Goal: Task Accomplishment & Management: Manage account settings

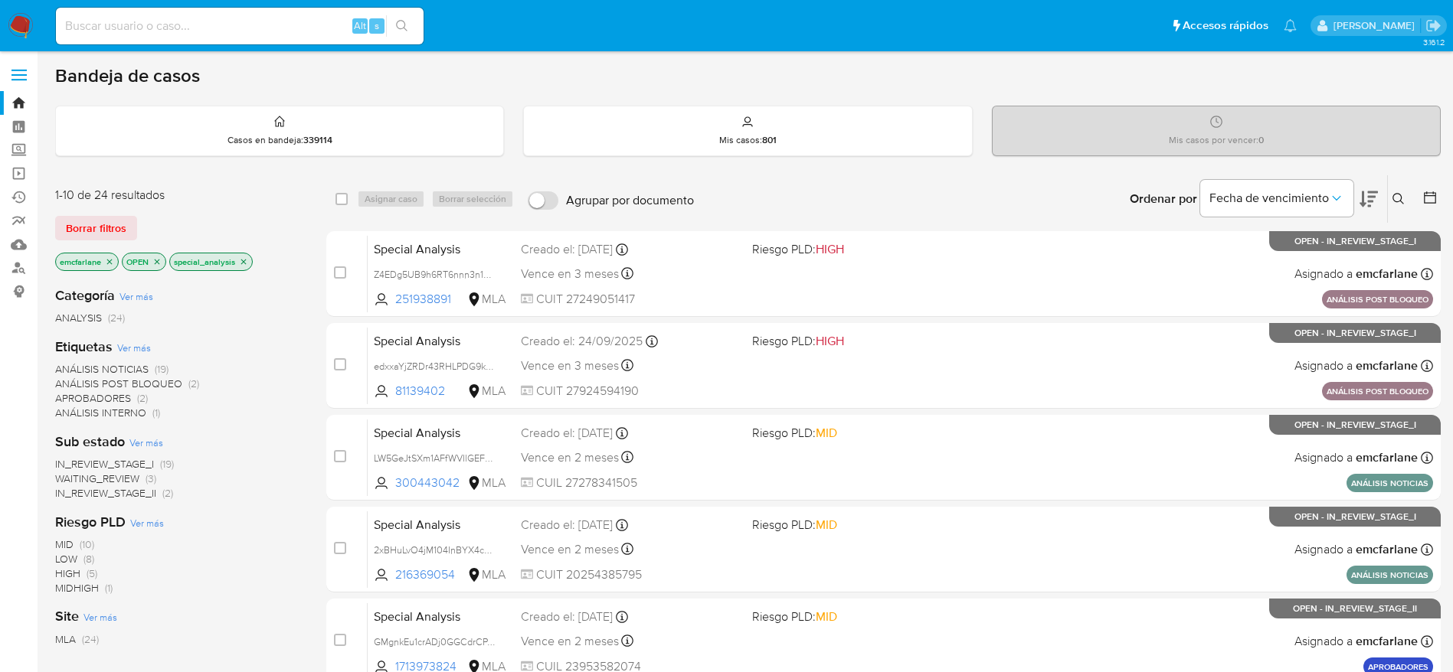
click at [247, 263] on icon "close-filter" at bounding box center [243, 261] width 9 height 9
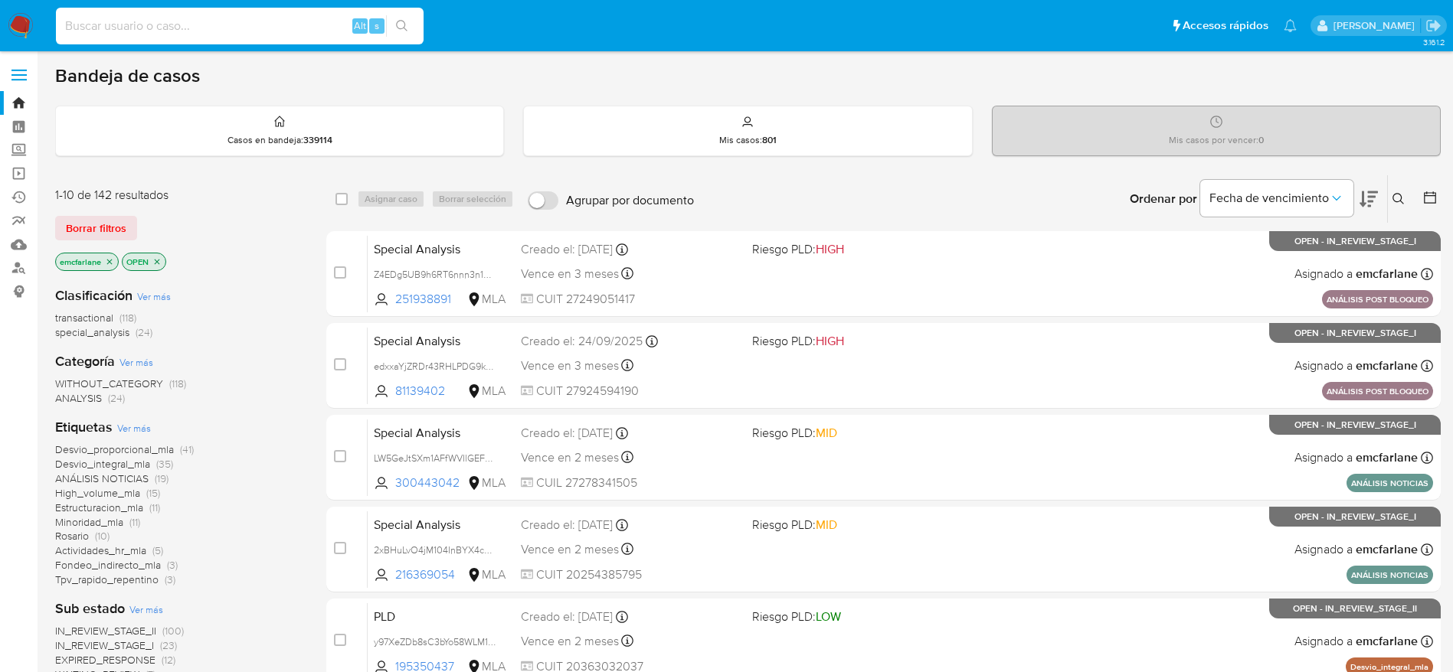
click at [218, 25] on input at bounding box center [240, 26] width 368 height 20
paste input "fD2OoM79ac0mqj3w93Ek1LSV"
type input "fD2OoM79ac0mqj3w93Ek1LSV"
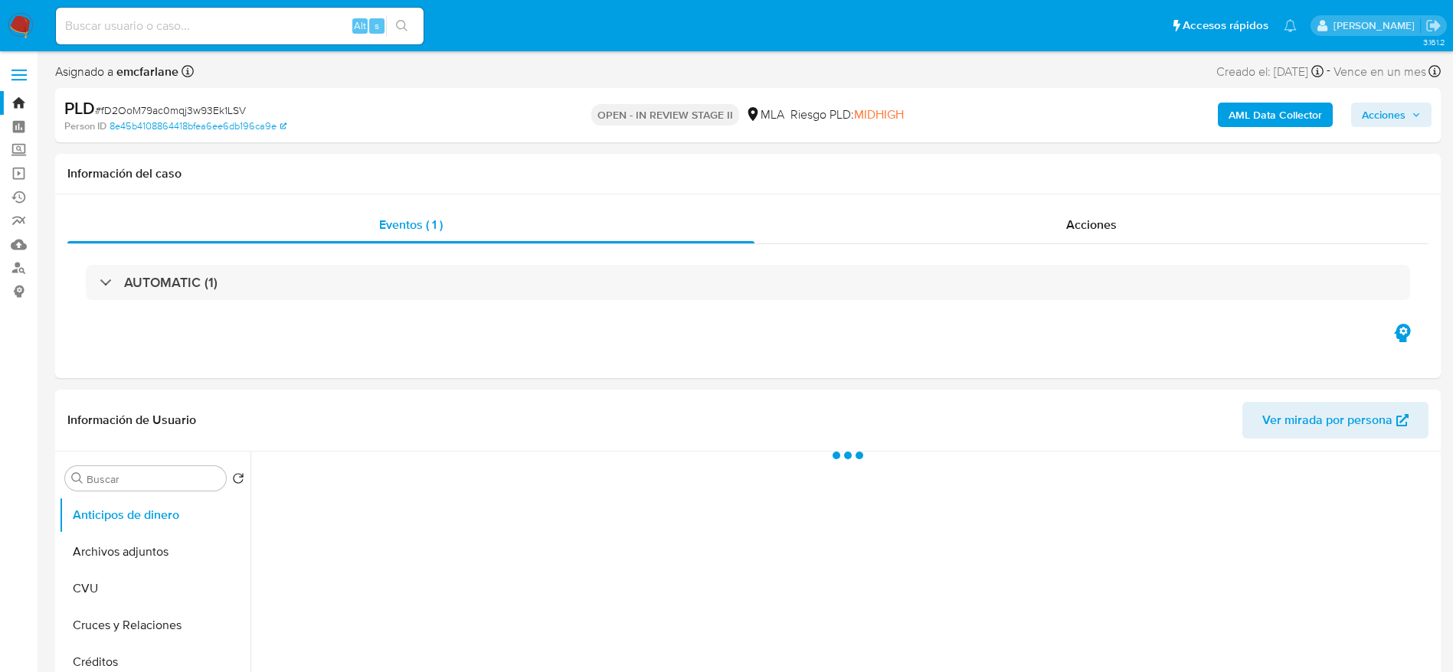
drag, startPoint x: 1411, startPoint y: 112, endPoint x: 1316, endPoint y: 126, distance: 95.2
click at [1411, 112] on span "Acciones" at bounding box center [1391, 114] width 59 height 21
select select "10"
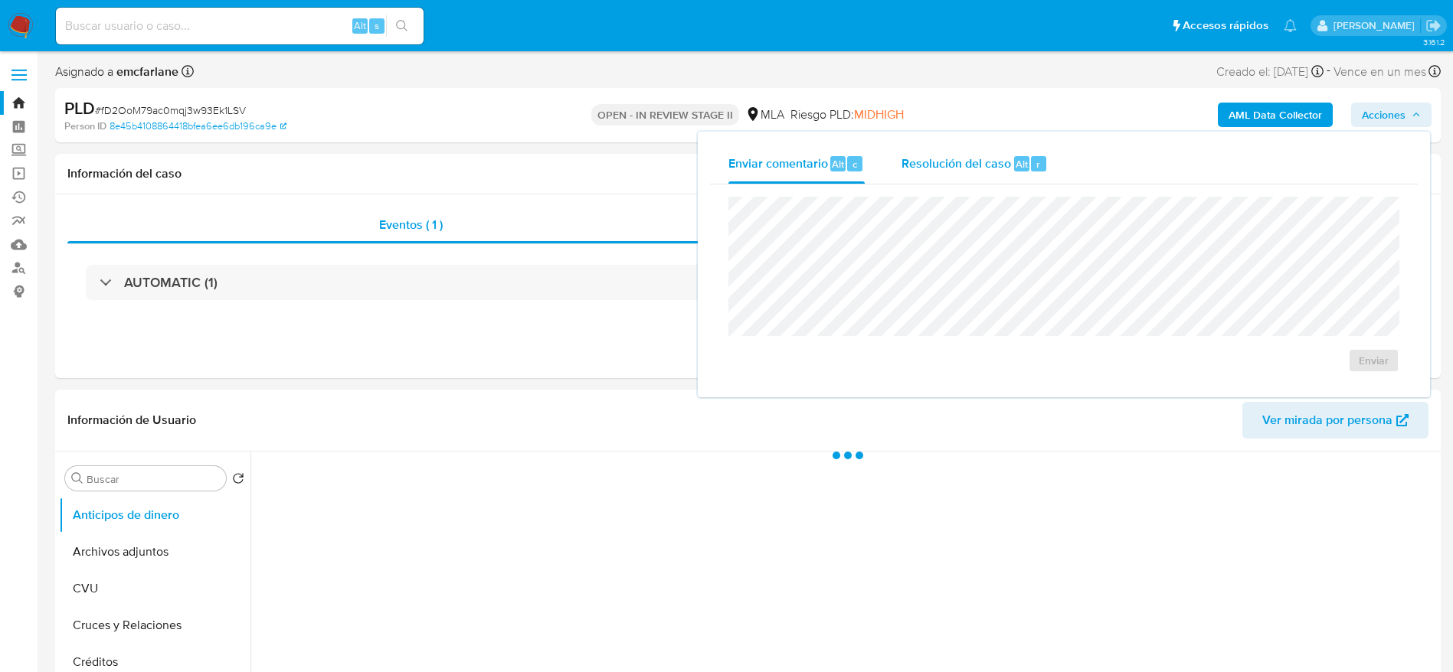
drag, startPoint x: 995, startPoint y: 164, endPoint x: 1002, endPoint y: 191, distance: 28.4
click at [995, 165] on span "Resolución del caso" at bounding box center [956, 164] width 110 height 18
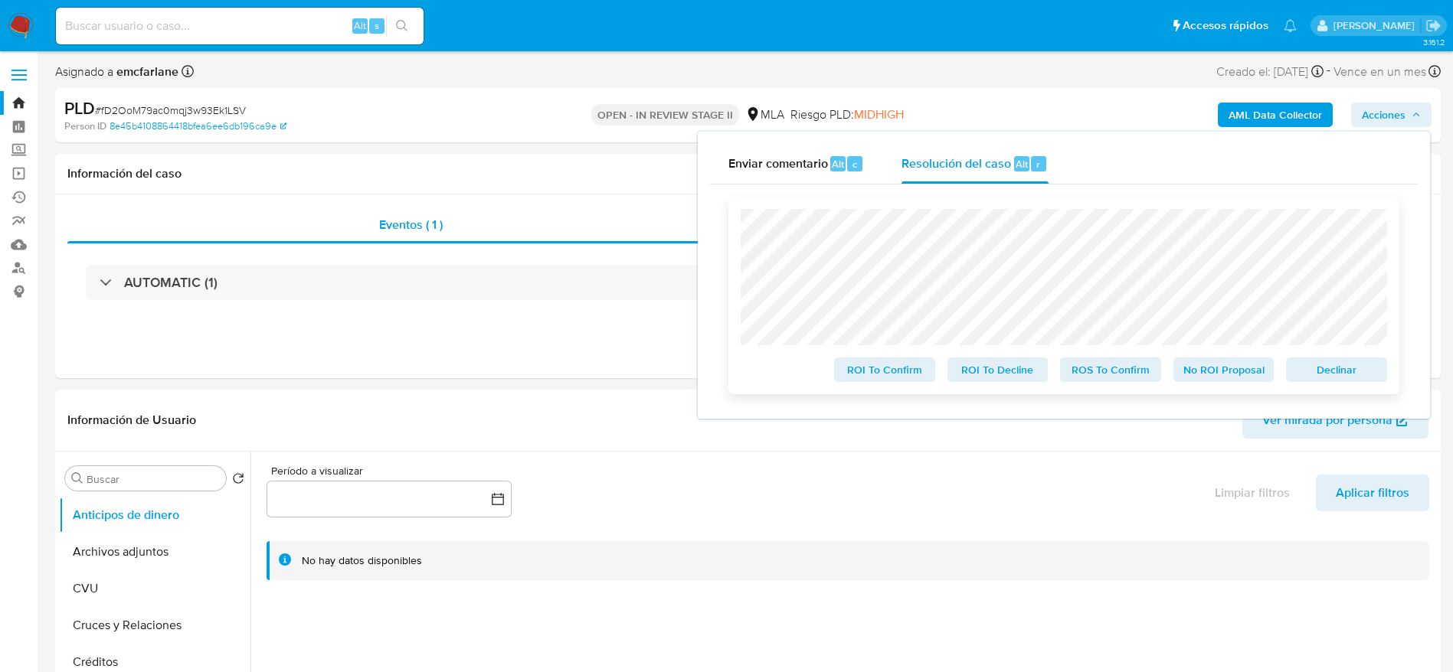
click at [1345, 374] on span "Declinar" at bounding box center [1336, 369] width 80 height 21
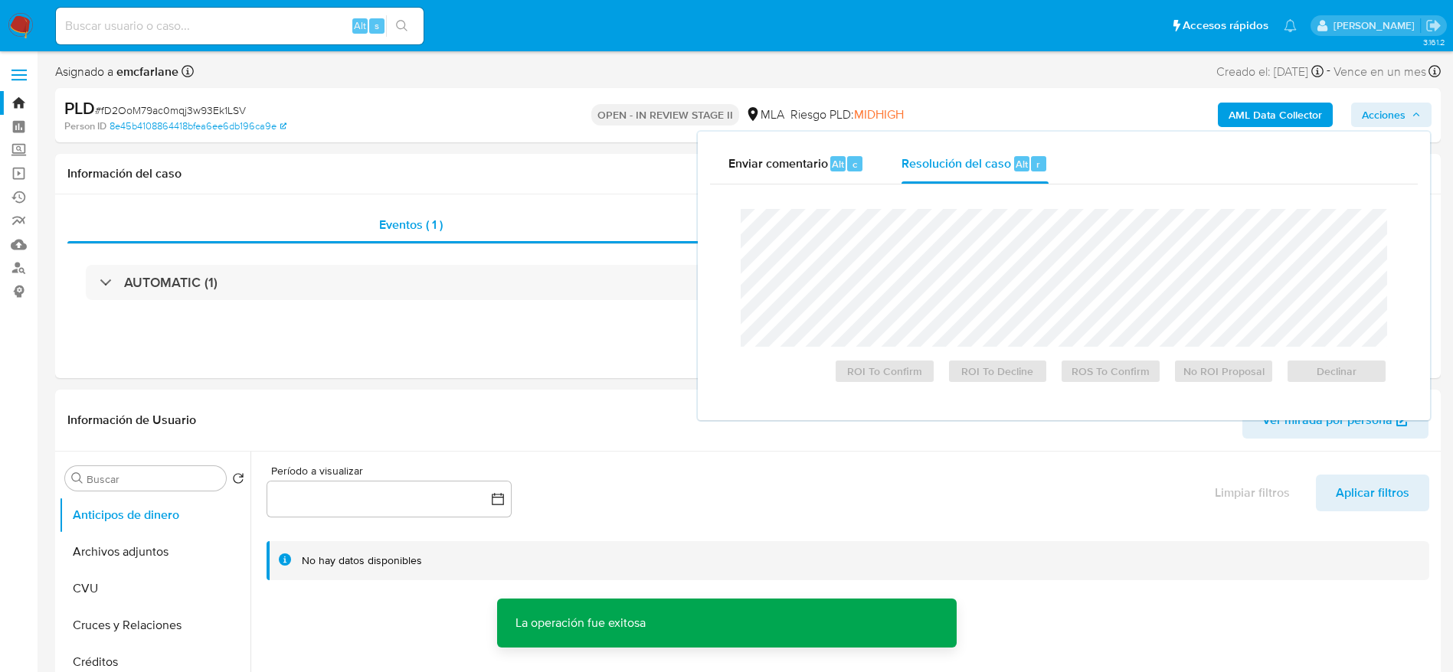
click at [198, 110] on span "# fD2OoM79ac0mqj3w93Ek1LSV" at bounding box center [170, 110] width 151 height 15
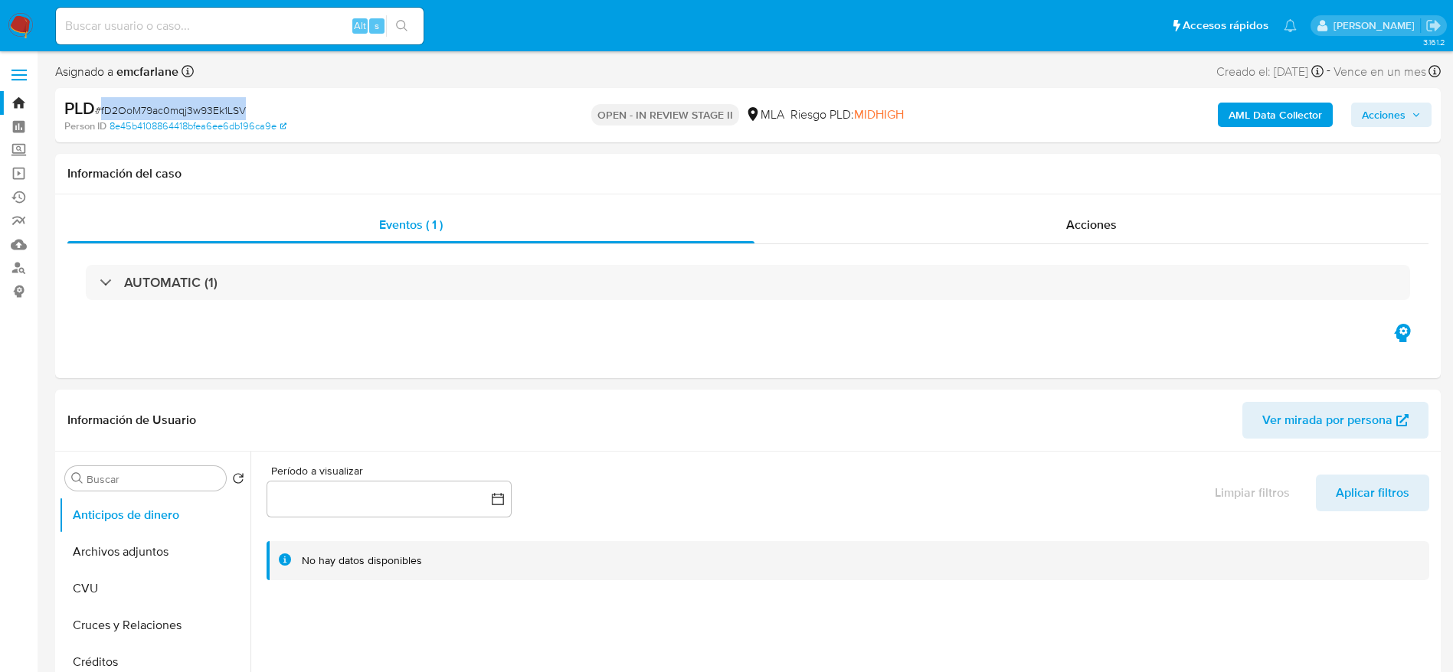
click at [198, 110] on span "# fD2OoM79ac0mqj3w93Ek1LSV" at bounding box center [170, 110] width 151 height 15
copy span "fD2OoM79ac0mqj3w93Ek1LSV"
click at [162, 565] on button "Archivos adjuntos" at bounding box center [148, 552] width 179 height 37
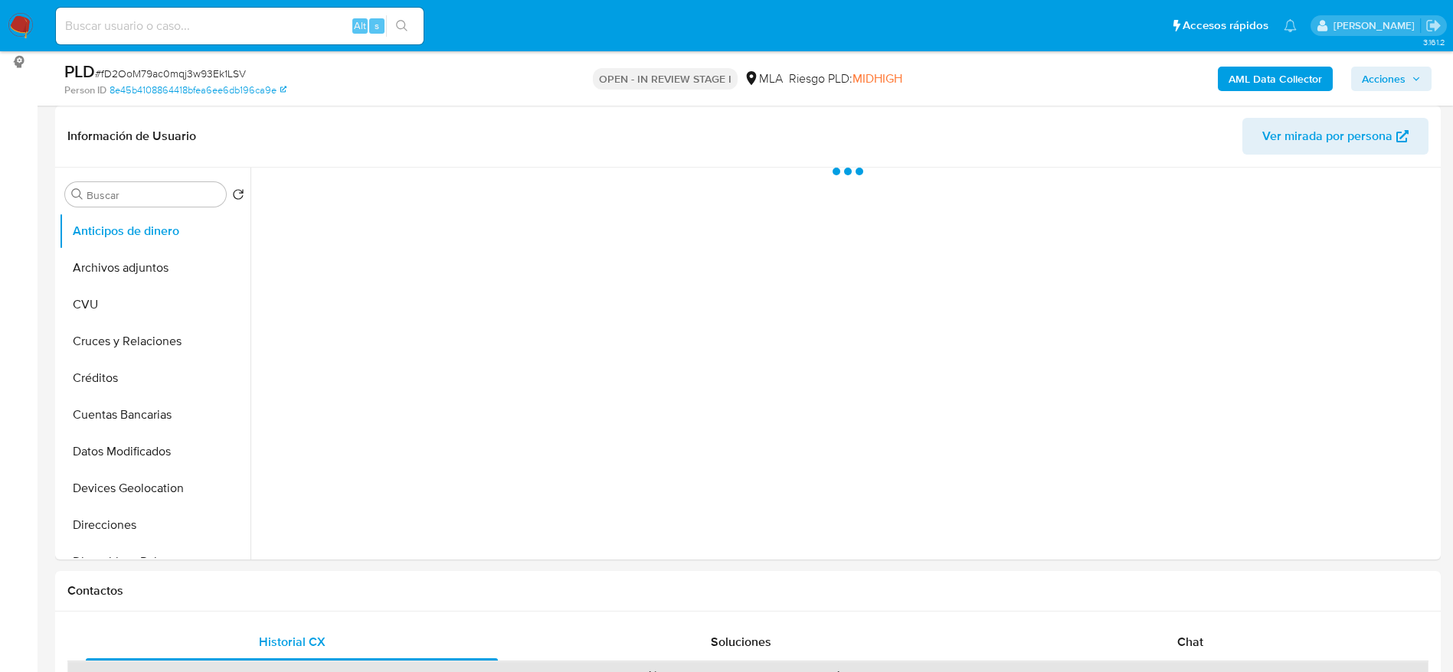
select select "10"
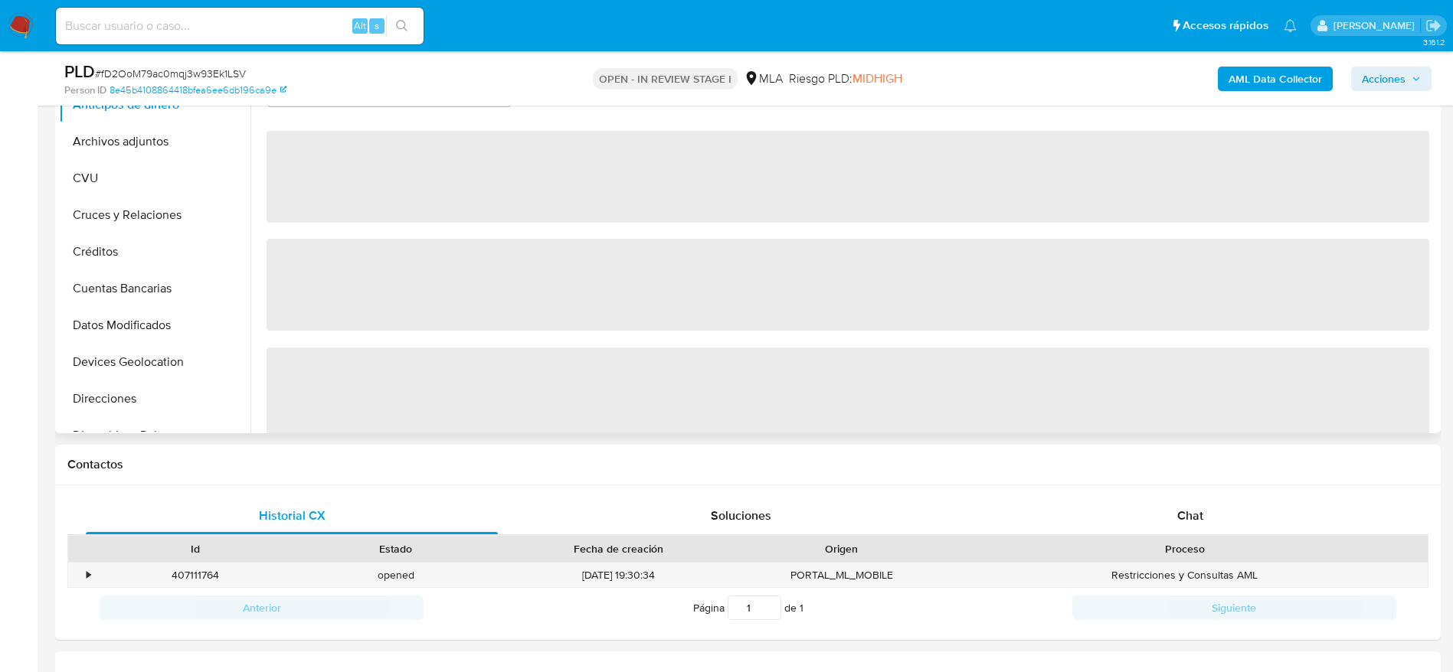
scroll to position [459, 0]
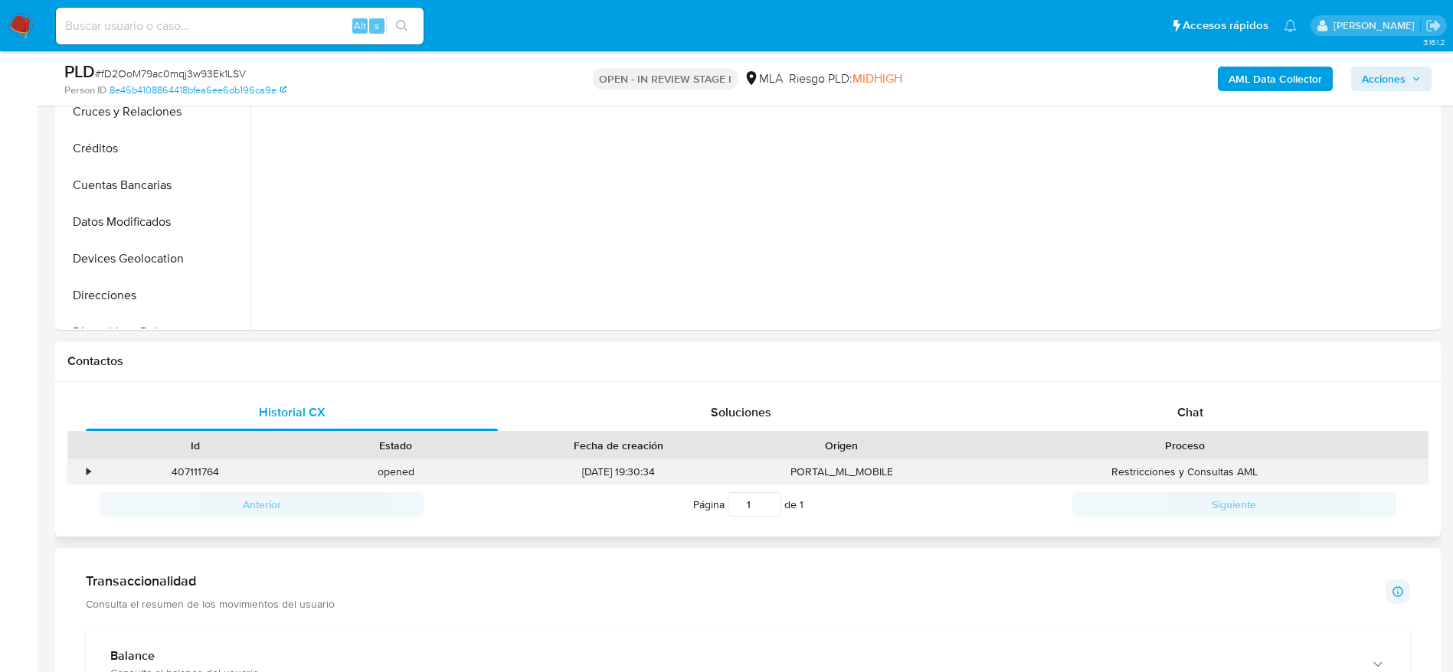
click at [198, 469] on div "407111764" at bounding box center [195, 471] width 201 height 25
copy div "407111764"
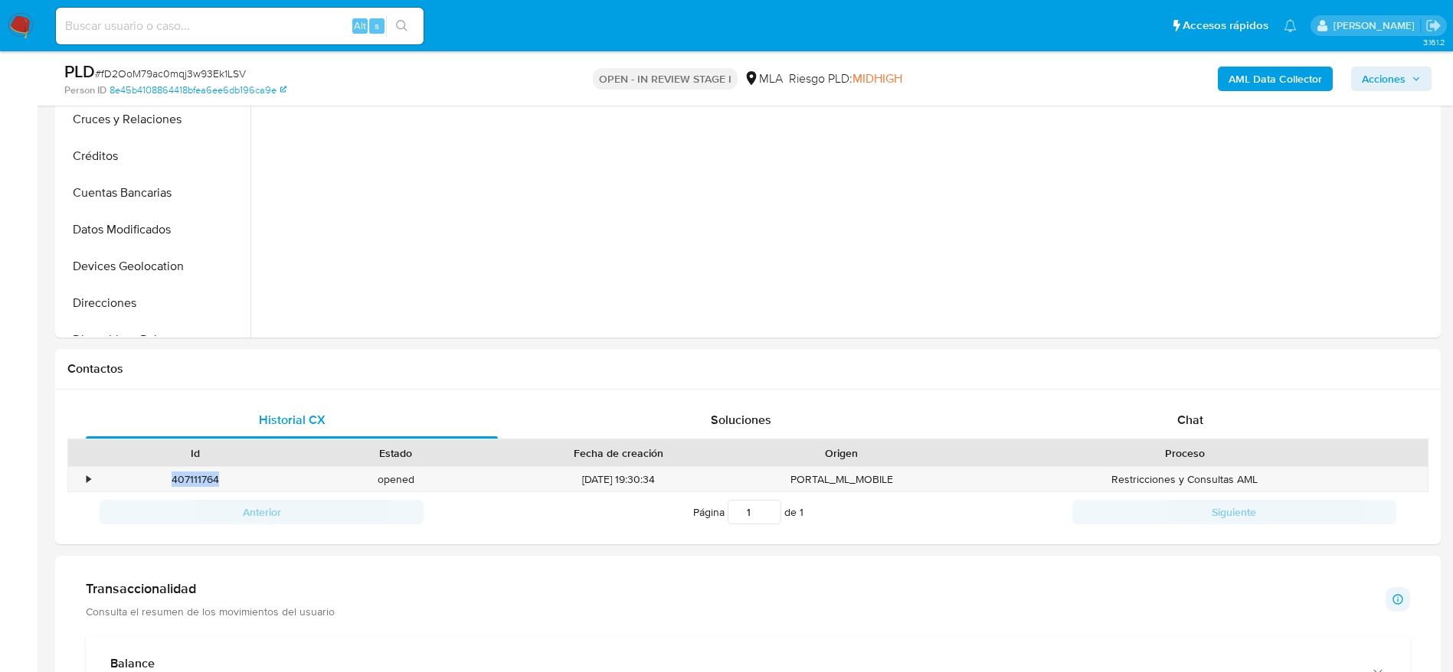
scroll to position [0, 0]
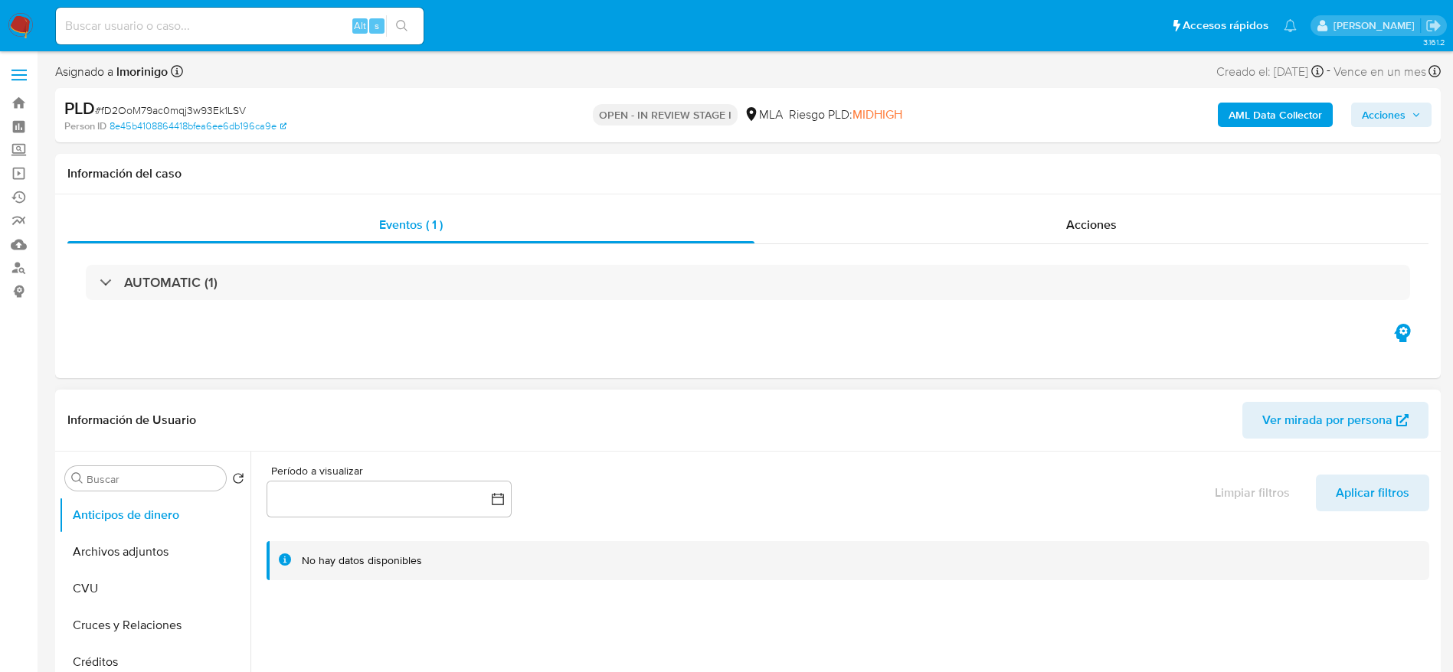
drag, startPoint x: 136, startPoint y: 544, endPoint x: 271, endPoint y: 510, distance: 139.1
click at [136, 546] on button "Archivos adjuntos" at bounding box center [154, 552] width 191 height 37
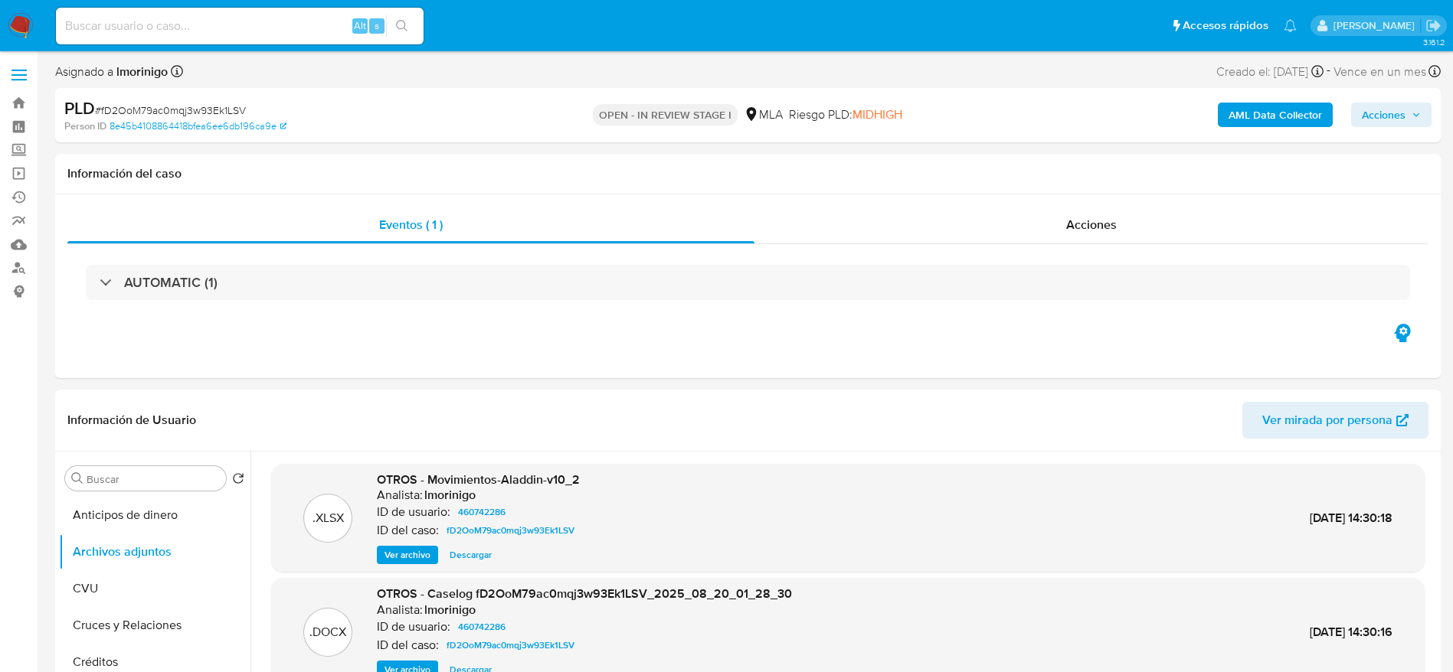
click at [154, 106] on span "# fD2OoM79ac0mqj3w93Ek1LSV" at bounding box center [170, 110] width 151 height 15
copy span "fD2OoM79ac0mqj3w93Ek1LSV"
drag, startPoint x: 20, startPoint y: 16, endPoint x: 90, endPoint y: 25, distance: 70.2
click at [90, 25] on input at bounding box center [240, 26] width 368 height 20
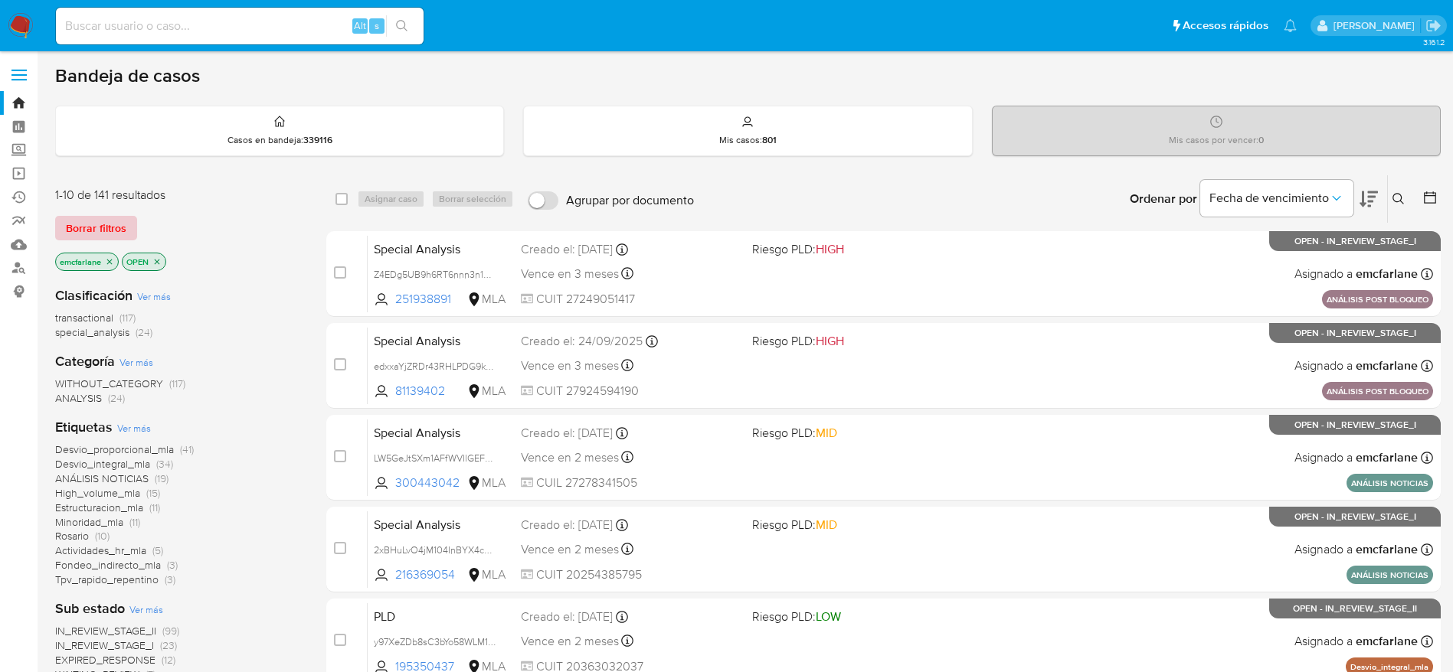
click at [100, 224] on span "Borrar filtros" at bounding box center [96, 227] width 60 height 21
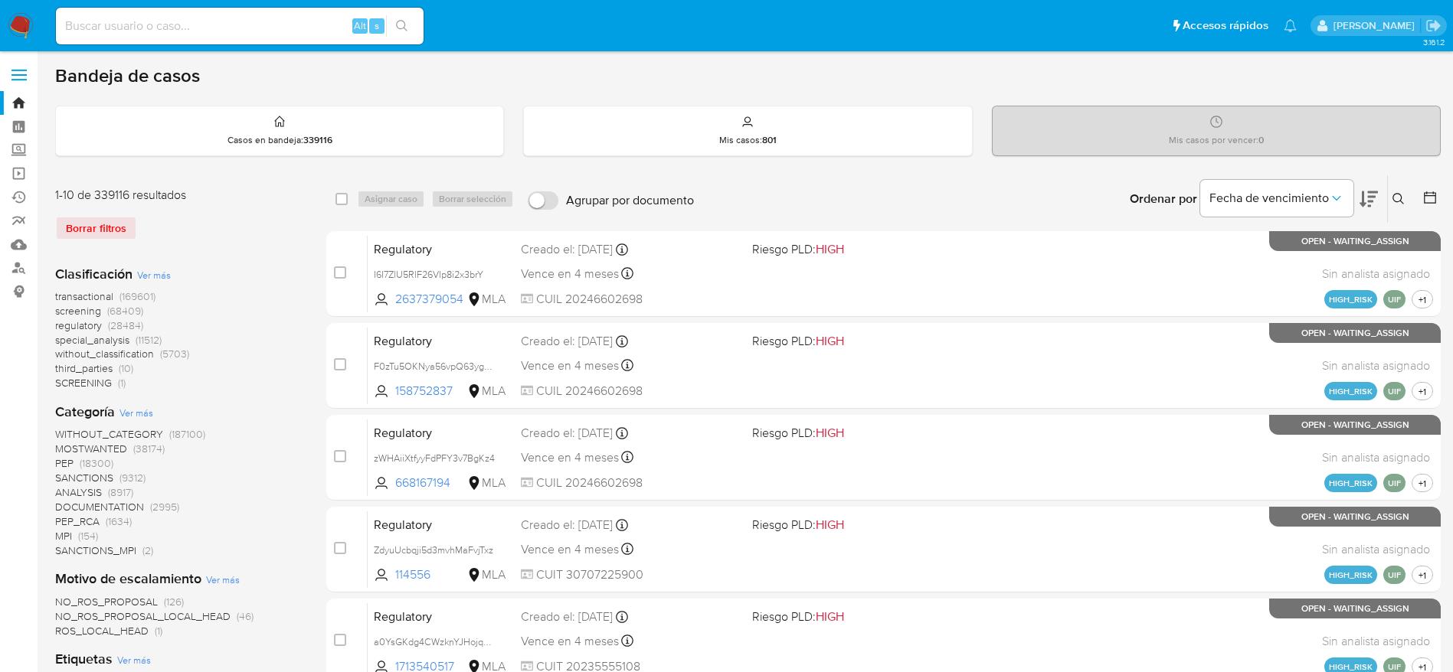
click at [1391, 204] on button at bounding box center [1400, 199] width 25 height 18
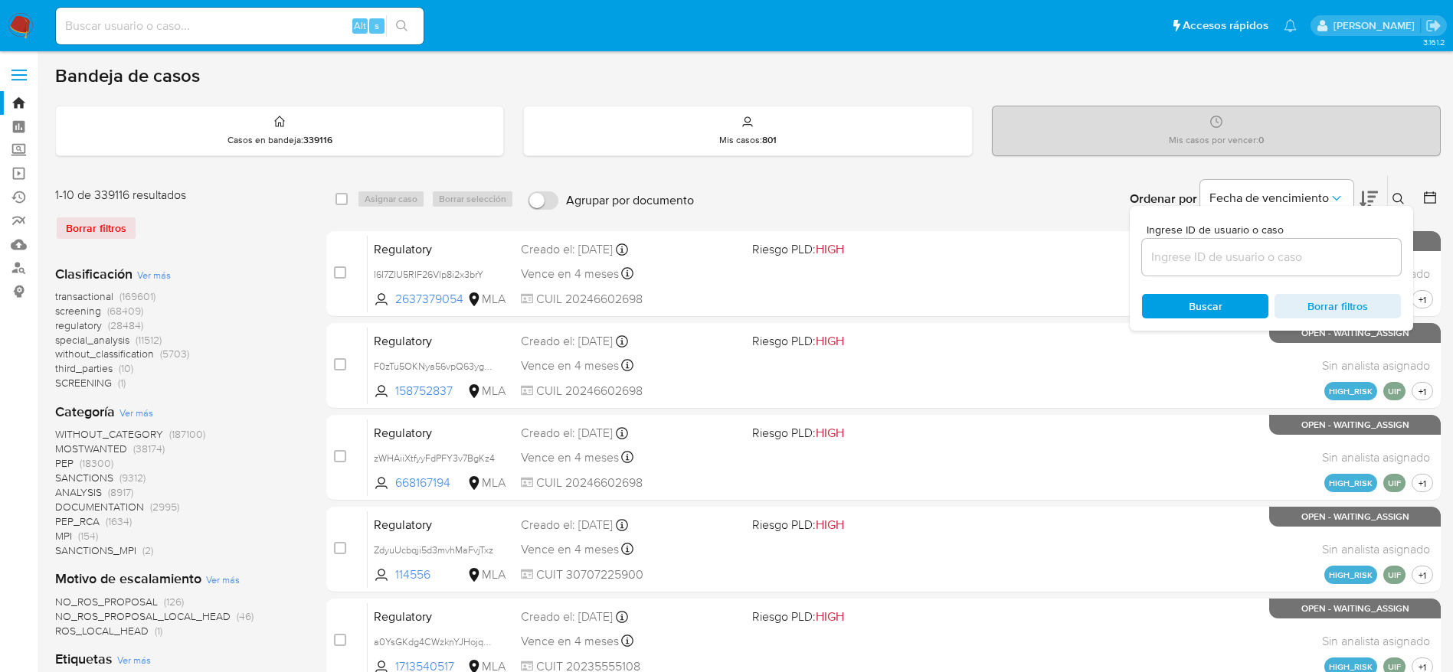
click at [1280, 261] on input at bounding box center [1271, 257] width 259 height 20
type input "fD2OoM79ac0mqj3w93Ek1LSV"
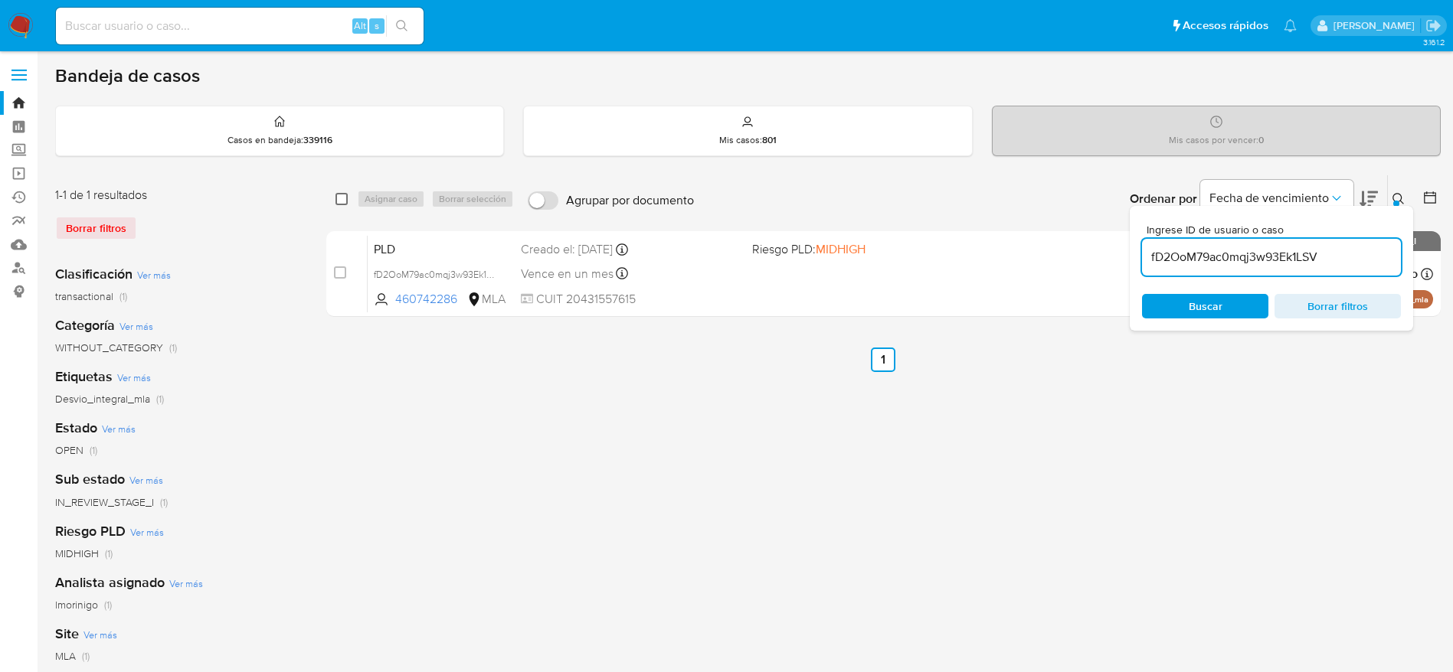
click at [342, 196] on input "checkbox" at bounding box center [341, 199] width 12 height 12
checkbox input "true"
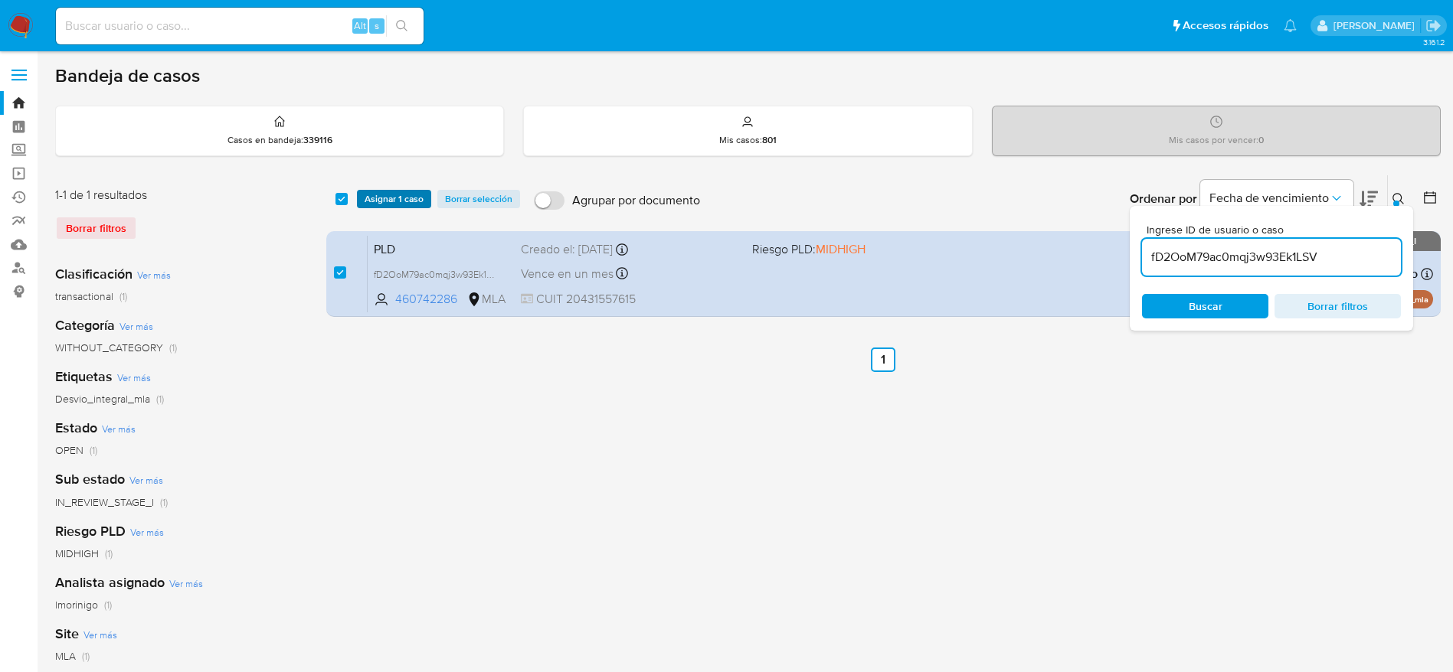
click at [386, 191] on span "Asignar 1 caso" at bounding box center [394, 198] width 59 height 15
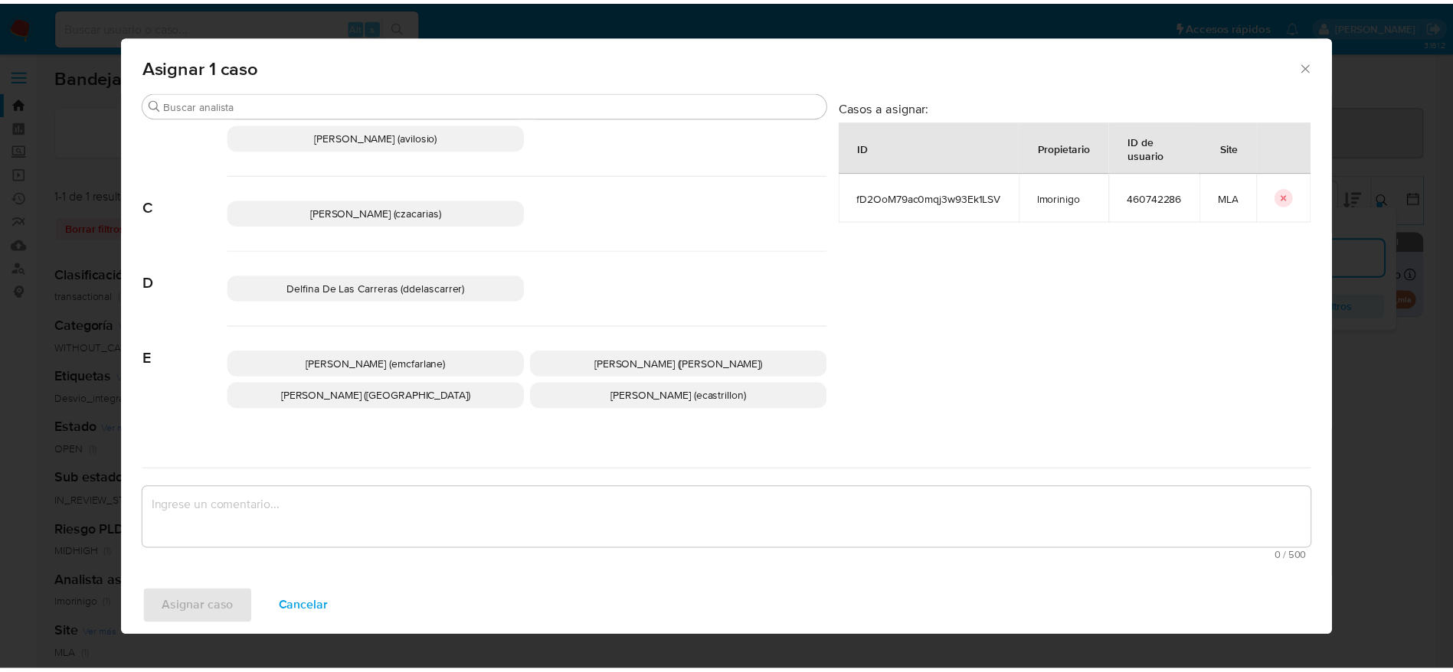
scroll to position [115, 0]
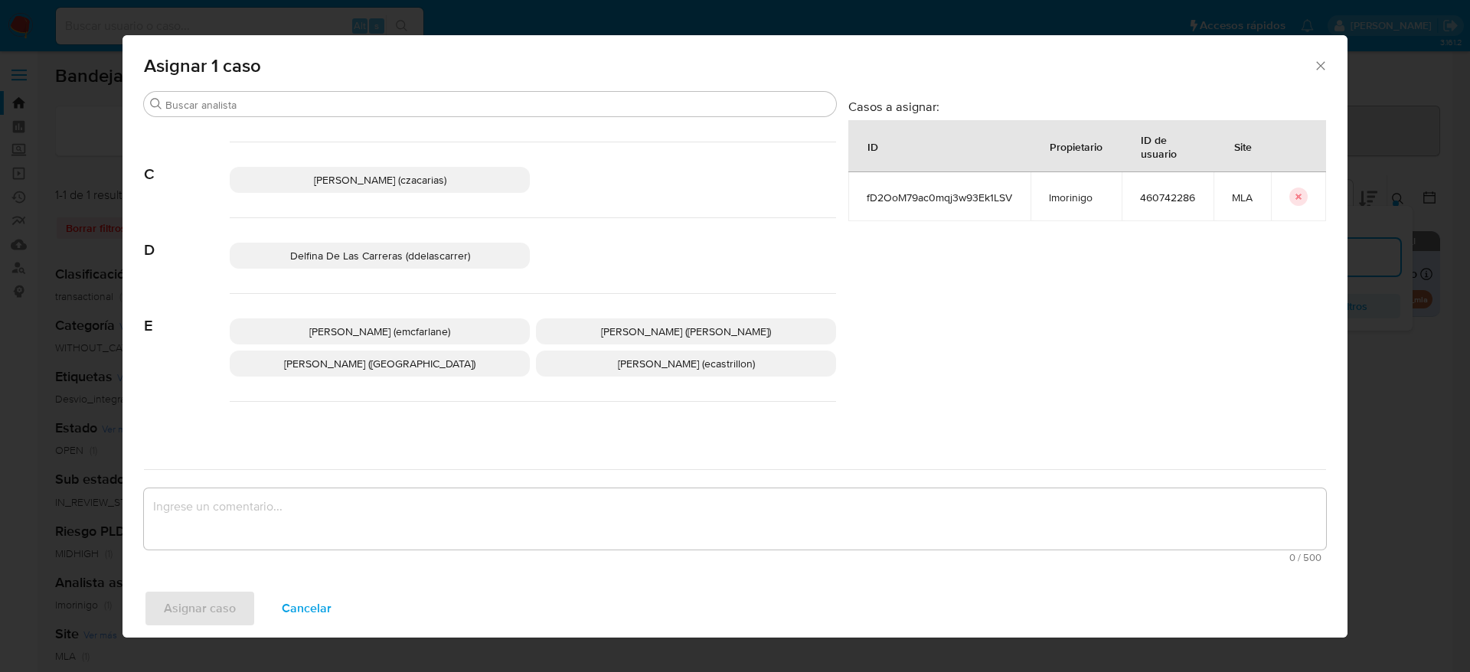
click at [407, 336] on span "Elaine Mc Farlane (emcfarlane)" at bounding box center [379, 331] width 141 height 15
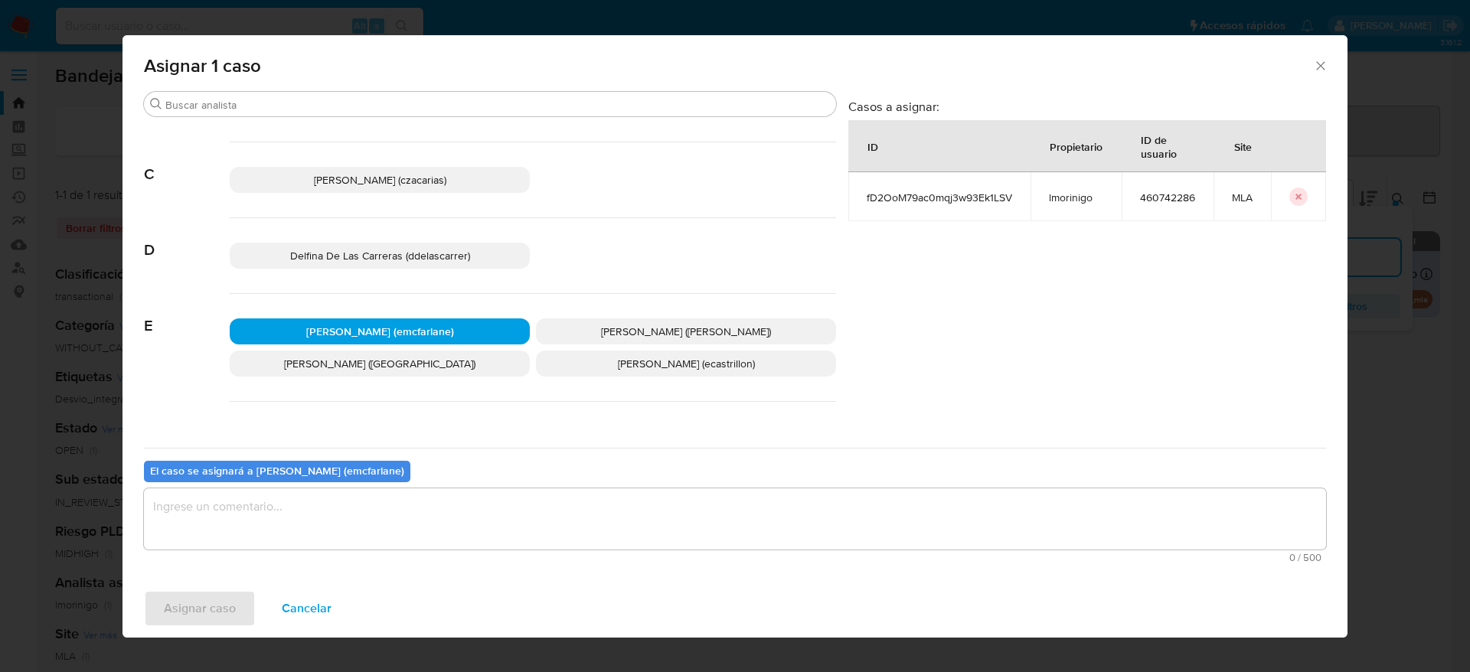
click at [309, 526] on textarea "assign-modal" at bounding box center [735, 519] width 1182 height 61
click at [195, 594] on span "Asignar caso" at bounding box center [200, 609] width 72 height 34
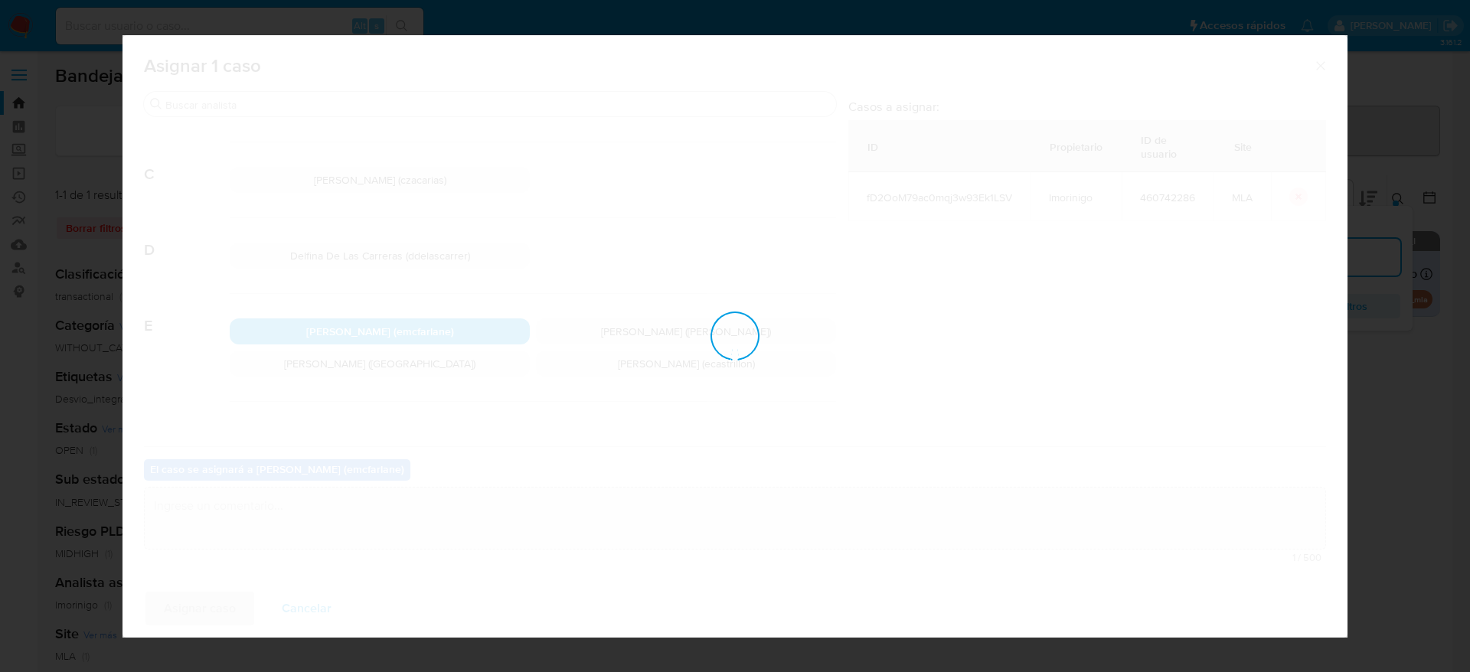
checkbox input "false"
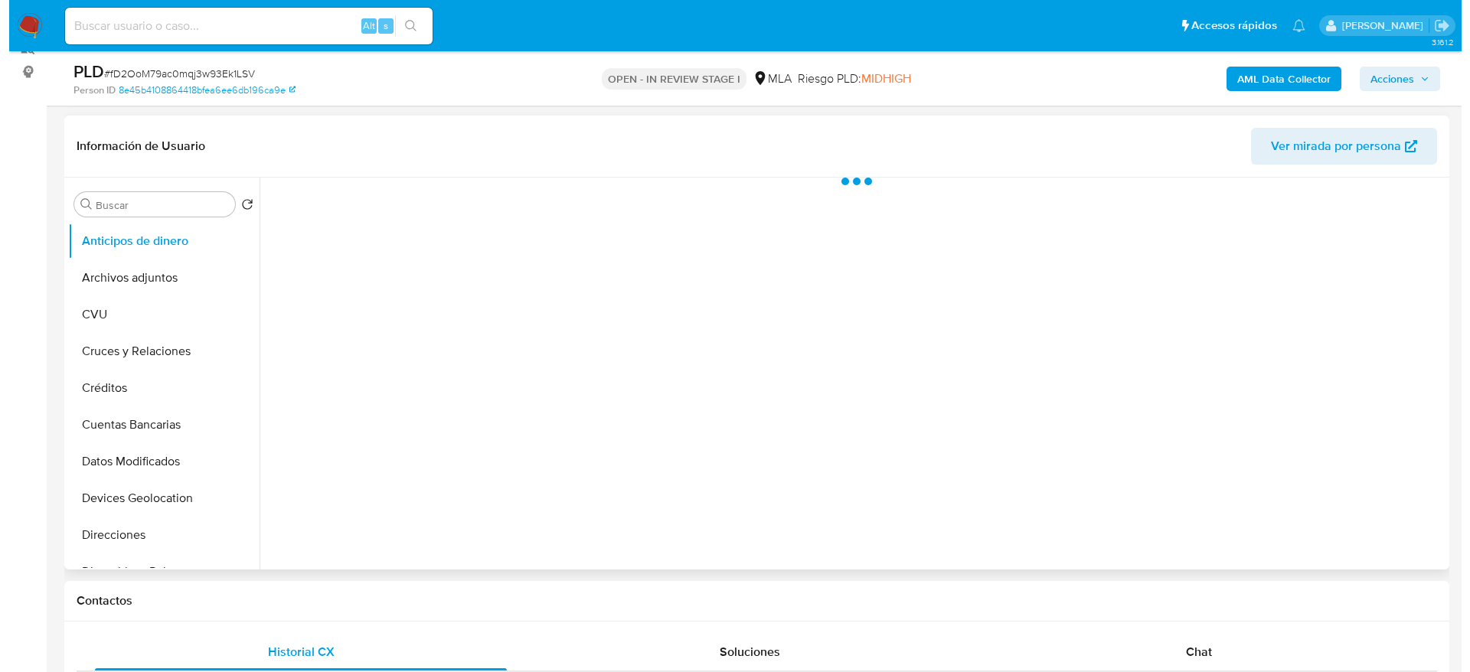
scroll to position [230, 0]
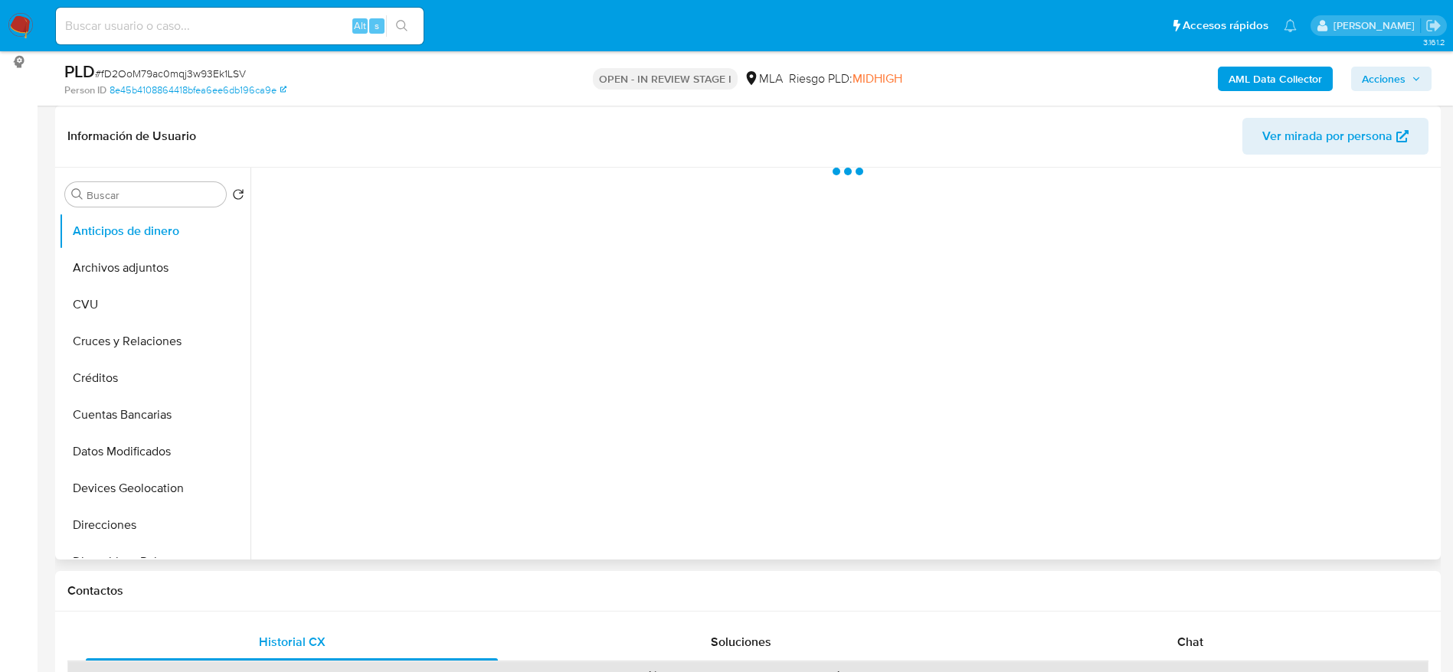
select select "10"
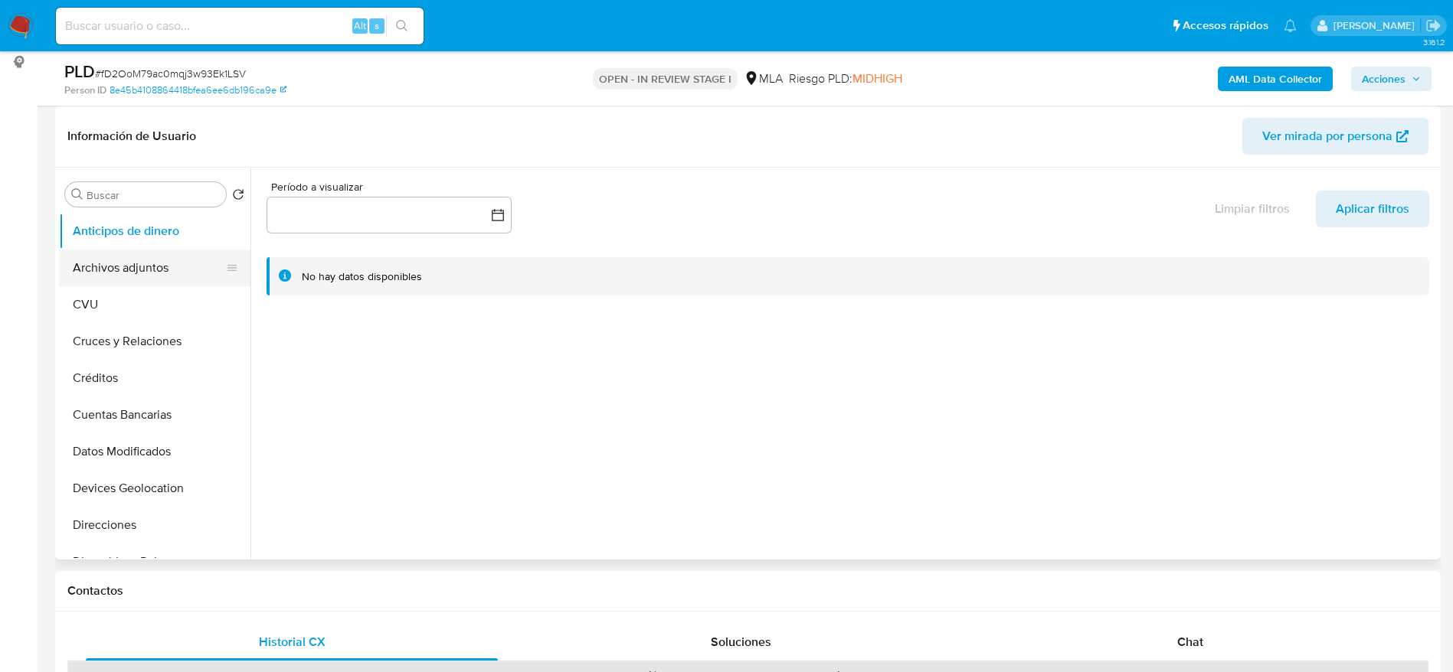
click at [99, 264] on button "Archivos adjuntos" at bounding box center [148, 268] width 179 height 37
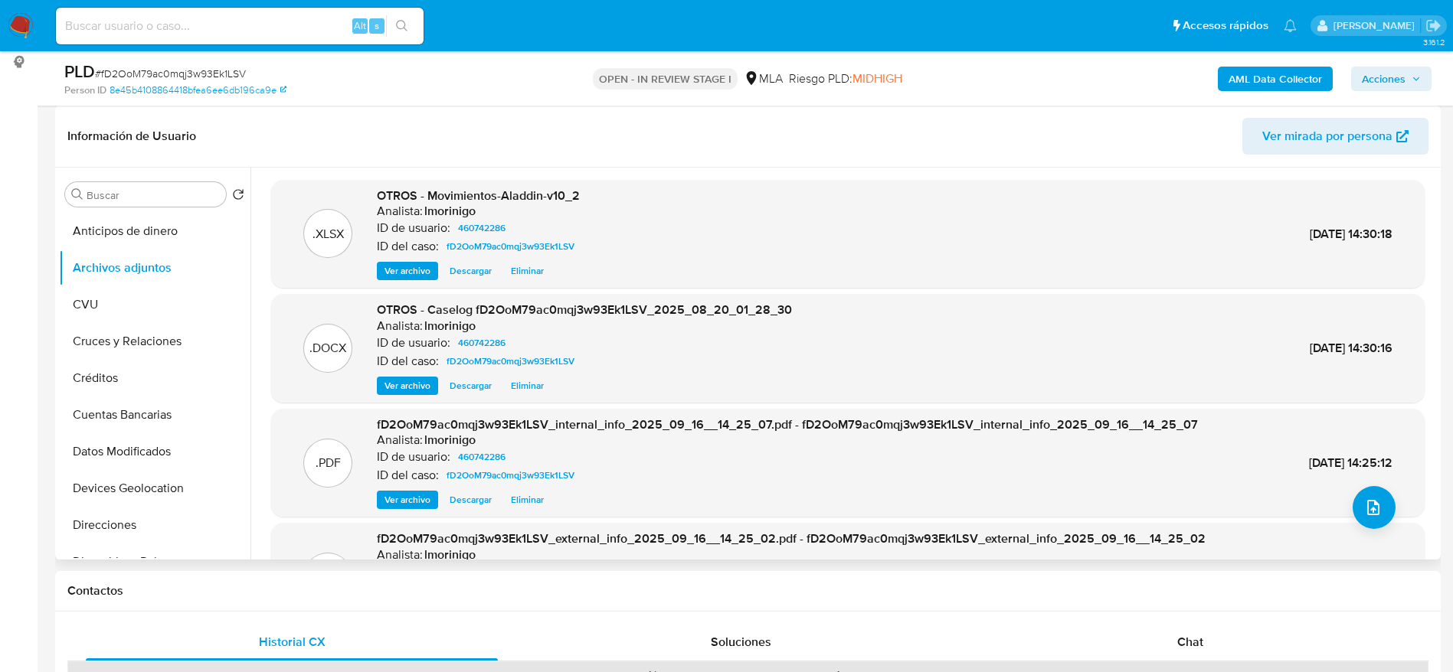
click at [518, 381] on span "Eliminar" at bounding box center [527, 385] width 33 height 15
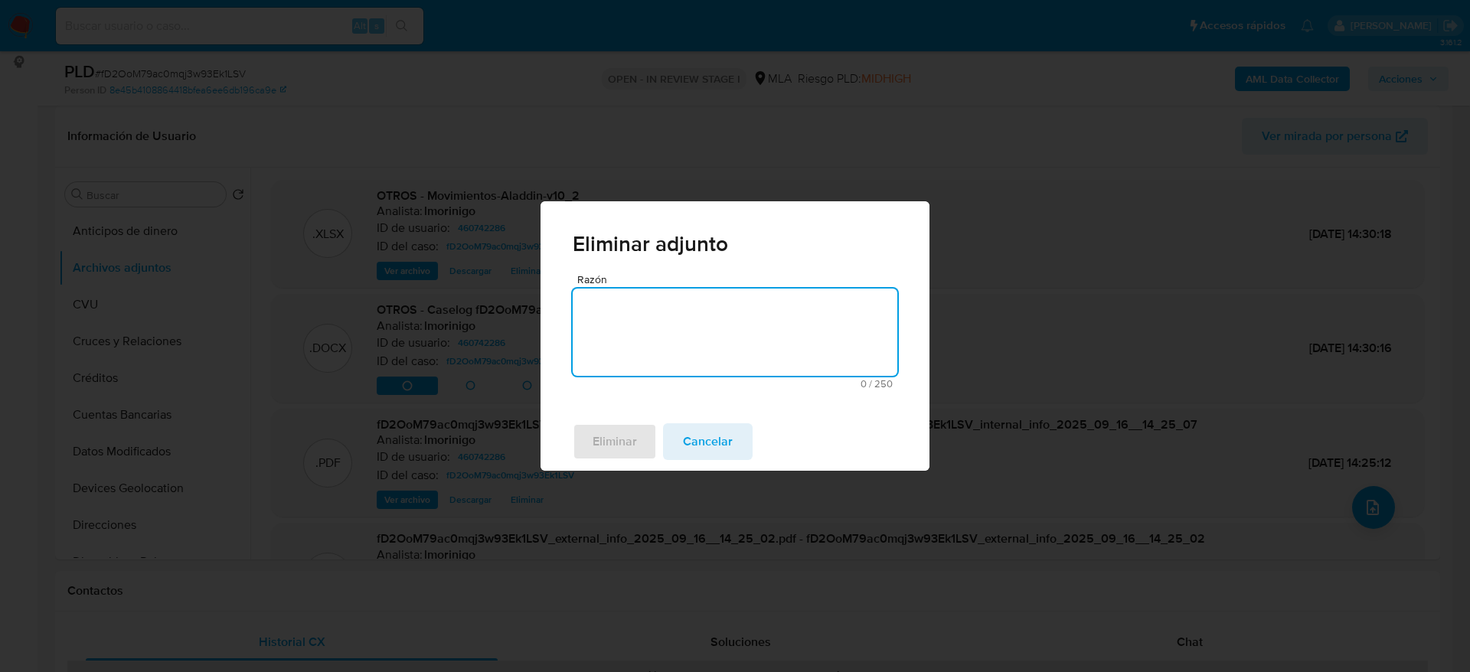
drag, startPoint x: 617, startPoint y: 331, endPoint x: 619, endPoint y: 387, distance: 55.9
click at [618, 332] on textarea "Razón" at bounding box center [735, 332] width 325 height 87
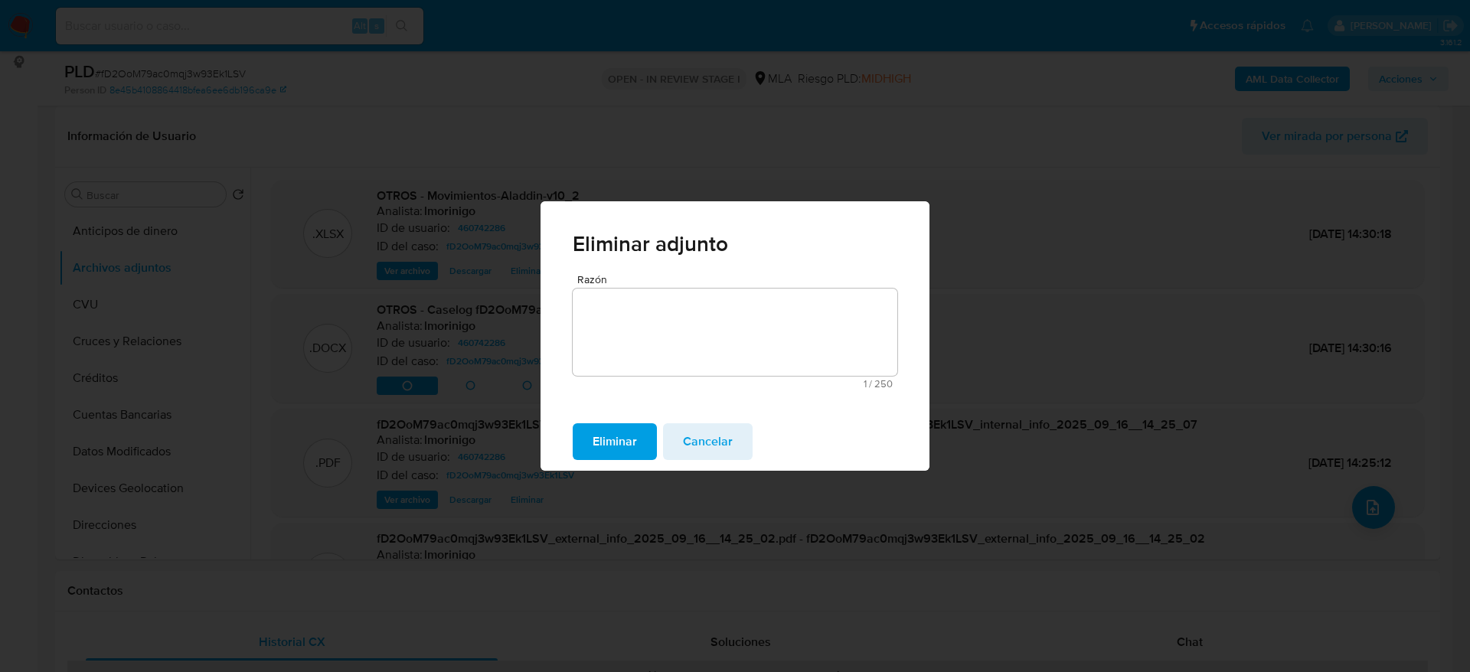
click at [616, 445] on span "Eliminar" at bounding box center [615, 442] width 44 height 34
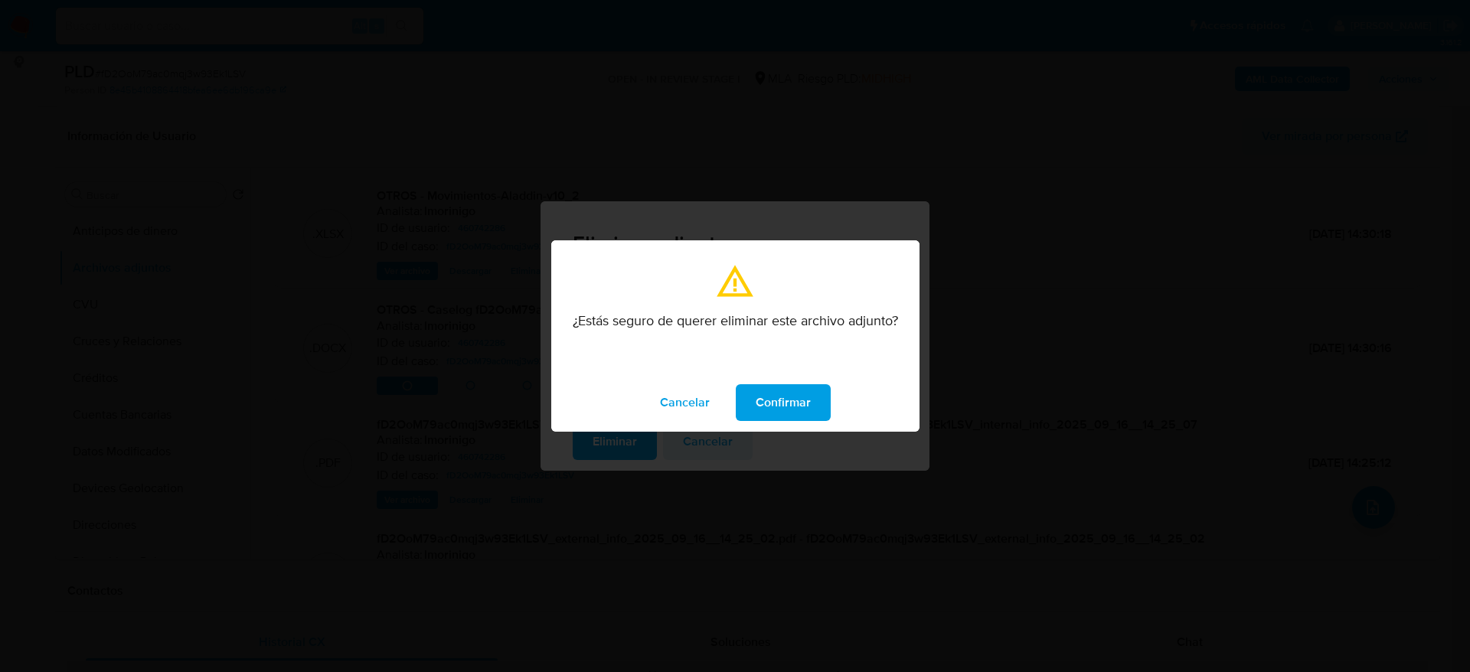
click at [780, 395] on span "Confirmar" at bounding box center [783, 403] width 55 height 34
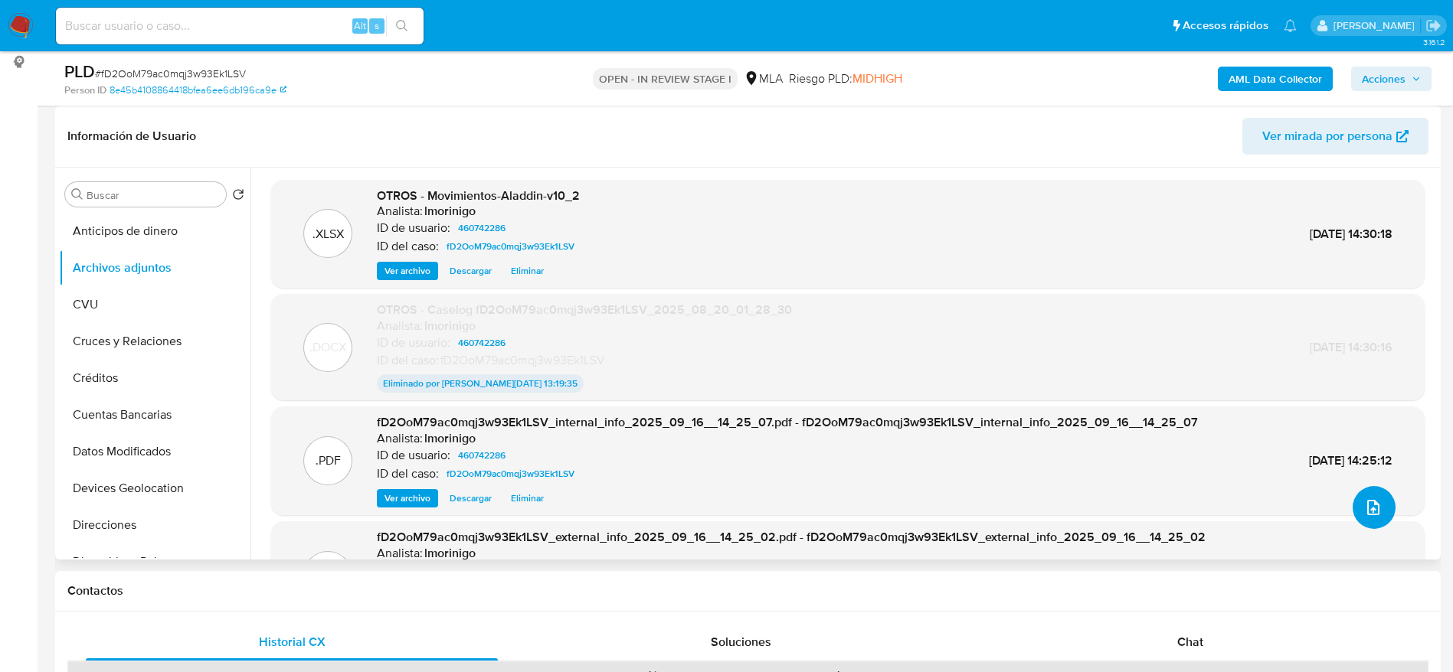
click at [1365, 499] on icon "upload-file" at bounding box center [1373, 508] width 18 height 18
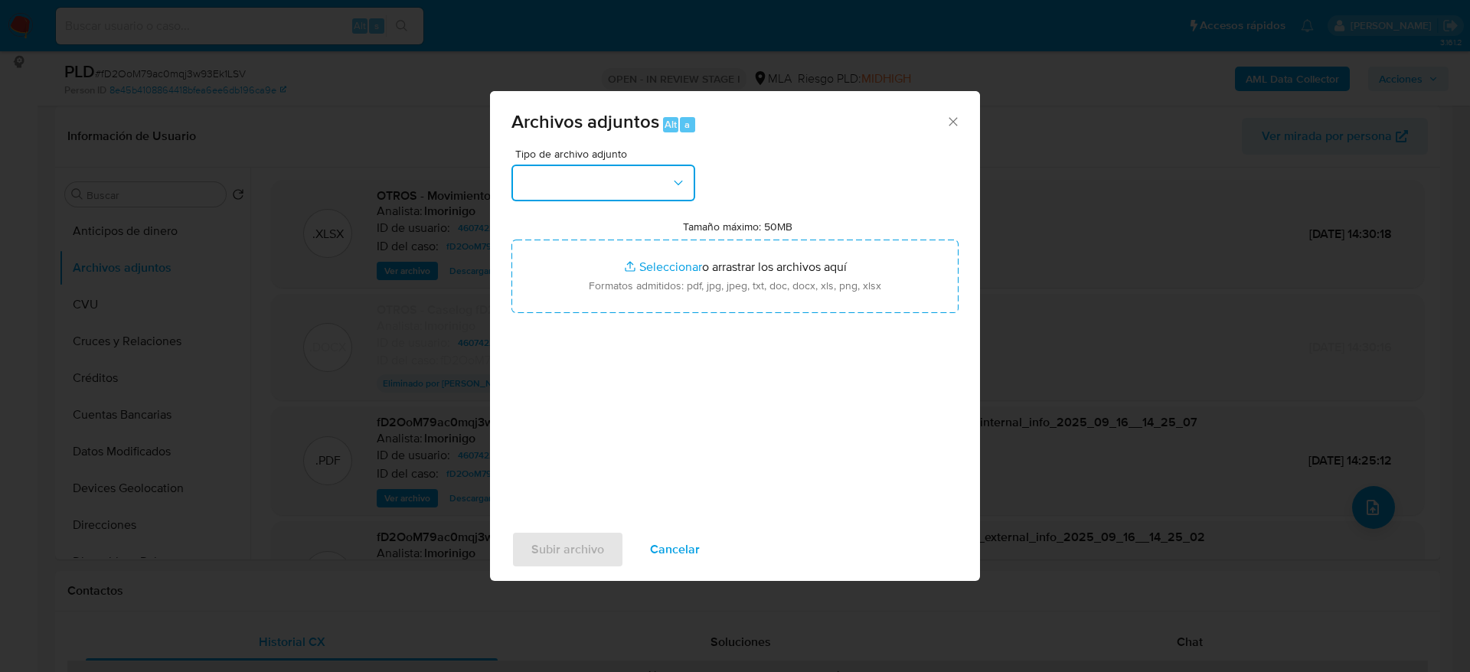
click at [626, 172] on button "button" at bounding box center [604, 183] width 184 height 37
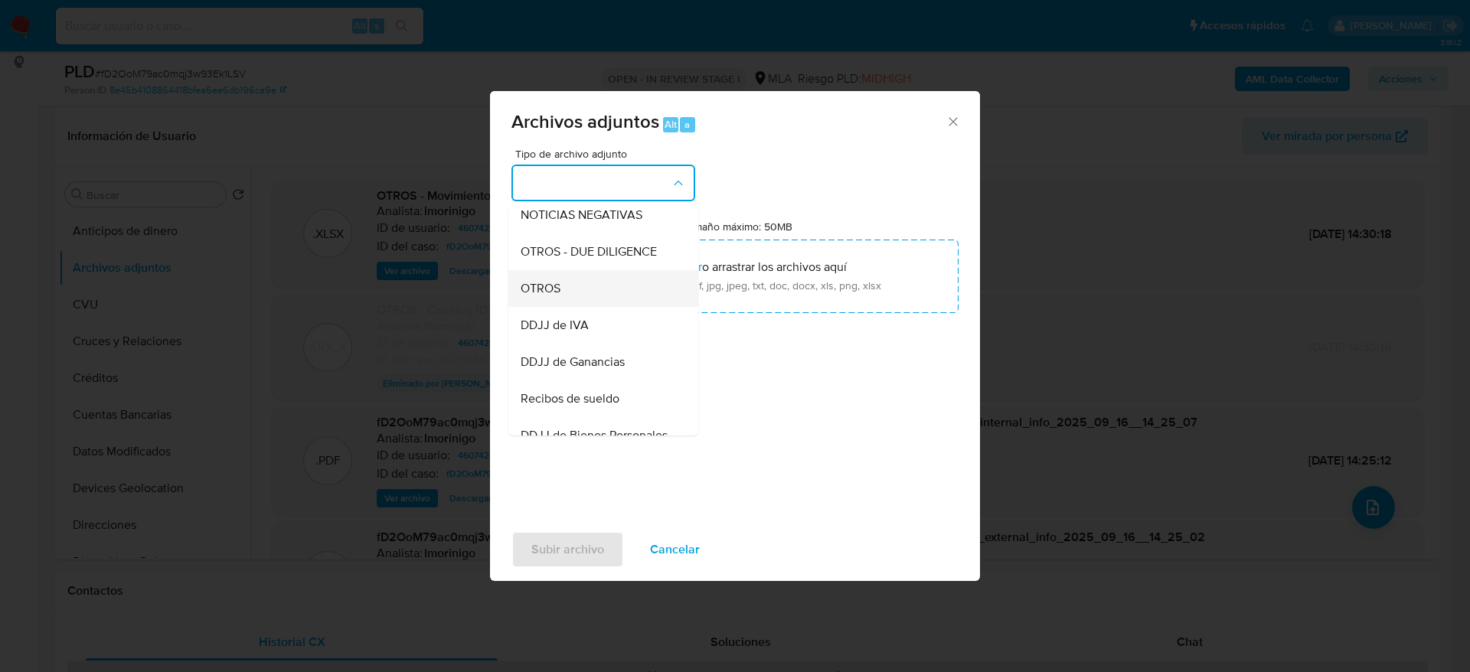
click at [544, 296] on span "OTROS" at bounding box center [541, 288] width 40 height 15
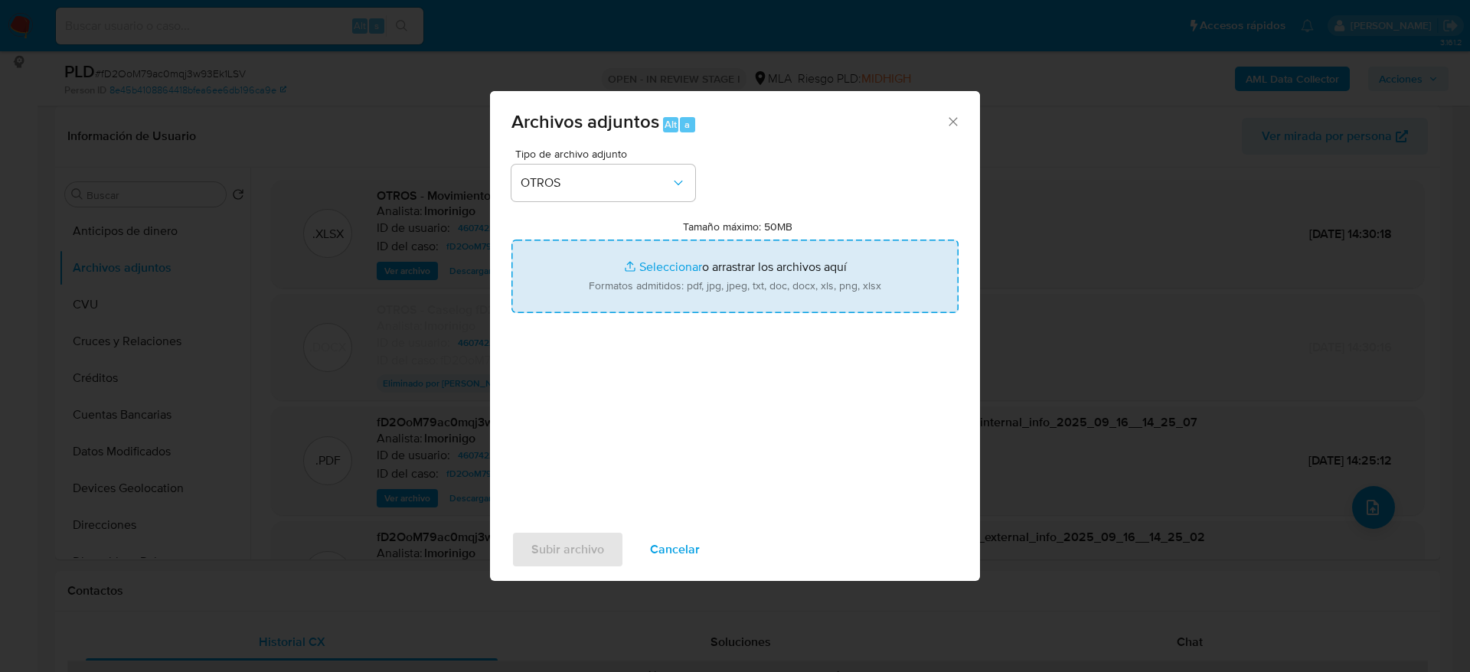
type input "C:\fakepath\Caselog fD2OoM79ac0mqj3w93Ek1LSV v2.docx"
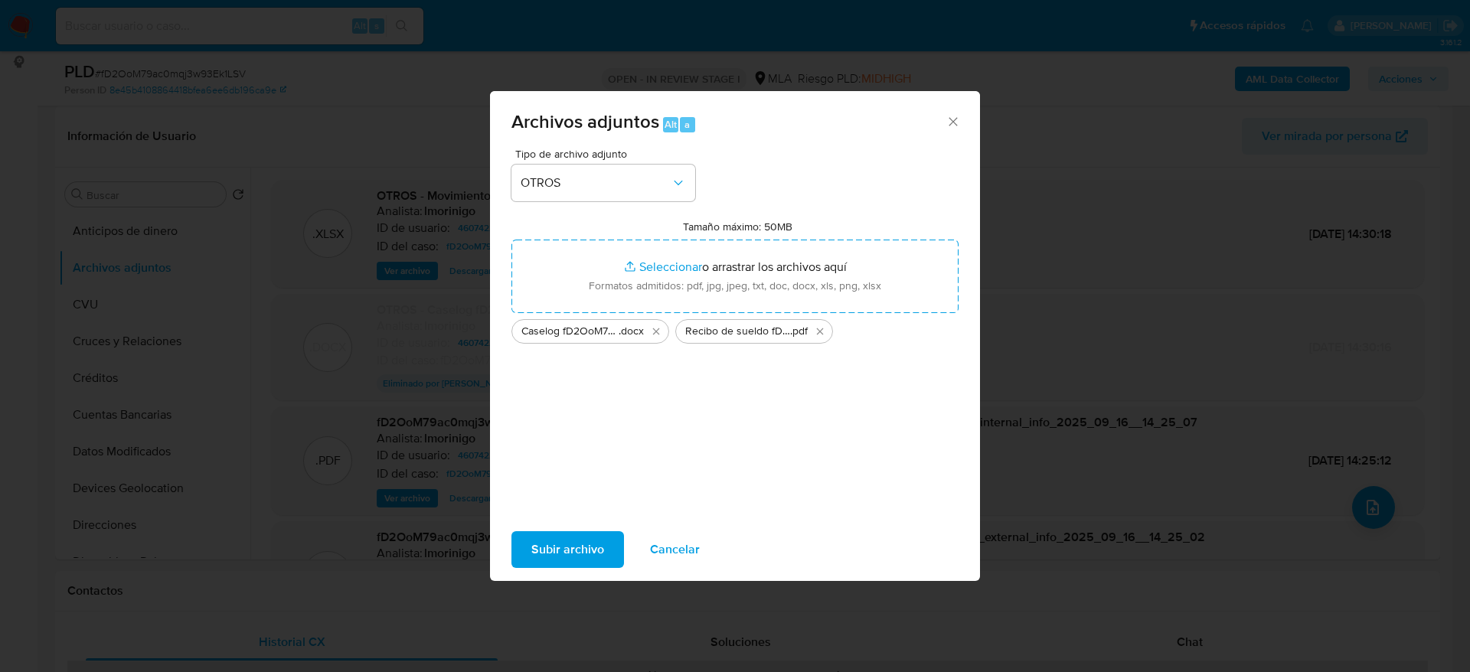
click at [578, 553] on span "Subir archivo" at bounding box center [567, 550] width 73 height 34
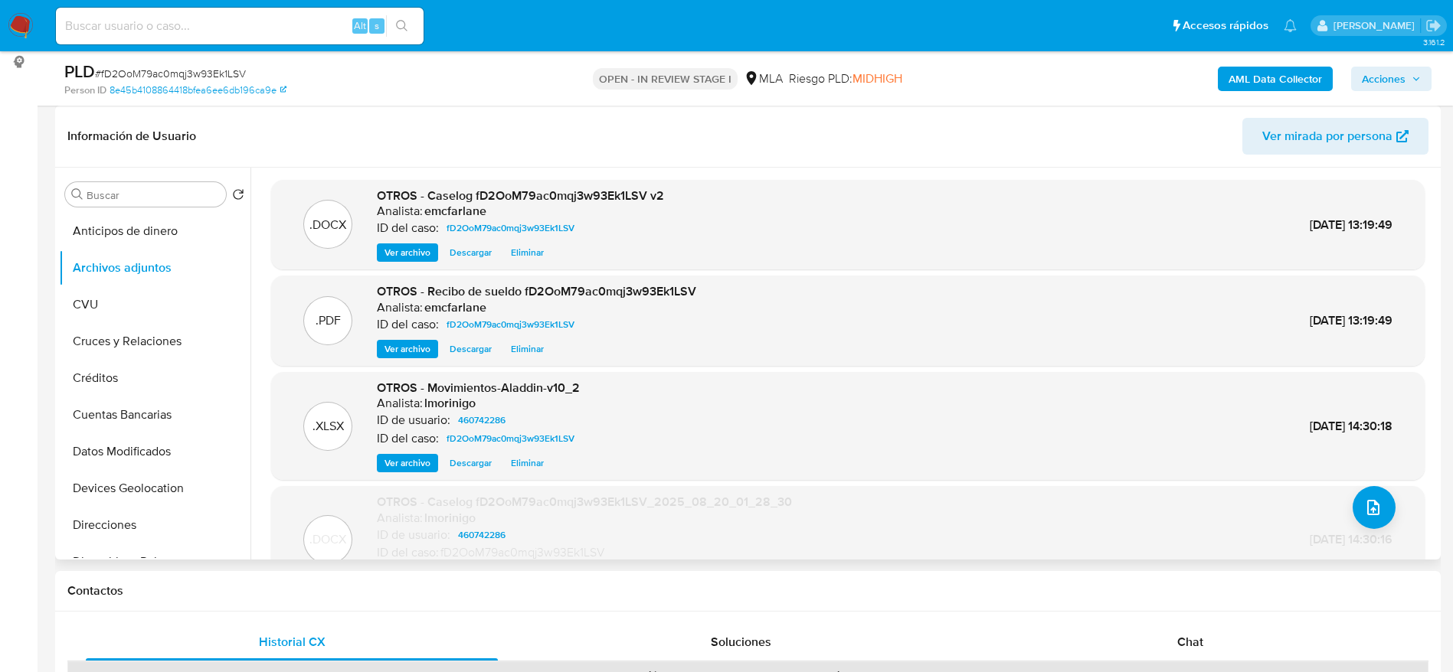
click at [879, 122] on header "Información de Usuario Ver mirada por persona" at bounding box center [747, 136] width 1361 height 37
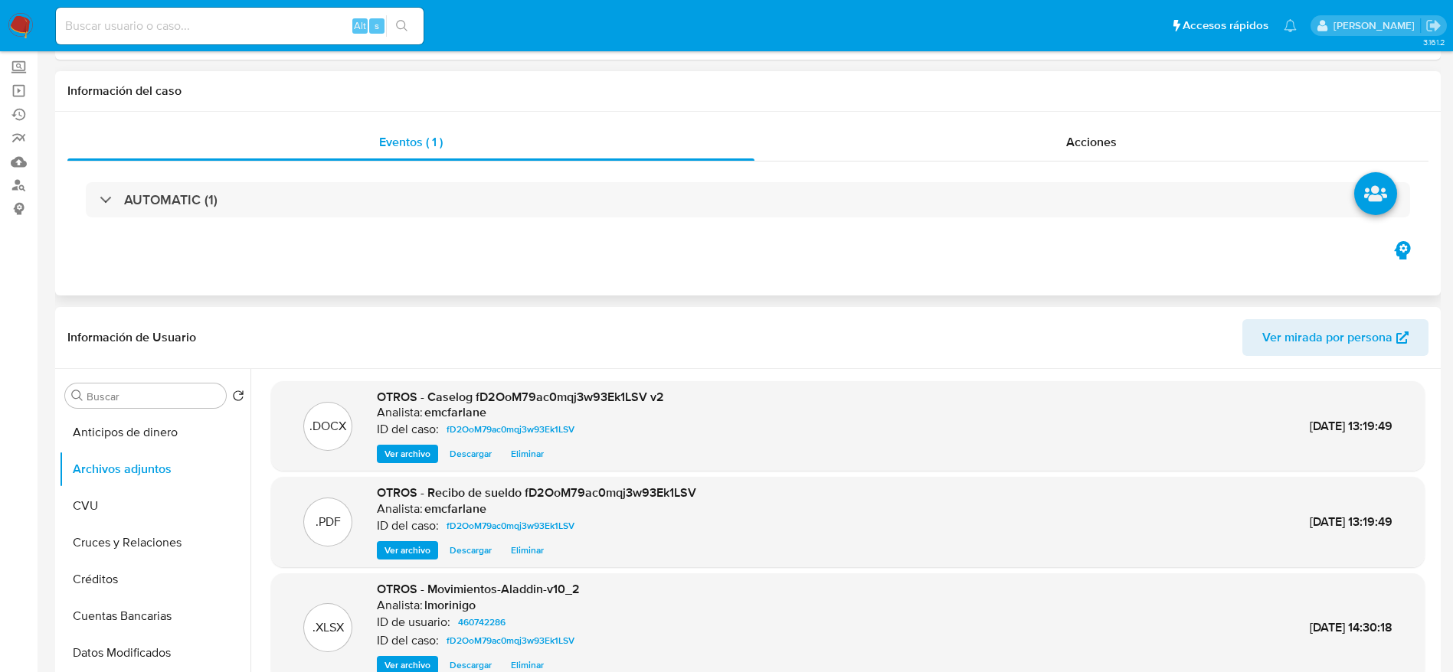
scroll to position [0, 0]
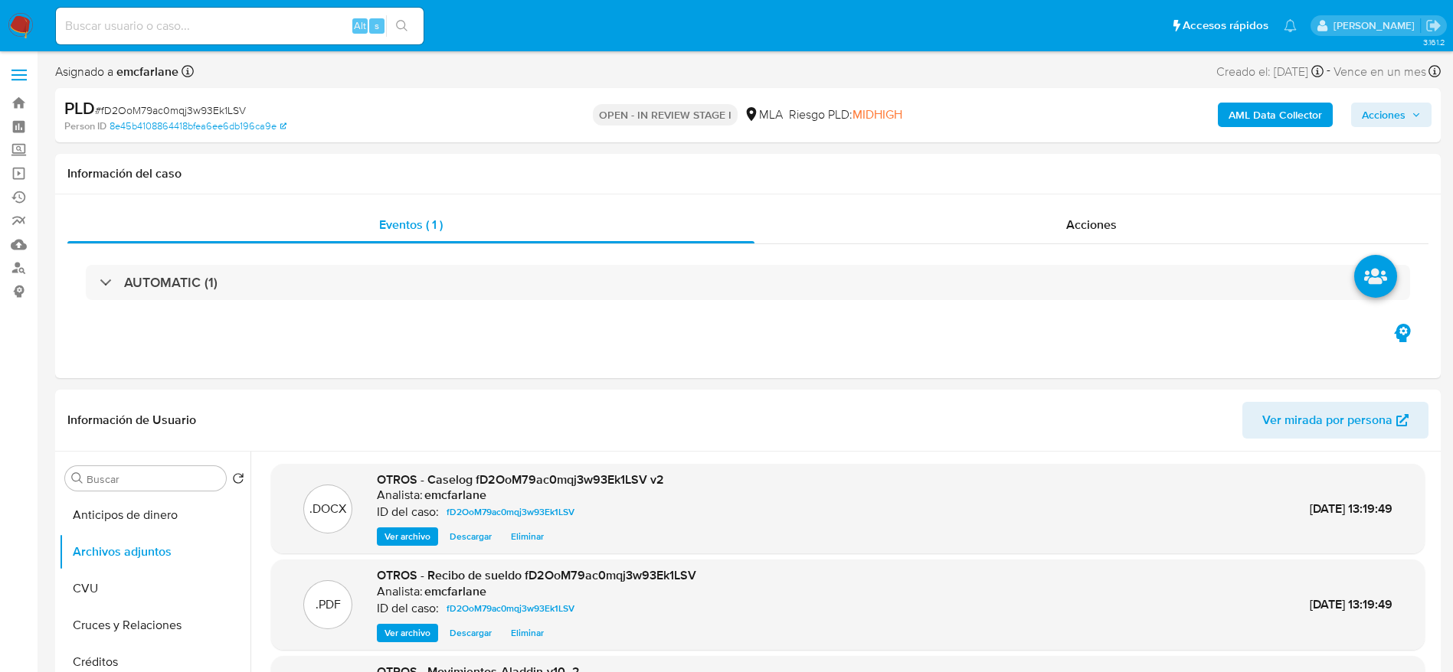
click at [1407, 116] on span "Acciones" at bounding box center [1391, 114] width 59 height 21
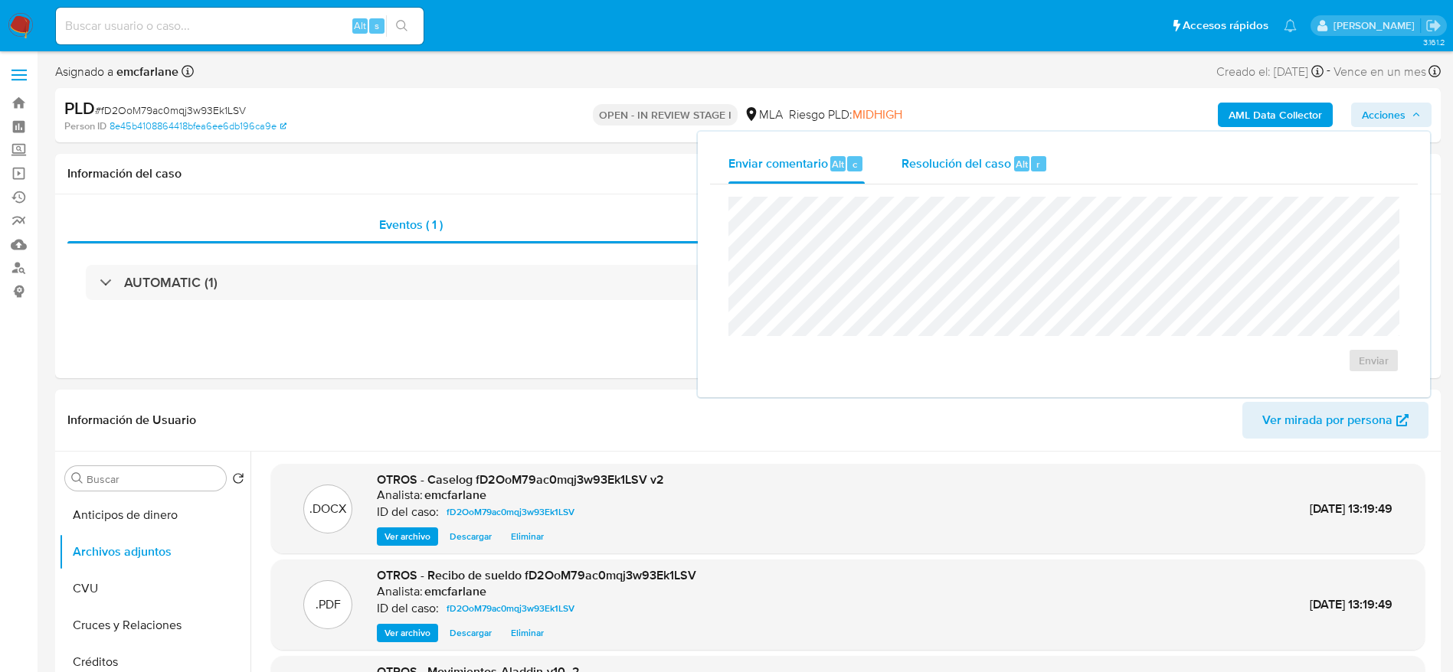
drag, startPoint x: 947, startPoint y: 171, endPoint x: 952, endPoint y: 188, distance: 18.2
click at [948, 174] on div "Resolución del caso Alt r" at bounding box center [974, 164] width 146 height 40
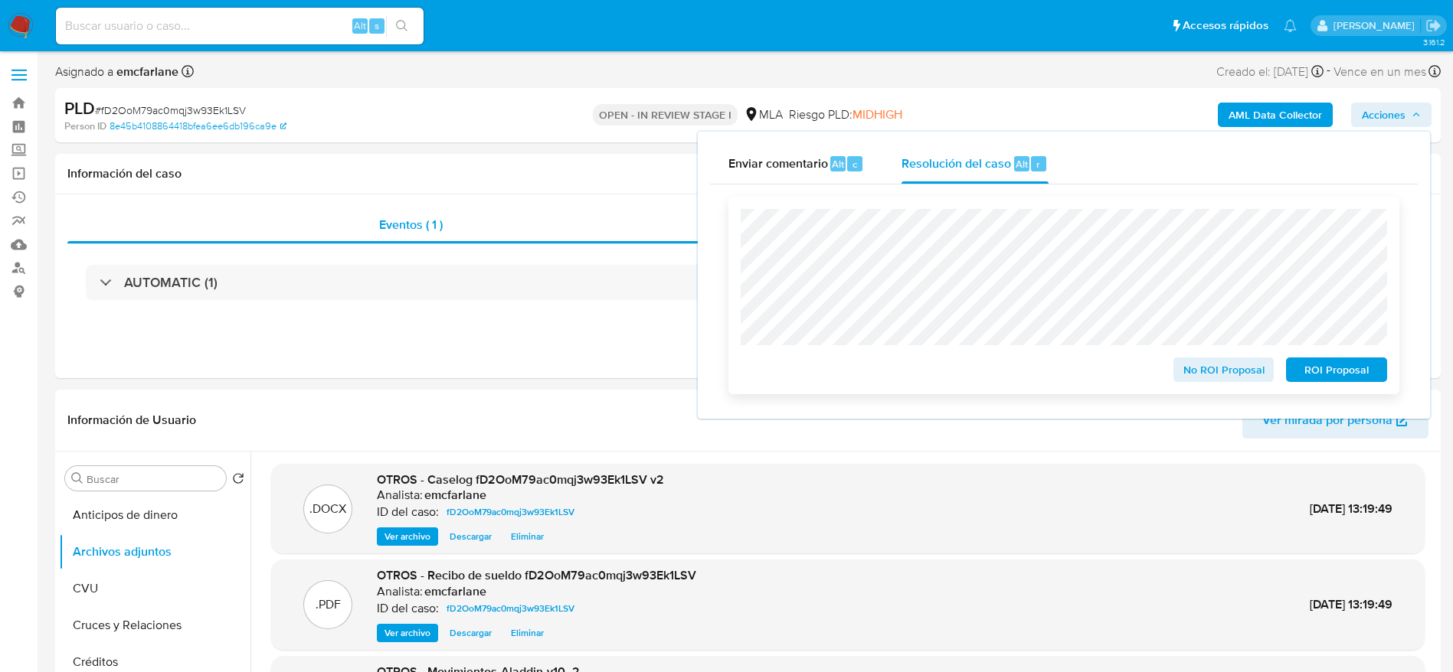
click at [1351, 378] on span "ROI Proposal" at bounding box center [1336, 369] width 80 height 21
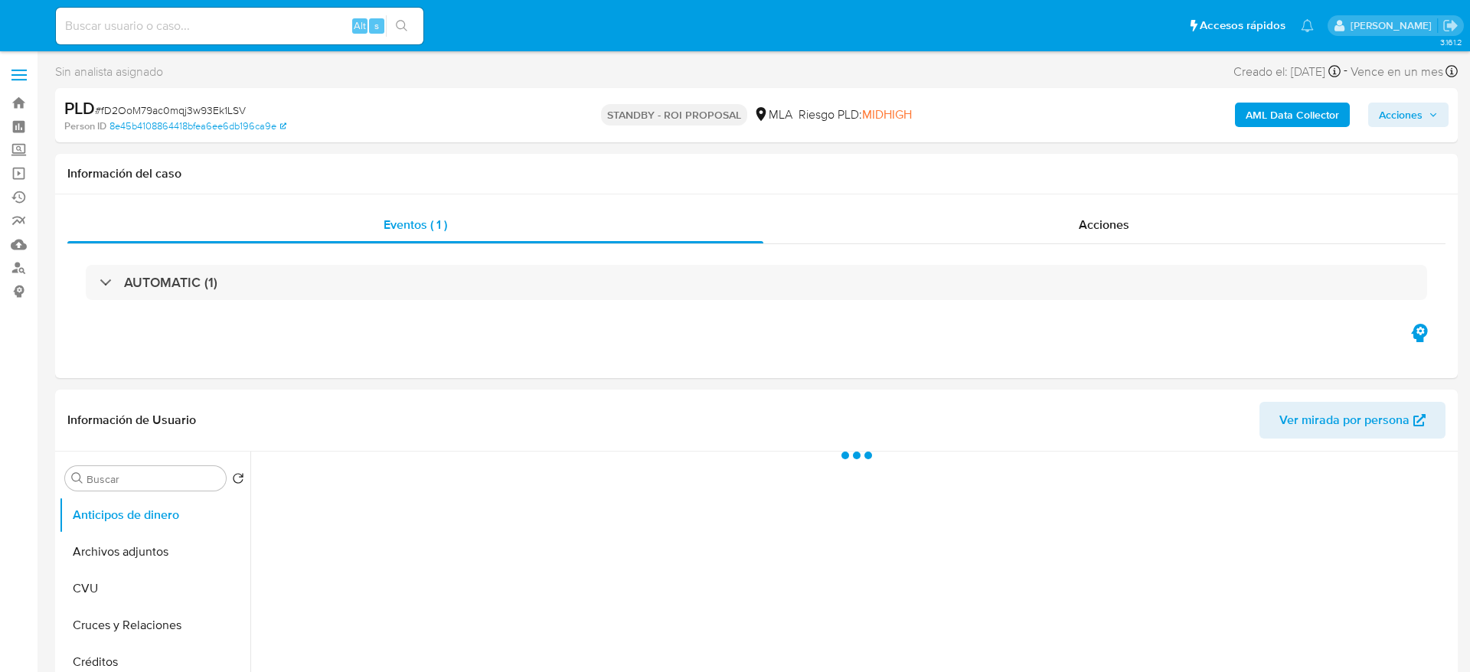
select select "10"
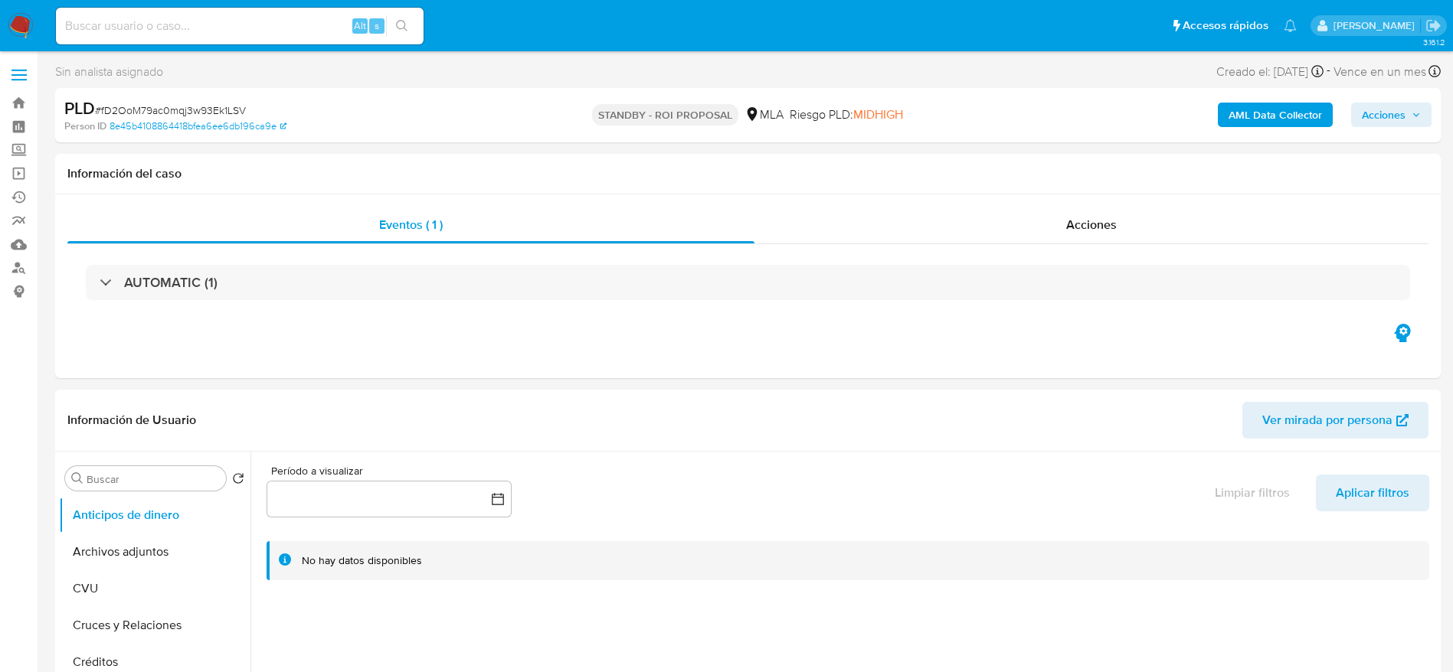
click at [13, 14] on img at bounding box center [21, 26] width 26 height 26
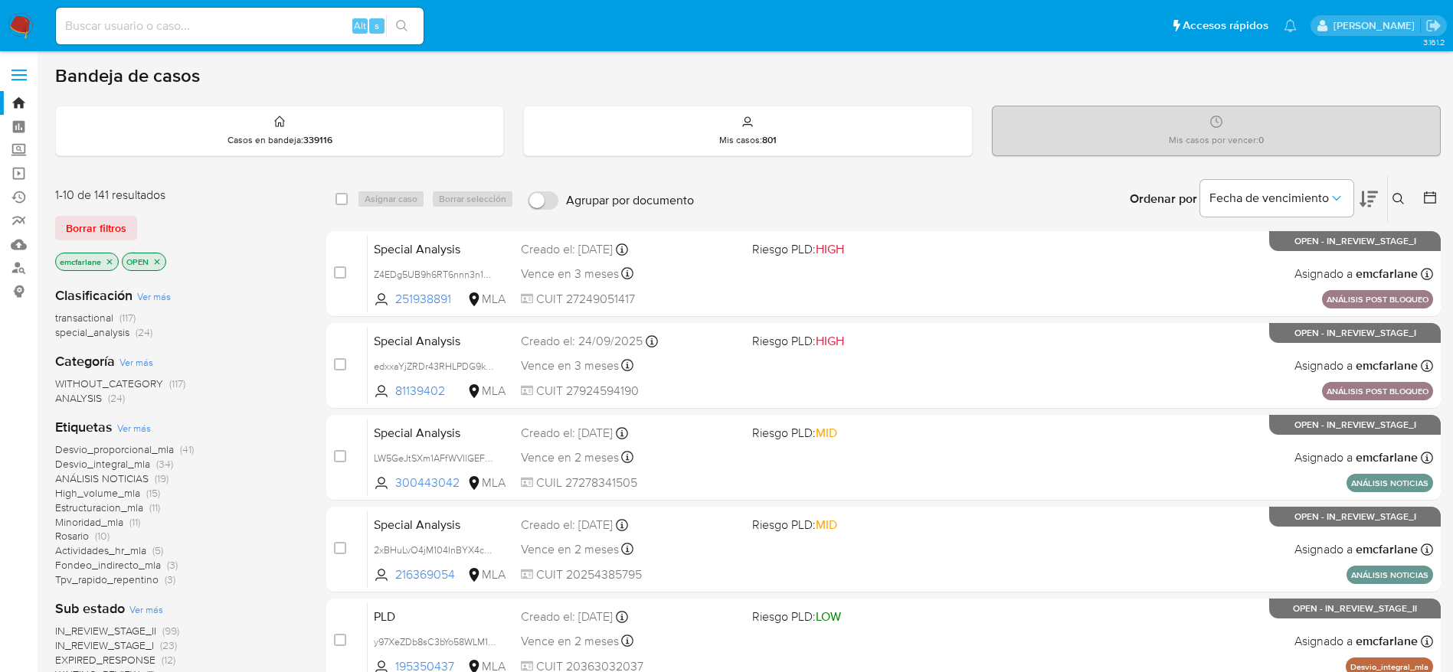
click at [306, 24] on input at bounding box center [240, 26] width 368 height 20
paste input "2fASzA7wdAeqkQAi3FI5TGcA"
type input "2fASzA7wdAeqkQAi3FI5TGcA"
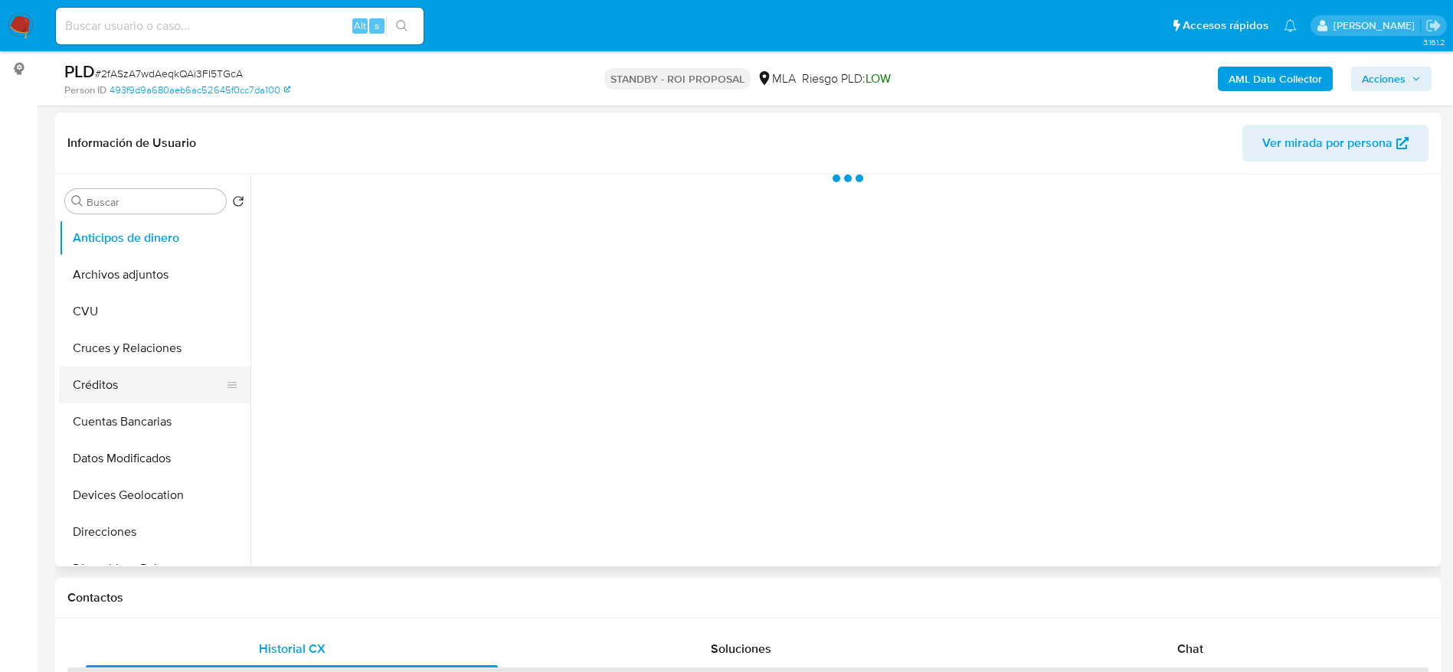
scroll to position [230, 0]
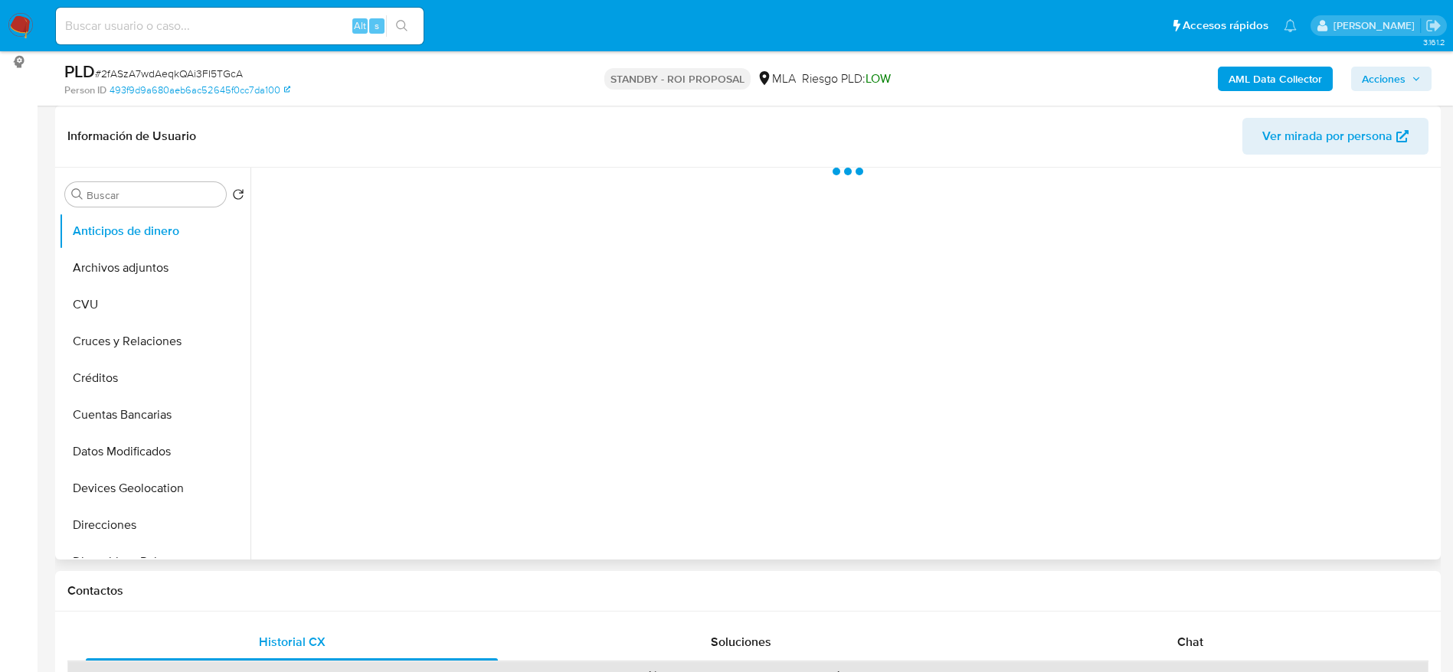
click at [139, 260] on button "Archivos adjuntos" at bounding box center [154, 268] width 191 height 37
select select "10"
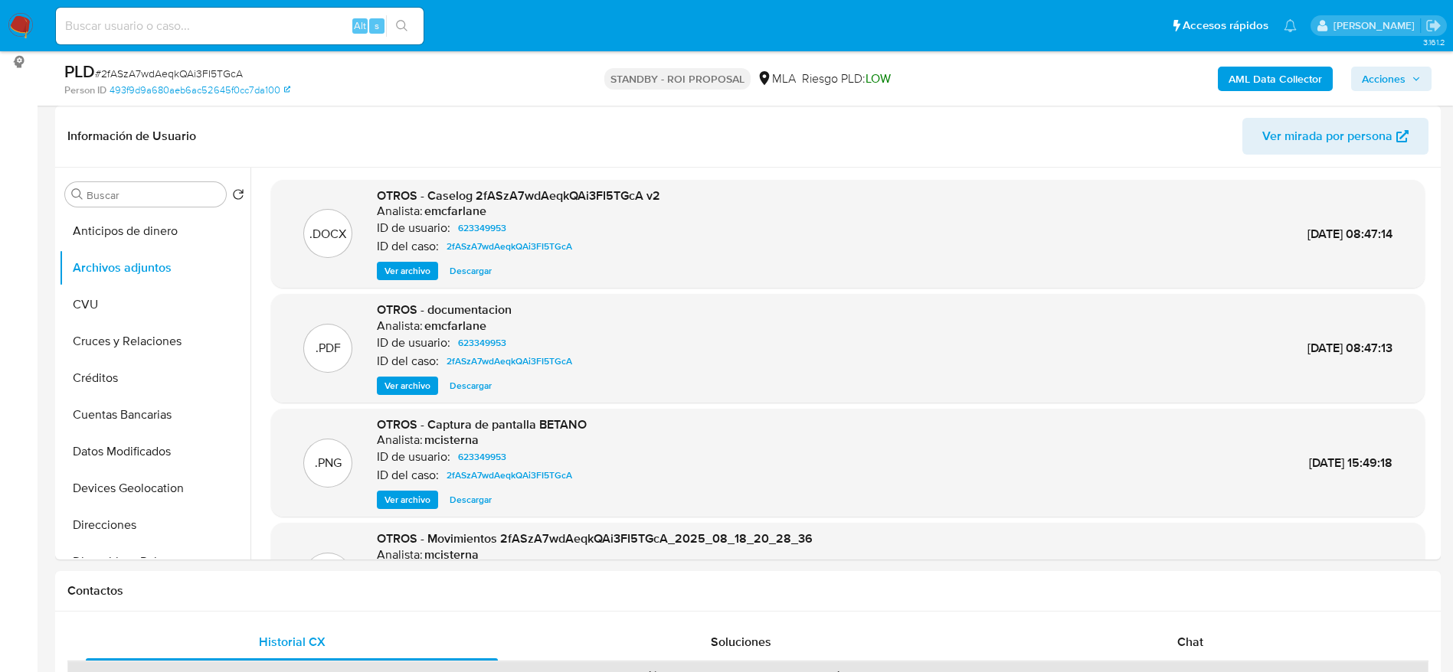
click at [201, 68] on span "# 2fASzA7wdAeqkQAi3FI5TGcA" at bounding box center [169, 73] width 148 height 15
copy span "2fASzA7wdAeqkQAi3FI5TGcA"
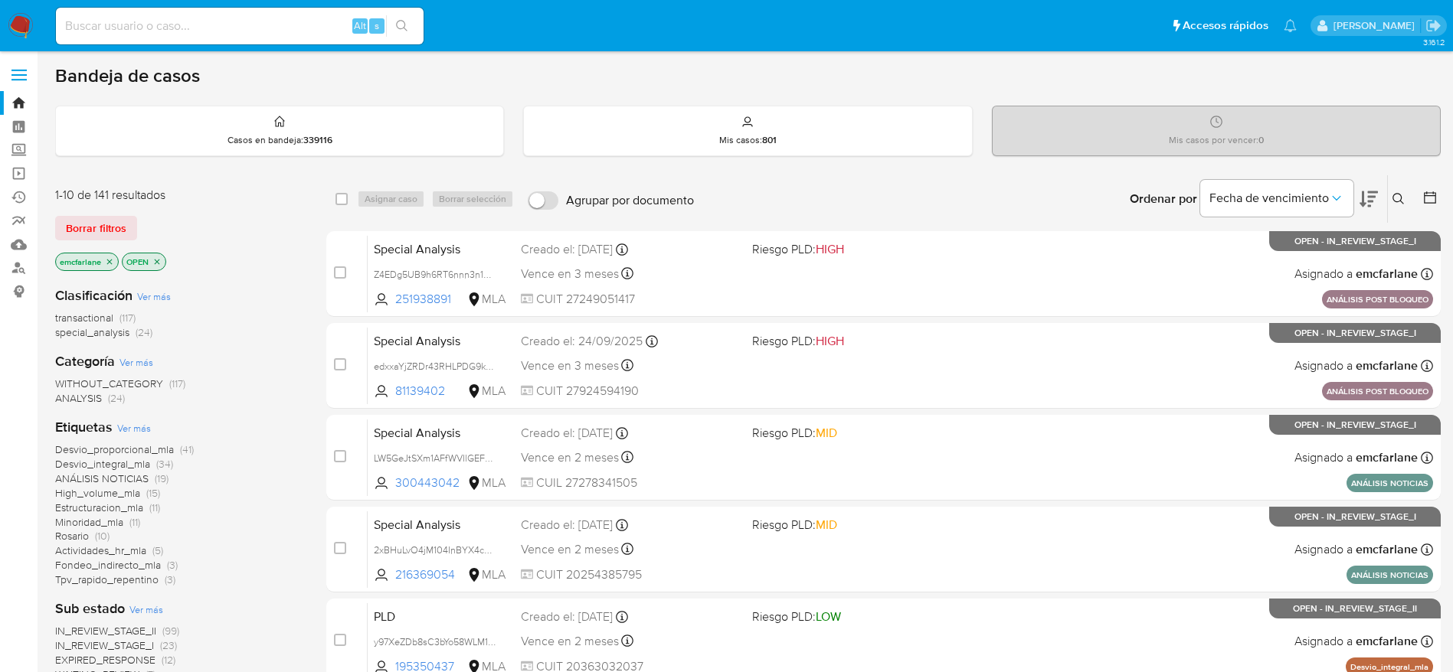
click at [80, 213] on div "1-10 de 141 resultados Borrar filtros emcfarlane OPEN" at bounding box center [177, 230] width 245 height 87
click at [70, 227] on span "Borrar filtros" at bounding box center [96, 227] width 60 height 21
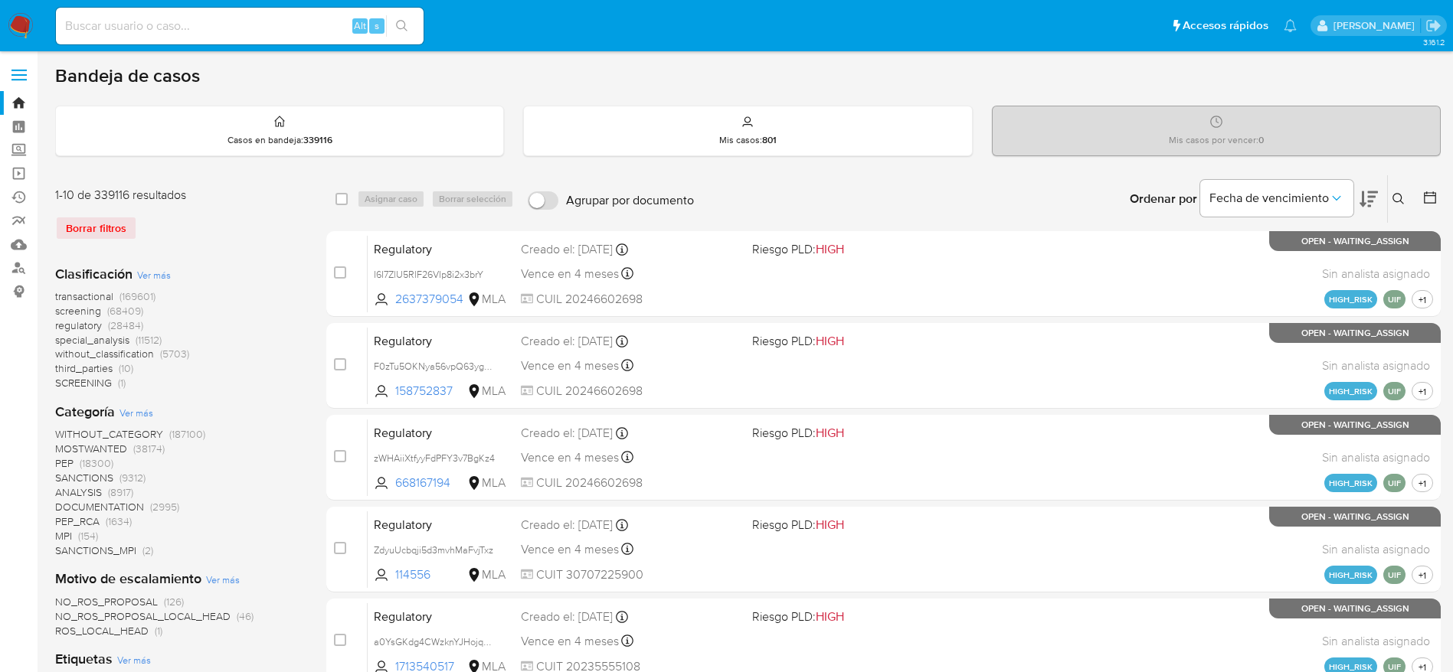
click at [1402, 202] on icon at bounding box center [1397, 198] width 11 height 11
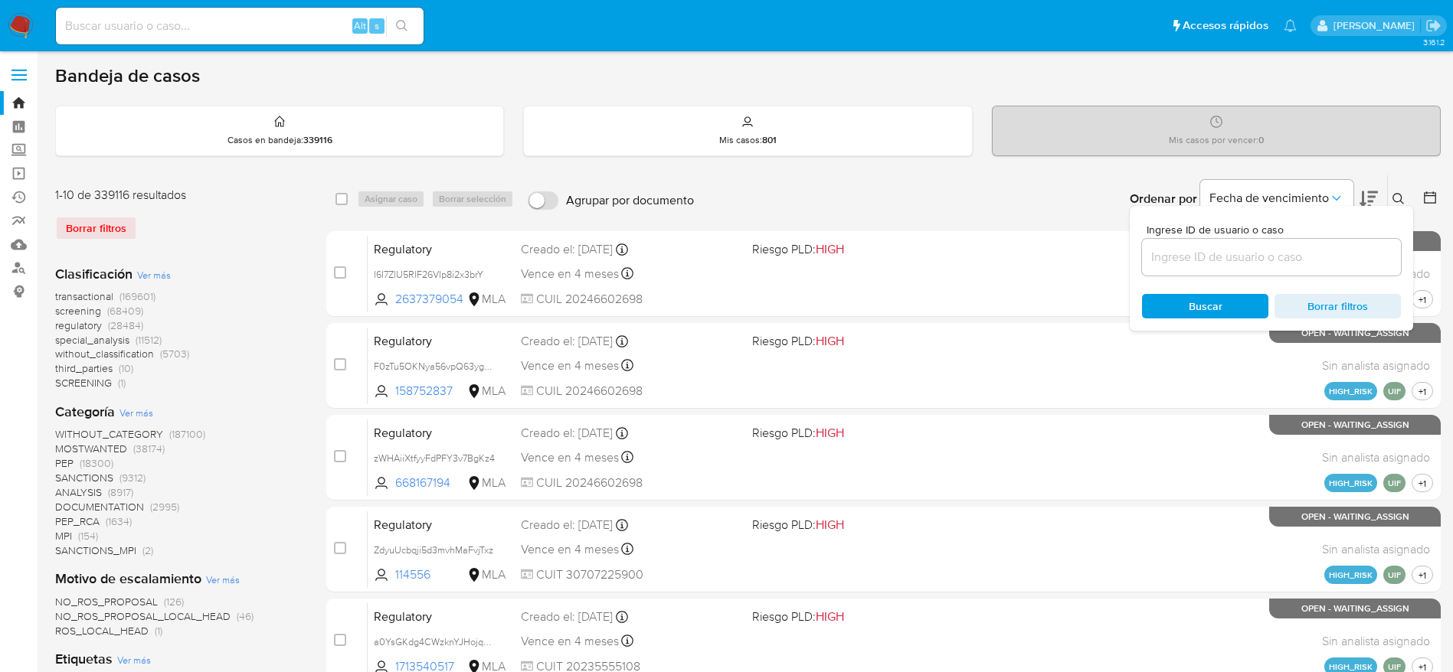
click at [1260, 256] on input at bounding box center [1271, 257] width 259 height 20
type input "2fASzA7wdAeqkQAi3FI5TGcA"
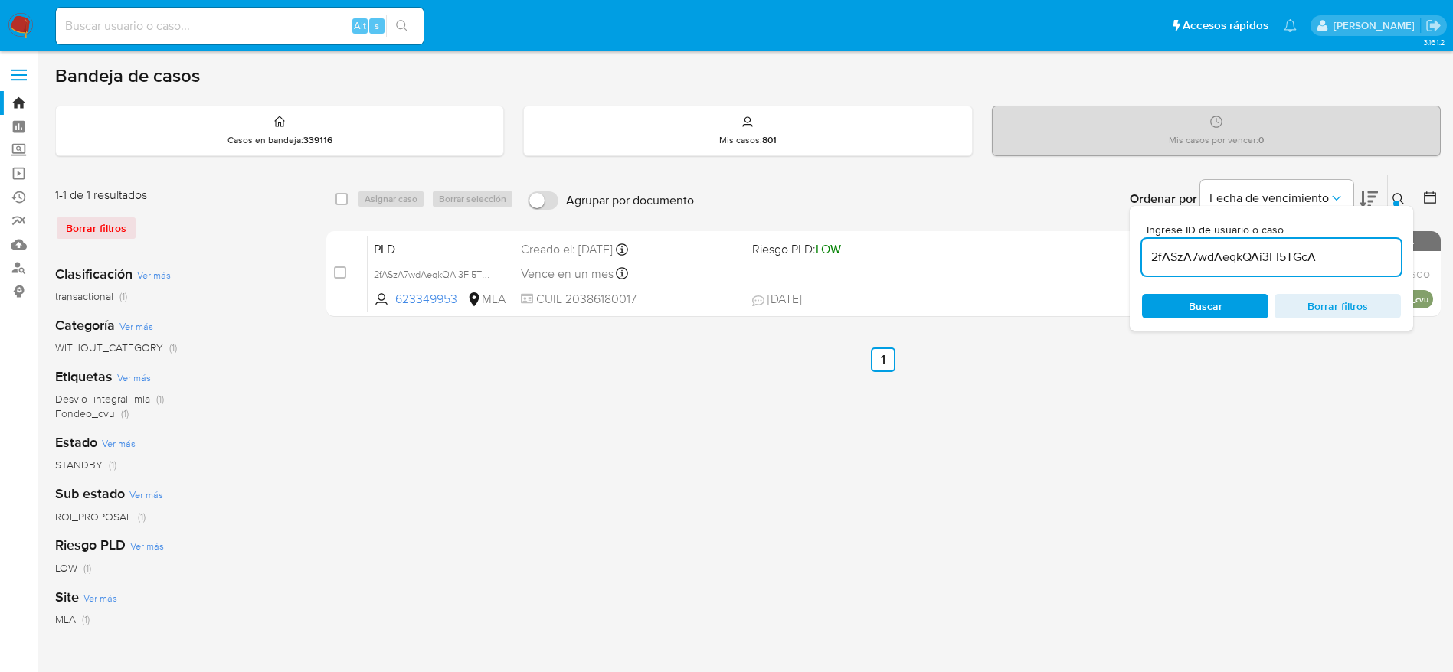
drag, startPoint x: 342, startPoint y: 195, endPoint x: 394, endPoint y: 202, distance: 52.6
click at [342, 195] on input "checkbox" at bounding box center [341, 199] width 12 height 12
checkbox input "true"
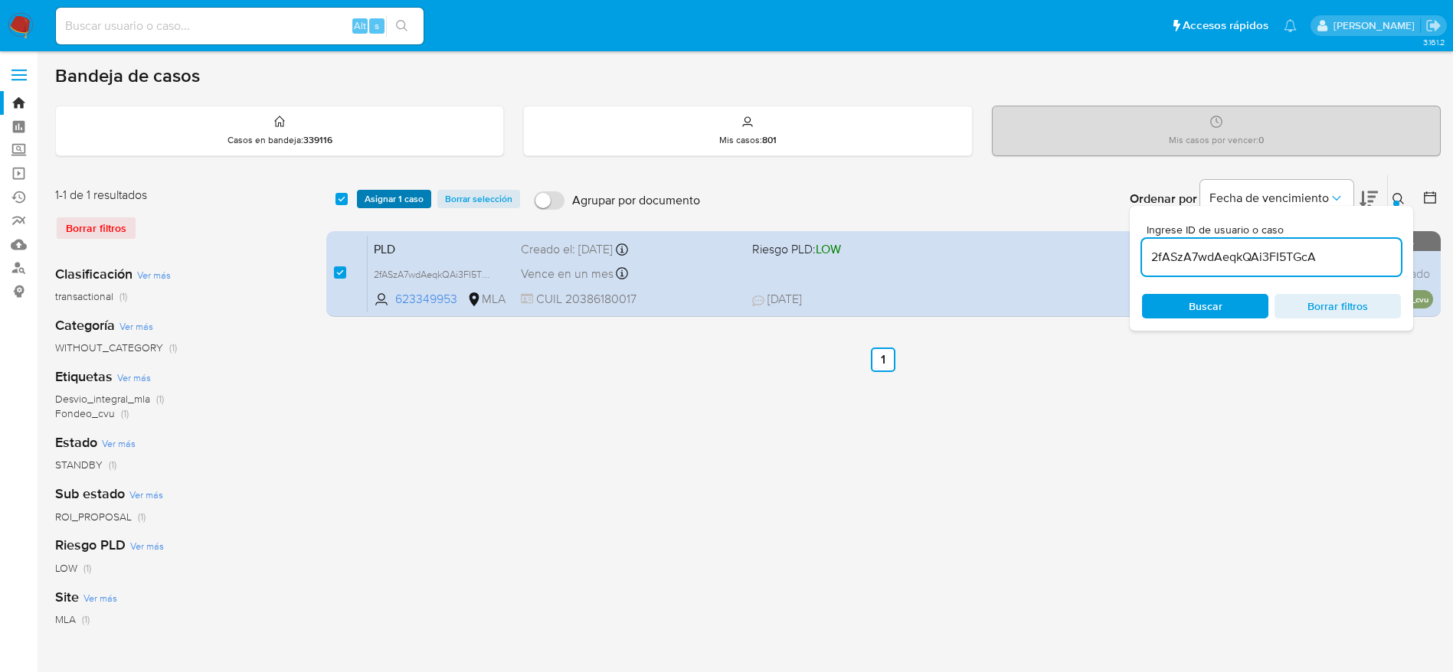
click at [394, 199] on span "Asignar 1 caso" at bounding box center [394, 198] width 59 height 15
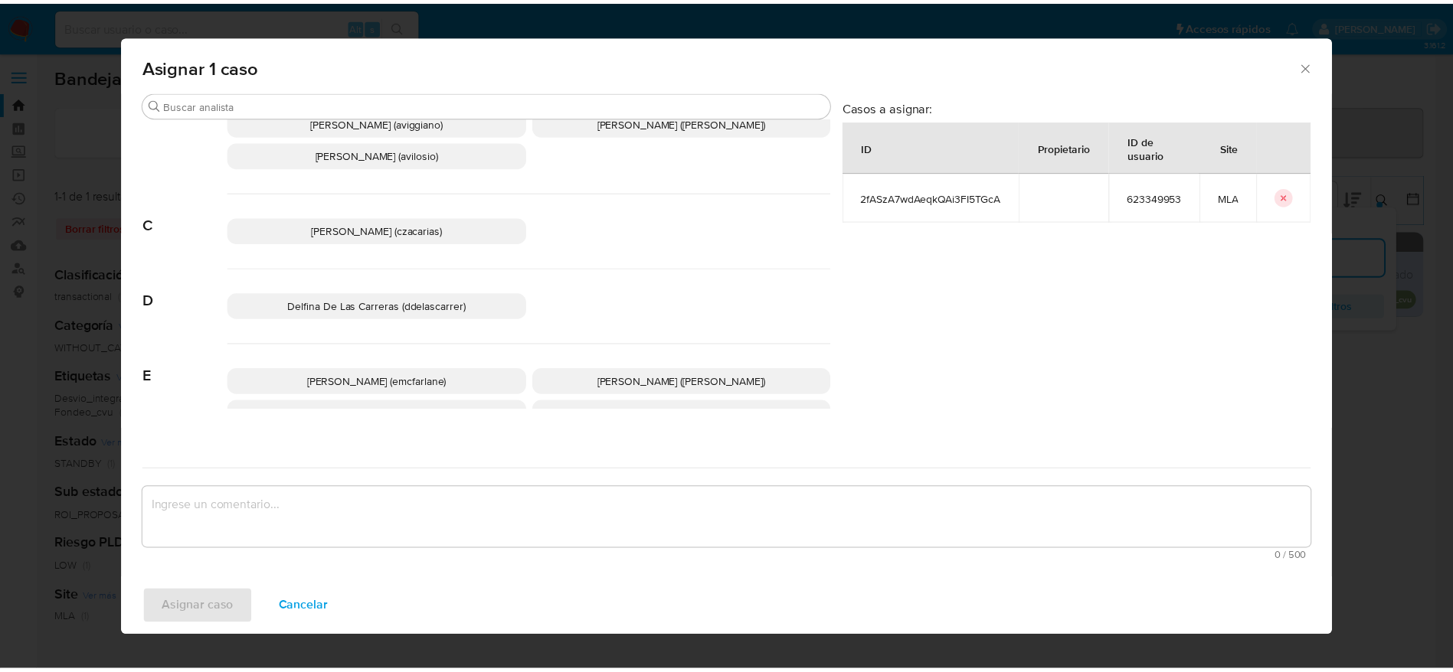
scroll to position [115, 0]
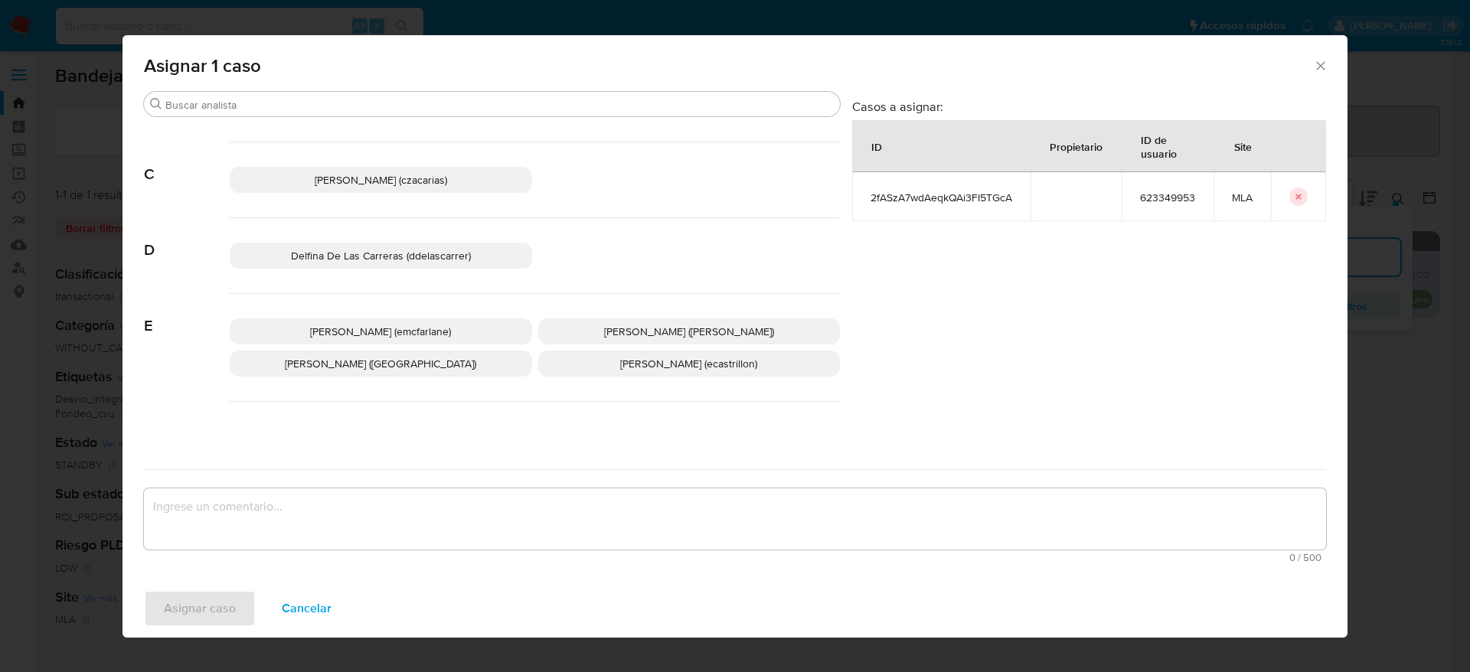
click at [423, 356] on span "Emmanuel Hernan Vitiello (evitiello)" at bounding box center [380, 363] width 191 height 15
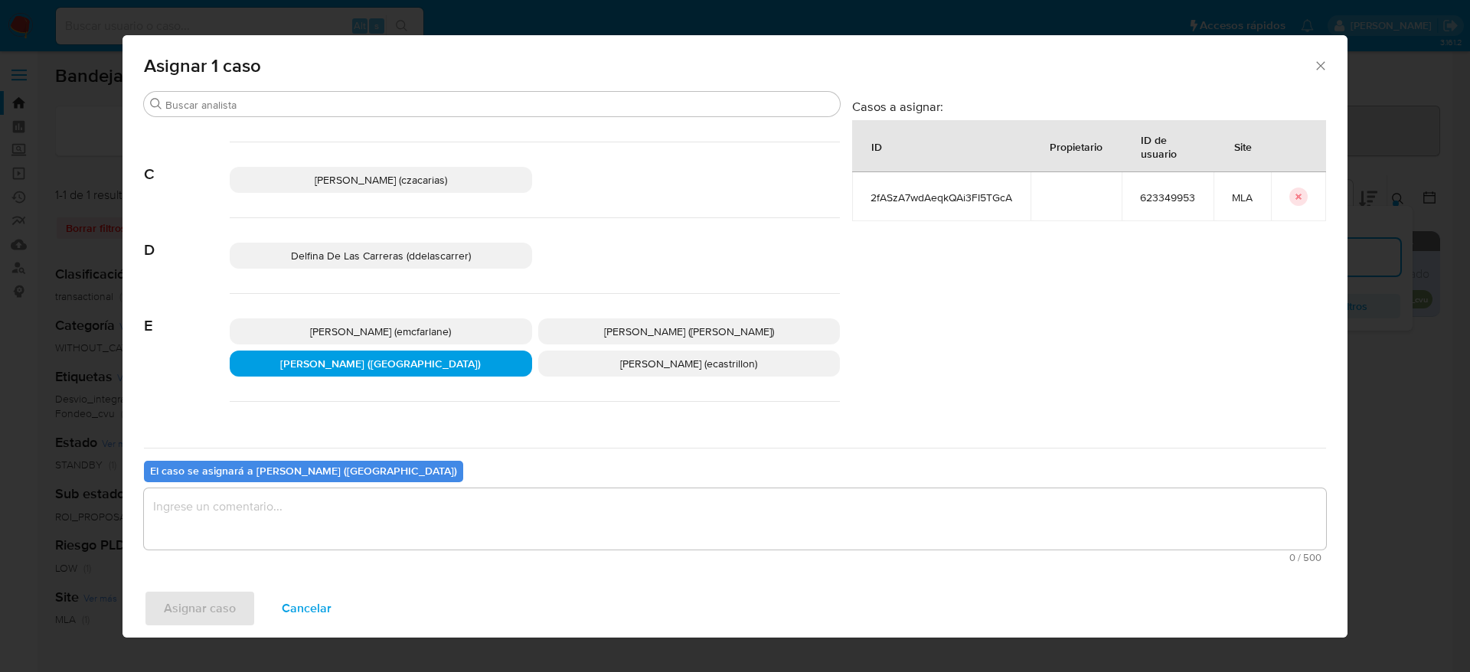
click at [420, 324] on span "Elaine Mc Farlane (emcfarlane)" at bounding box center [380, 331] width 141 height 15
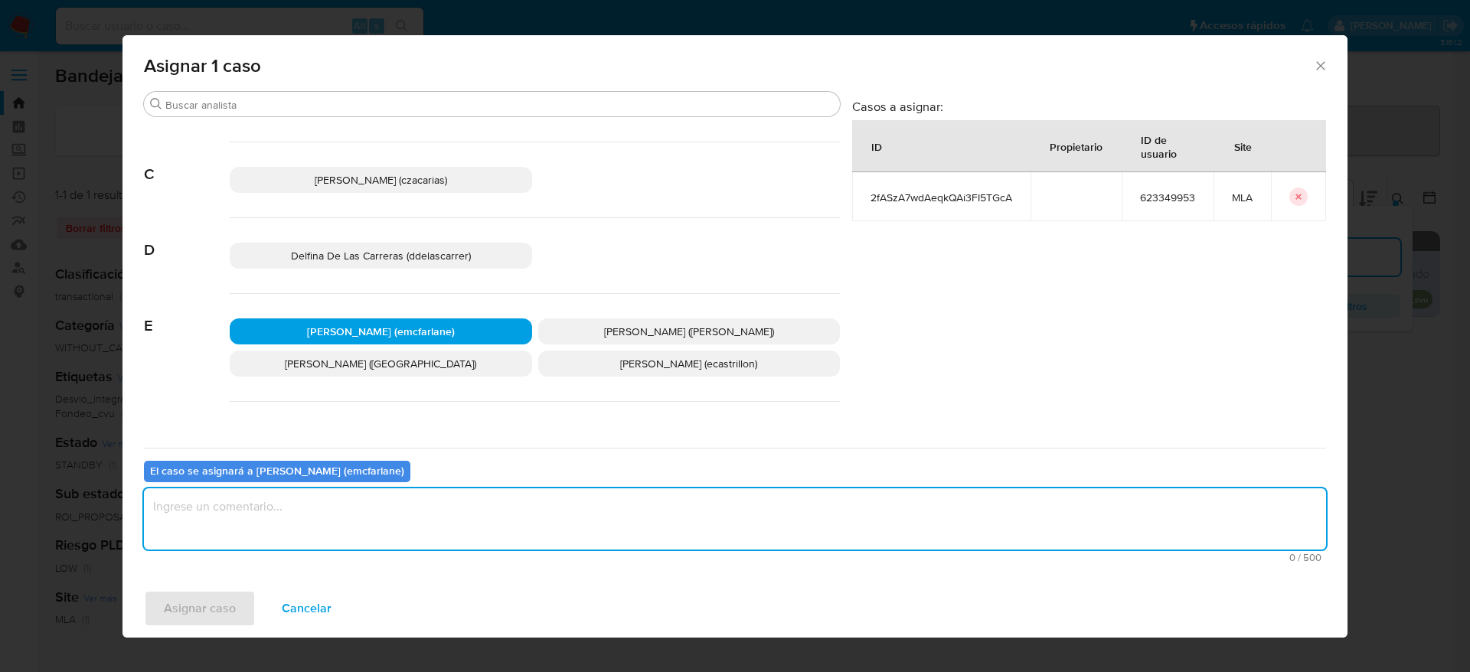
click at [321, 535] on textarea "assign-modal" at bounding box center [735, 519] width 1182 height 61
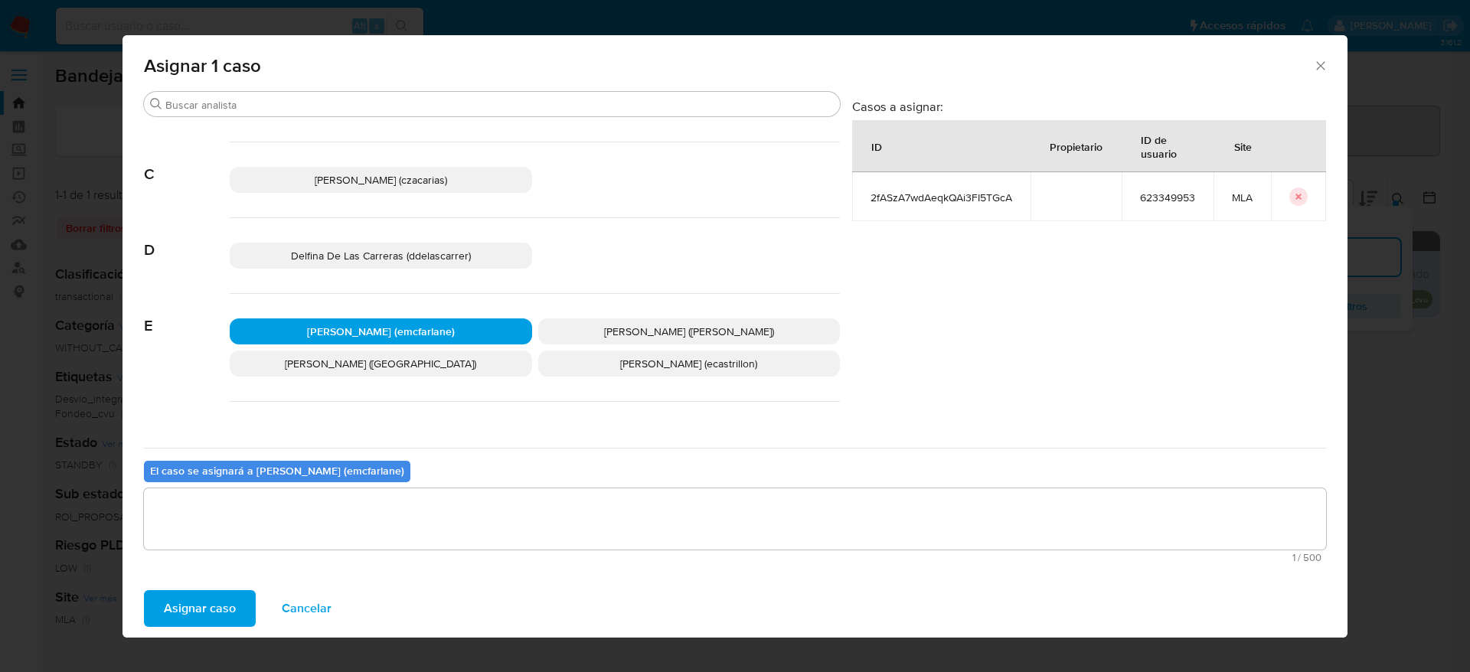
click at [226, 622] on span "Asignar caso" at bounding box center [200, 609] width 72 height 34
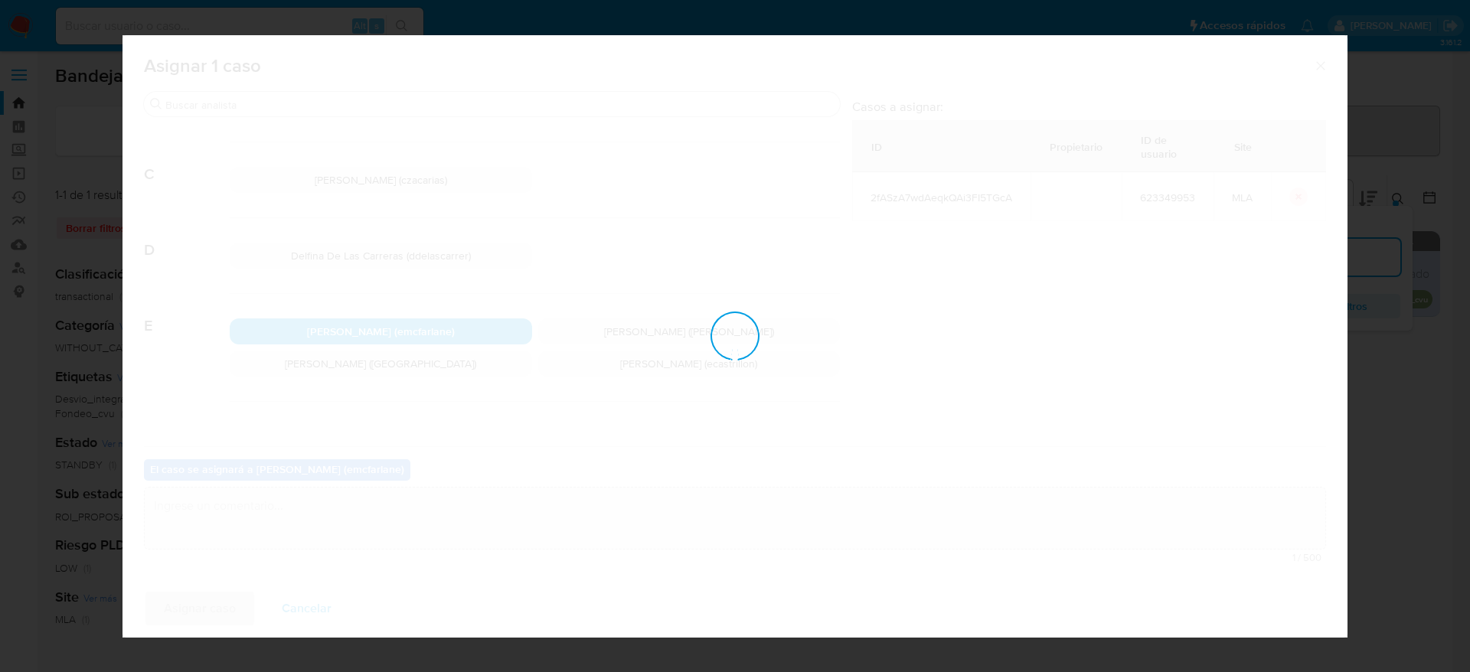
checkbox input "false"
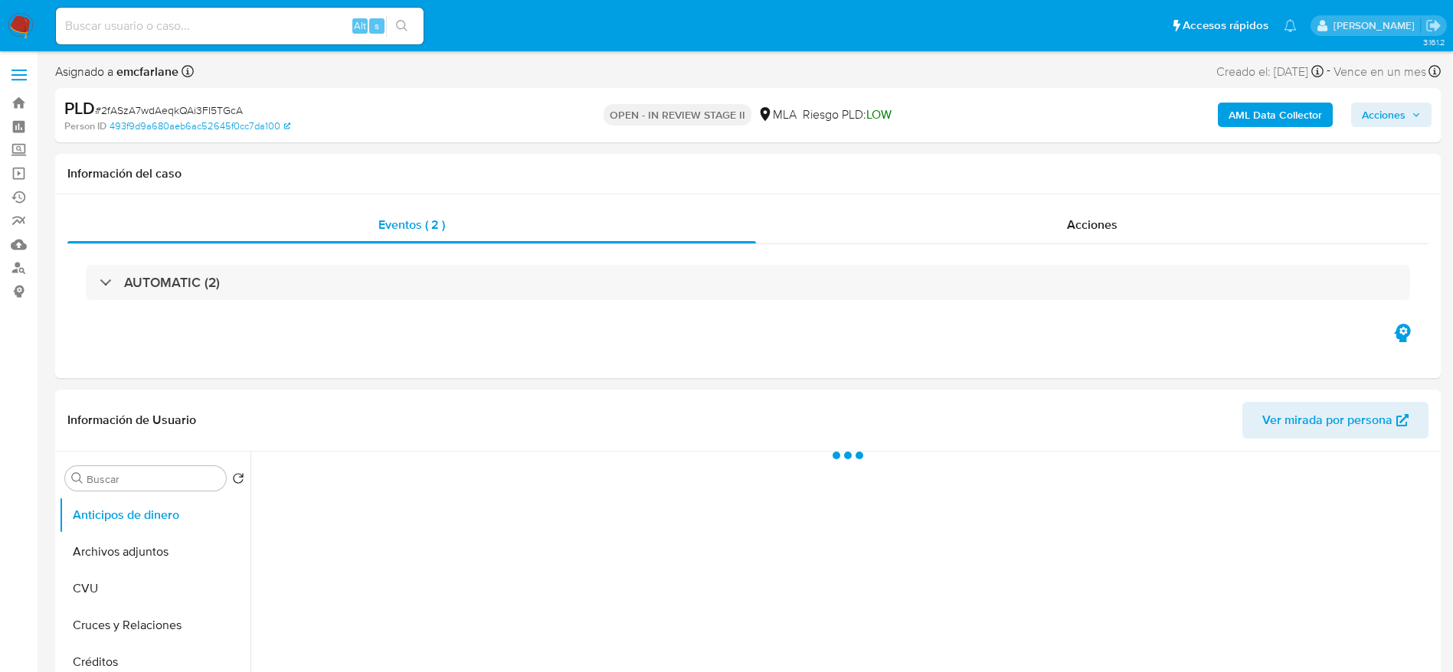
click at [1378, 106] on span "Acciones" at bounding box center [1384, 115] width 44 height 25
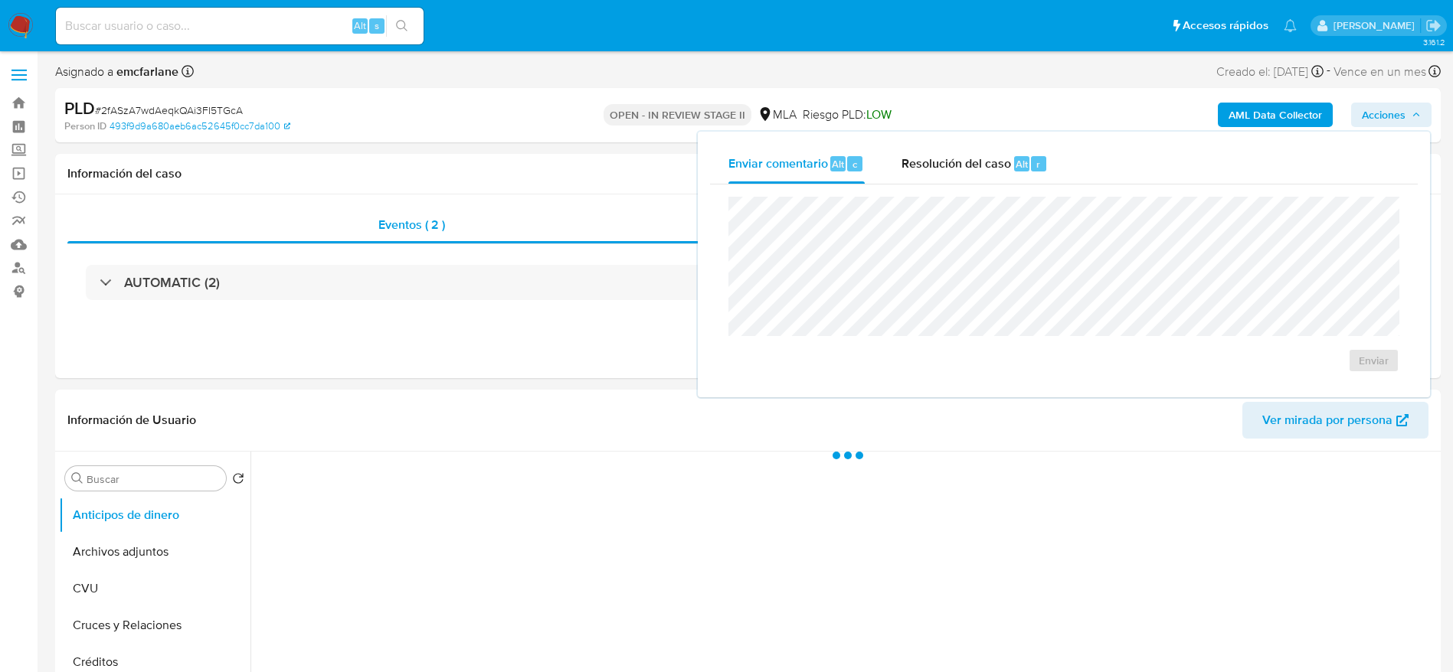
select select "10"
click at [1021, 158] on span "Alt" at bounding box center [1021, 164] width 12 height 15
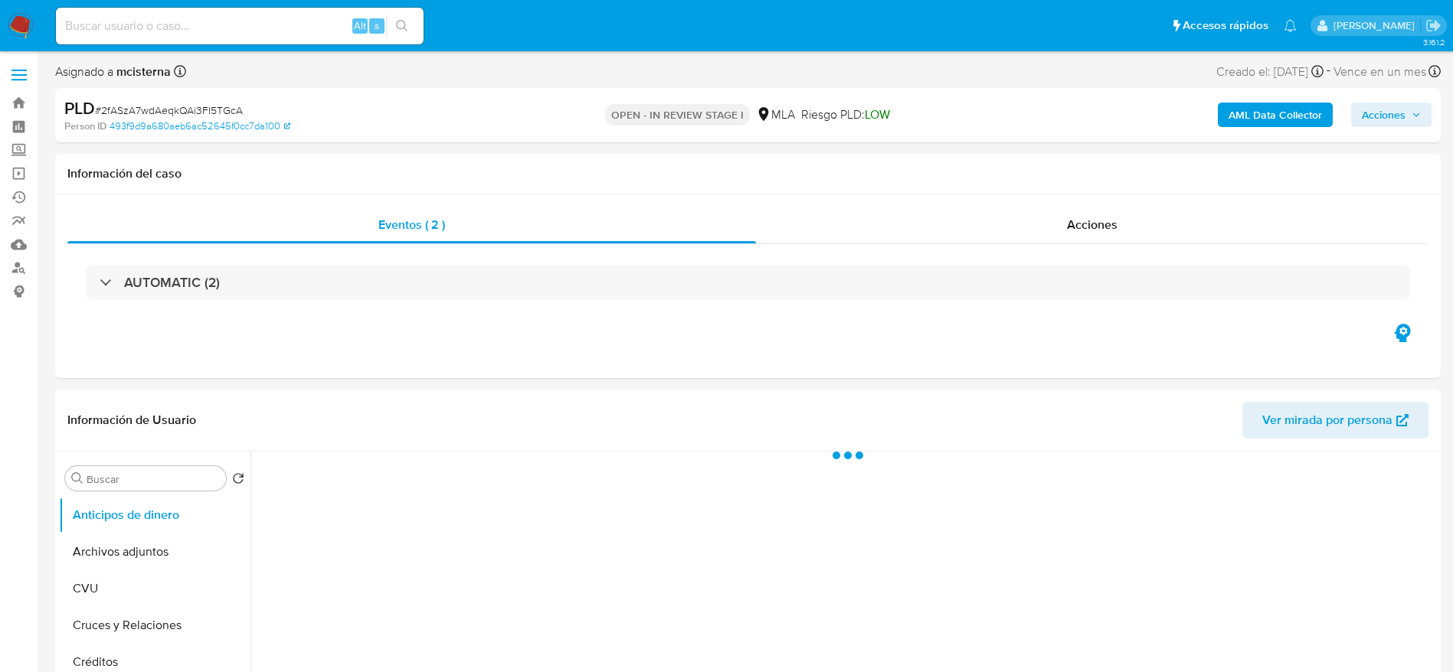
click at [152, 110] on span "# 2fASzA7wdAeqkQAi3FI5TGcA" at bounding box center [169, 110] width 148 height 15
select select "10"
click at [152, 110] on span "# 2fASzA7wdAeqkQAi3FI5TGcA" at bounding box center [169, 110] width 148 height 15
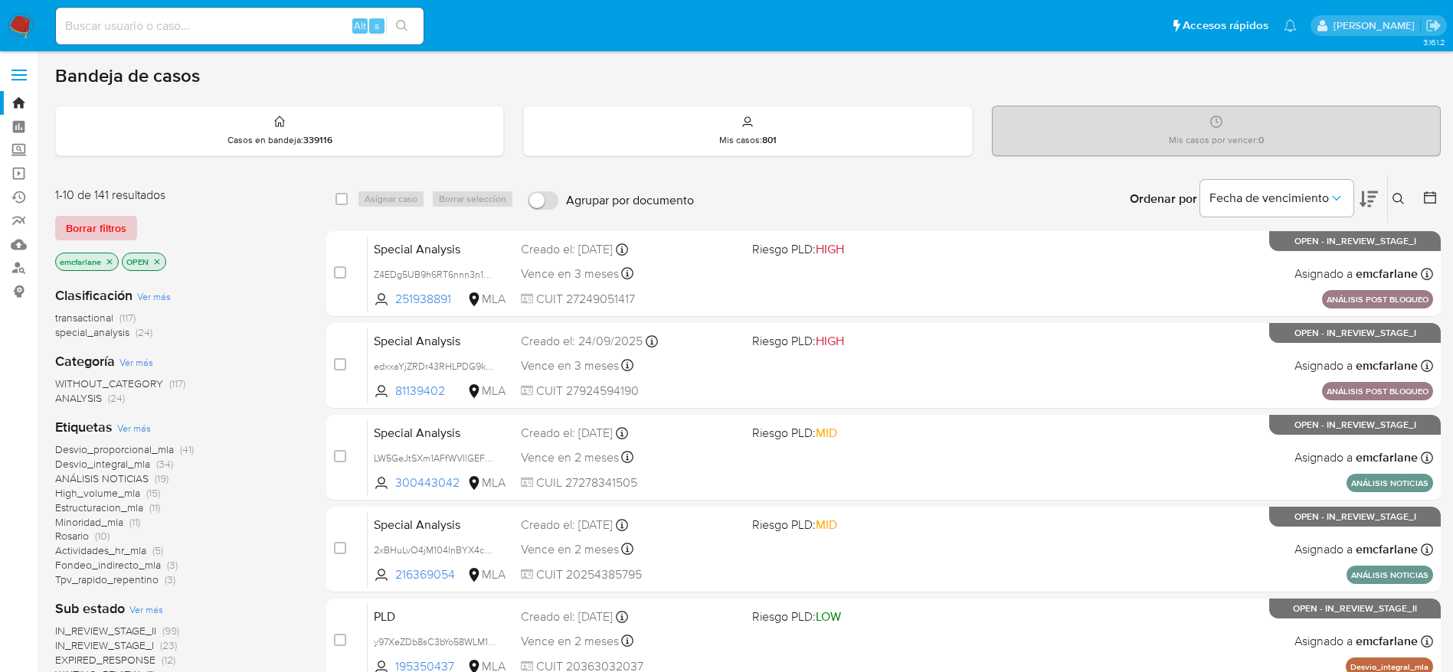
click at [102, 225] on span "Borrar filtros" at bounding box center [96, 227] width 60 height 21
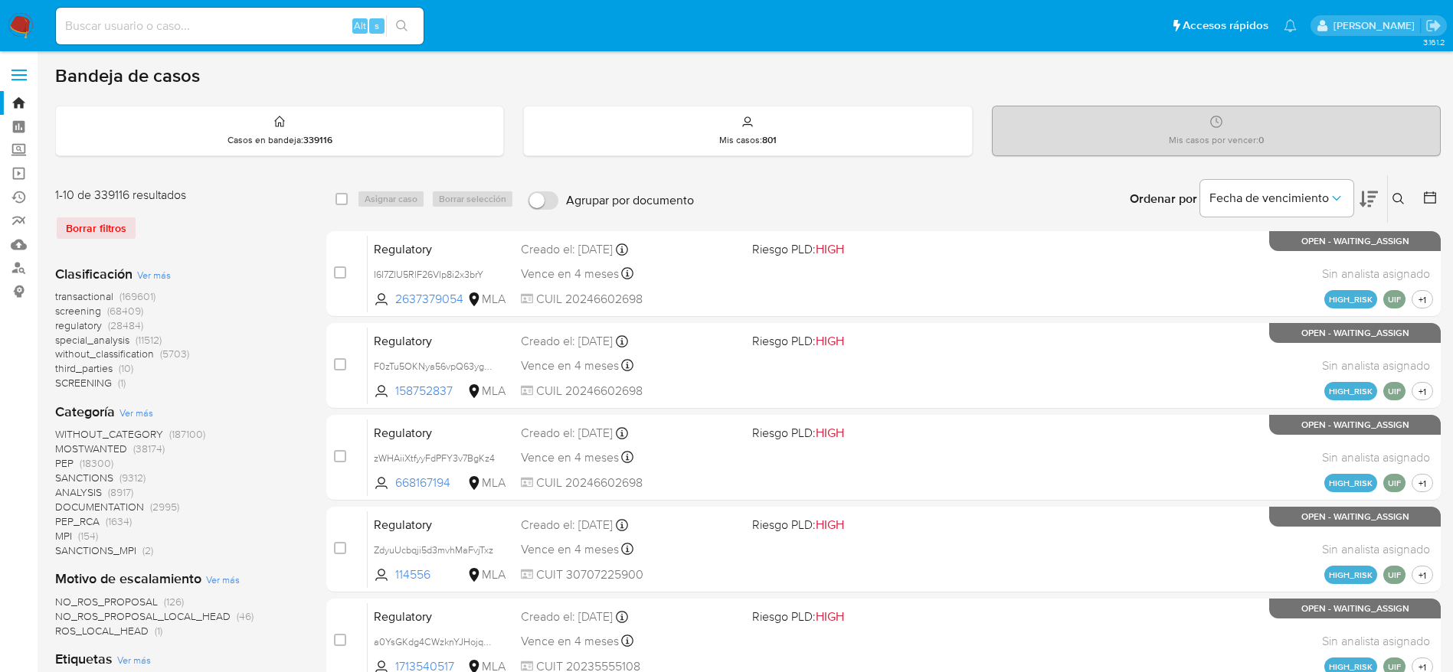
click at [1398, 202] on icon at bounding box center [1398, 199] width 12 height 12
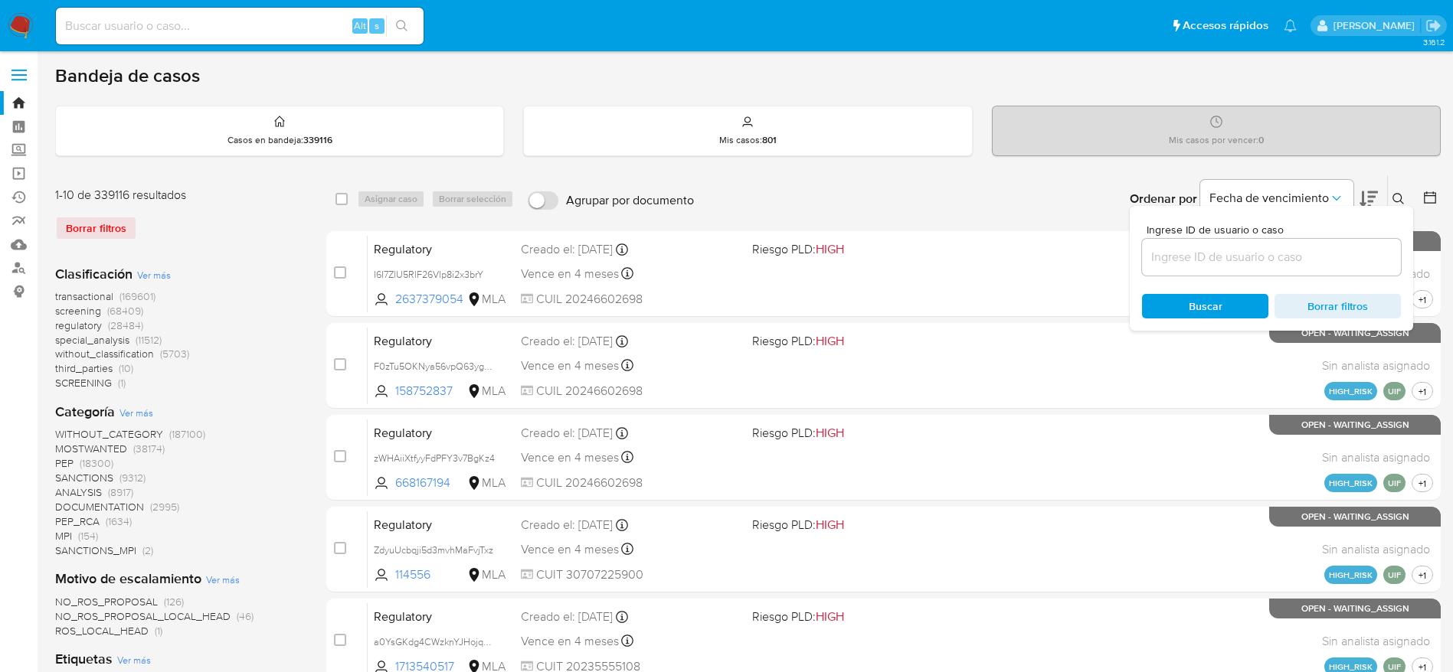
click at [1272, 253] on input at bounding box center [1271, 257] width 259 height 20
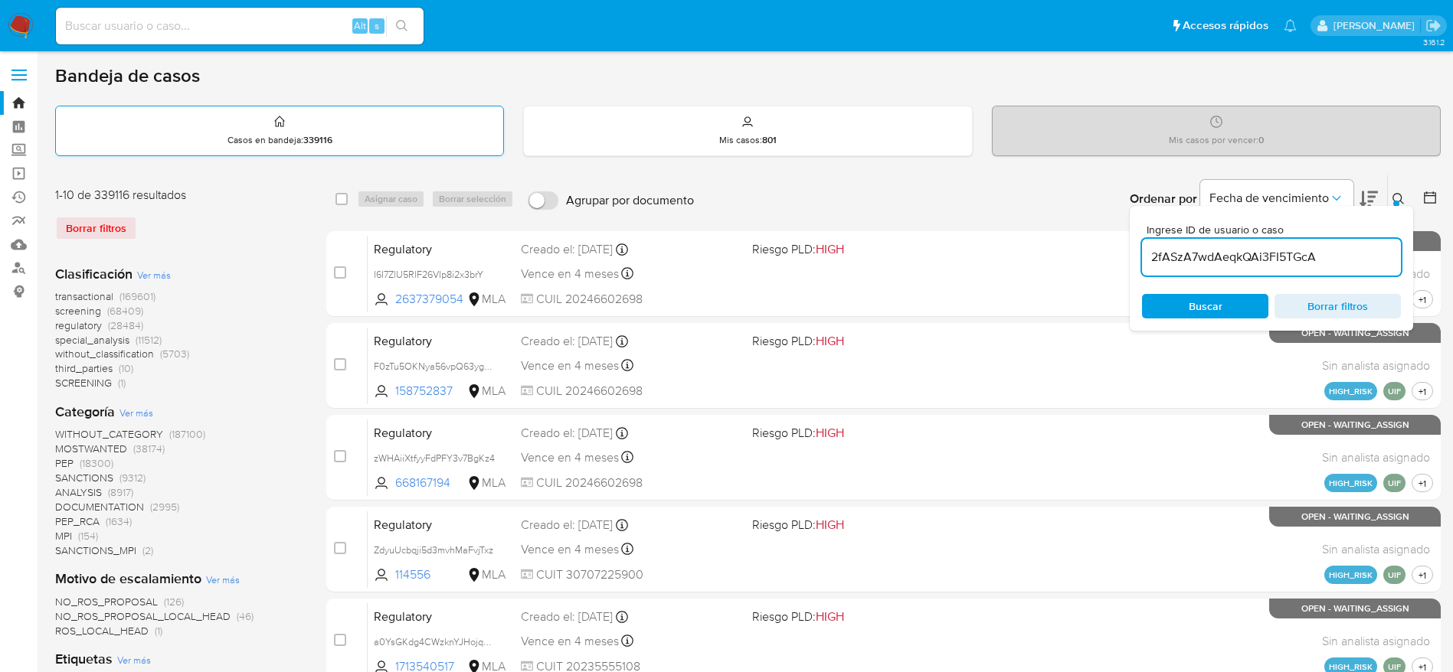
type input "2fASzA7wdAeqkQAi3FI5TGcA"
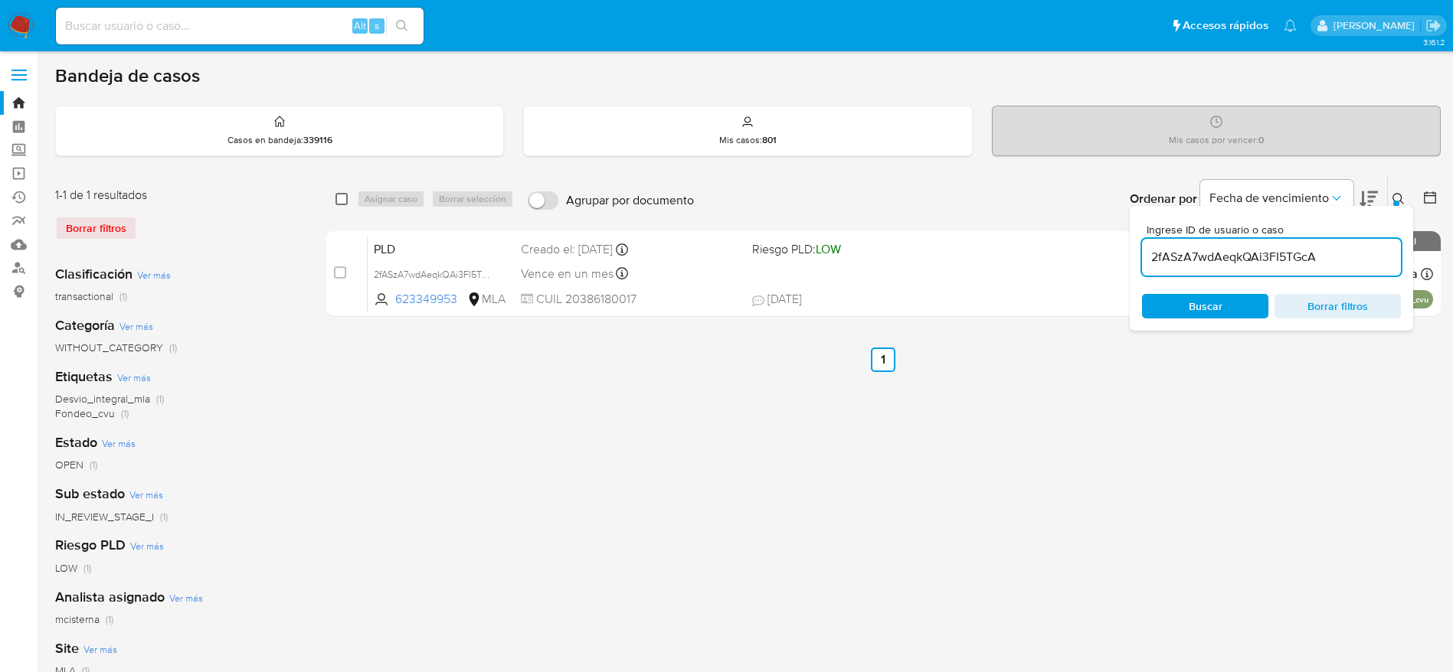
click at [335, 198] on input "checkbox" at bounding box center [341, 199] width 12 height 12
checkbox input "true"
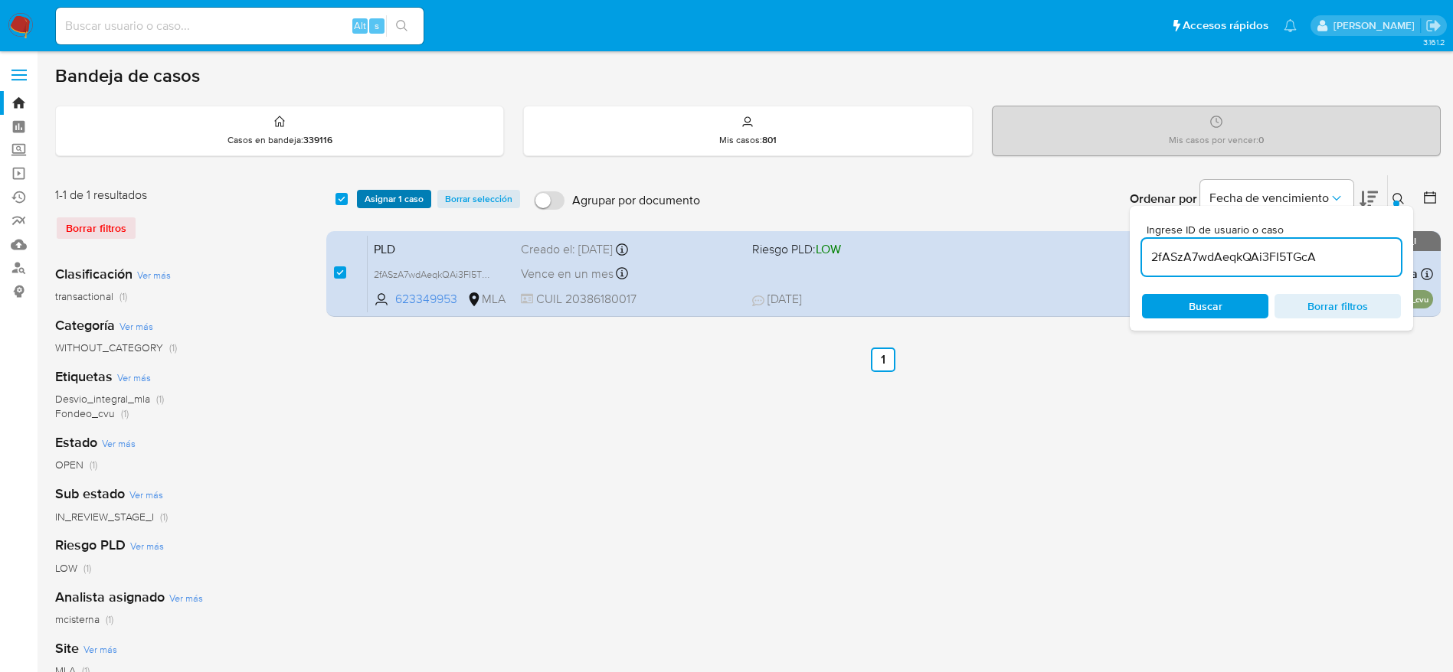
click at [384, 191] on span "Asignar 1 caso" at bounding box center [394, 198] width 59 height 15
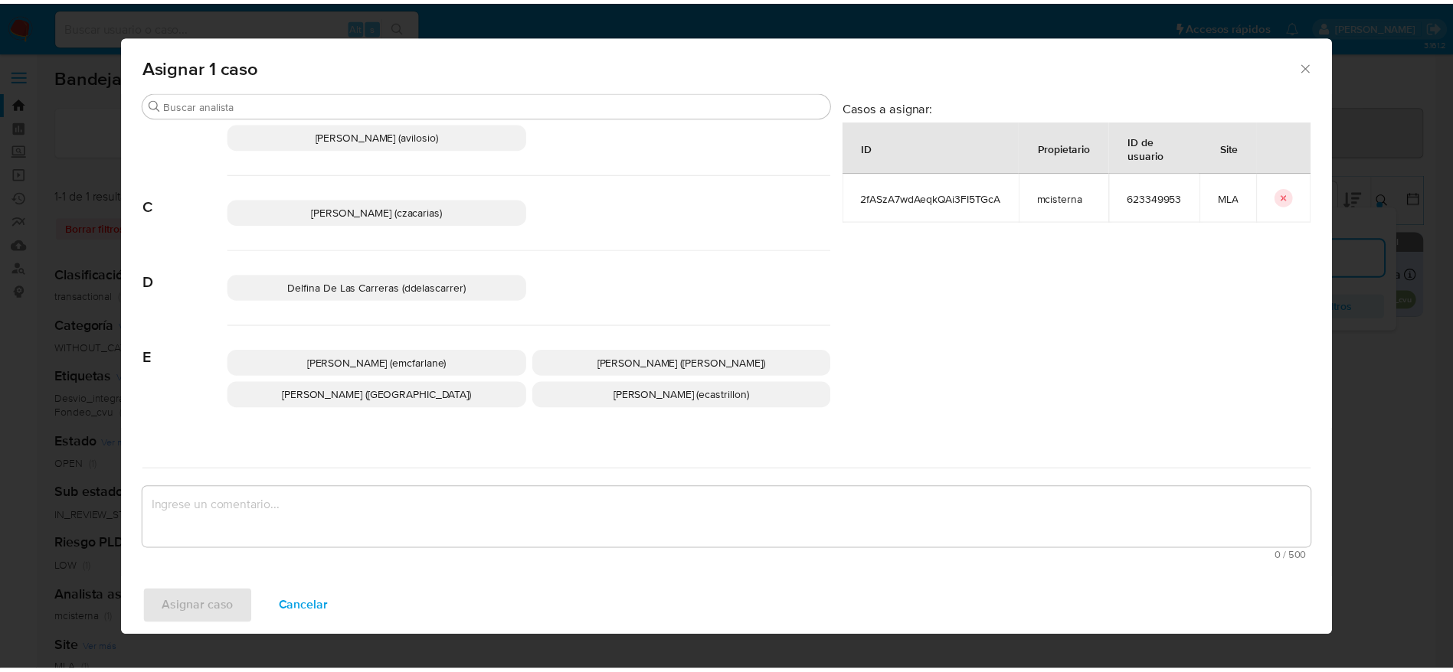
scroll to position [115, 0]
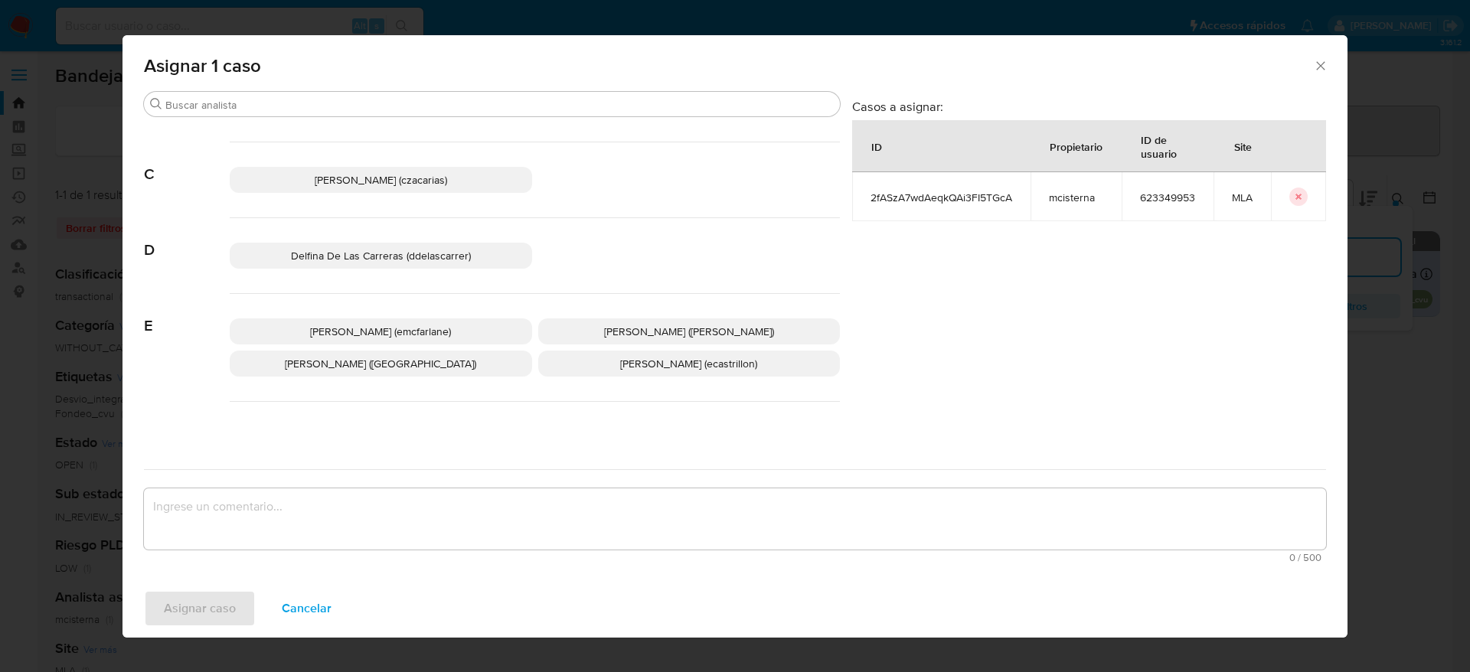
click at [388, 310] on div "Elaine Mc Farlane (emcfarlane) Eliana Guerrero (eliguerrero) Emmanuel Hernan Vi…" at bounding box center [535, 348] width 610 height 108
click at [395, 327] on span "Elaine Mc Farlane (emcfarlane)" at bounding box center [380, 331] width 141 height 15
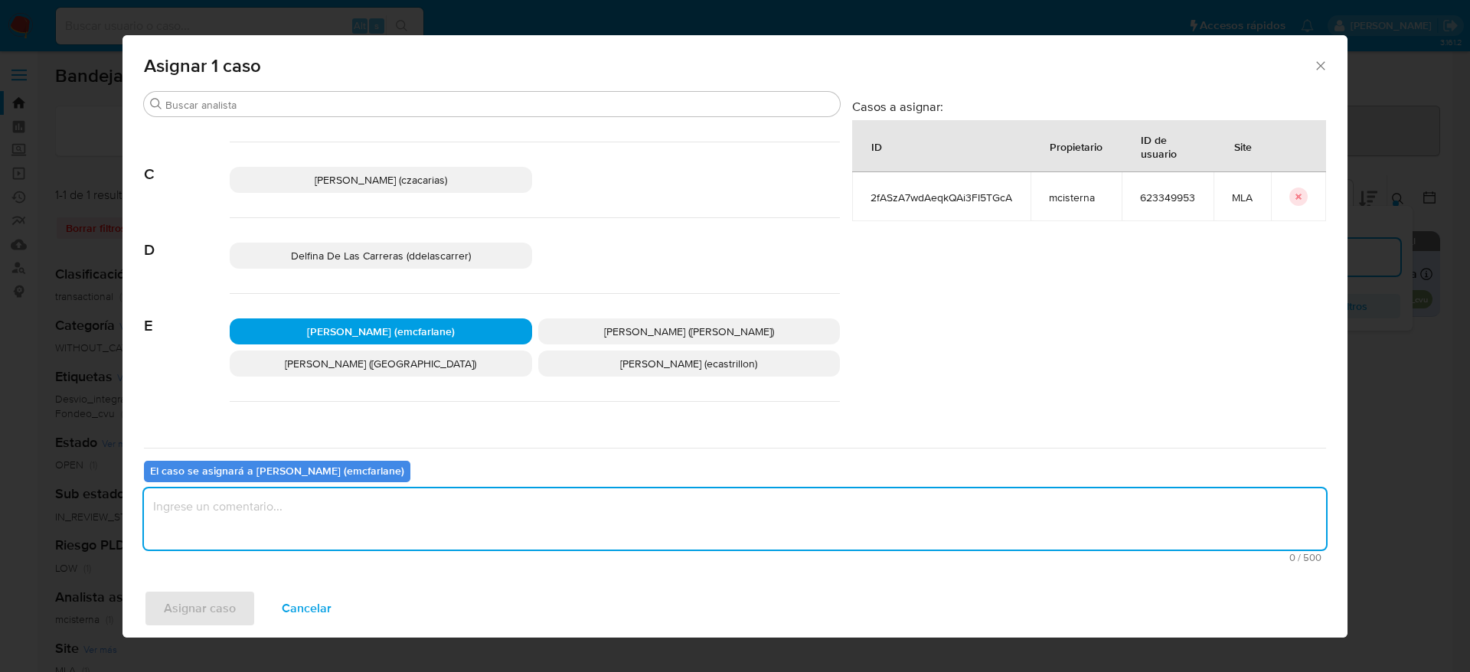
click at [332, 498] on textarea "assign-modal" at bounding box center [735, 519] width 1182 height 61
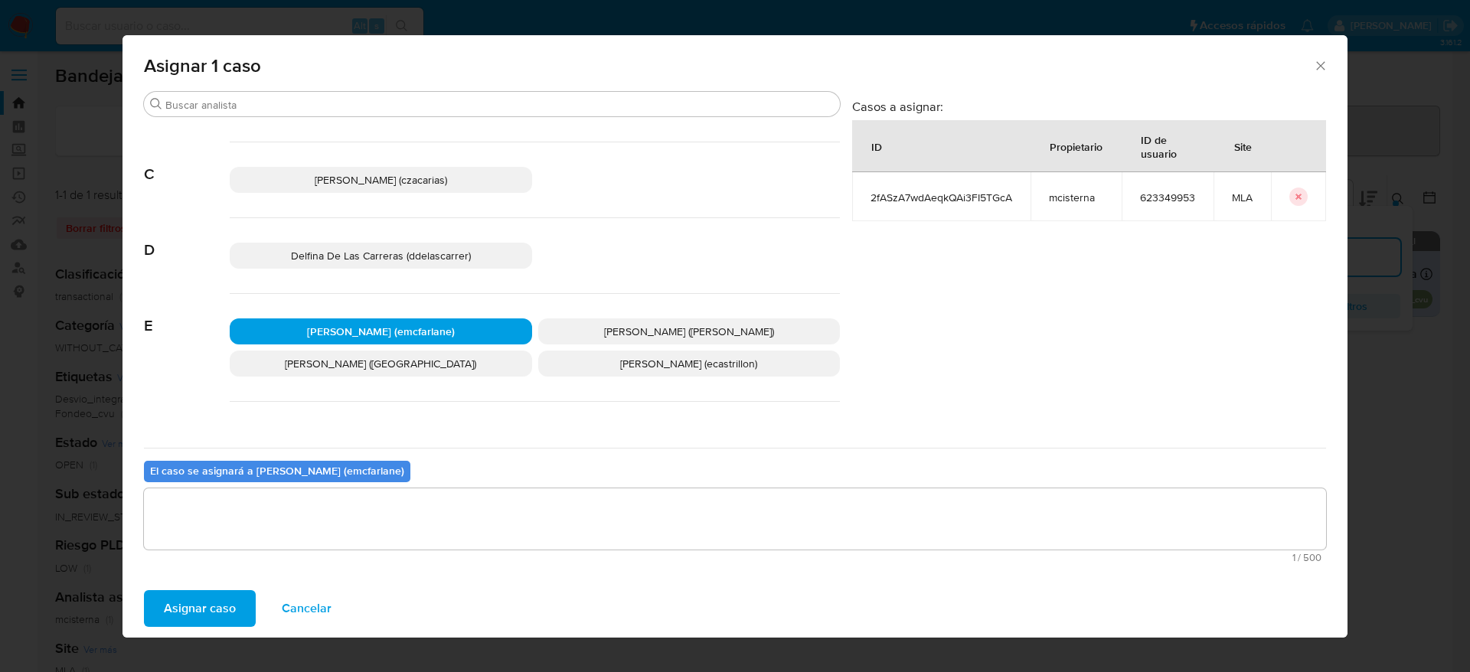
click at [217, 603] on span "Asignar caso" at bounding box center [200, 609] width 72 height 34
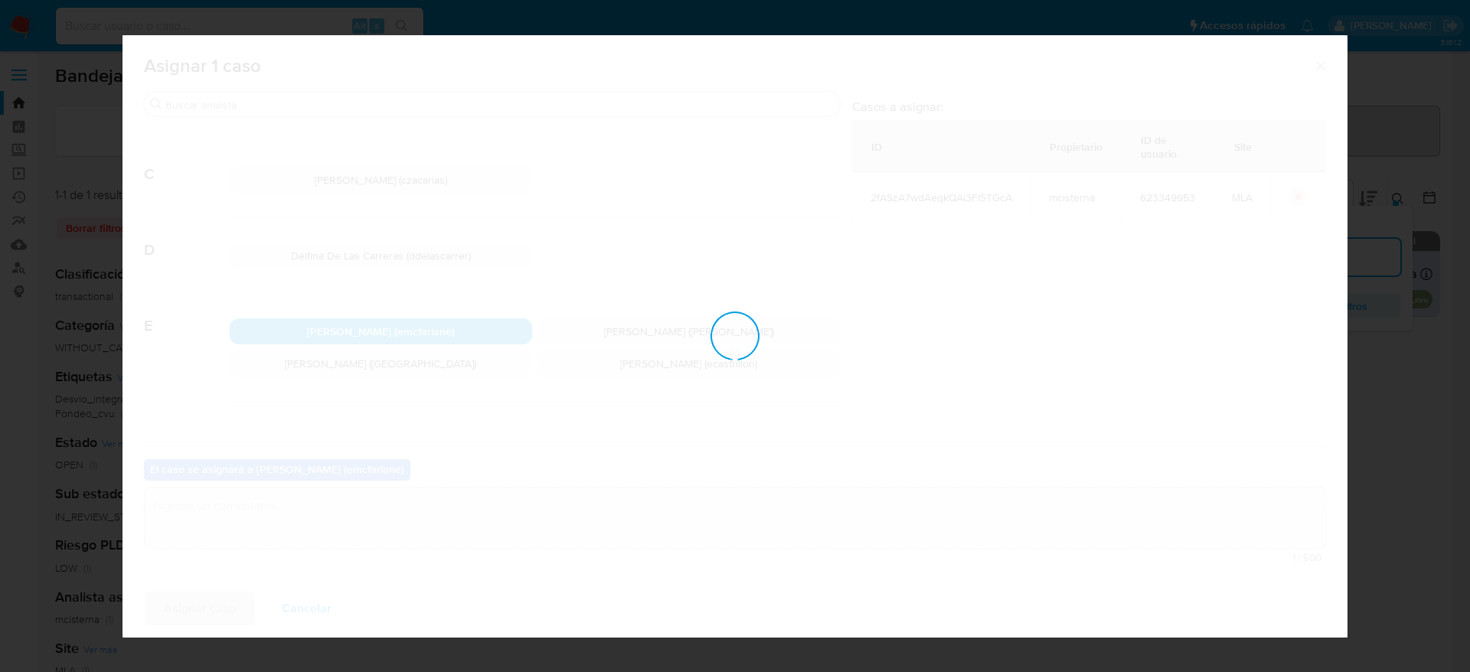
checkbox input "false"
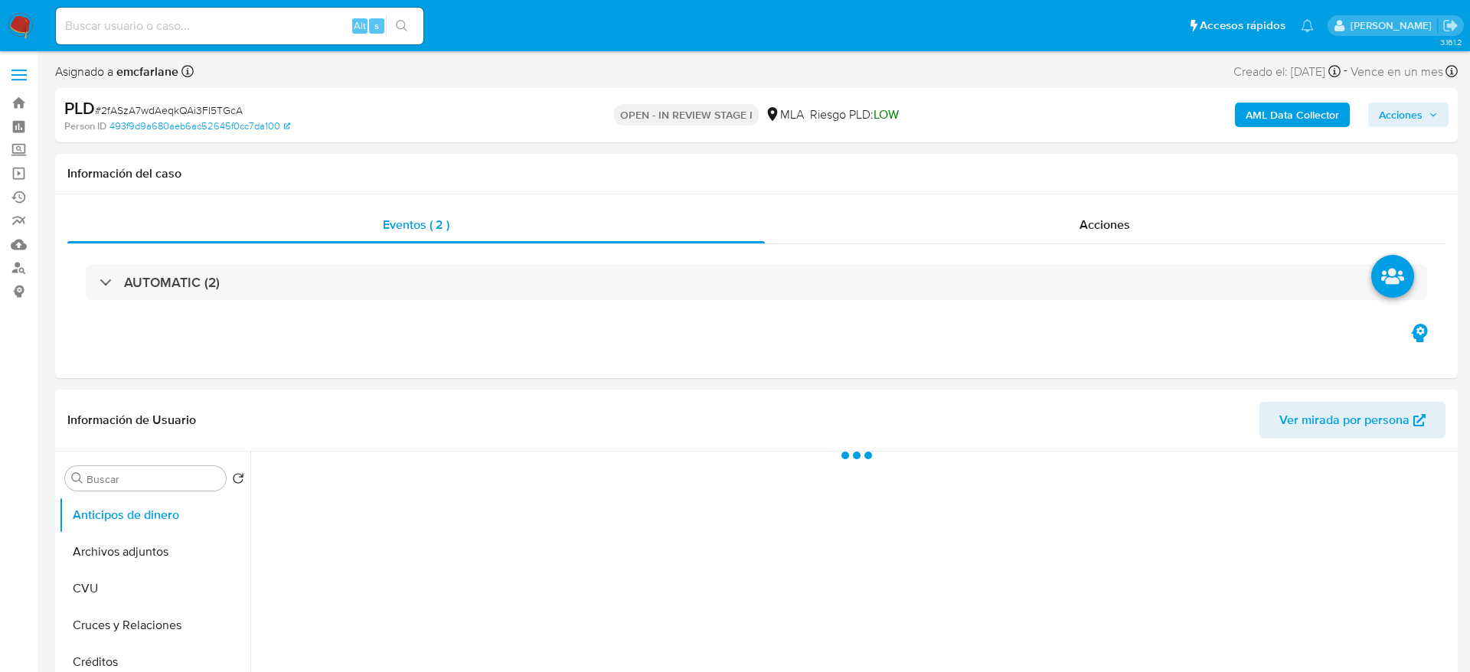
select select "10"
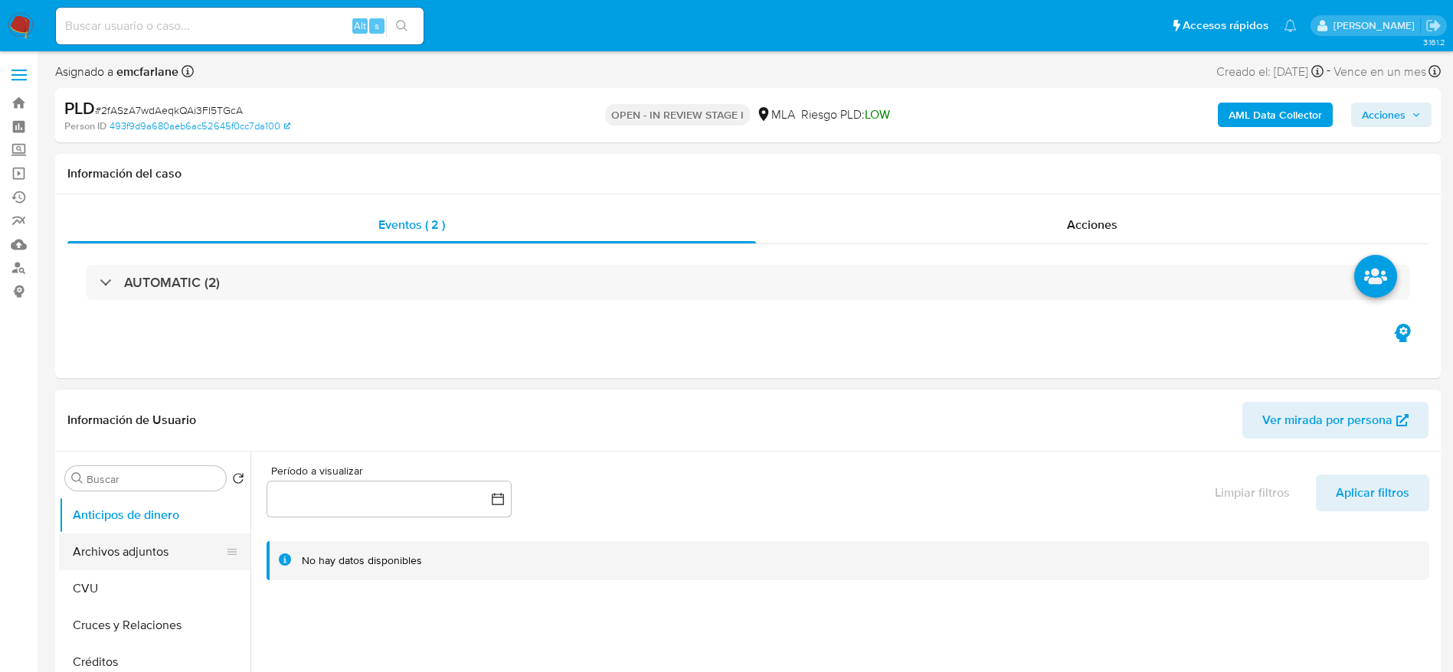
click at [128, 541] on button "Archivos adjuntos" at bounding box center [148, 552] width 179 height 37
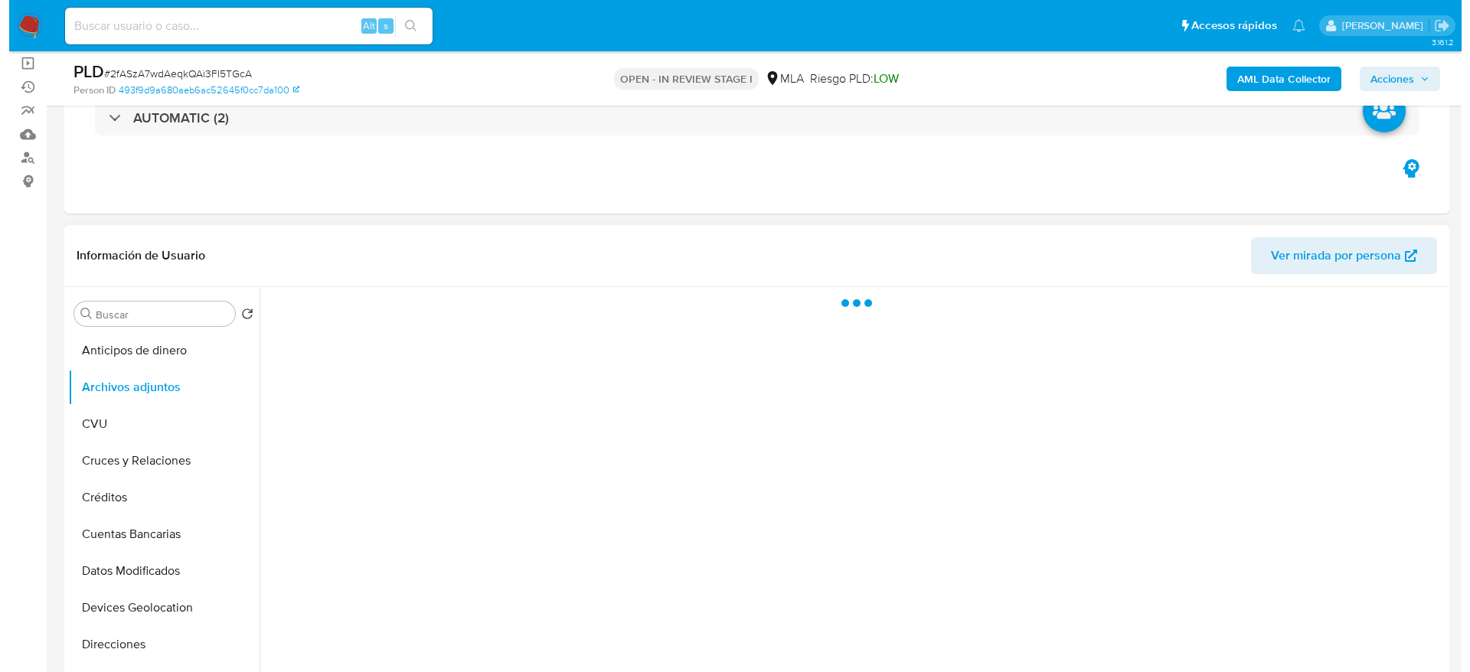
scroll to position [230, 0]
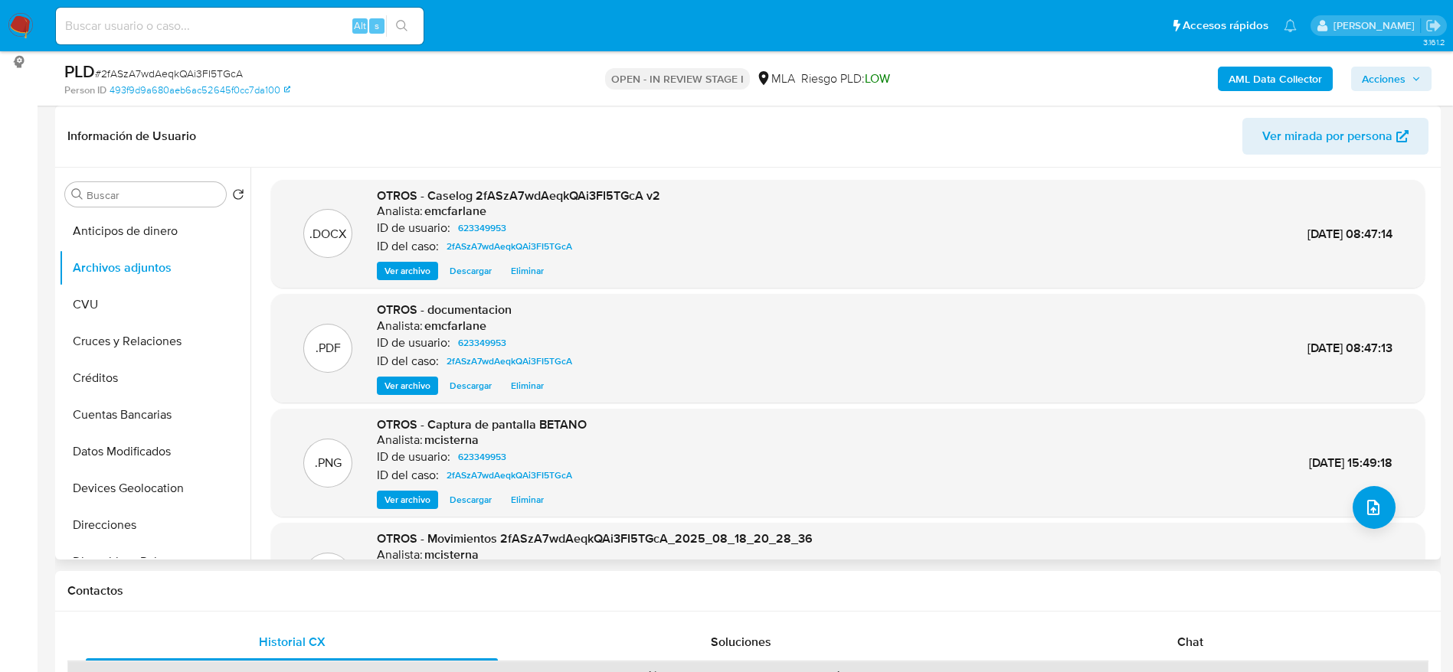
click at [524, 276] on span "Eliminar" at bounding box center [527, 270] width 33 height 15
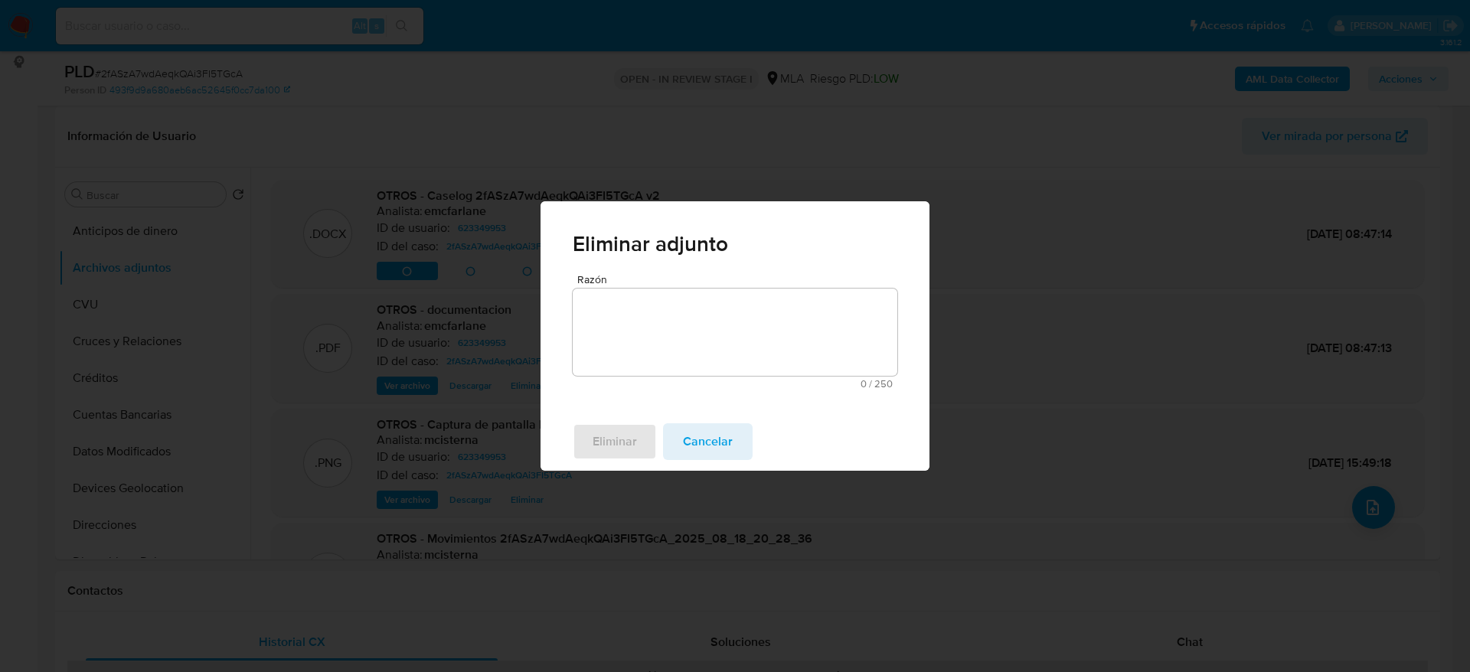
click at [638, 299] on textarea "Razón" at bounding box center [735, 332] width 325 height 87
click at [619, 443] on span "Eliminar" at bounding box center [615, 442] width 44 height 34
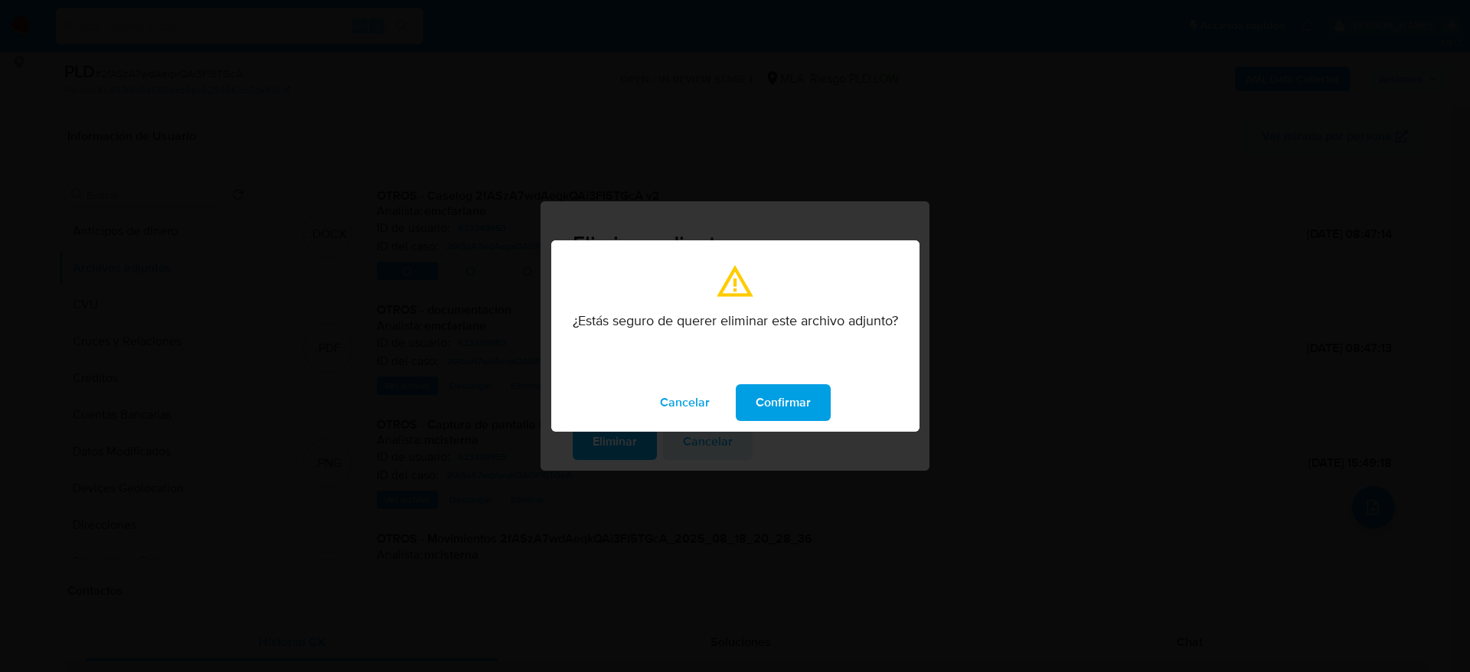
drag, startPoint x: 809, startPoint y: 401, endPoint x: 837, endPoint y: 402, distance: 28.3
click at [809, 402] on span "Confirmar" at bounding box center [783, 403] width 55 height 34
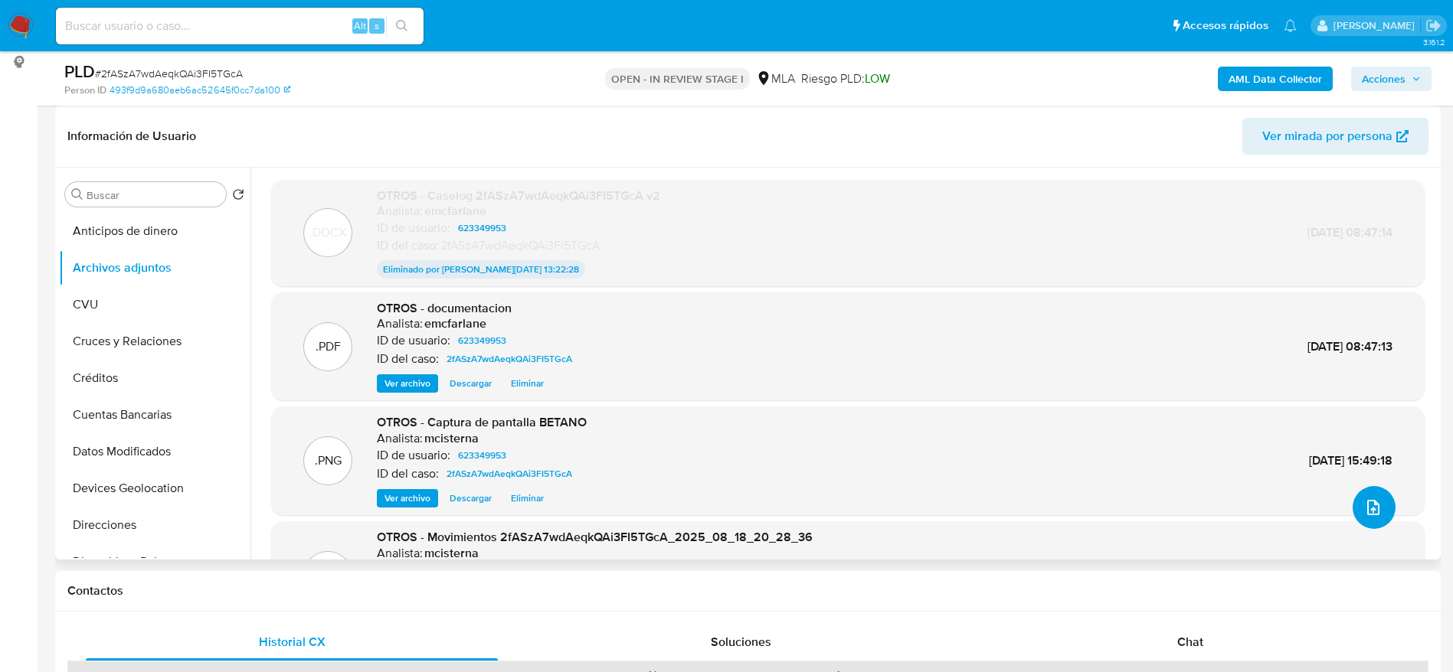
click at [1369, 495] on button "upload-file" at bounding box center [1373, 507] width 43 height 43
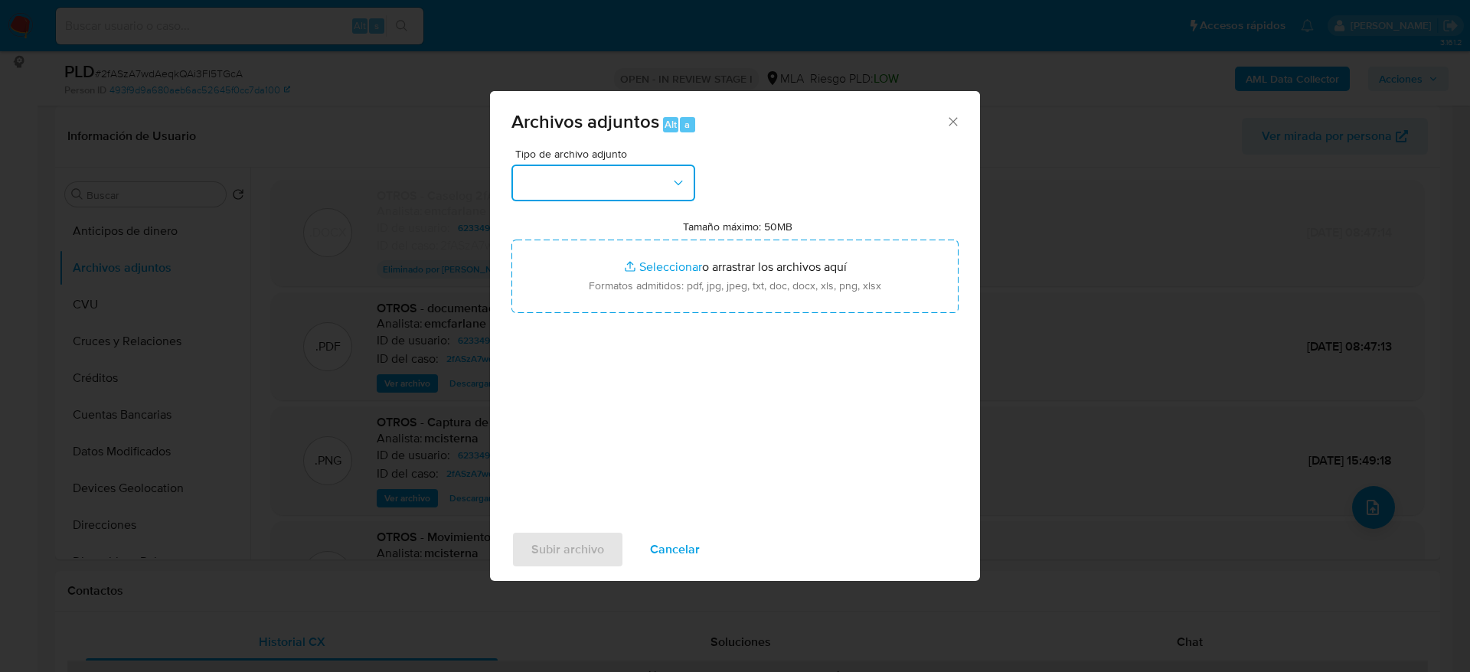
click at [577, 181] on button "button" at bounding box center [604, 183] width 184 height 37
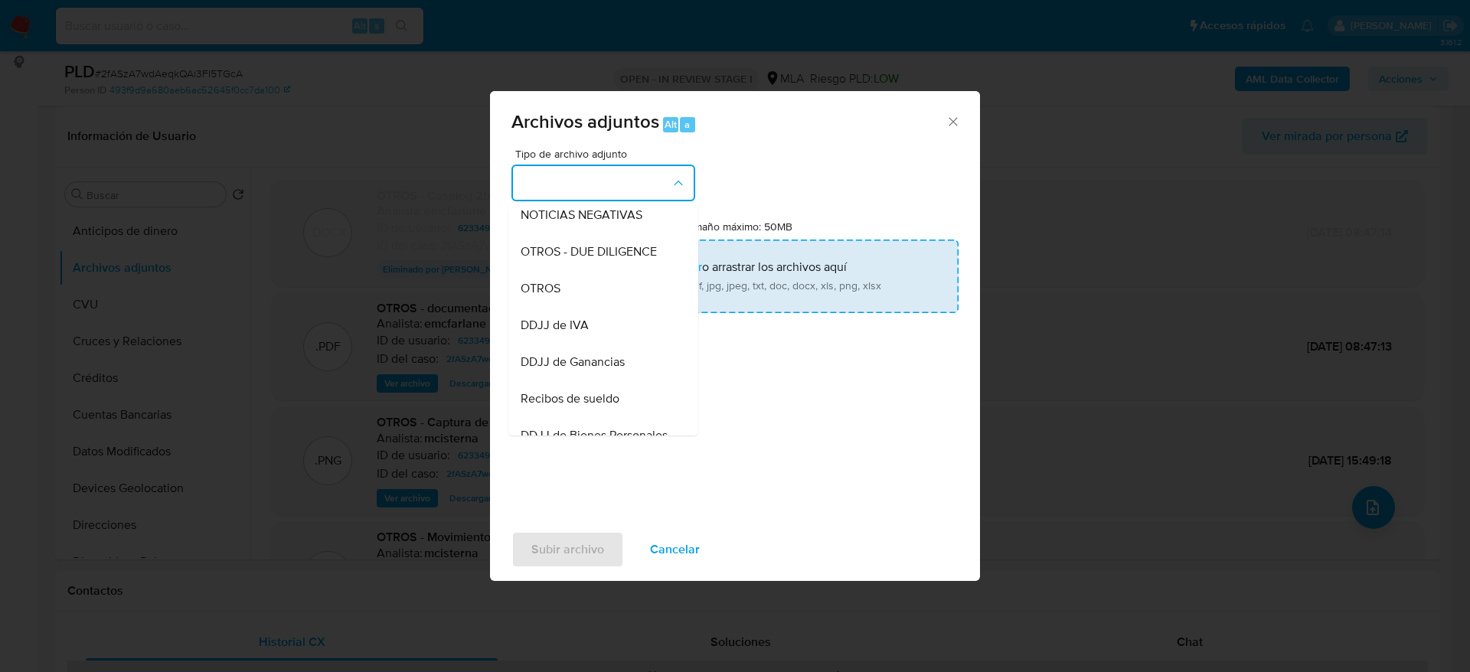
click at [550, 296] on span "OTROS" at bounding box center [541, 288] width 40 height 15
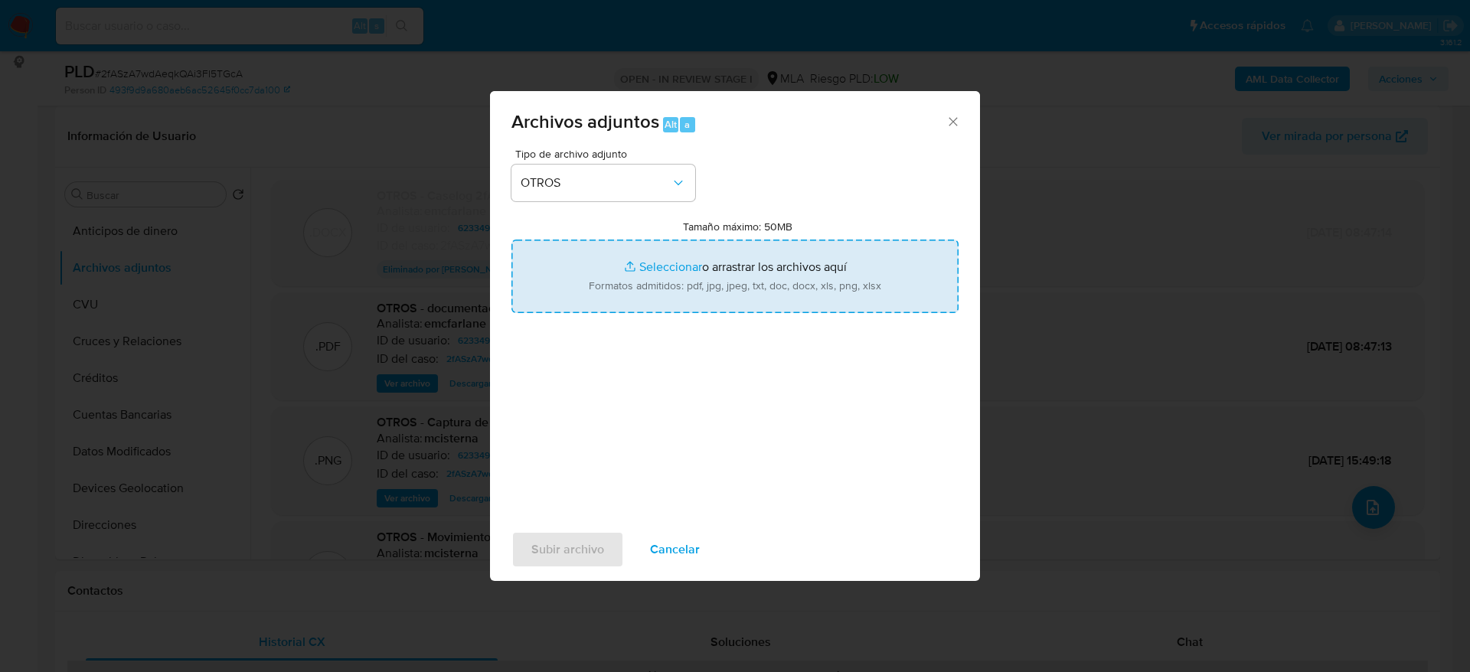
type input "C:\fakepath\Certificacion de ingresos 2fASzA7wdAeqkQAi3FI5TGcA.pdf"
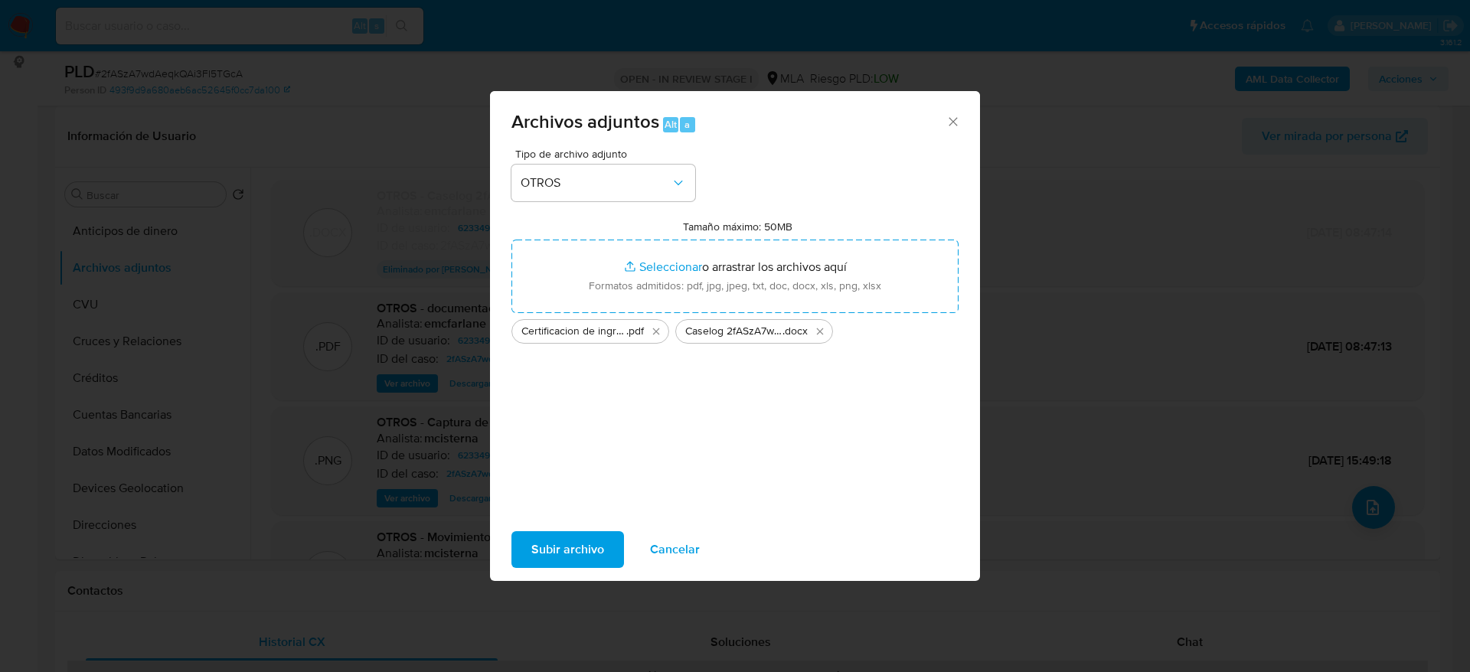
click at [567, 549] on span "Subir archivo" at bounding box center [567, 550] width 73 height 34
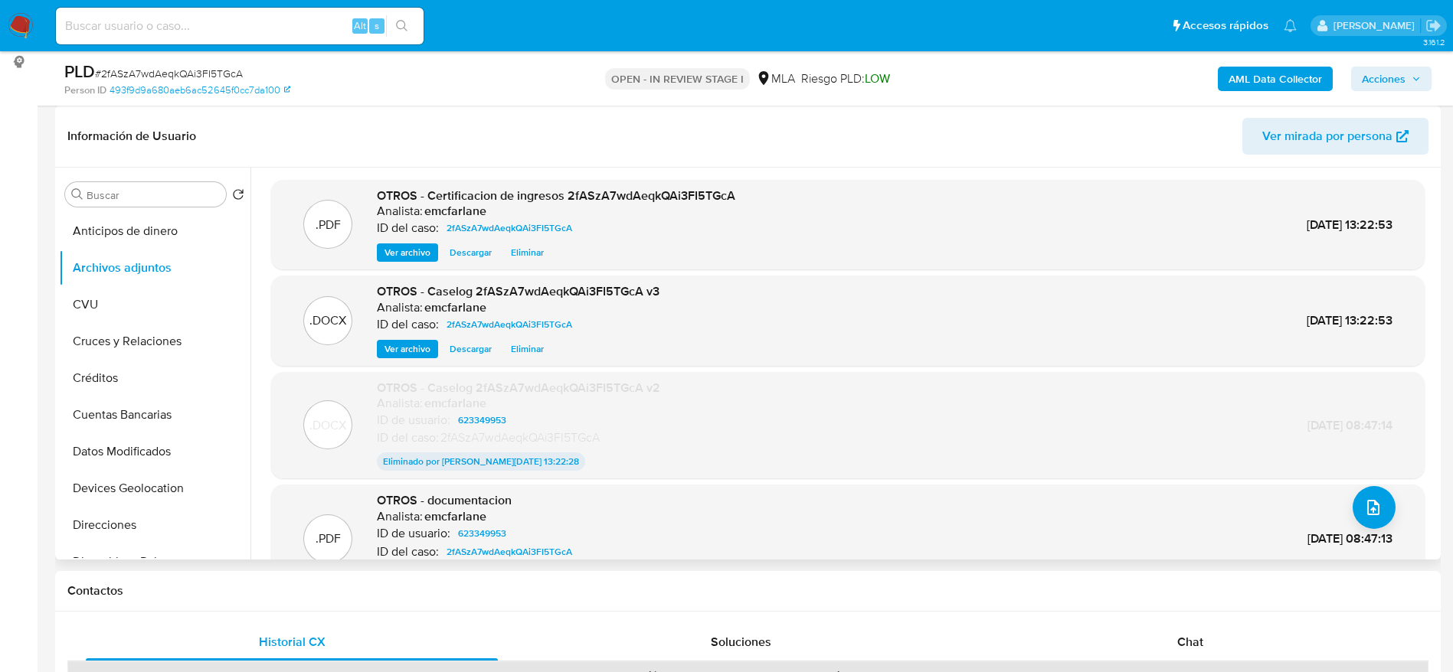
click at [922, 144] on header "Información de Usuario Ver mirada por persona" at bounding box center [747, 136] width 1361 height 37
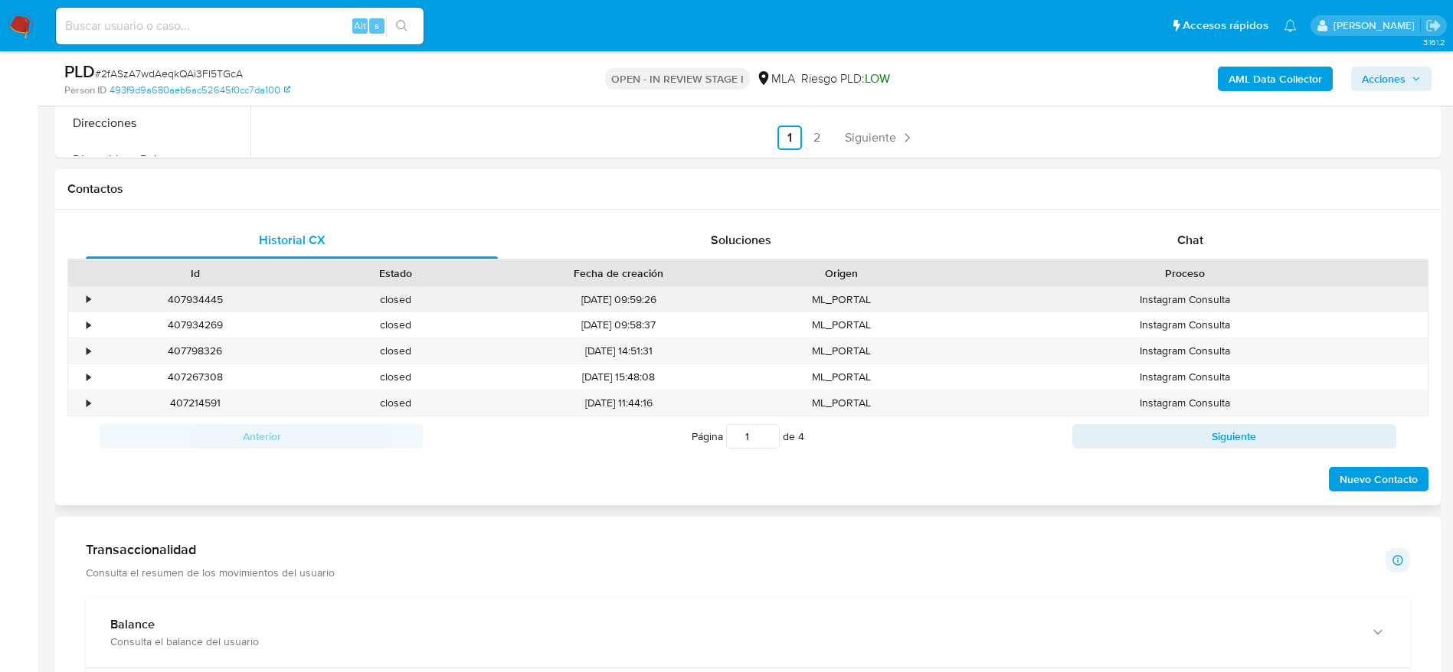
scroll to position [689, 0]
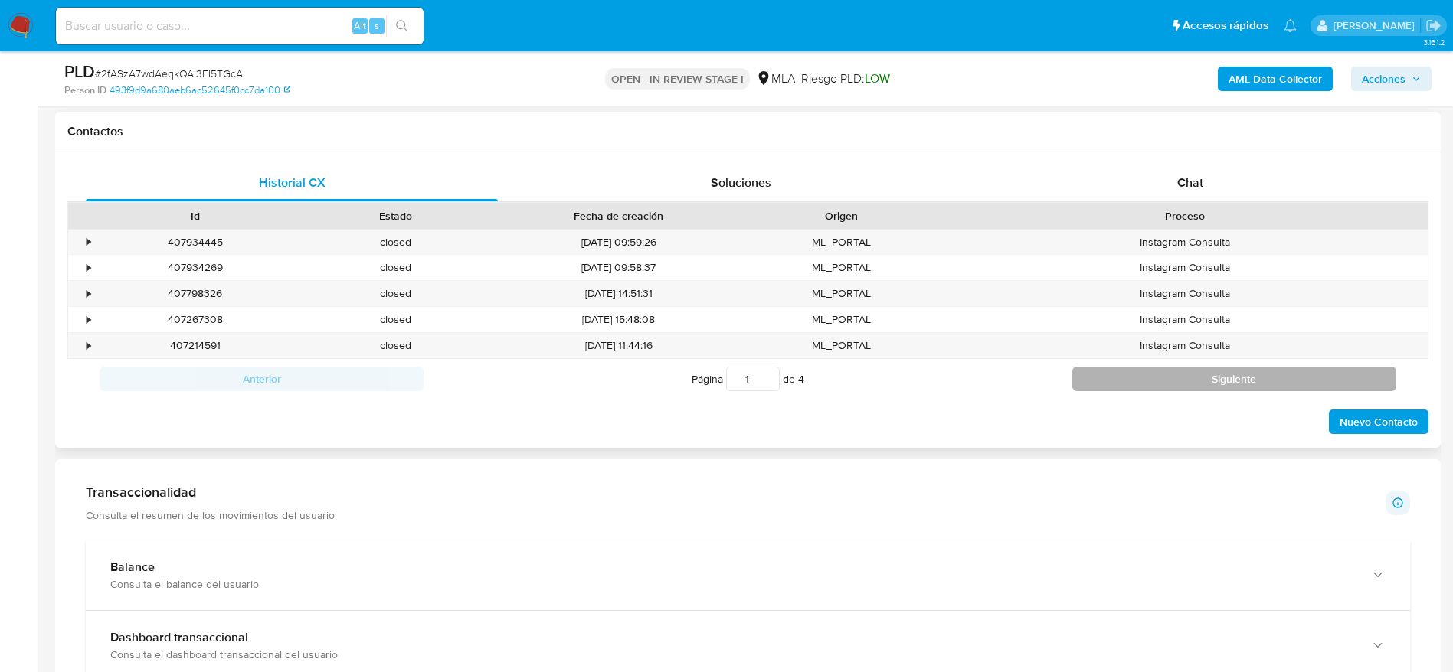
click at [1235, 380] on button "Siguiente" at bounding box center [1234, 379] width 324 height 25
type input "2"
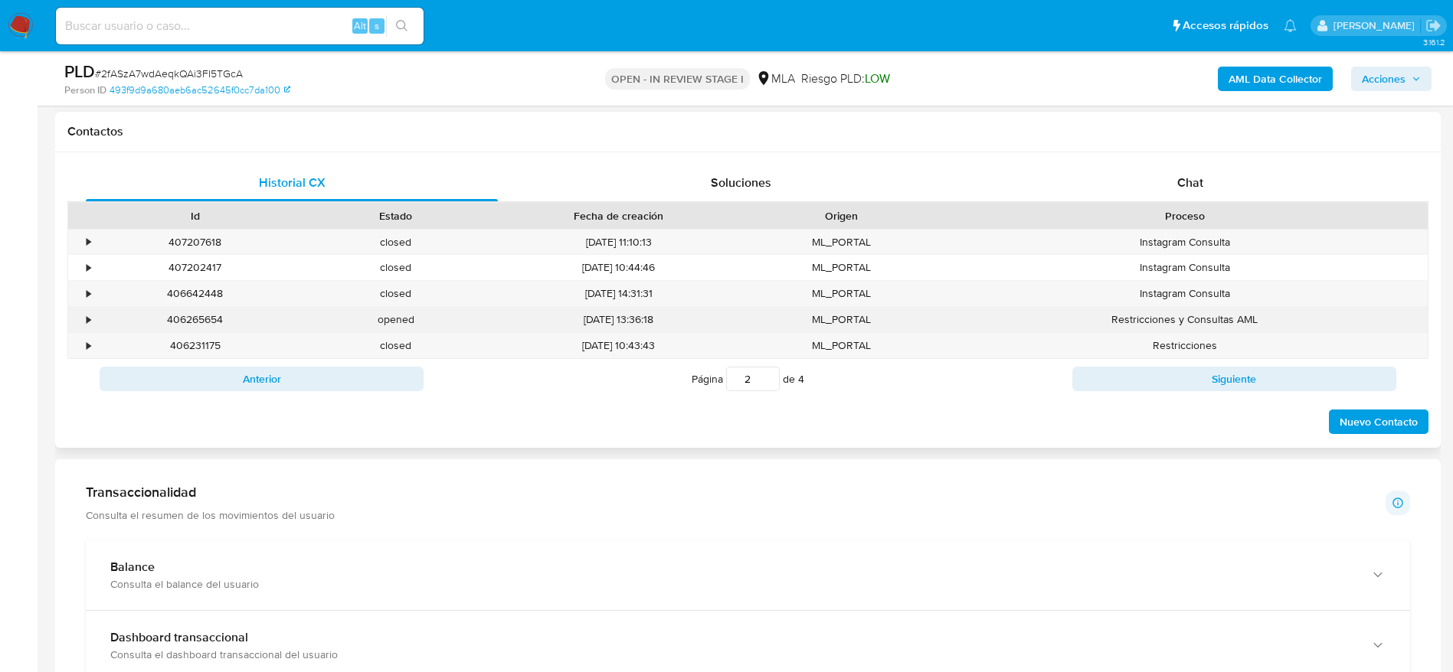
click at [197, 325] on div "406265654" at bounding box center [195, 319] width 201 height 25
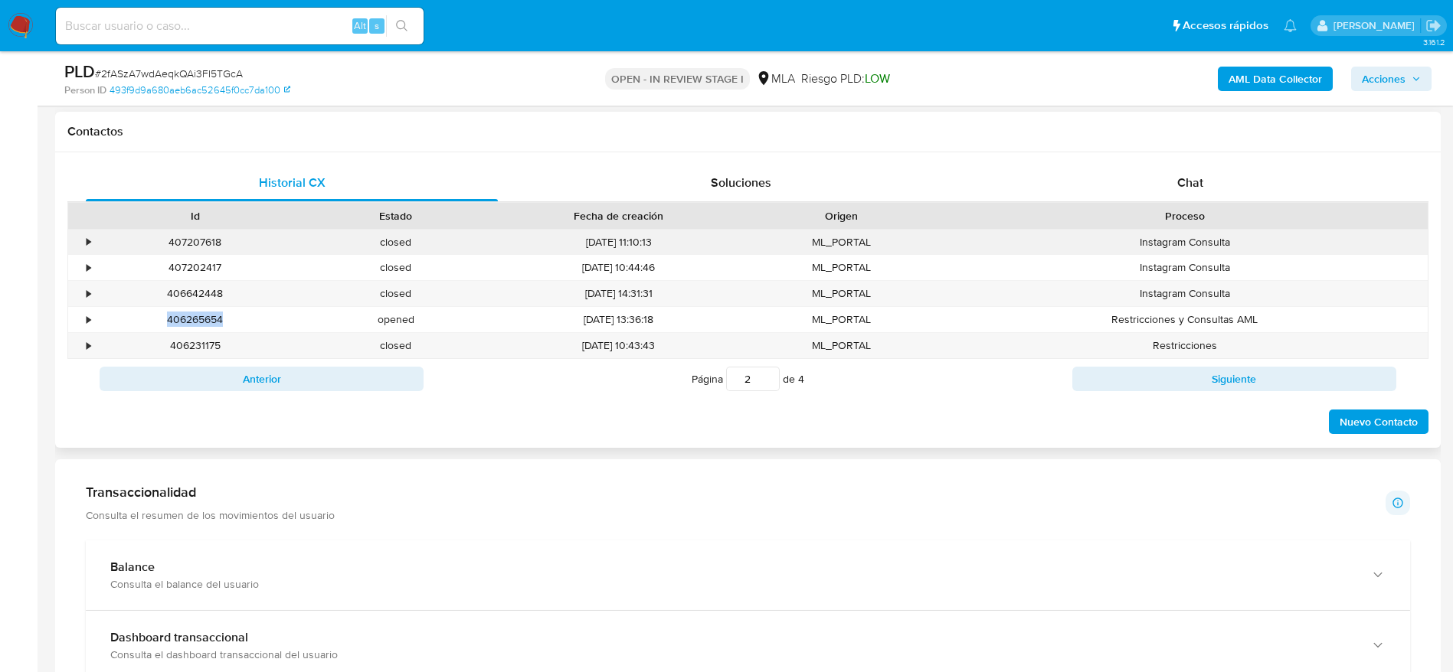
copy div "406265654"
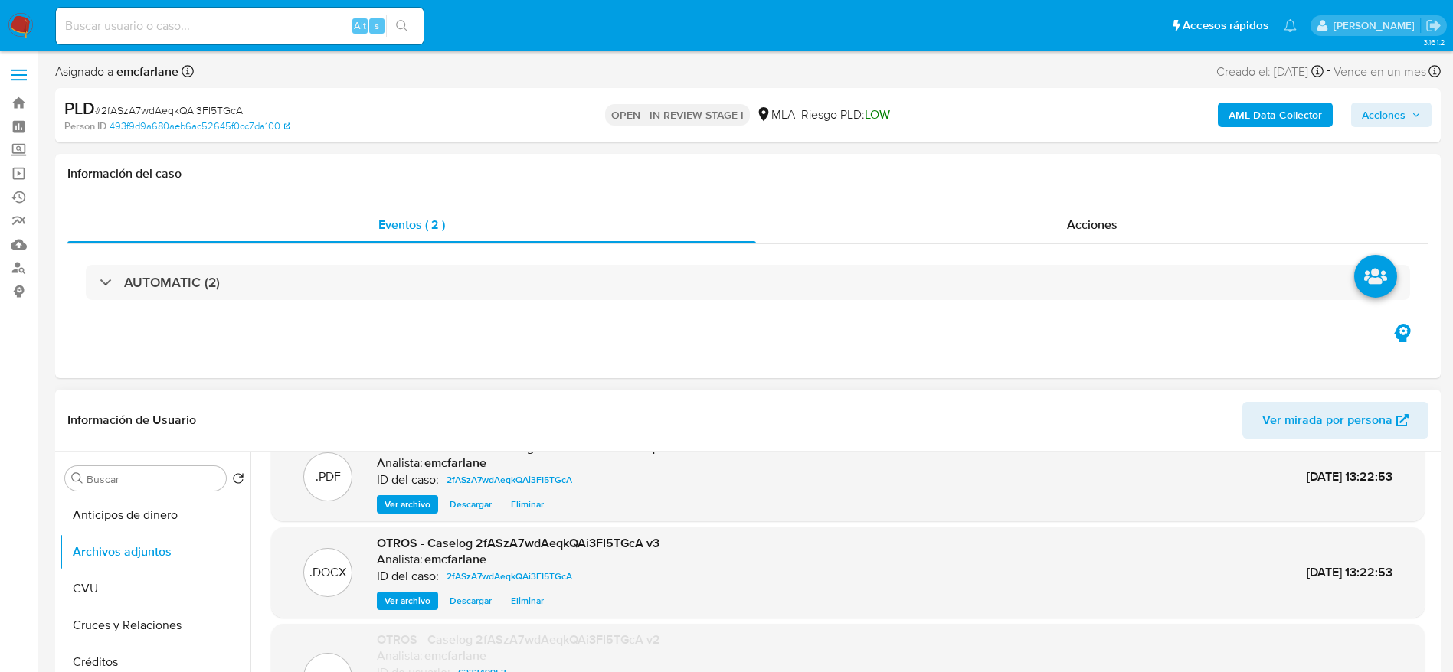
scroll to position [0, 0]
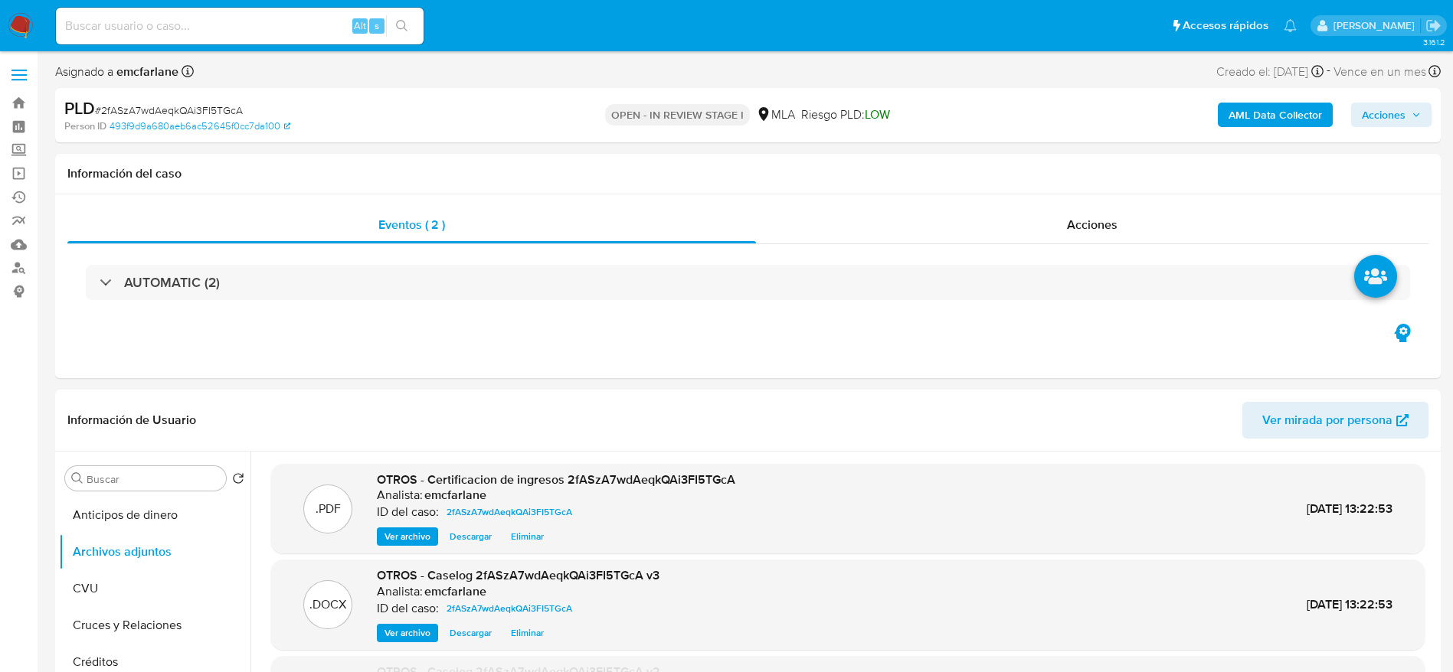
click at [1408, 119] on span "Acciones" at bounding box center [1391, 114] width 59 height 21
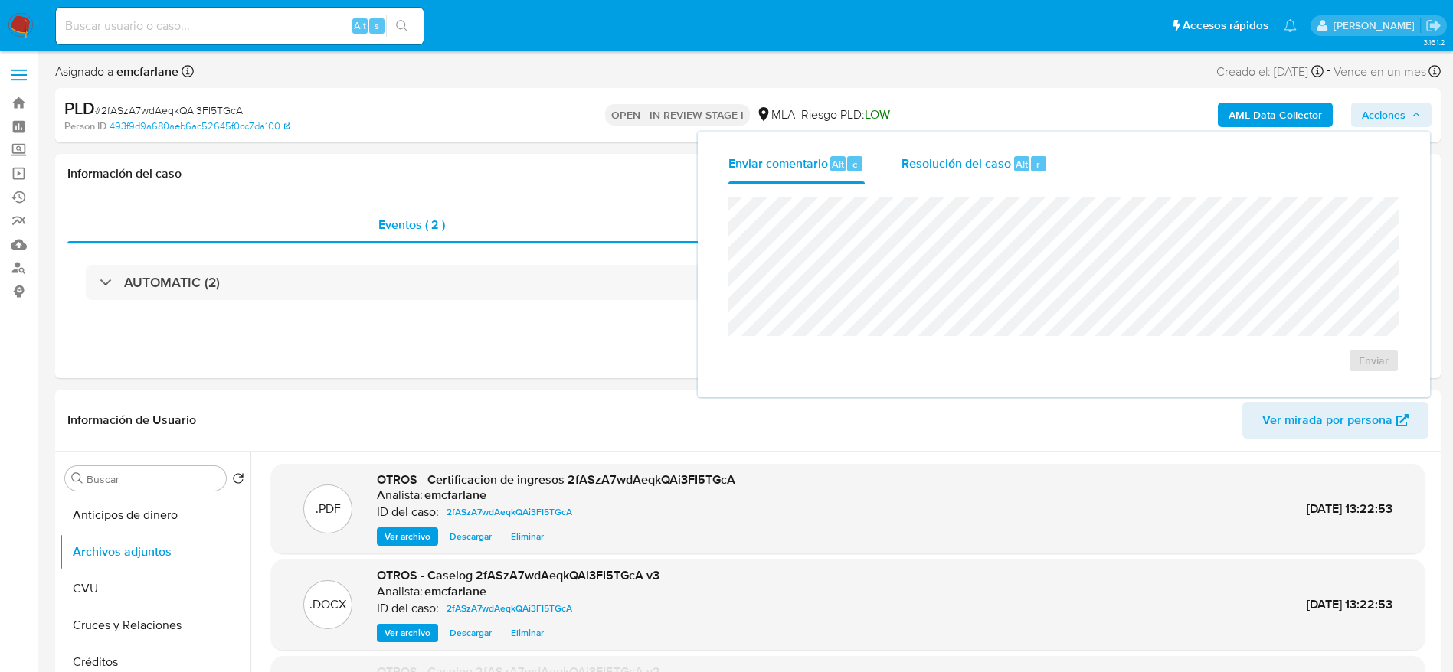
click at [968, 173] on div "Resolución del caso Alt r" at bounding box center [974, 164] width 146 height 40
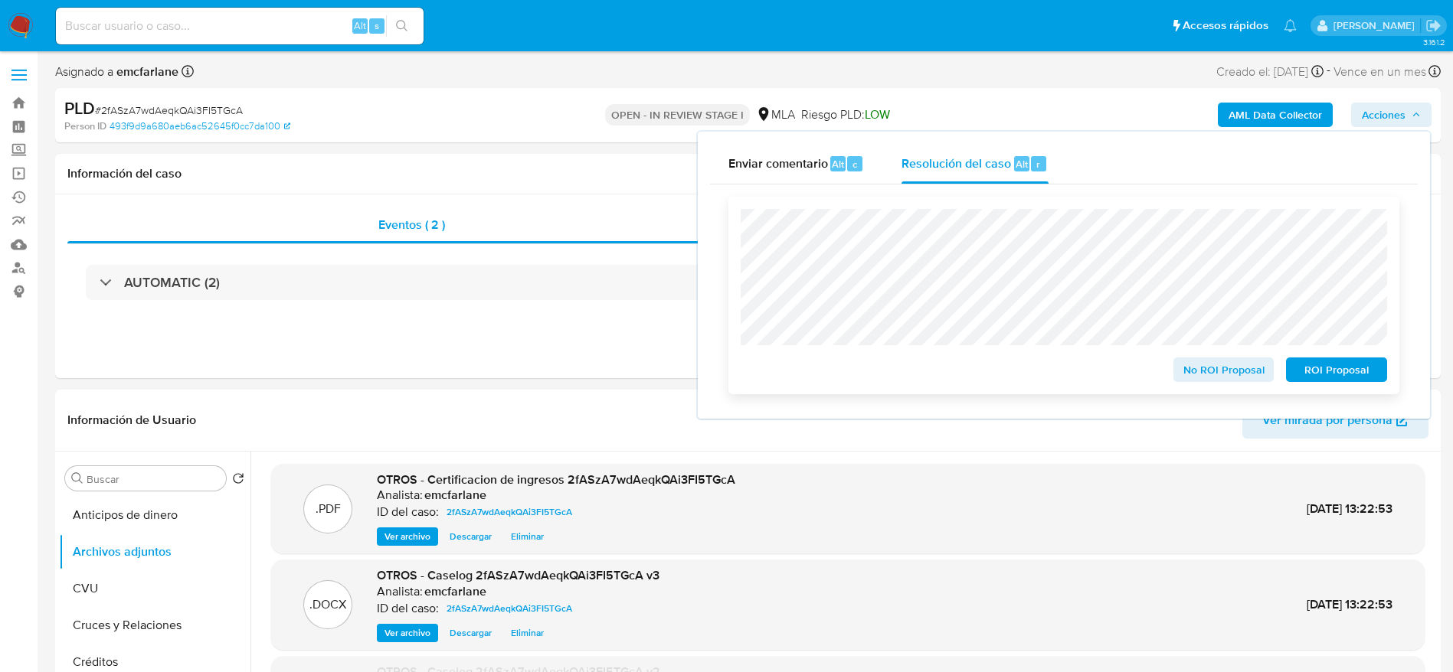
click at [1340, 381] on span "ROI Proposal" at bounding box center [1336, 369] width 80 height 21
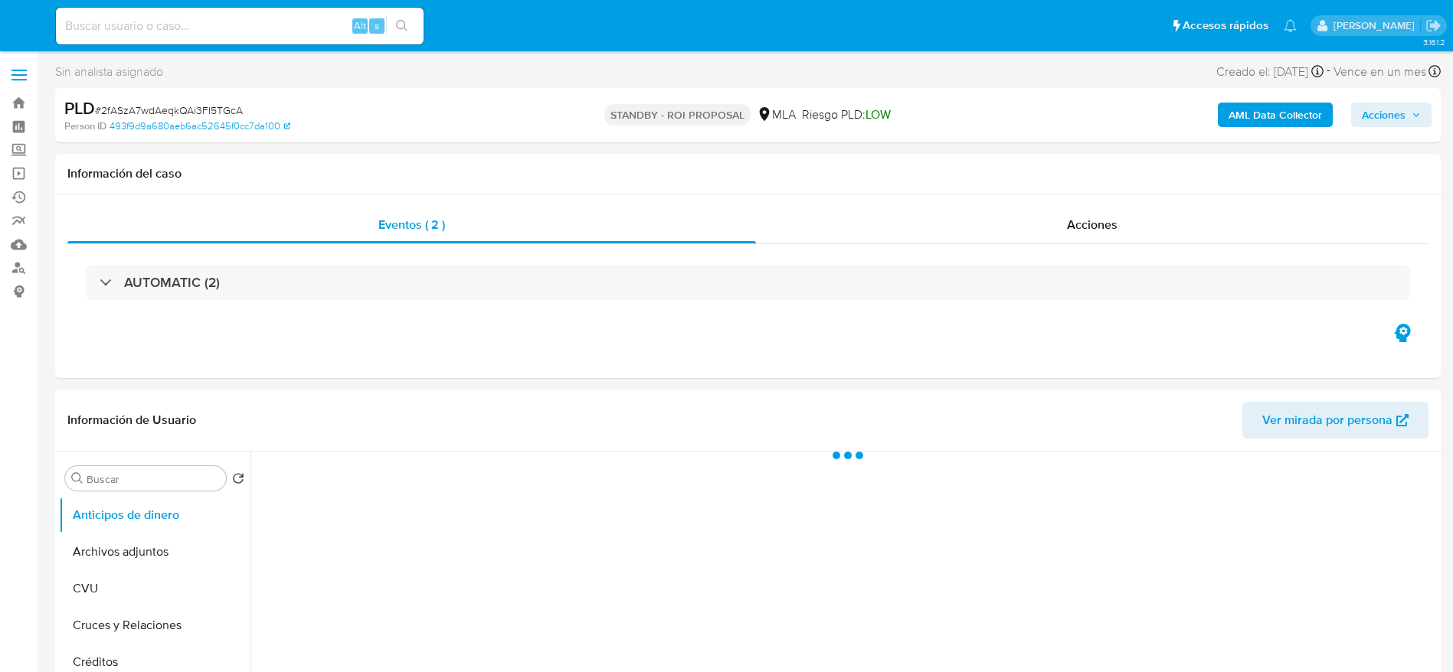
select select "10"
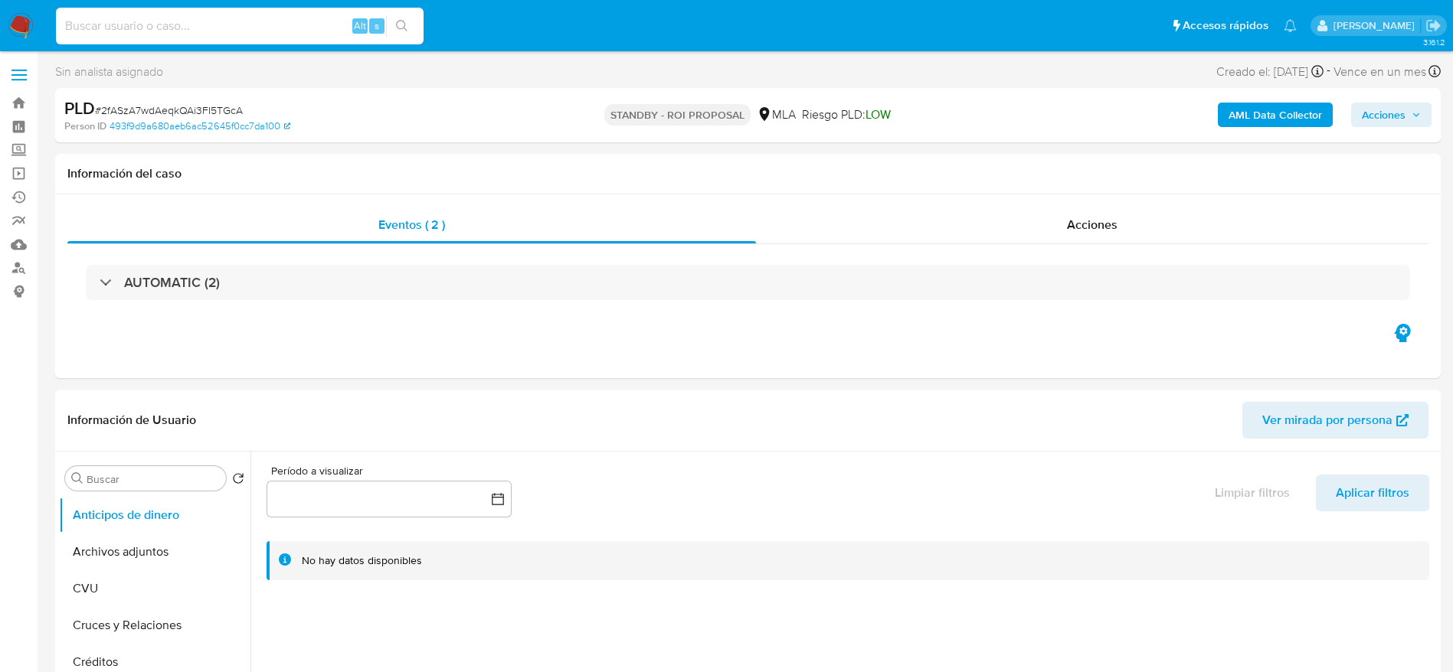
click at [224, 25] on input at bounding box center [240, 26] width 368 height 20
paste input "D8o6fHRZTa8KDUy0YVQnzyMH"
type input "D8o6fHRZTa8KDUy0YVQnzyMH"
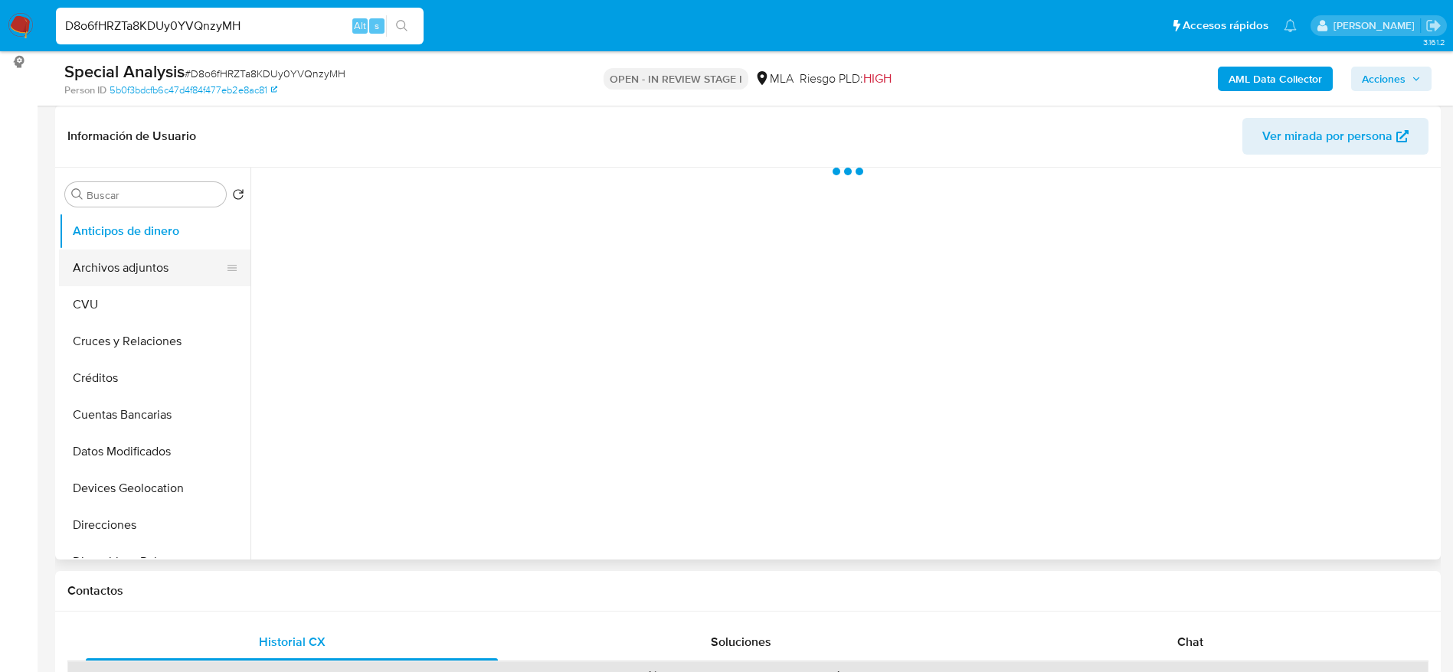
select select "10"
click at [137, 269] on button "Archivos adjuntos" at bounding box center [148, 268] width 179 height 37
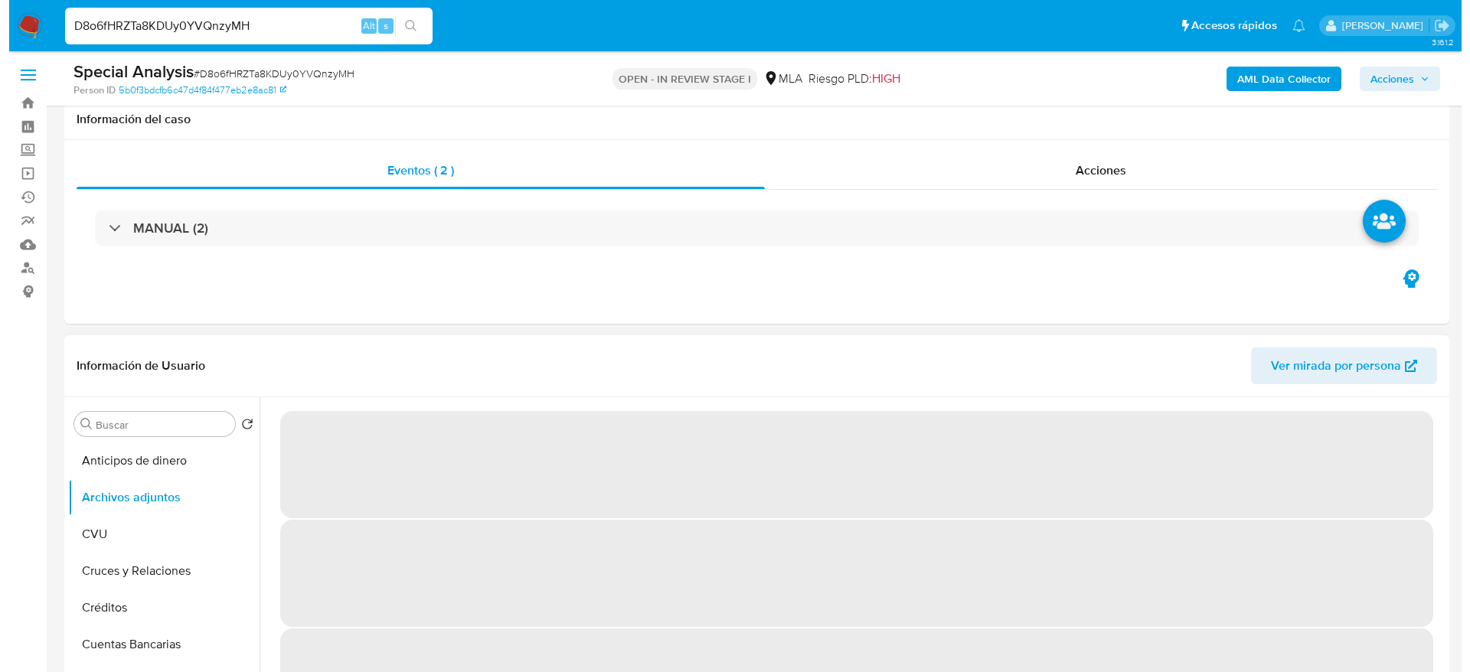
scroll to position [115, 0]
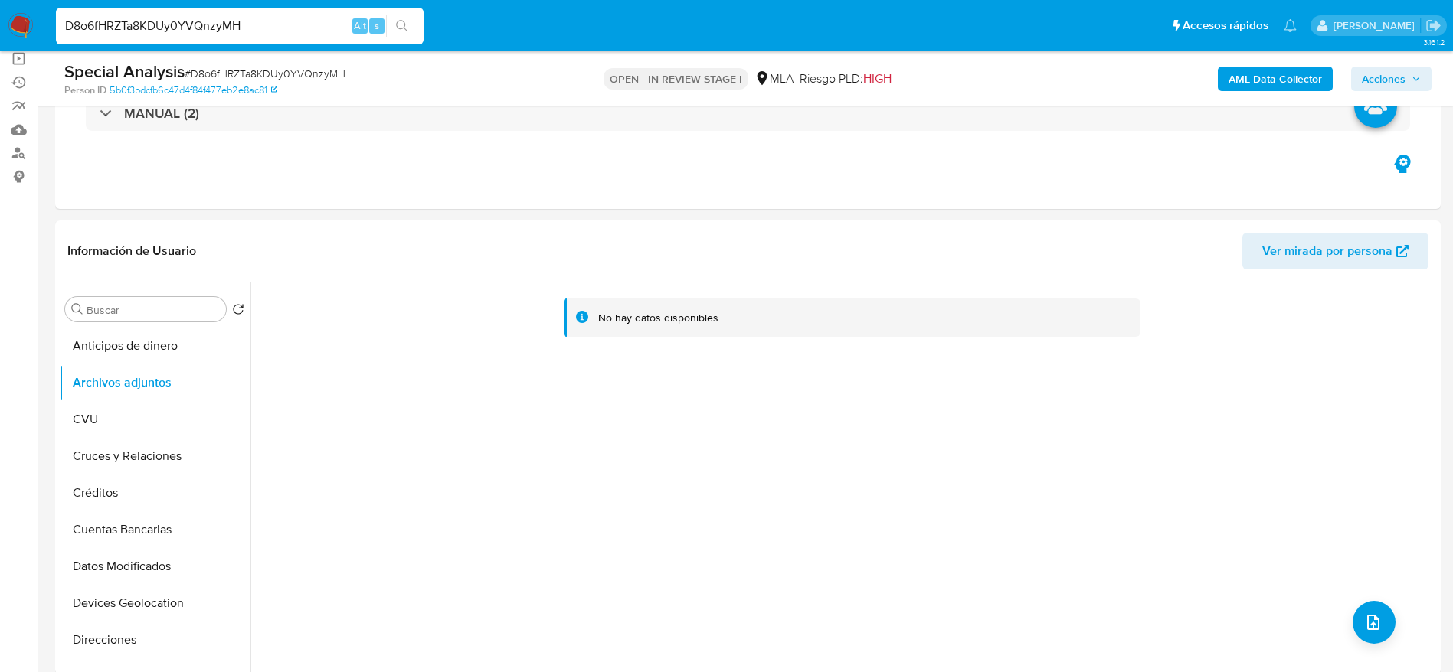
click at [1265, 80] on b "AML Data Collector" at bounding box center [1274, 79] width 93 height 25
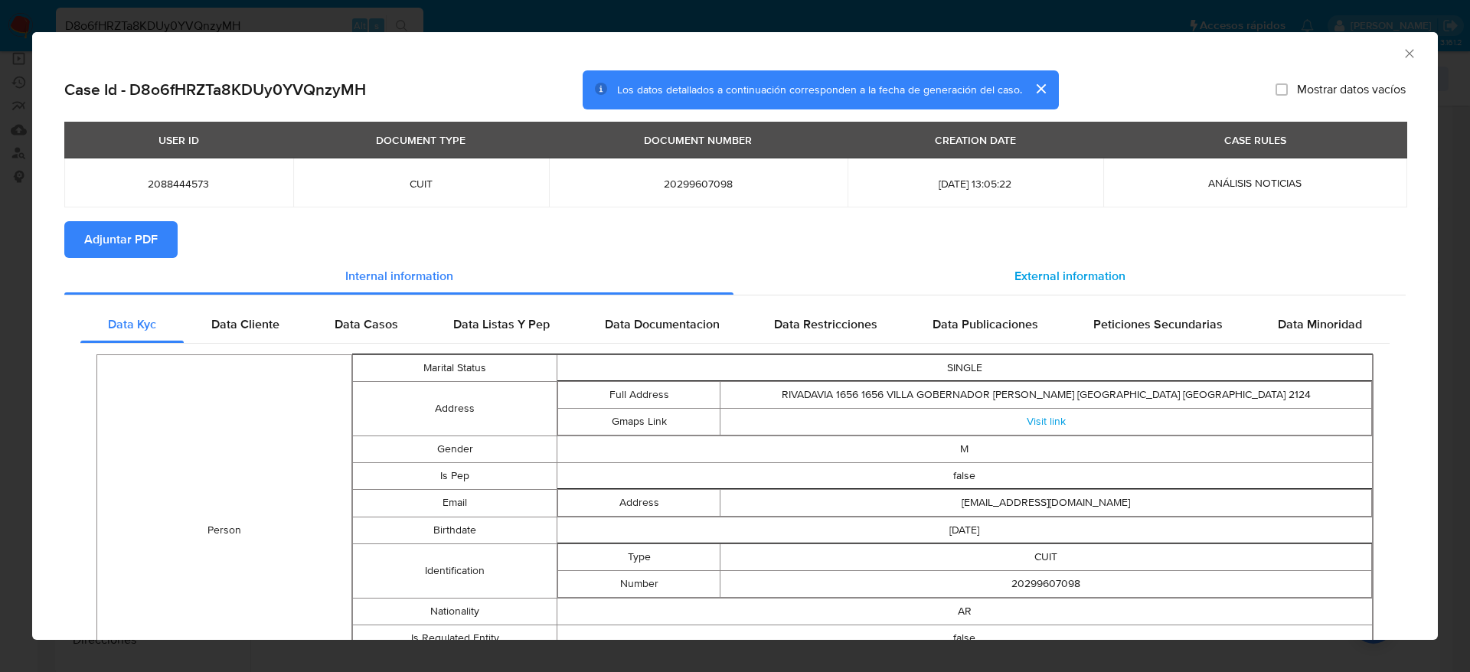
click at [1090, 263] on div "External information" at bounding box center [1070, 276] width 672 height 37
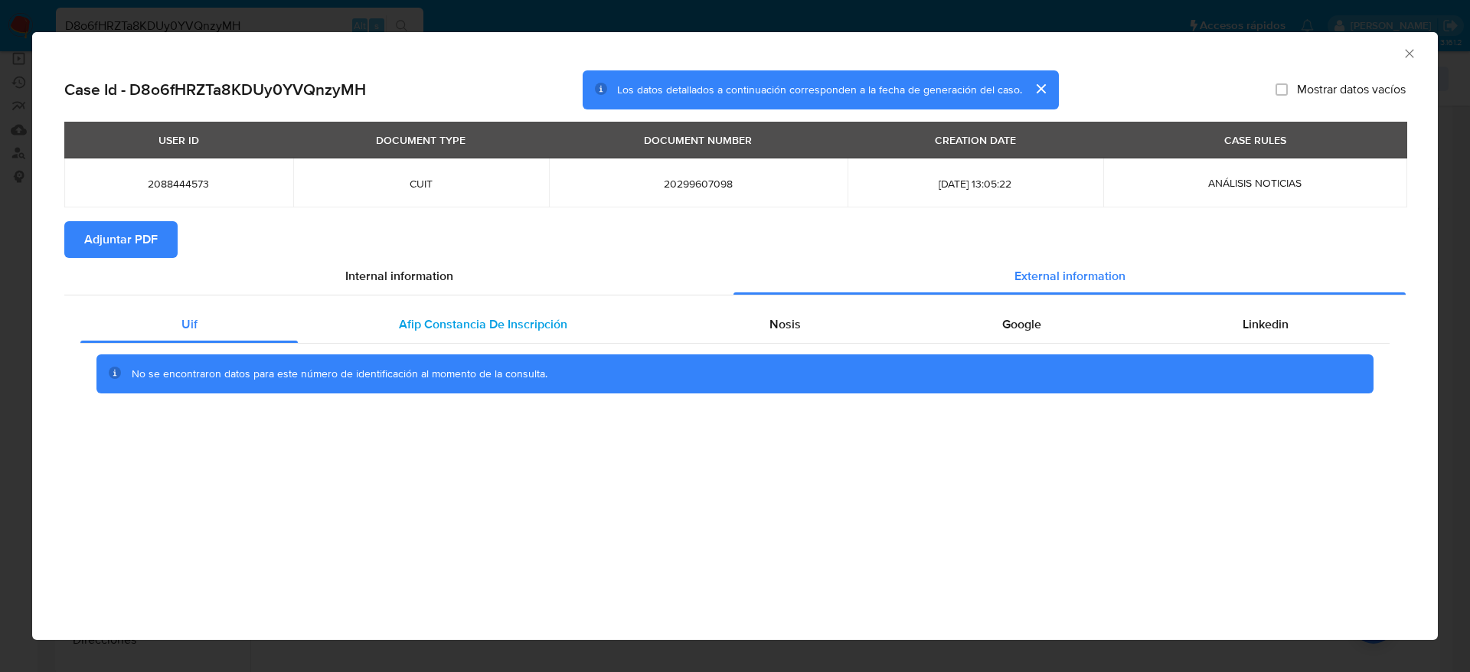
click at [508, 331] on span "Afip Constancia De Inscripción" at bounding box center [483, 324] width 168 height 18
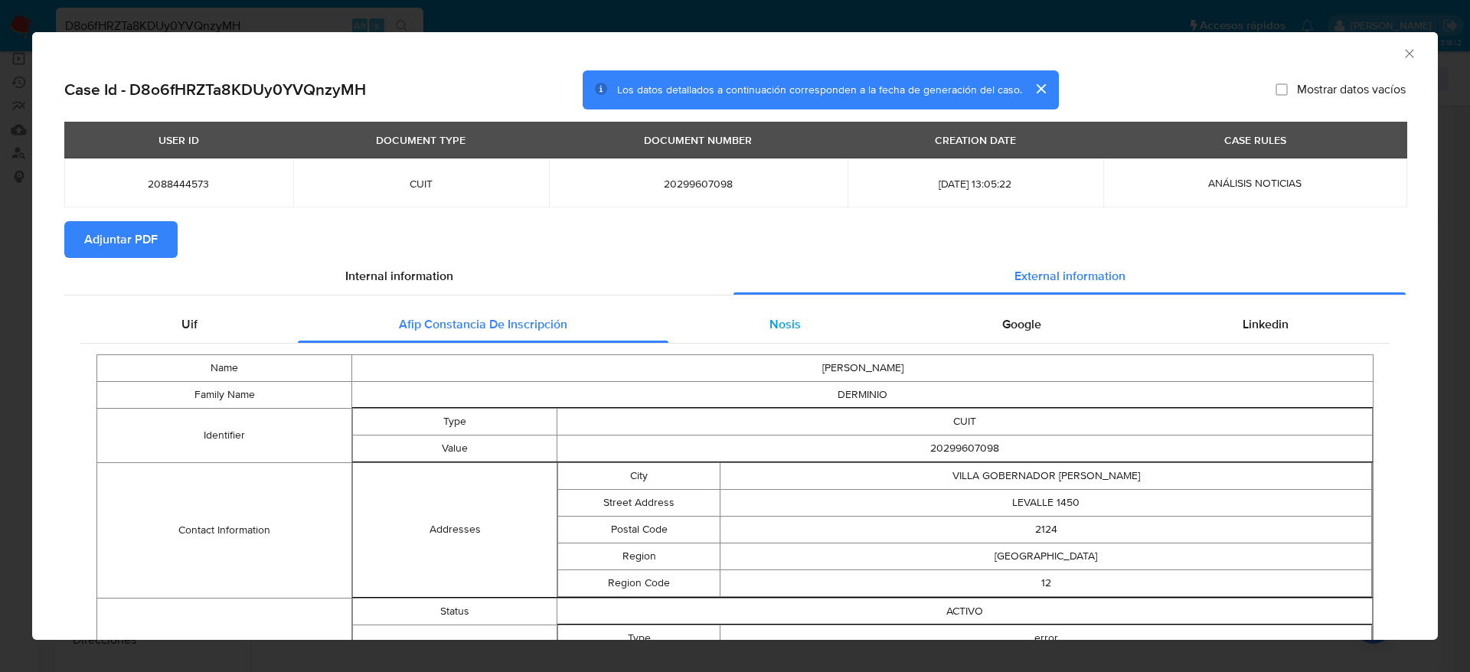
click at [770, 325] on span "Nosis" at bounding box center [785, 324] width 31 height 18
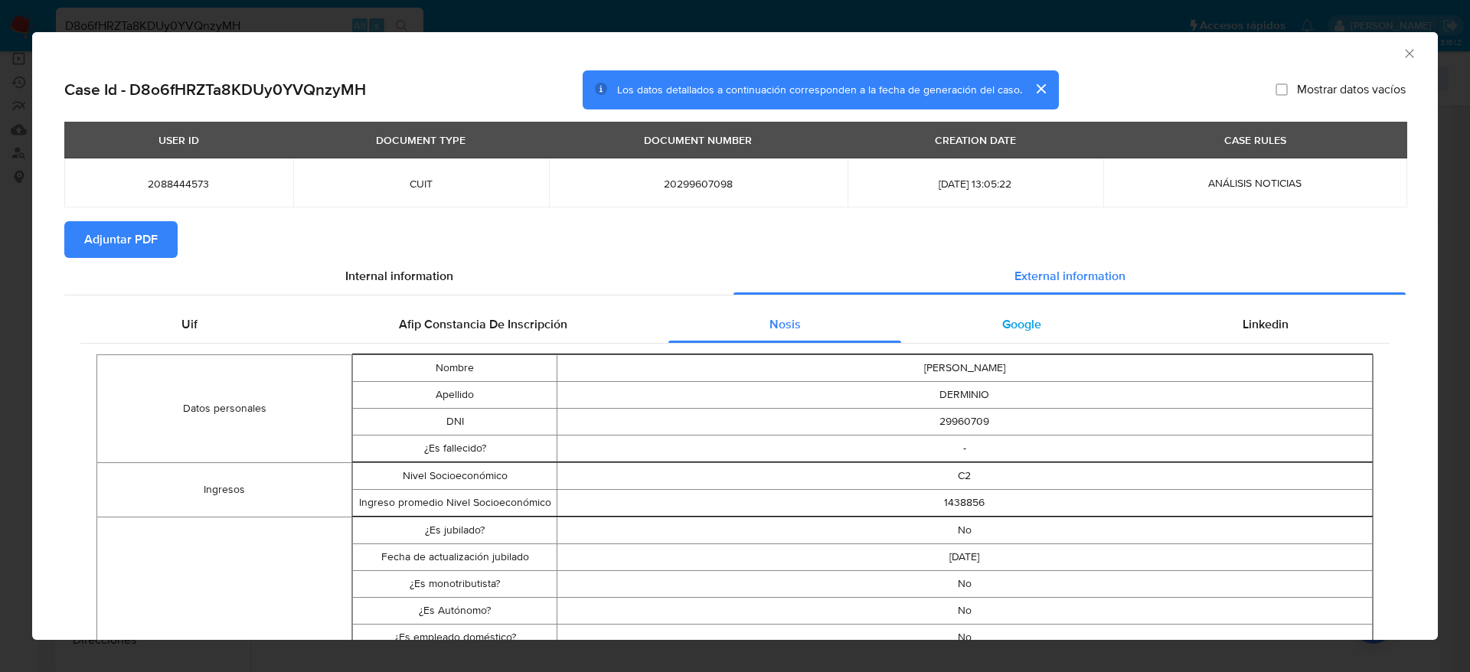
drag, startPoint x: 1029, startPoint y: 321, endPoint x: 1121, endPoint y: 329, distance: 92.2
click at [1029, 322] on div "Google" at bounding box center [1021, 324] width 240 height 37
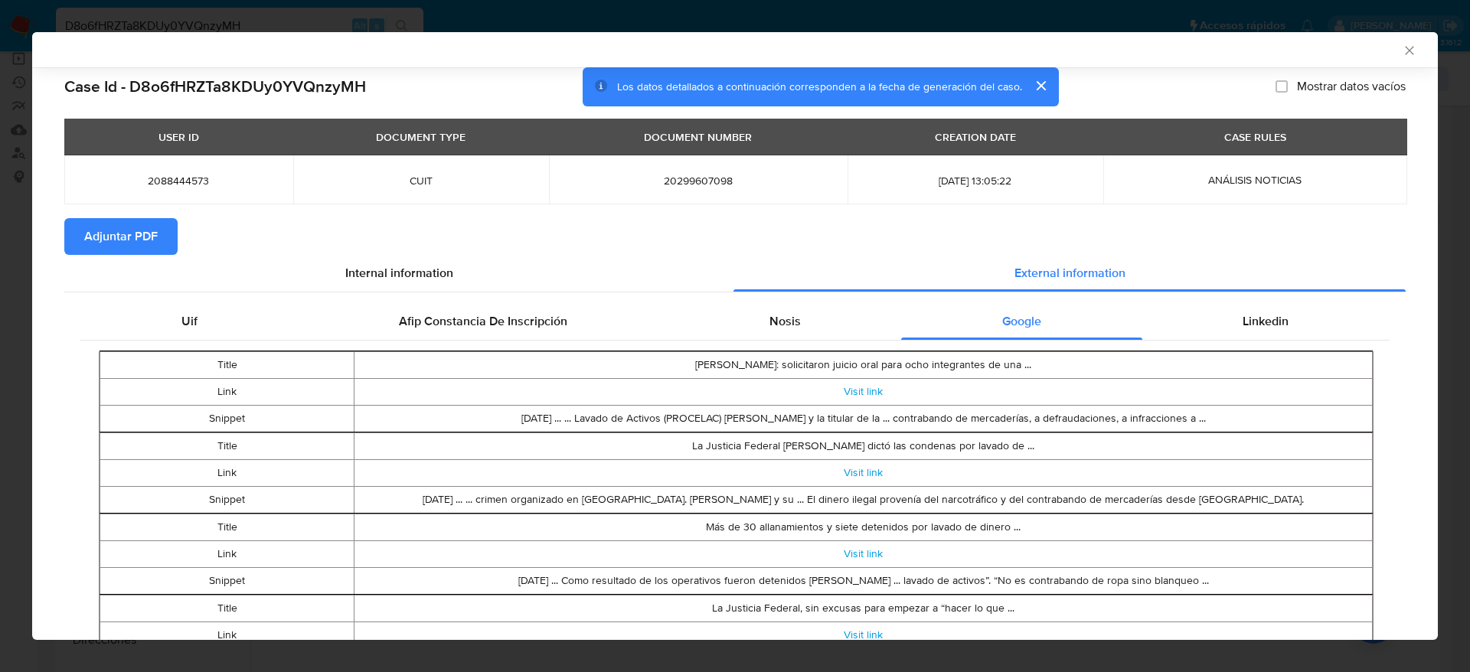
scroll to position [112, 0]
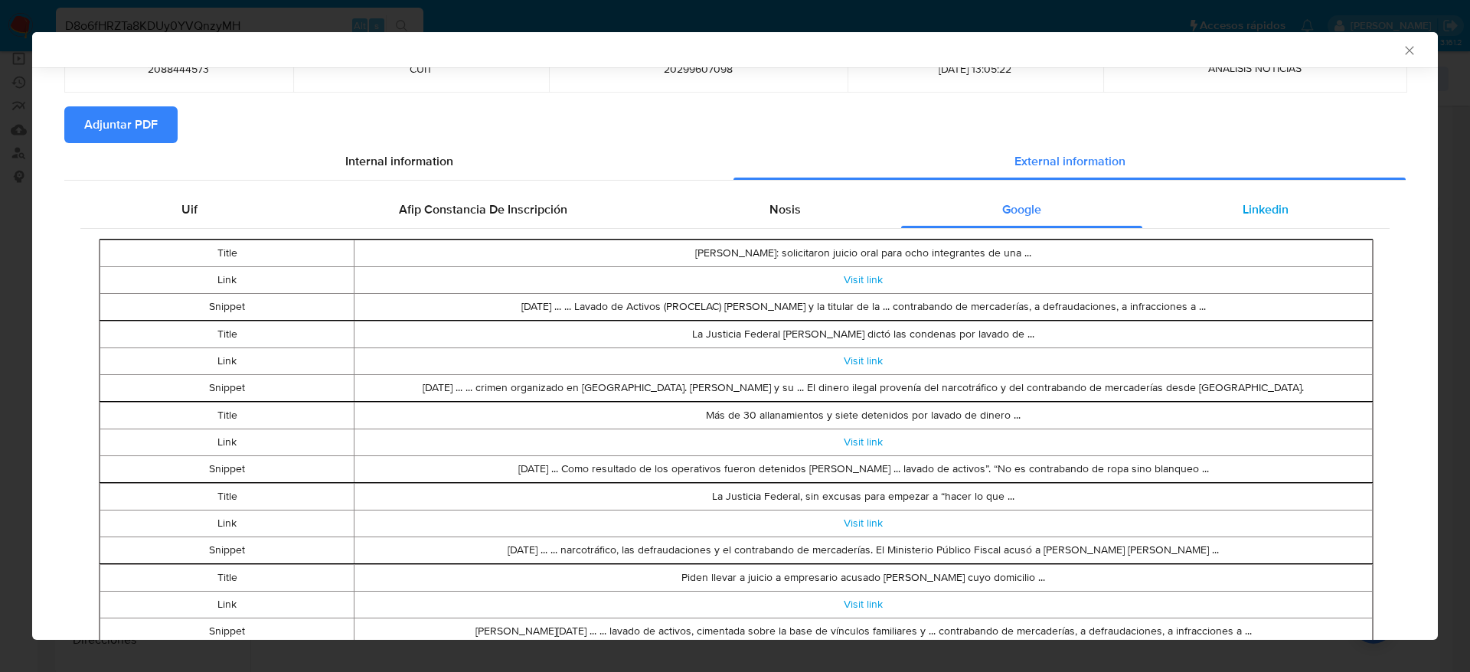
click at [1313, 207] on div "Linkedin" at bounding box center [1266, 209] width 247 height 37
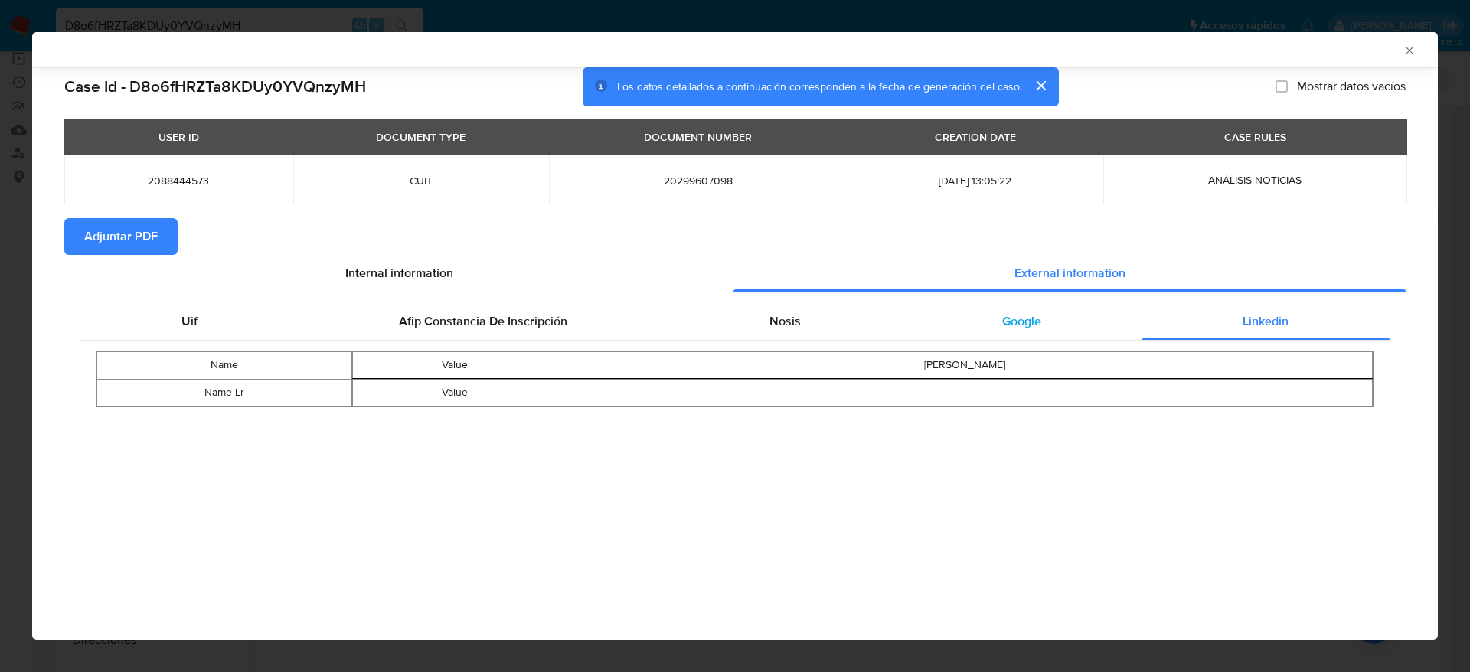
drag, startPoint x: 1044, startPoint y: 339, endPoint x: 1015, endPoint y: 330, distance: 30.5
click at [1044, 338] on div "Google" at bounding box center [1021, 321] width 240 height 37
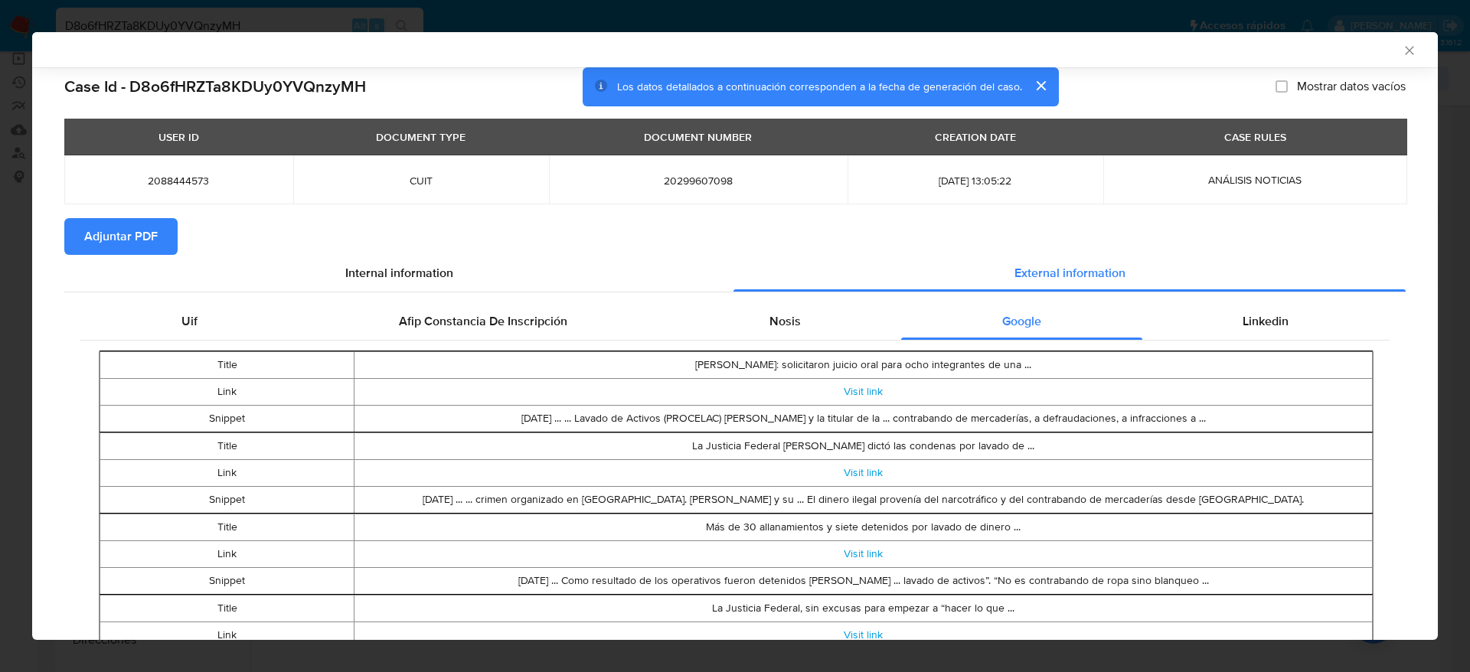
click at [787, 351] on table "Title Rosario: solicitaron juicio oral para ocho integrantes de una ... Link Vi…" at bounding box center [736, 392] width 1273 height 82
click at [776, 336] on div "Nosis" at bounding box center [785, 321] width 233 height 37
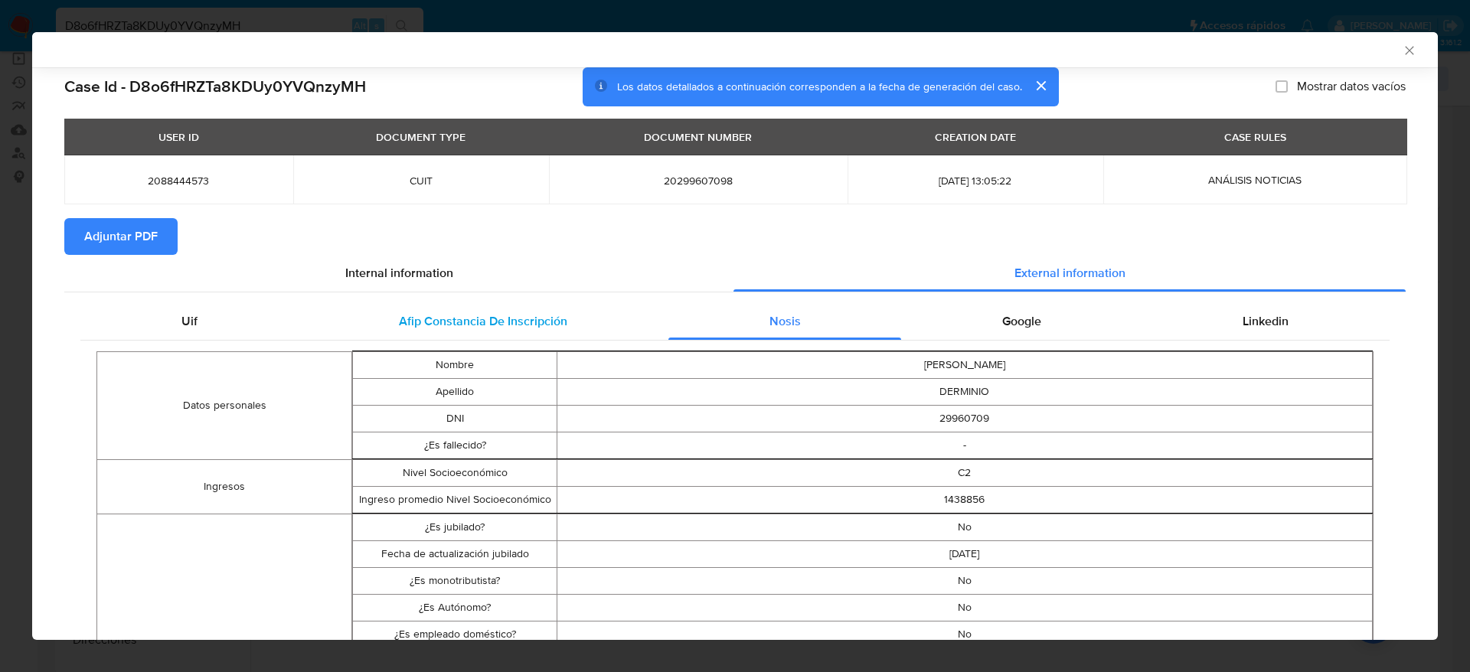
click at [502, 309] on div "Afip Constancia De Inscripción" at bounding box center [483, 321] width 370 height 37
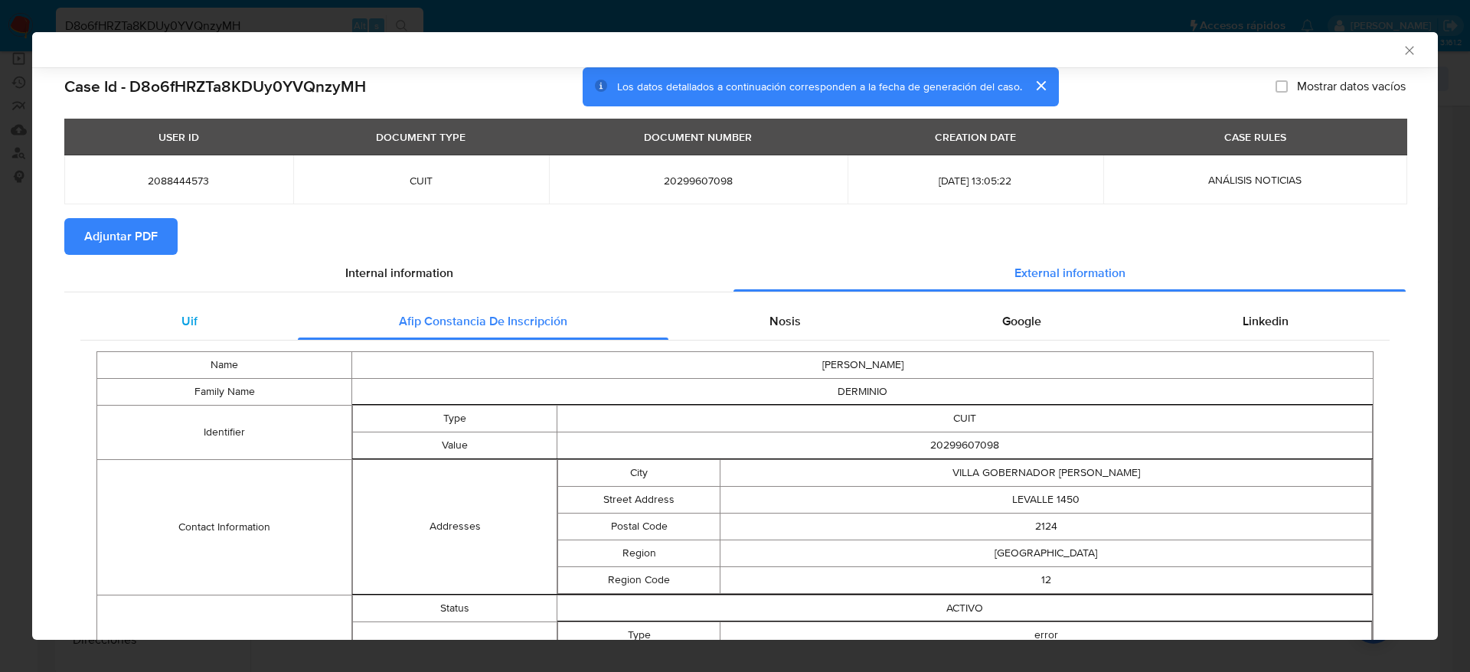
drag, startPoint x: 175, startPoint y: 332, endPoint x: 375, endPoint y: 273, distance: 208.2
click at [175, 332] on div "Uif" at bounding box center [188, 321] width 217 height 37
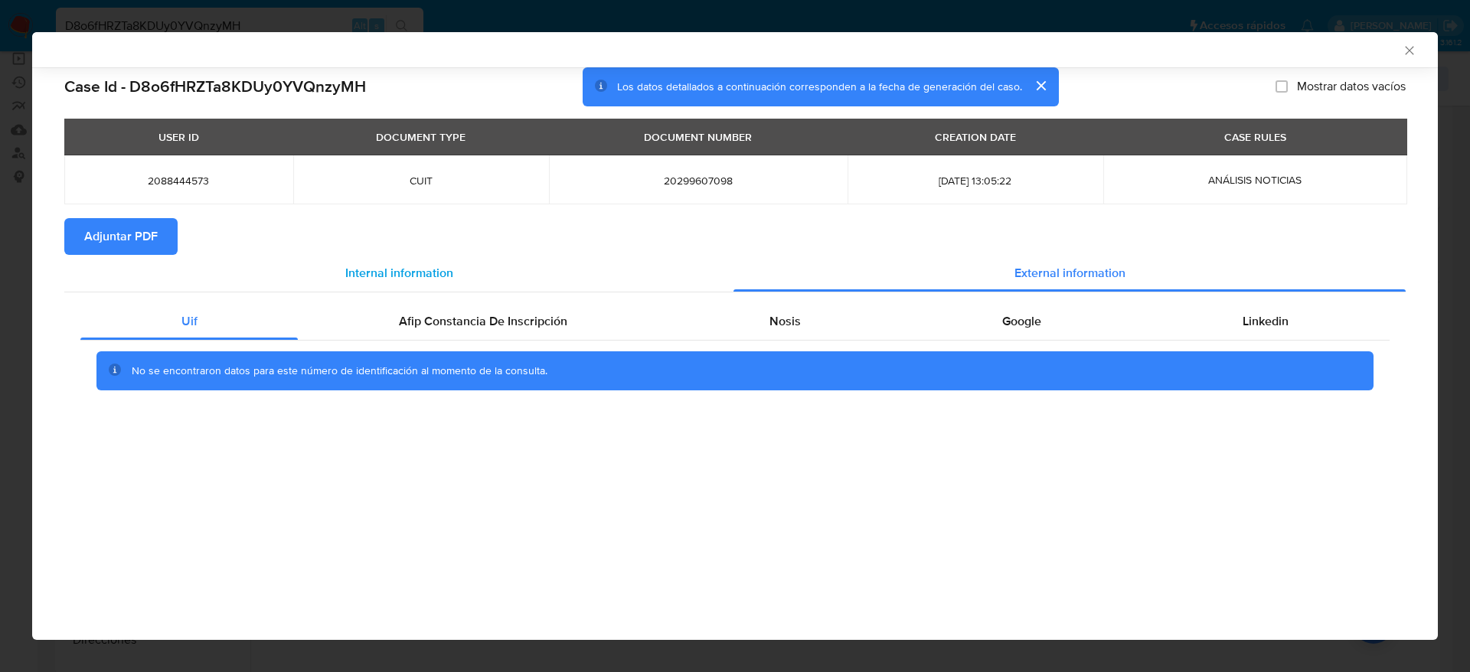
click at [365, 274] on span "Internal information" at bounding box center [399, 273] width 108 height 18
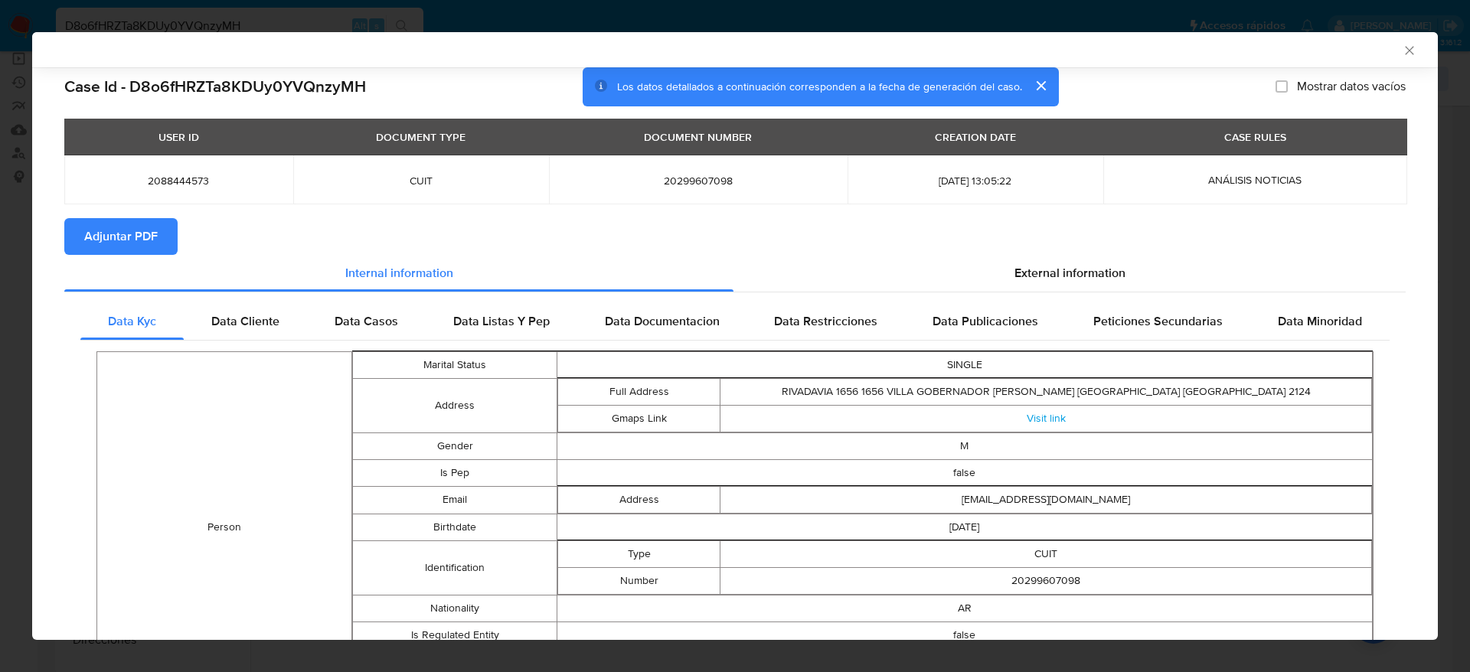
click at [103, 234] on span "Adjuntar PDF" at bounding box center [121, 237] width 74 height 34
click at [1402, 48] on icon "Cerrar ventana" at bounding box center [1409, 50] width 15 height 15
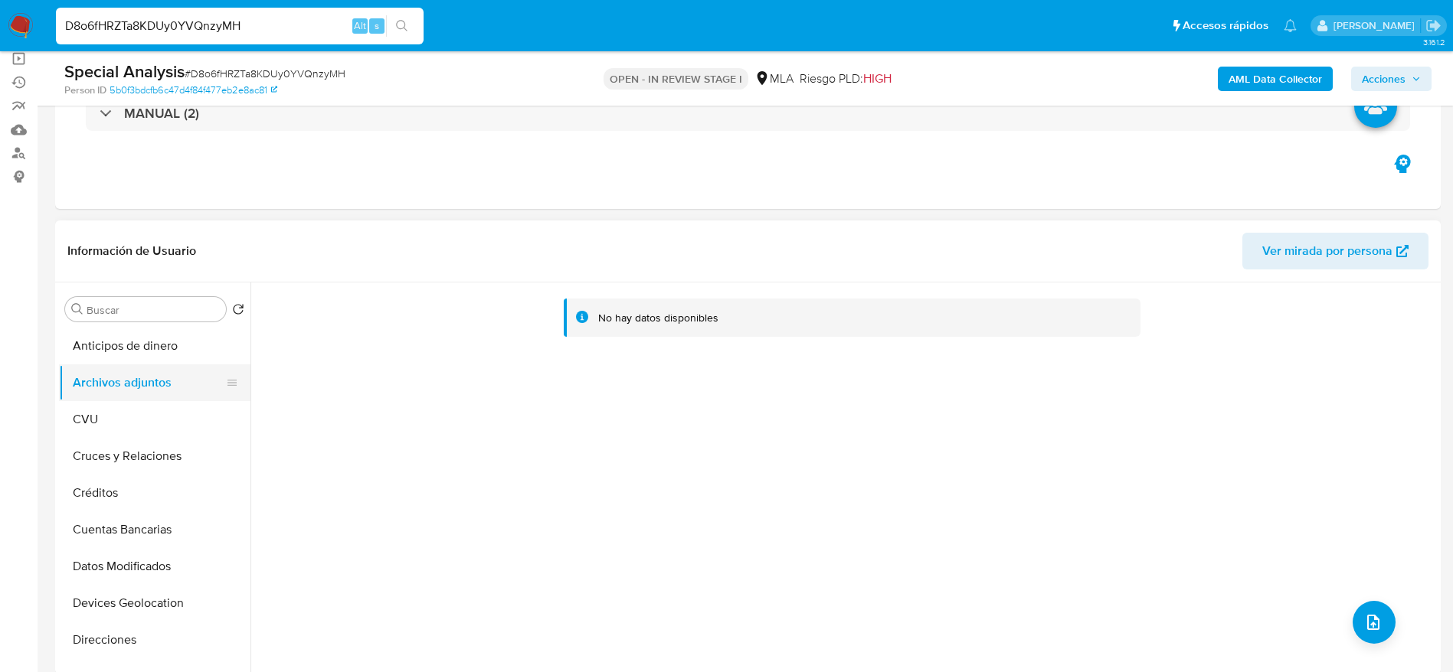
drag, startPoint x: 100, startPoint y: 414, endPoint x: 112, endPoint y: 386, distance: 29.9
click at [100, 413] on button "CVU" at bounding box center [154, 419] width 191 height 37
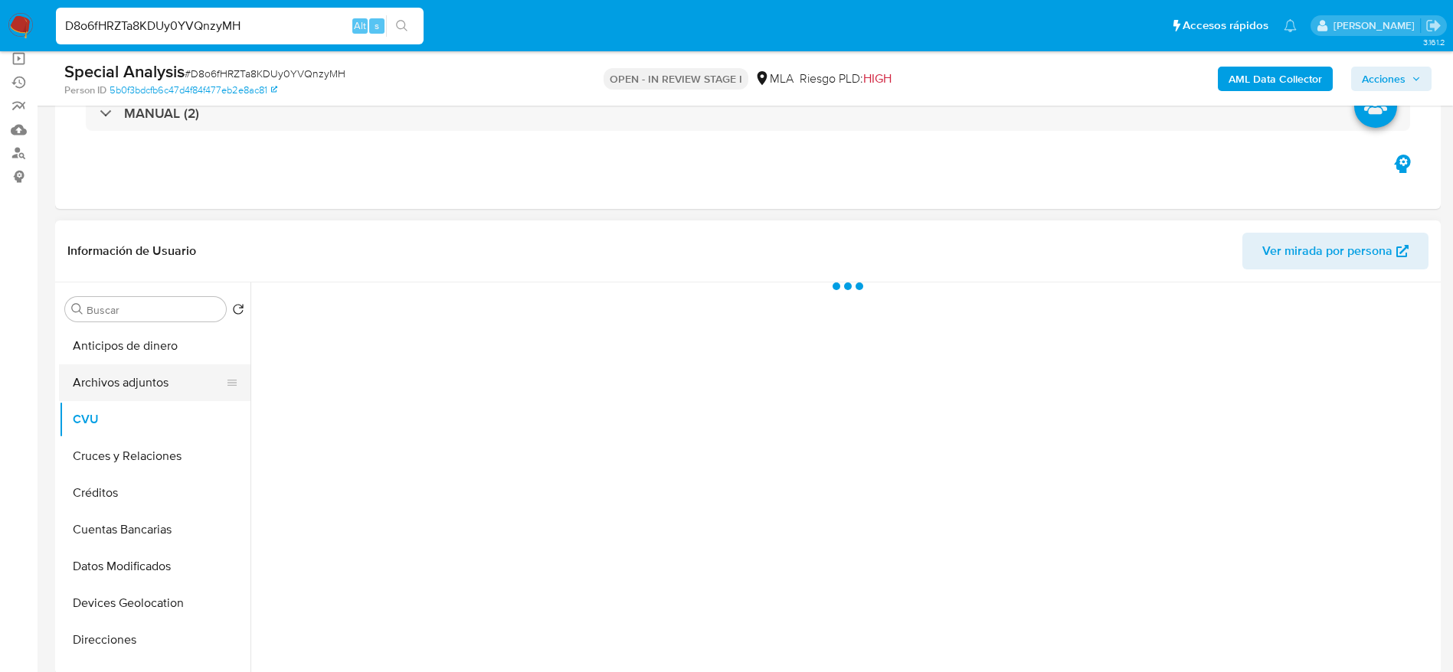
click at [117, 377] on button "Archivos adjuntos" at bounding box center [148, 383] width 179 height 37
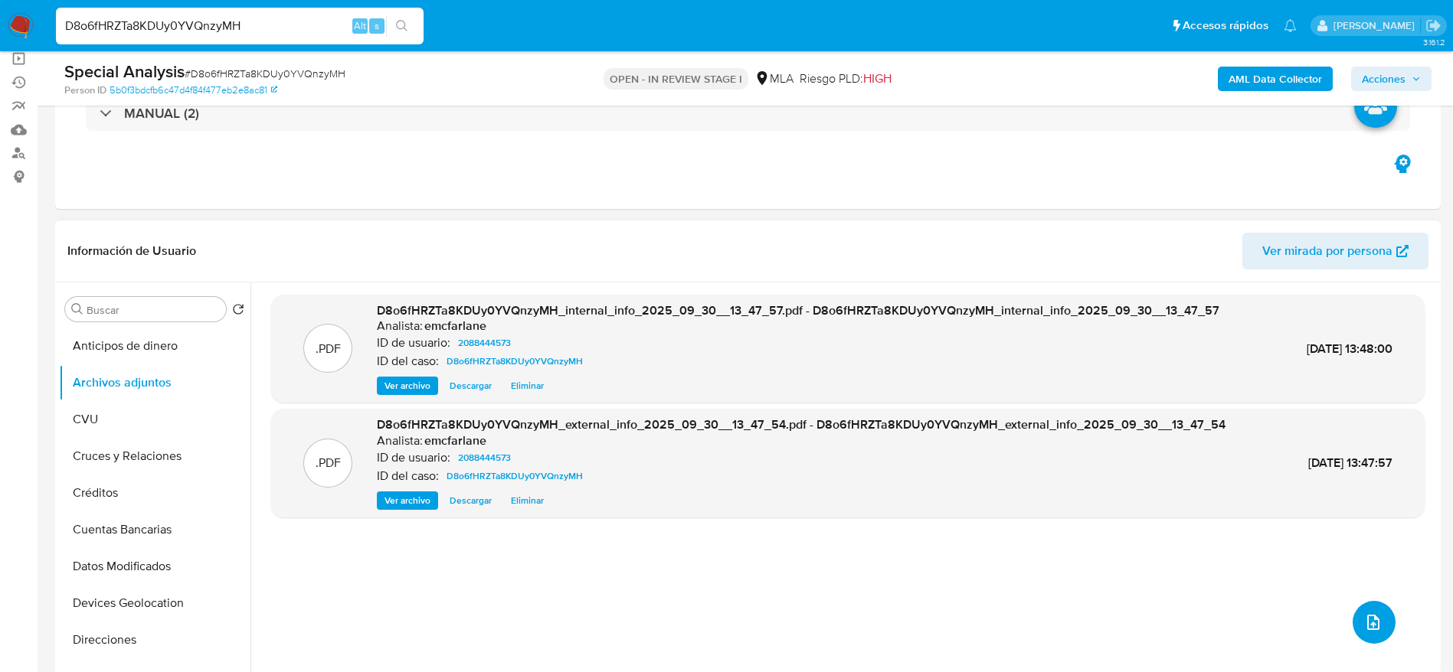
click at [1372, 628] on icon "upload-file" at bounding box center [1373, 622] width 18 height 18
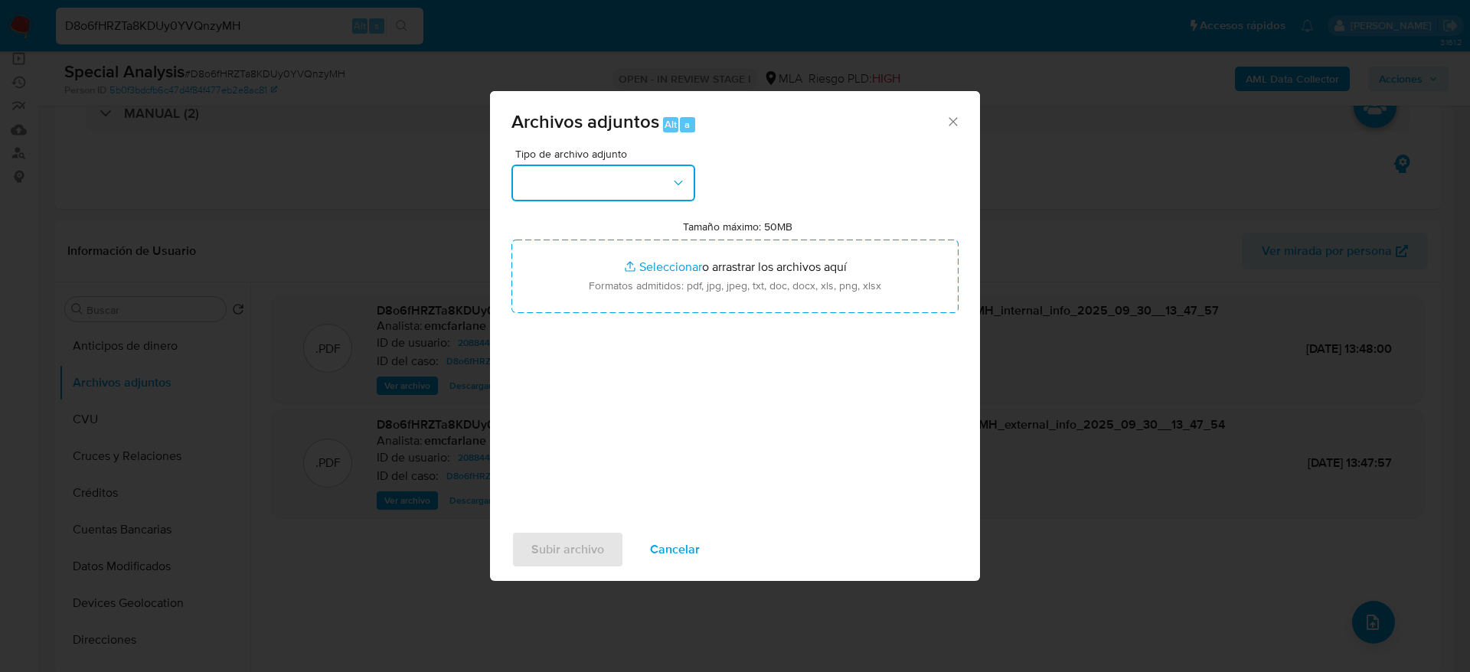
click at [616, 178] on button "button" at bounding box center [604, 183] width 184 height 37
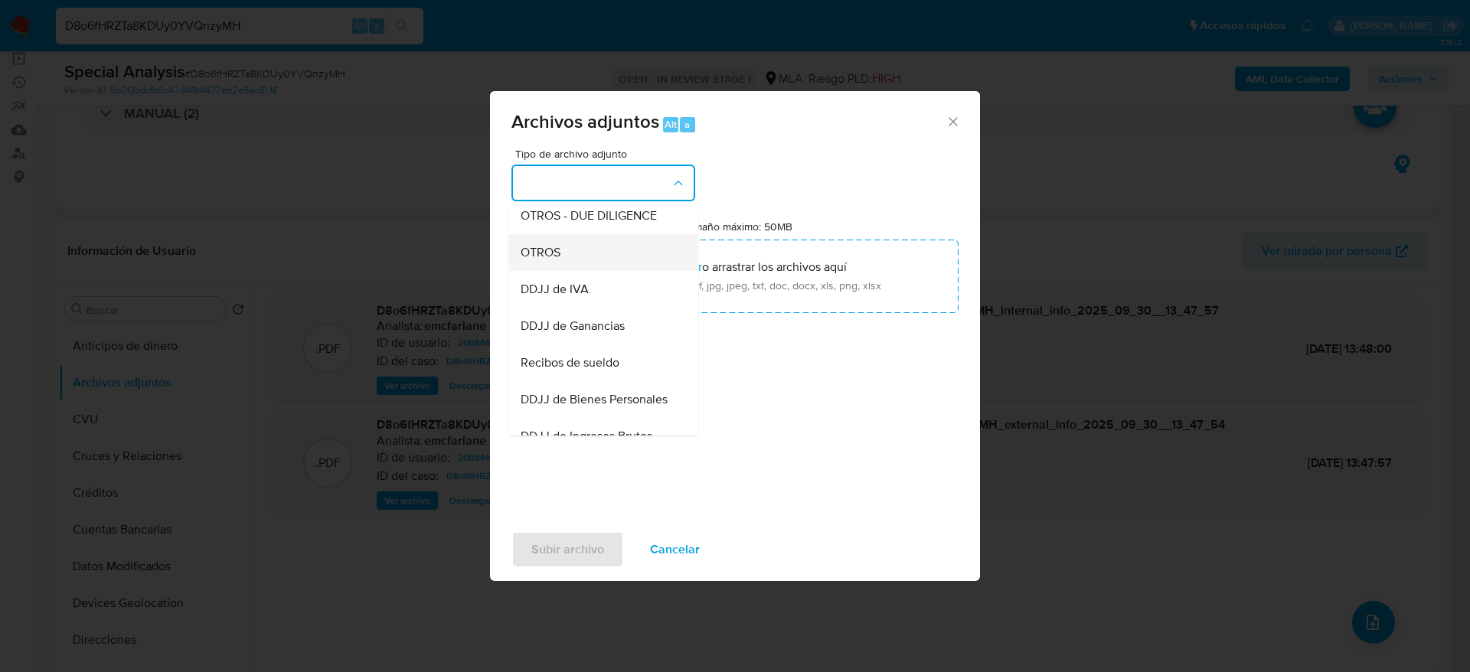
scroll to position [230, 0]
click at [551, 296] on span "OTROS" at bounding box center [541, 288] width 40 height 15
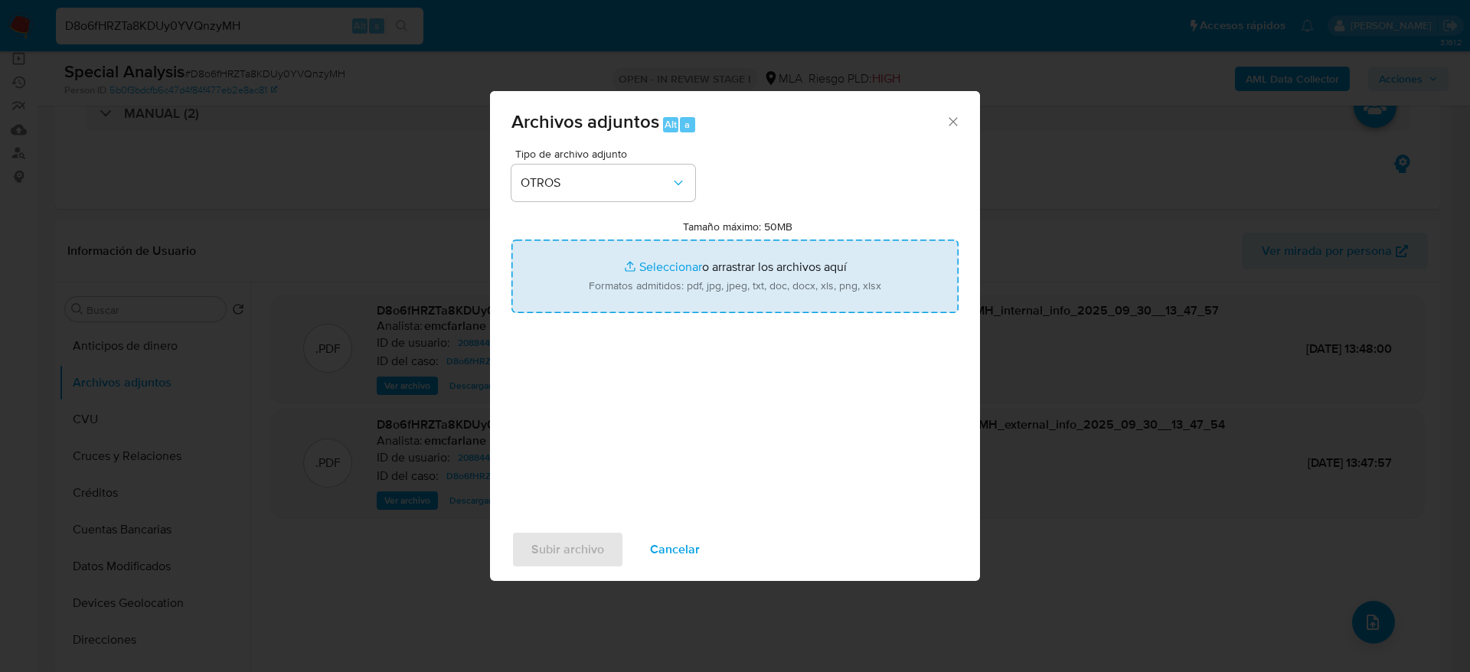
type input "C:\fakepath\Caselog D8o6fHRZTa8KDUy0YVQnzyMH.docx"
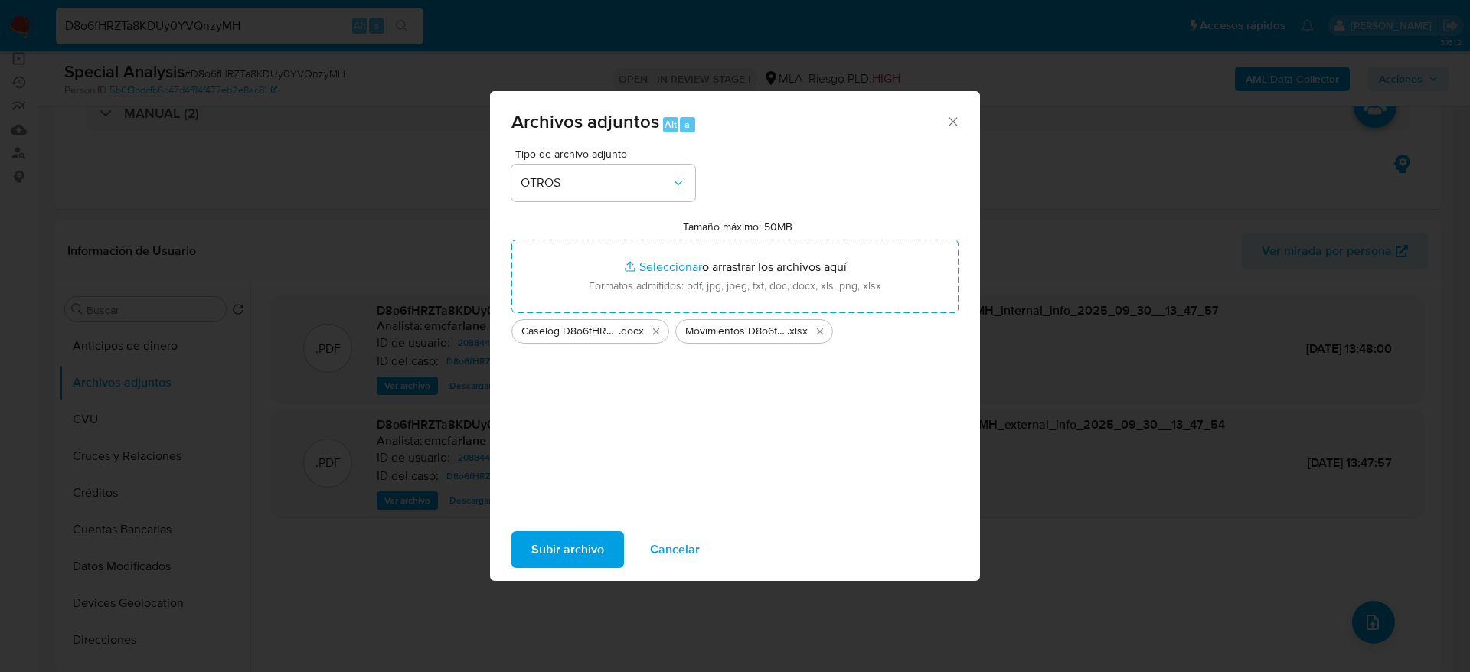
click at [673, 550] on span "Cancelar" at bounding box center [675, 550] width 50 height 34
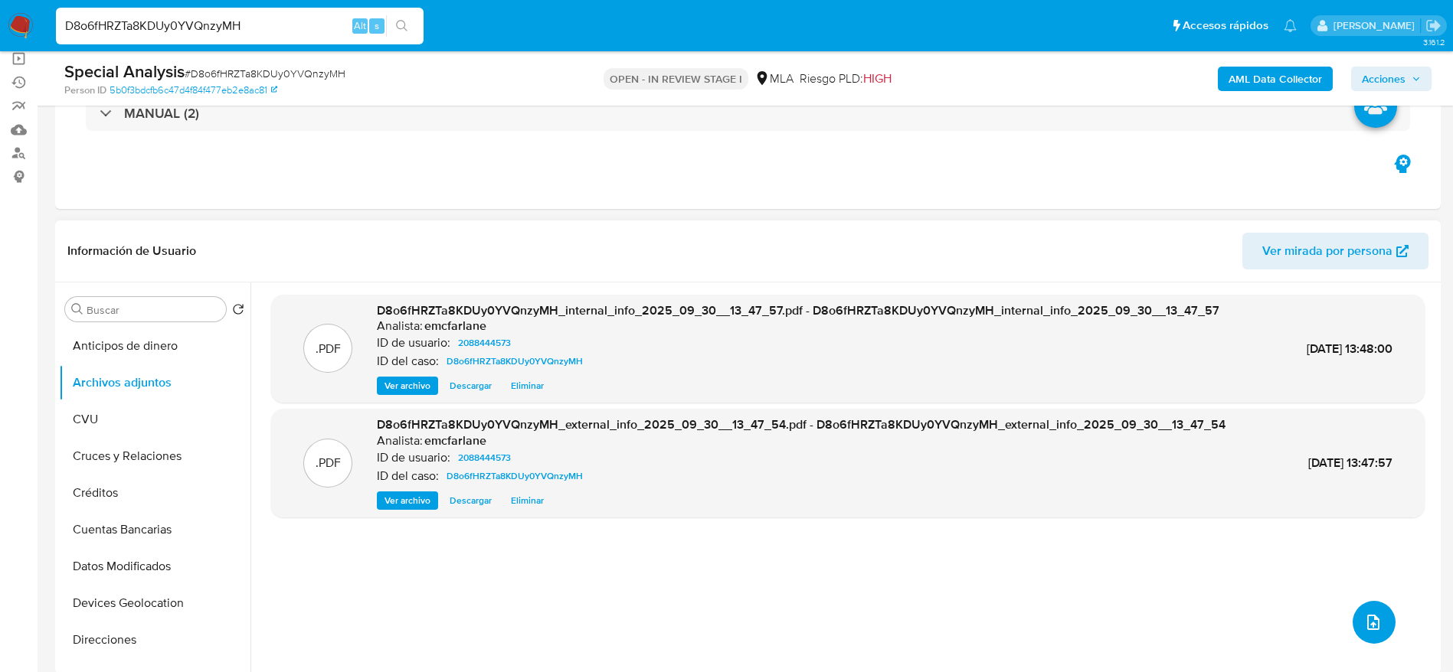
click at [1365, 621] on icon "upload-file" at bounding box center [1373, 622] width 18 height 18
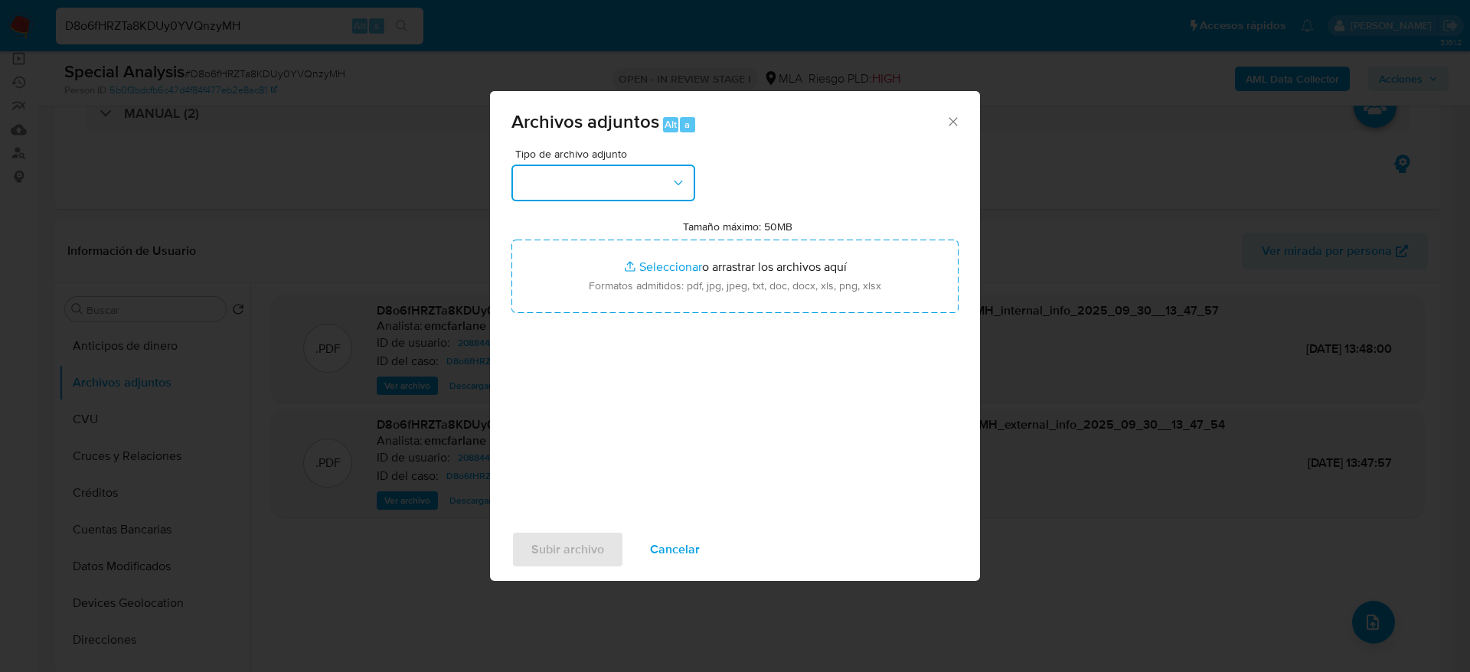
click at [633, 171] on button "button" at bounding box center [604, 183] width 184 height 37
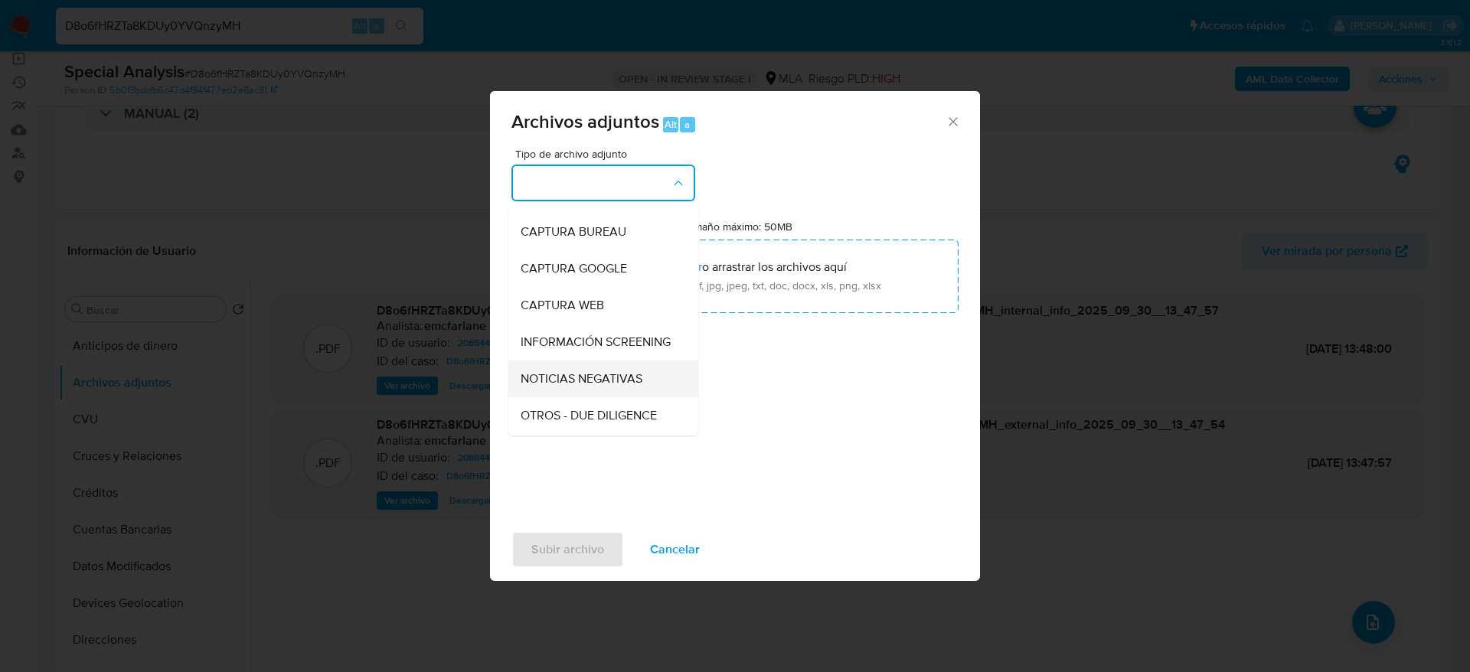
scroll to position [115, 0]
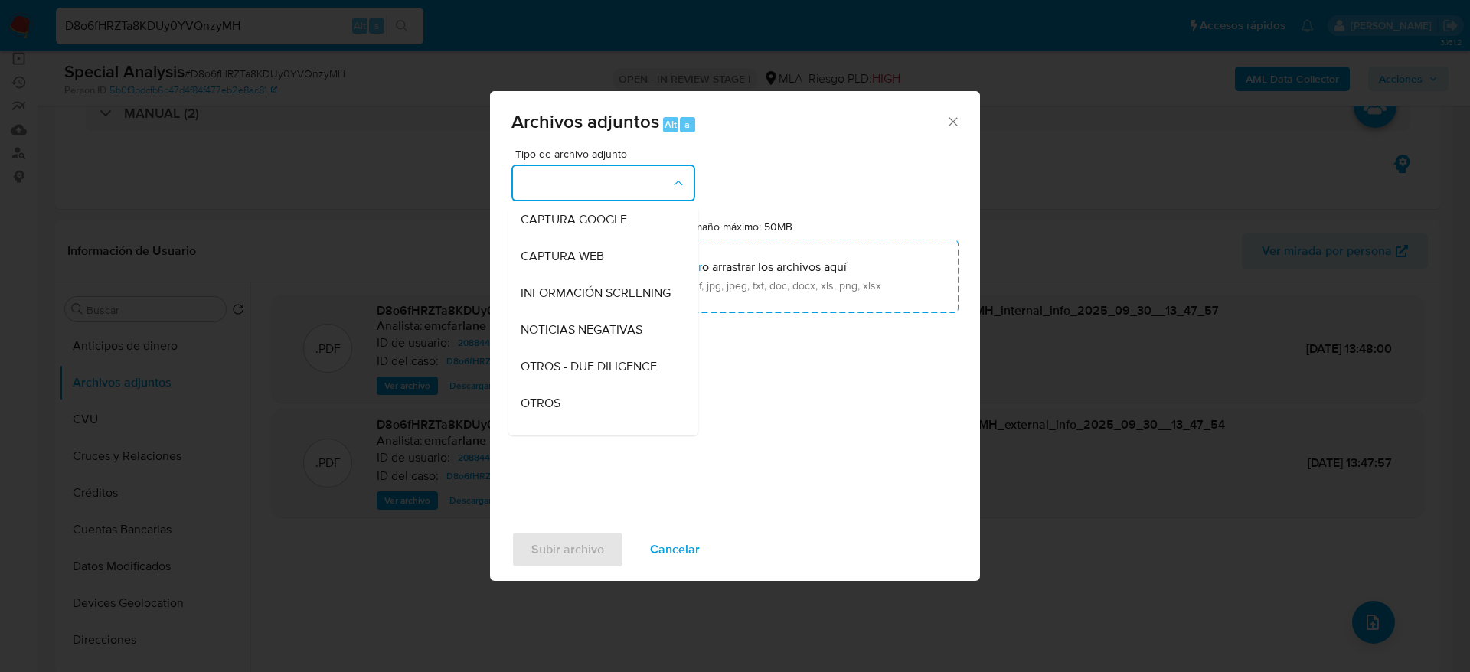
click at [546, 411] on span "OTROS" at bounding box center [541, 403] width 40 height 15
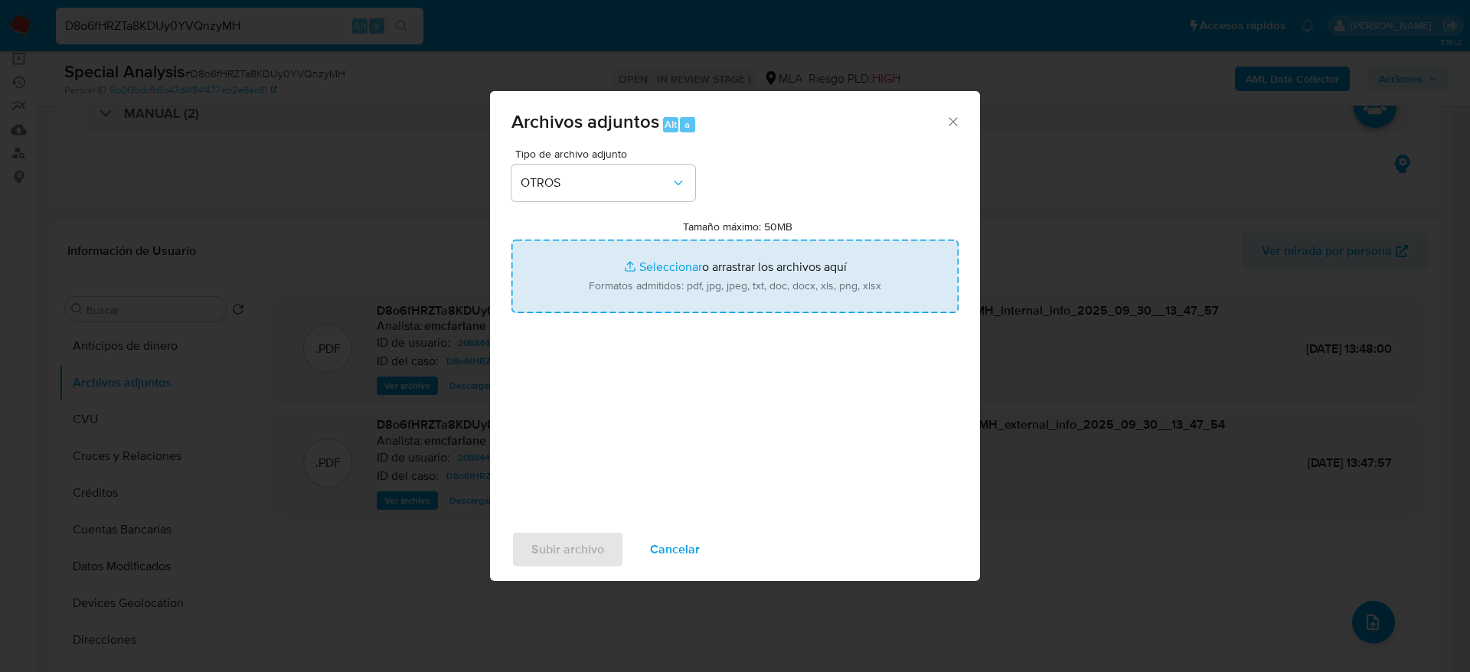
type input "C:\fakepath\Caselog D8o6fHRZTa8KDUy0YVQnzyMH.docx"
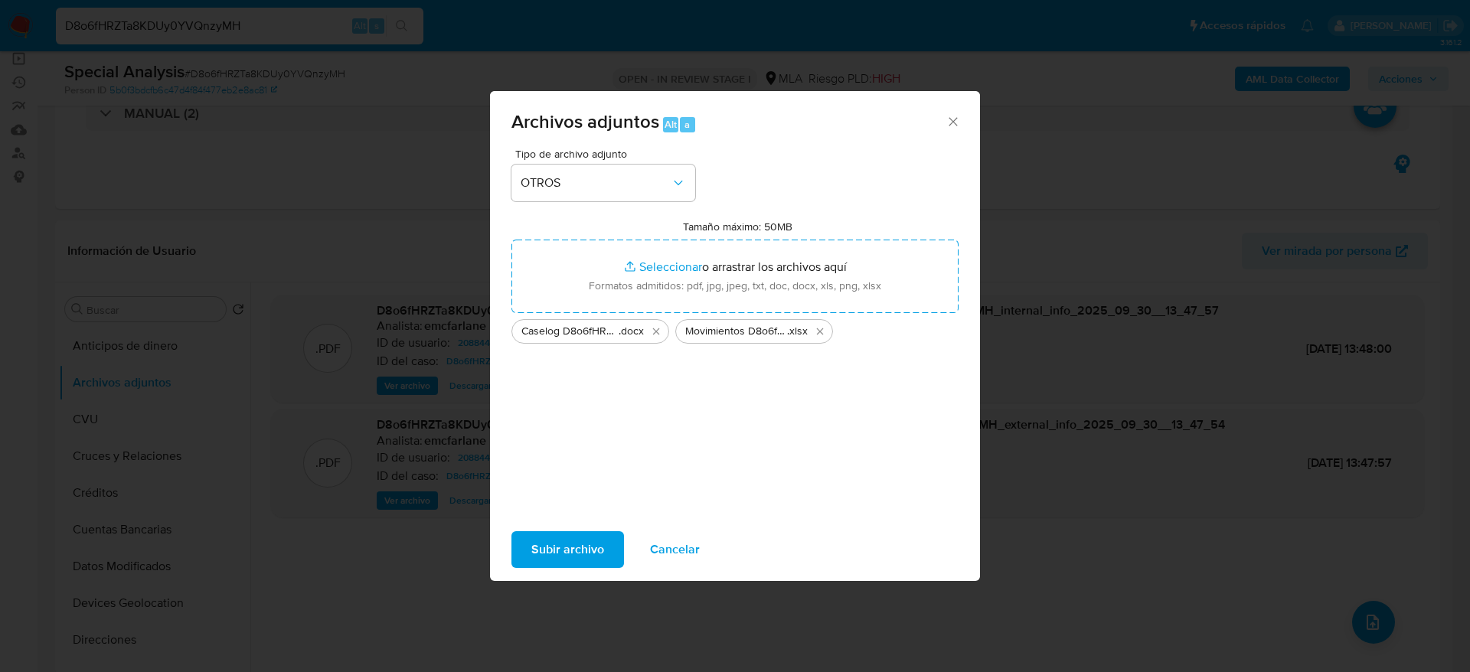
click at [698, 542] on button "Cancelar" at bounding box center [675, 549] width 90 height 37
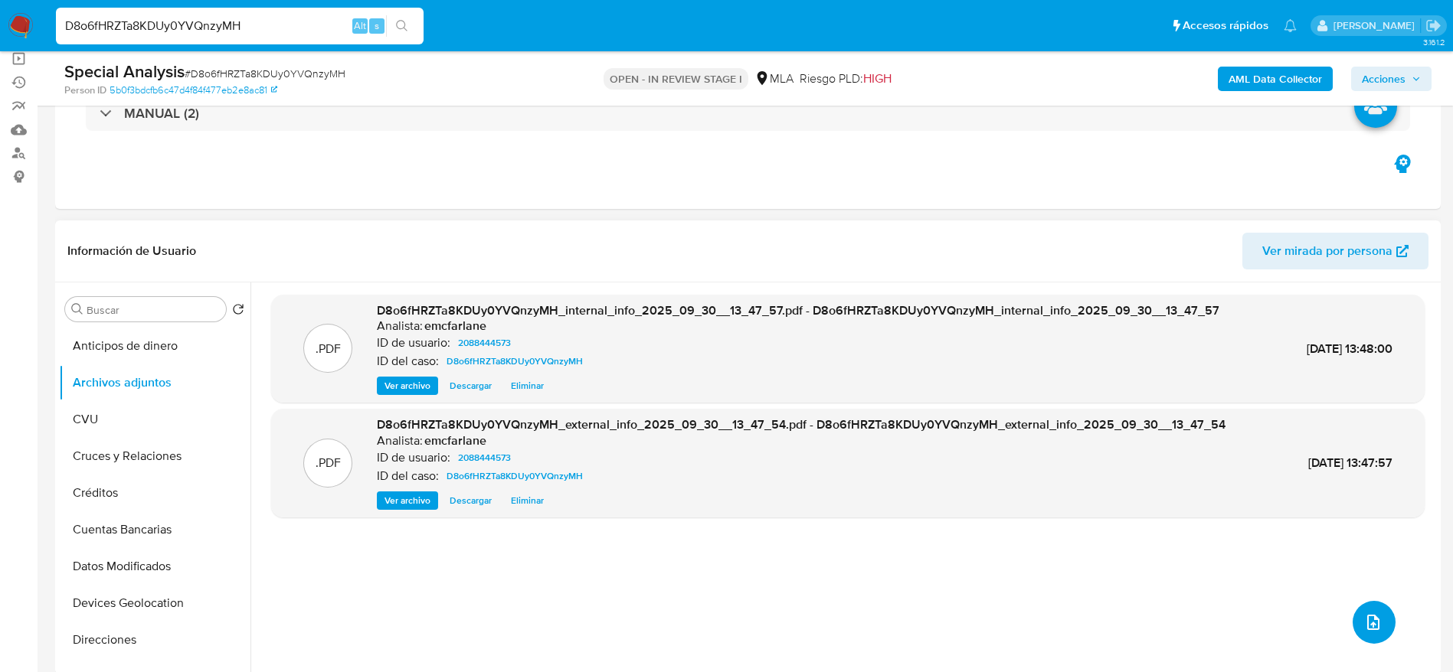
click at [1364, 619] on icon "upload-file" at bounding box center [1373, 622] width 18 height 18
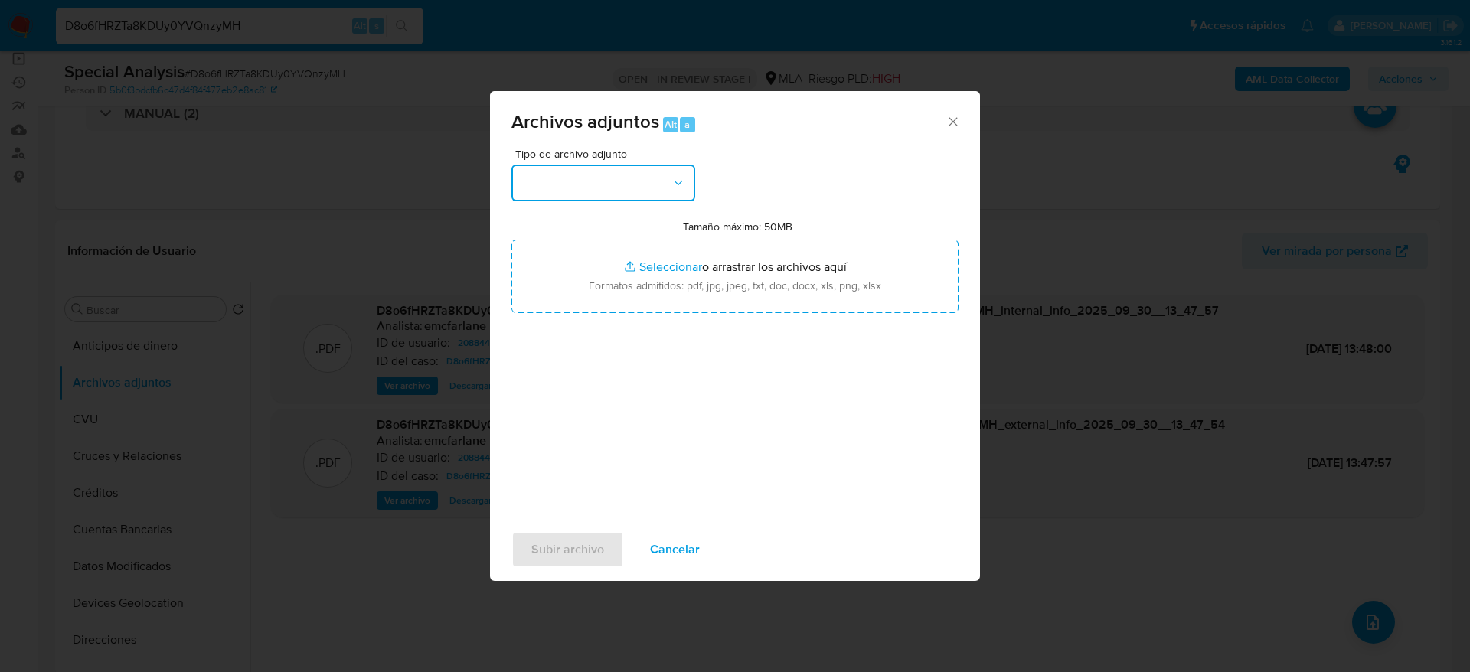
click at [679, 179] on icon "button" at bounding box center [678, 182] width 15 height 15
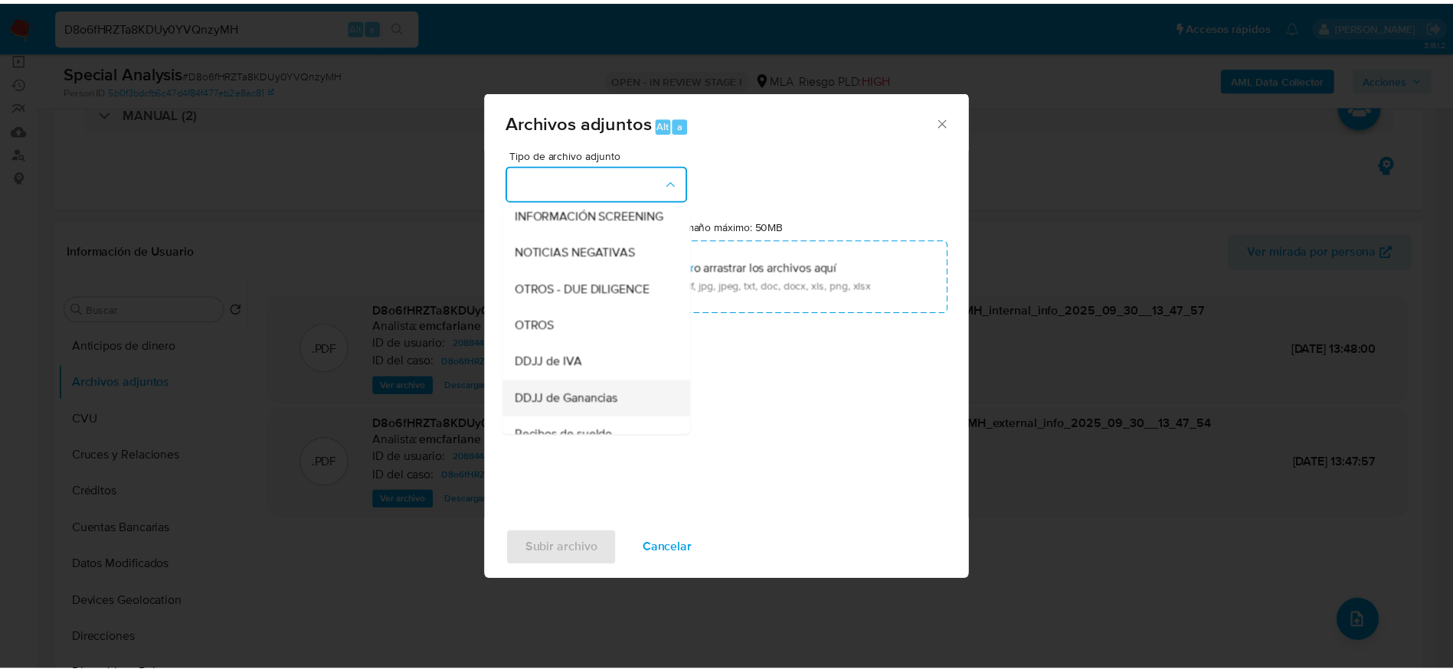
scroll to position [230, 0]
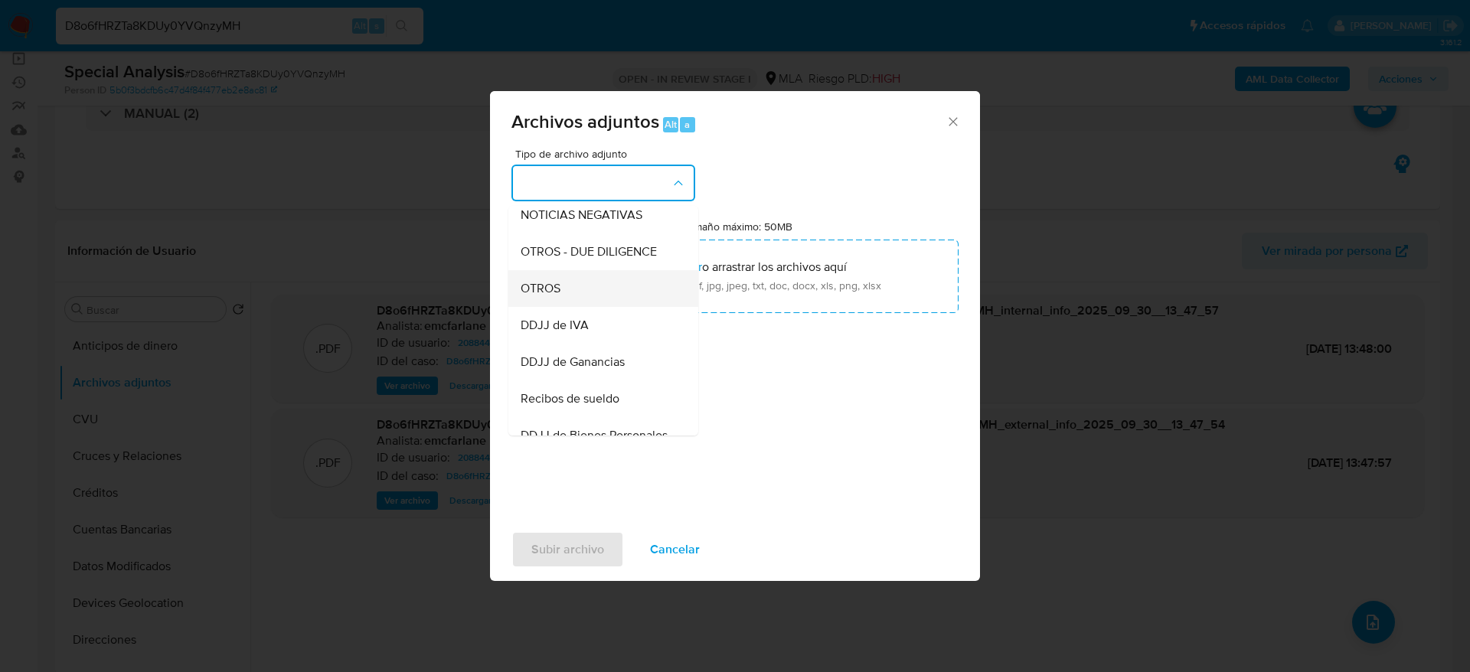
click at [544, 307] on div "OTROS" at bounding box center [599, 288] width 156 height 37
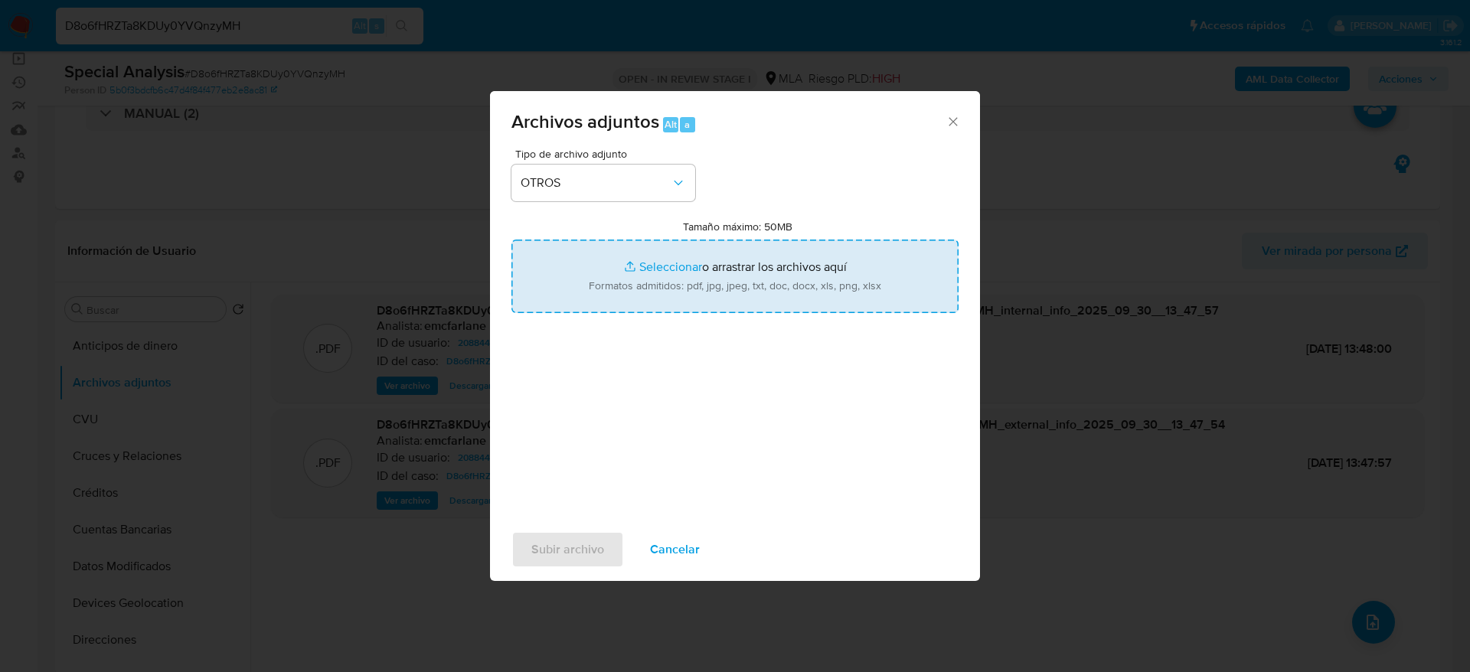
type input "C:\fakepath\Caselog D8o6fHRZTa8KDUy0YVQnzyMH.docx"
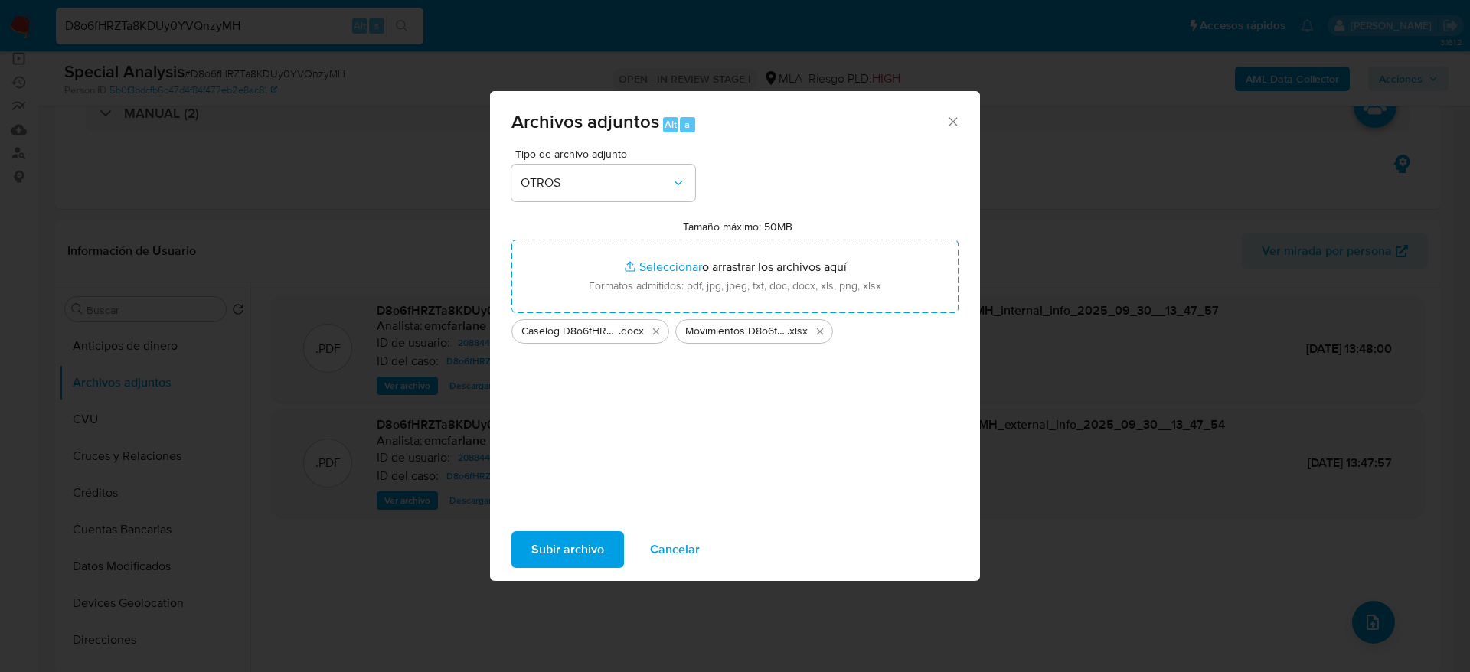
click at [588, 552] on span "Subir archivo" at bounding box center [567, 550] width 73 height 34
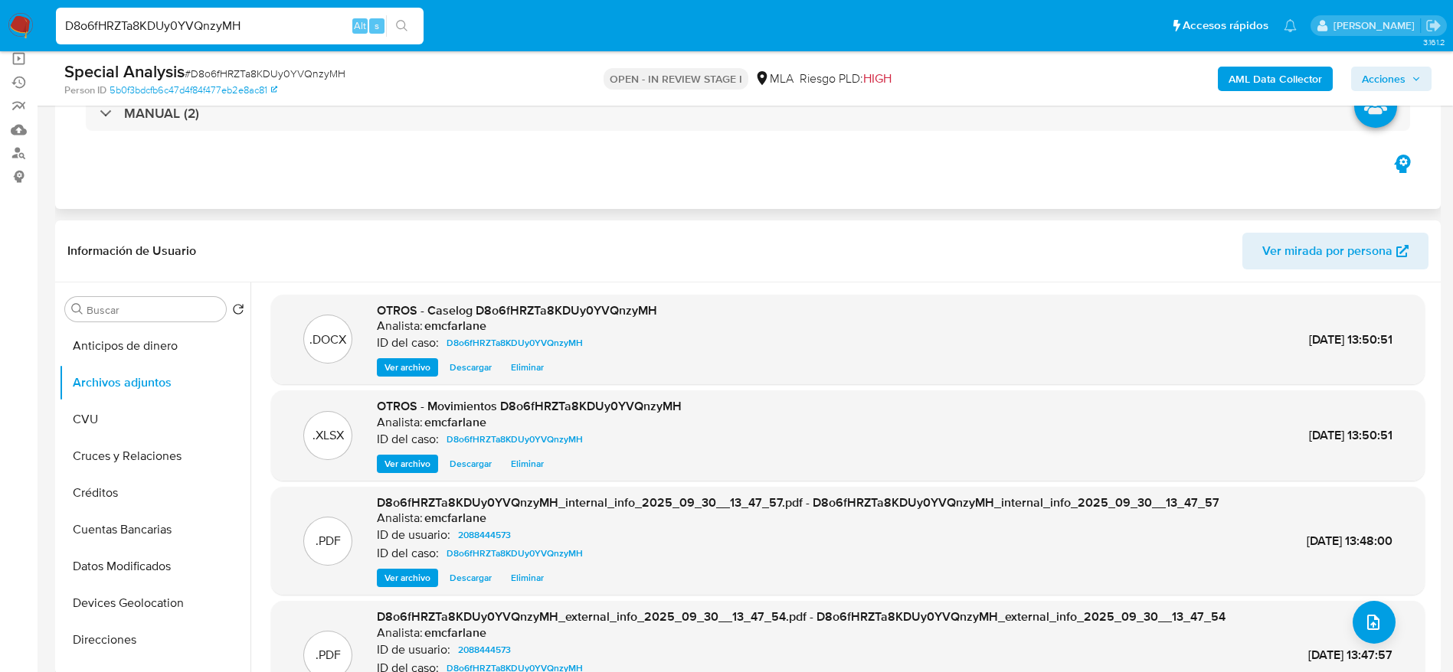
click at [874, 151] on div "MANUAL (2)" at bounding box center [747, 113] width 1361 height 77
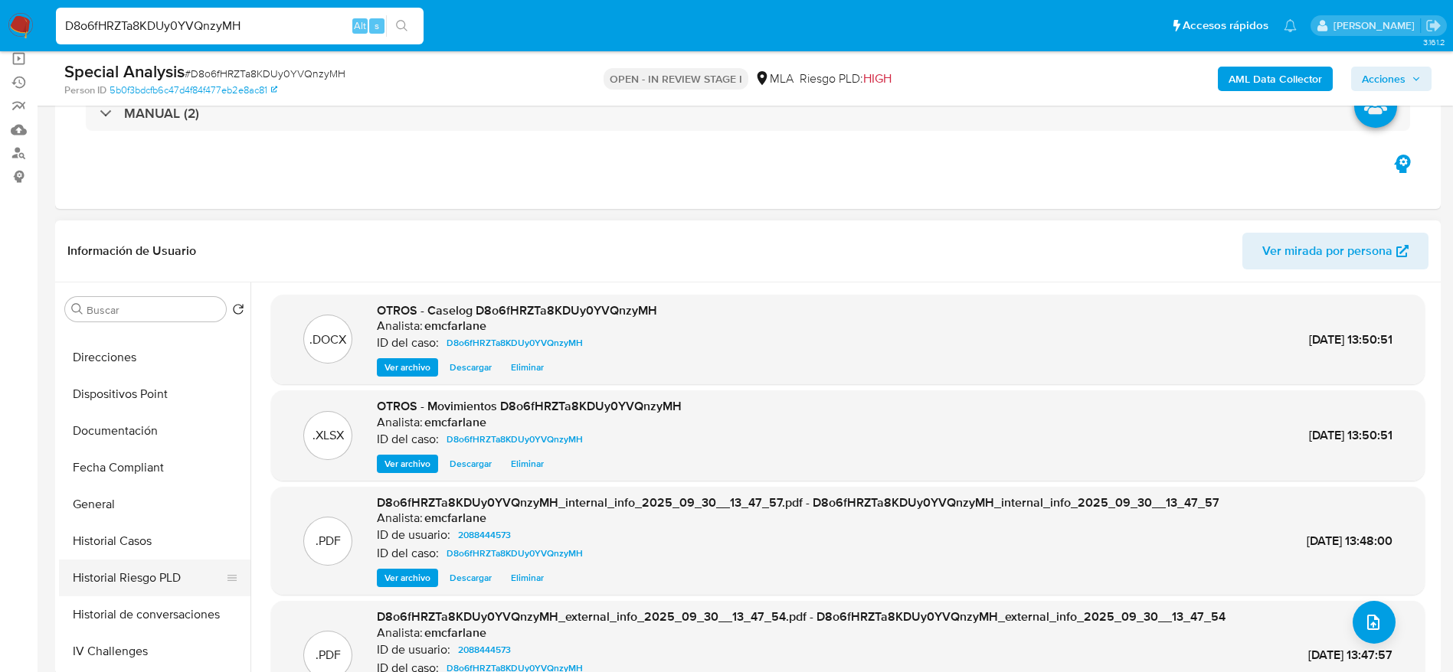
scroll to position [345, 0]
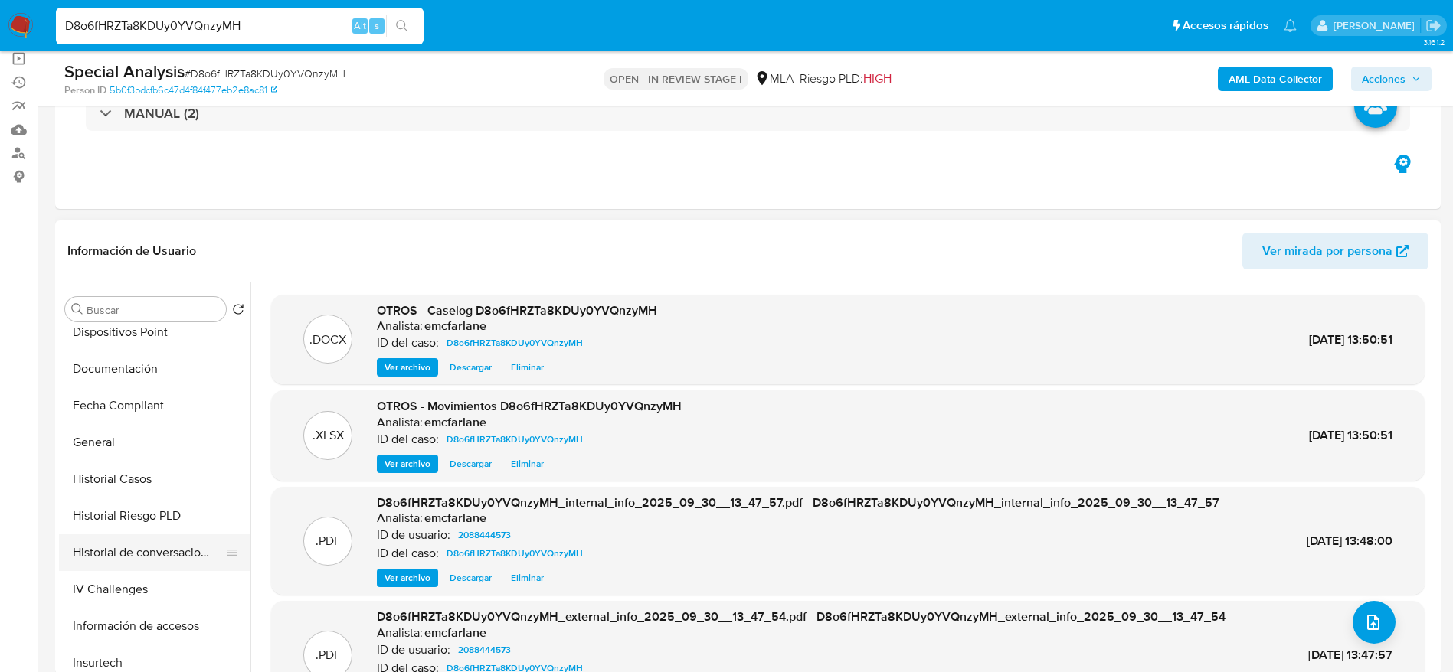
click at [138, 549] on button "Historial de conversaciones" at bounding box center [148, 552] width 179 height 37
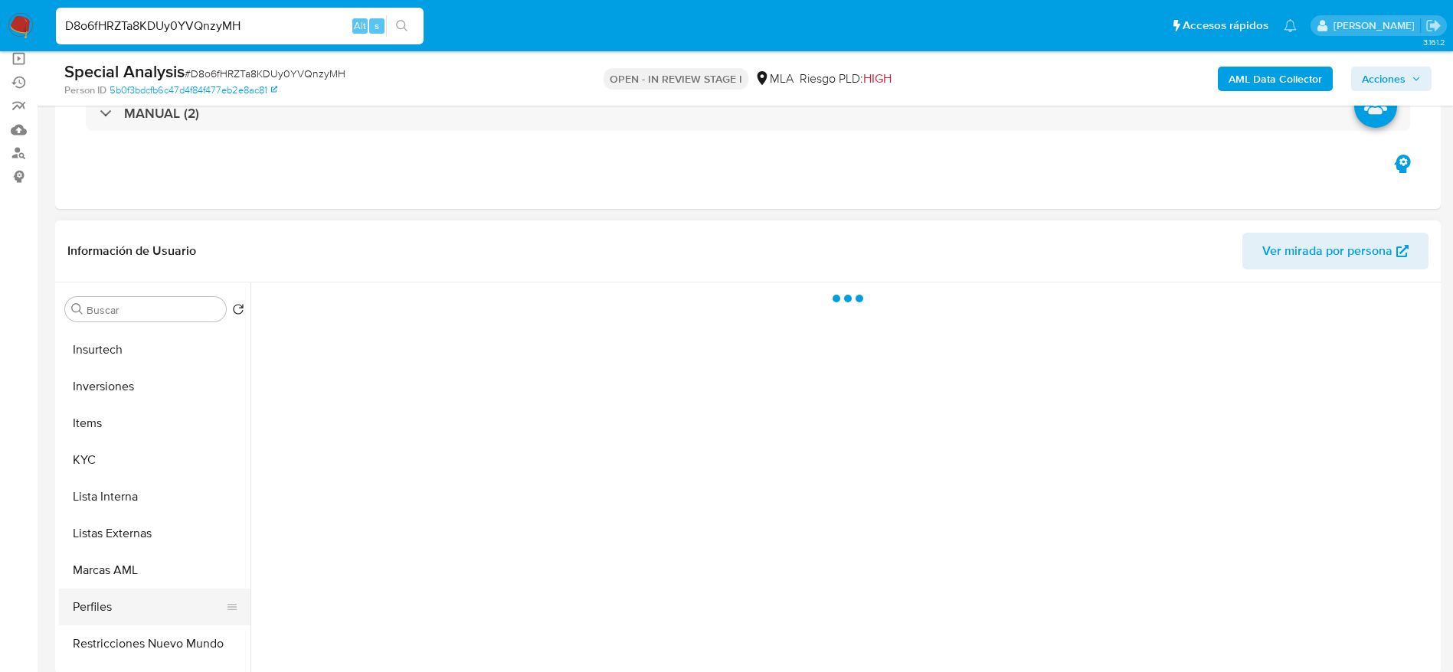
scroll to position [689, 0]
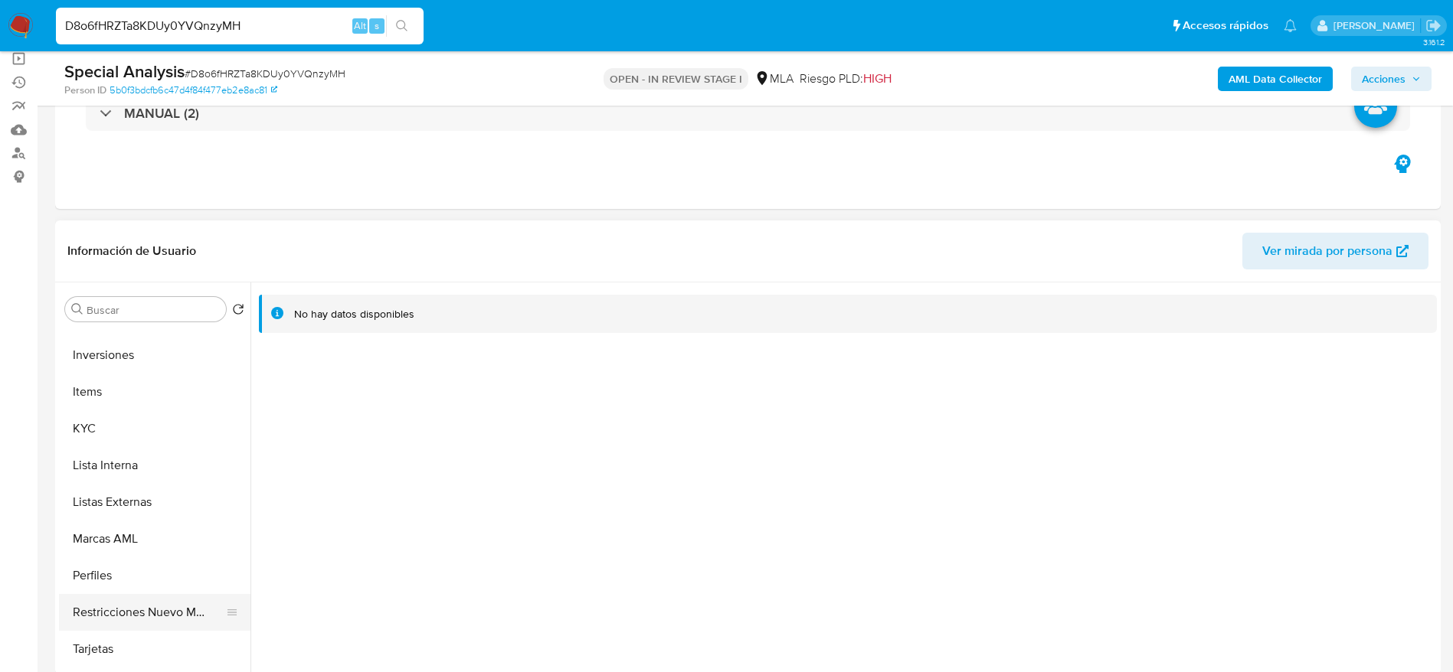
click at [138, 622] on button "Restricciones Nuevo Mundo" at bounding box center [148, 612] width 179 height 37
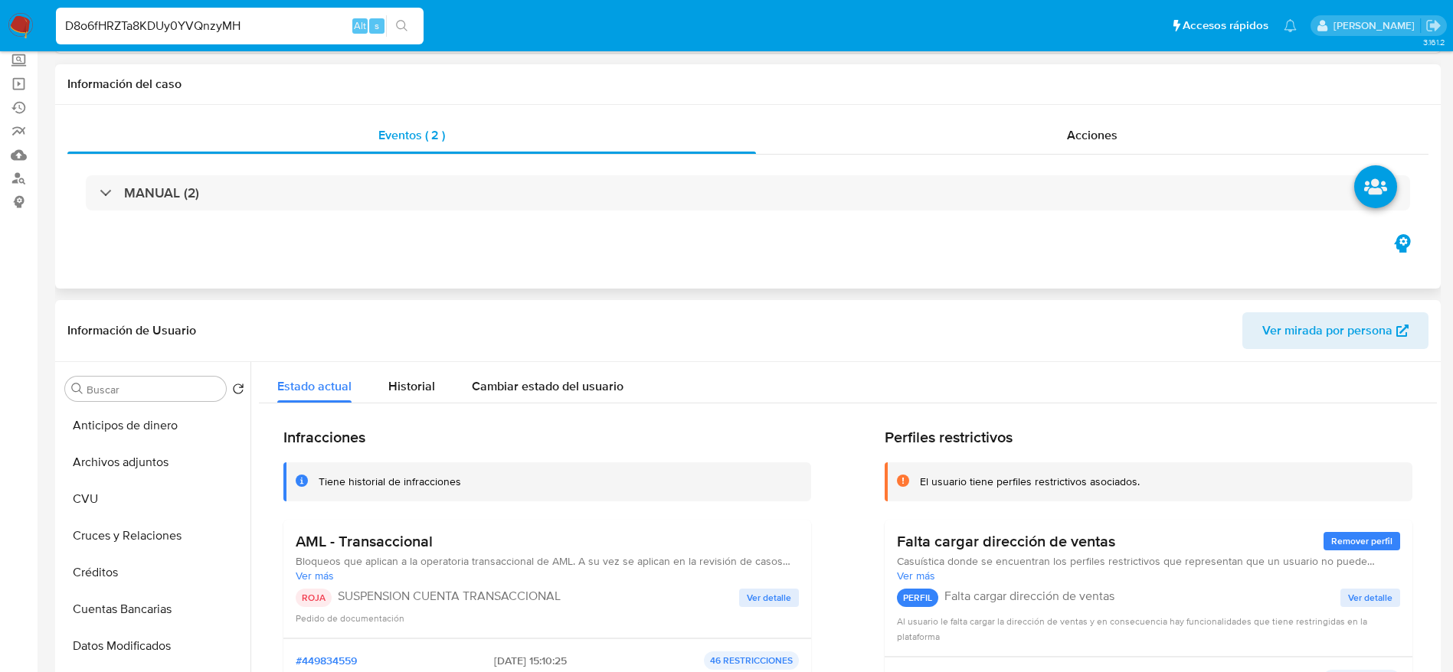
scroll to position [0, 0]
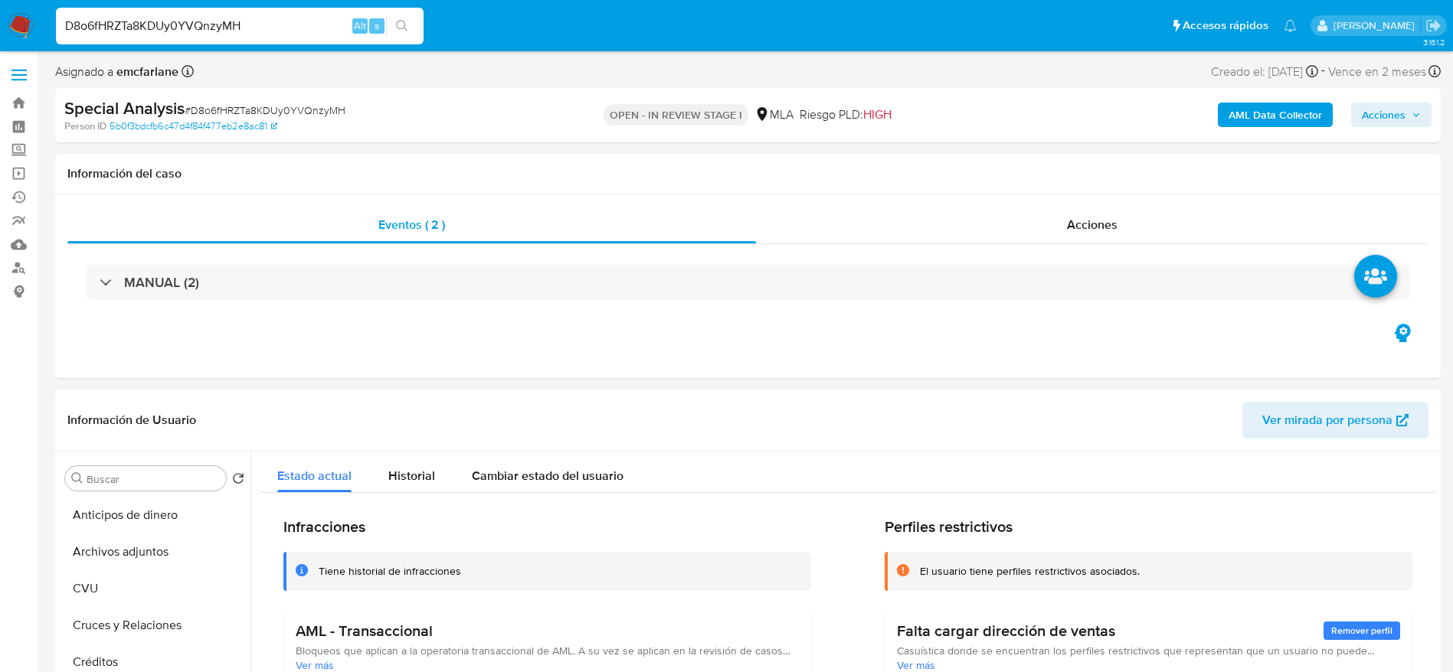
click at [1377, 123] on span "Acciones" at bounding box center [1384, 115] width 44 height 25
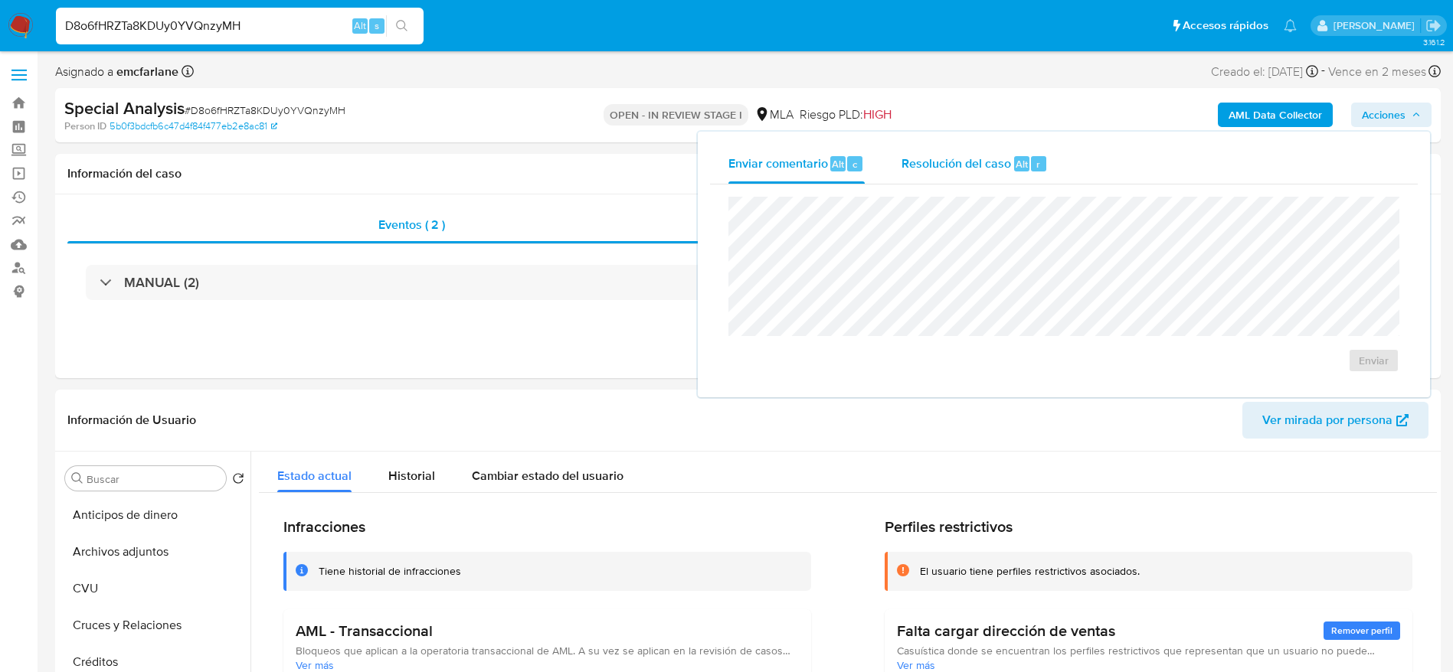
click at [989, 157] on span "Resolución del caso" at bounding box center [956, 164] width 110 height 18
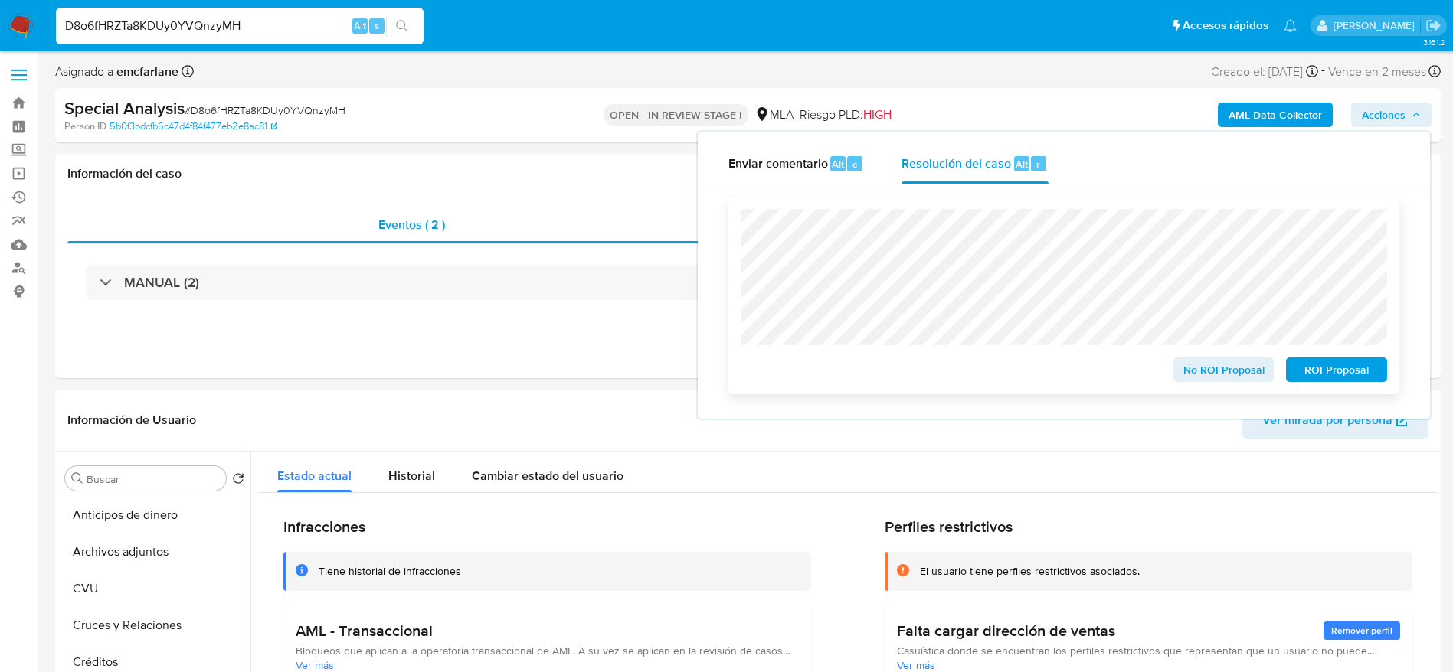
click at [1364, 364] on span "ROI Proposal" at bounding box center [1336, 369] width 80 height 21
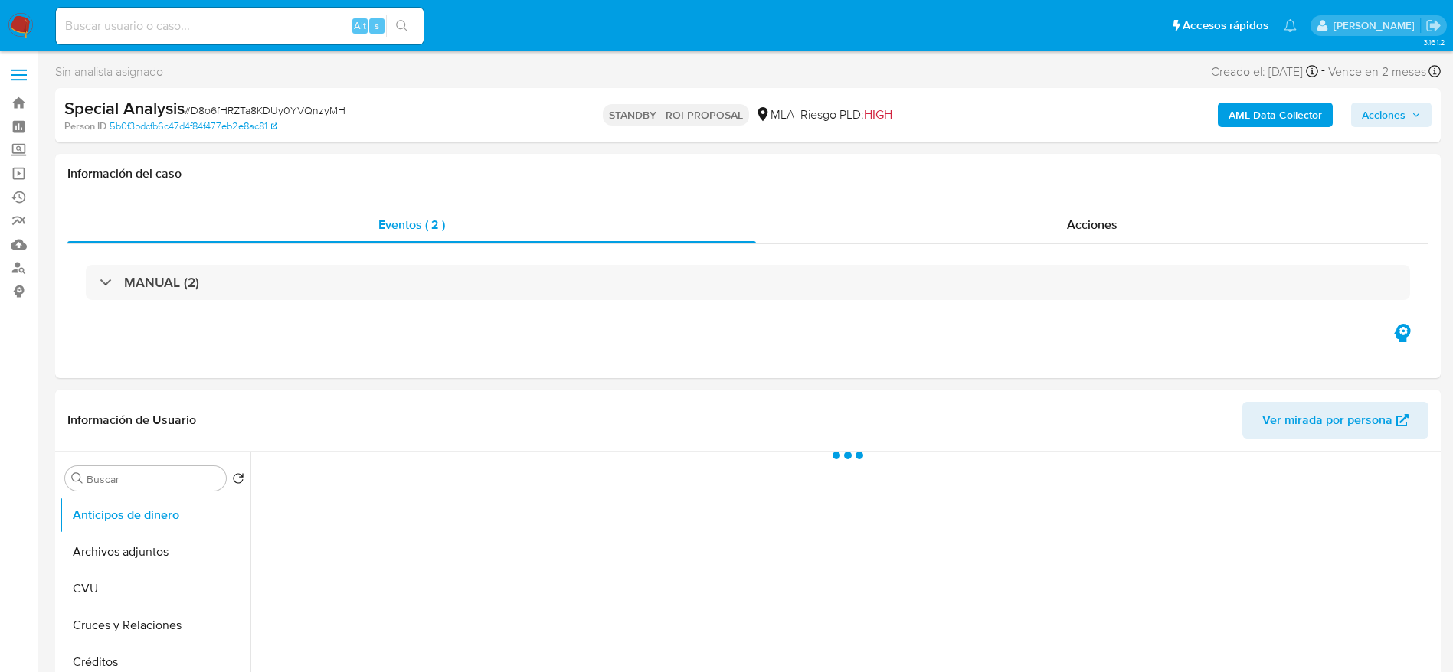
select select "10"
click at [185, 28] on input at bounding box center [240, 26] width 368 height 20
paste input "N16kgvhGPx89CLQ9lOCtninV"
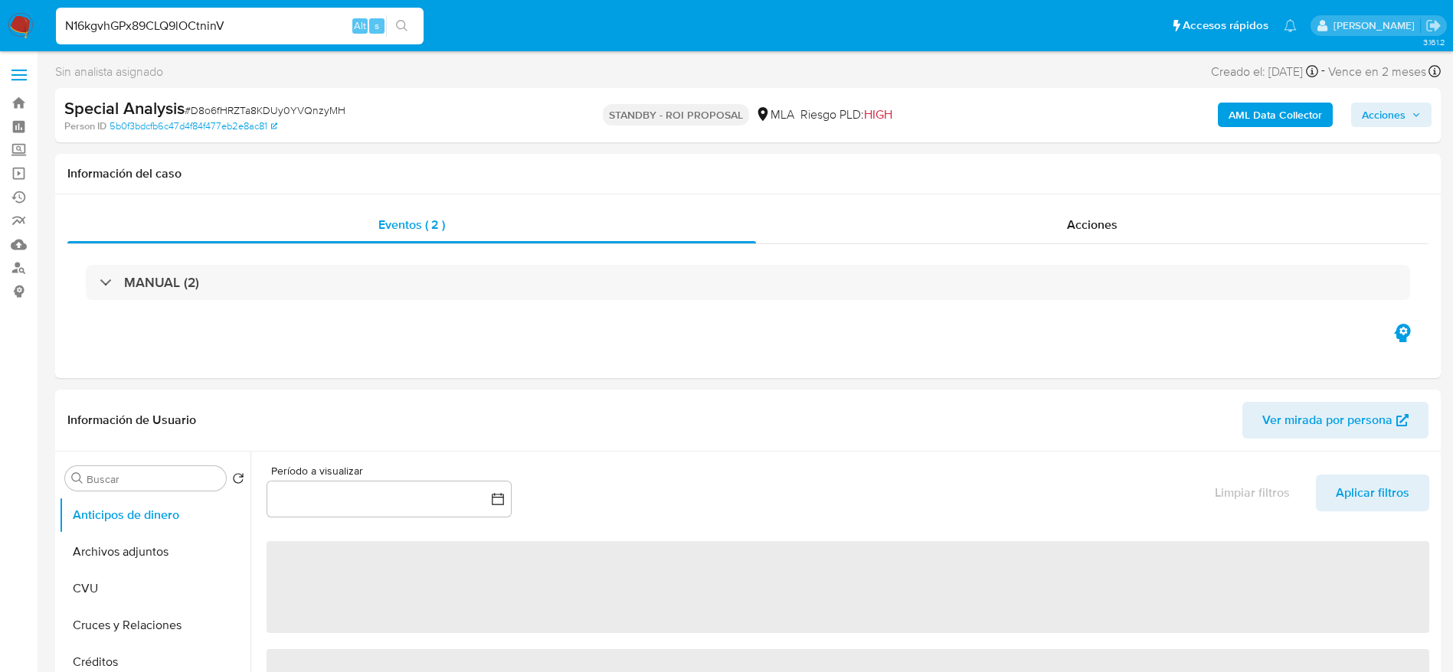
type input "N16kgvhGPx89CLQ9lOCtninV"
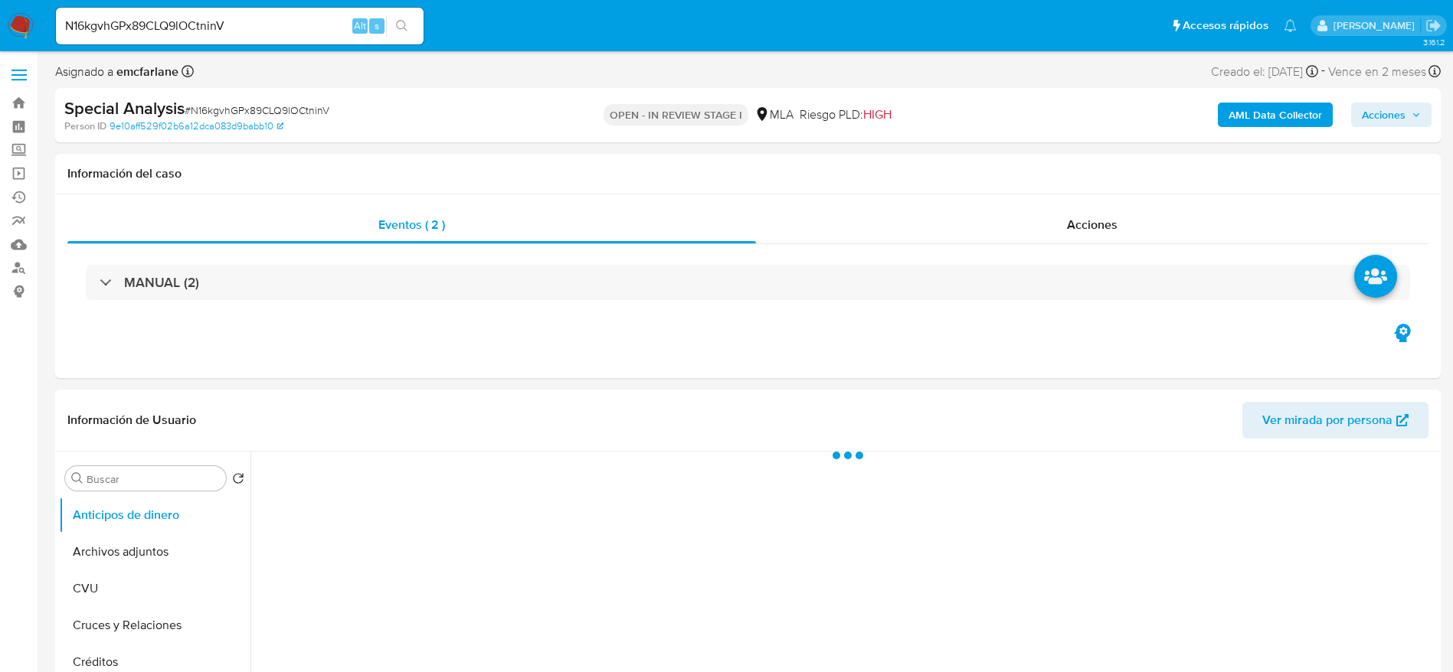
select select "10"
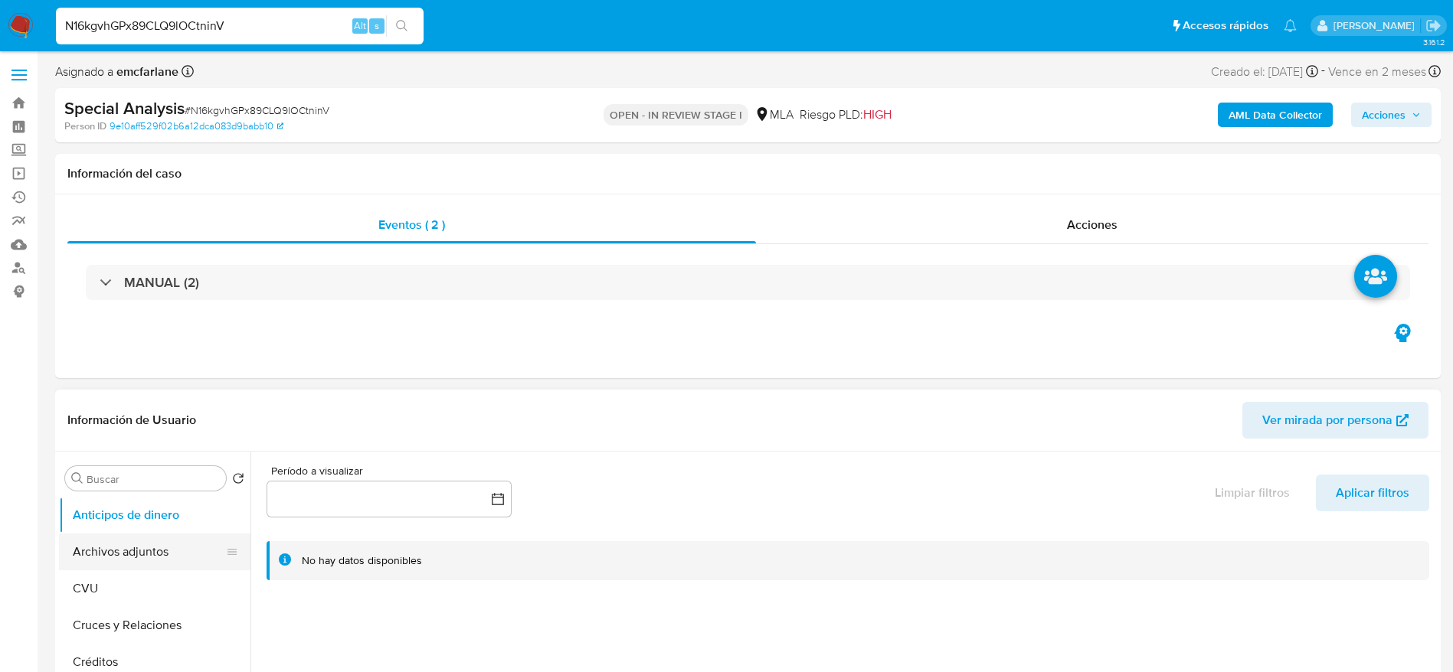
drag, startPoint x: 132, startPoint y: 543, endPoint x: 144, endPoint y: 535, distance: 13.8
click at [132, 543] on button "Archivos adjuntos" at bounding box center [148, 552] width 179 height 37
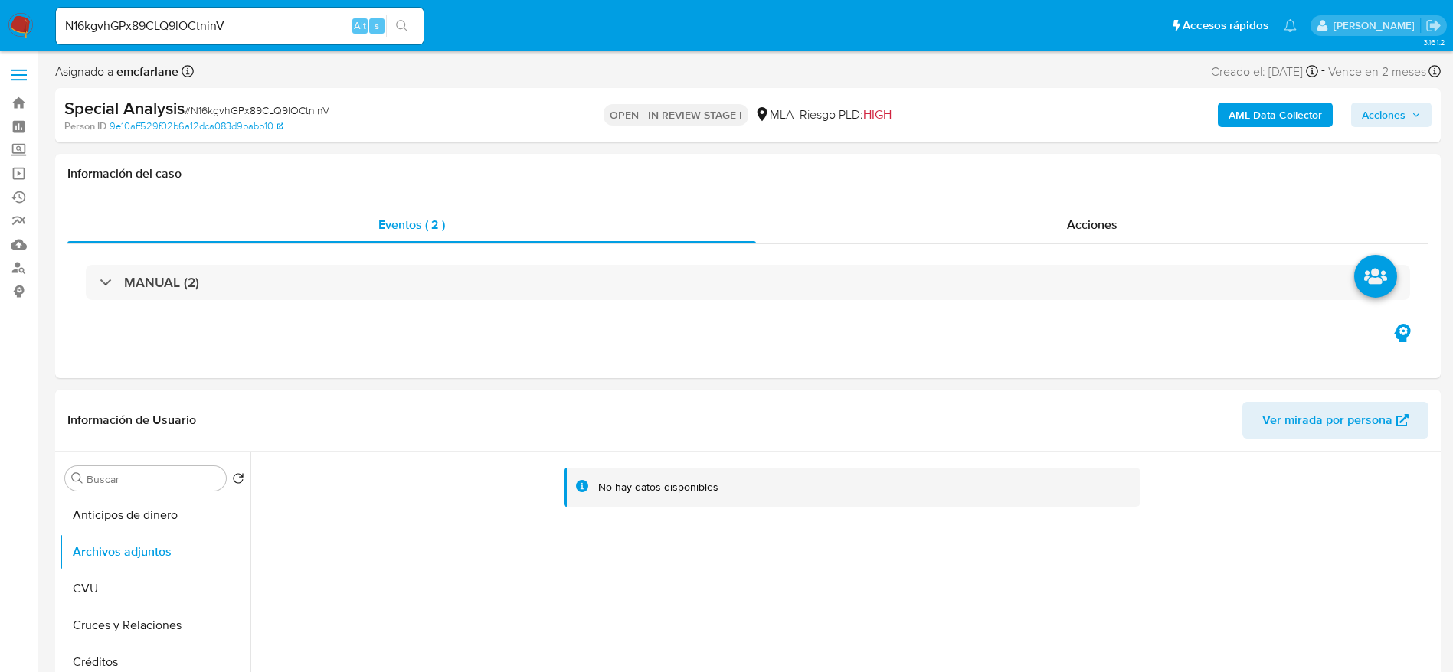
click at [1280, 122] on b "AML Data Collector" at bounding box center [1274, 115] width 93 height 25
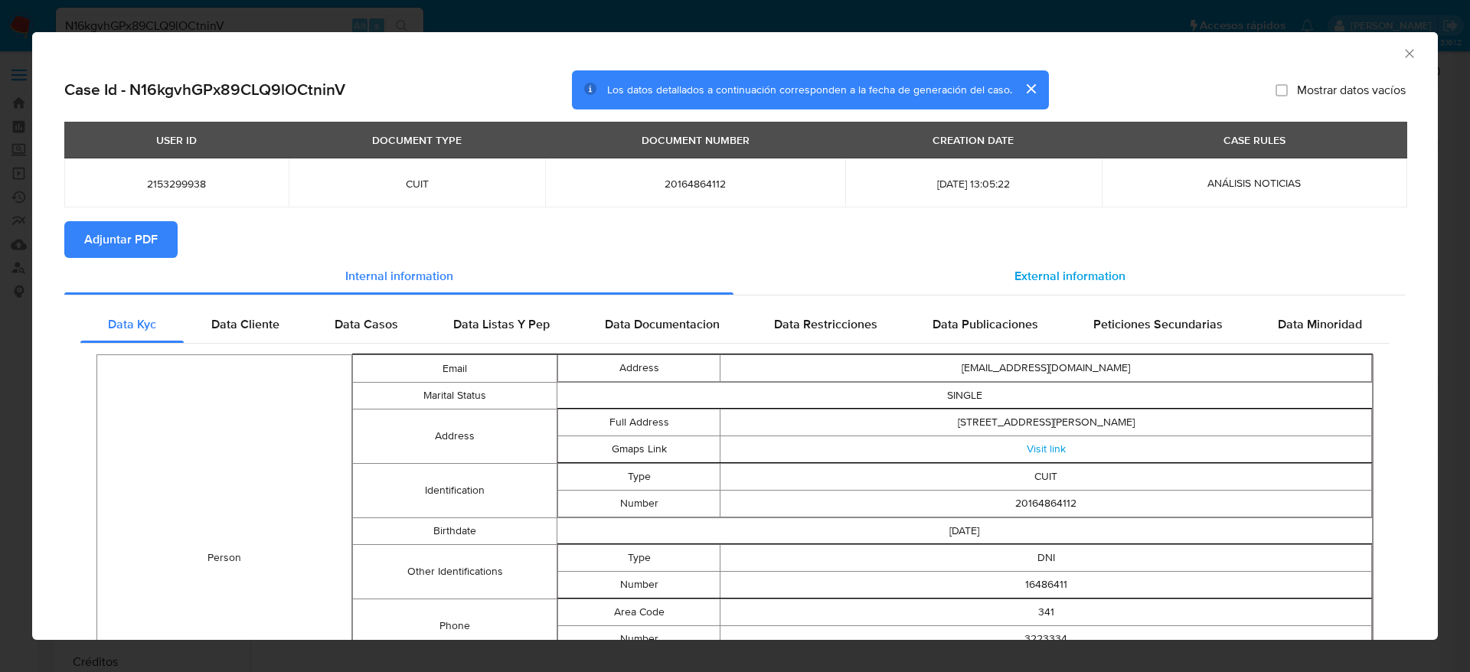
click at [1048, 267] on span "External information" at bounding box center [1070, 276] width 111 height 18
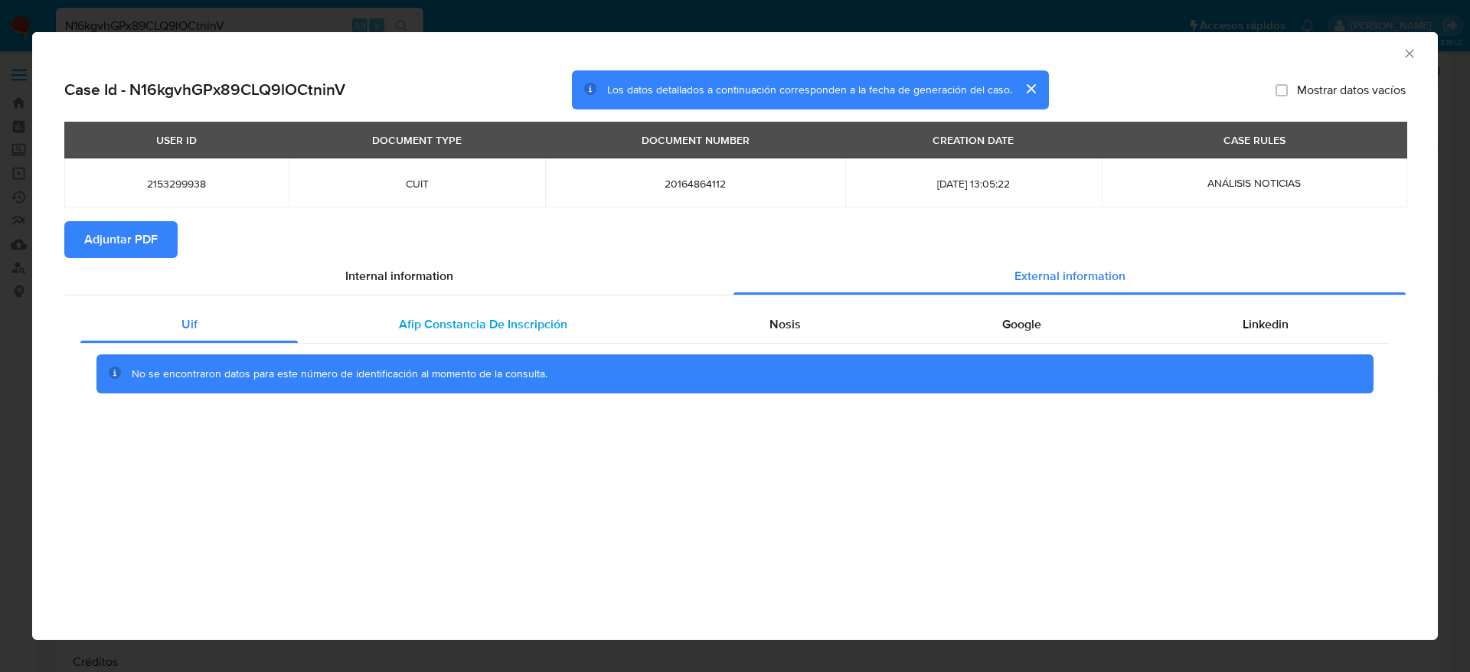
click at [565, 337] on div "Afip Constancia De Inscripción" at bounding box center [483, 324] width 370 height 37
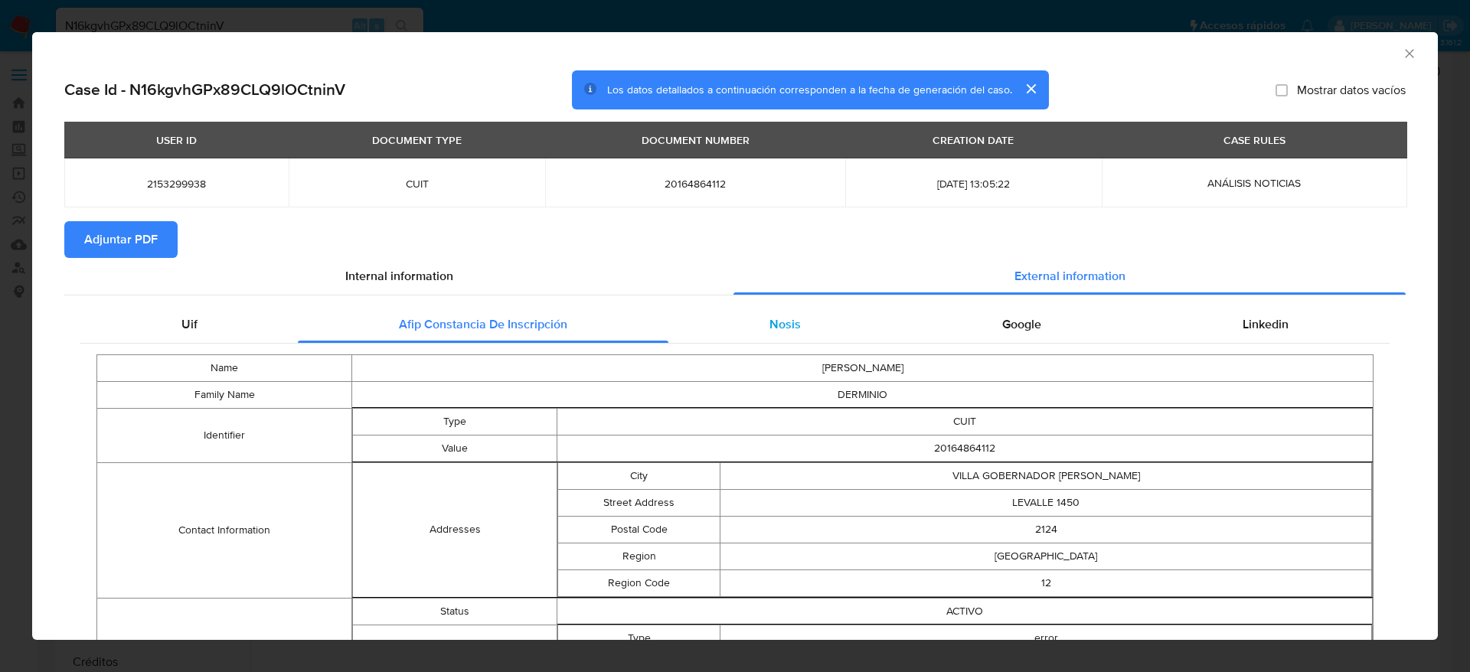
click at [781, 329] on span "Nosis" at bounding box center [785, 324] width 31 height 18
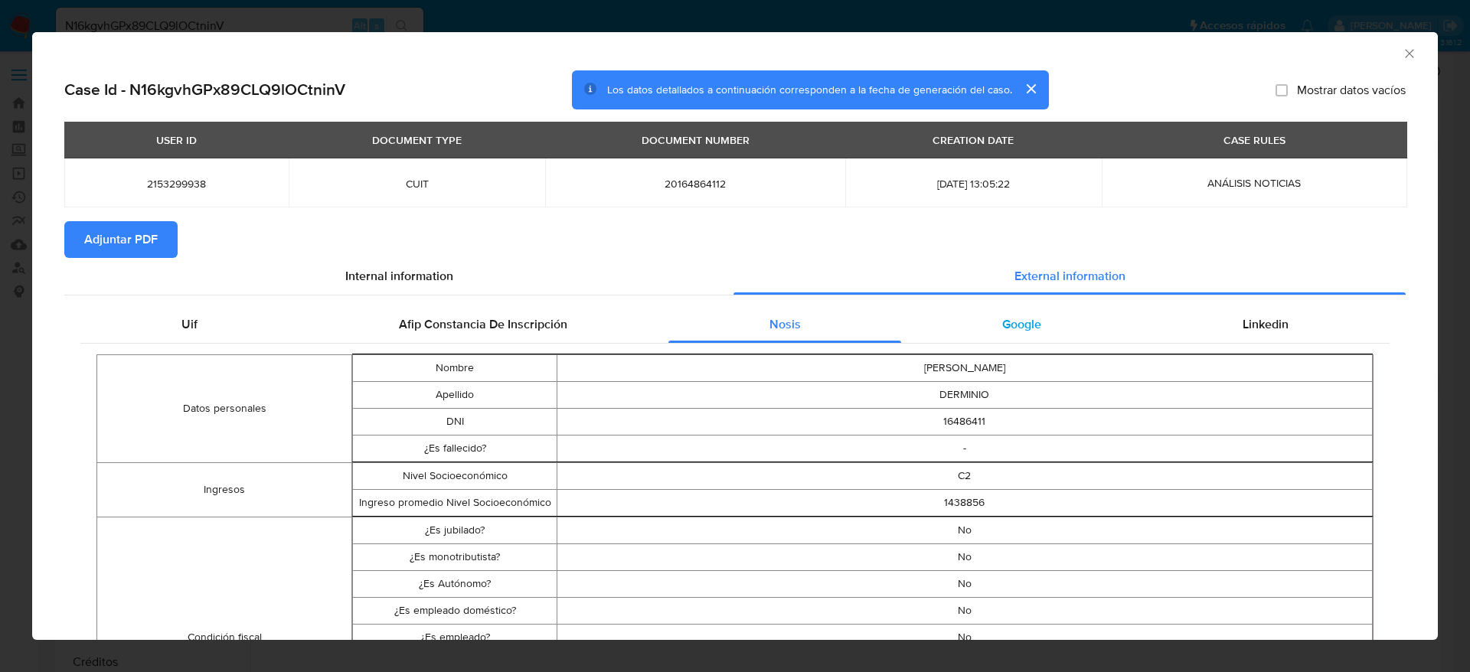
click at [987, 322] on div "Google" at bounding box center [1021, 324] width 240 height 37
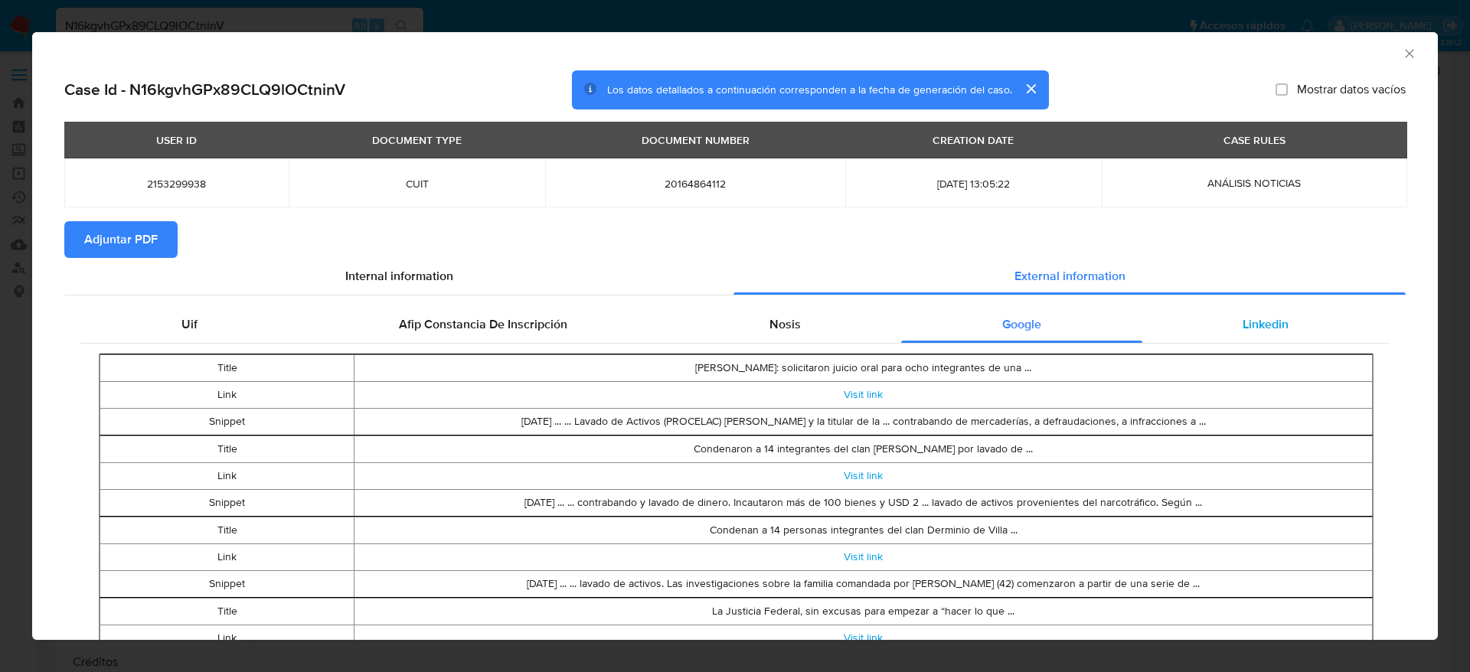
click at [1254, 325] on span "Linkedin" at bounding box center [1266, 324] width 46 height 18
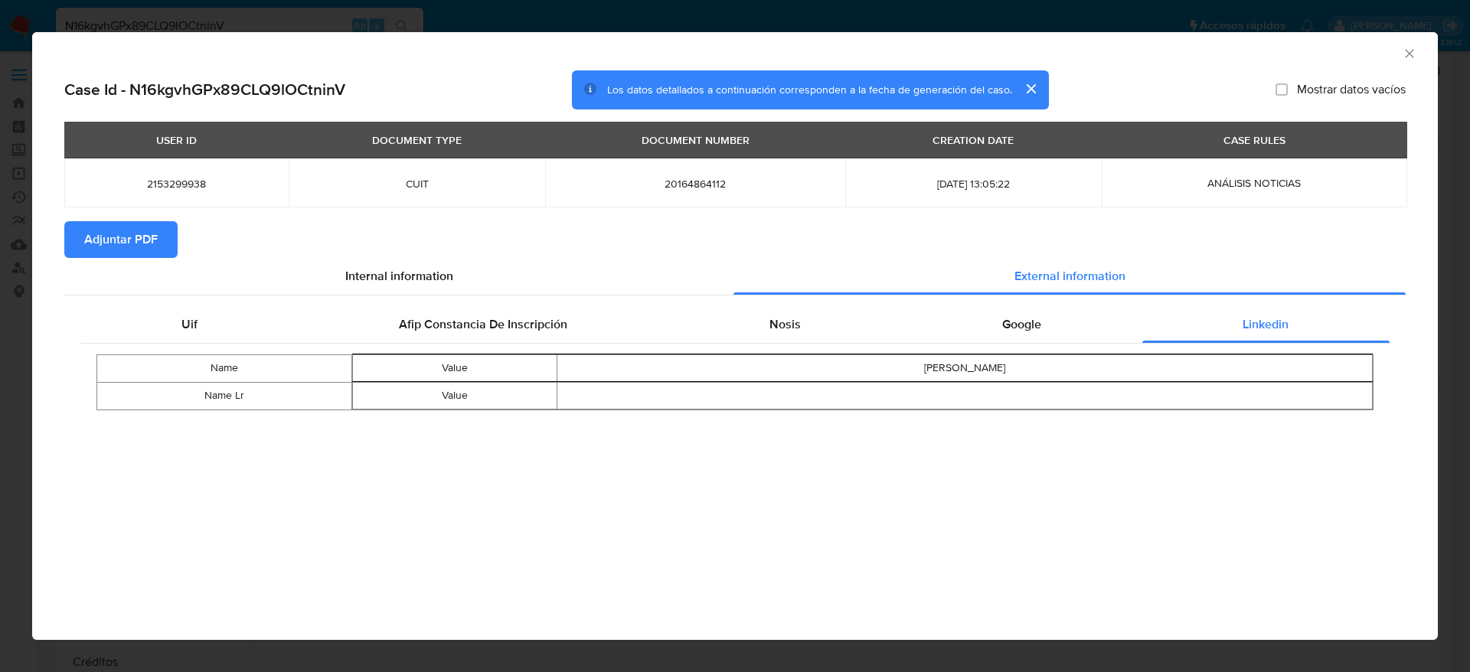
click at [104, 247] on span "Adjuntar PDF" at bounding box center [121, 240] width 74 height 34
click at [1404, 57] on icon "Cerrar ventana" at bounding box center [1409, 53] width 15 height 15
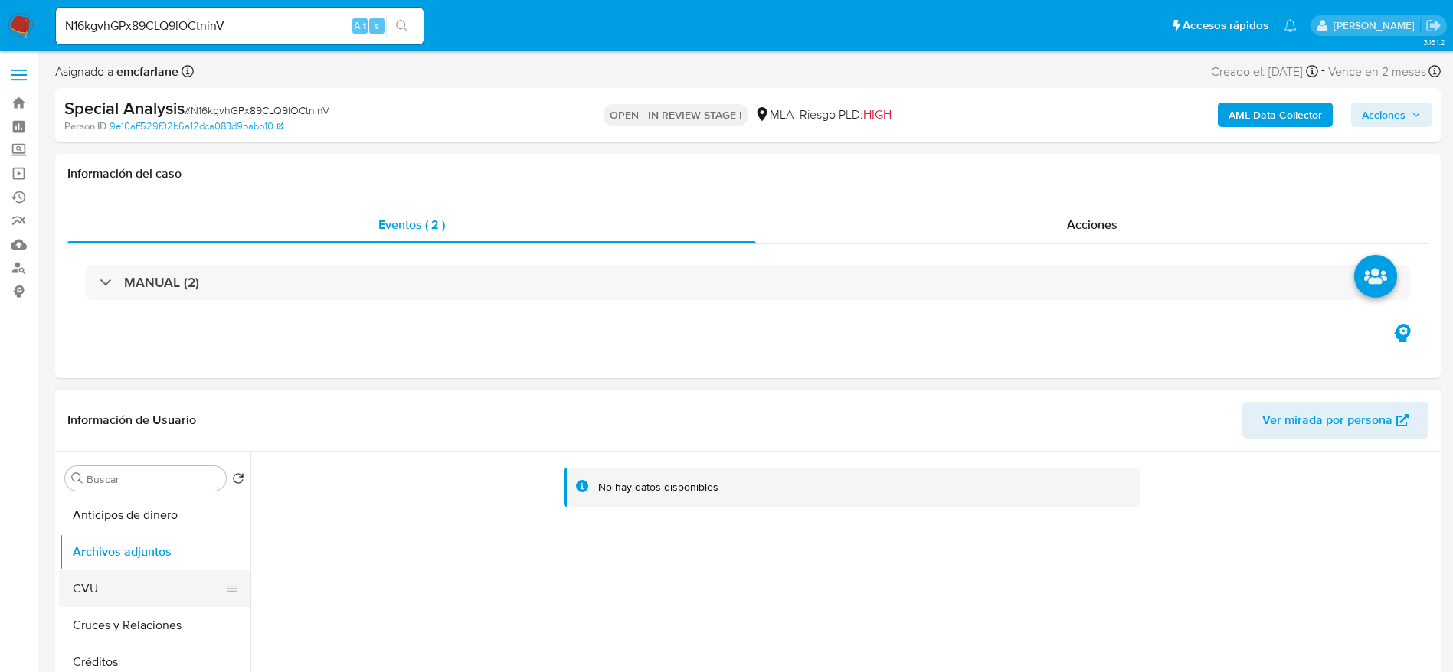
click at [99, 587] on button "CVU" at bounding box center [148, 588] width 179 height 37
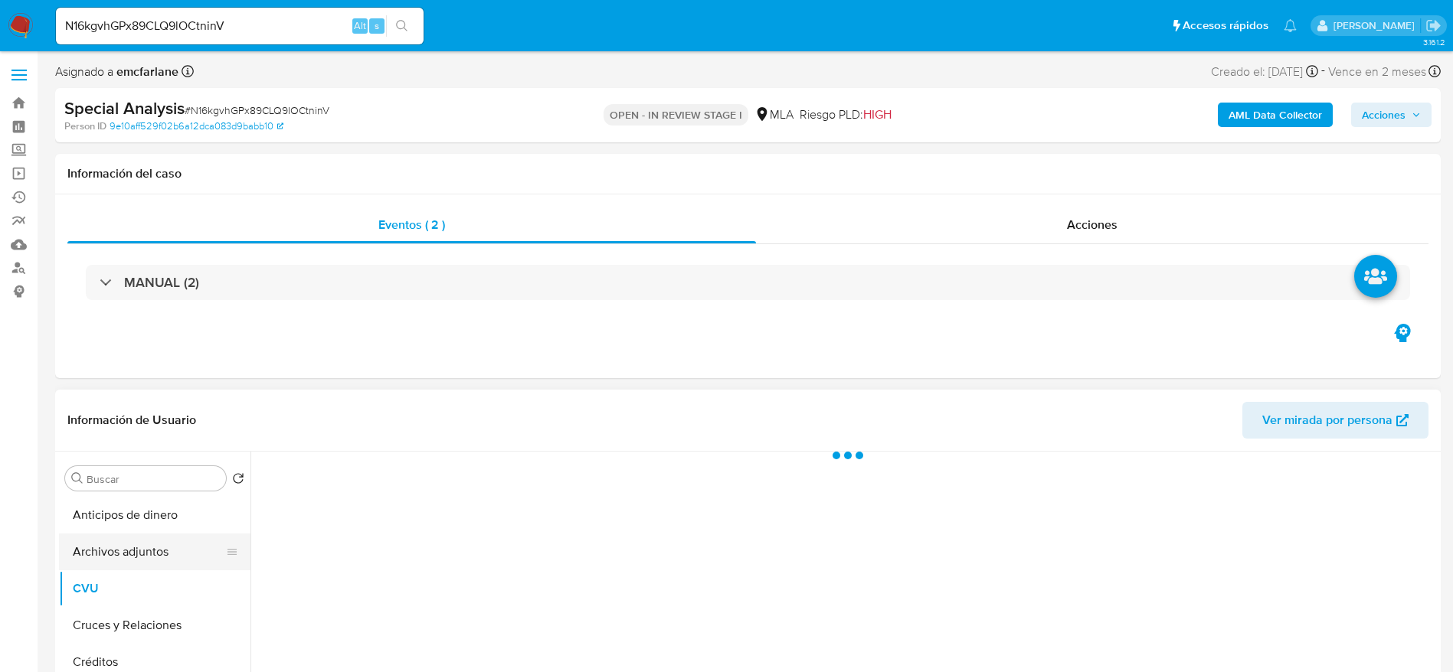
click at [118, 543] on button "Archivos adjuntos" at bounding box center [148, 552] width 179 height 37
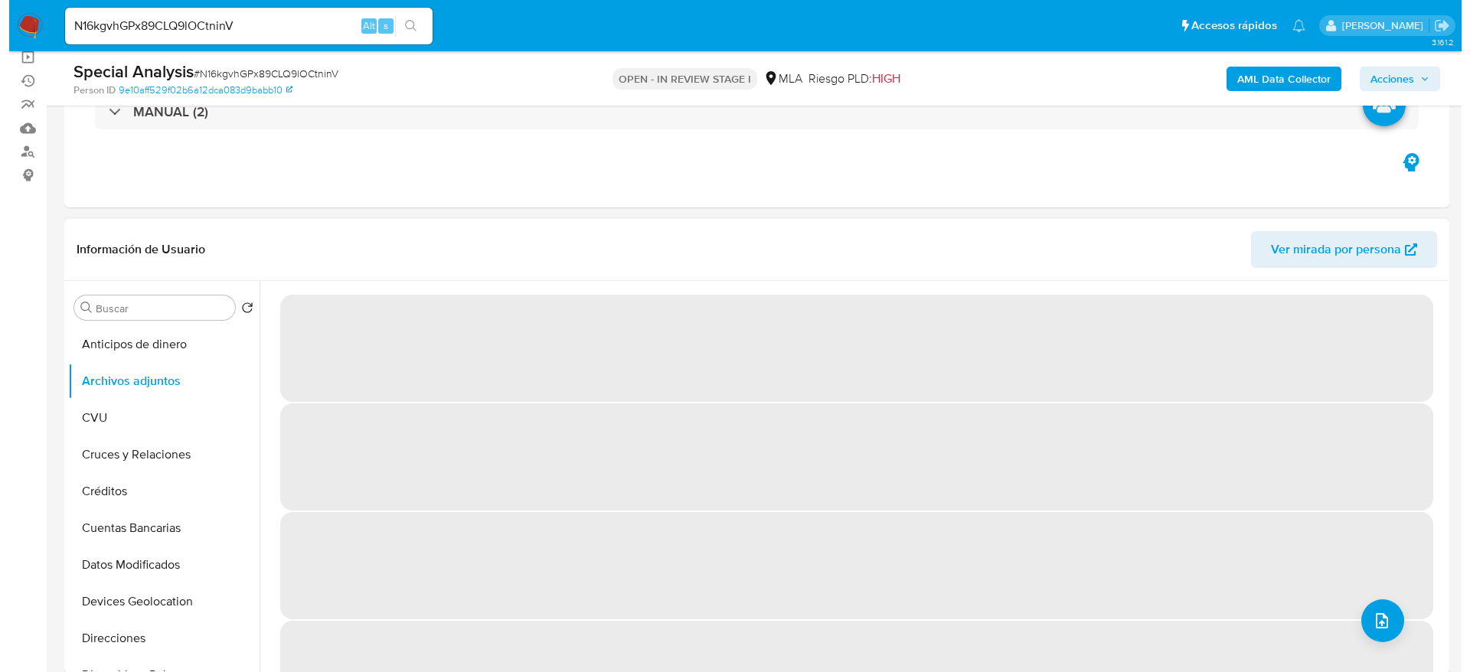
scroll to position [115, 0]
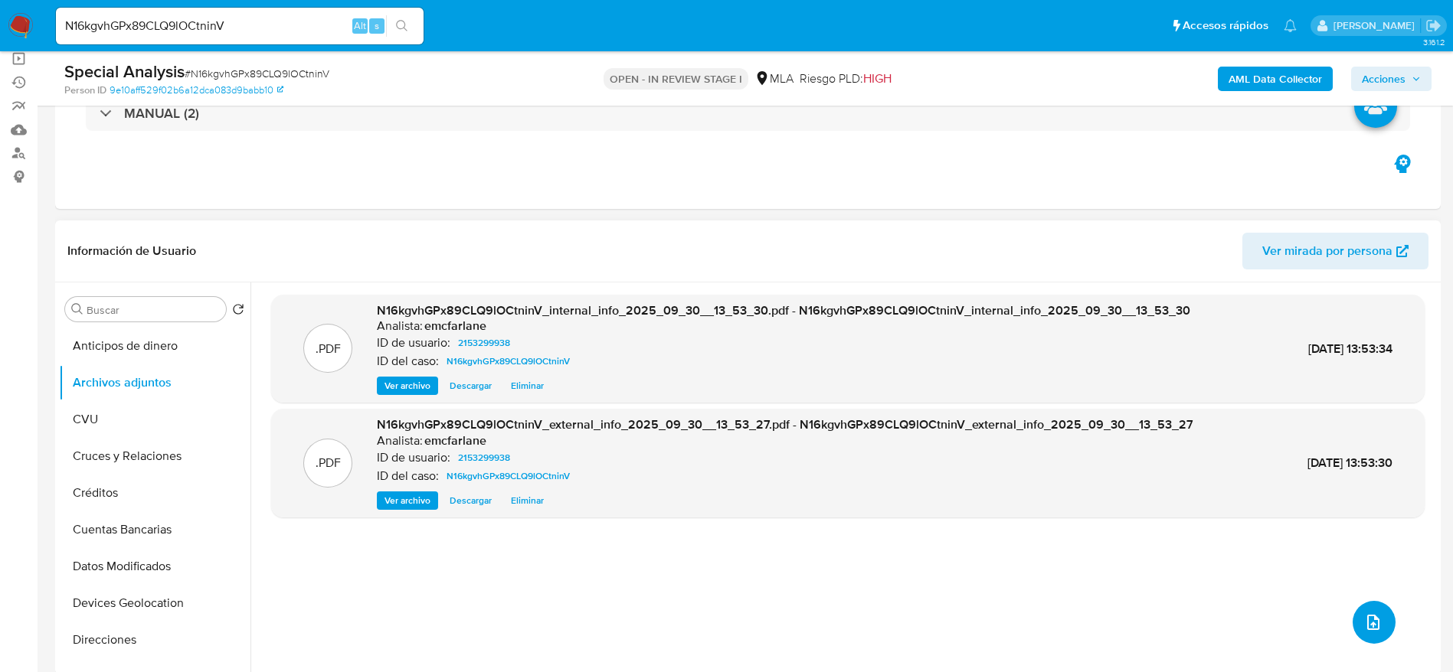
click at [1373, 613] on span "upload-file" at bounding box center [1373, 622] width 18 height 18
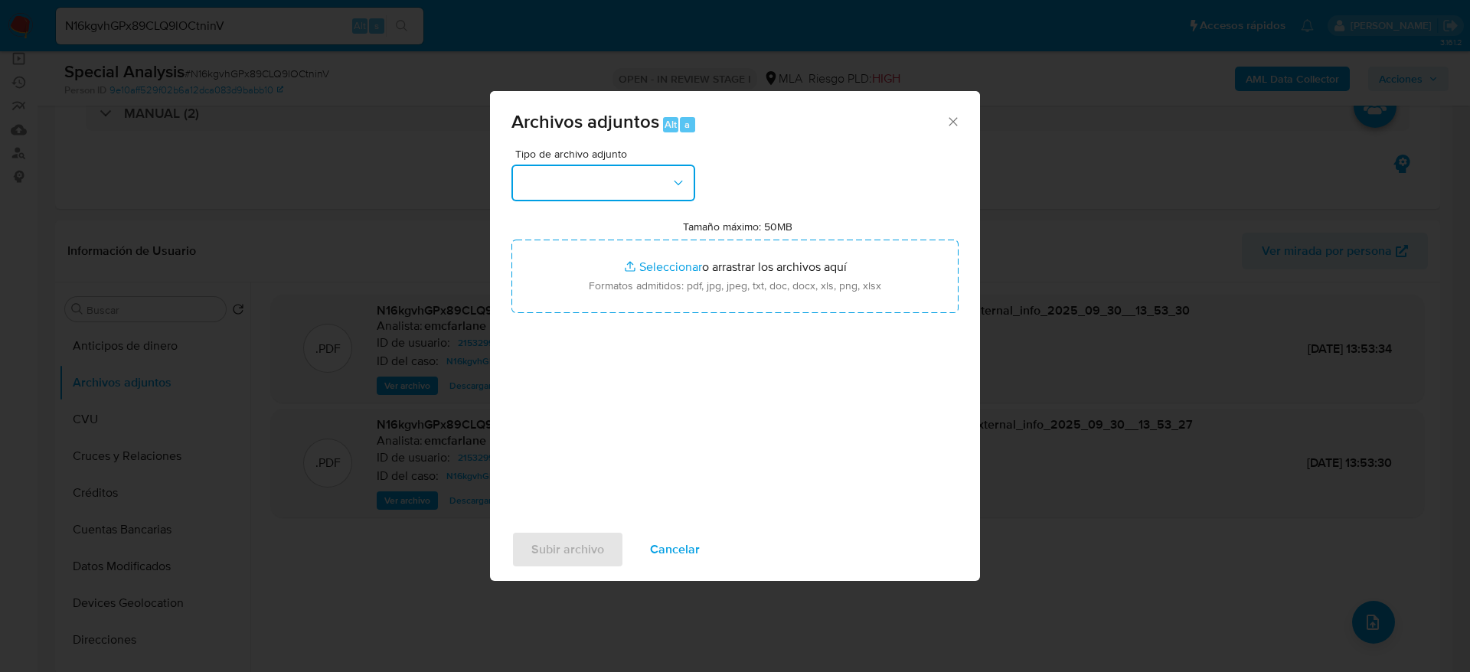
click at [606, 179] on button "button" at bounding box center [604, 183] width 184 height 37
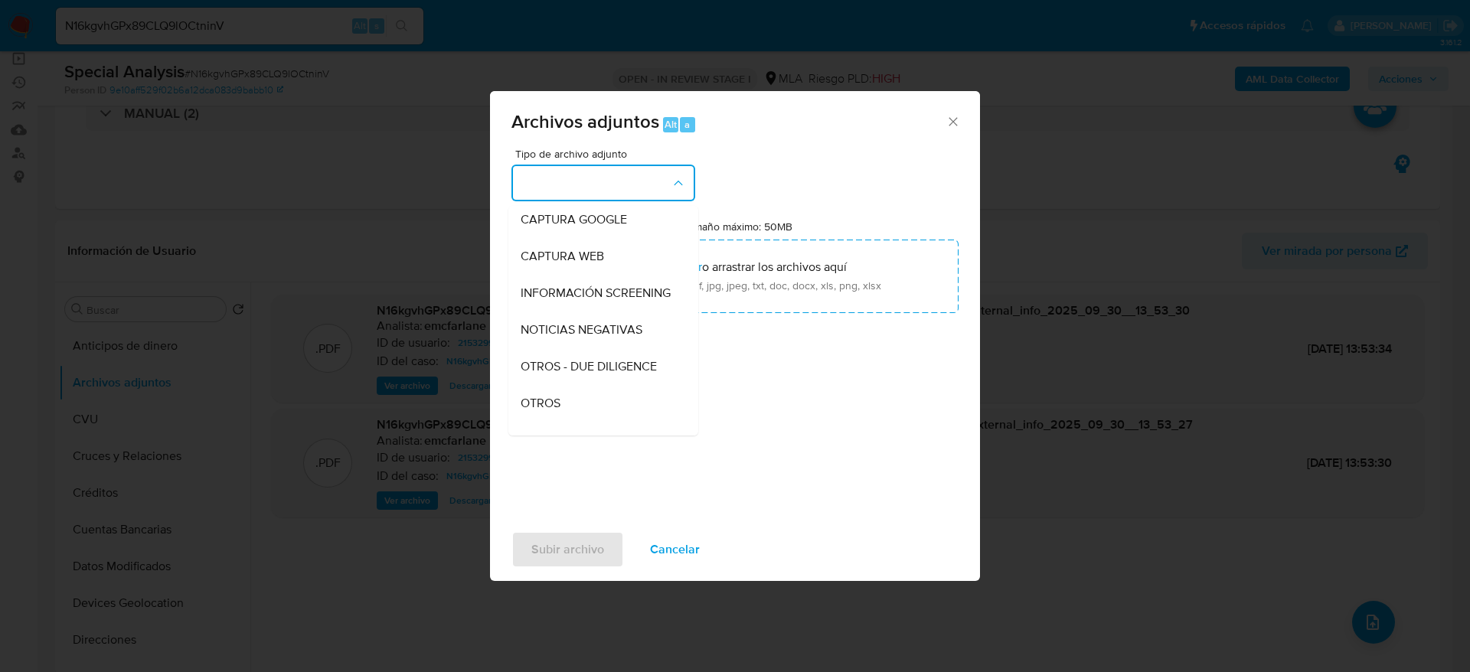
click at [552, 410] on span "OTROS" at bounding box center [541, 403] width 40 height 15
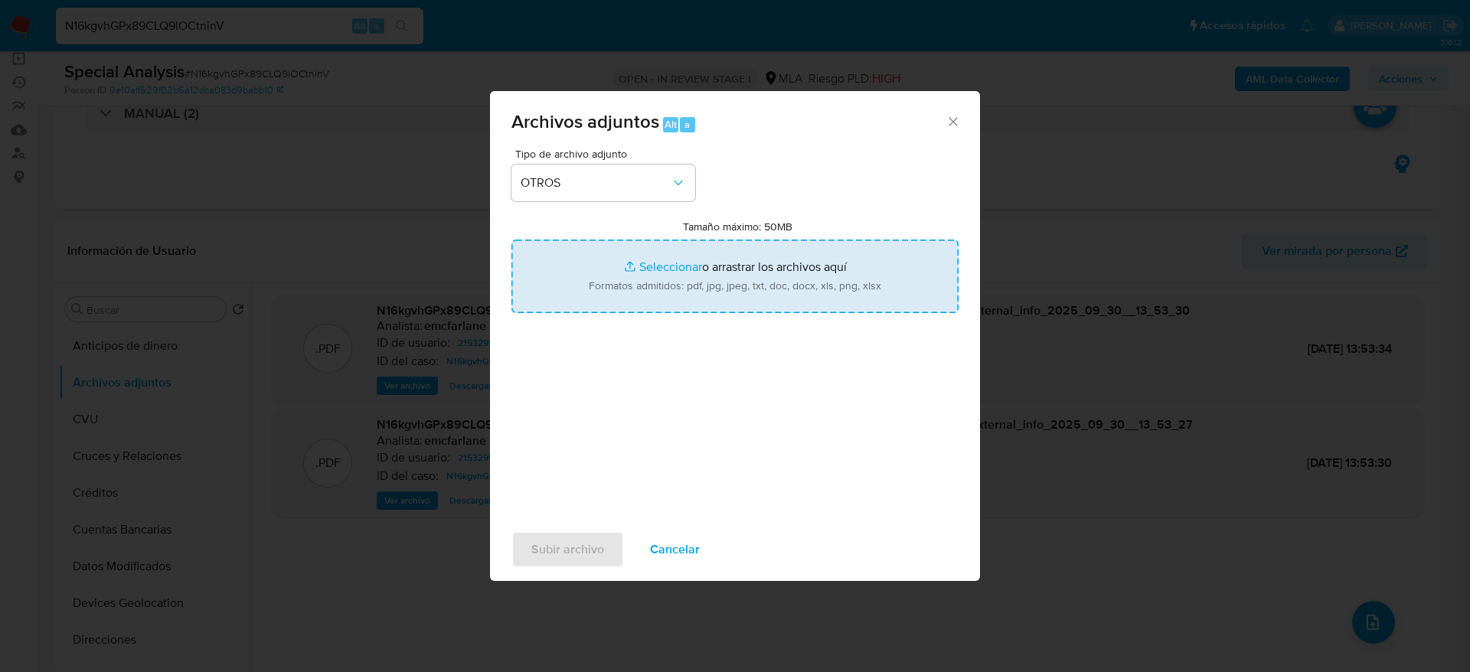
type input "C:\fakepath\Caselog N16kgvhGPx89CLQ9lOCtninV.docx"
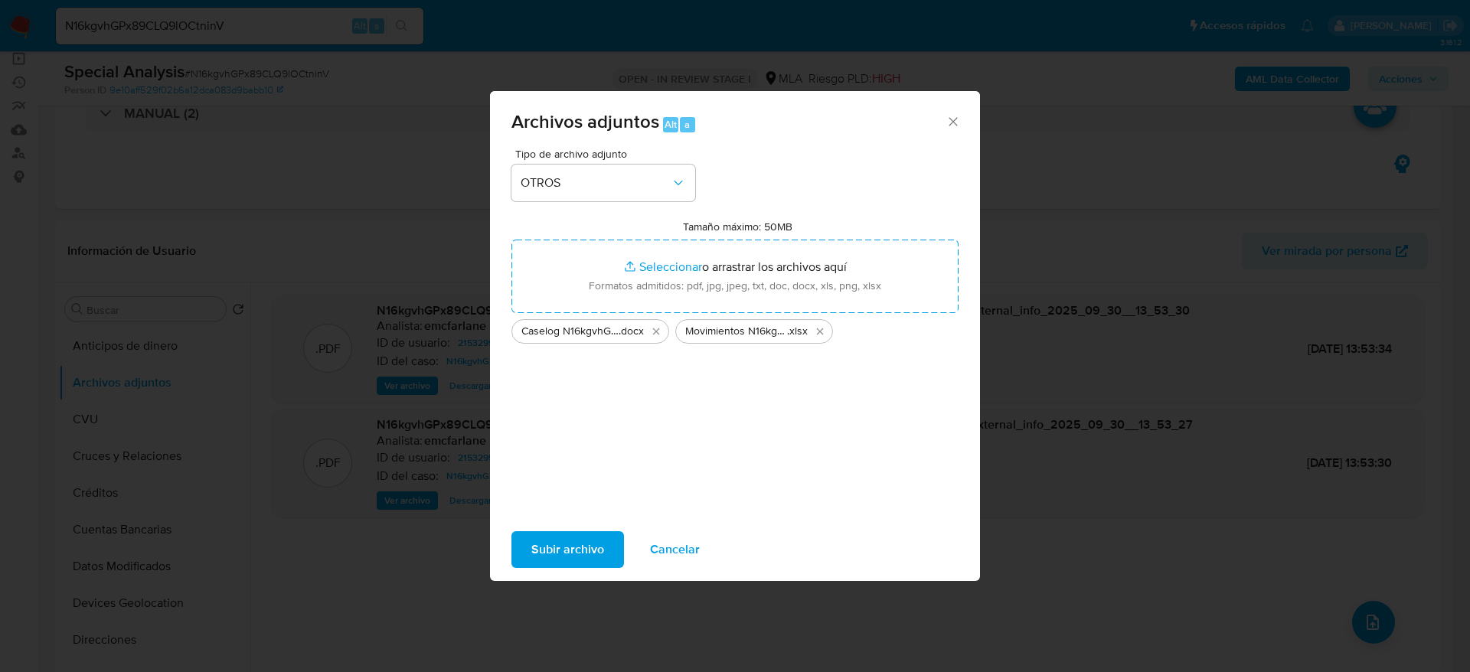
click at [563, 557] on span "Subir archivo" at bounding box center [567, 550] width 73 height 34
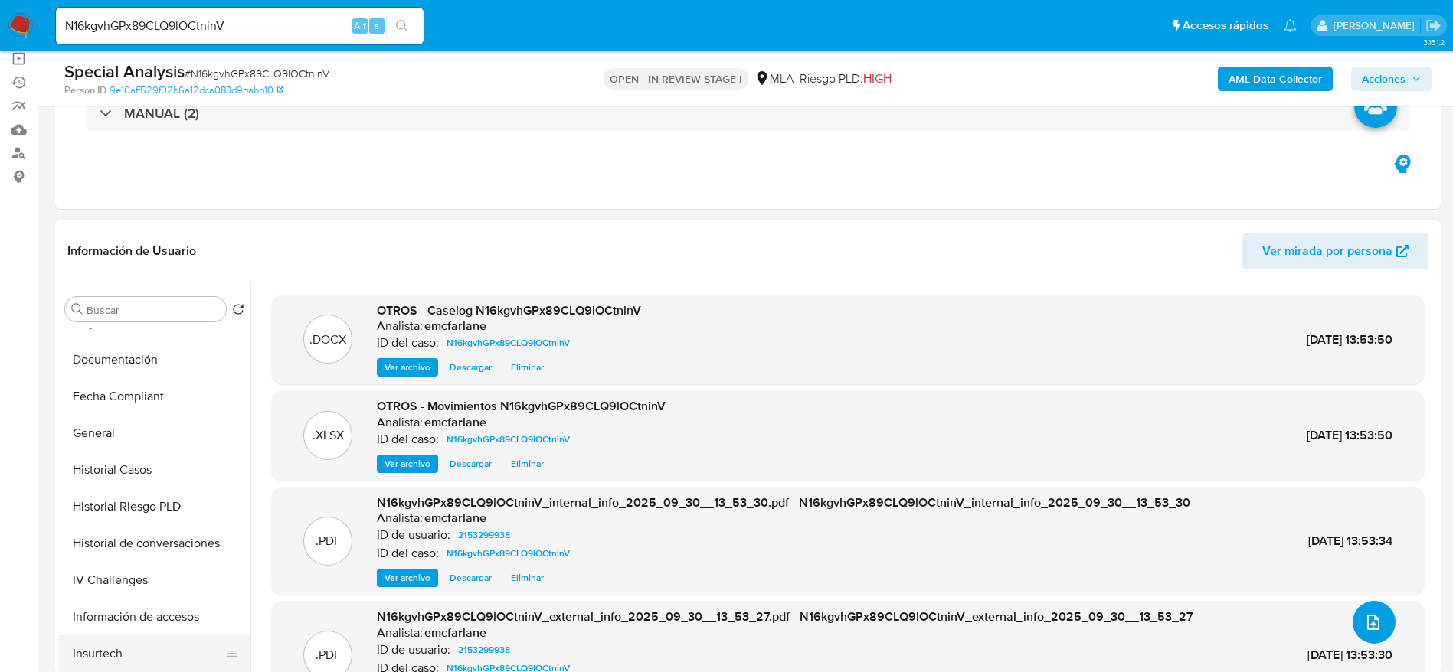
scroll to position [459, 0]
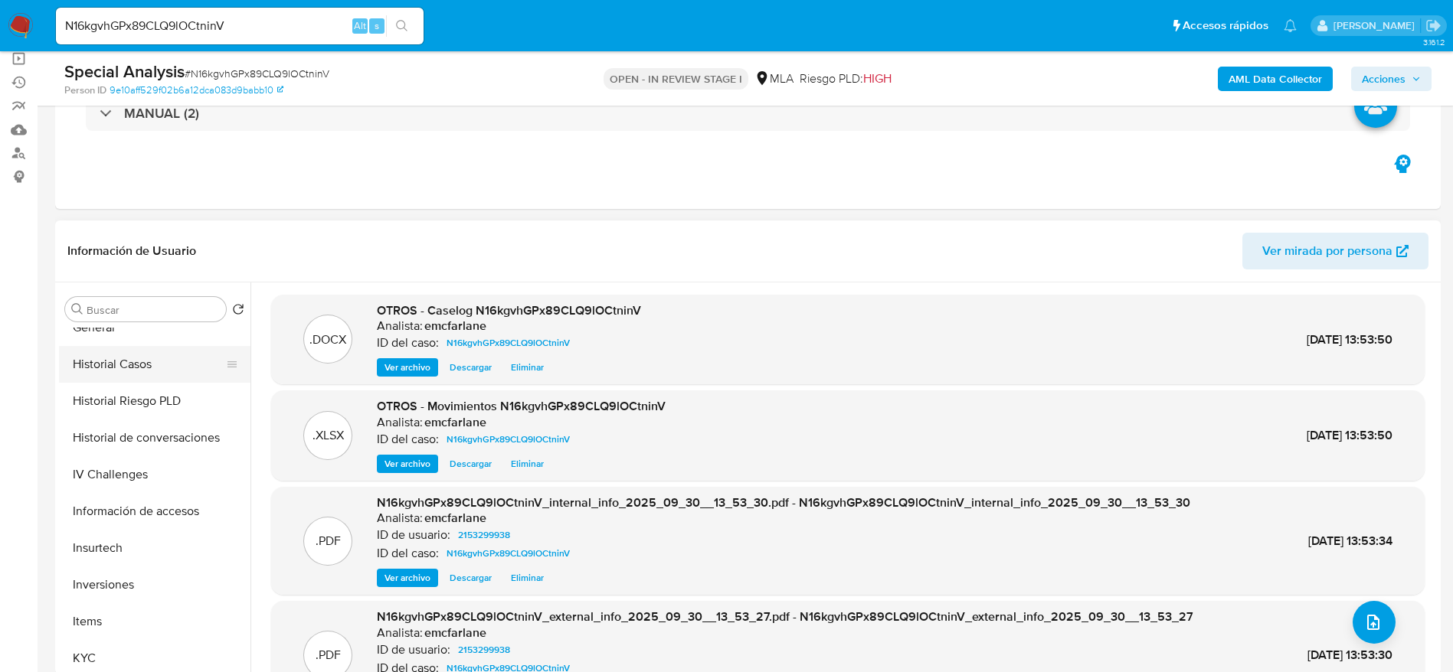
click at [126, 360] on button "Historial Casos" at bounding box center [148, 364] width 179 height 37
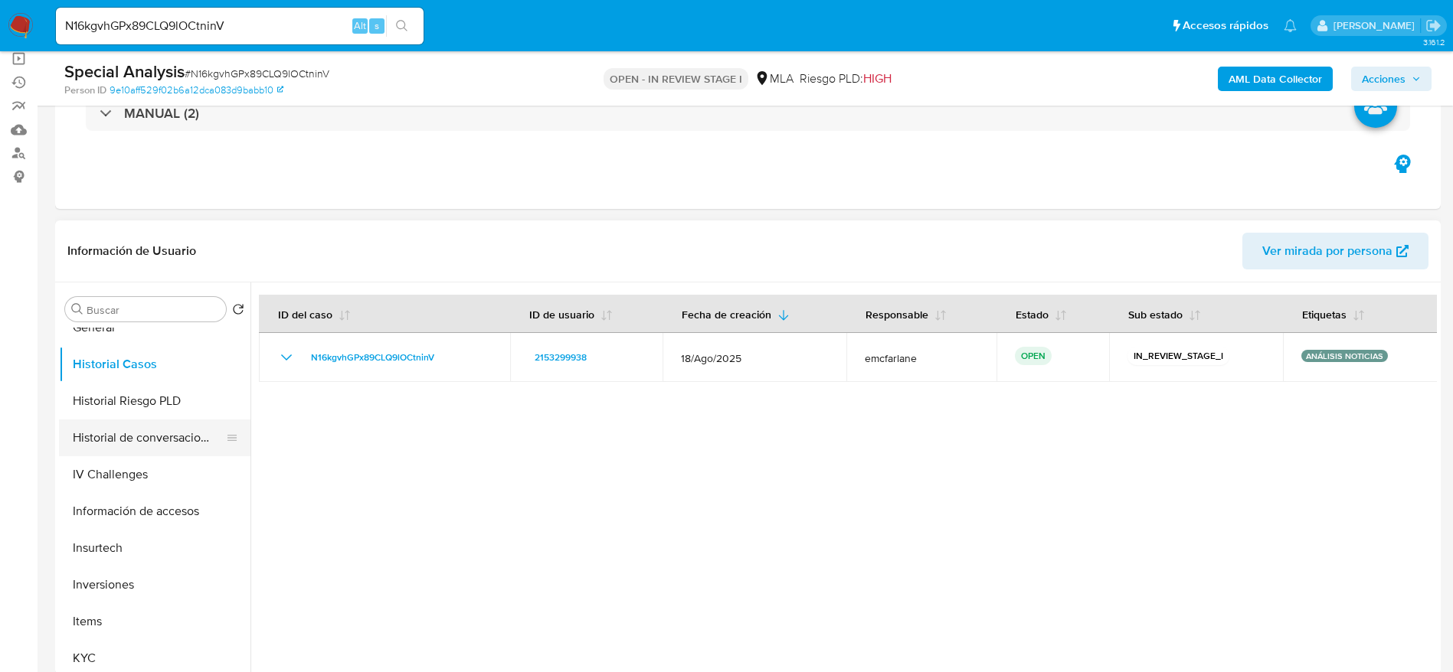
click at [146, 446] on button "Historial de conversaciones" at bounding box center [148, 438] width 179 height 37
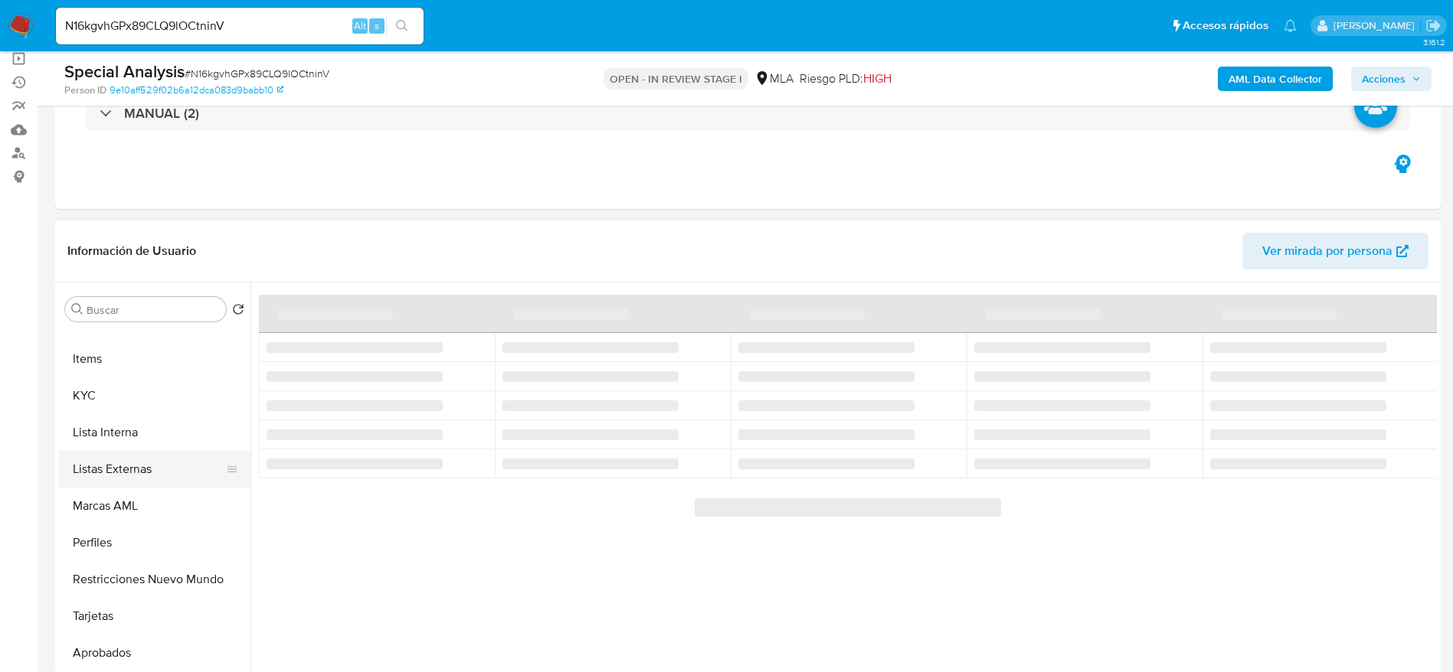
scroll to position [794, 0]
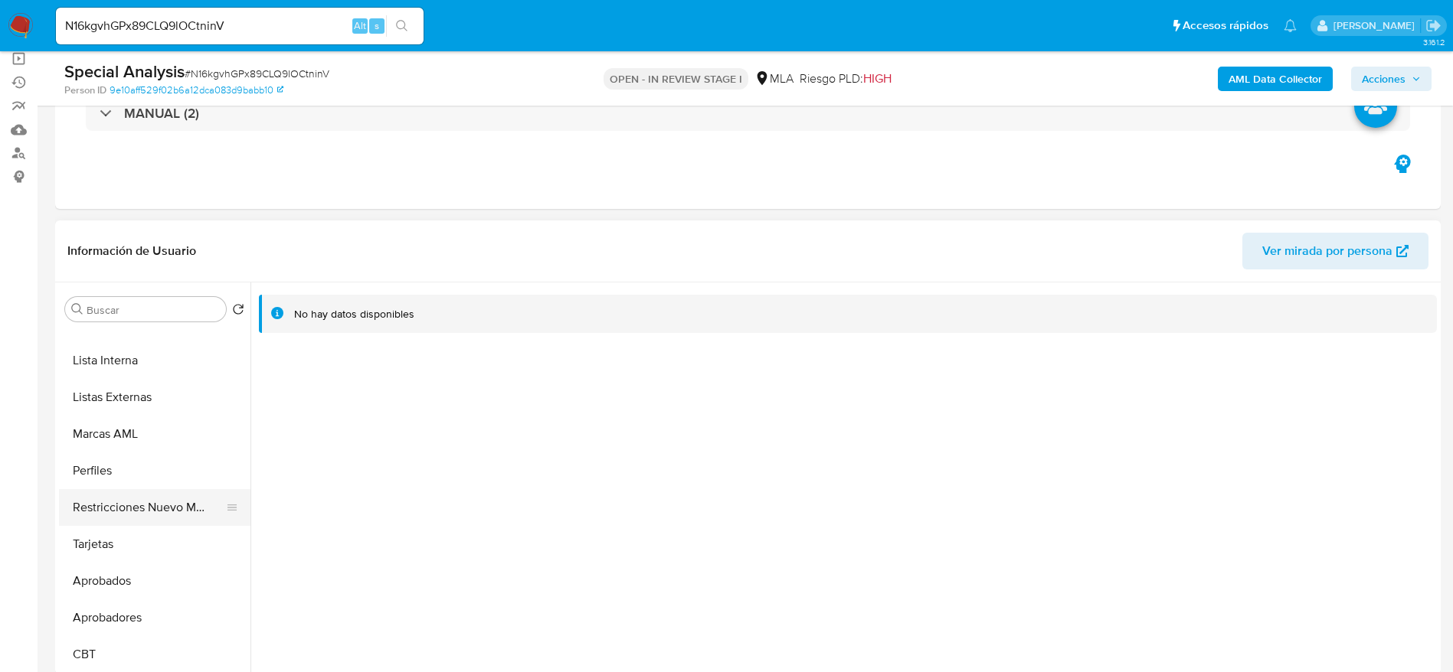
click at [124, 496] on button "Restricciones Nuevo Mundo" at bounding box center [148, 507] width 179 height 37
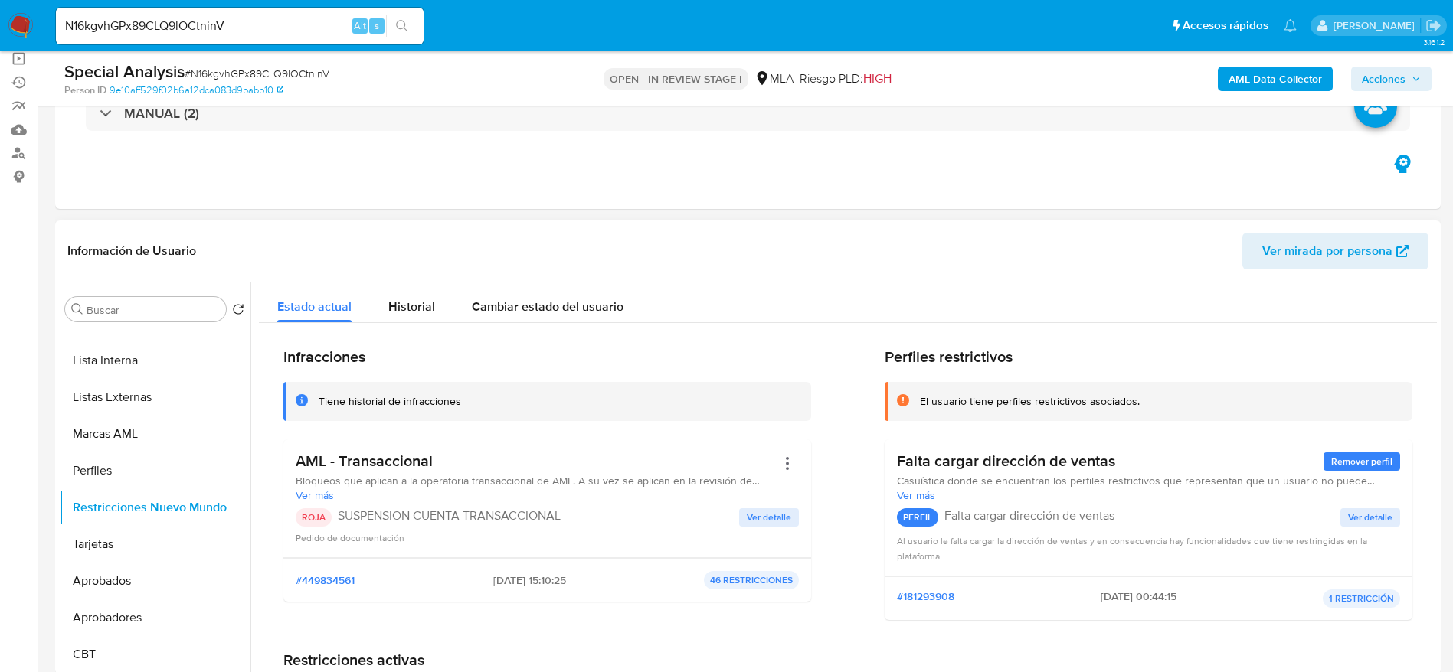
scroll to position [0, 0]
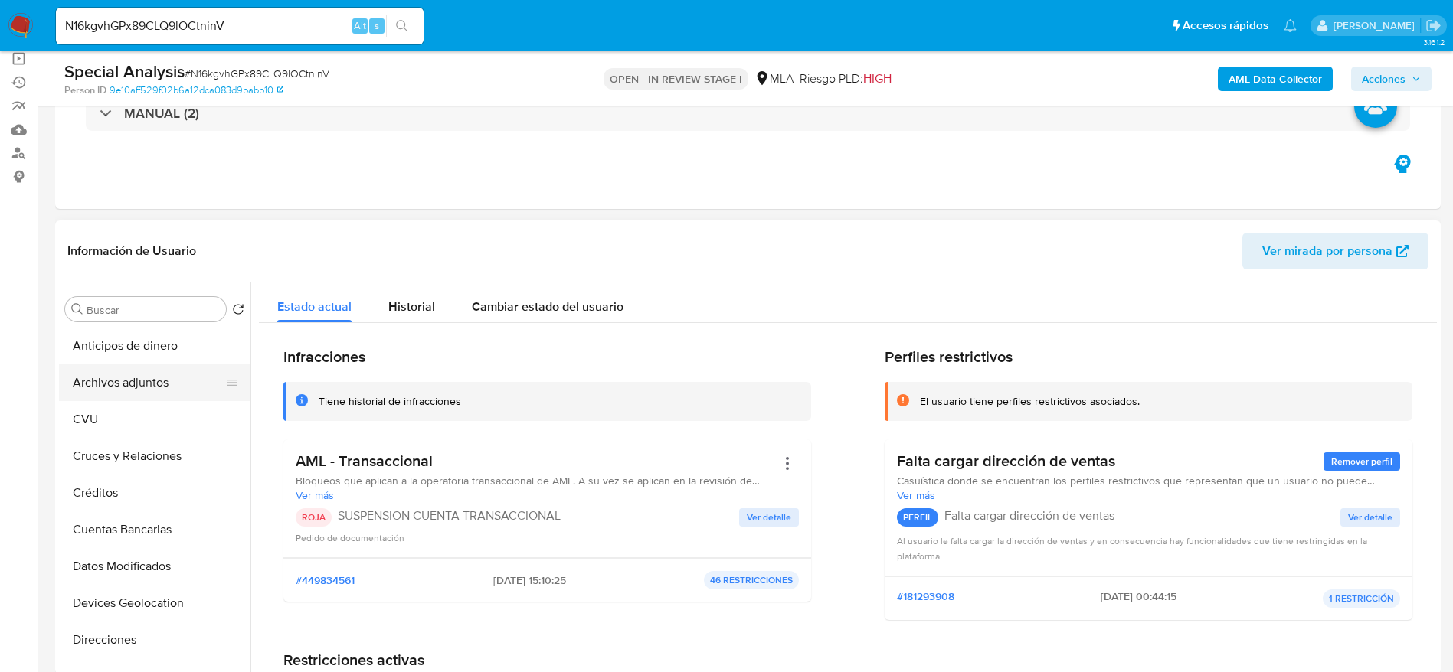
click at [169, 378] on button "Archivos adjuntos" at bounding box center [148, 383] width 179 height 37
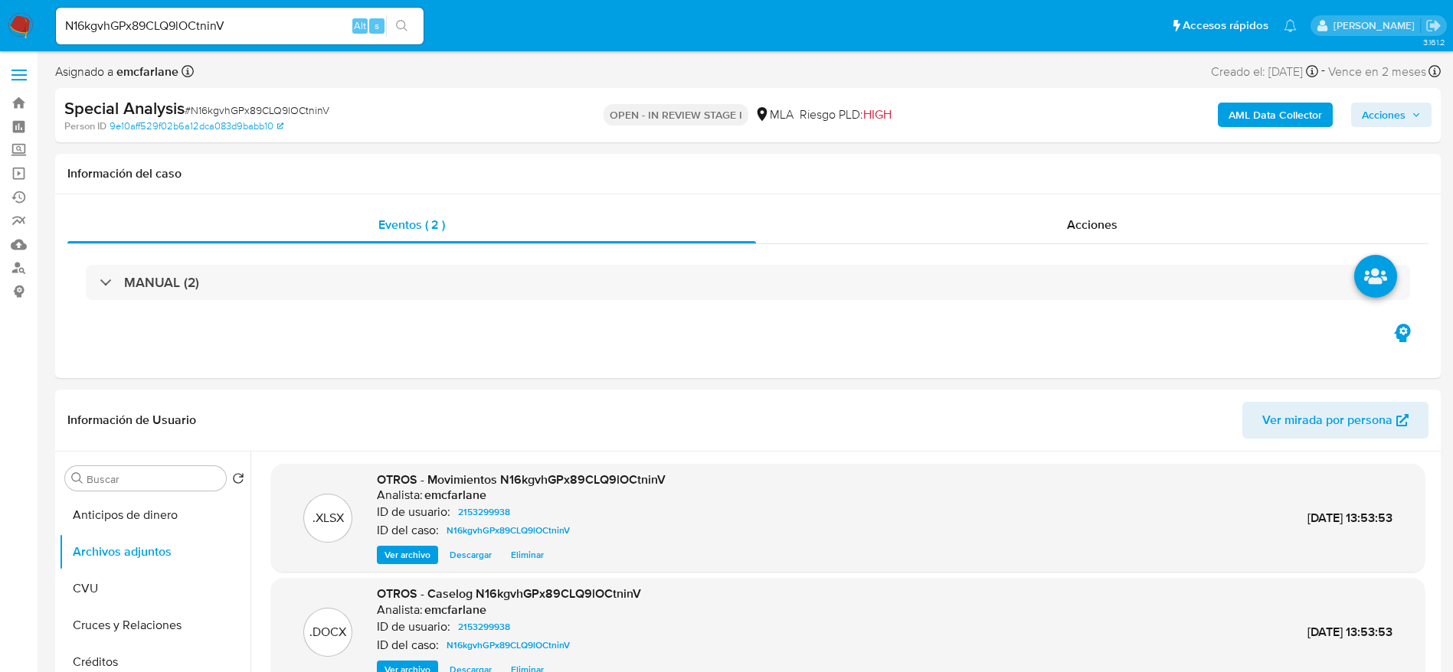
click at [1387, 121] on span "Acciones" at bounding box center [1384, 115] width 44 height 25
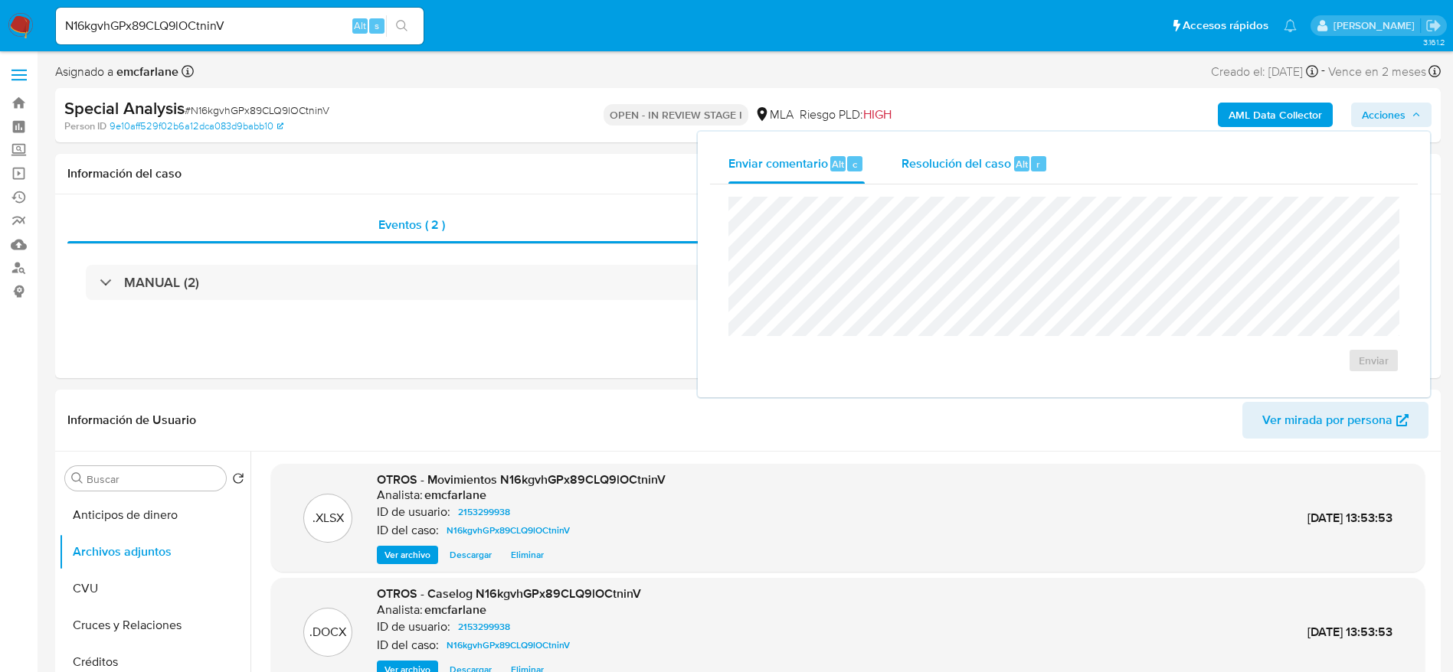
click at [1041, 175] on div "Resolución del caso Alt r" at bounding box center [974, 164] width 146 height 40
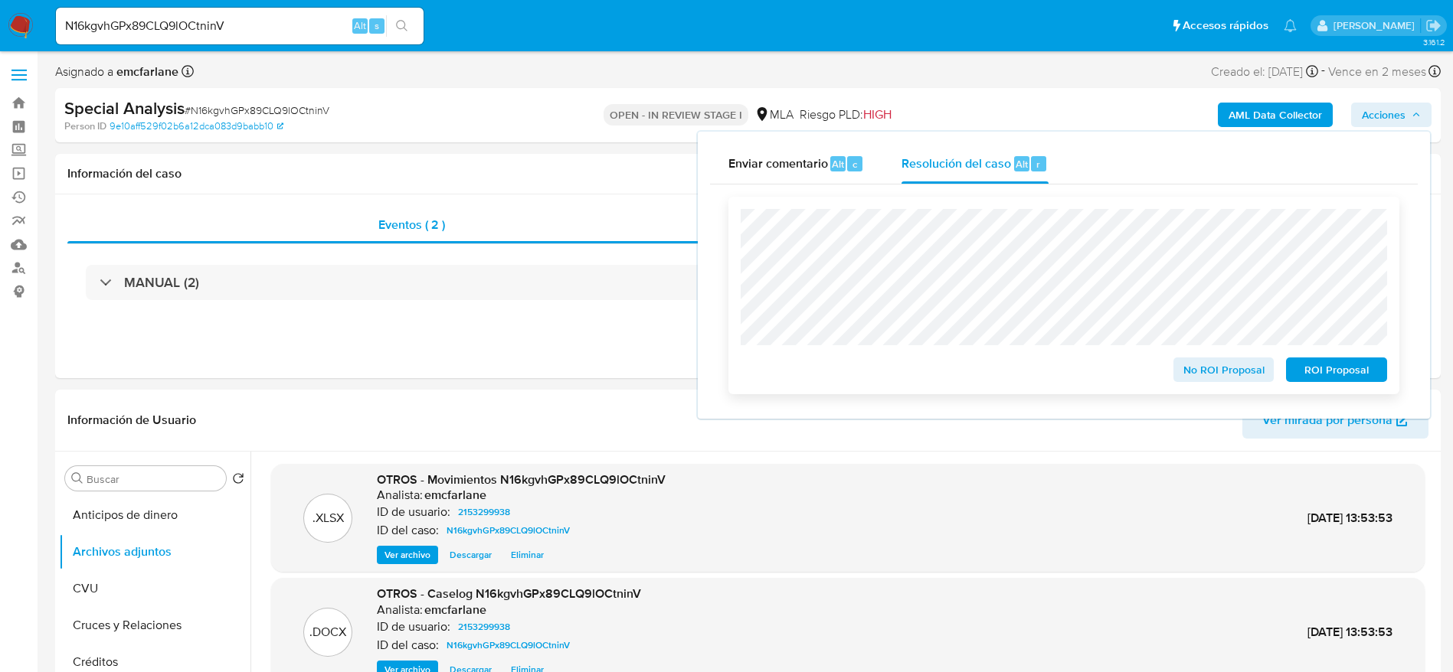
click at [1355, 362] on span "ROI Proposal" at bounding box center [1336, 369] width 80 height 21
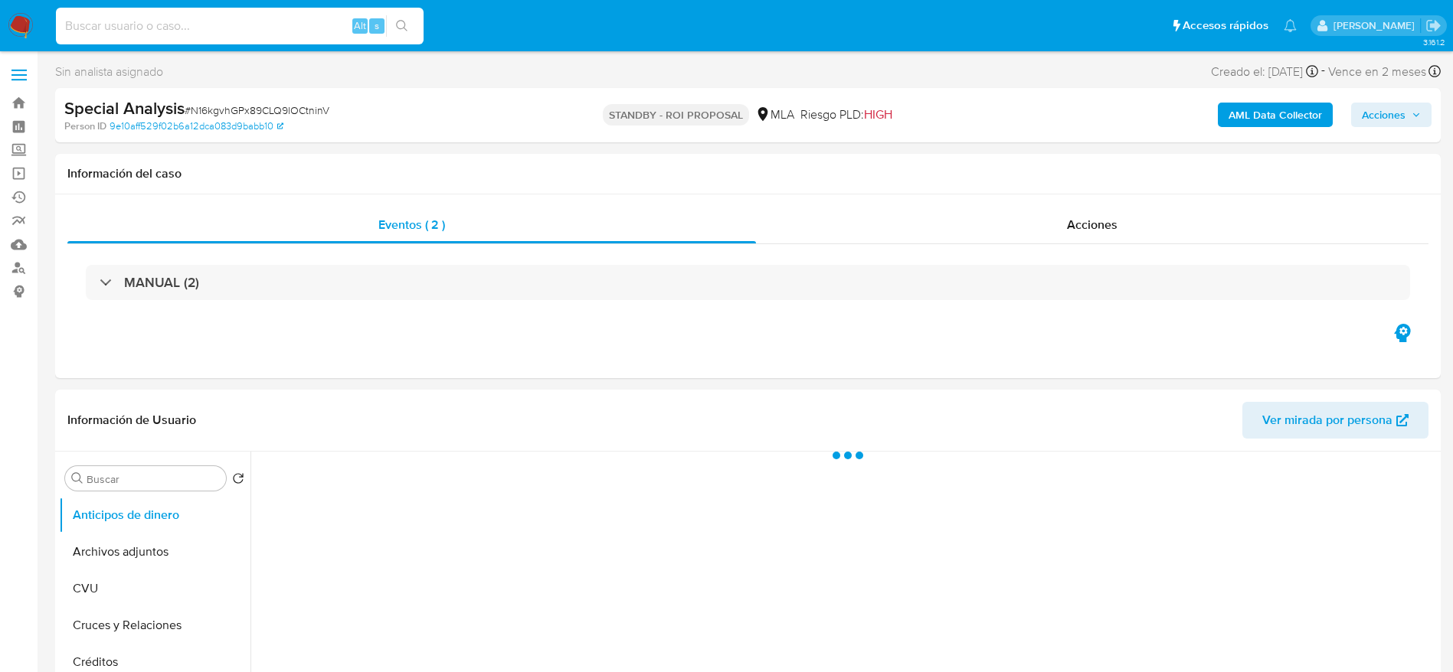
click at [183, 28] on input at bounding box center [240, 26] width 368 height 20
paste input "gQq423Ydjk3TzB4LWCMqTK78"
type input "gQq423Ydjk3TzB4LWCMqTK78"
select select "10"
type input "gQq423Ydjk3TzB4LWCMqTK78"
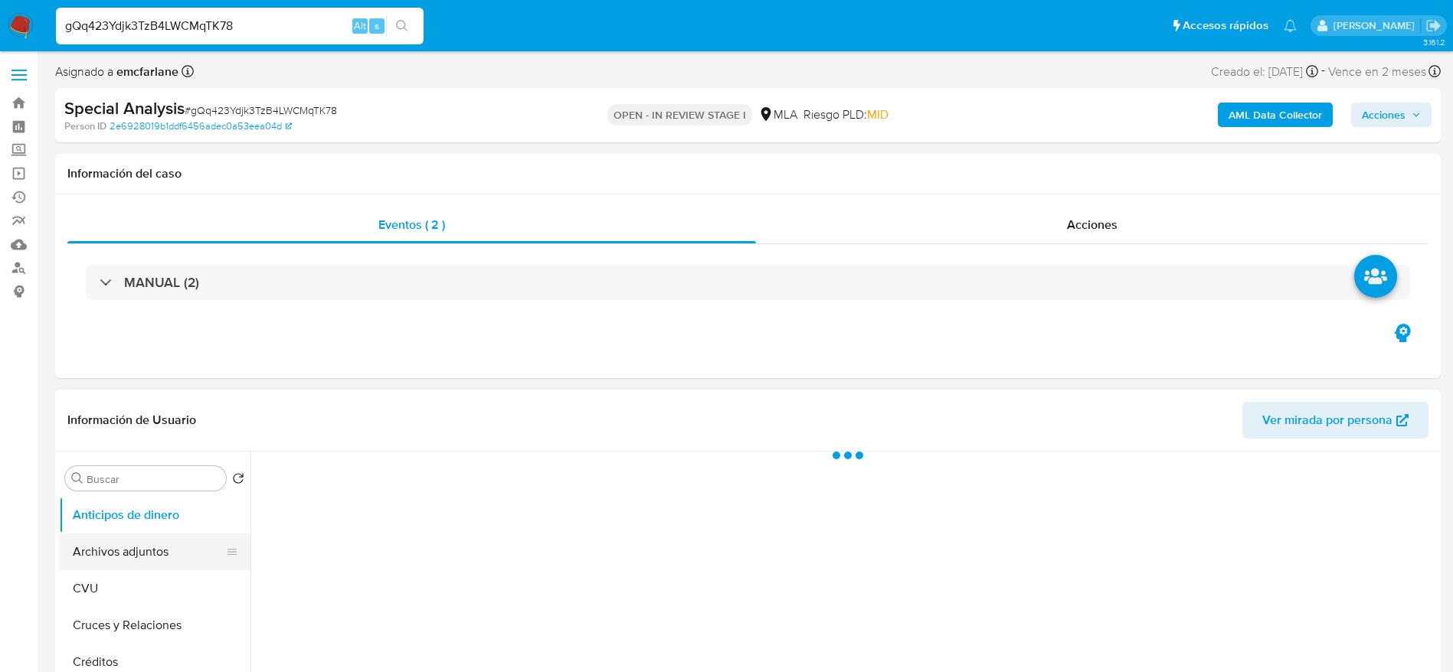
click at [145, 555] on button "Archivos adjuntos" at bounding box center [148, 552] width 179 height 37
select select "10"
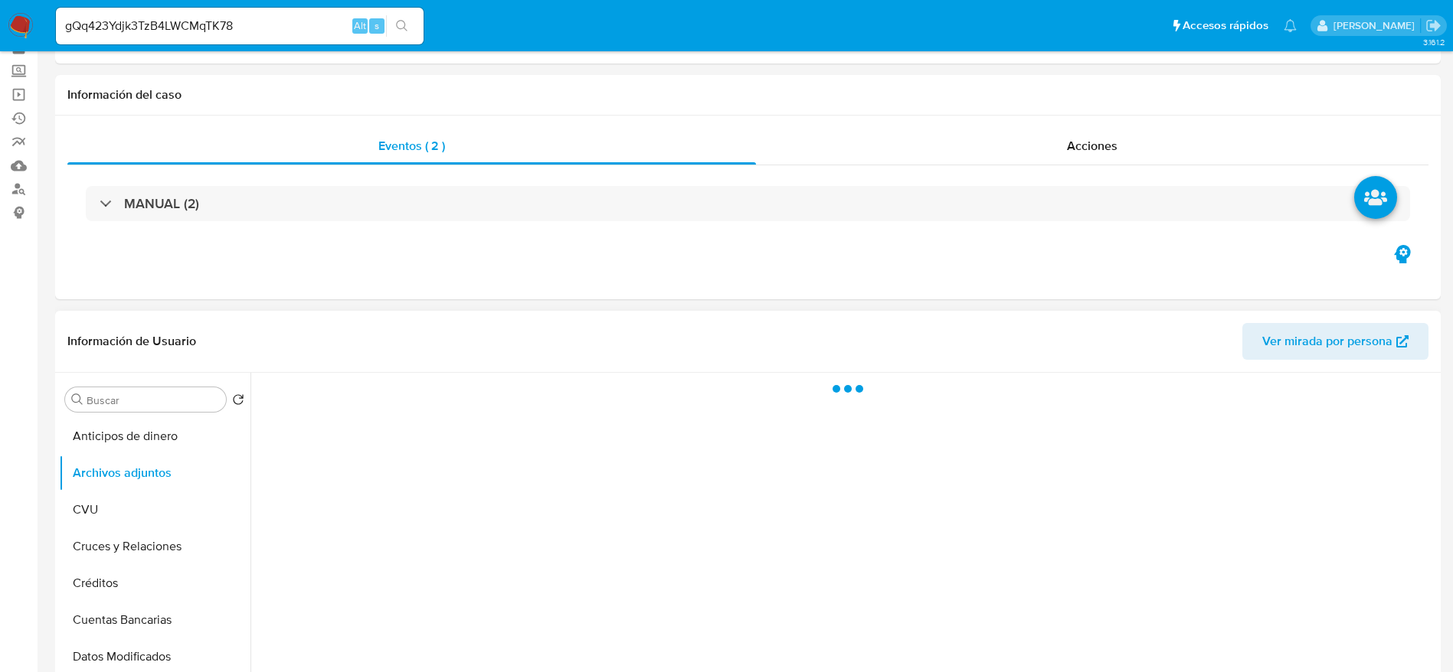
scroll to position [115, 0]
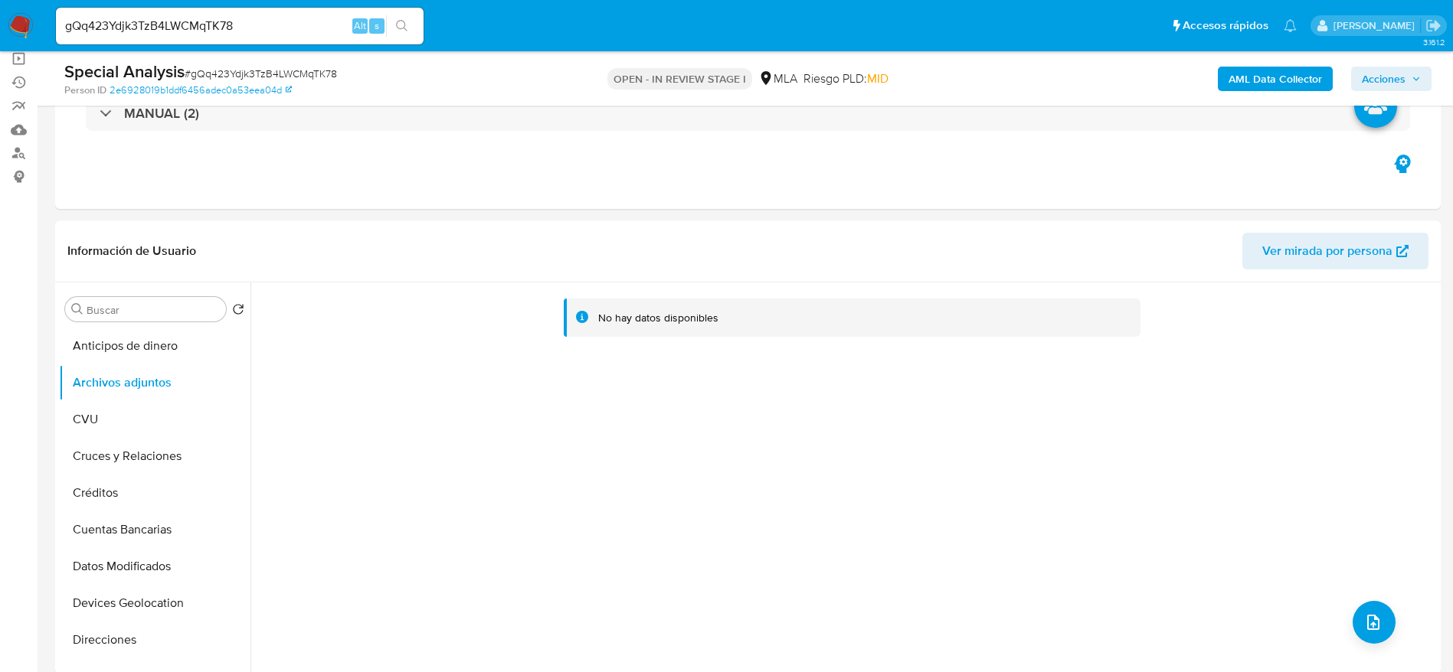
click at [1283, 78] on b "AML Data Collector" at bounding box center [1274, 79] width 93 height 25
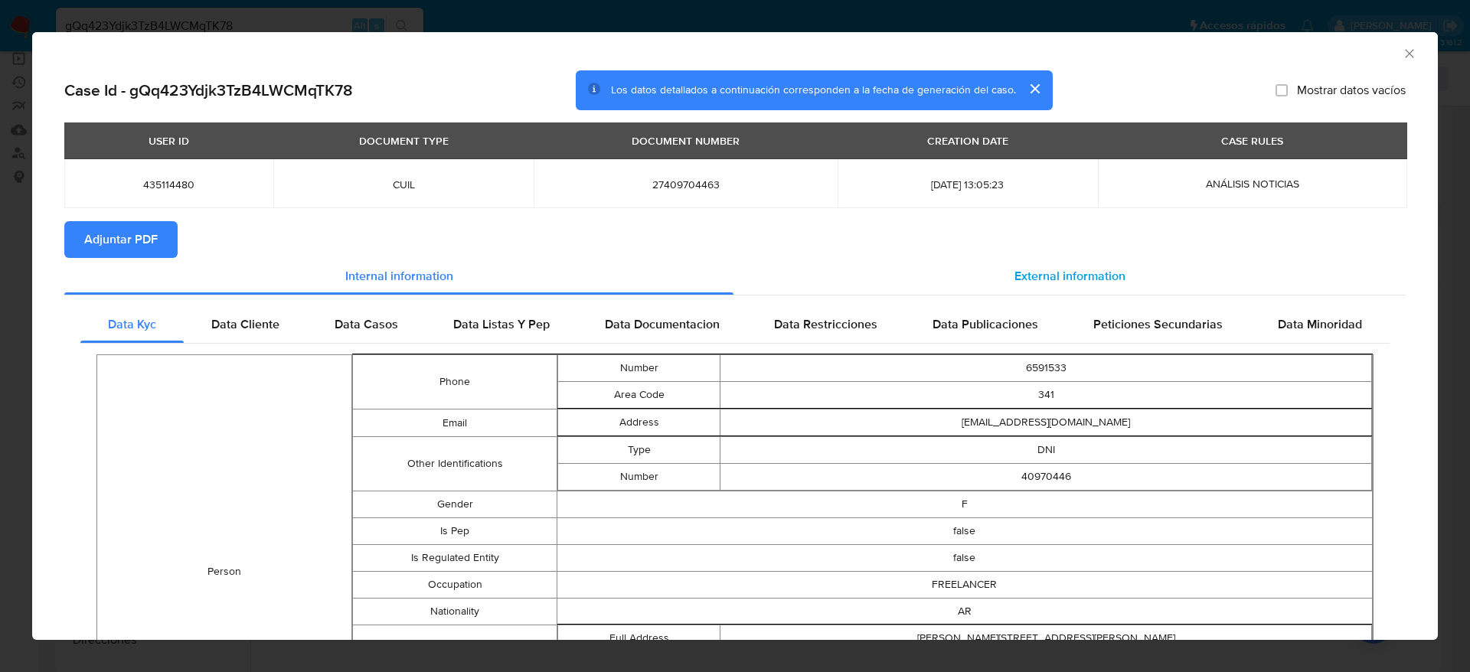
click at [1097, 279] on span "External information" at bounding box center [1070, 276] width 111 height 18
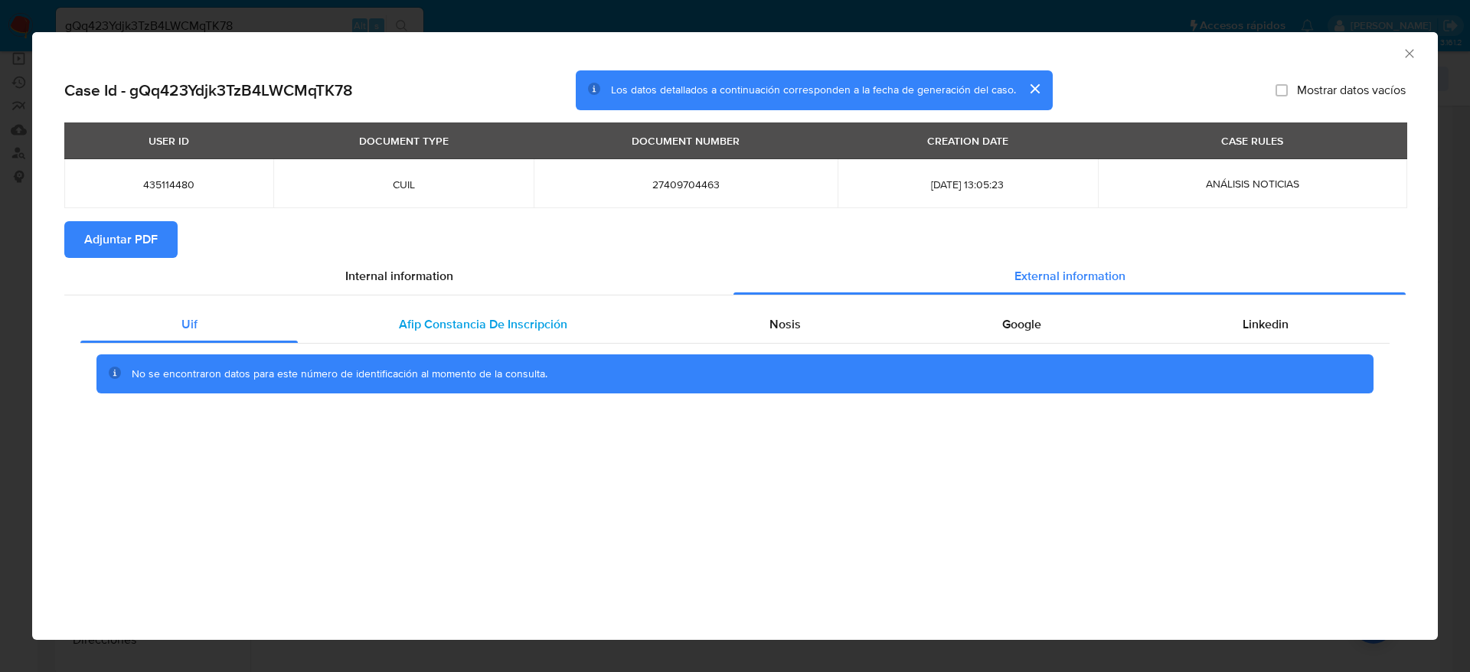
click at [465, 335] on div "Afip Constancia De Inscripción" at bounding box center [483, 324] width 370 height 37
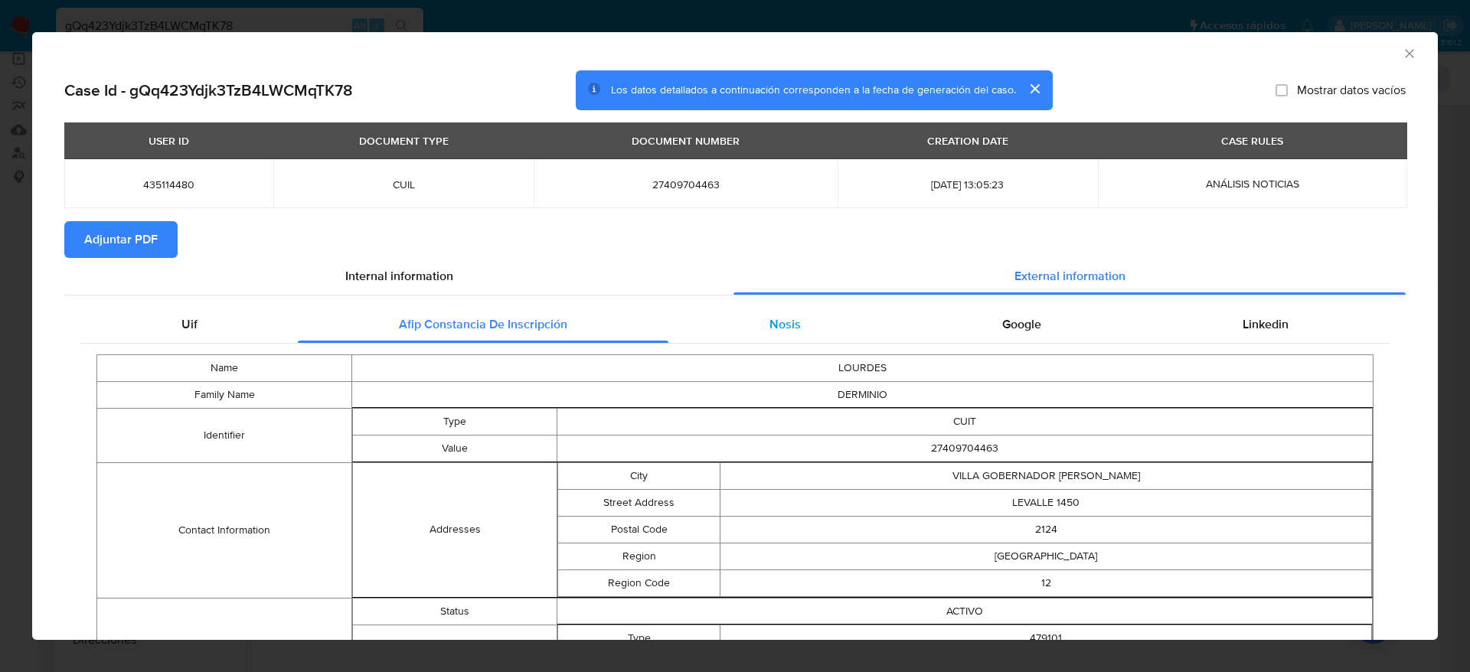
drag, startPoint x: 786, startPoint y: 324, endPoint x: 1001, endPoint y: 347, distance: 215.6
click at [786, 325] on span "Nosis" at bounding box center [785, 324] width 31 height 18
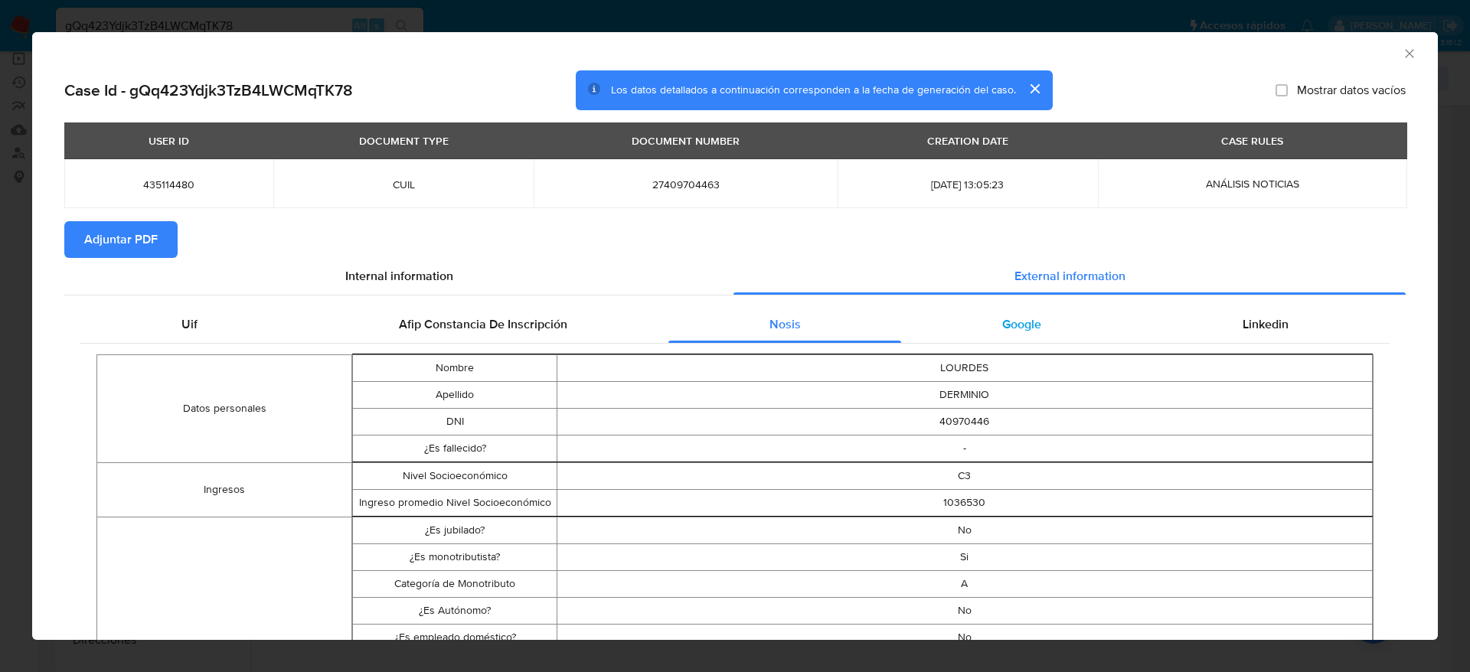
click at [1012, 323] on span "Google" at bounding box center [1021, 324] width 39 height 18
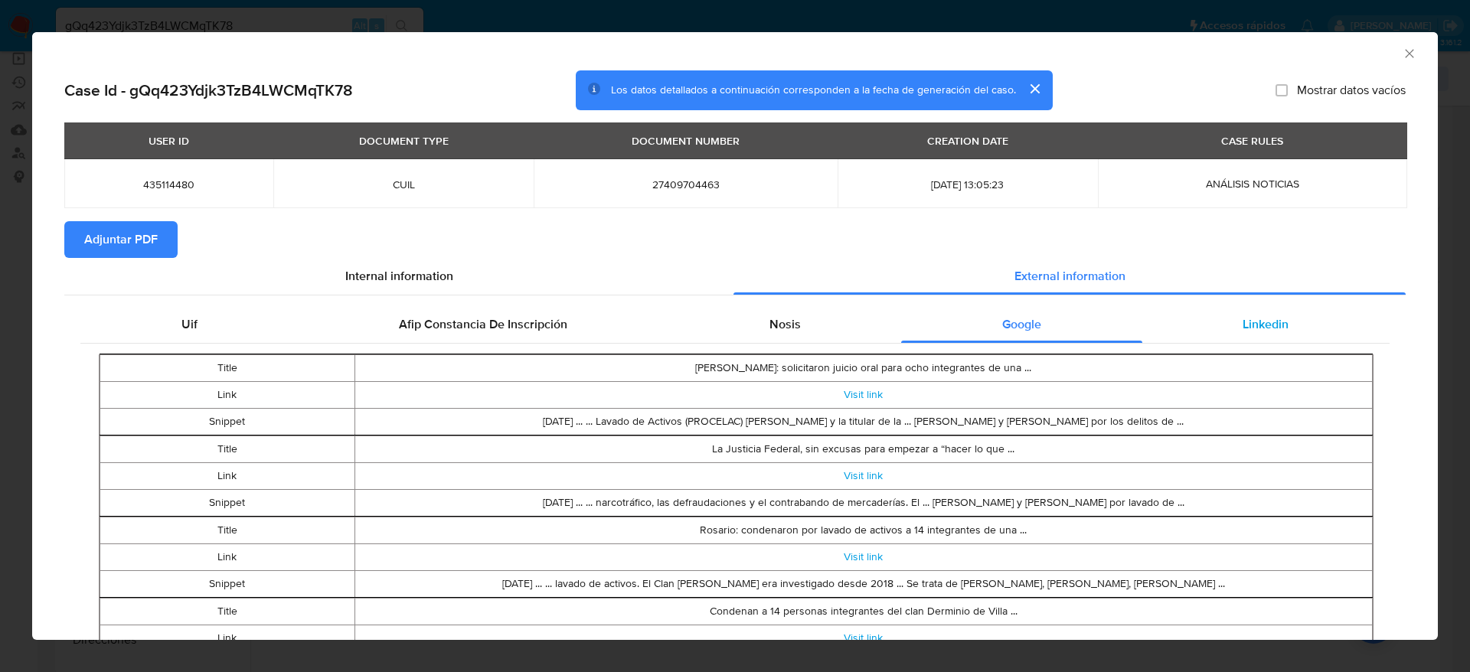
click at [1264, 321] on span "Linkedin" at bounding box center [1266, 324] width 46 height 18
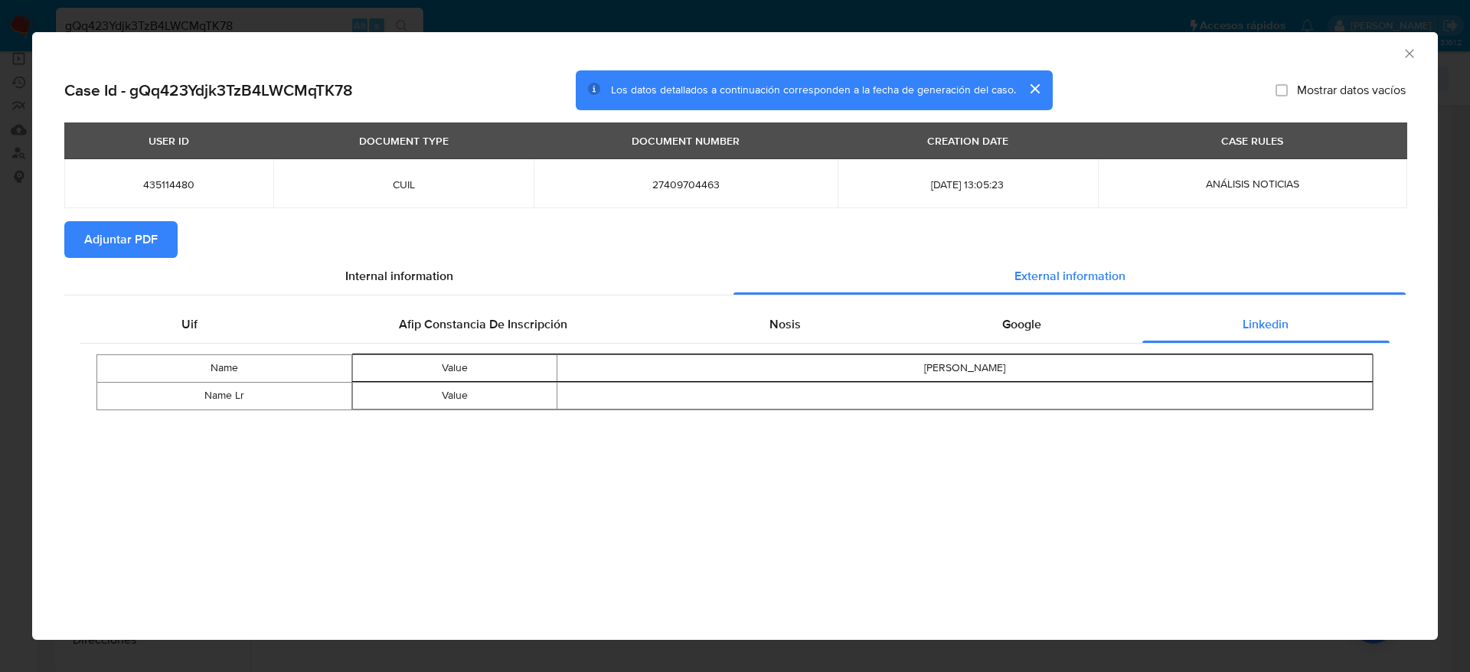
click at [119, 241] on span "Adjuntar PDF" at bounding box center [121, 240] width 74 height 34
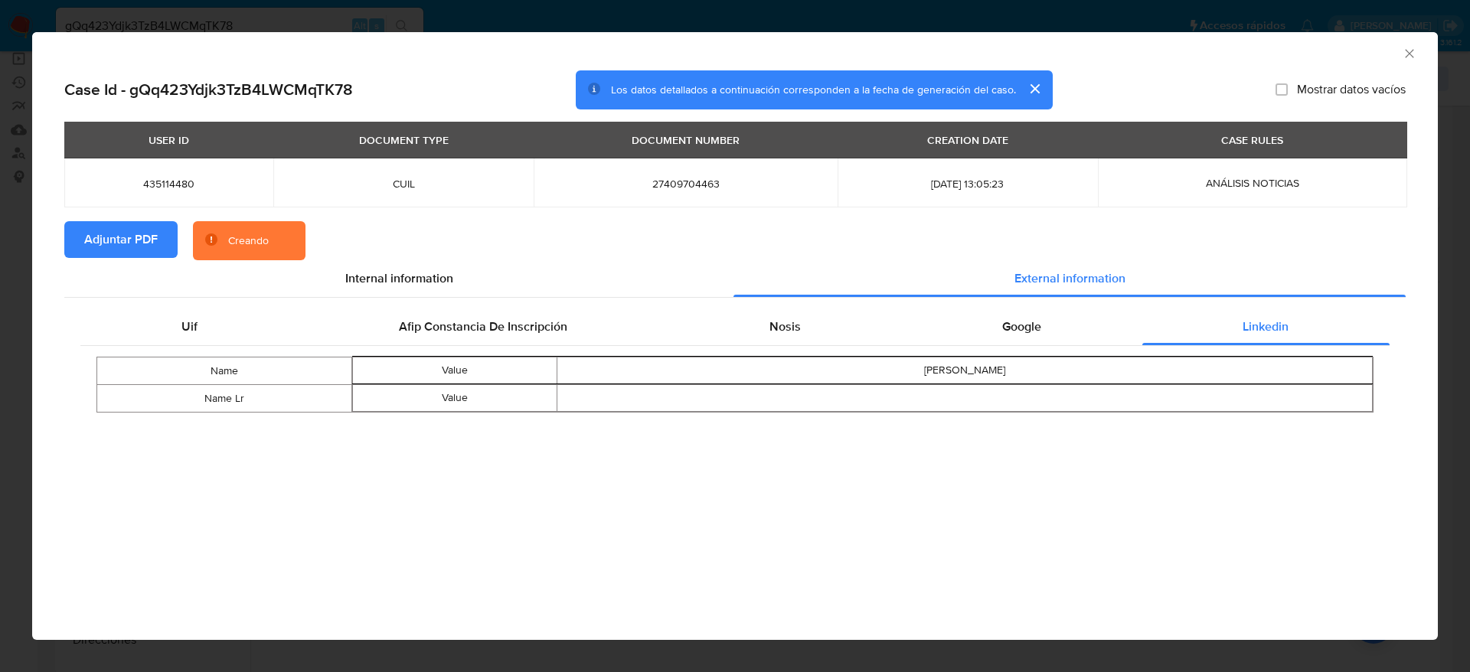
click at [119, 242] on span "Adjuntar PDF" at bounding box center [121, 240] width 74 height 34
click at [1412, 54] on icon "Cerrar ventana" at bounding box center [1409, 53] width 15 height 15
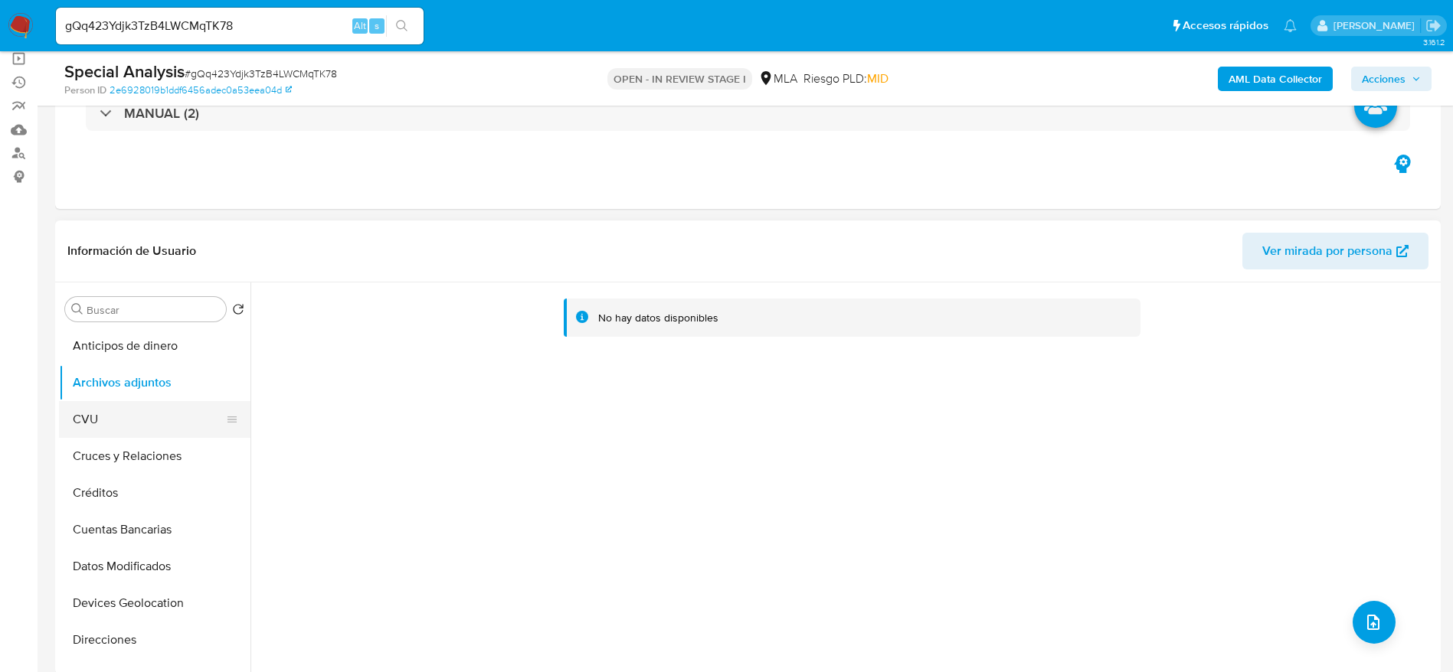
drag, startPoint x: 83, startPoint y: 429, endPoint x: 99, endPoint y: 407, distance: 26.8
click at [85, 427] on button "CVU" at bounding box center [148, 419] width 179 height 37
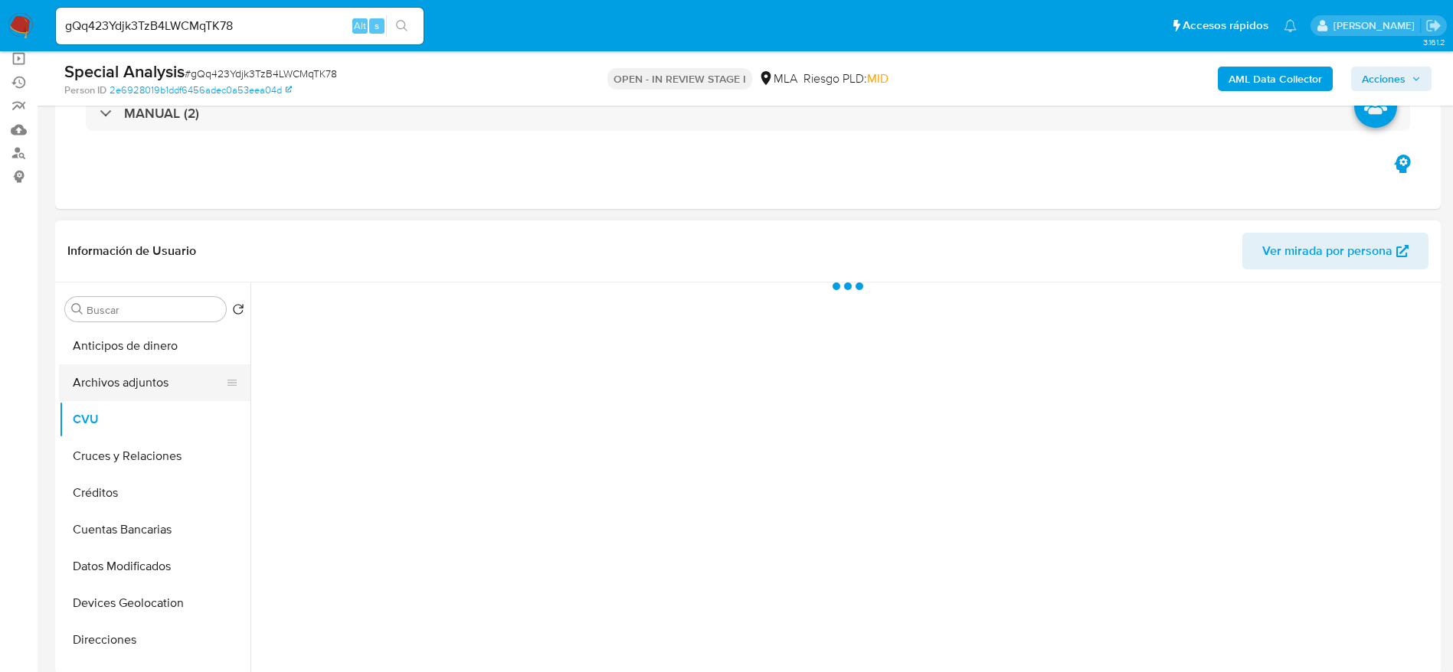
click at [113, 381] on button "Archivos adjuntos" at bounding box center [148, 383] width 179 height 37
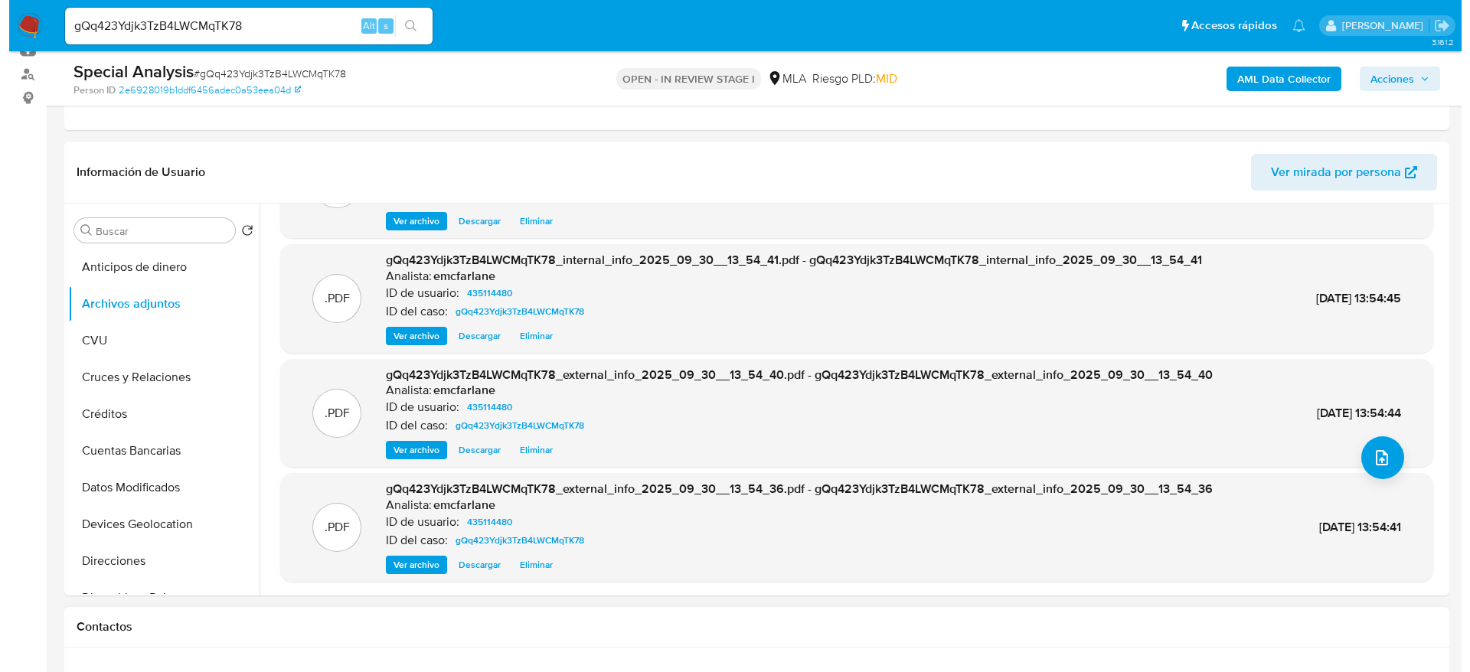
scroll to position [230, 0]
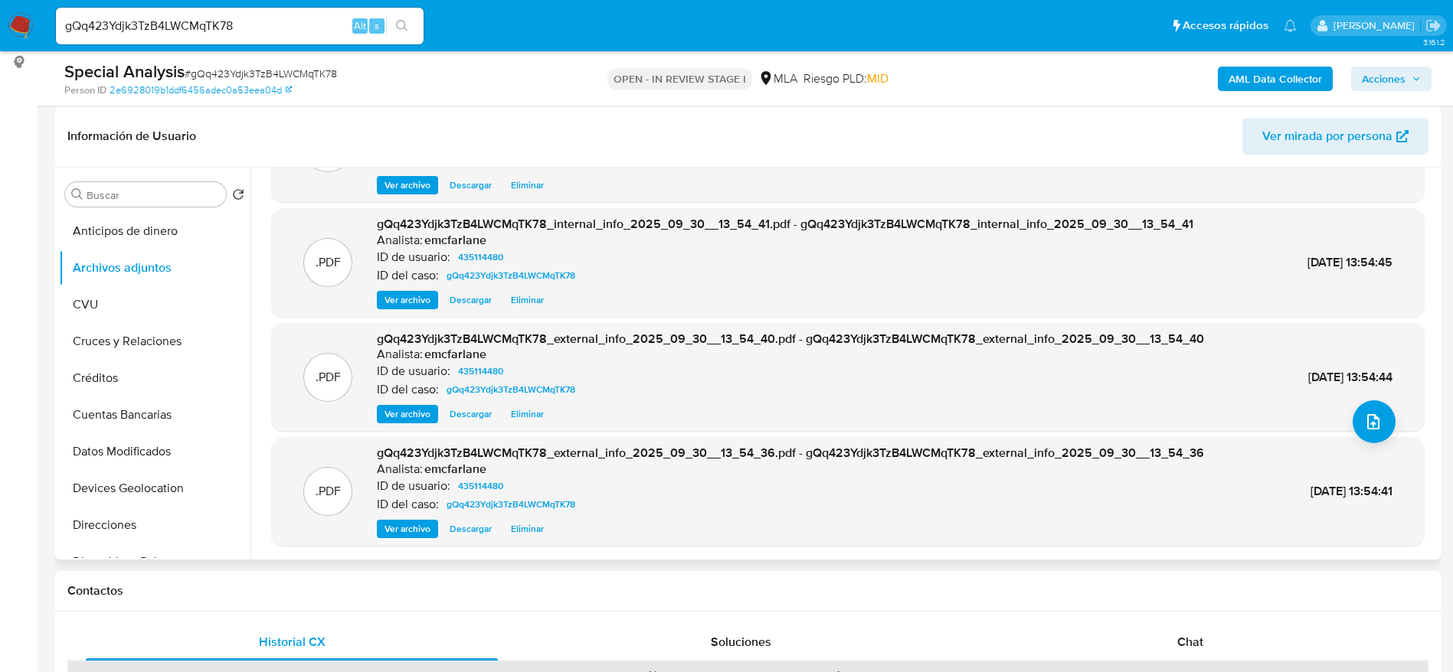
click at [531, 524] on span "Eliminar" at bounding box center [527, 528] width 33 height 15
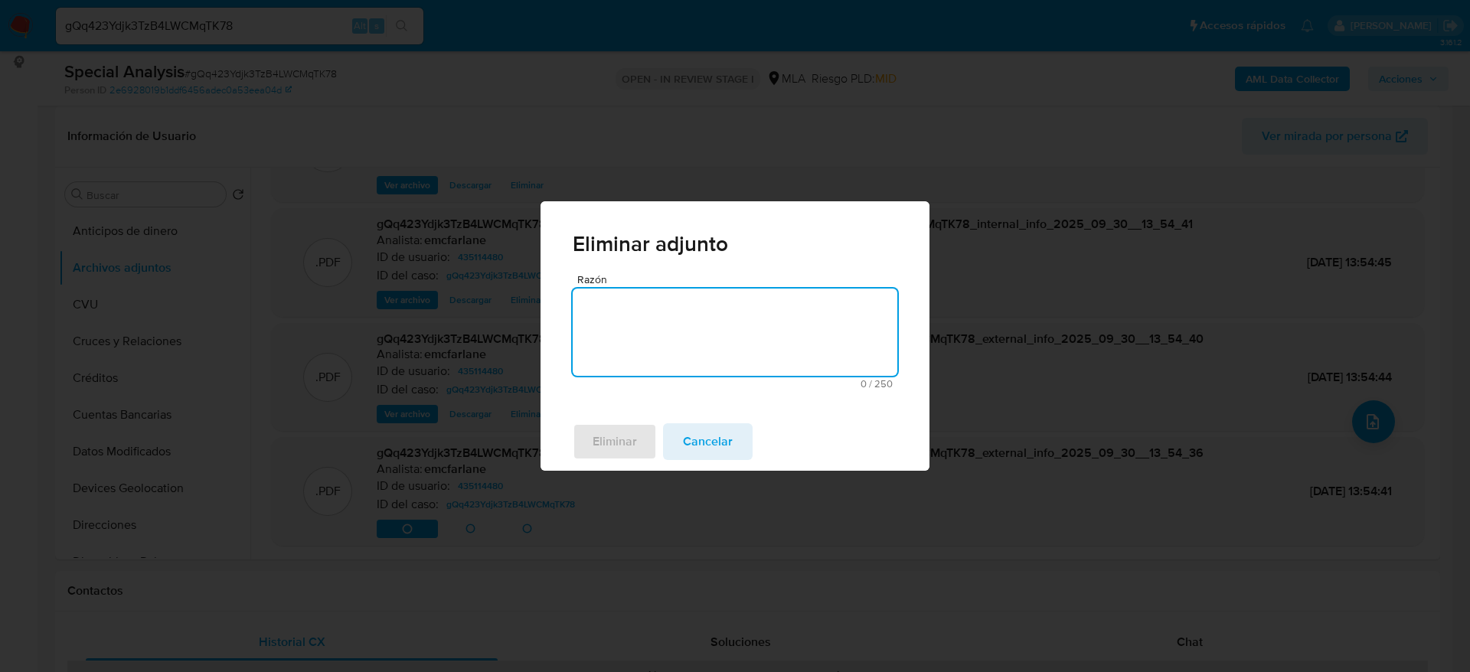
drag, startPoint x: 712, startPoint y: 289, endPoint x: 704, endPoint y: 302, distance: 15.1
click at [712, 289] on textarea "Razón" at bounding box center [735, 332] width 325 height 87
click at [623, 449] on span "Eliminar" at bounding box center [615, 442] width 44 height 34
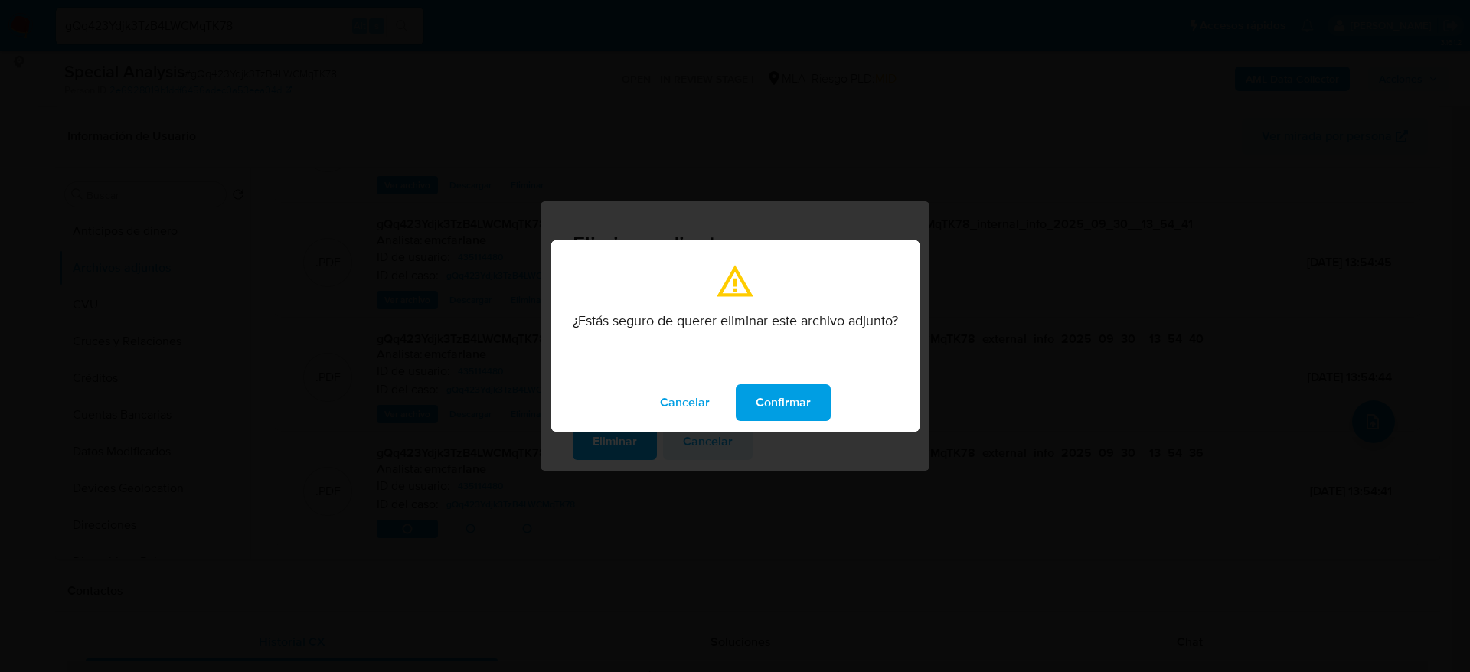
click at [760, 394] on span "Confirmar" at bounding box center [783, 403] width 55 height 34
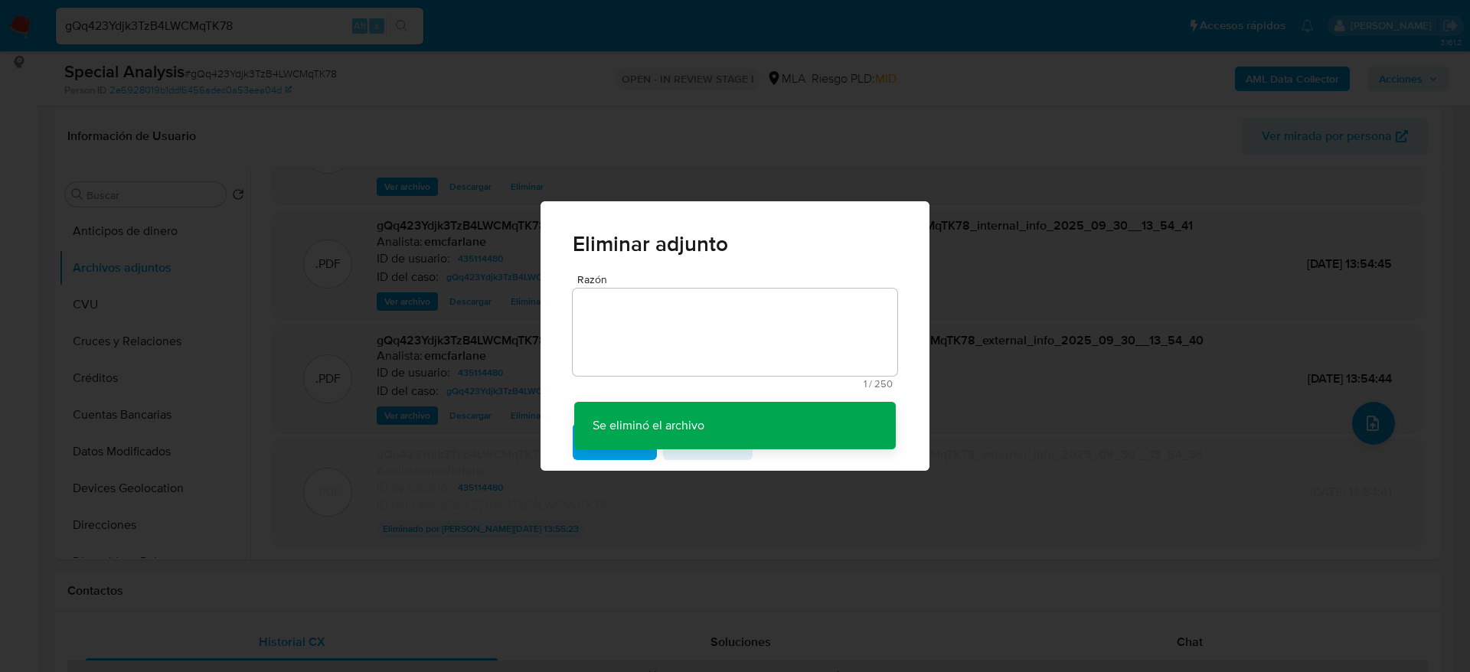
scroll to position [84, 0]
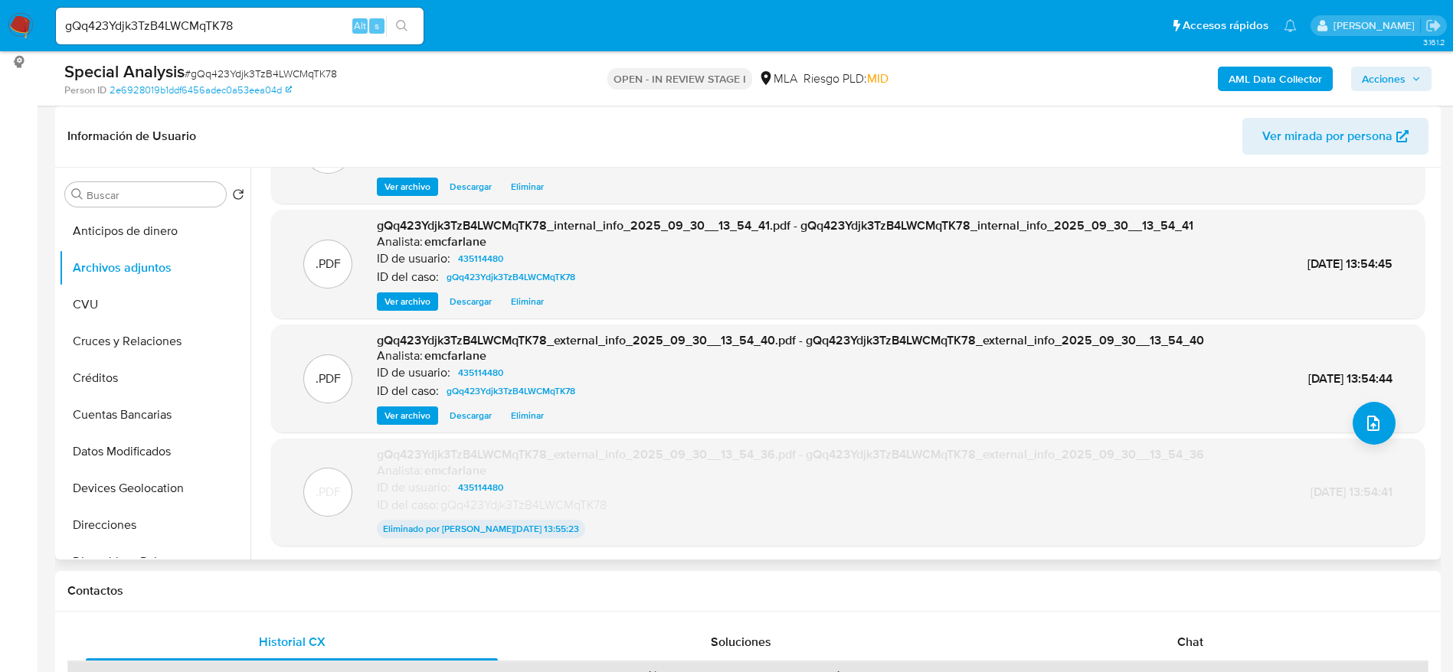
click at [536, 415] on span "Eliminar" at bounding box center [527, 415] width 33 height 15
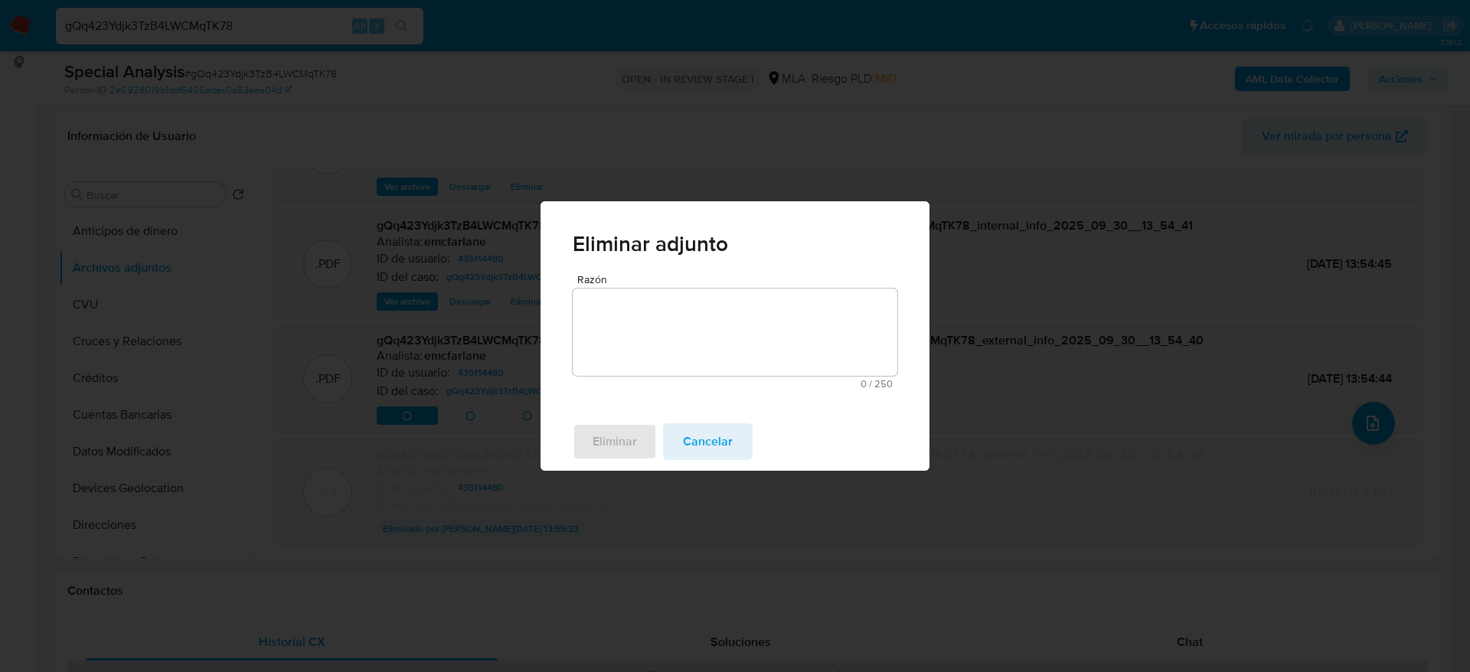
click at [706, 337] on textarea "Razón" at bounding box center [735, 332] width 325 height 87
click at [609, 433] on span "Eliminar" at bounding box center [615, 442] width 44 height 34
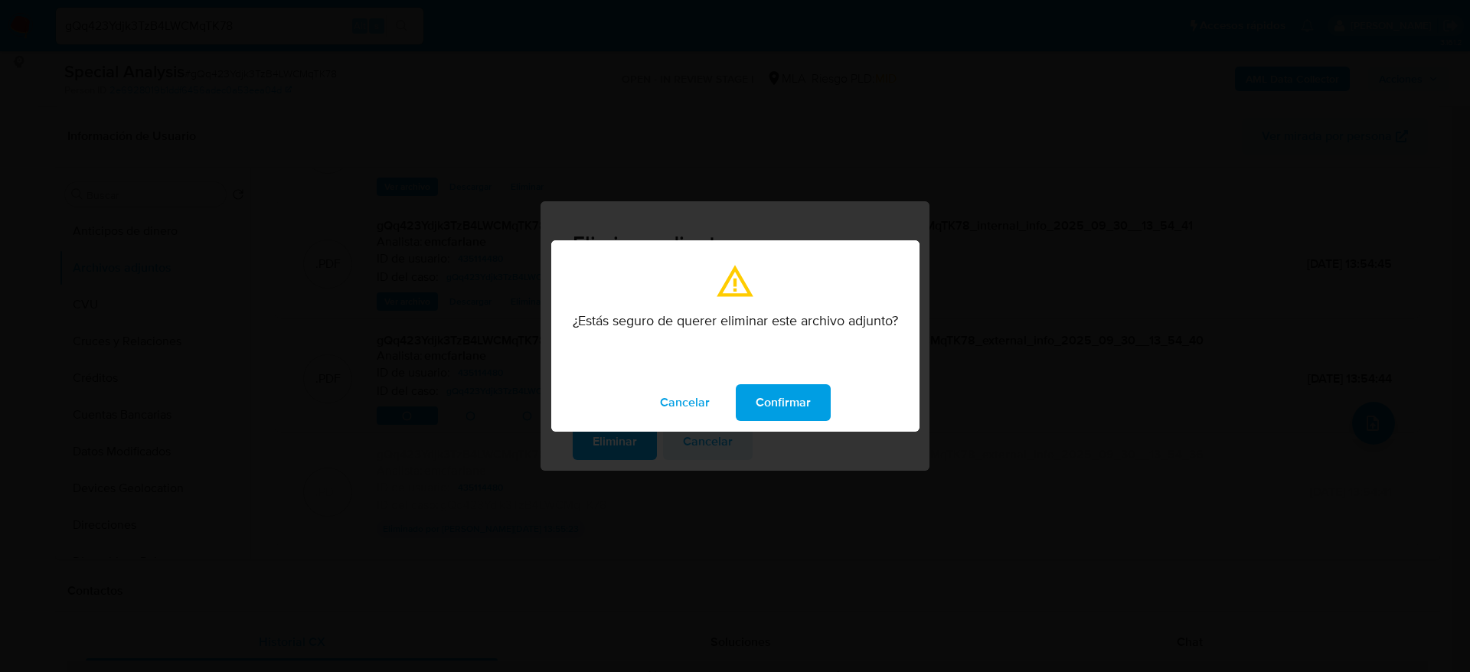
click at [788, 400] on span "Confirmar" at bounding box center [783, 403] width 55 height 34
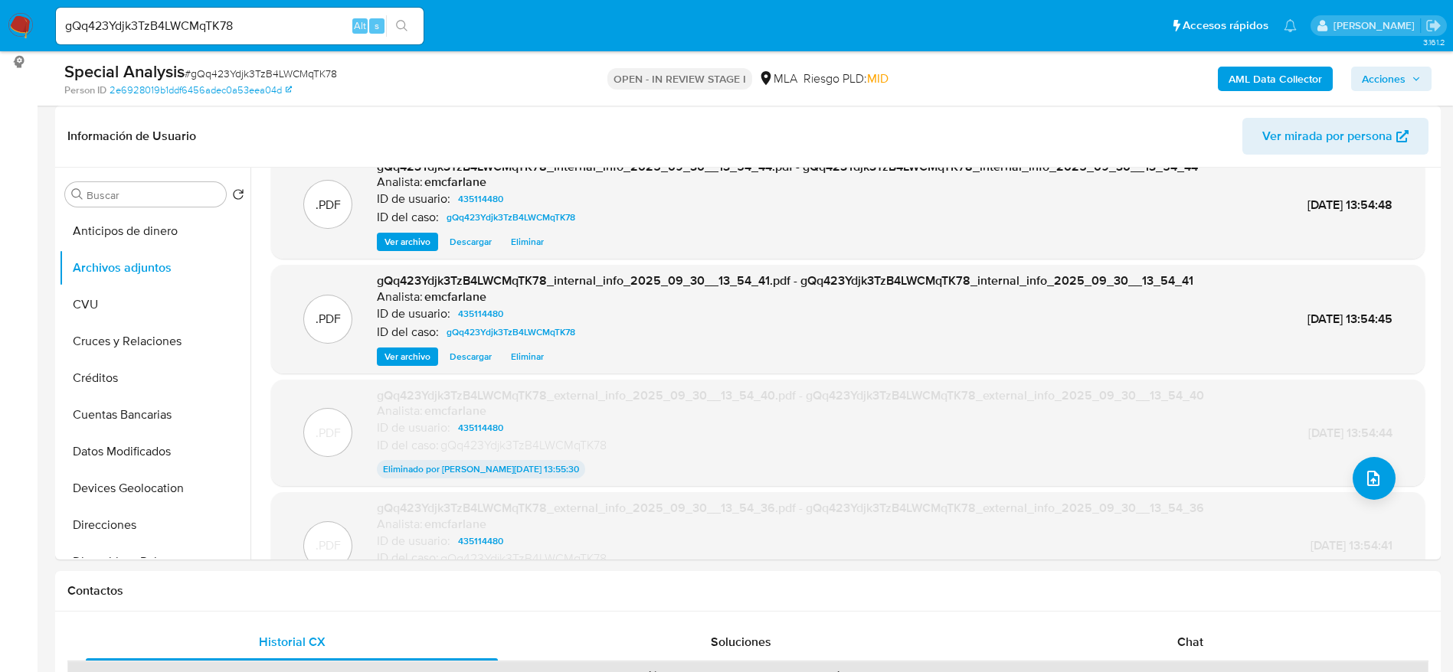
scroll to position [0, 0]
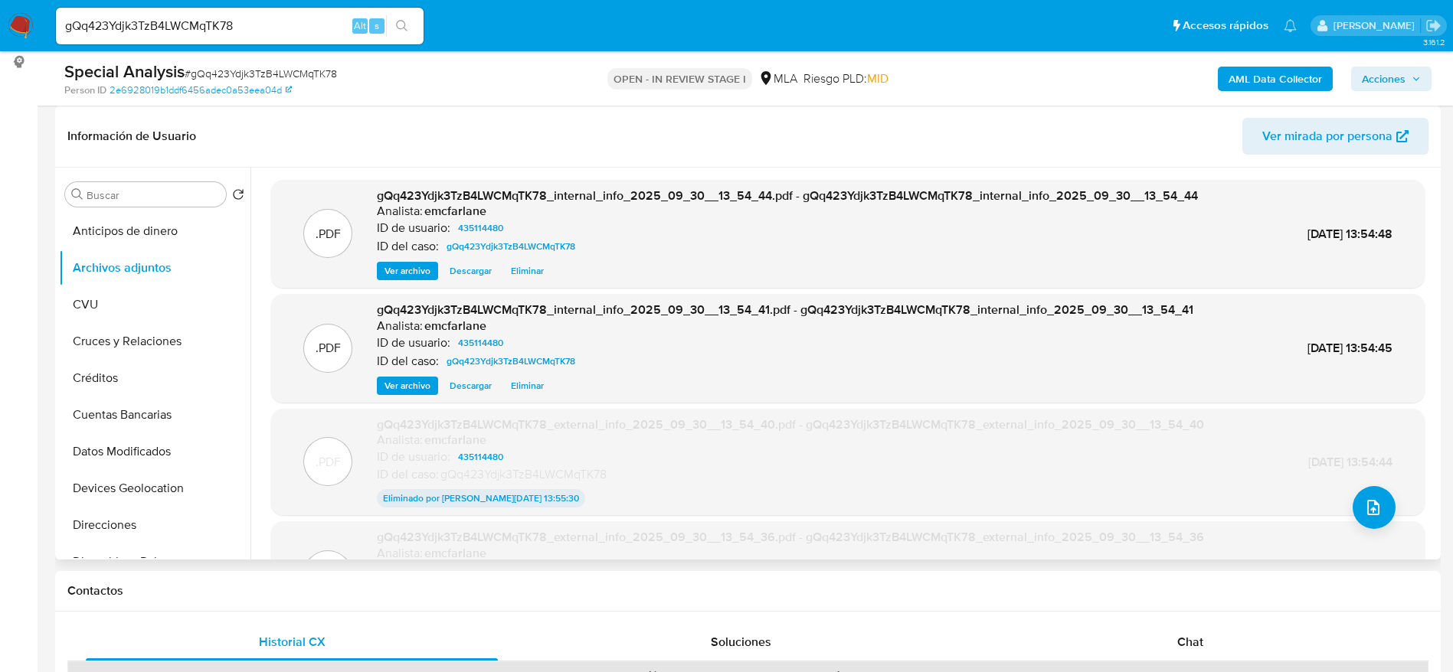
click at [543, 386] on span "Eliminar" at bounding box center [527, 385] width 33 height 15
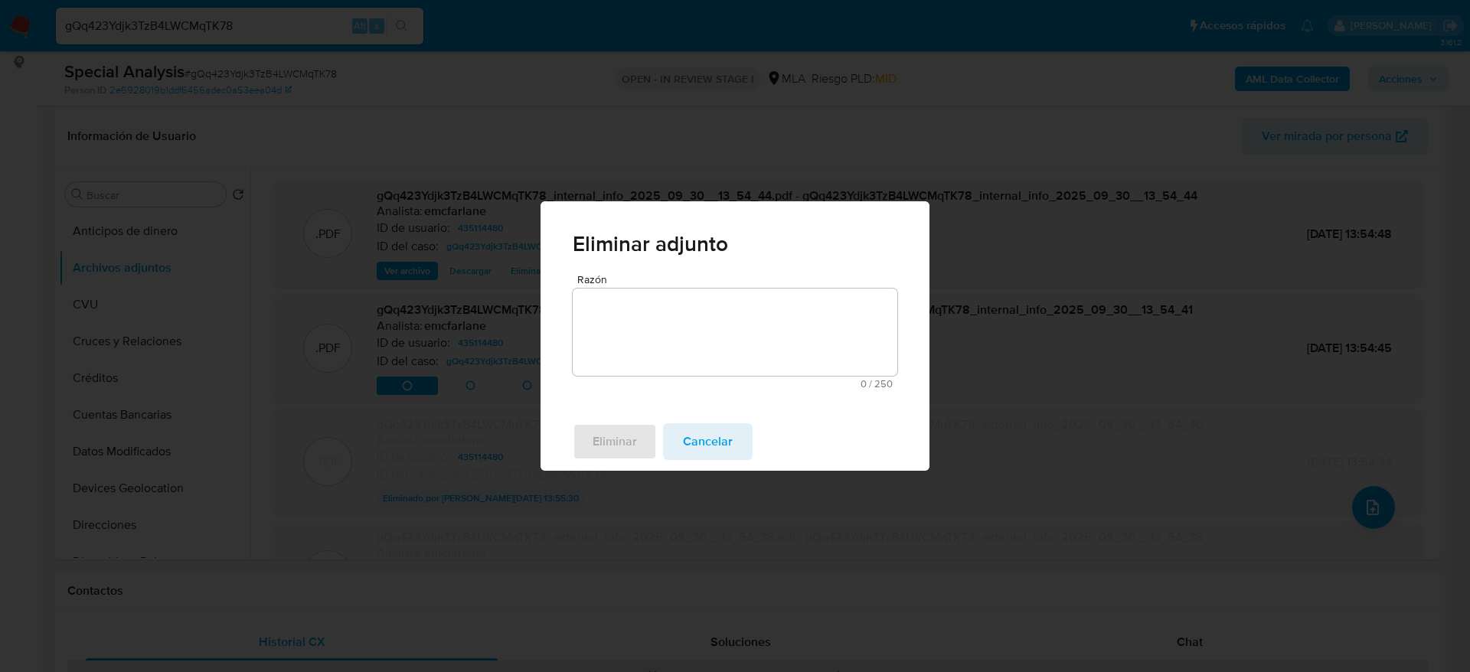
click at [699, 369] on textarea "Razón" at bounding box center [735, 332] width 325 height 87
click at [630, 430] on span "Eliminar" at bounding box center [615, 442] width 44 height 34
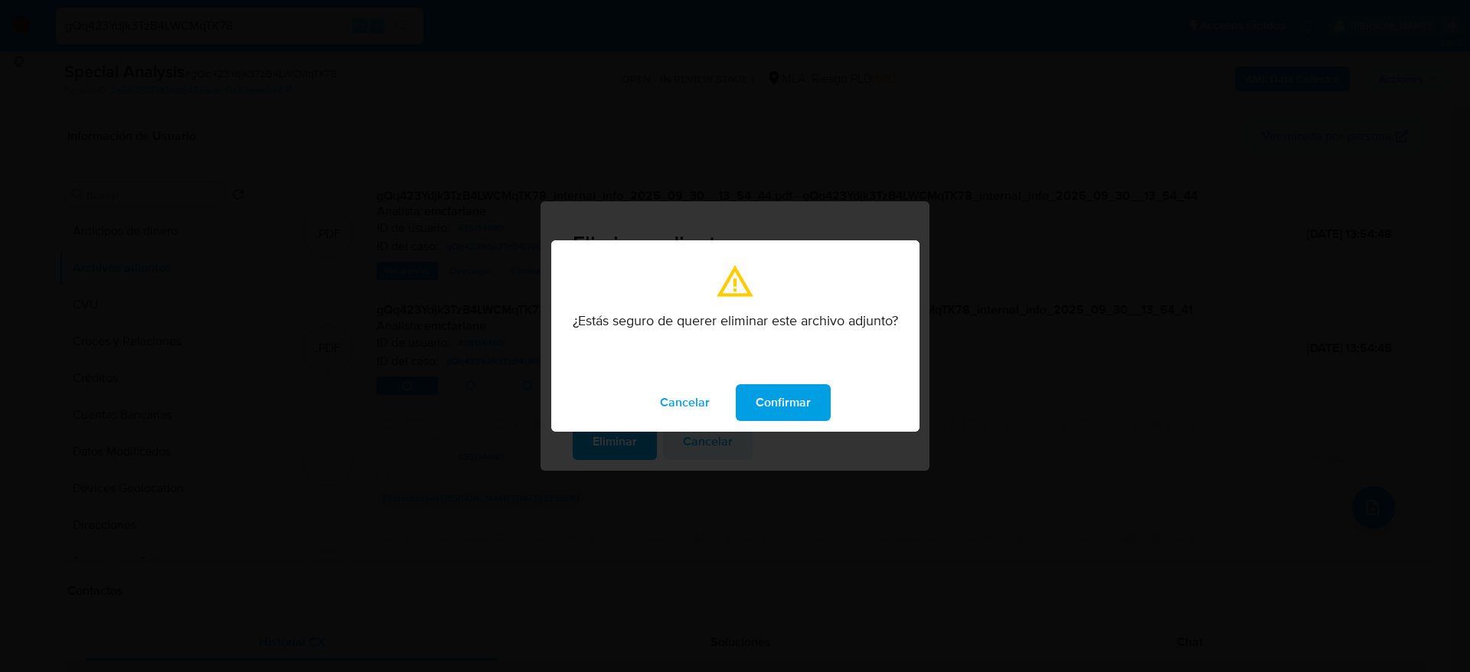
click at [808, 392] on span "Confirmar" at bounding box center [783, 403] width 55 height 34
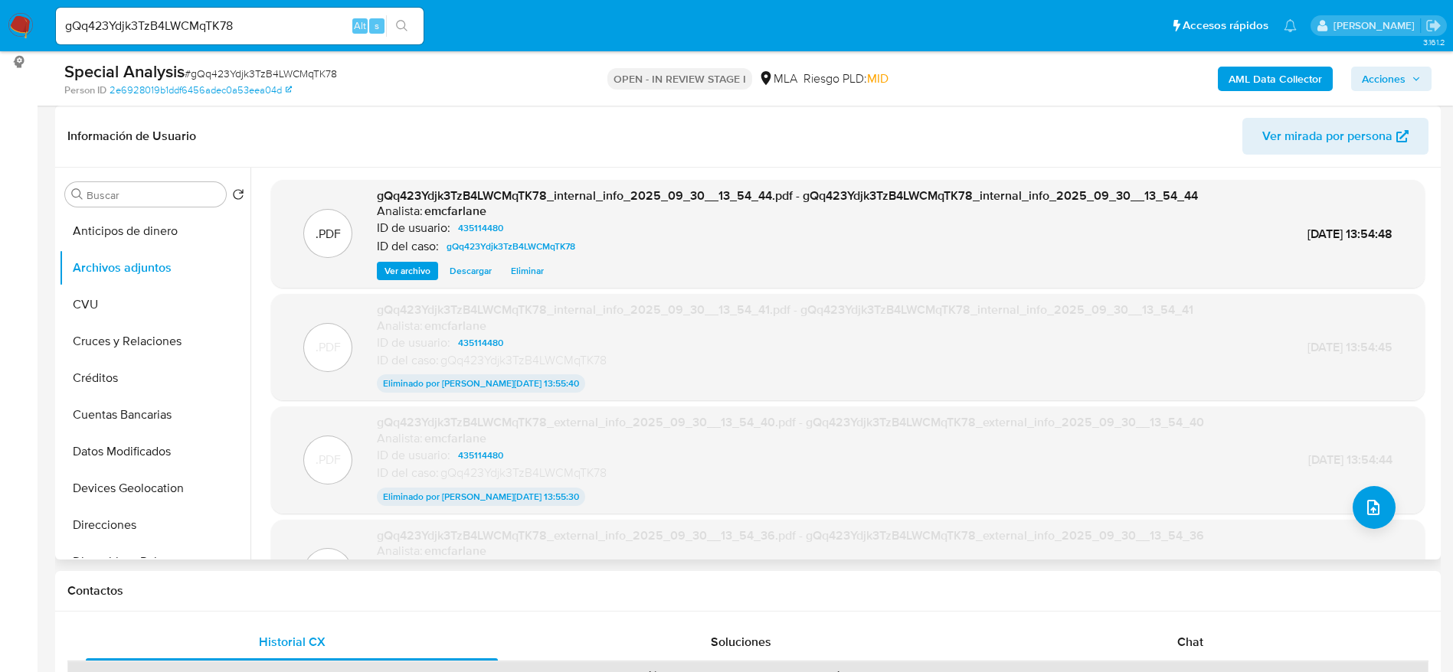
click at [528, 263] on span "Eliminar" at bounding box center [527, 270] width 33 height 15
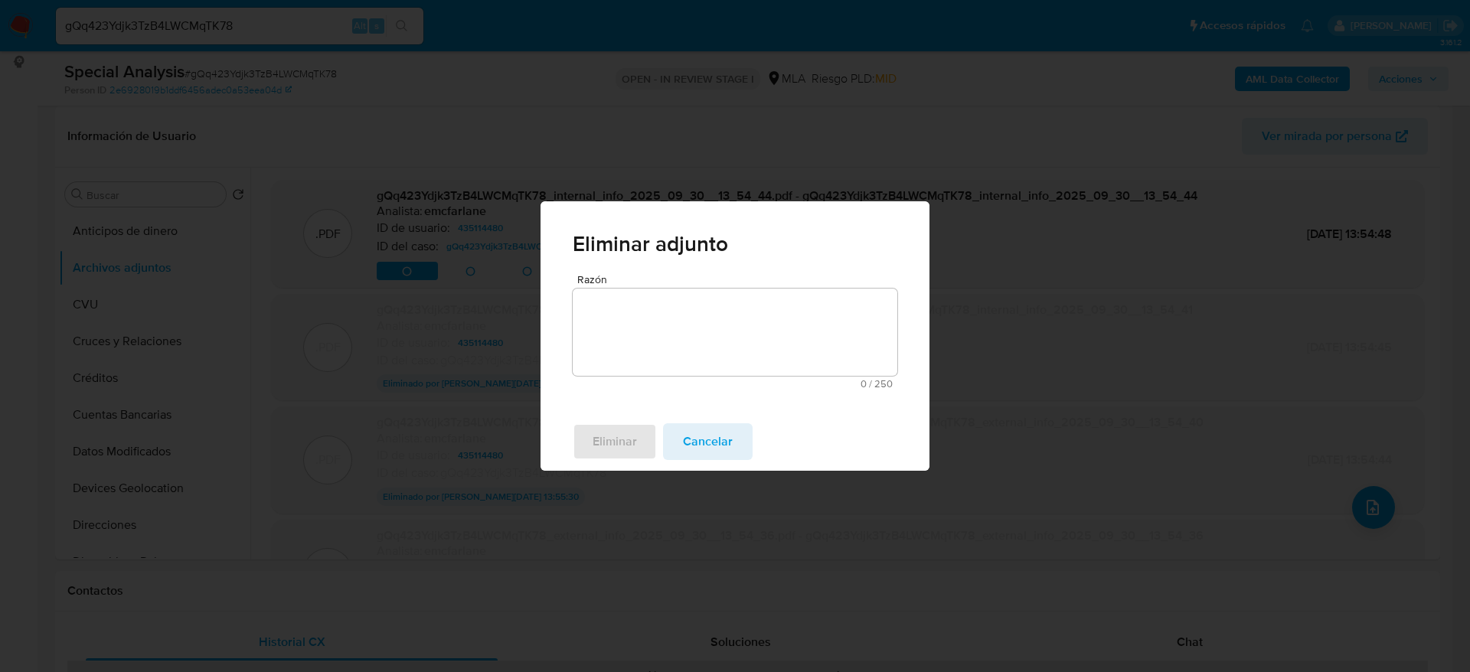
click at [660, 292] on textarea "Razón" at bounding box center [735, 332] width 325 height 87
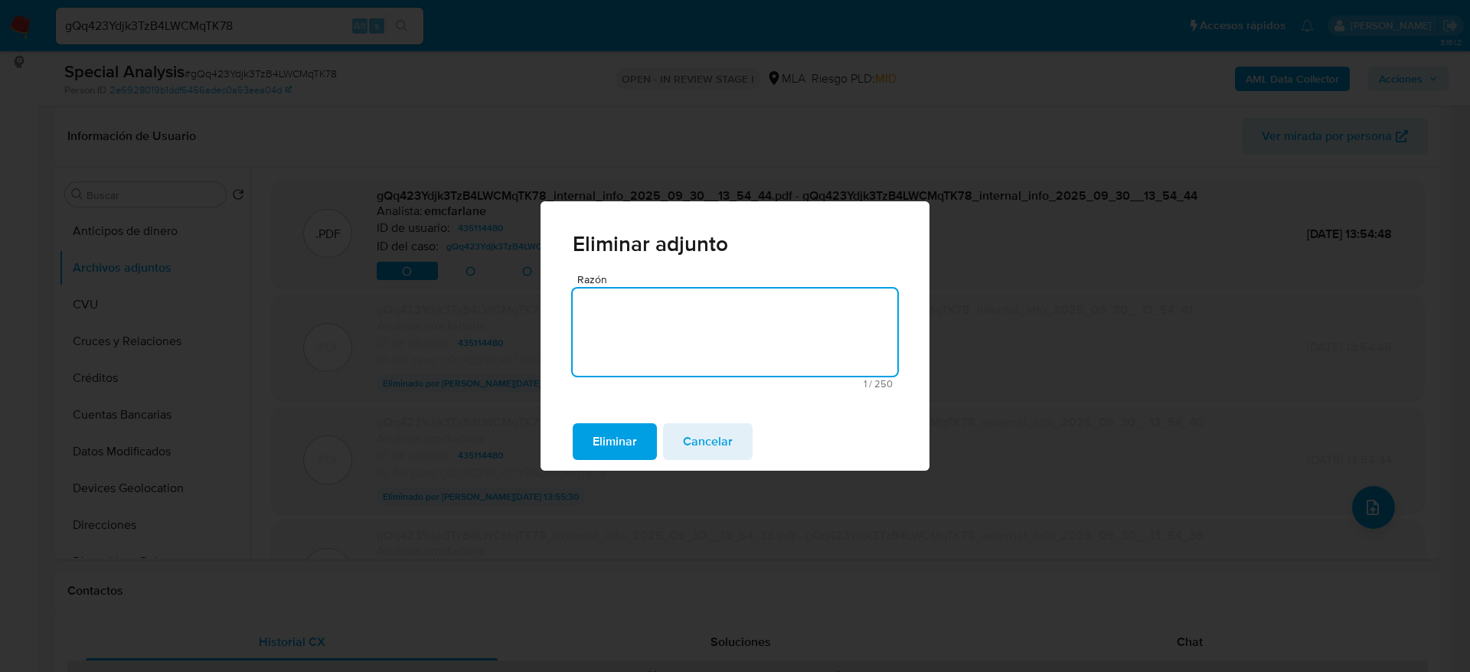
click at [630, 413] on div "Eliminar Cancelar" at bounding box center [735, 442] width 389 height 58
click at [628, 425] on span "Eliminar" at bounding box center [615, 442] width 44 height 34
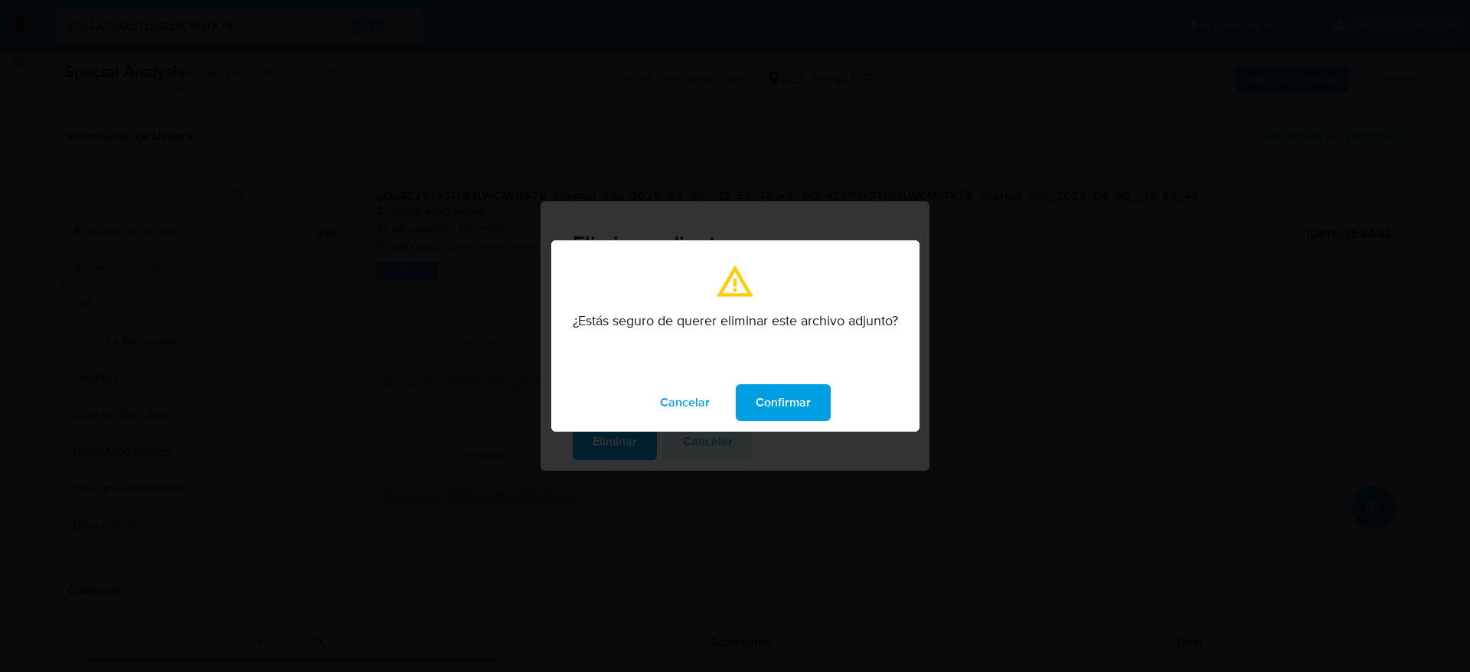
drag, startPoint x: 791, startPoint y: 406, endPoint x: 1139, endPoint y: 360, distance: 350.7
click at [789, 405] on span "Confirmar" at bounding box center [783, 403] width 55 height 34
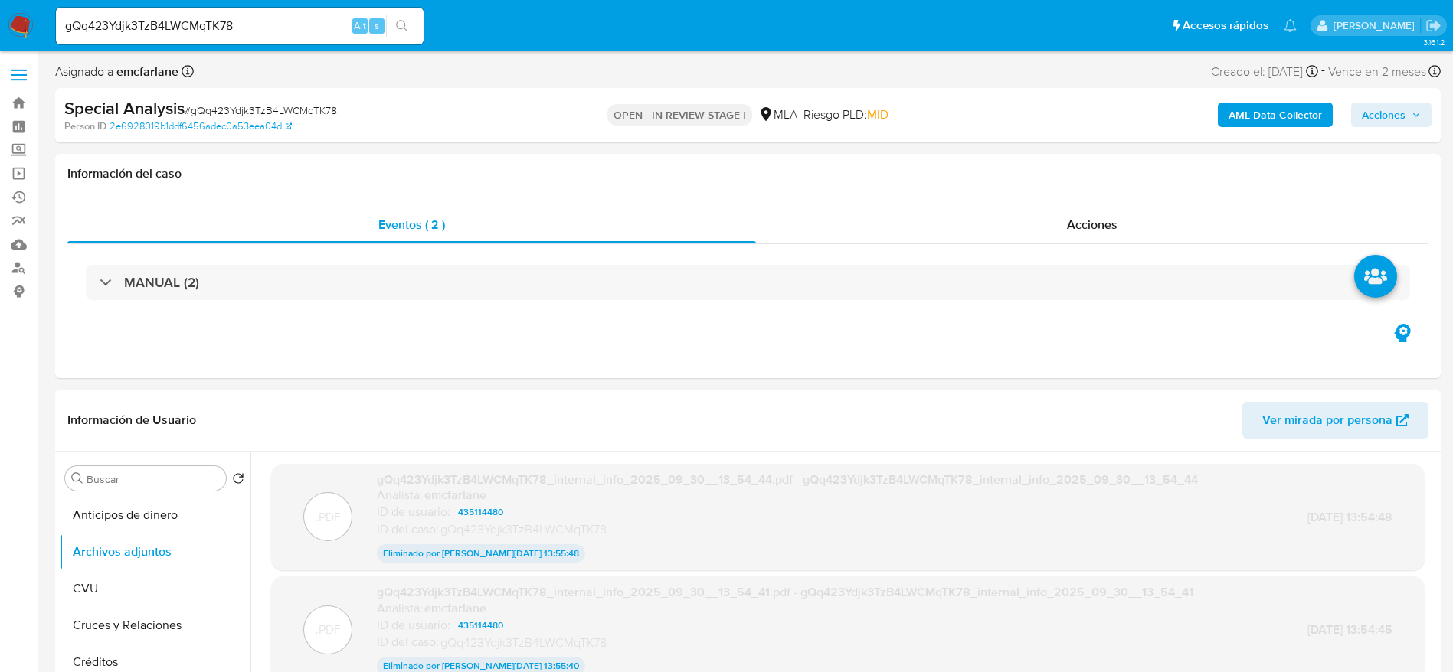
click at [1265, 119] on b "AML Data Collector" at bounding box center [1274, 115] width 93 height 25
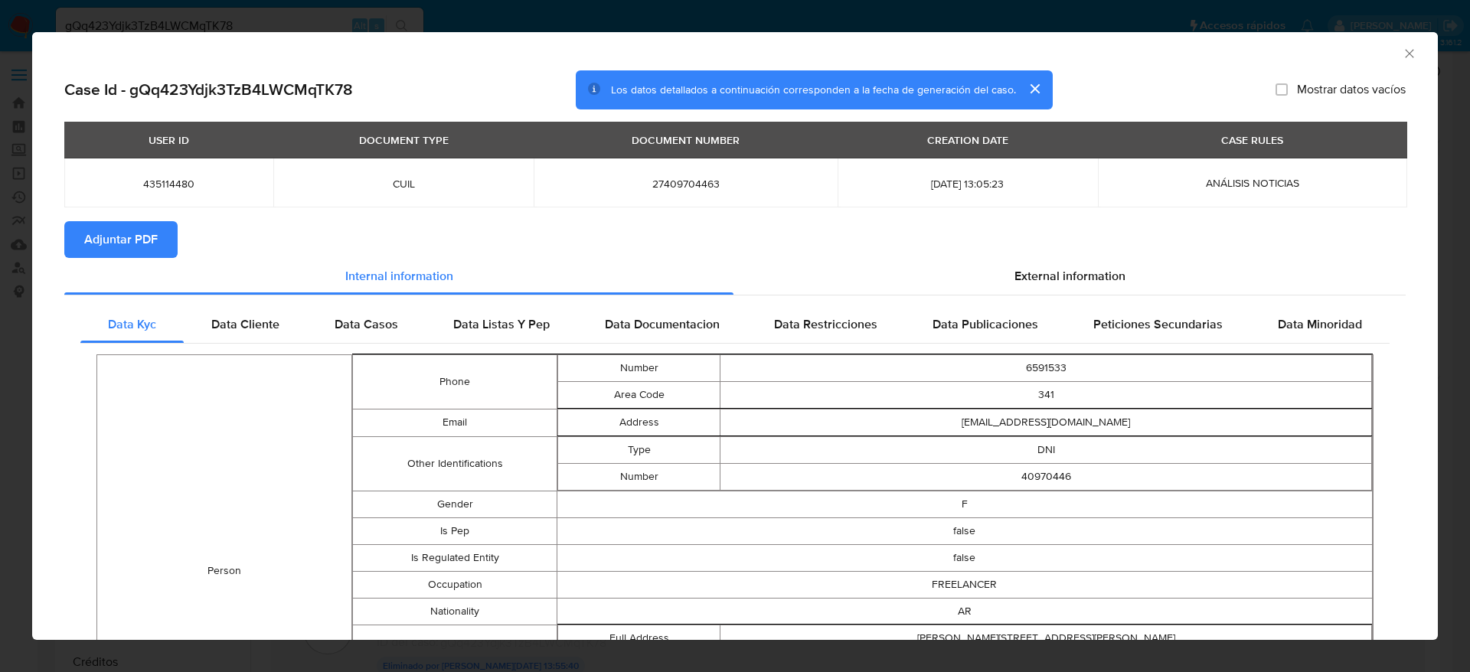
click at [104, 244] on span "Adjuntar PDF" at bounding box center [121, 240] width 74 height 34
click at [1402, 48] on icon "Cerrar ventana" at bounding box center [1409, 53] width 15 height 15
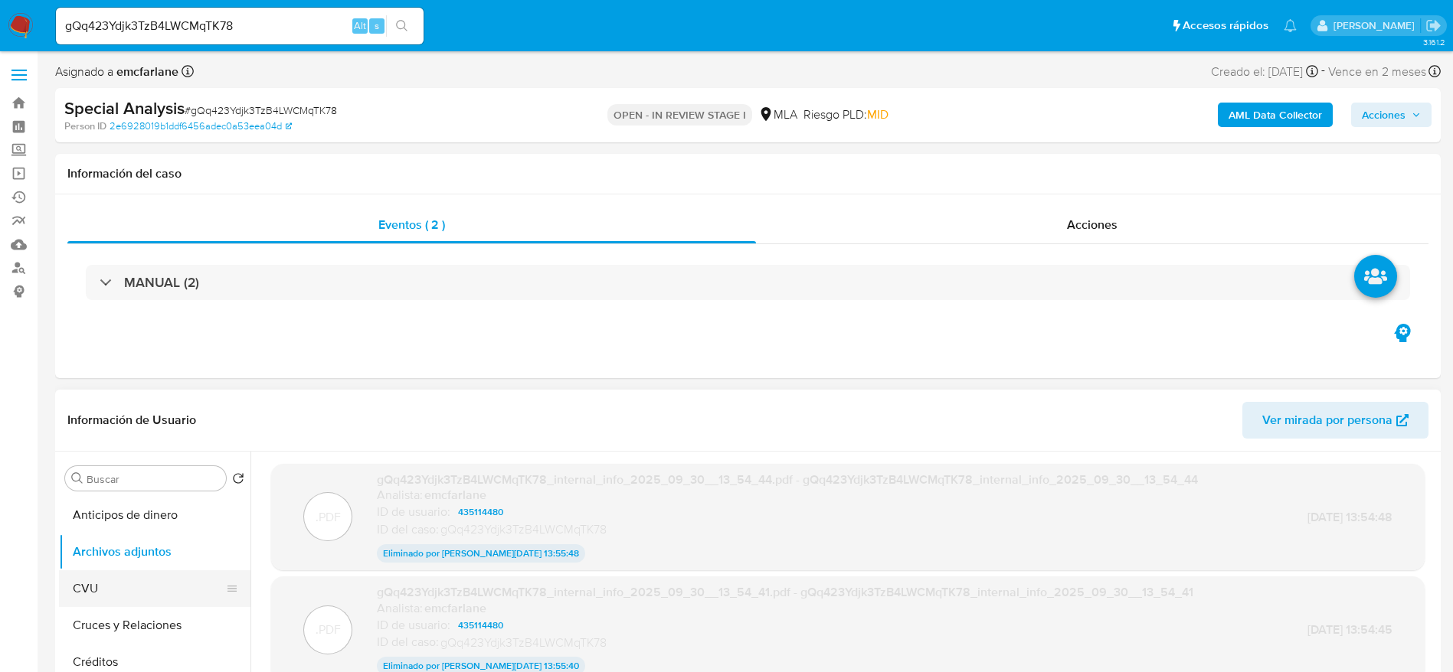
click at [132, 577] on button "CVU" at bounding box center [148, 588] width 179 height 37
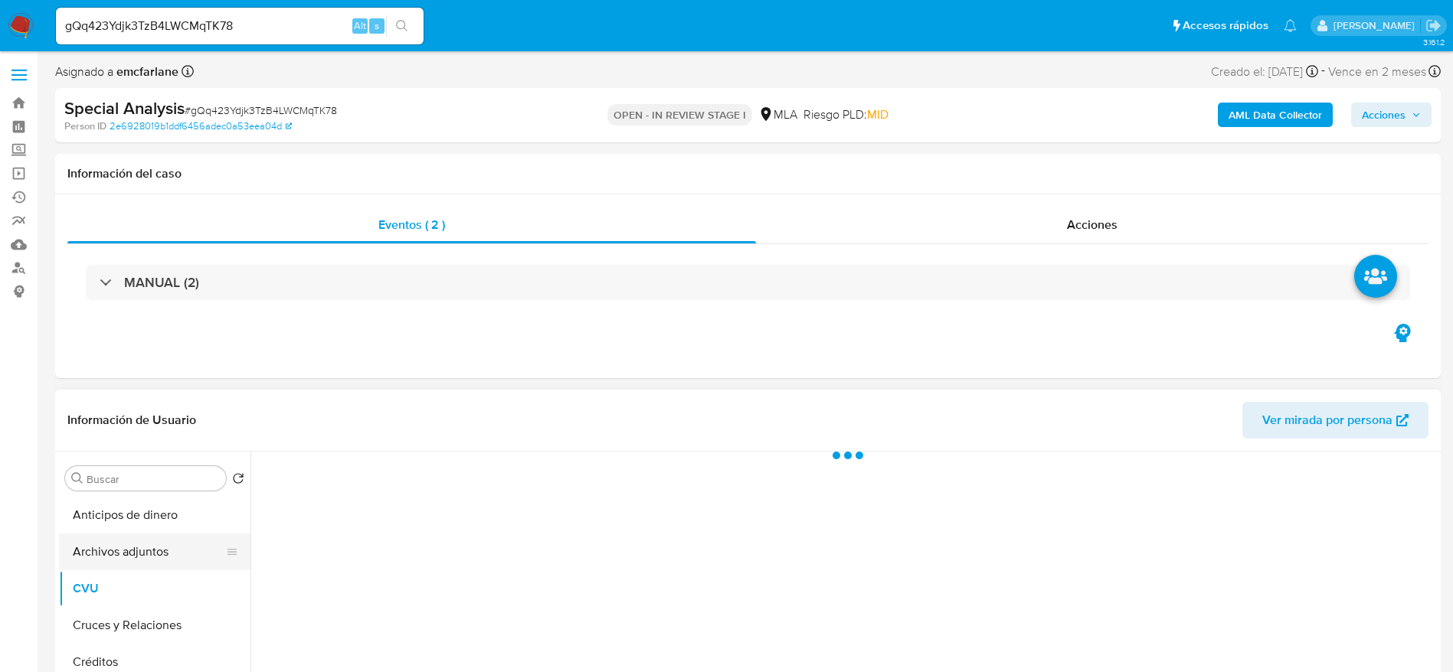
click at [136, 542] on button "Archivos adjuntos" at bounding box center [148, 552] width 179 height 37
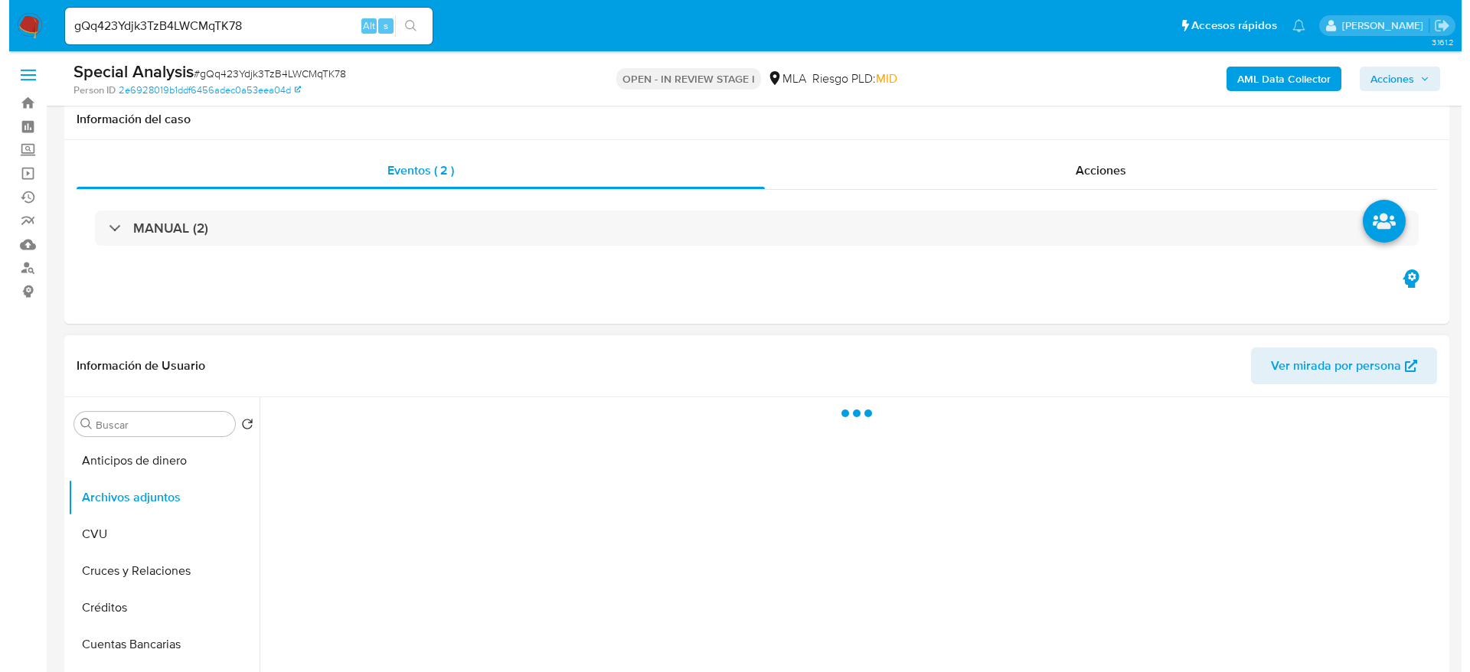
scroll to position [115, 0]
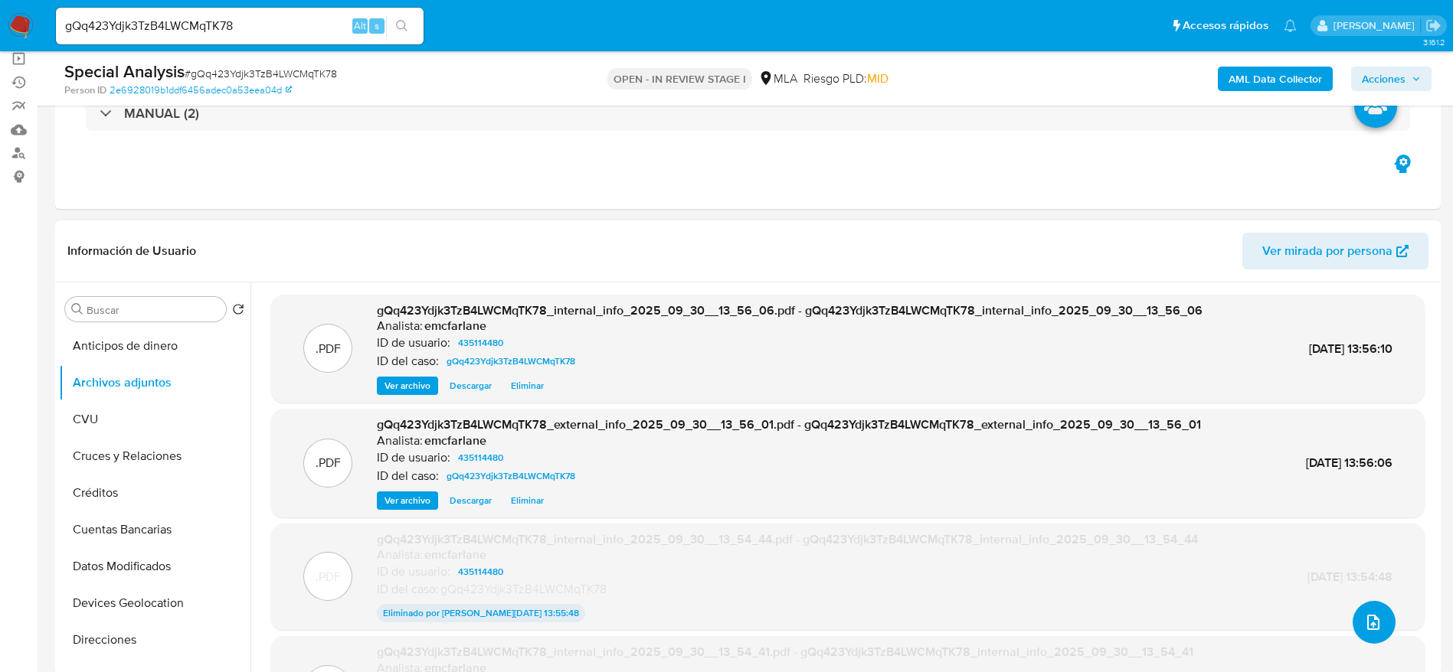
click at [1364, 619] on icon "upload-file" at bounding box center [1373, 622] width 18 height 18
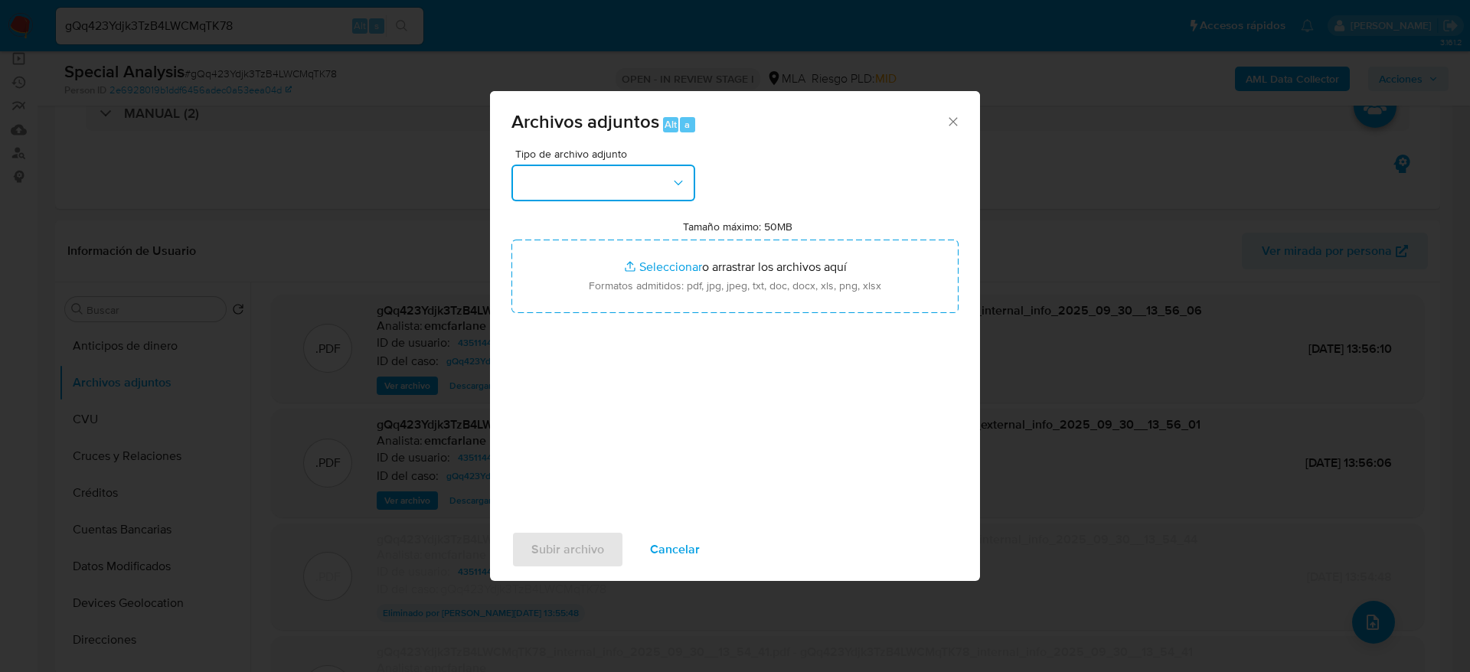
click at [665, 179] on button "button" at bounding box center [604, 183] width 184 height 37
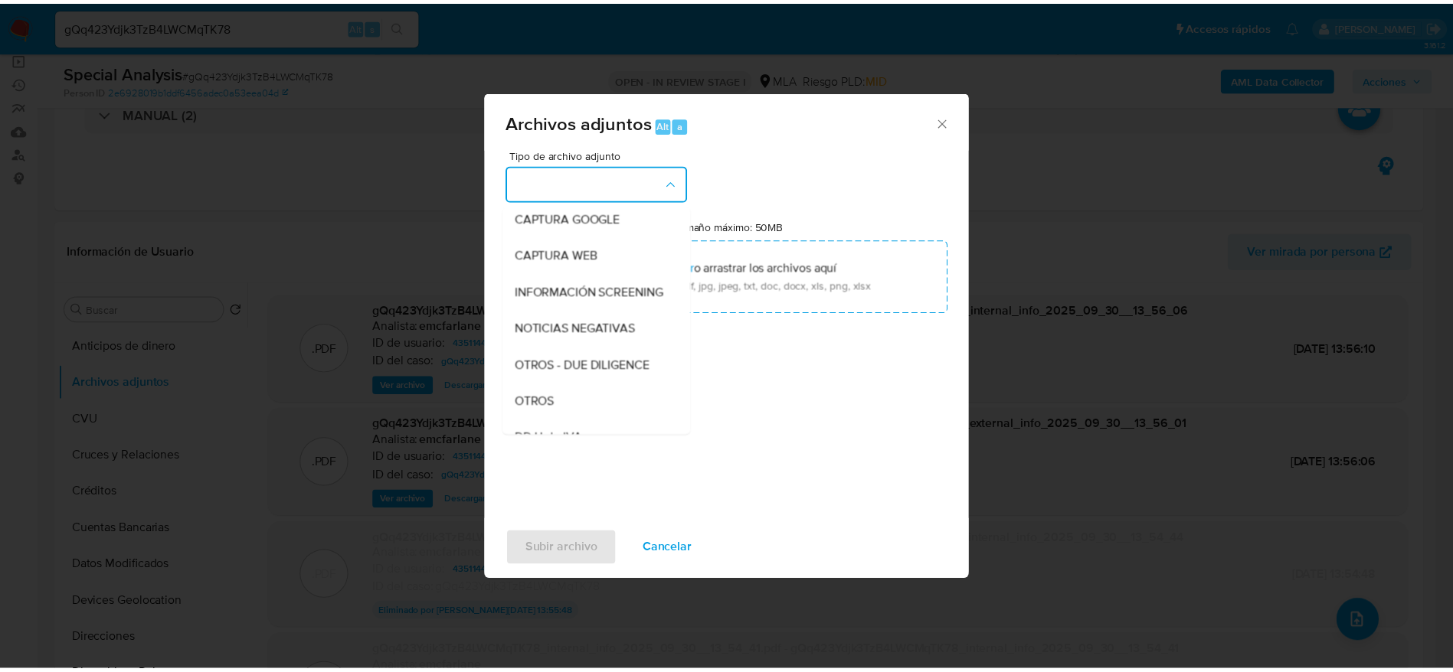
scroll to position [230, 0]
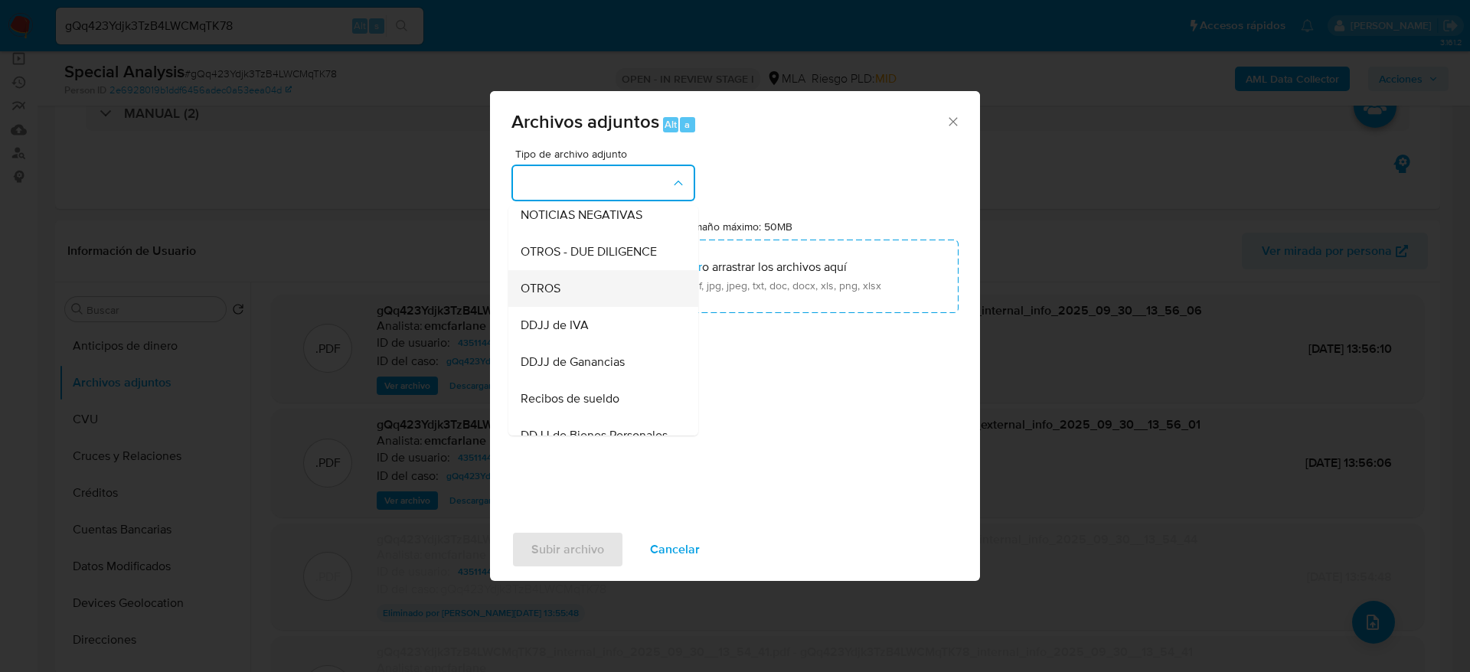
click at [546, 296] on span "OTROS" at bounding box center [541, 288] width 40 height 15
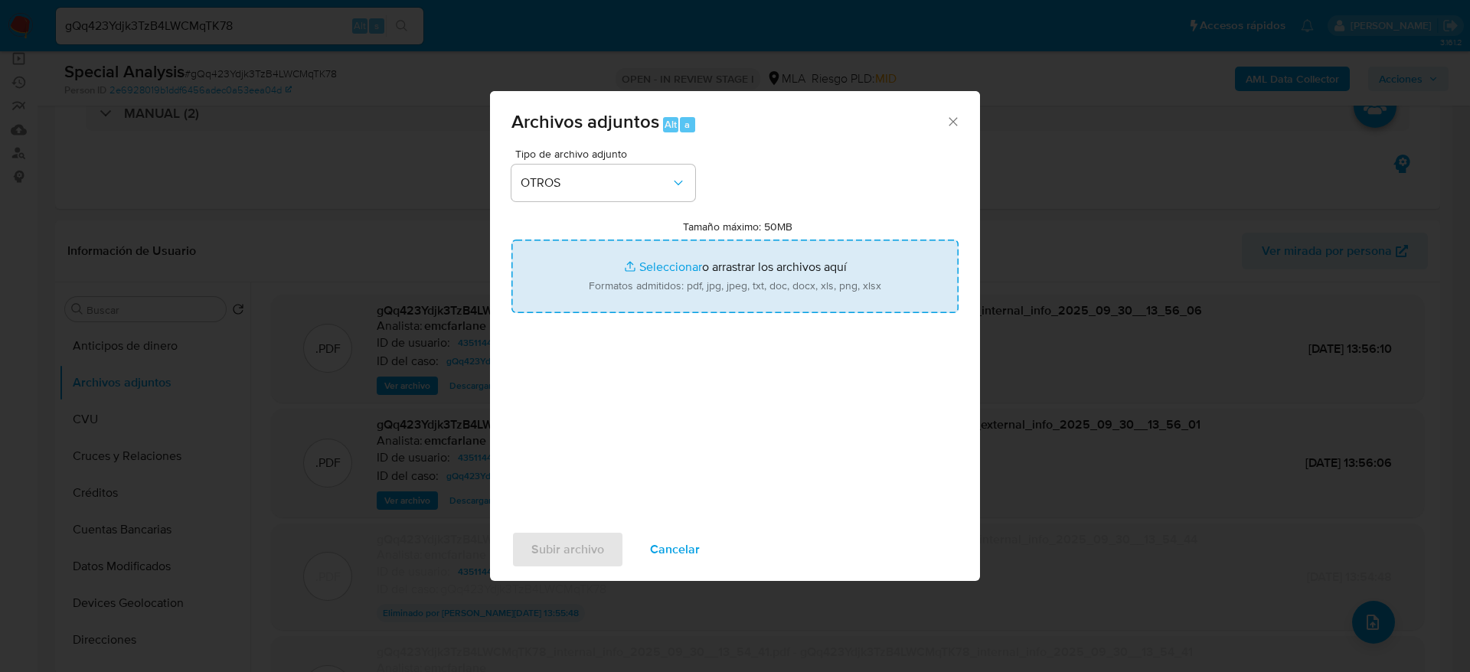
type input "C:\fakepath\Caselog gQq423Ydjk3TzB4LWCMqTK78.docx"
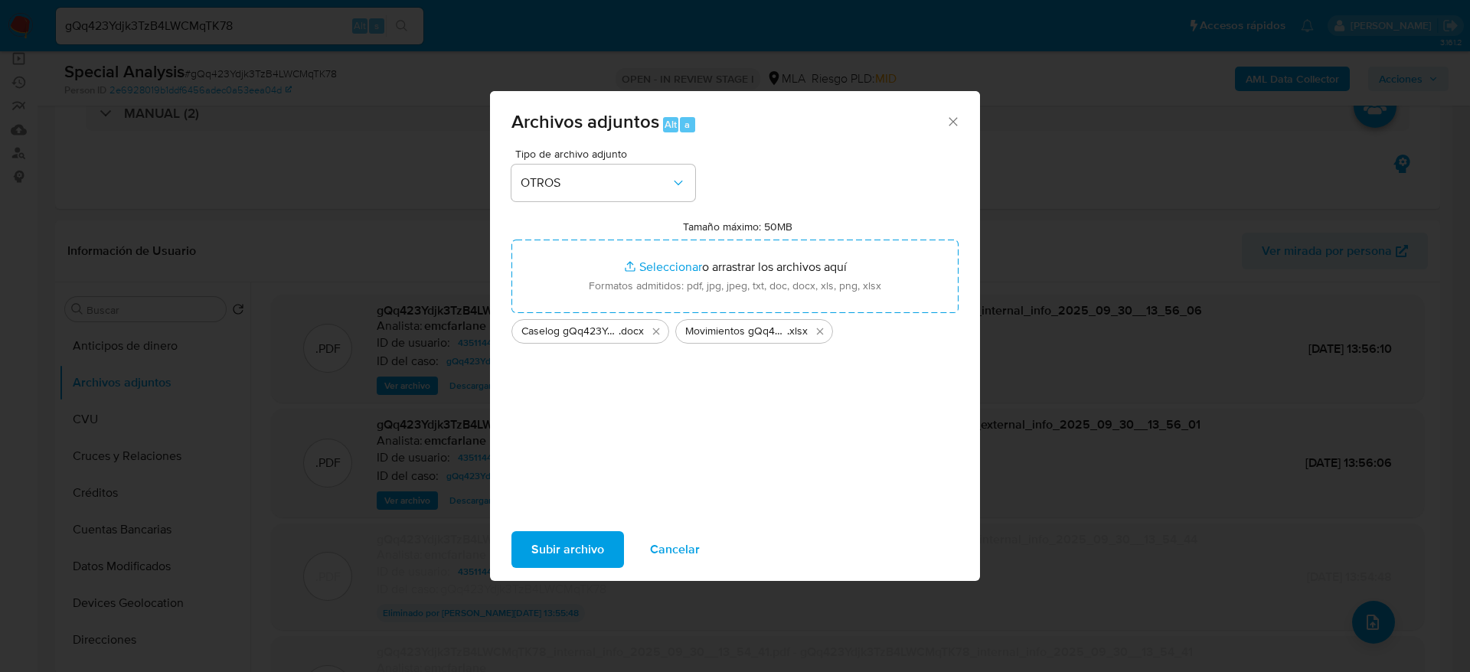
click at [574, 538] on span "Subir archivo" at bounding box center [567, 550] width 73 height 34
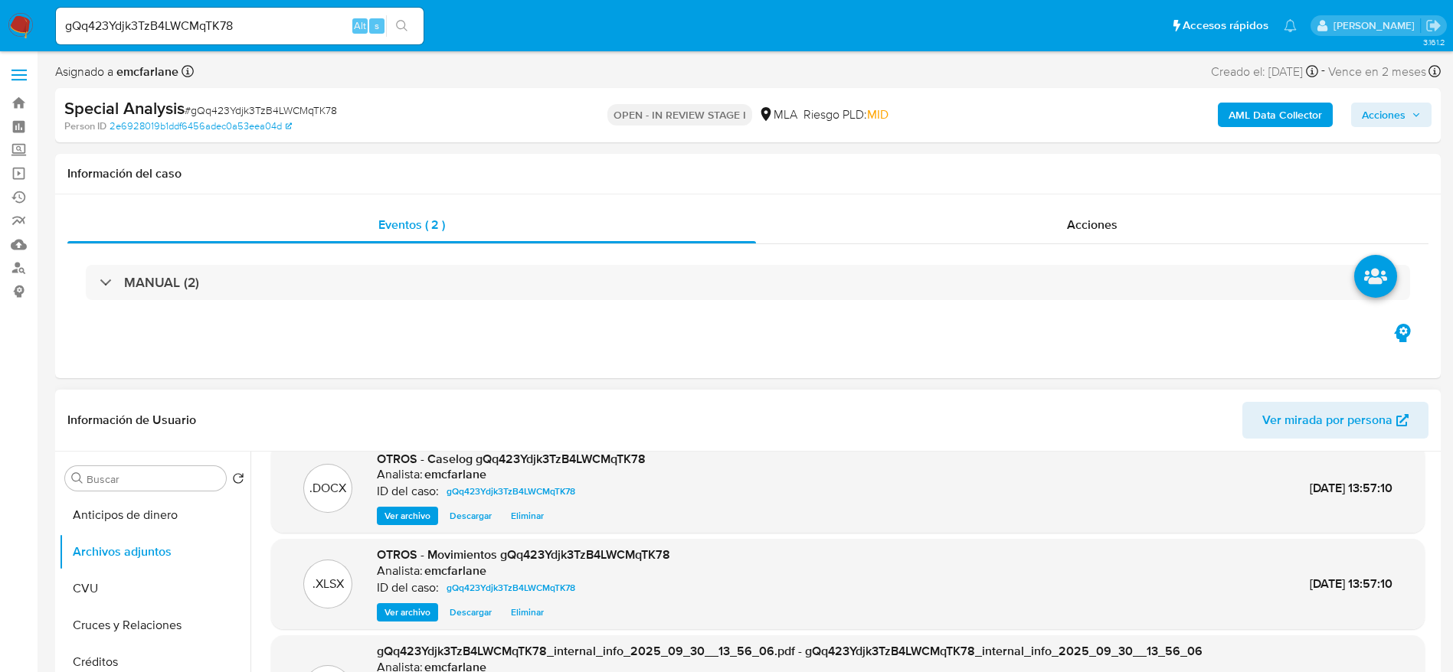
scroll to position [0, 0]
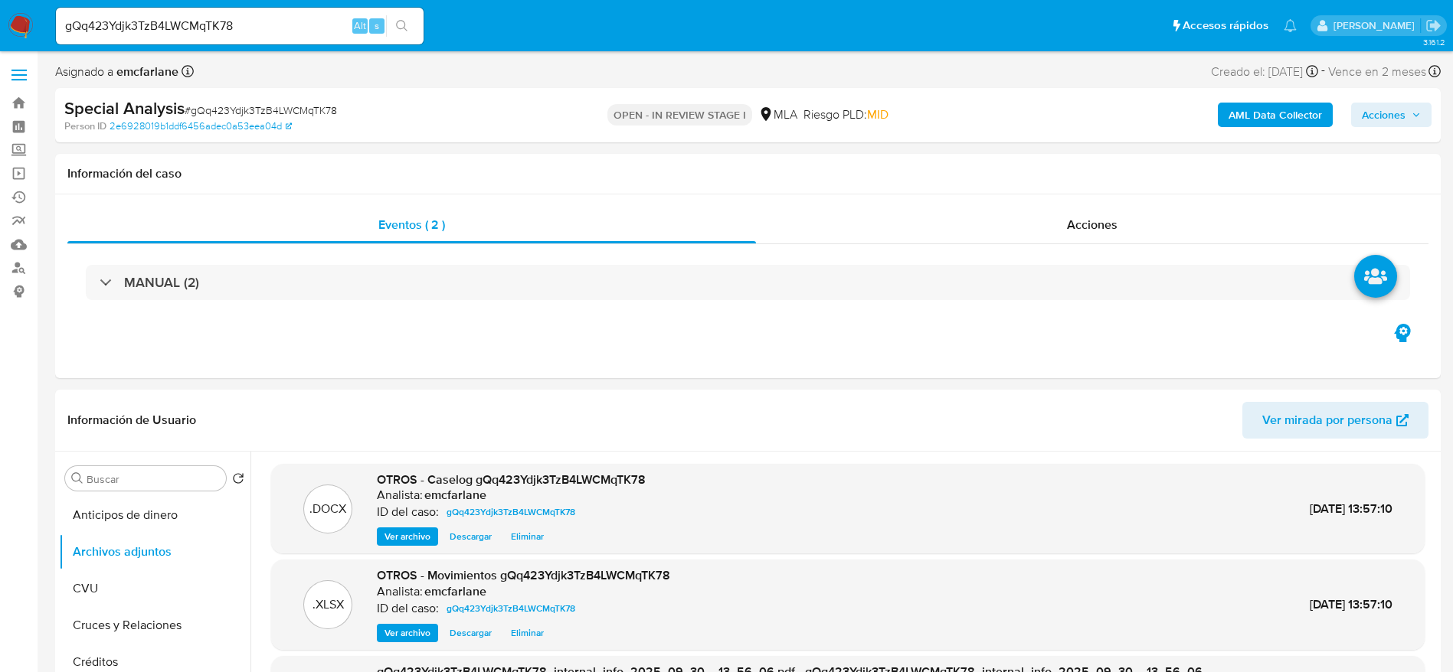
click at [1414, 113] on icon "button" at bounding box center [1415, 114] width 9 height 9
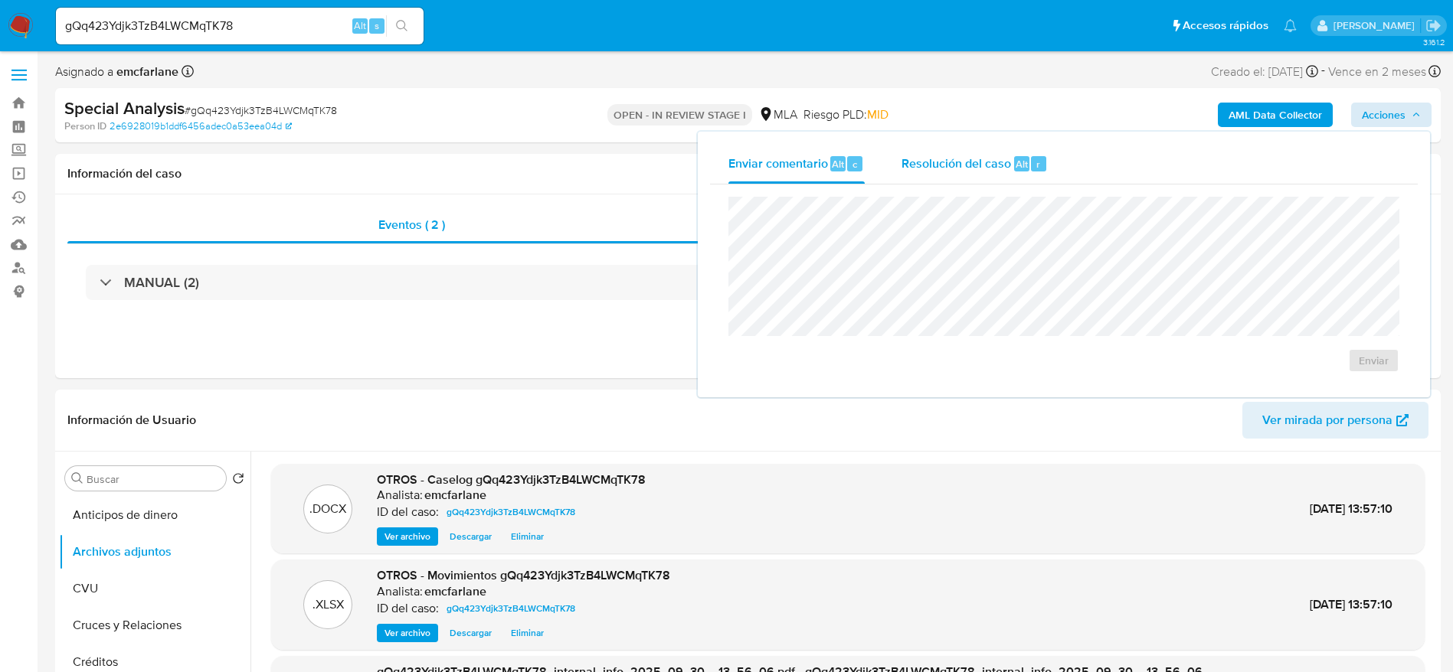
click at [1003, 172] on div "Resolución del caso Alt r" at bounding box center [974, 164] width 146 height 40
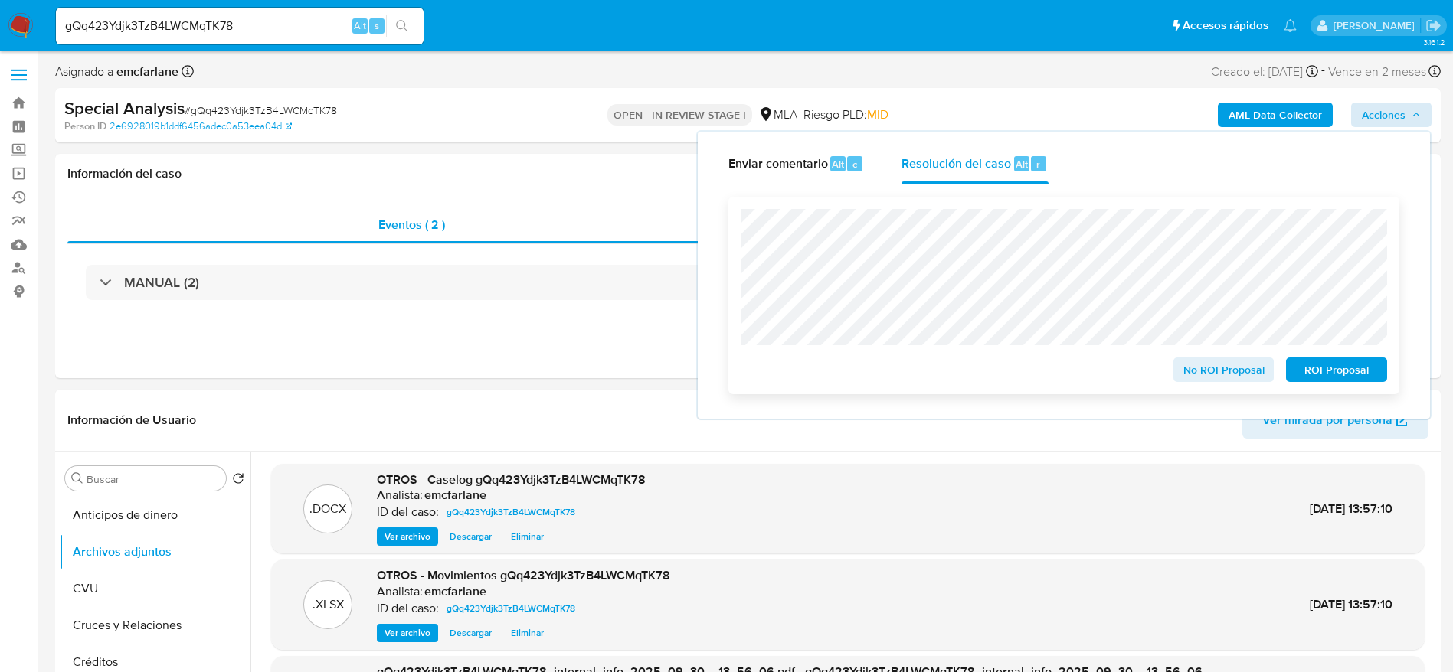
click at [1351, 378] on span "ROI Proposal" at bounding box center [1336, 369] width 80 height 21
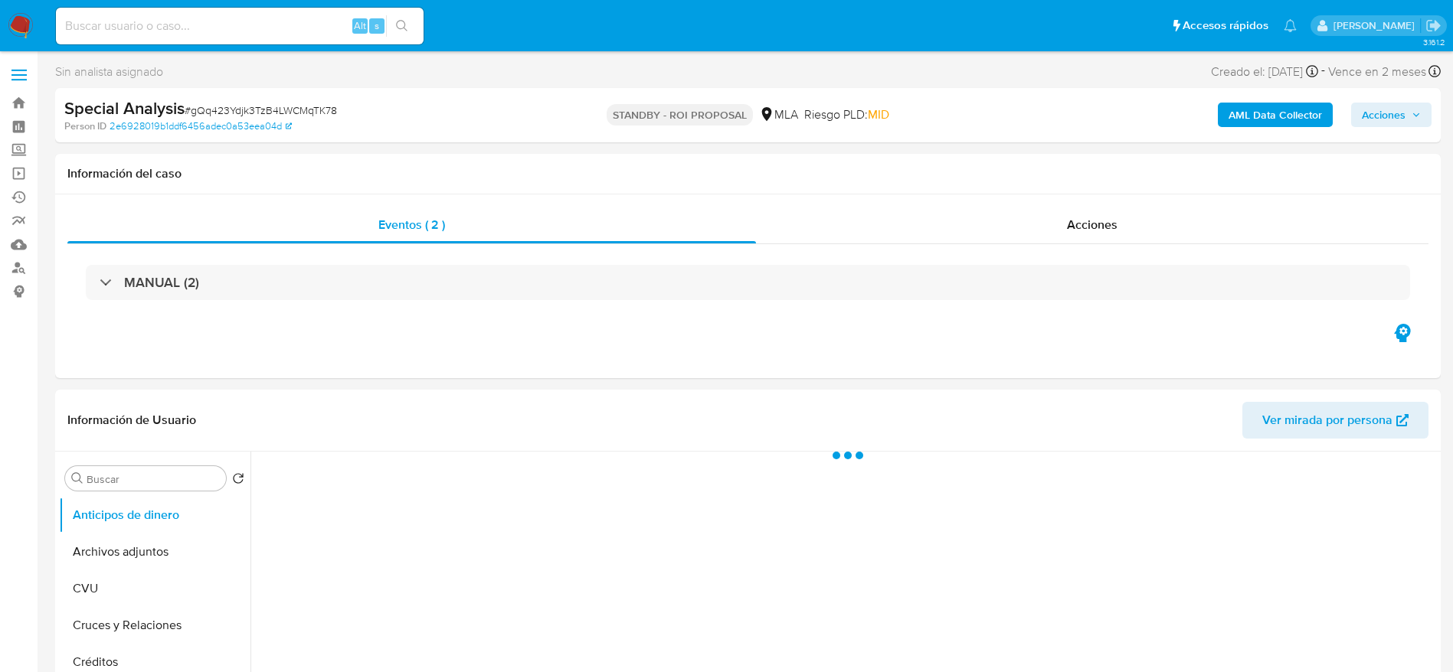
click at [221, 18] on input at bounding box center [240, 26] width 368 height 20
paste input "Vq2l2Dd0mg6HcIVQ5AIUYnH4"
type input "Vq2l2Dd0mg6HcIVQ5AIUYnH4"
select select "10"
type input "Vq2l2Dd0mg6HcIVQ5AIUYnH4"
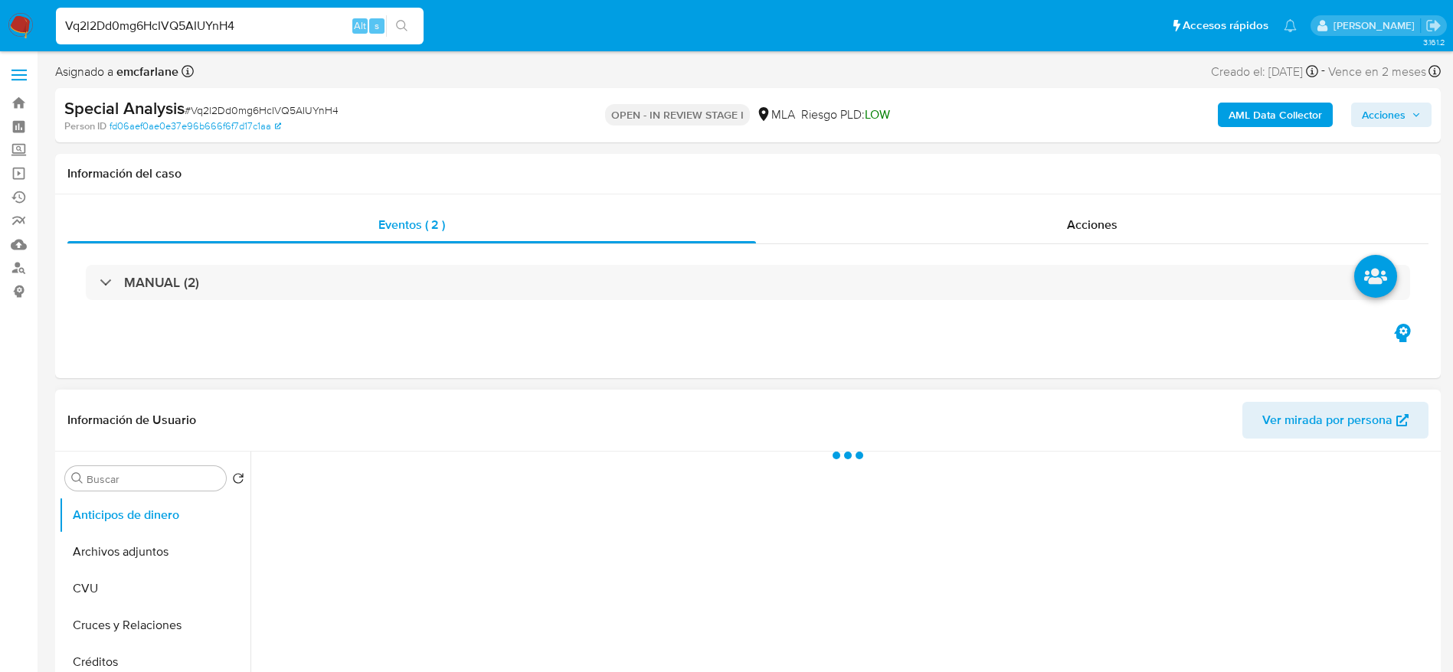
select select "10"
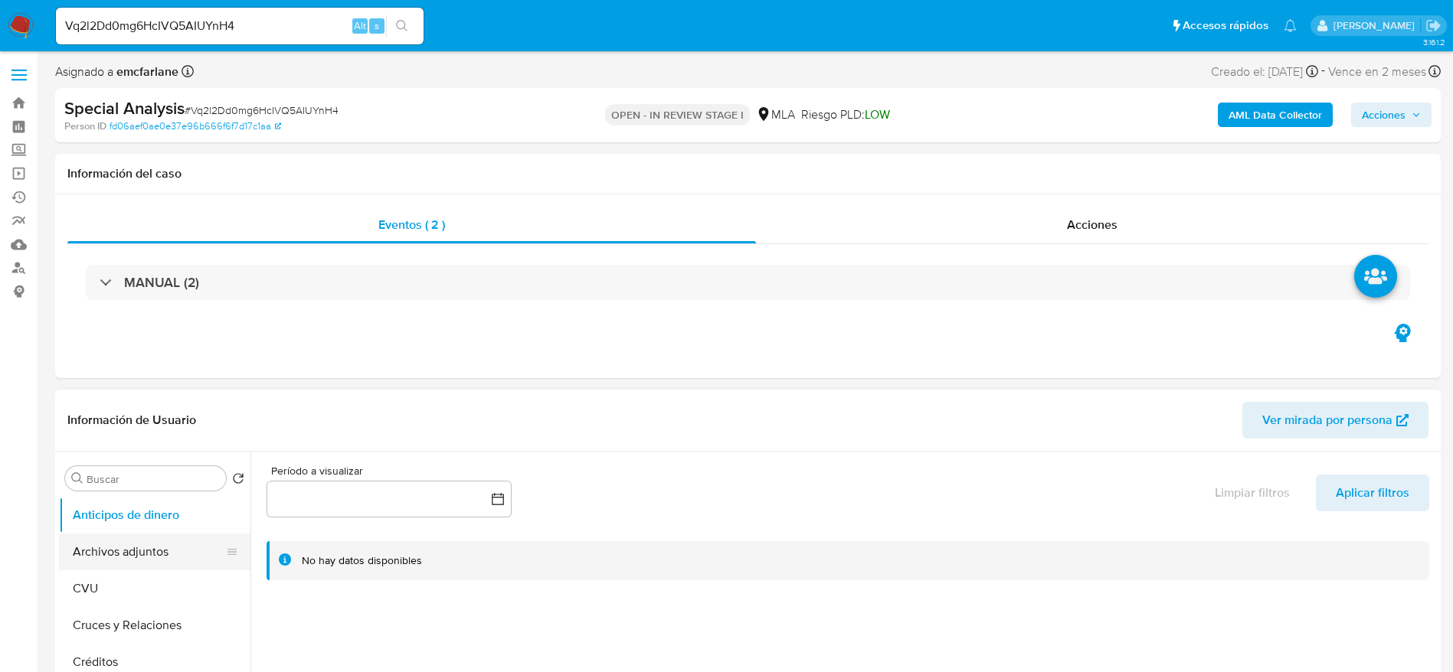
click at [117, 550] on button "Archivos adjuntos" at bounding box center [148, 552] width 179 height 37
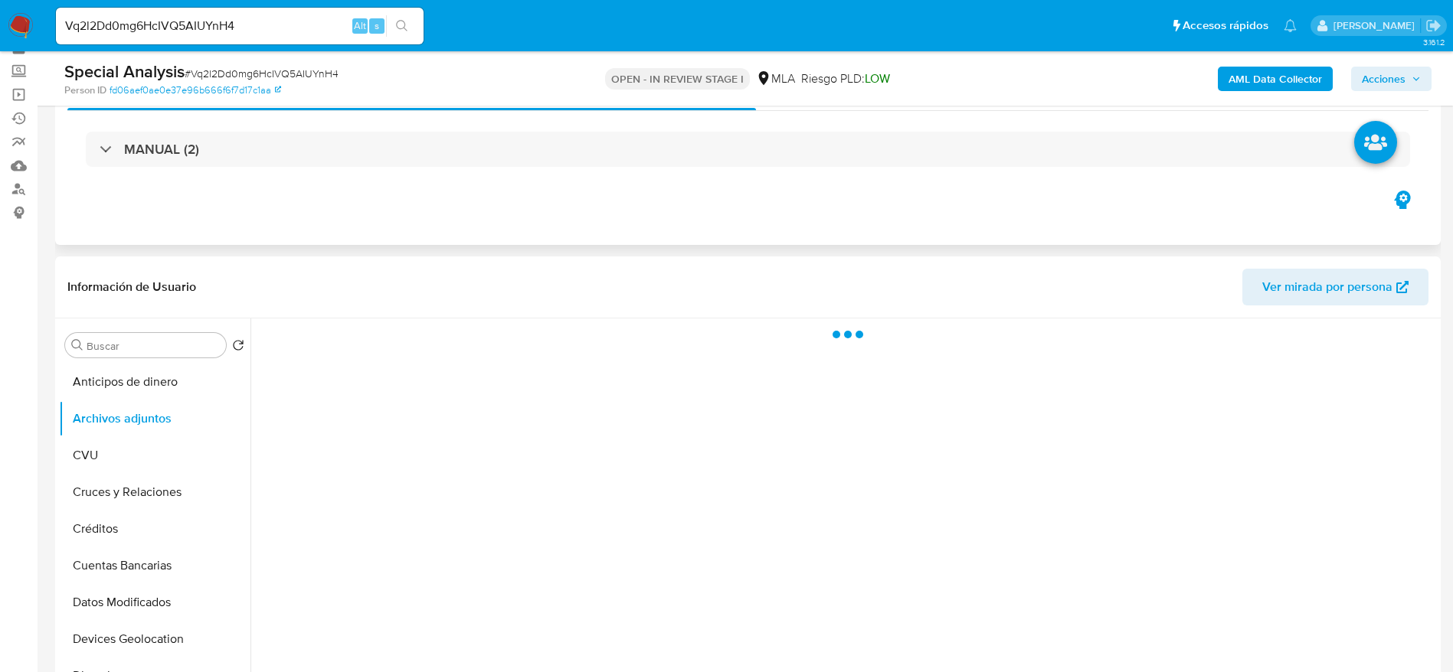
scroll to position [115, 0]
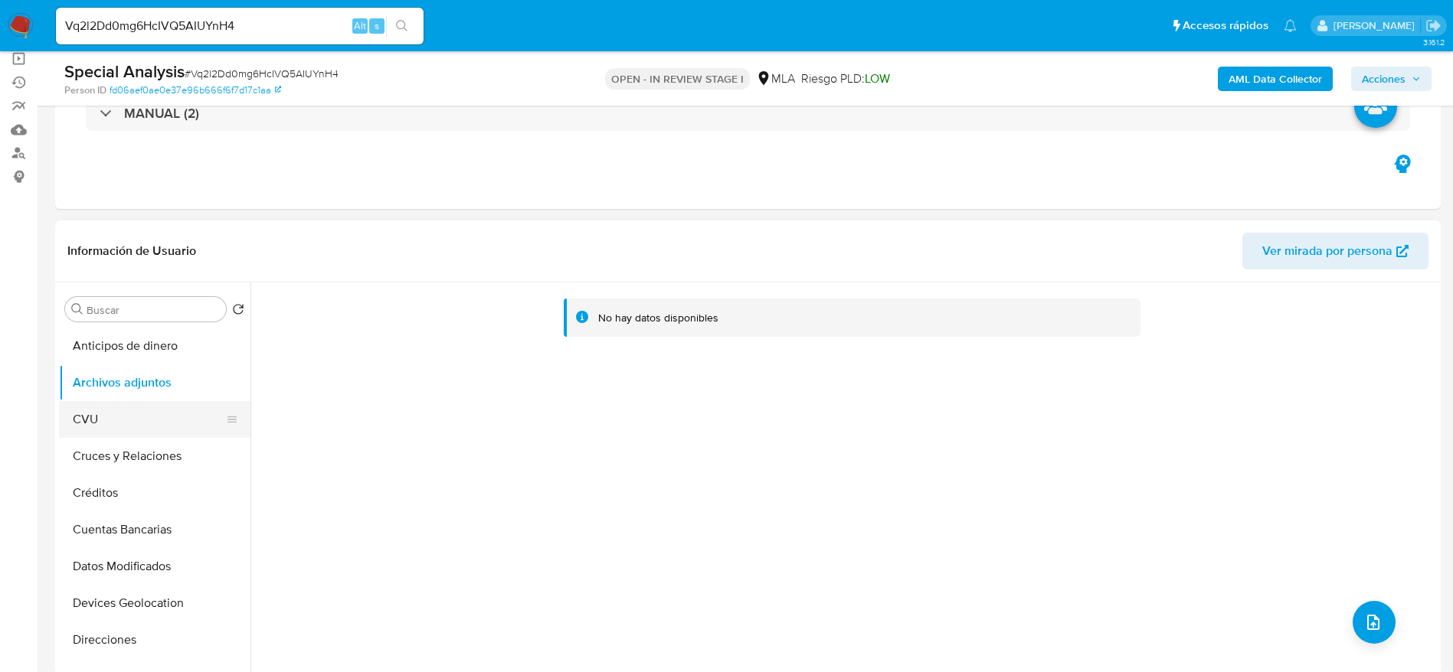
click at [119, 414] on button "CVU" at bounding box center [148, 419] width 179 height 37
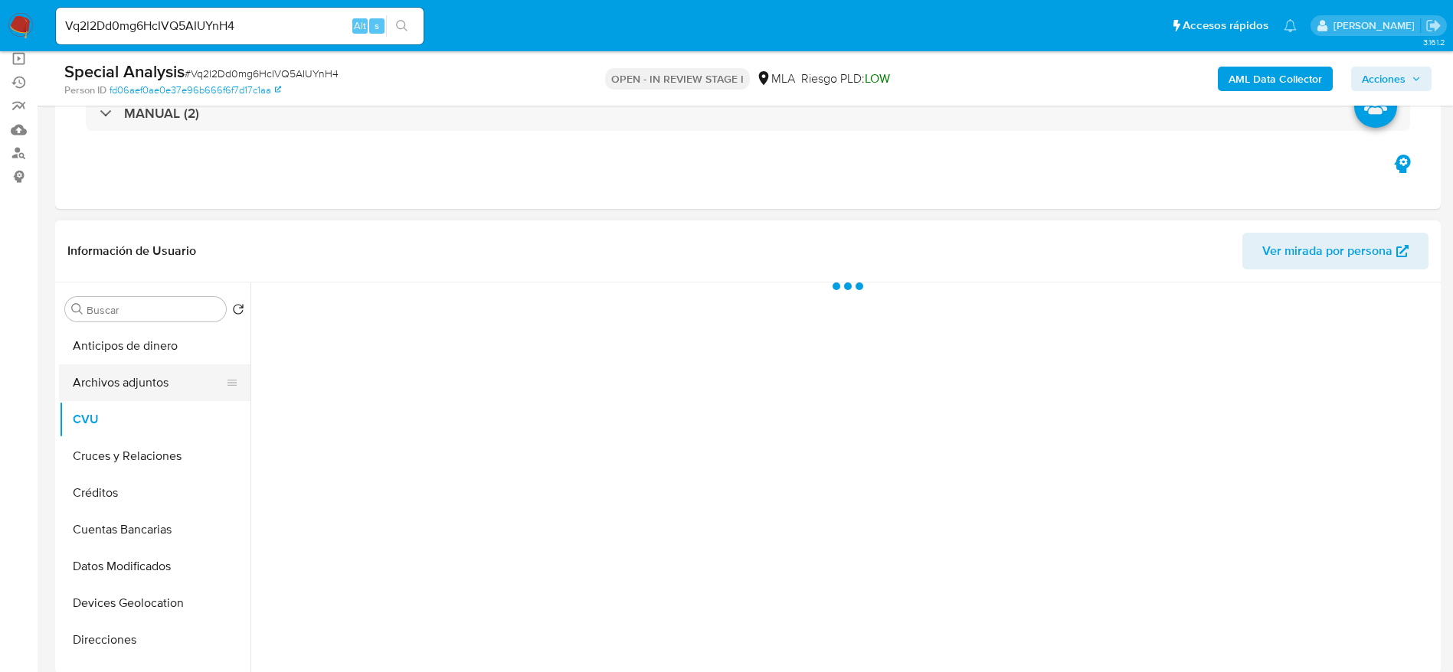
click at [124, 388] on button "Archivos adjuntos" at bounding box center [148, 383] width 179 height 37
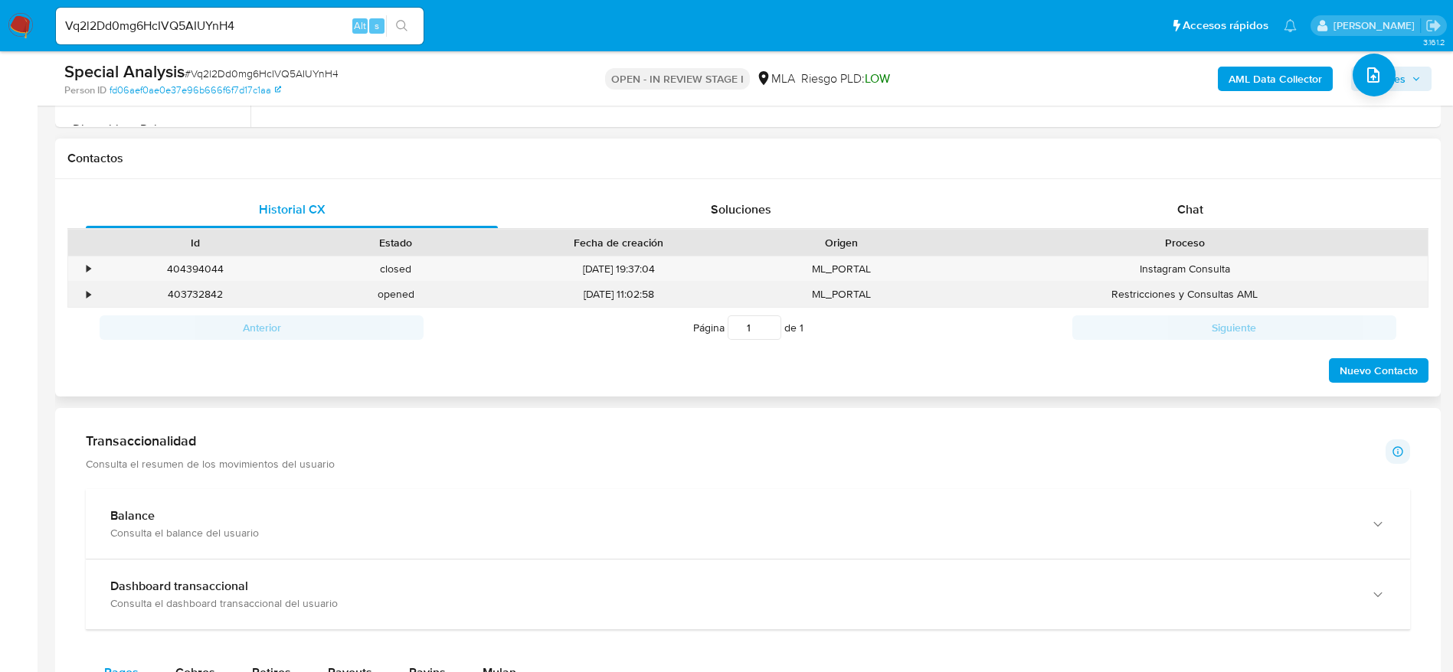
scroll to position [804, 0]
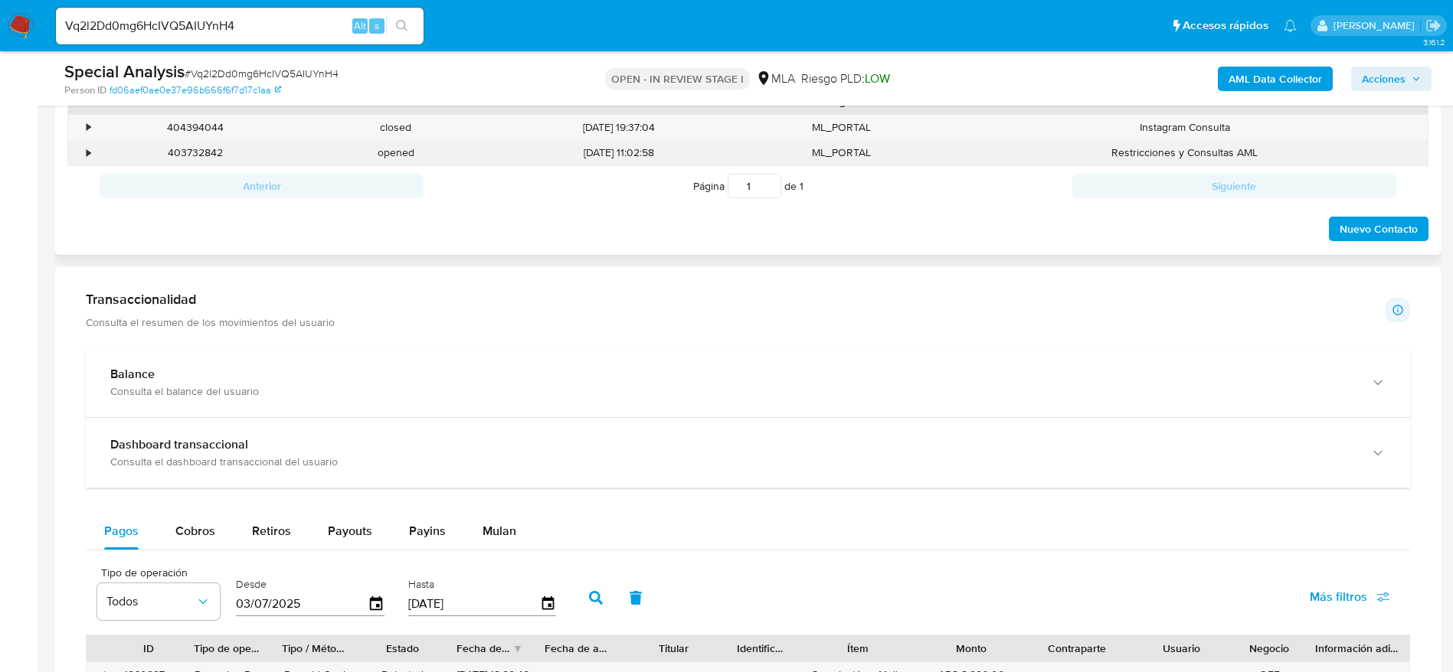
click at [197, 155] on div "403732842" at bounding box center [195, 152] width 201 height 25
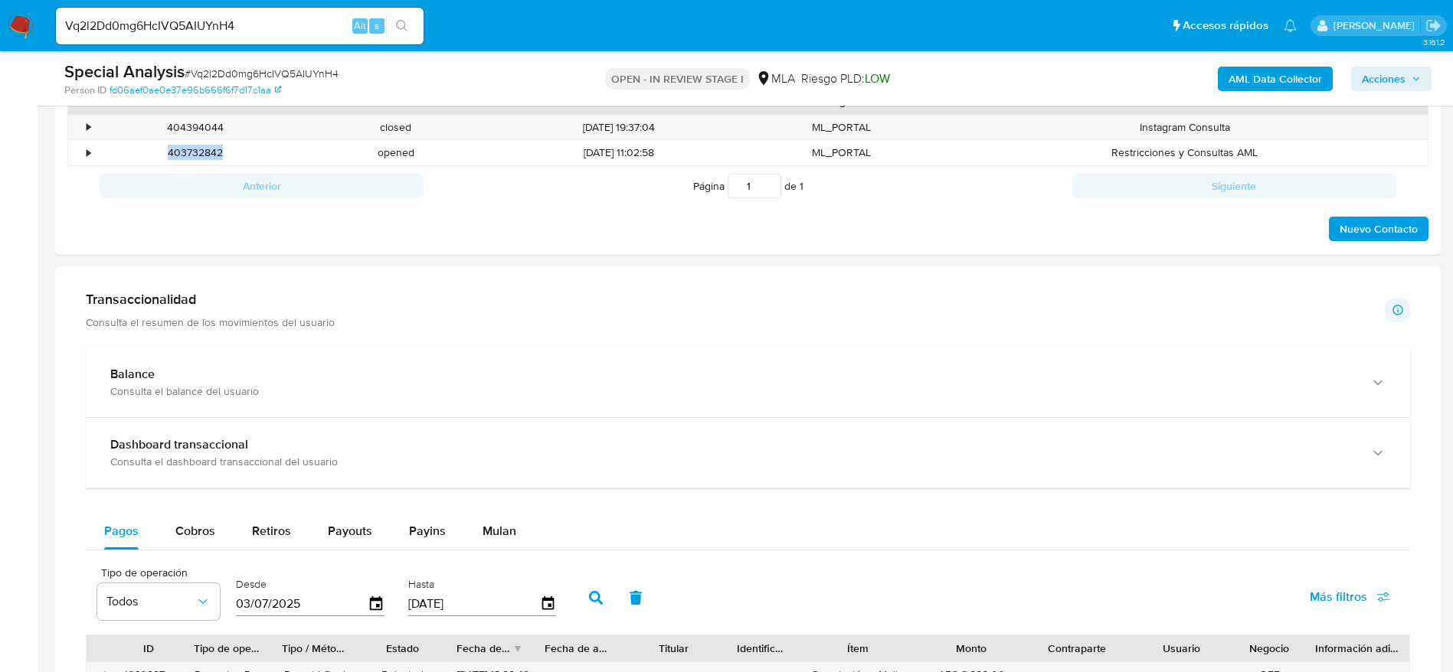
copy div "403732842"
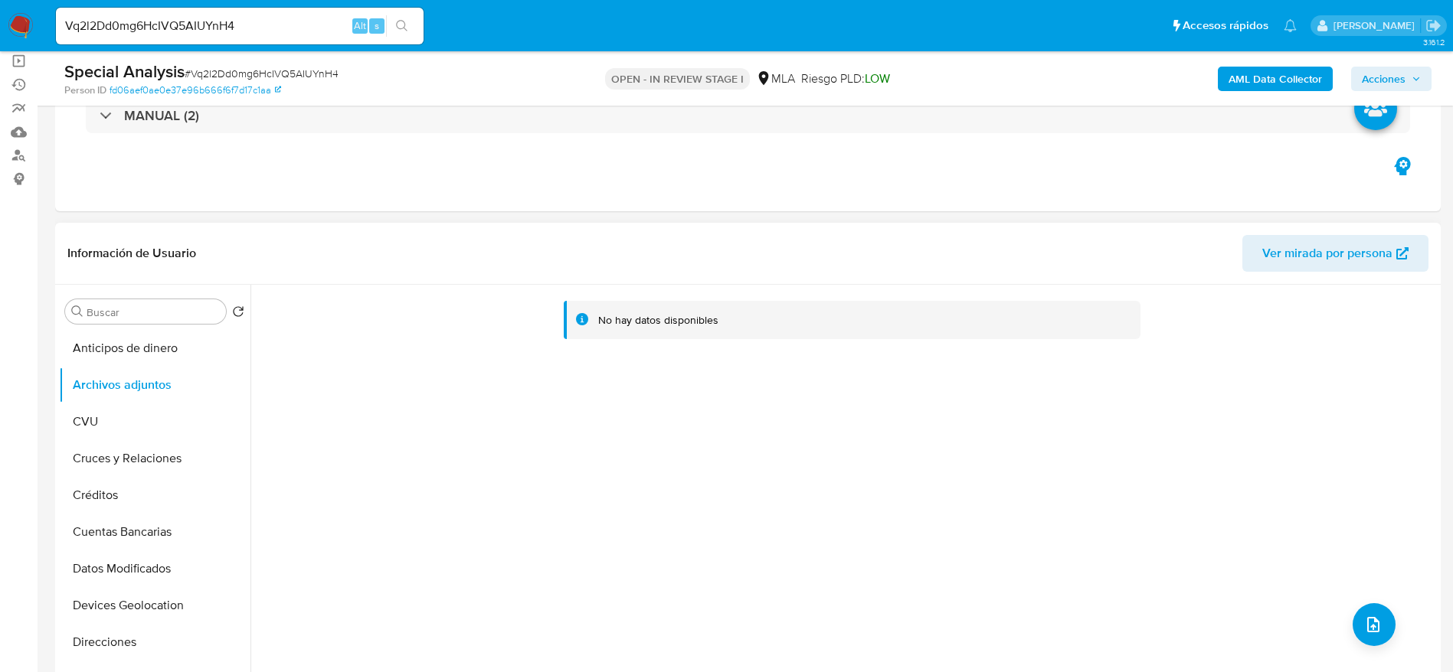
scroll to position [0, 0]
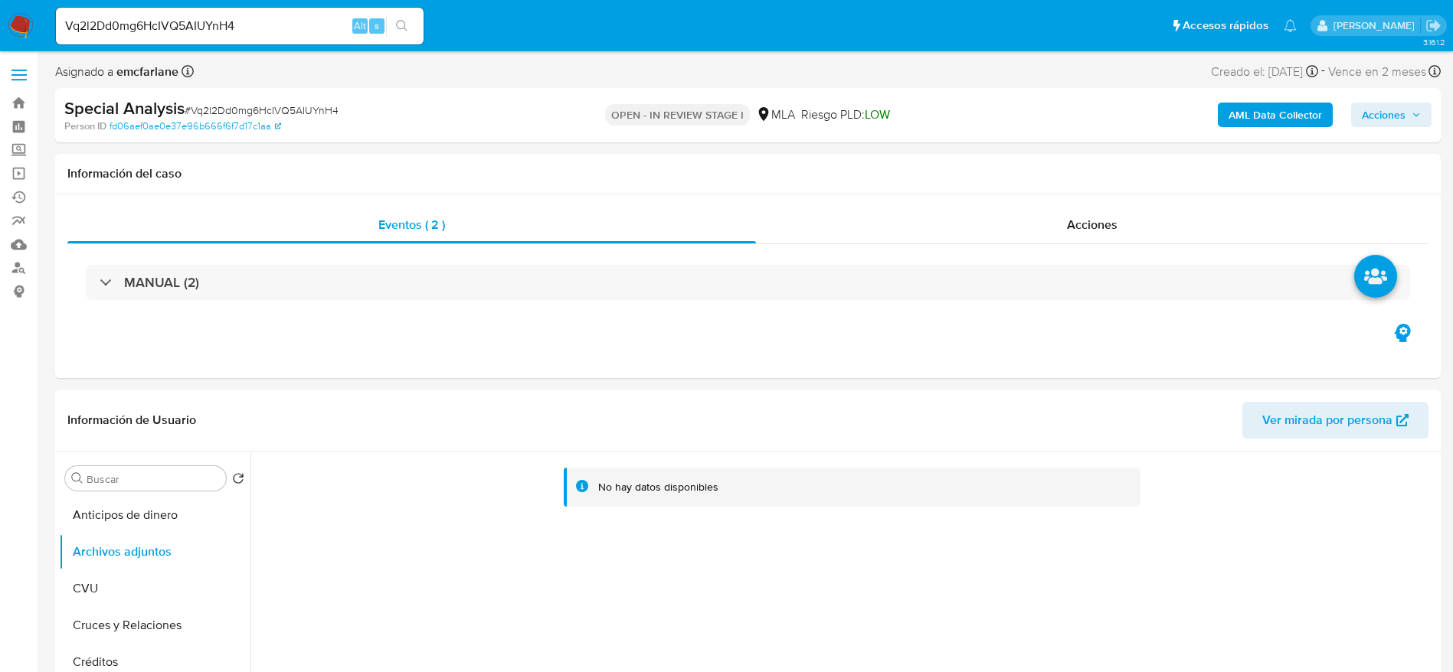
click at [1256, 106] on b "AML Data Collector" at bounding box center [1274, 115] width 93 height 25
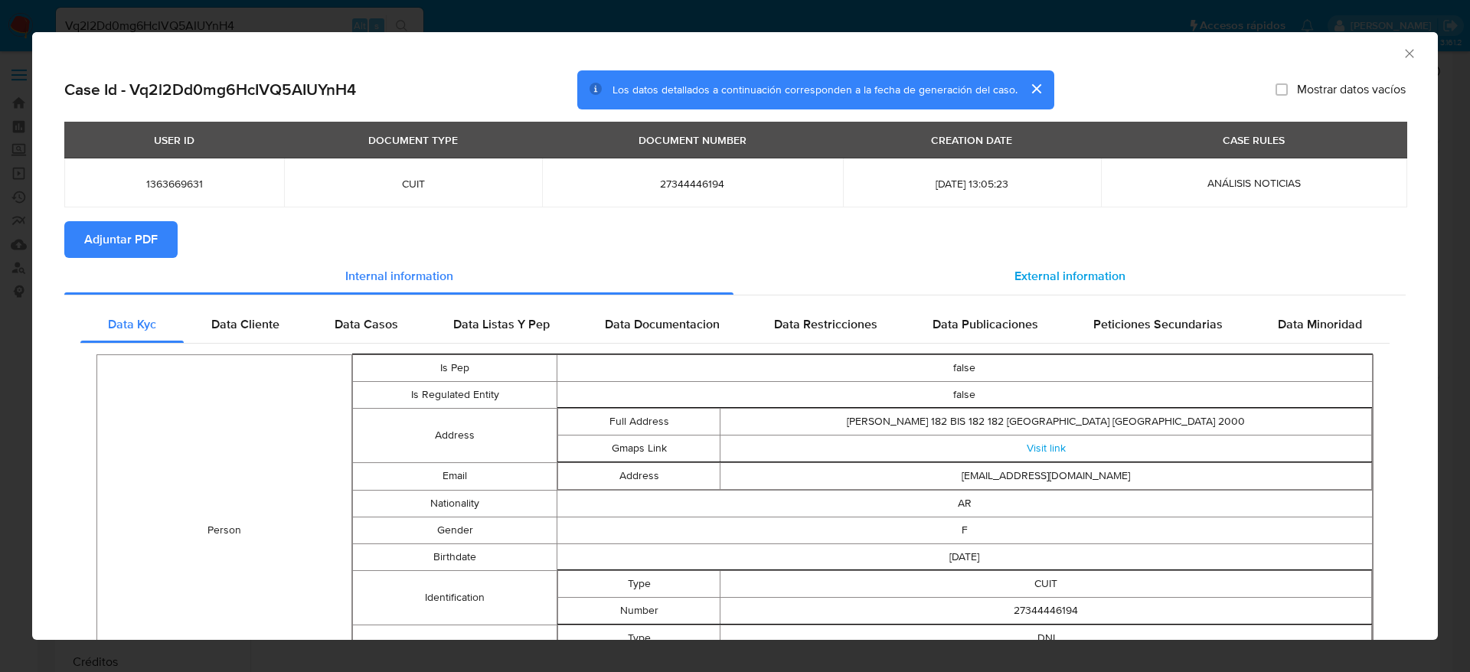
click at [1117, 258] on div "External information" at bounding box center [1070, 276] width 672 height 37
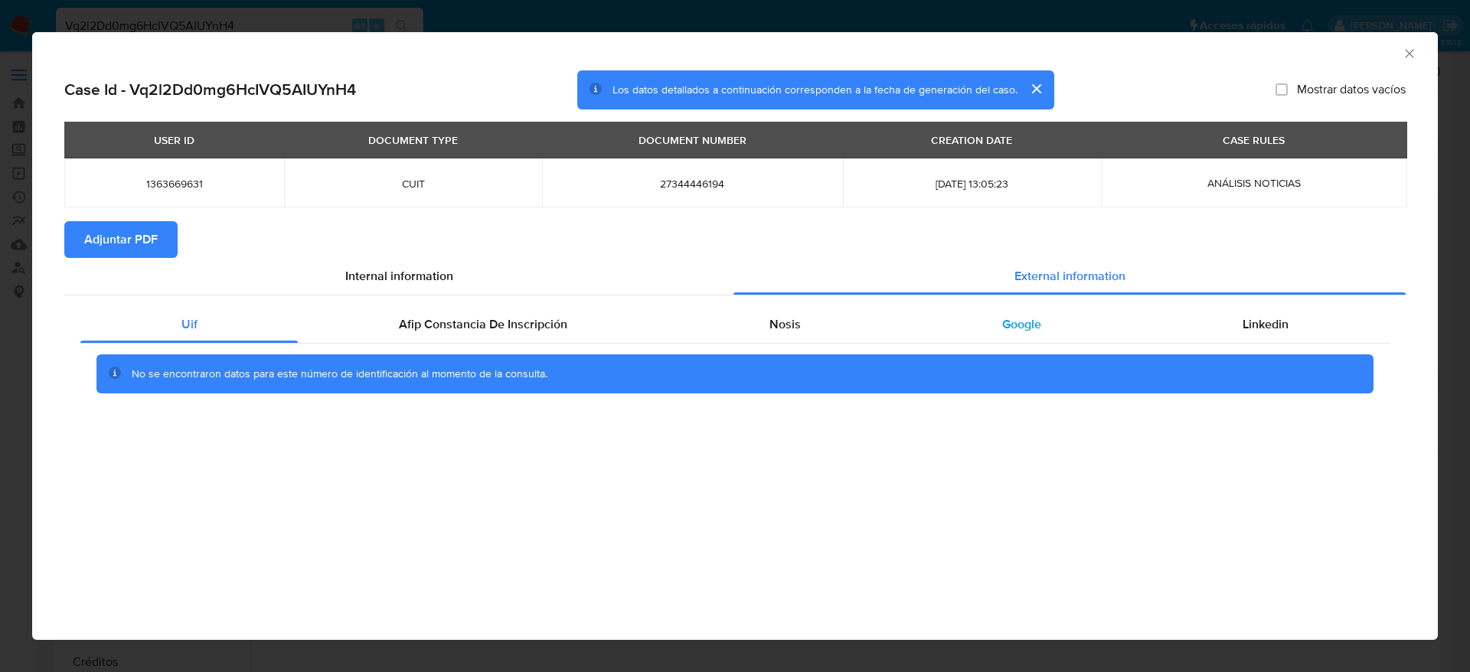
click at [1048, 321] on div "Google" at bounding box center [1021, 324] width 240 height 37
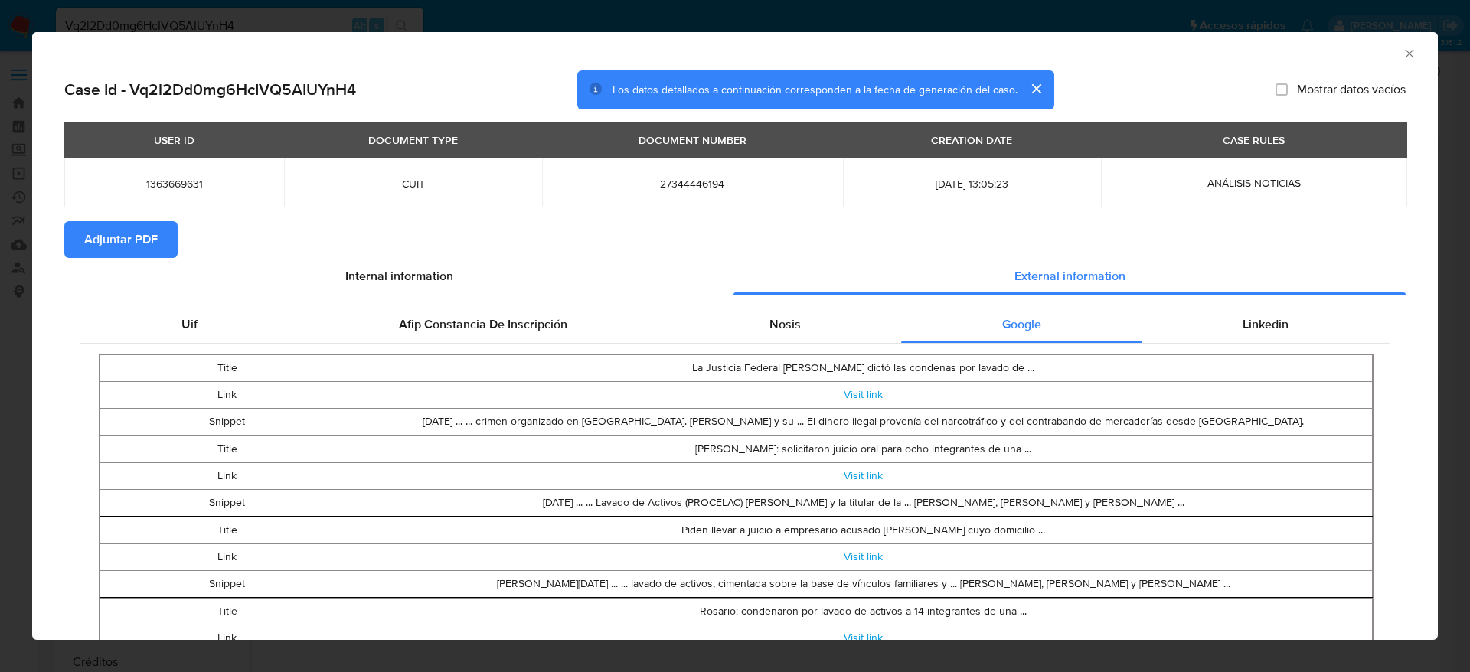
click at [145, 244] on span "Adjuntar PDF" at bounding box center [121, 240] width 74 height 34
click at [1402, 49] on icon "Cerrar ventana" at bounding box center [1409, 53] width 15 height 15
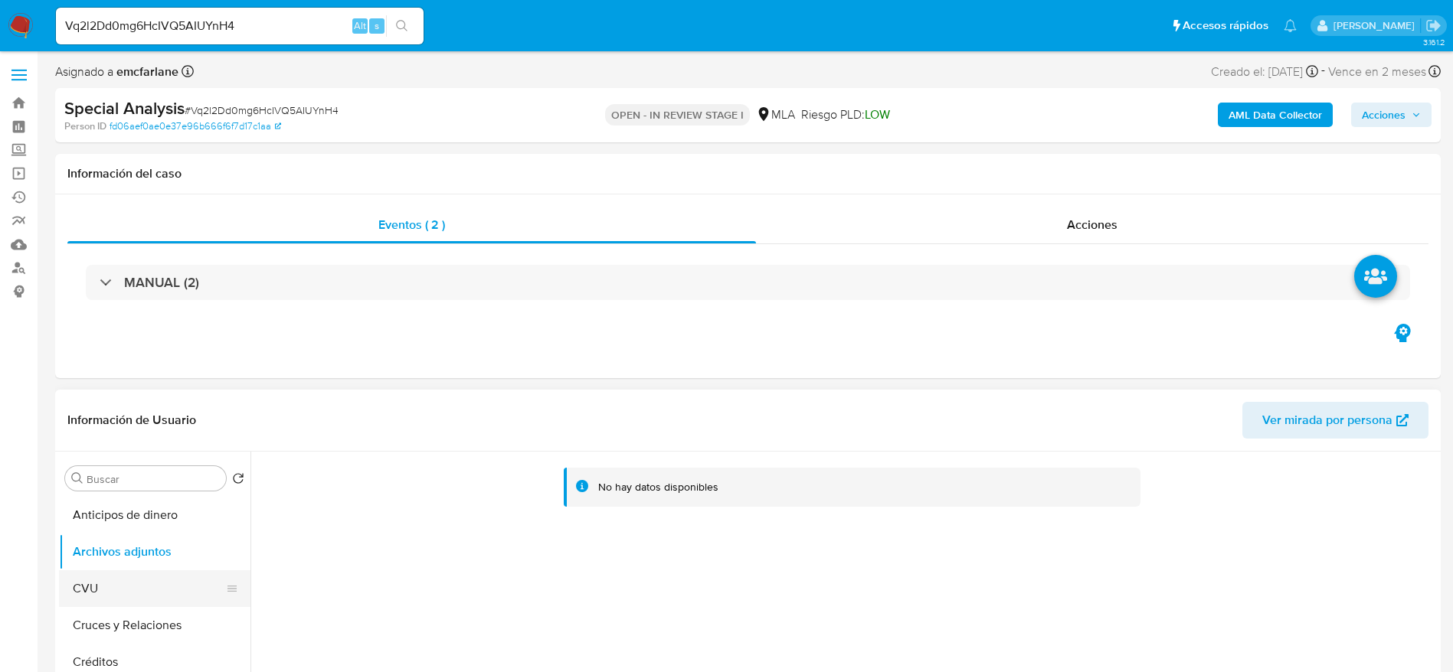
click at [99, 582] on button "CVU" at bounding box center [148, 588] width 179 height 37
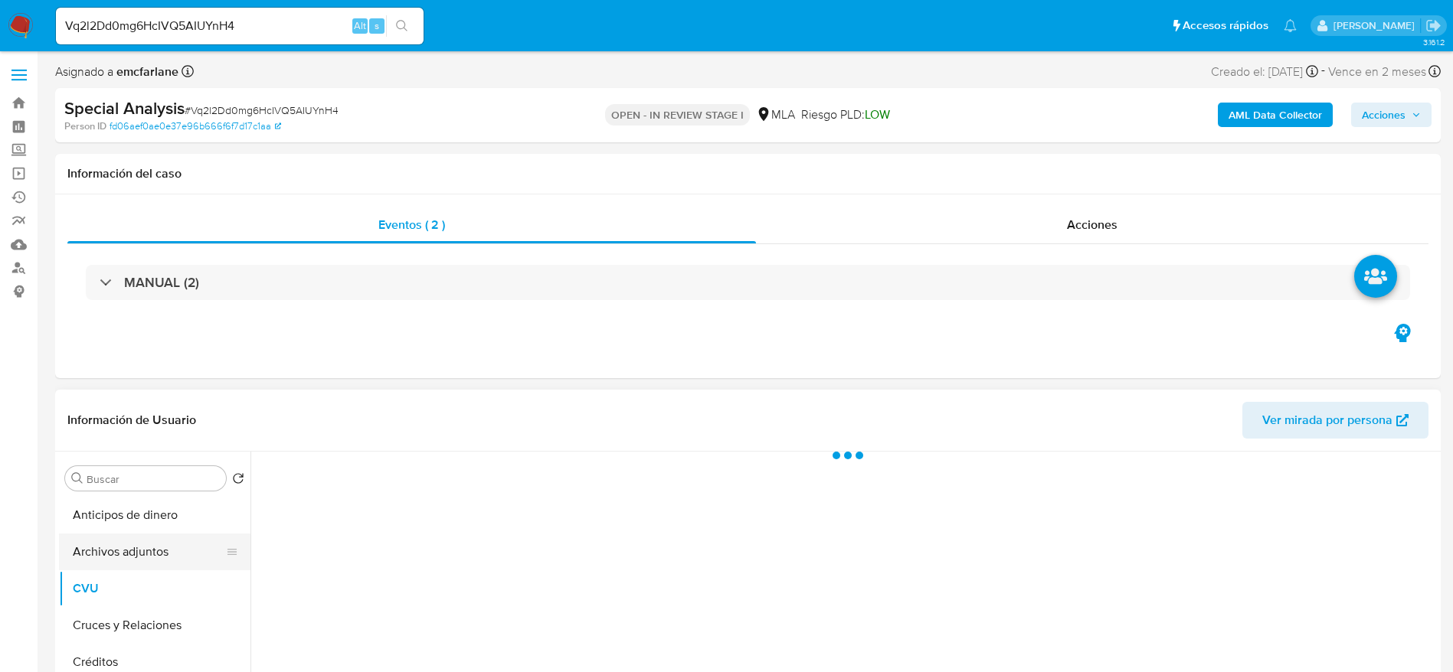
click at [106, 552] on button "Archivos adjuntos" at bounding box center [148, 552] width 179 height 37
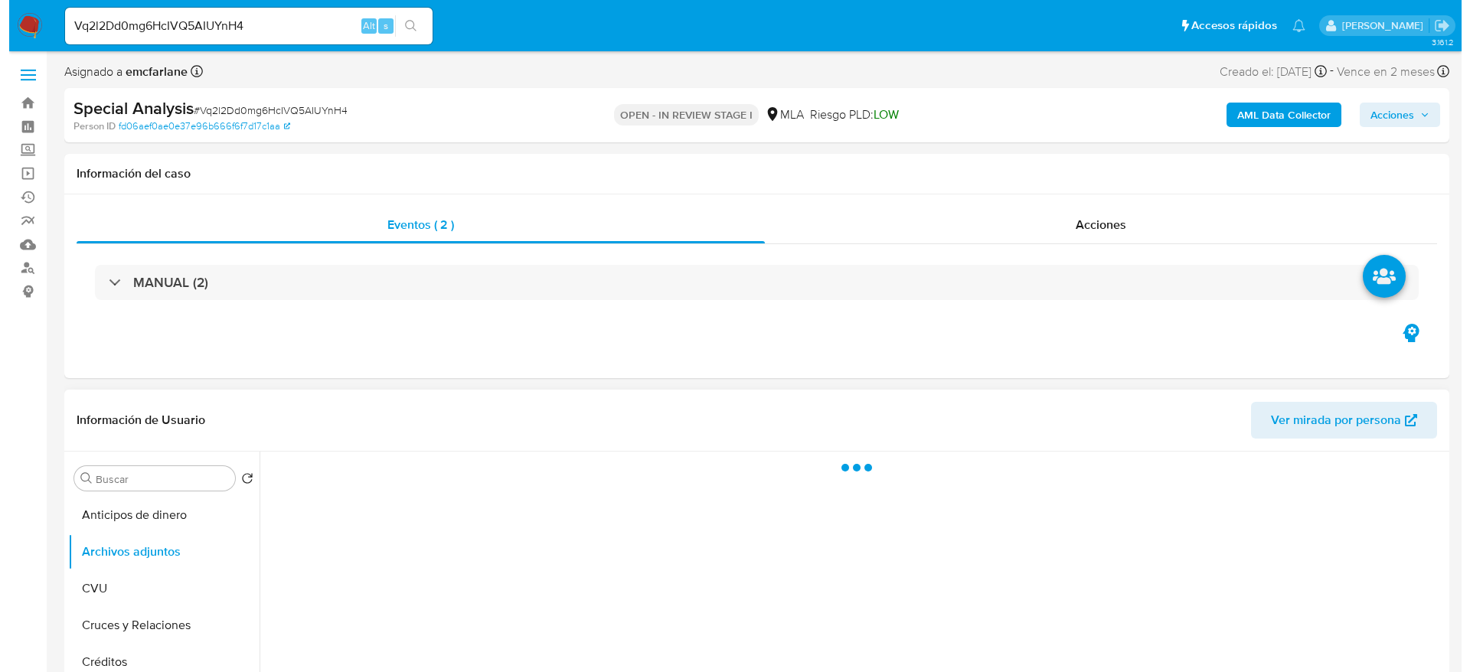
scroll to position [115, 0]
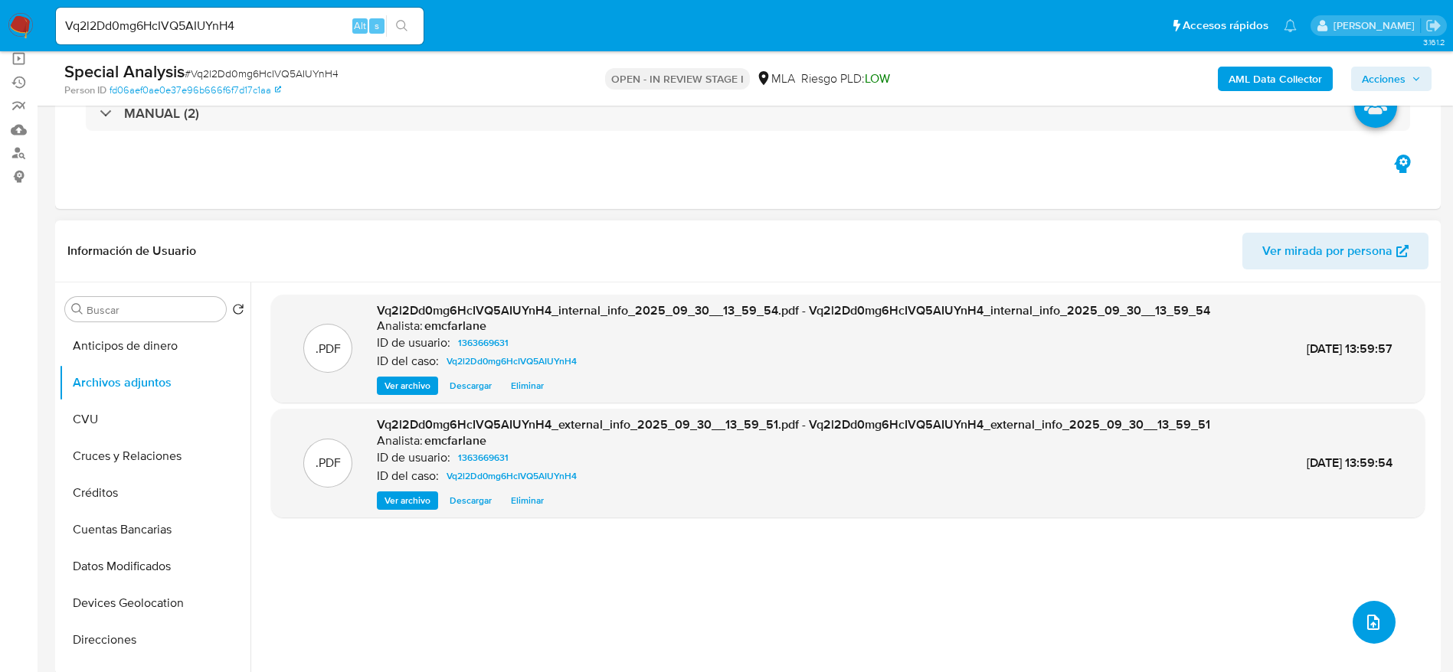
click at [1379, 623] on button "upload-file" at bounding box center [1373, 622] width 43 height 43
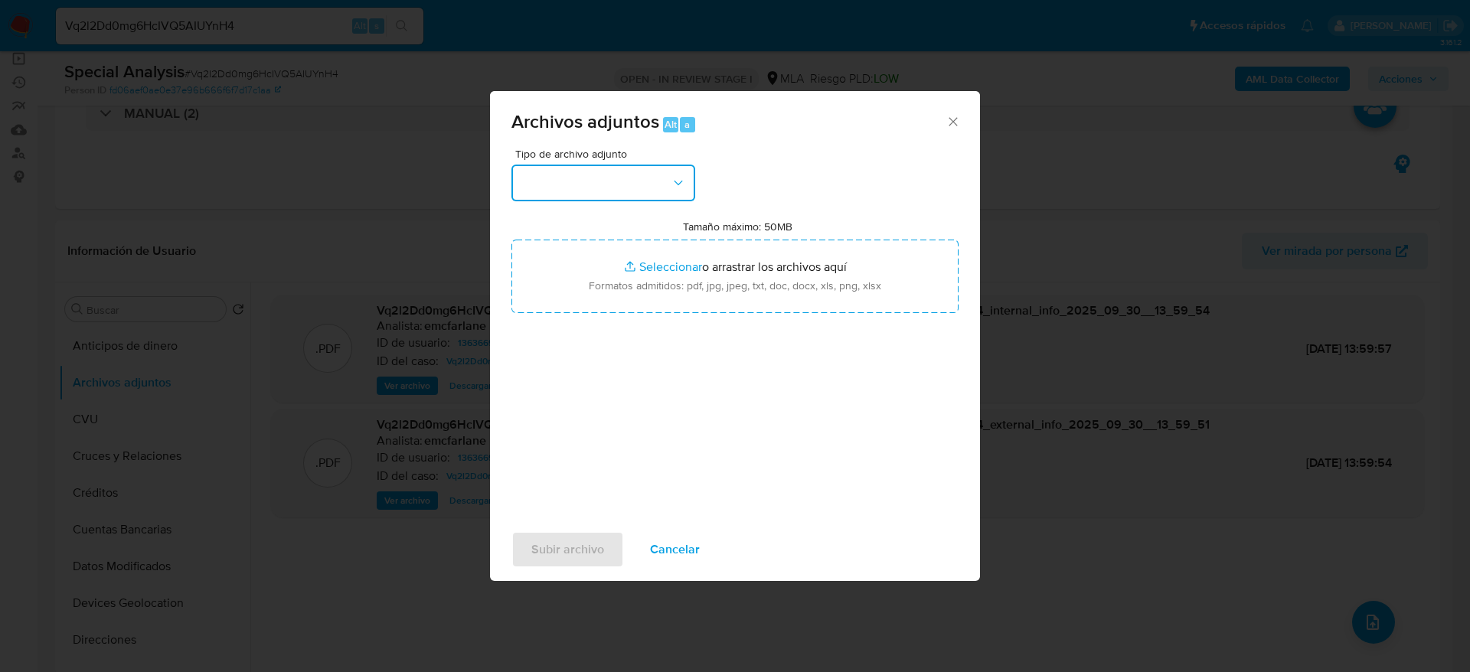
click at [665, 175] on button "button" at bounding box center [604, 183] width 184 height 37
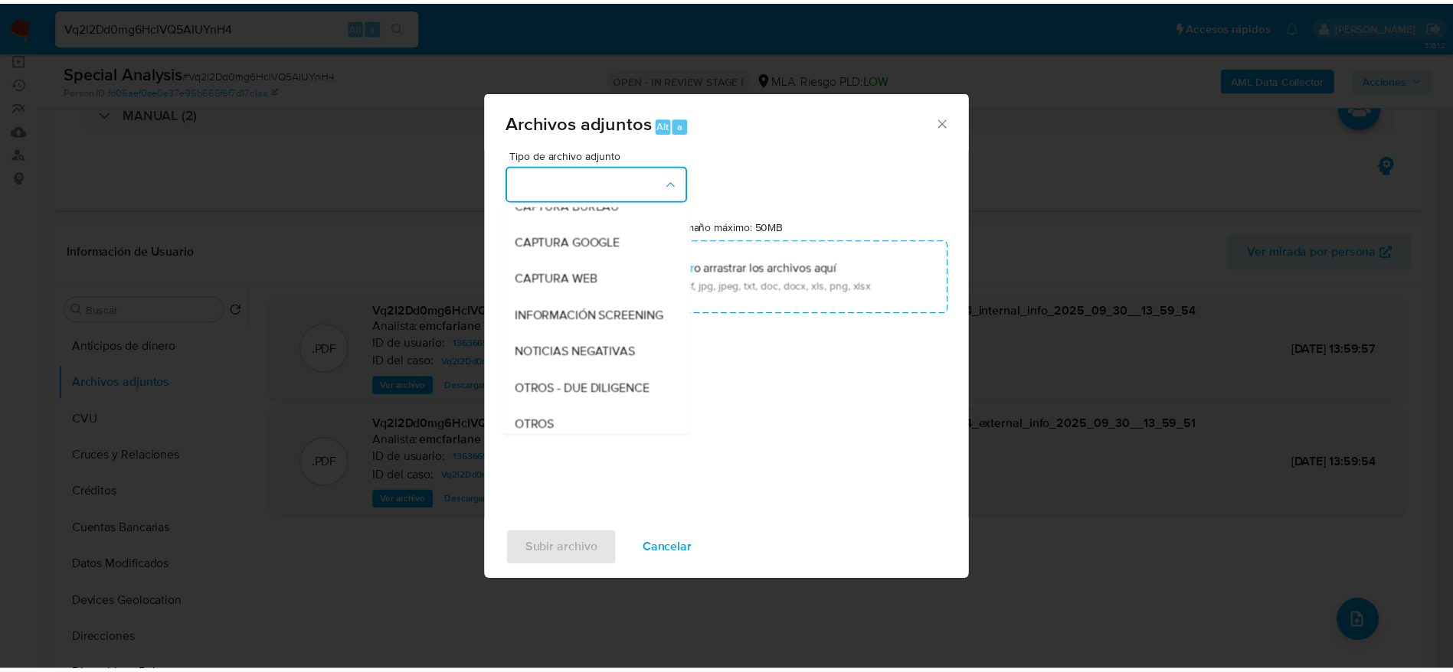
scroll to position [230, 0]
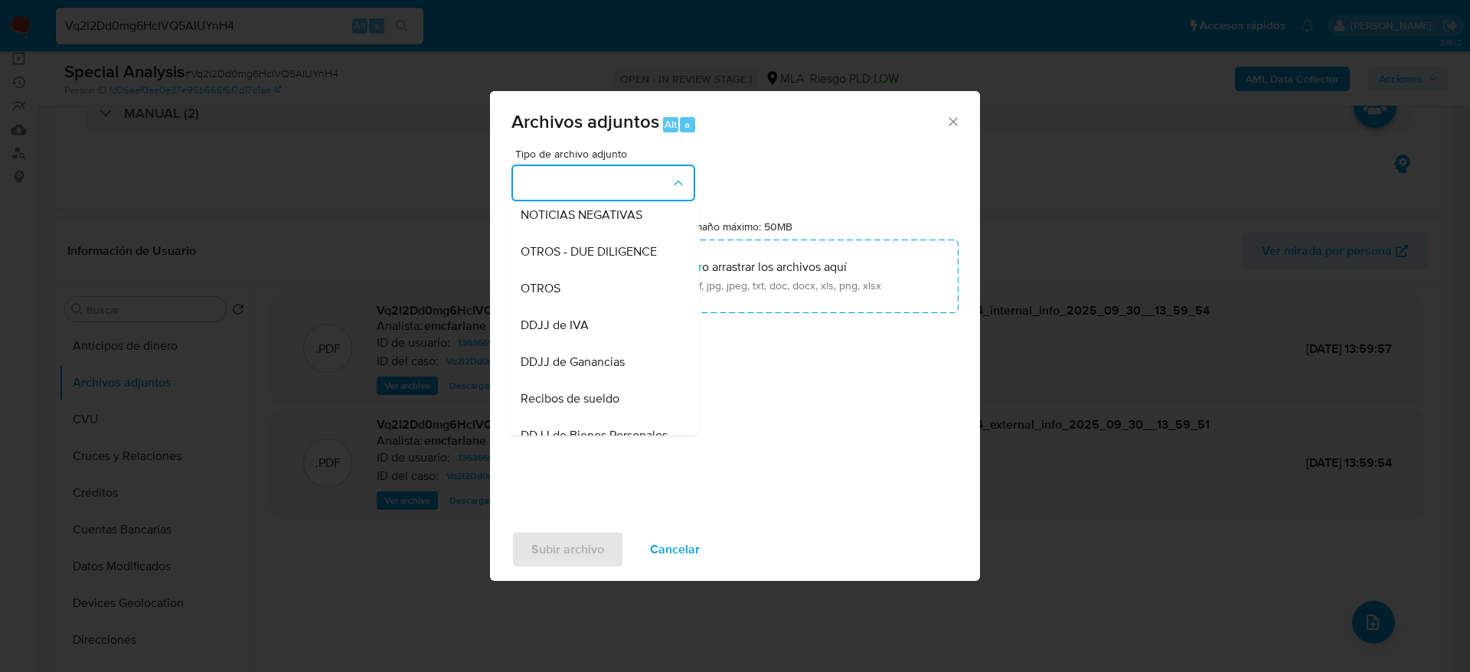
drag, startPoint x: 552, startPoint y: 303, endPoint x: 574, endPoint y: 331, distance: 35.4
click at [551, 296] on span "OTROS" at bounding box center [541, 288] width 40 height 15
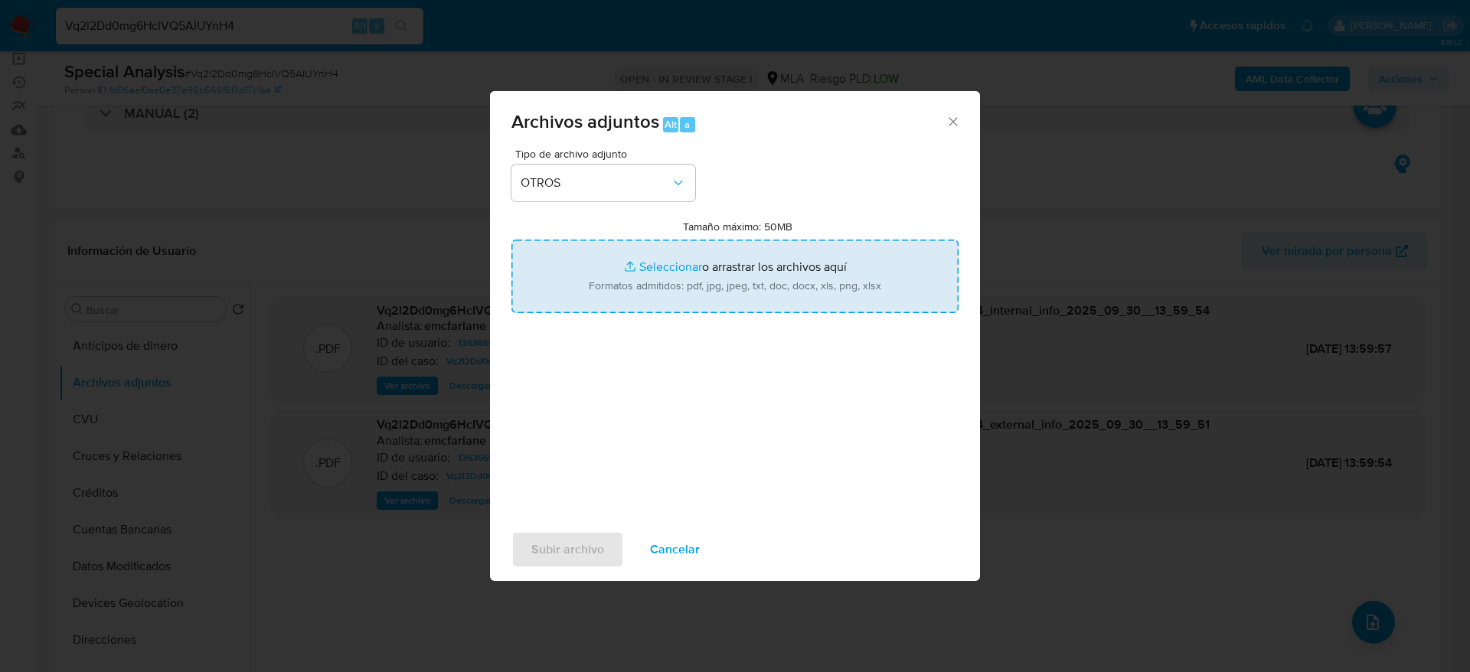
type input "C:\fakepath\Caselog Vq2l2Dd0mg6HcIVQ5AIUYnH4.docx"
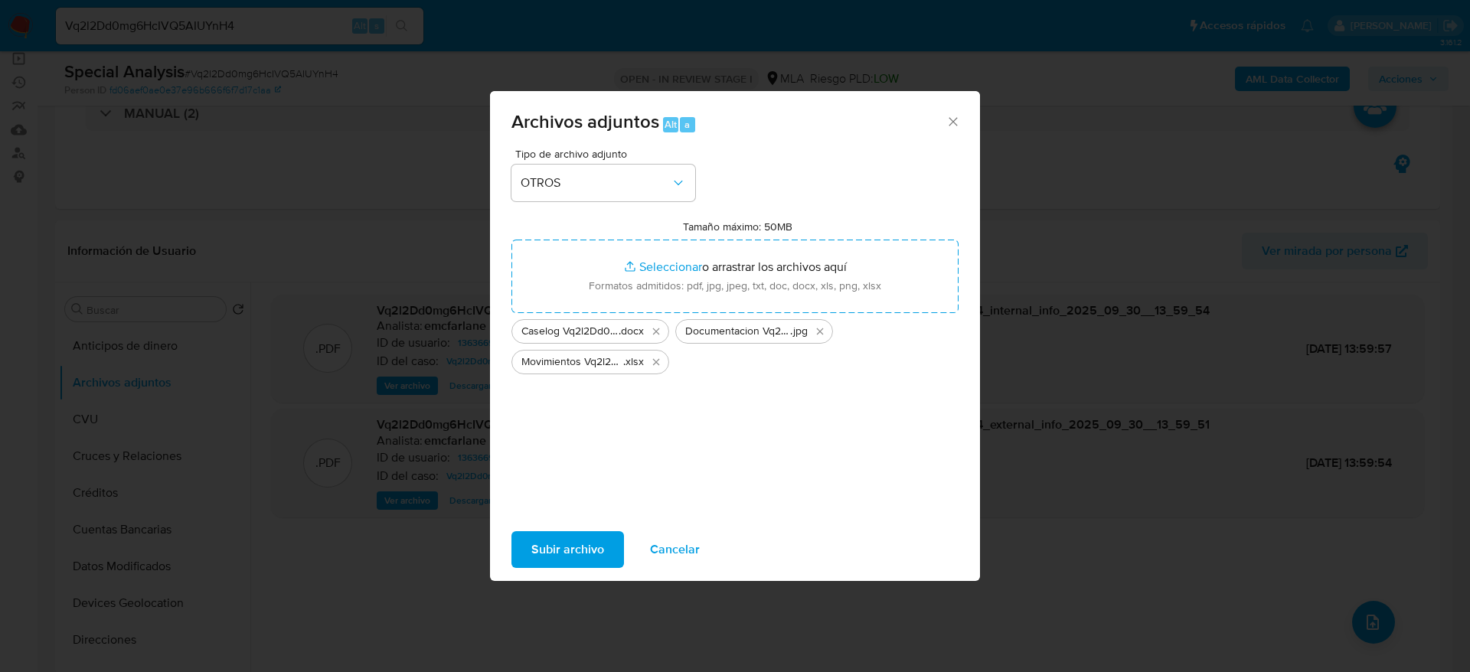
click at [548, 545] on span "Subir archivo" at bounding box center [567, 550] width 73 height 34
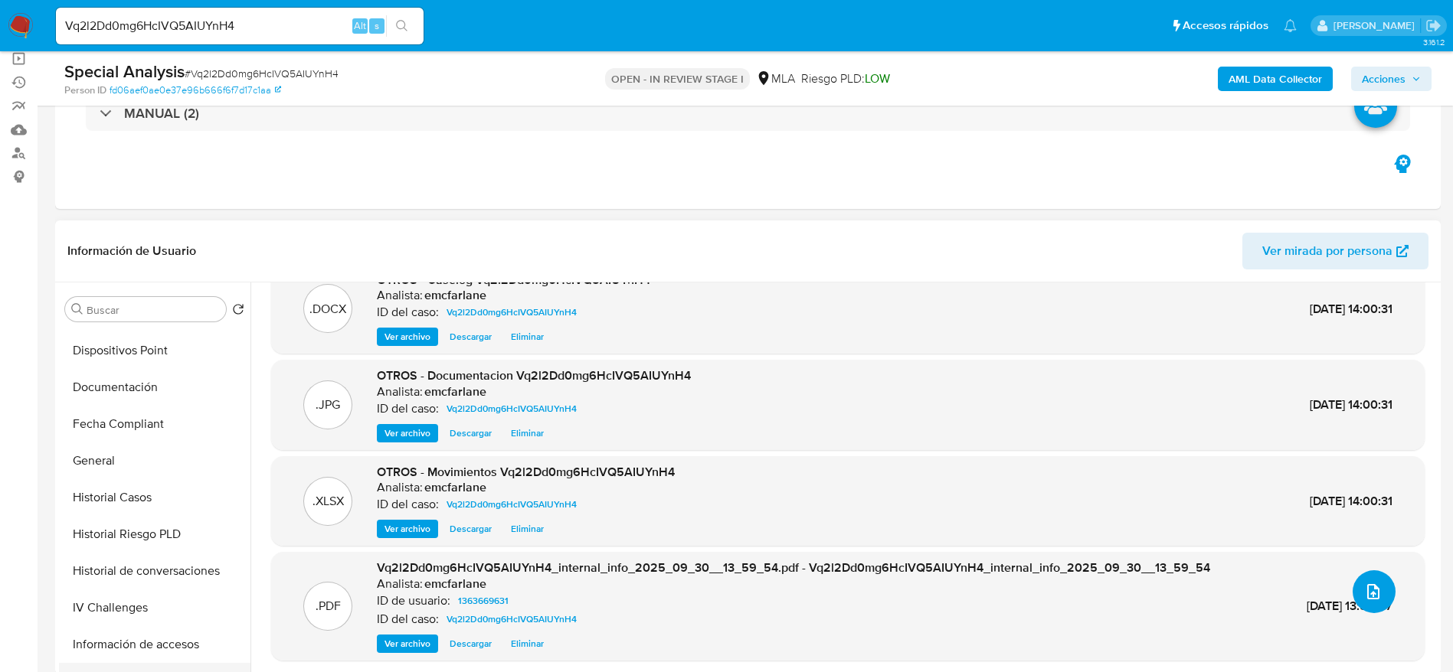
scroll to position [459, 0]
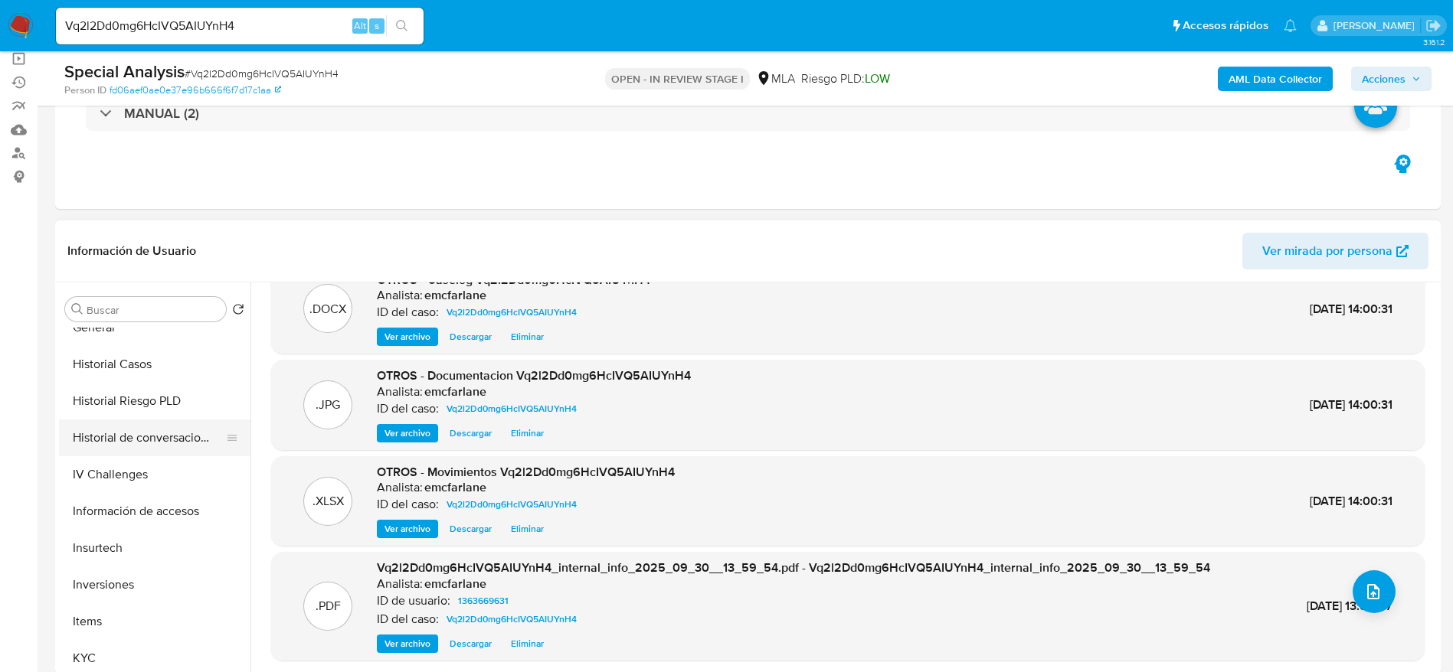
click at [161, 447] on button "Historial de conversaciones" at bounding box center [148, 438] width 179 height 37
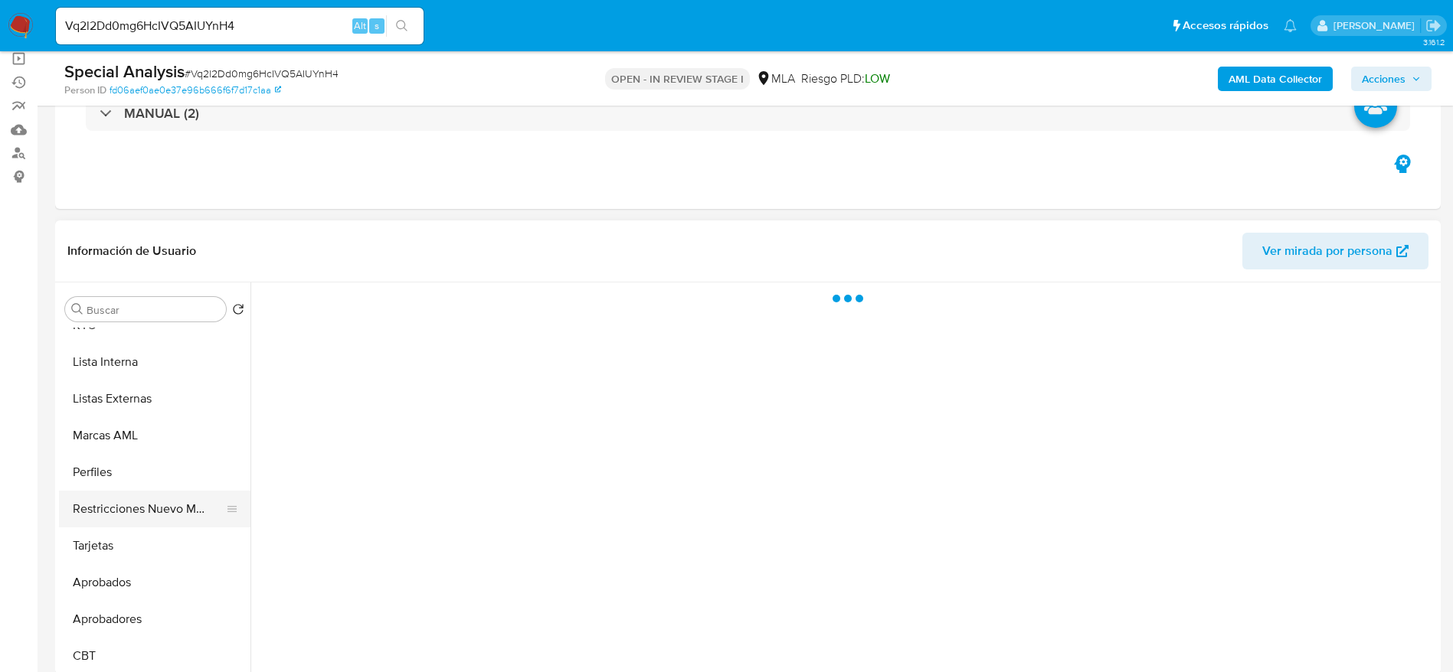
scroll to position [794, 0]
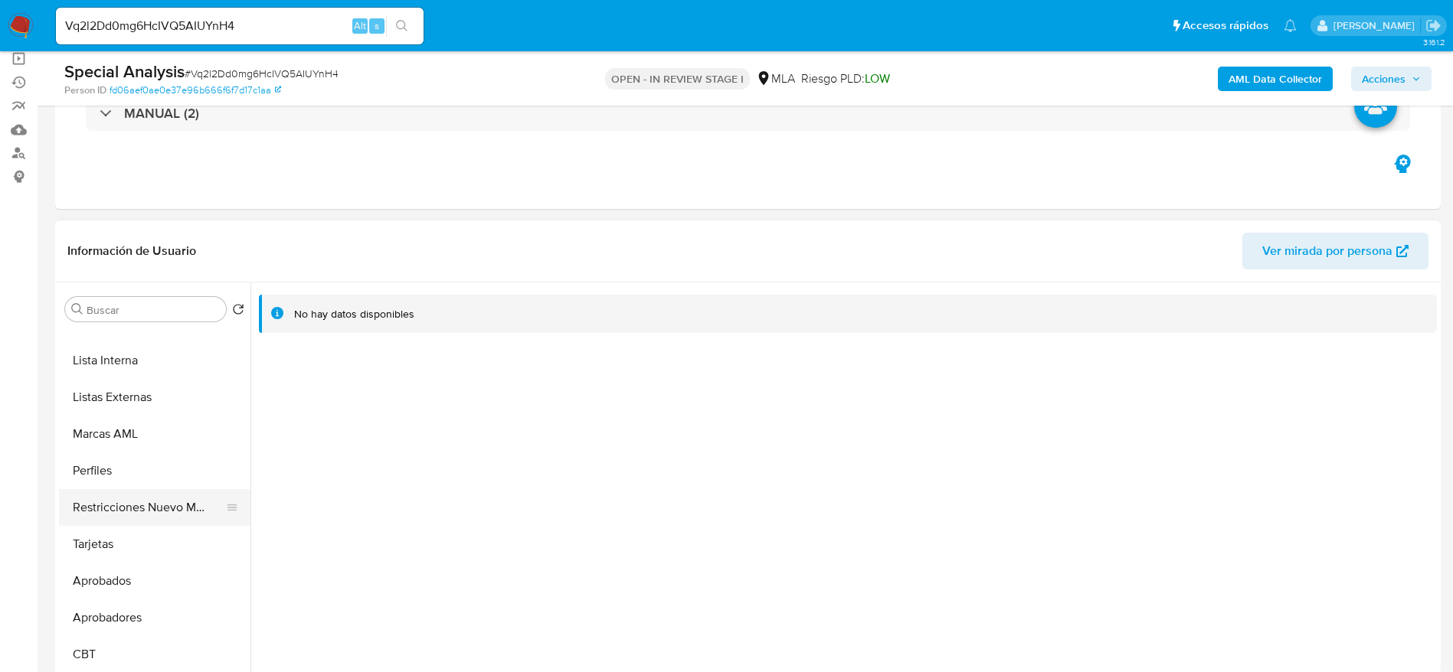
drag, startPoint x: 141, startPoint y: 509, endPoint x: 869, endPoint y: 577, distance: 731.4
click at [141, 510] on button "Restricciones Nuevo Mundo" at bounding box center [154, 507] width 191 height 37
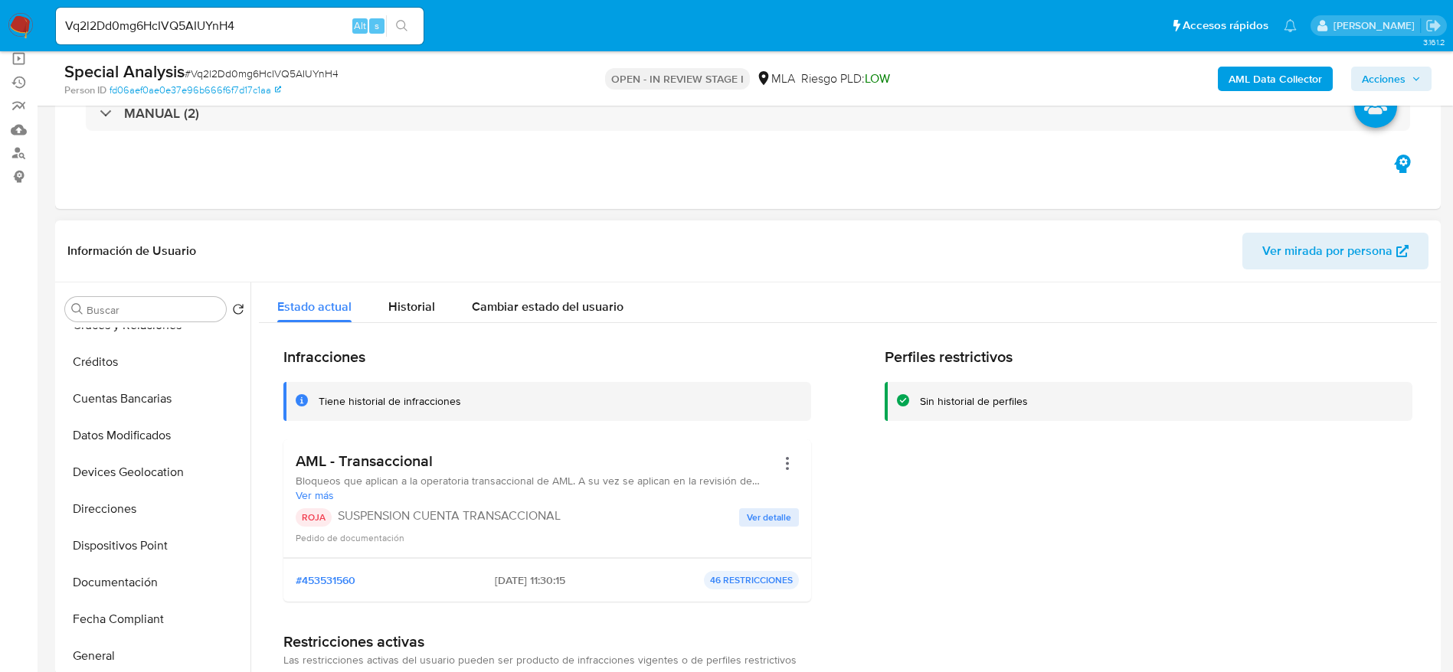
scroll to position [0, 0]
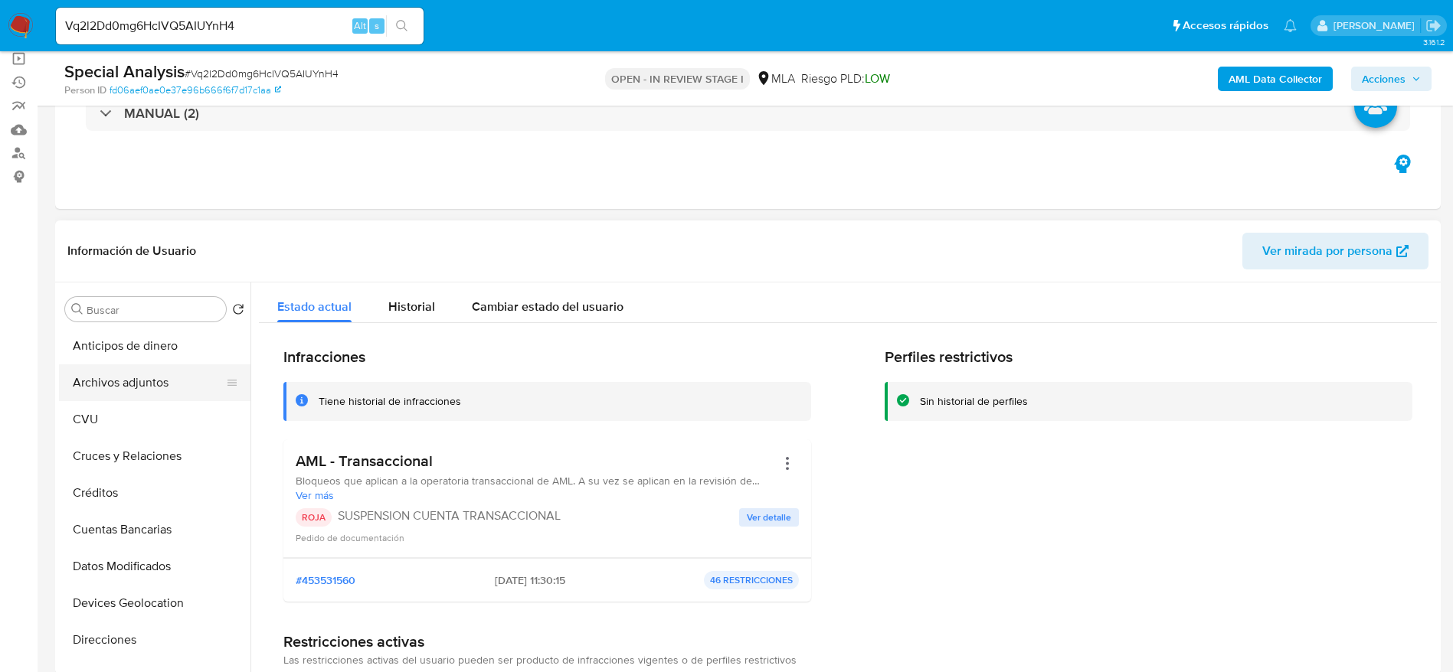
click at [126, 390] on button "Archivos adjuntos" at bounding box center [148, 383] width 179 height 37
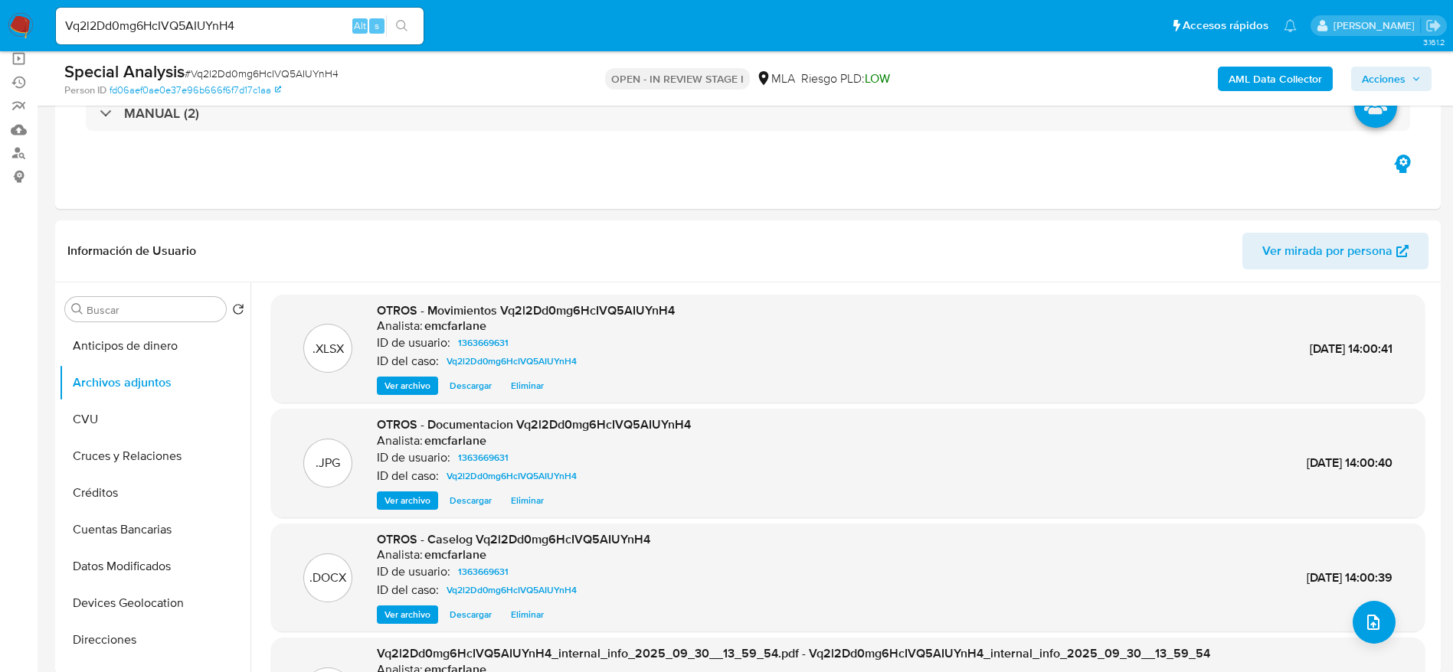
drag, startPoint x: 1384, startPoint y: 72, endPoint x: 1355, endPoint y: 83, distance: 30.6
click at [1384, 72] on span "Acciones" at bounding box center [1384, 79] width 44 height 25
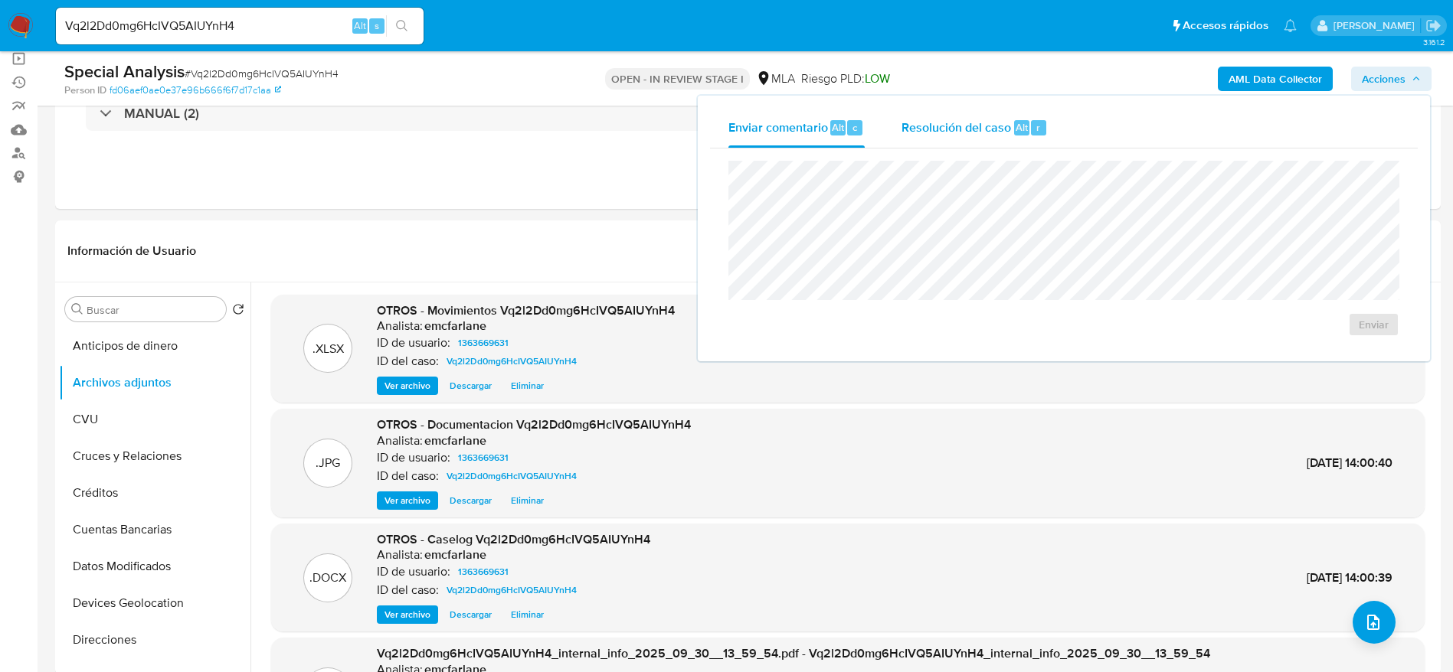
drag, startPoint x: 965, startPoint y: 138, endPoint x: 966, endPoint y: 145, distance: 7.7
click at [966, 139] on div "Resolución del caso Alt r" at bounding box center [974, 128] width 146 height 40
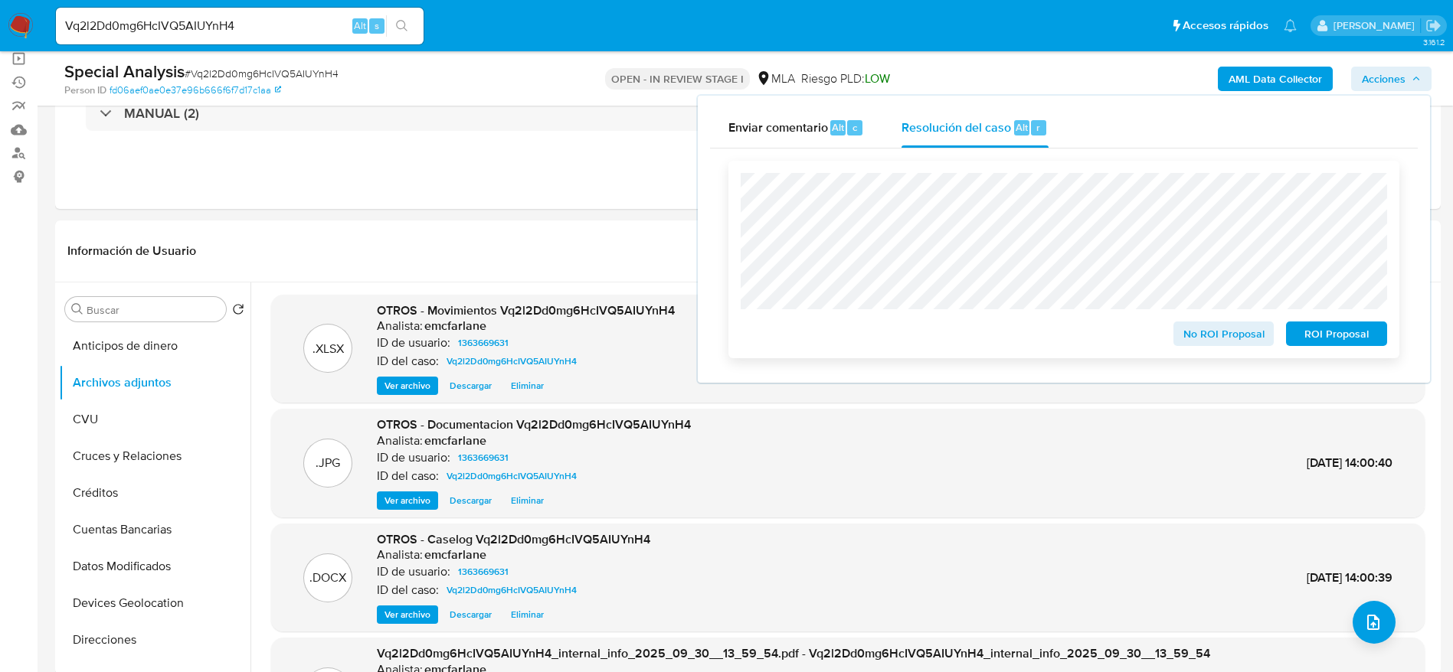
click at [1328, 338] on span "ROI Proposal" at bounding box center [1336, 333] width 80 height 21
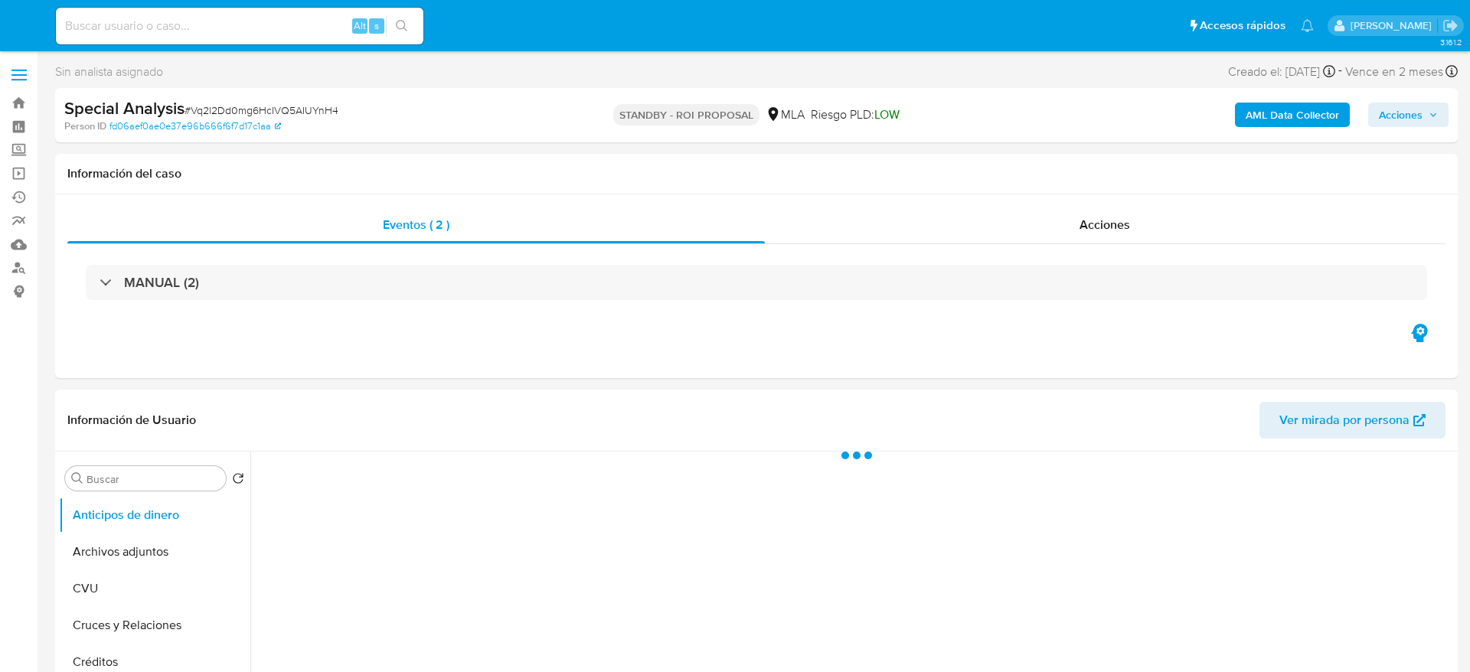
select select "10"
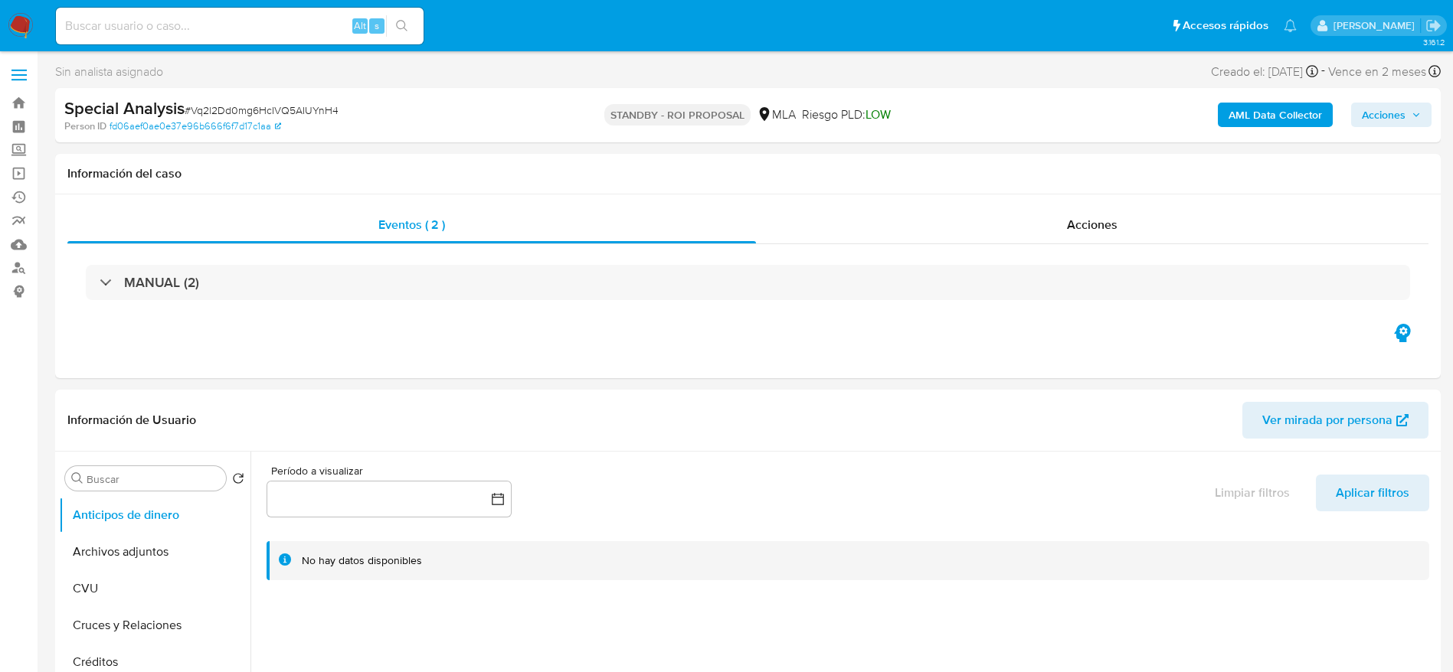
click at [313, 22] on input at bounding box center [240, 26] width 368 height 20
paste input "lKqySAzEJtbtTOzDOD7hMiUt"
type input "lKqySAzEJtbtTOzDOD7hMiUt"
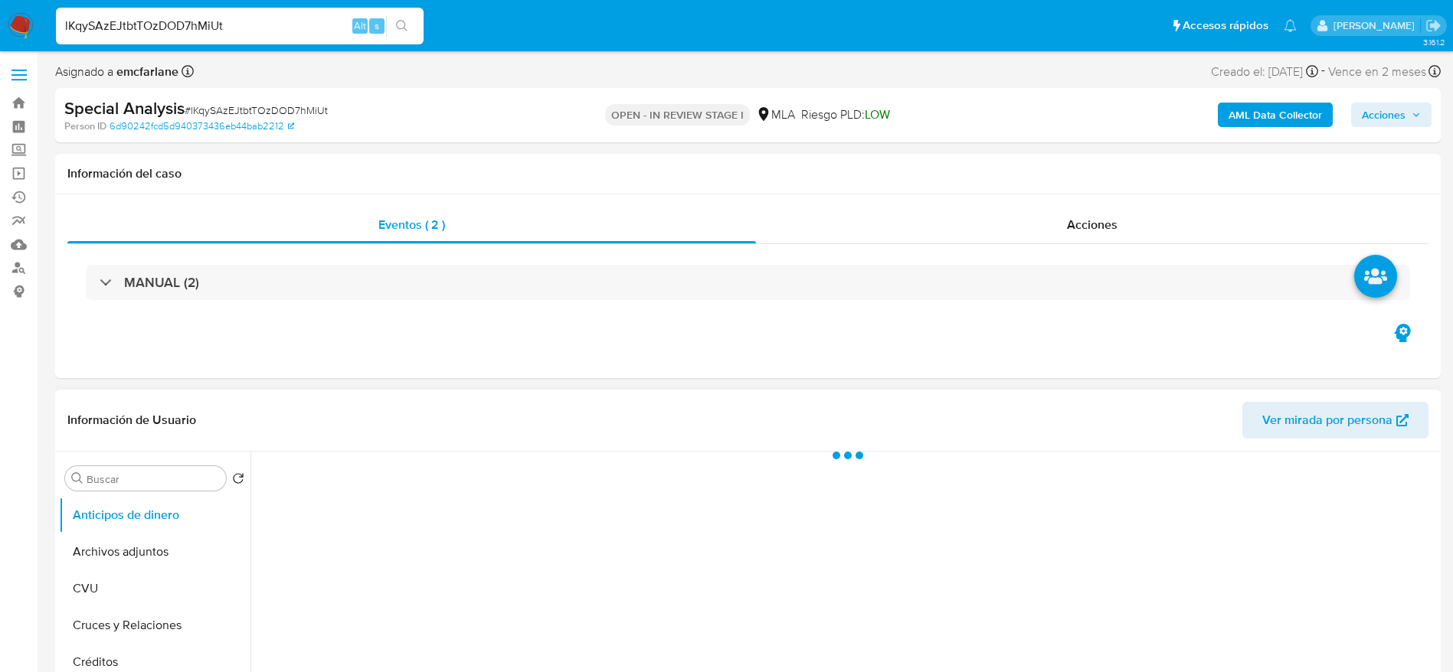
select select "10"
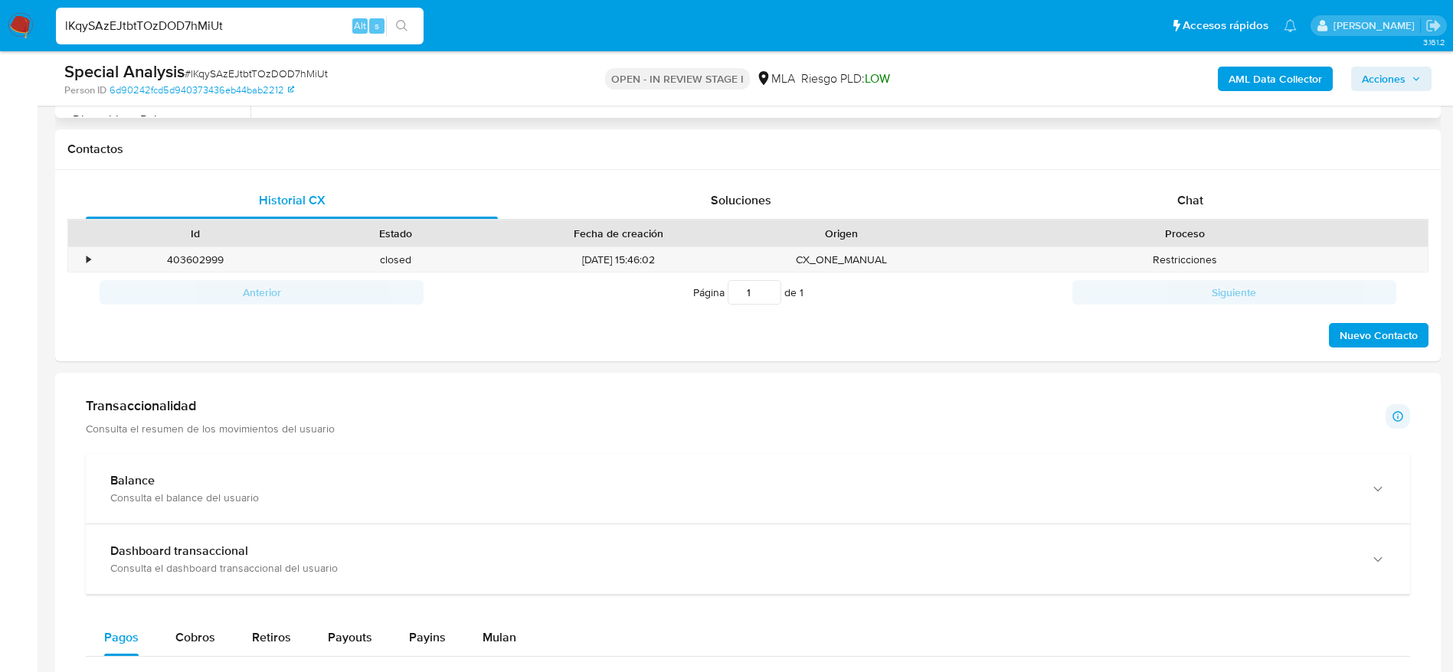
scroll to position [574, 0]
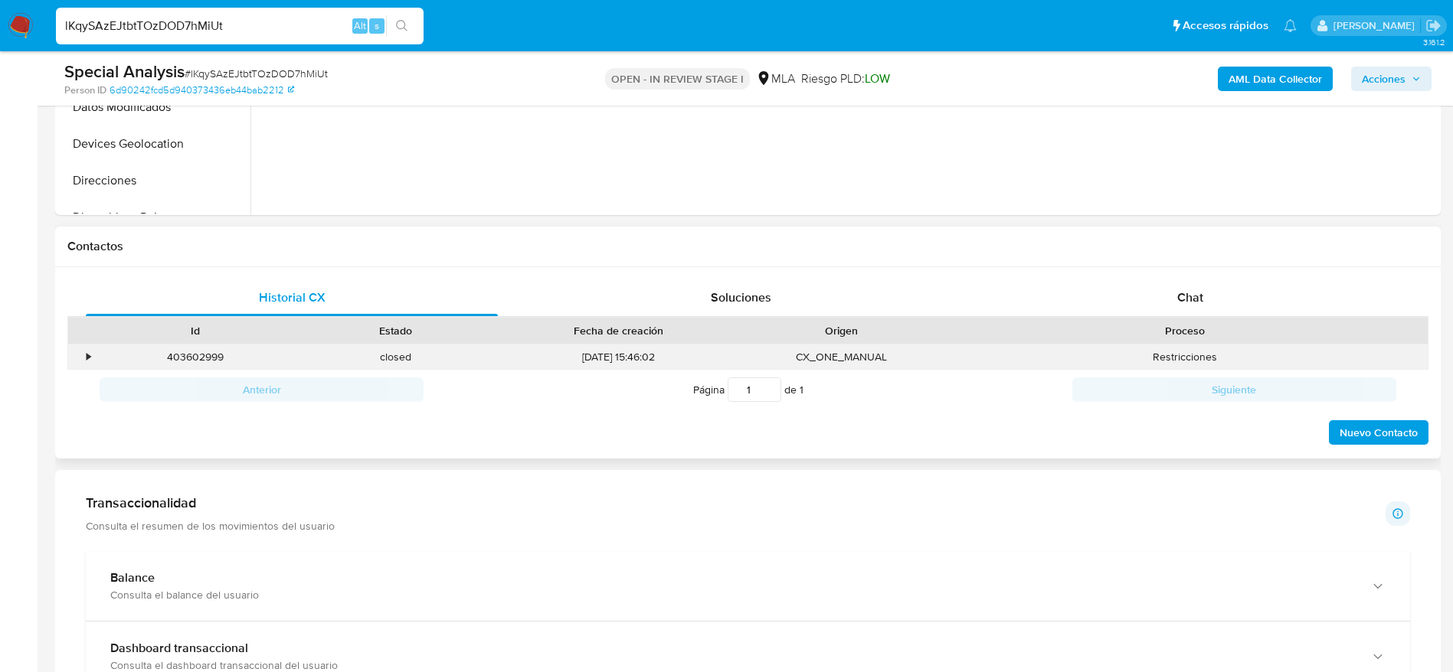
click at [183, 357] on div "403602999" at bounding box center [195, 357] width 201 height 25
copy div "403602999"
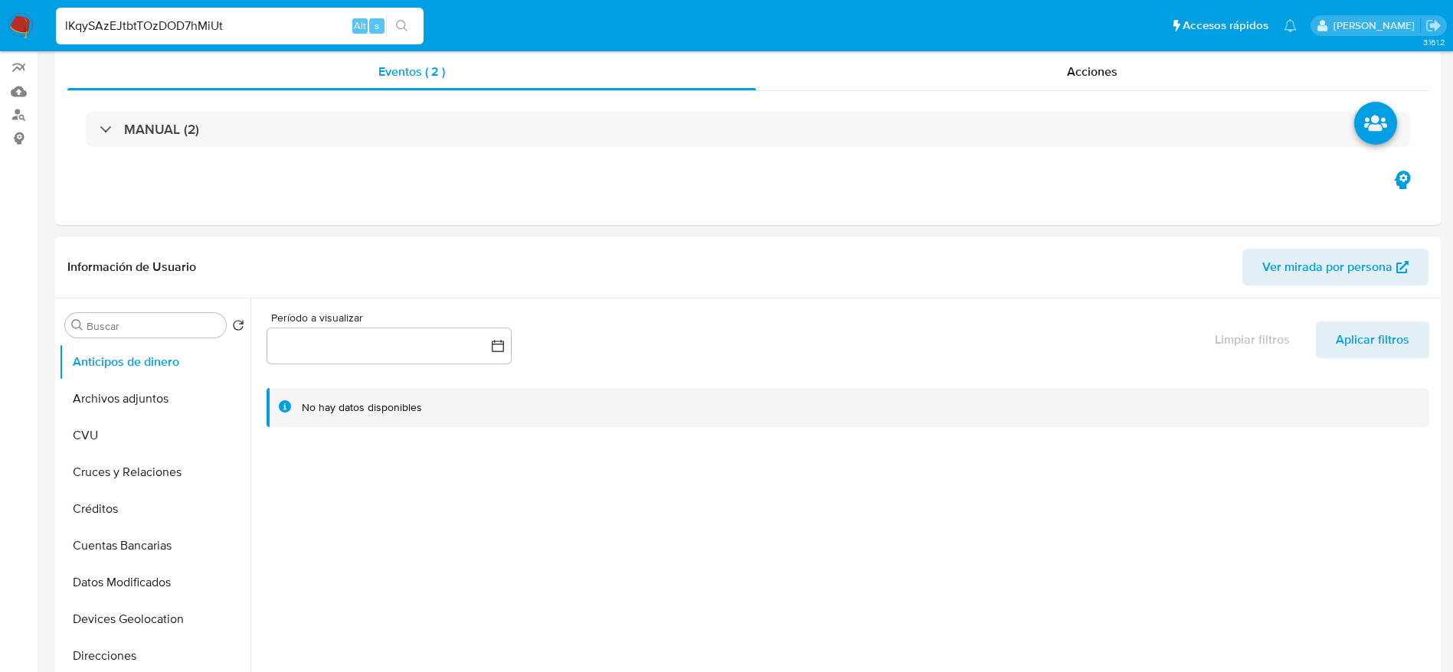
scroll to position [0, 0]
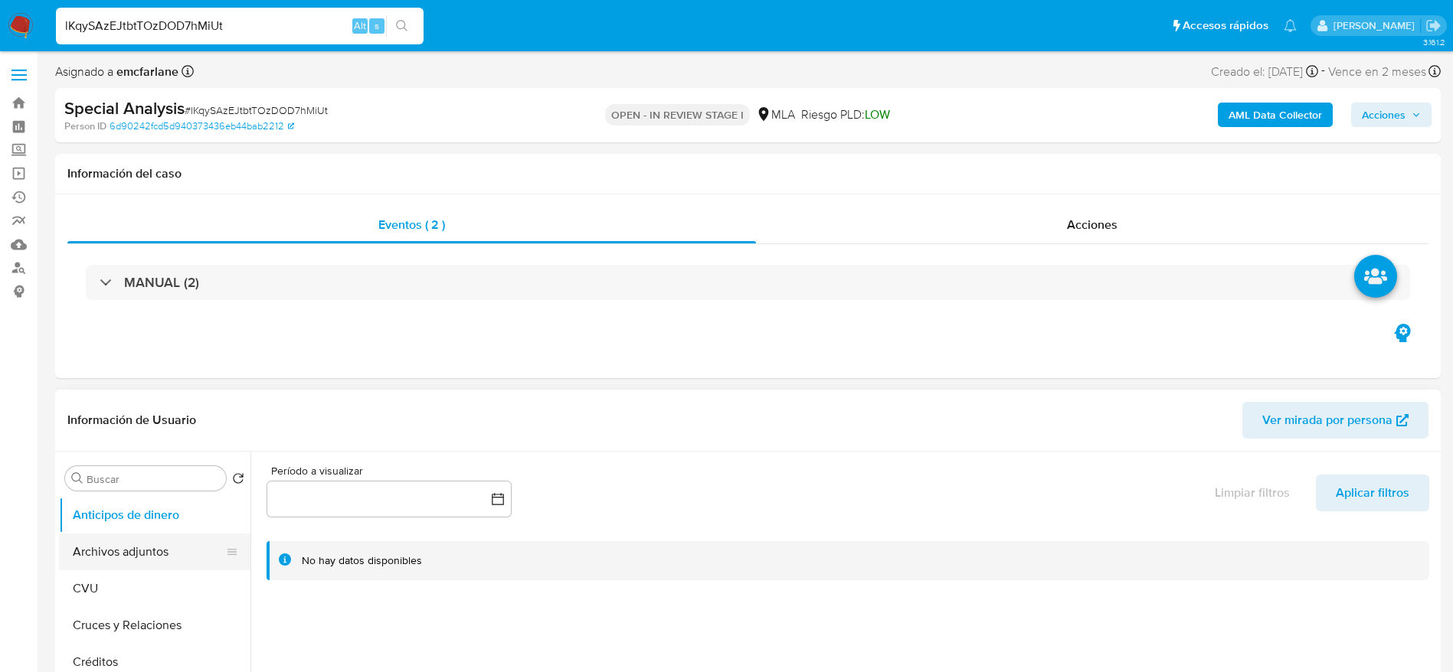
click at [106, 547] on button "Archivos adjuntos" at bounding box center [148, 552] width 179 height 37
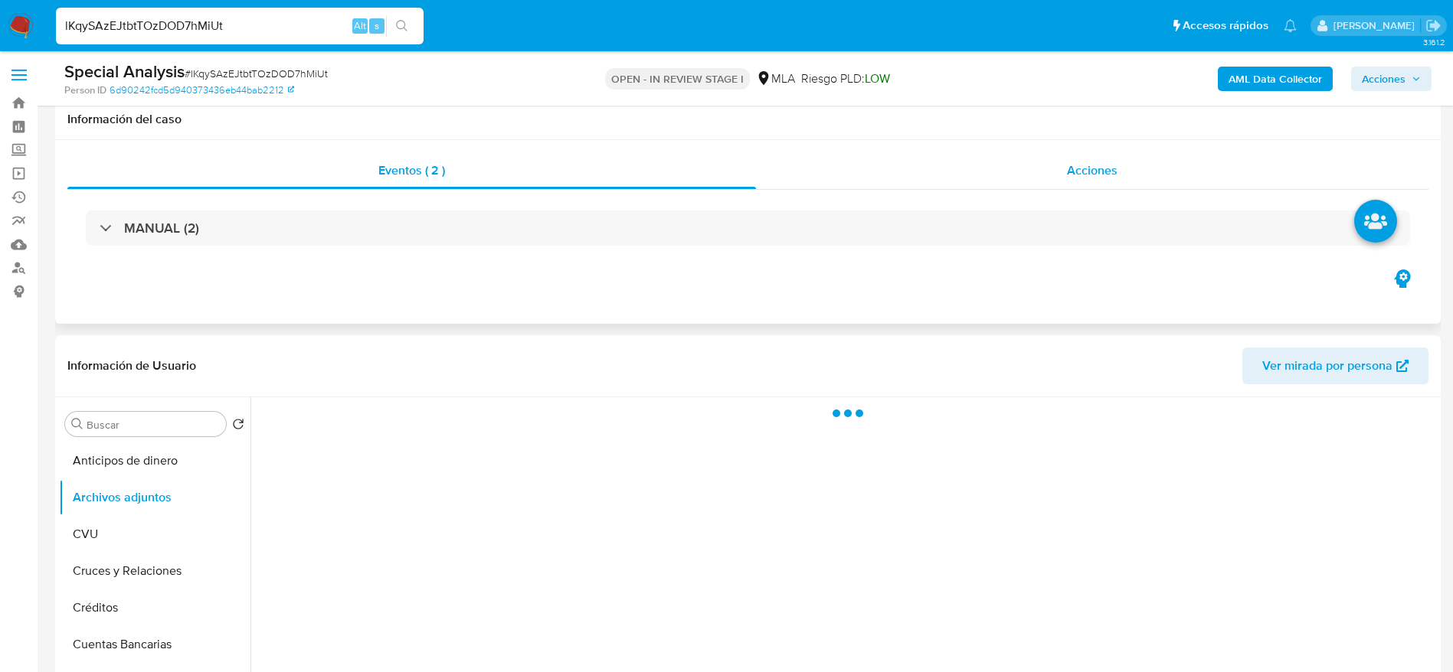
scroll to position [115, 0]
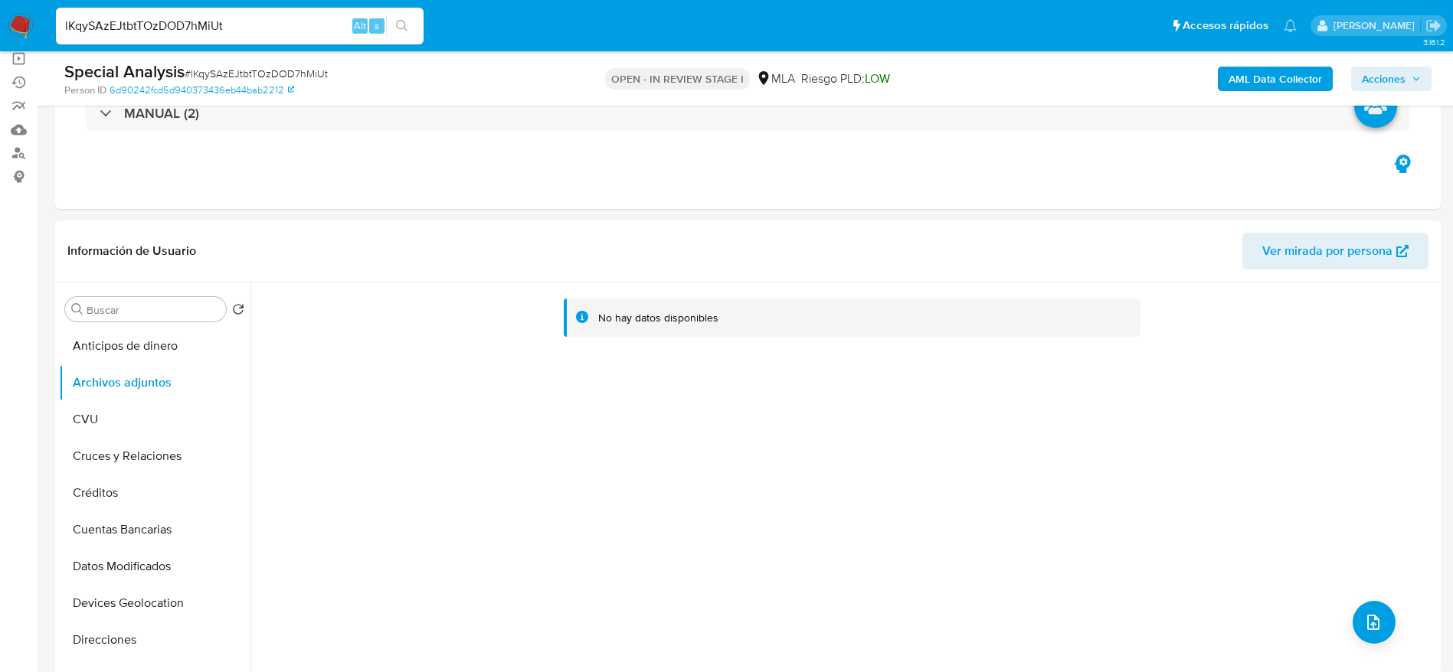
click at [1267, 83] on b "AML Data Collector" at bounding box center [1274, 79] width 93 height 25
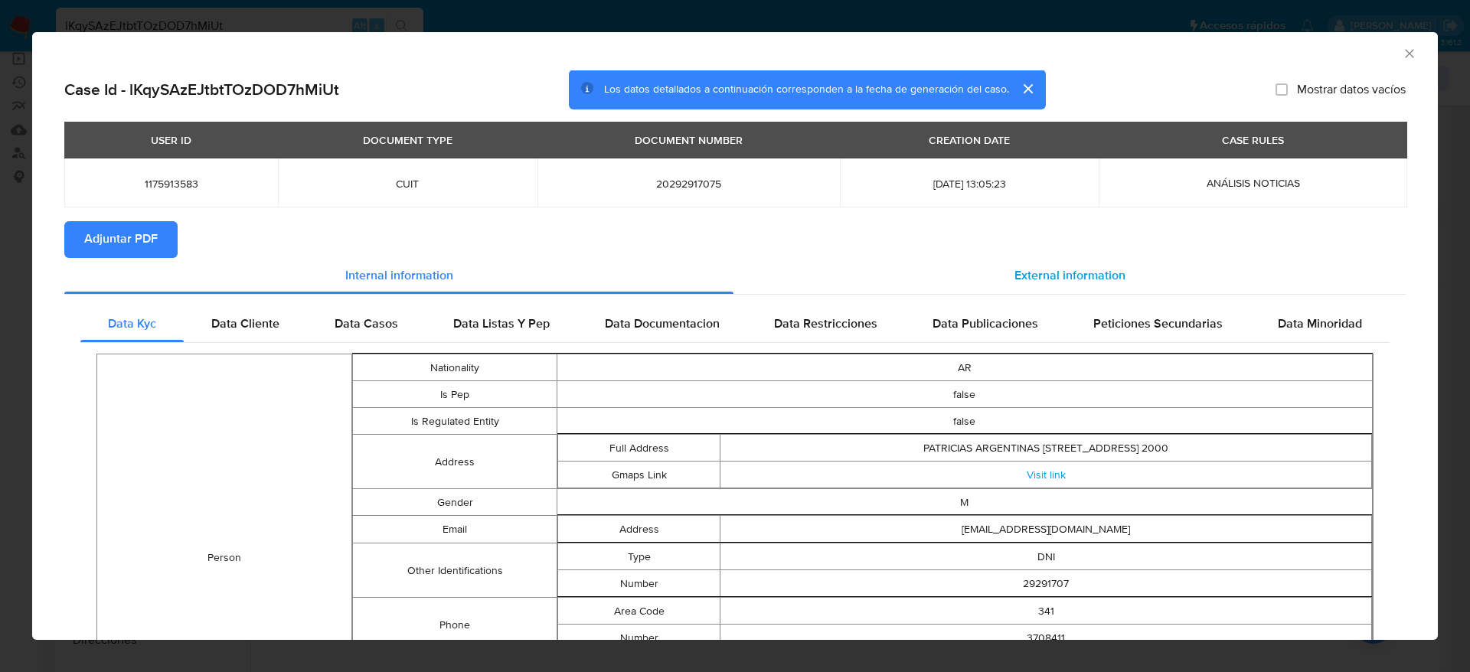
click at [1028, 281] on span "External information" at bounding box center [1070, 276] width 111 height 18
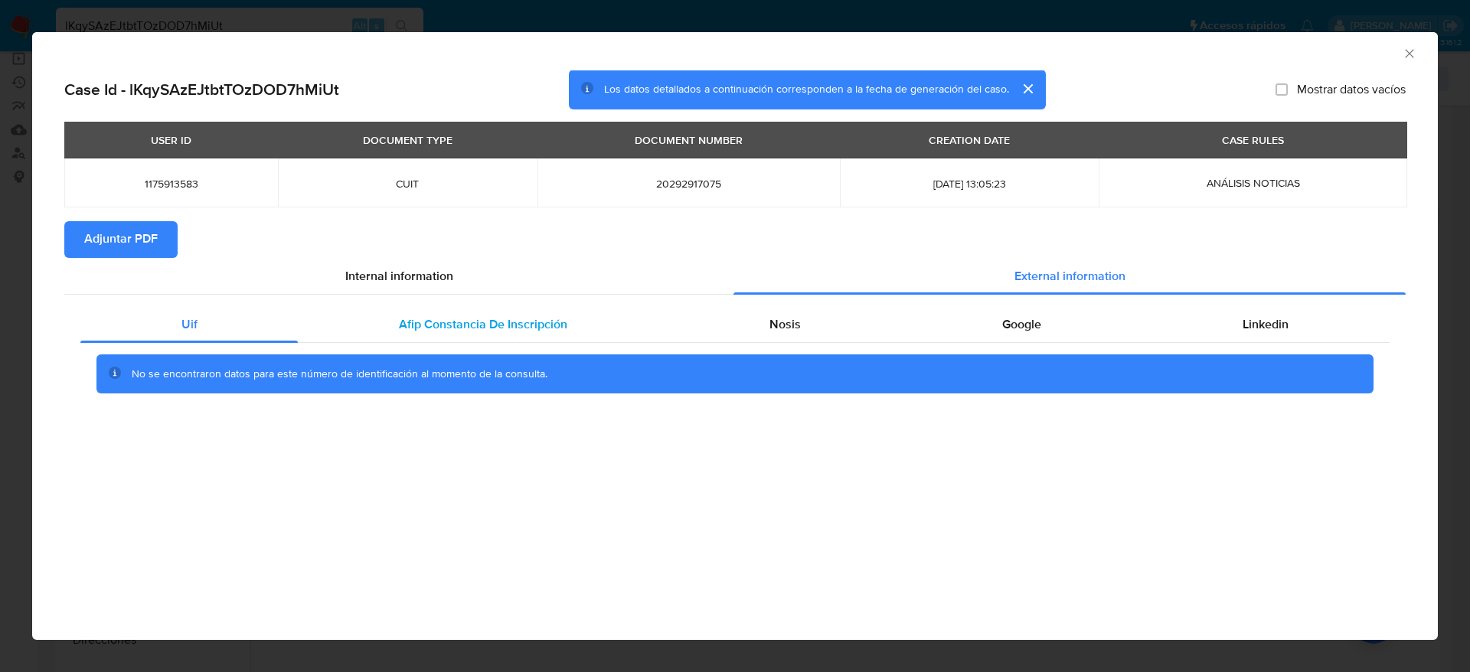
click at [516, 325] on span "Afip Constancia De Inscripción" at bounding box center [483, 324] width 168 height 18
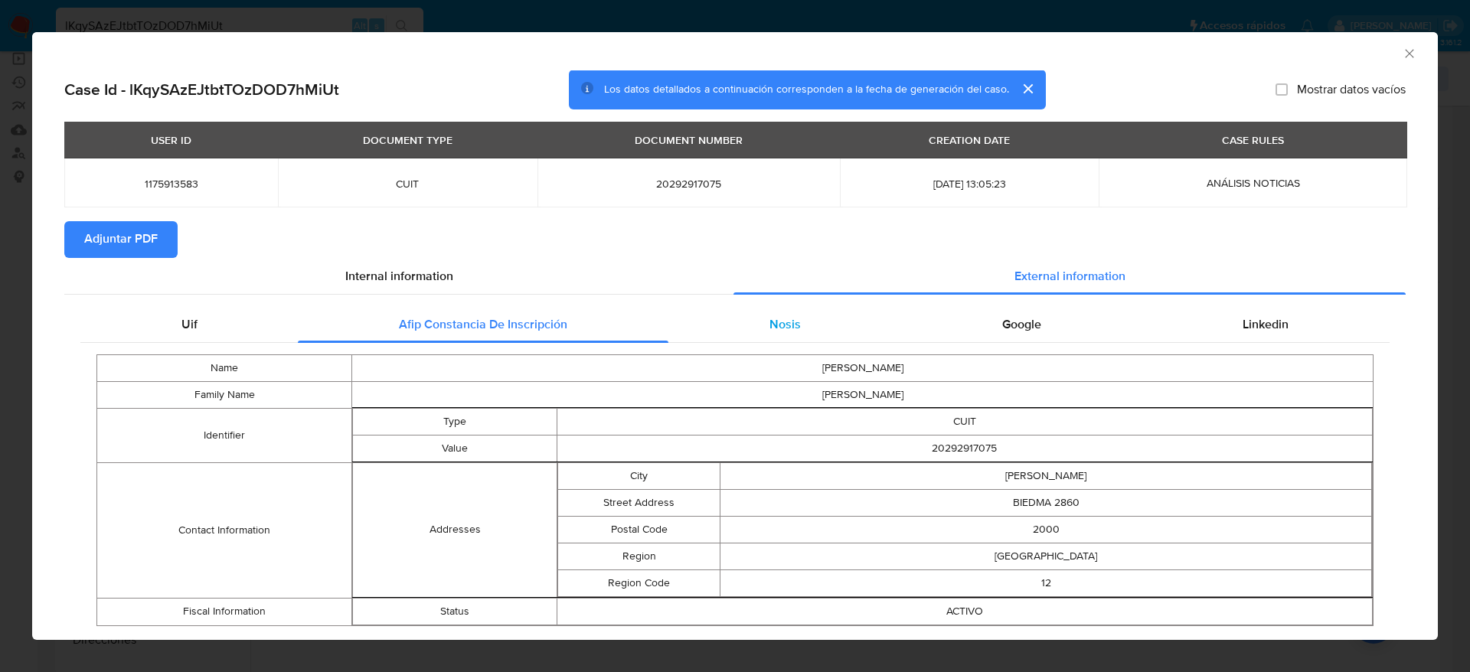
click at [770, 317] on span "Nosis" at bounding box center [785, 324] width 31 height 18
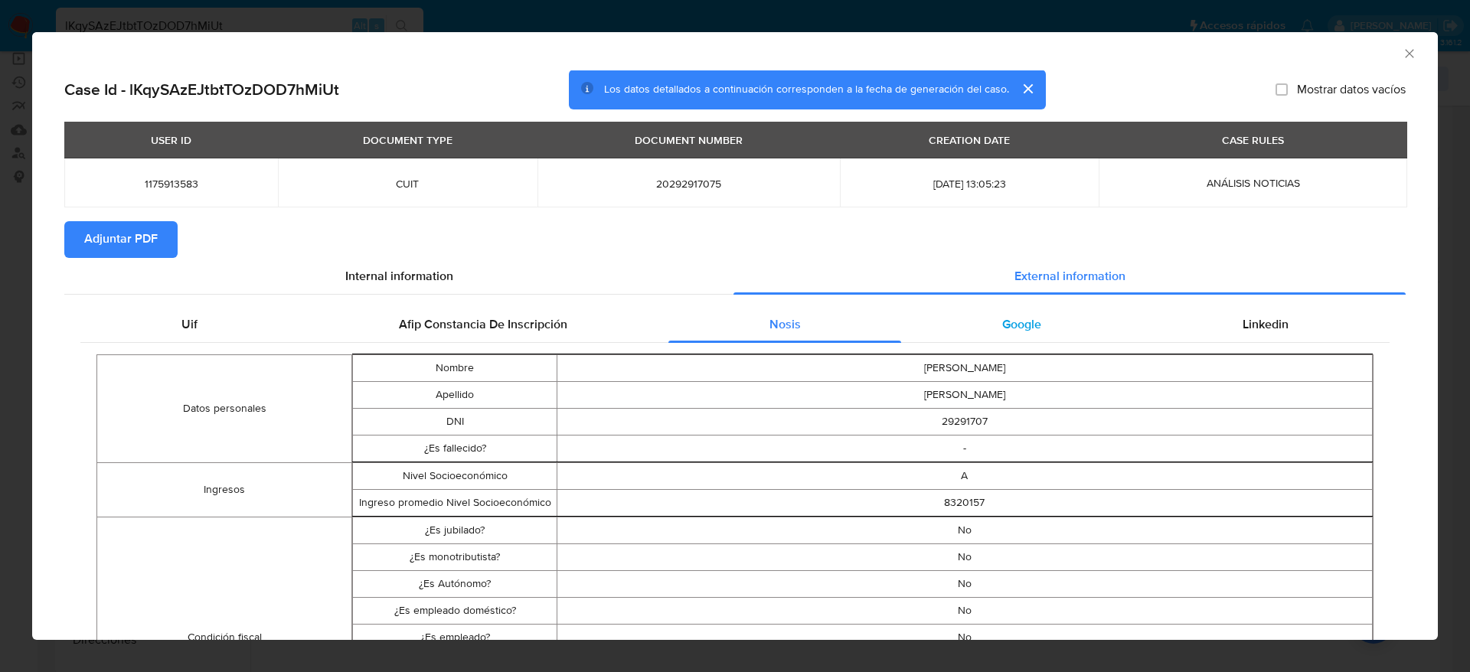
click at [1008, 313] on div "Google" at bounding box center [1021, 324] width 240 height 37
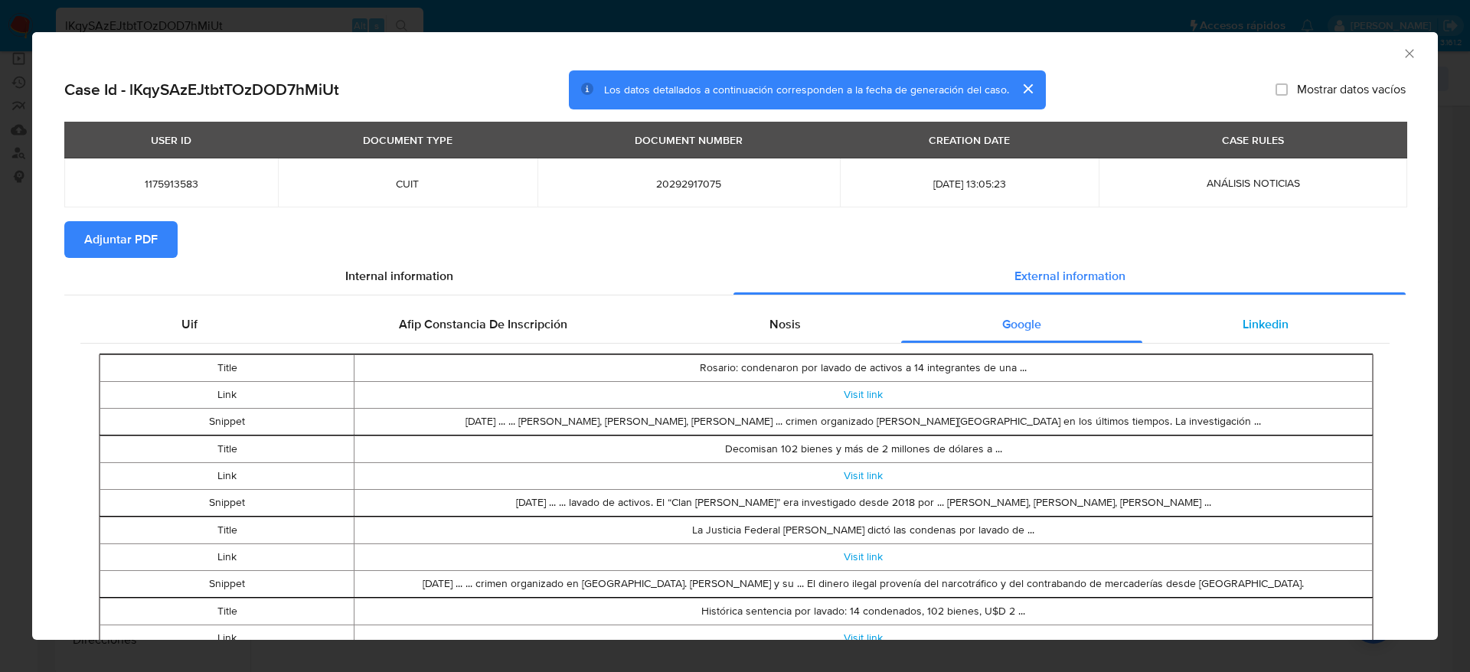
click at [1198, 332] on div "Linkedin" at bounding box center [1266, 324] width 247 height 37
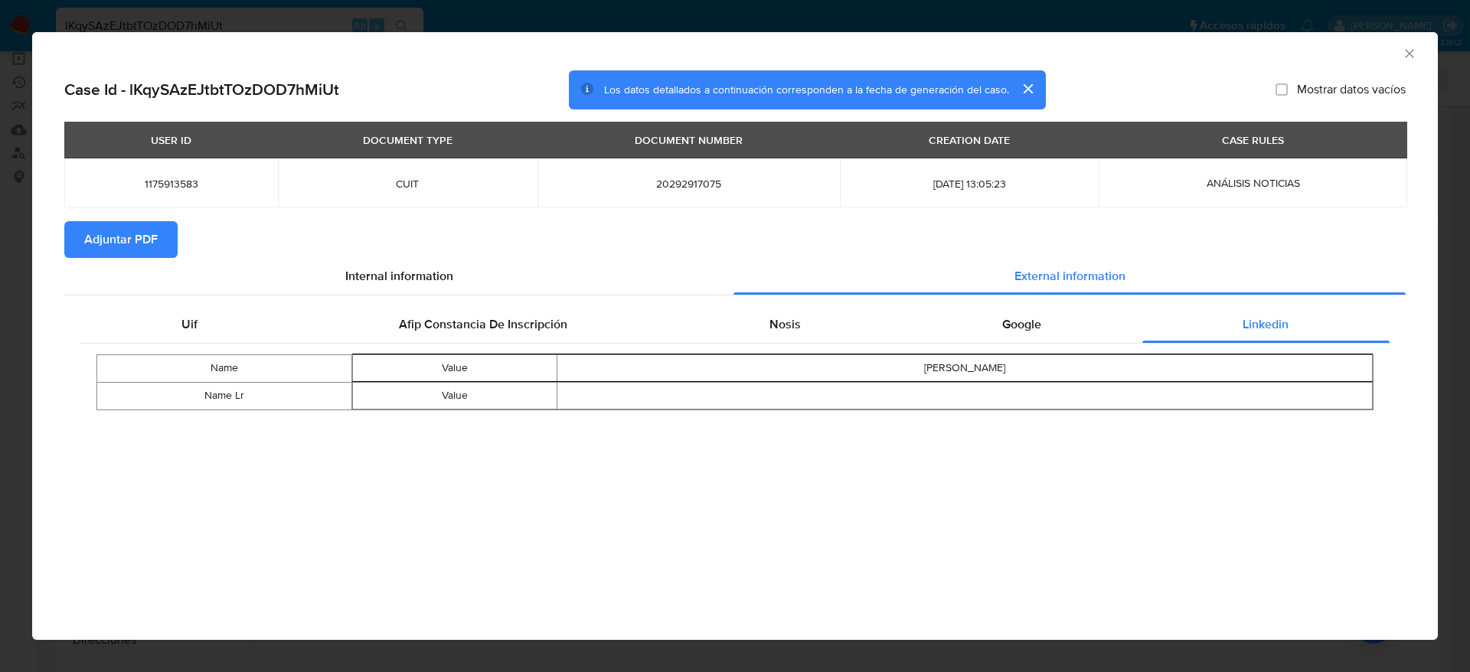
click at [123, 233] on span "Adjuntar PDF" at bounding box center [121, 240] width 74 height 34
click at [1410, 53] on icon "Cerrar ventana" at bounding box center [1409, 53] width 8 height 8
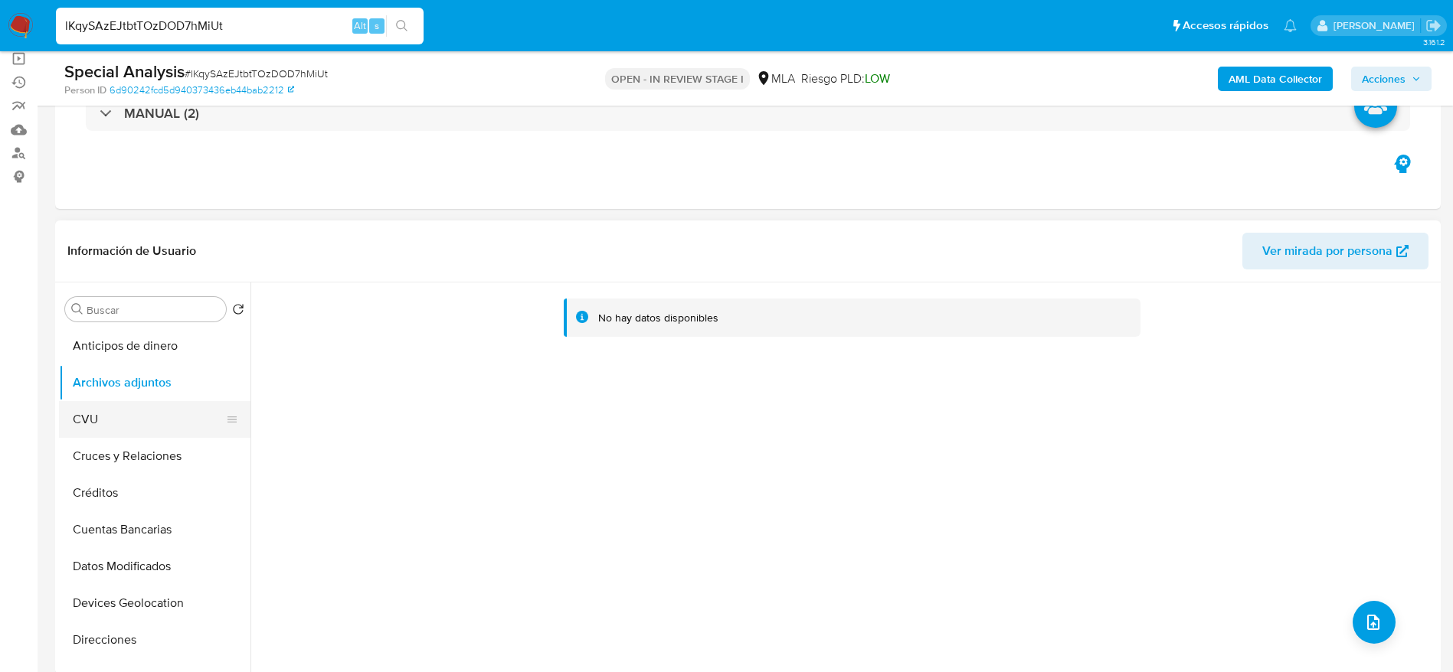
click at [105, 416] on button "CVU" at bounding box center [148, 419] width 179 height 37
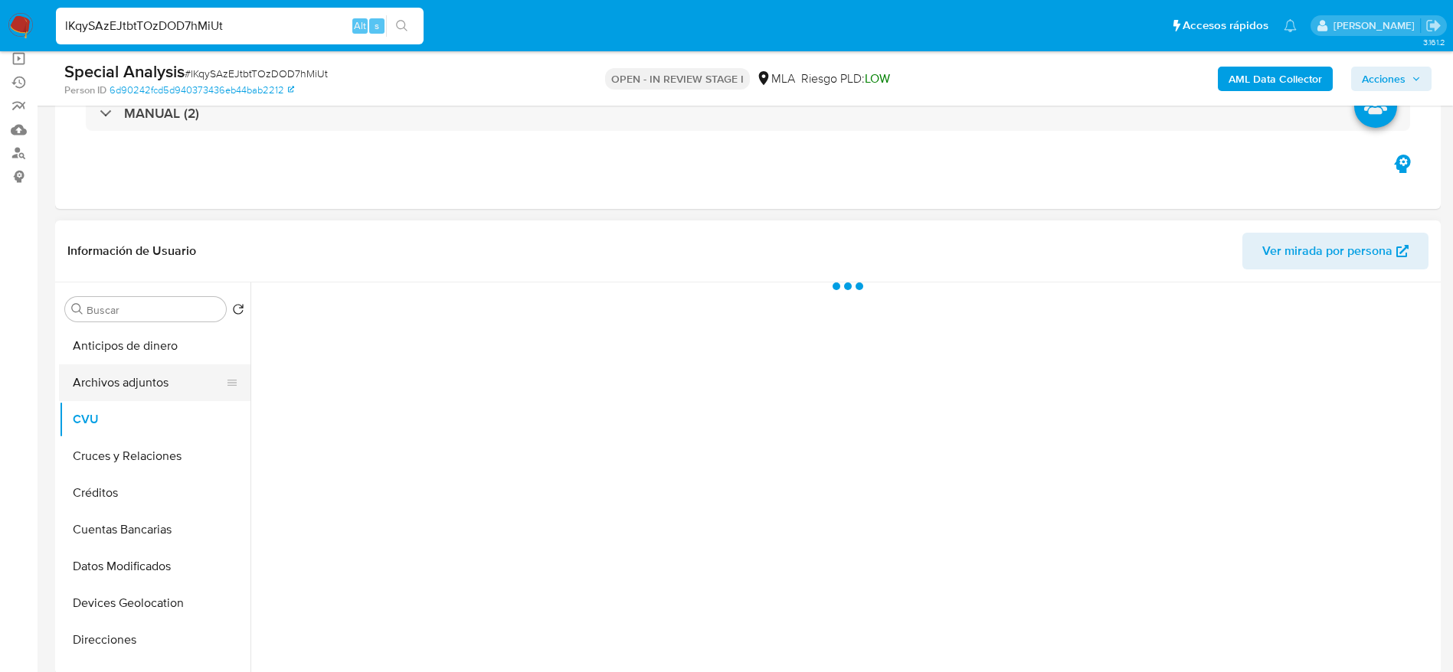
click at [122, 373] on button "Archivos adjuntos" at bounding box center [148, 383] width 179 height 37
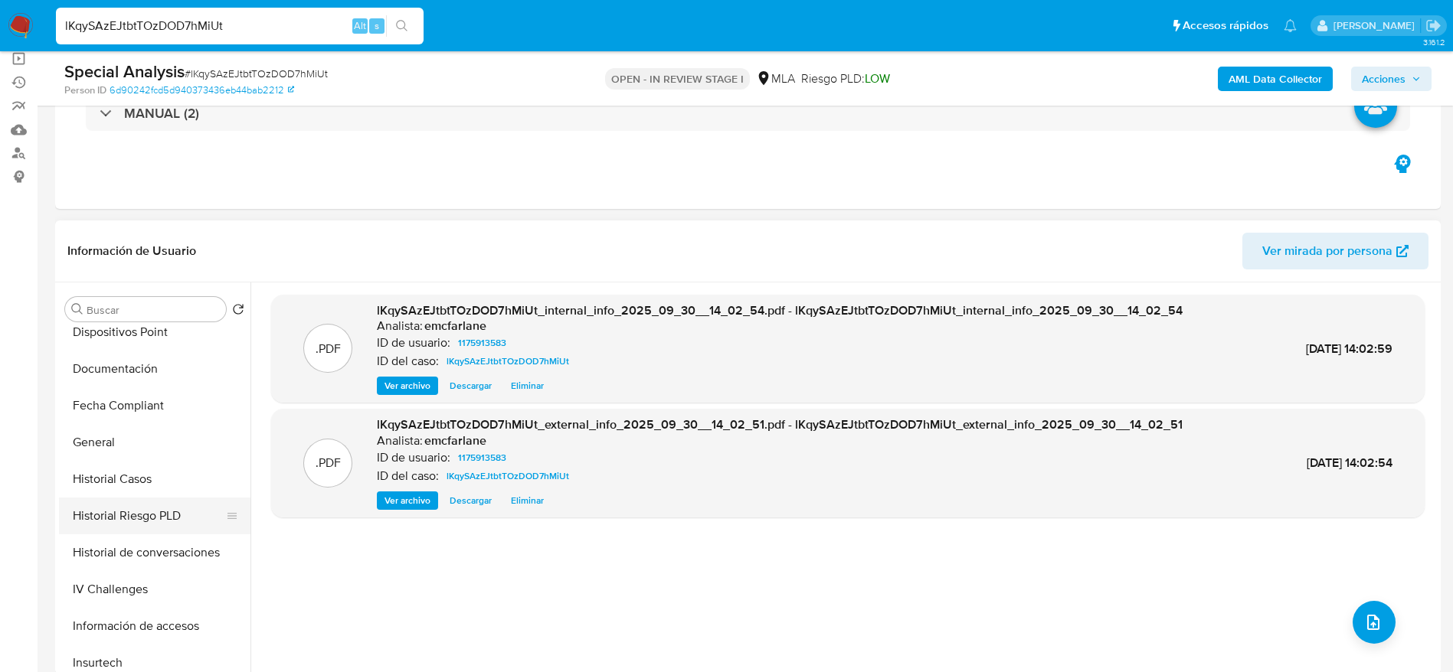
scroll to position [574, 0]
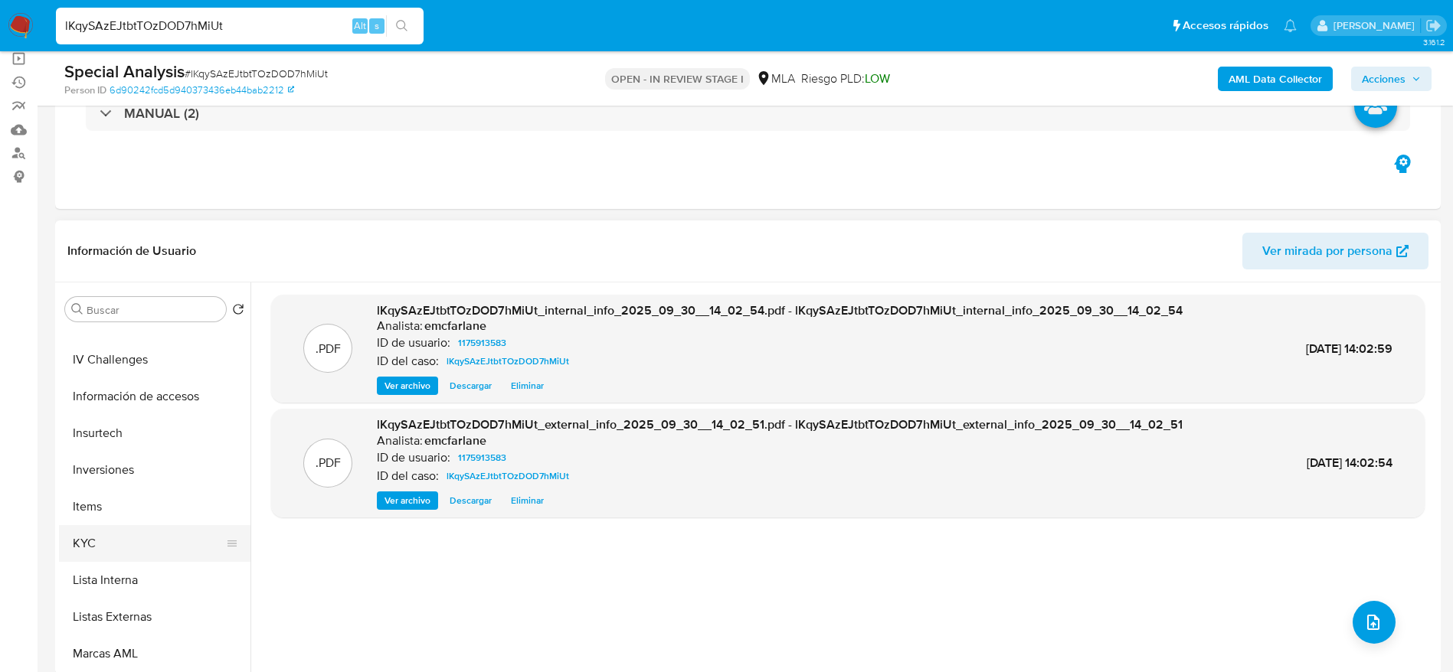
click at [116, 547] on button "KYC" at bounding box center [148, 543] width 179 height 37
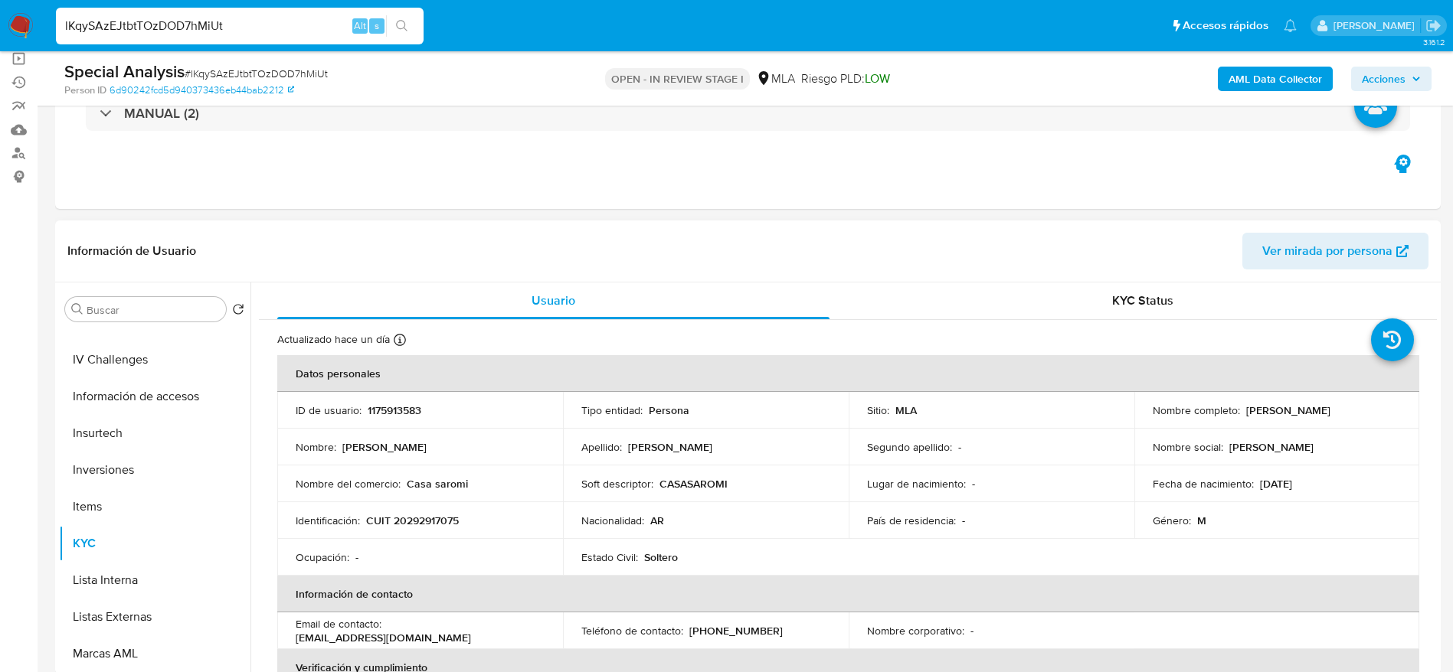
click at [440, 518] on p "CUIT 20292917075" at bounding box center [412, 521] width 93 height 14
copy p "20292917075"
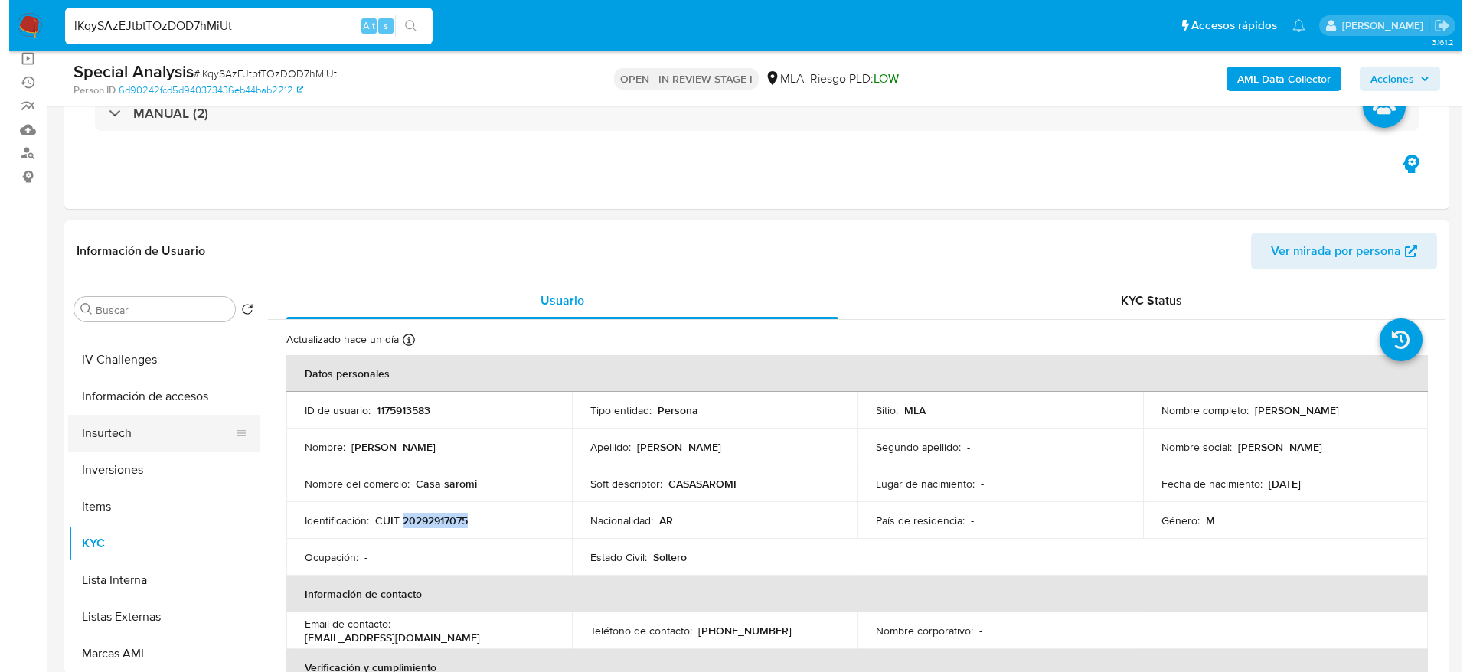
scroll to position [0, 0]
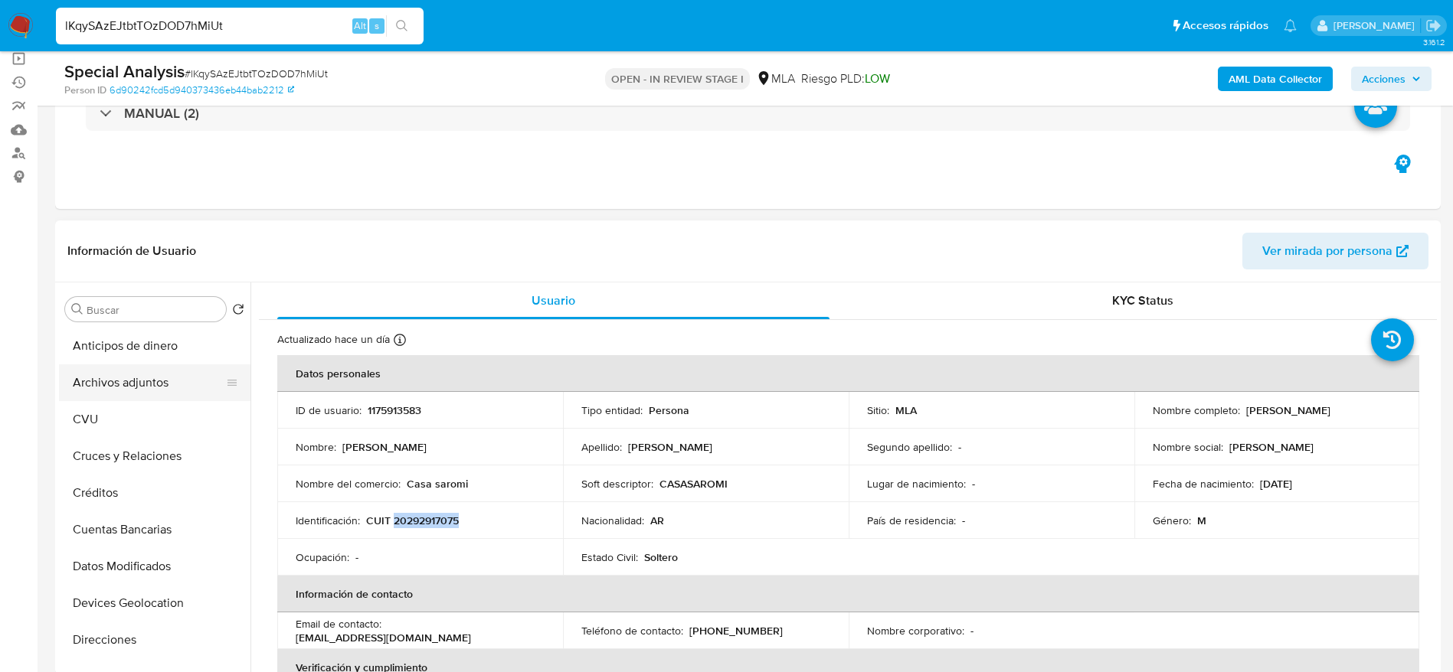
click at [131, 384] on button "Archivos adjuntos" at bounding box center [148, 383] width 179 height 37
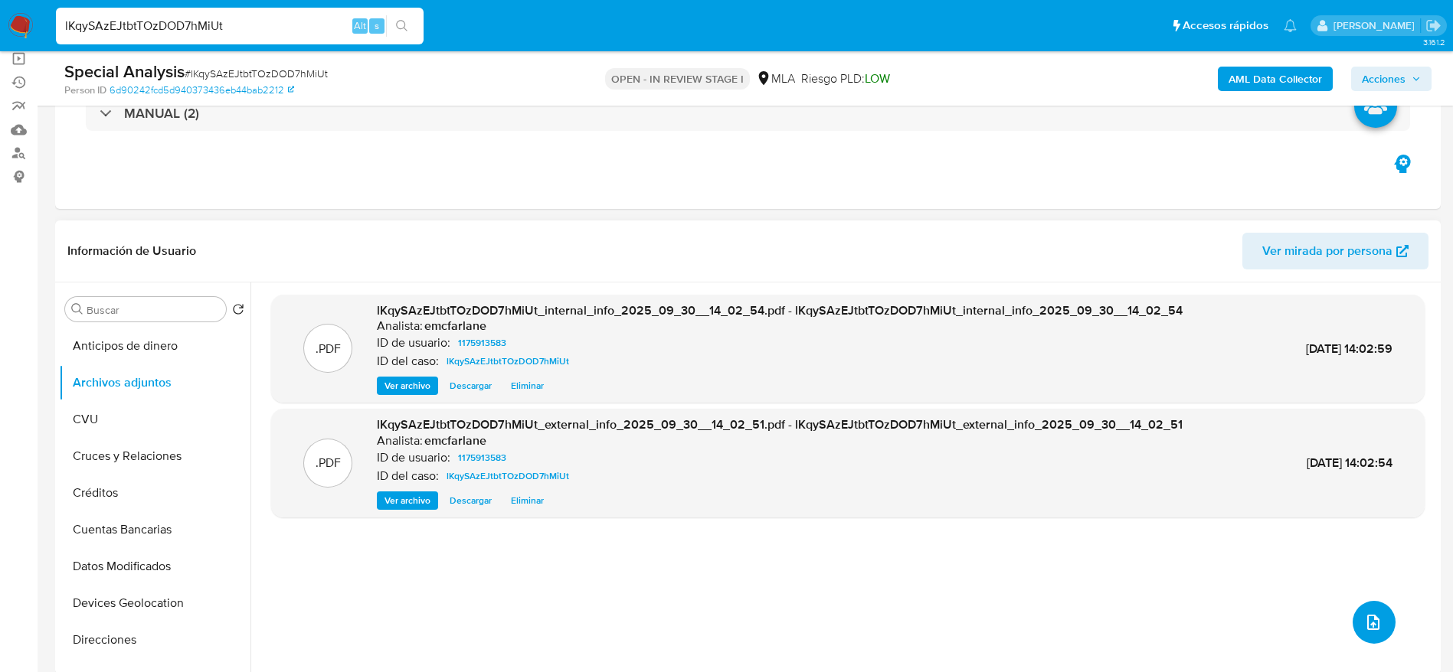
click at [1369, 606] on button "upload-file" at bounding box center [1373, 622] width 43 height 43
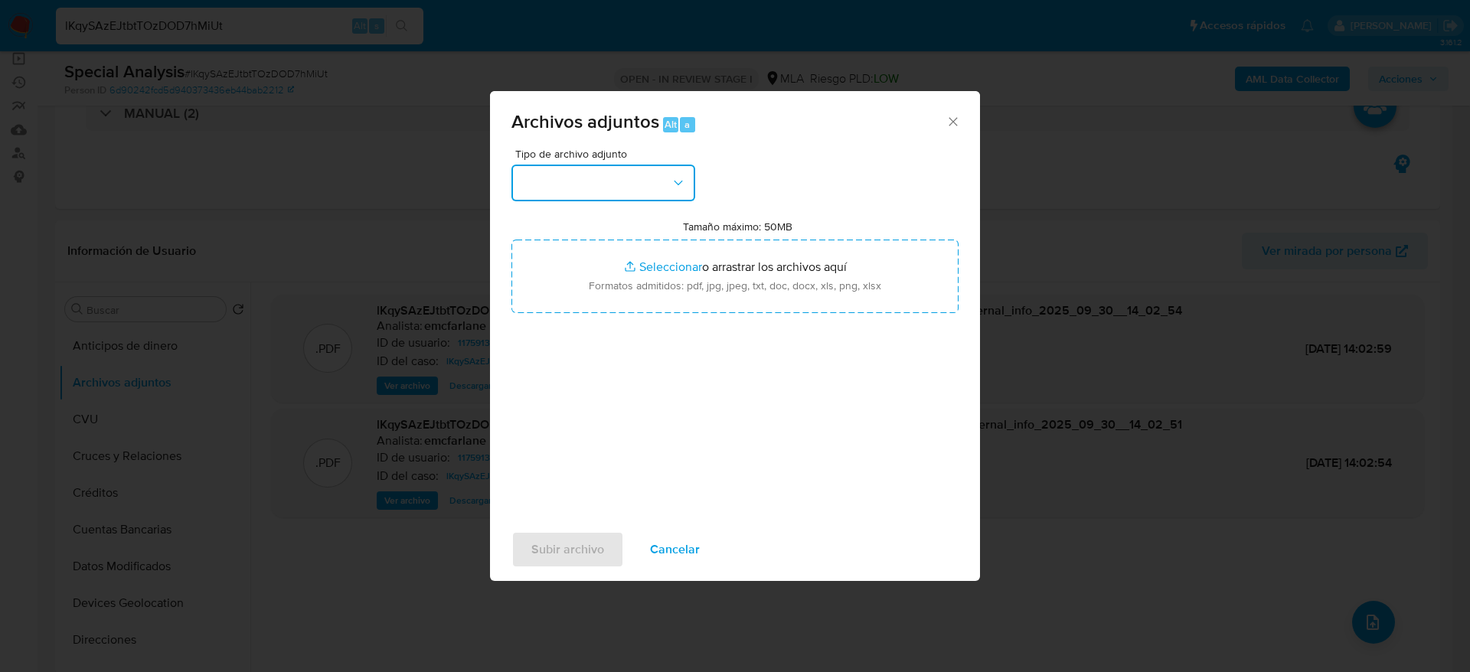
click at [648, 183] on button "button" at bounding box center [604, 183] width 184 height 37
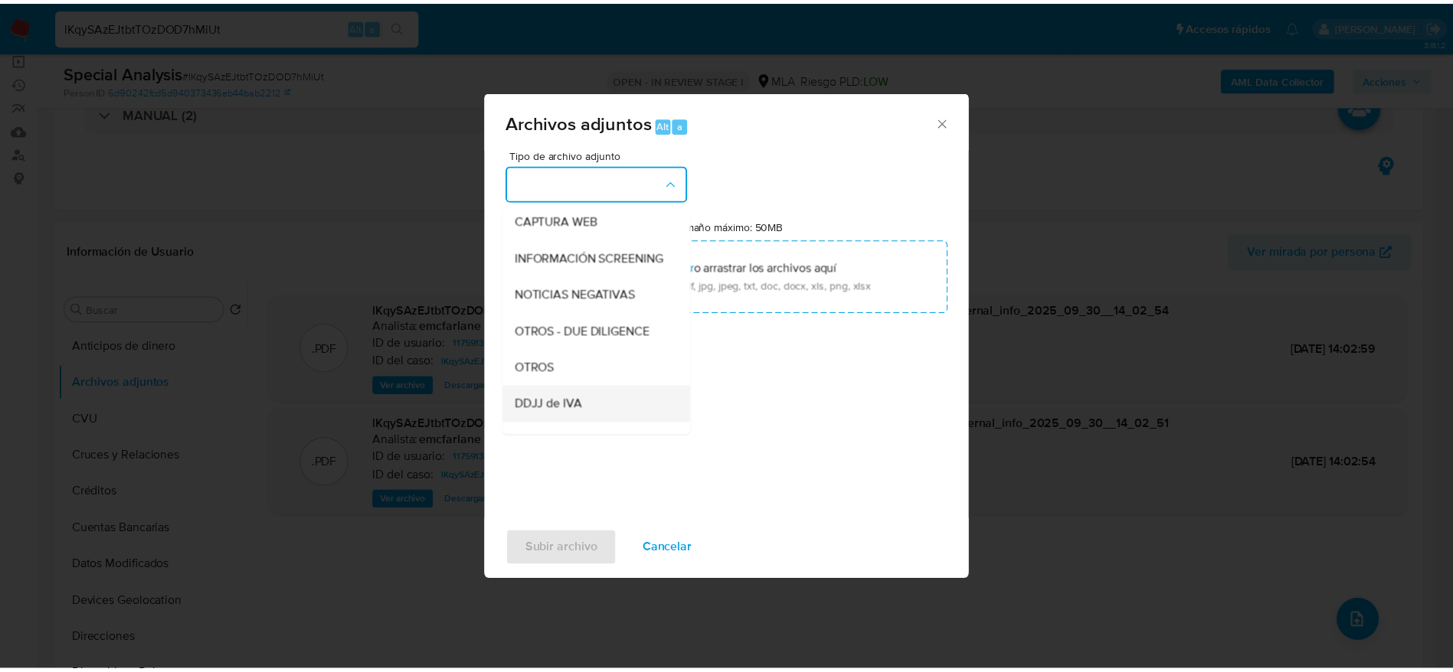
scroll to position [230, 0]
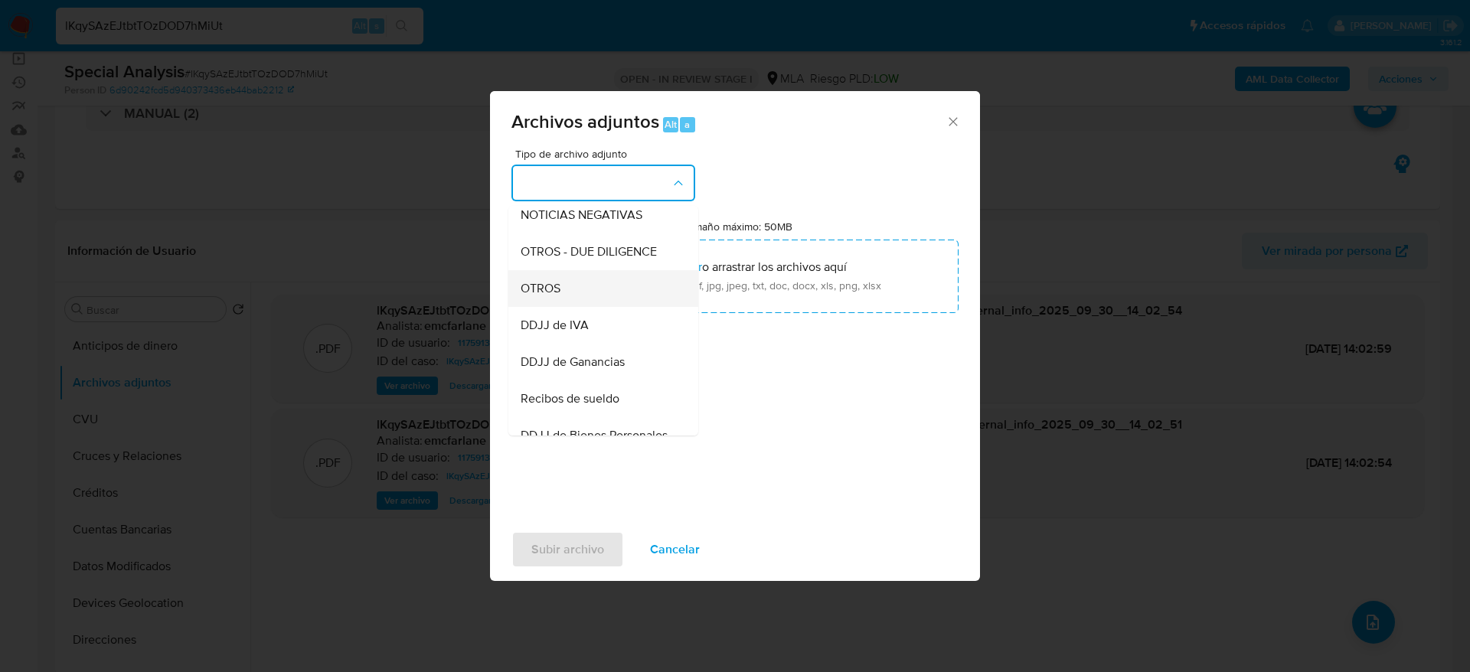
click at [553, 296] on span "OTROS" at bounding box center [541, 288] width 40 height 15
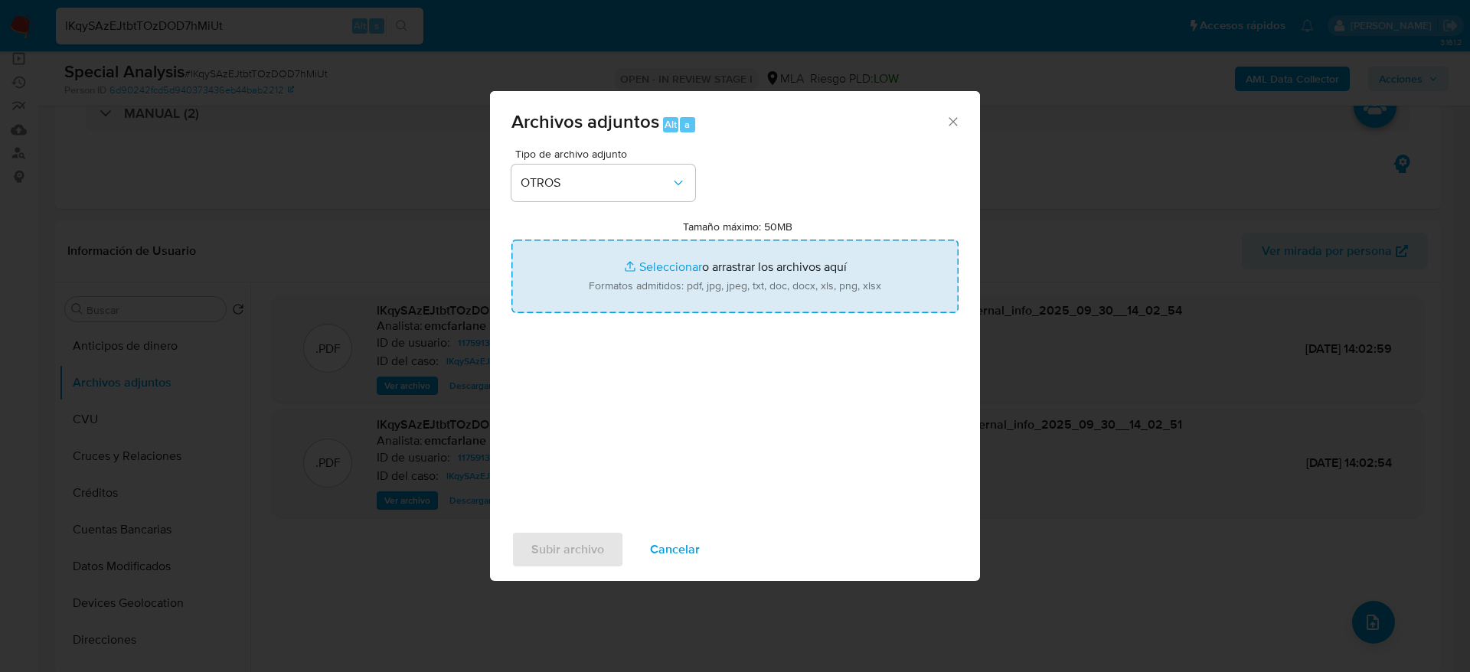
type input "C:\fakepath\Caselog lKqySAzEJtbtTOzDOD7hMiUt.docx"
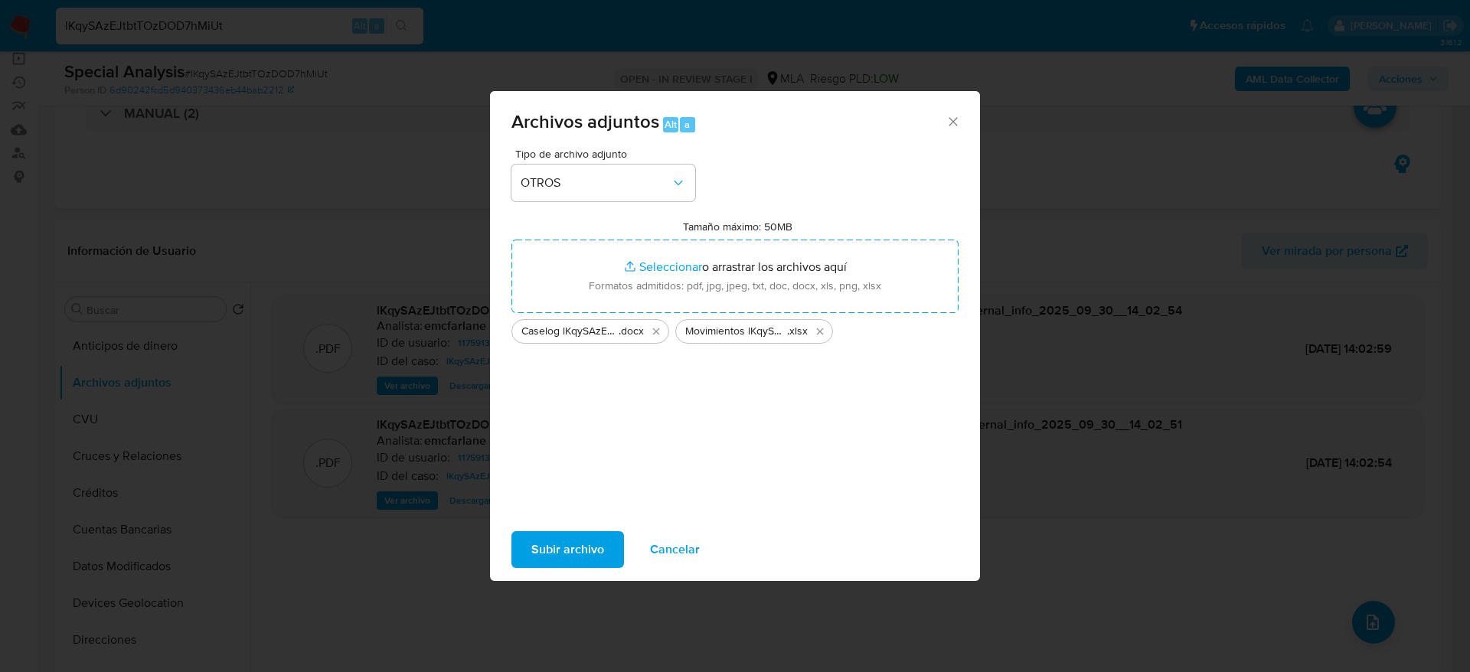
click at [570, 544] on span "Subir archivo" at bounding box center [567, 550] width 73 height 34
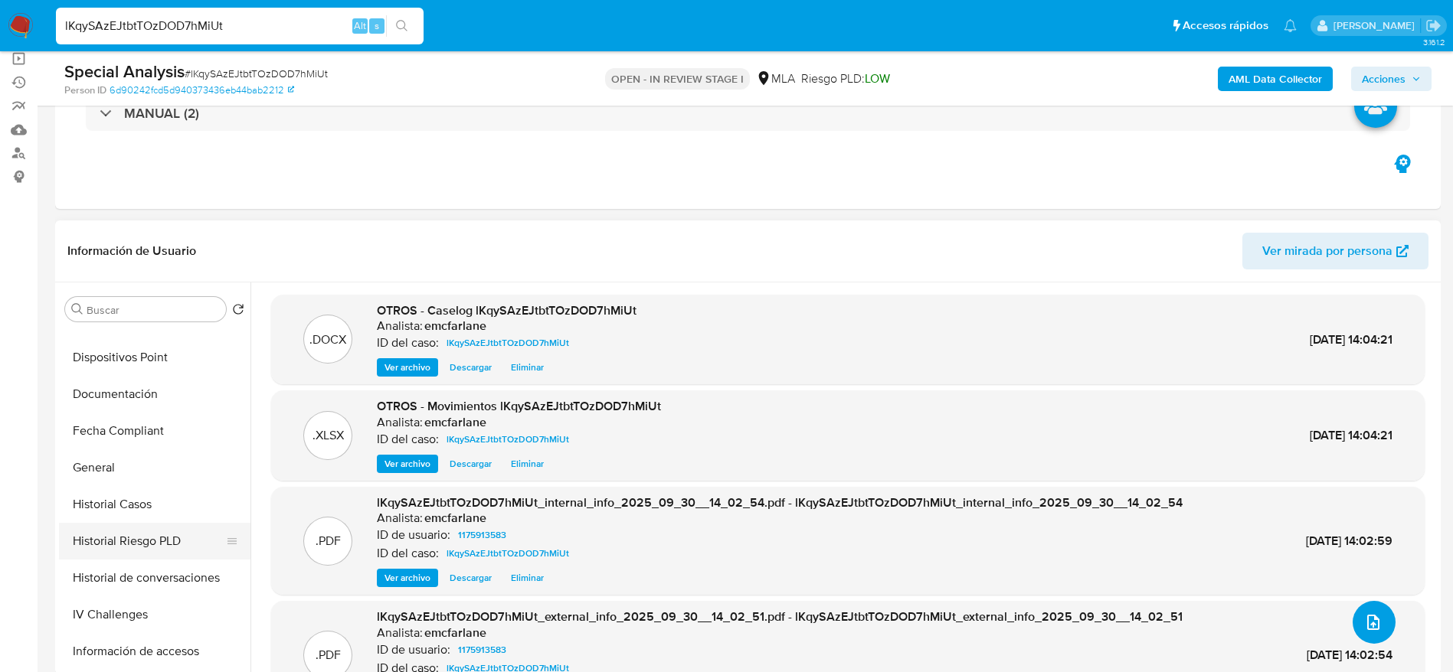
scroll to position [345, 0]
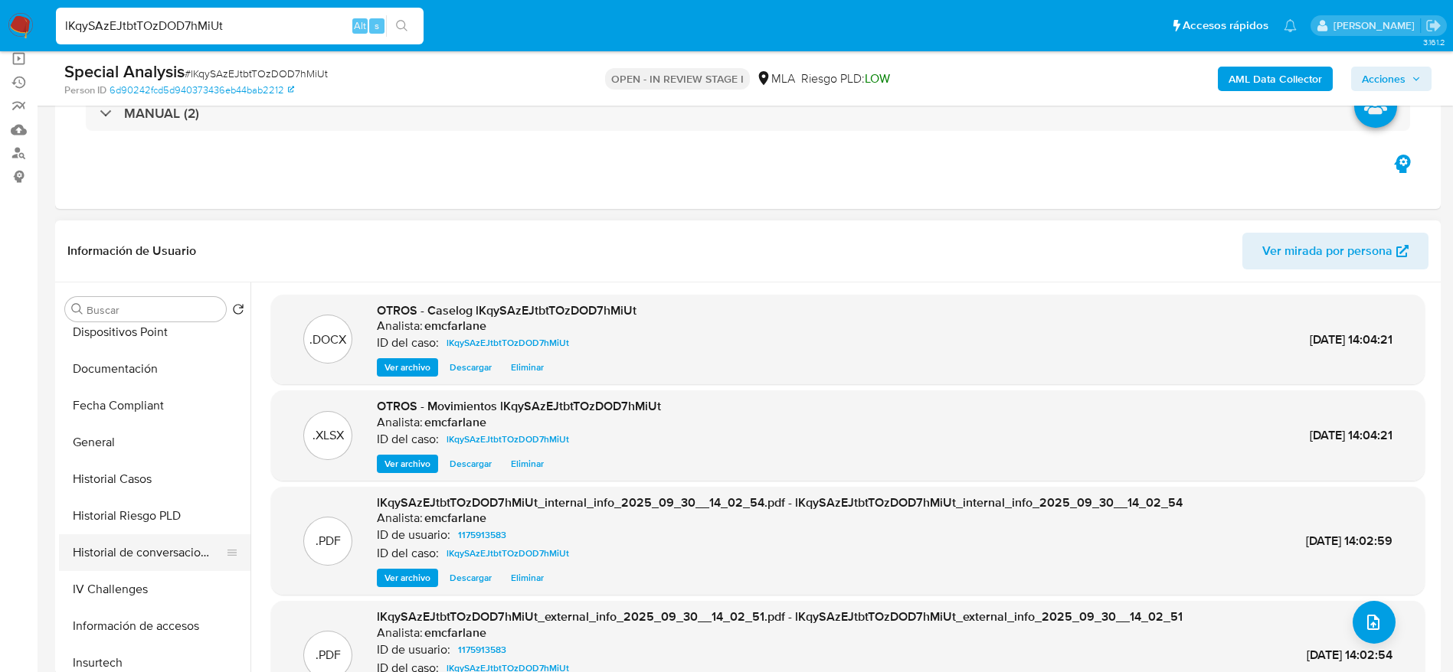
click at [142, 553] on button "Historial de conversaciones" at bounding box center [148, 552] width 179 height 37
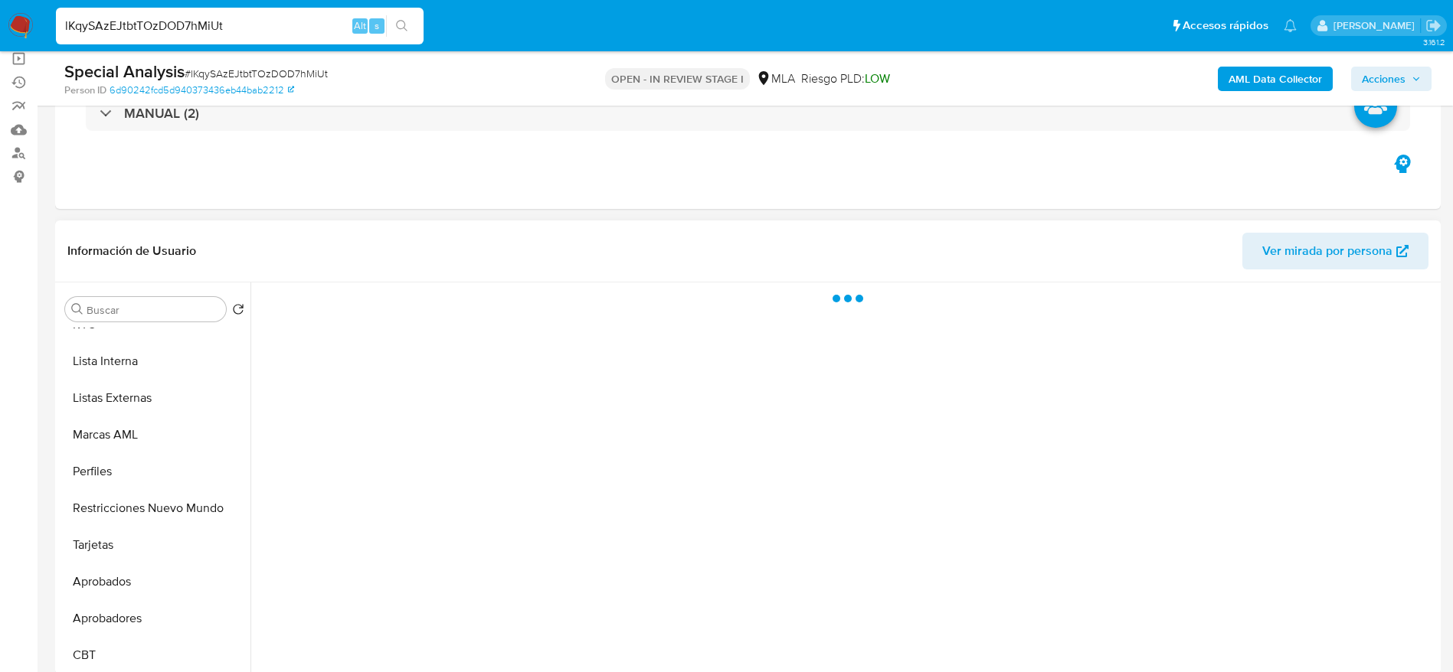
scroll to position [794, 0]
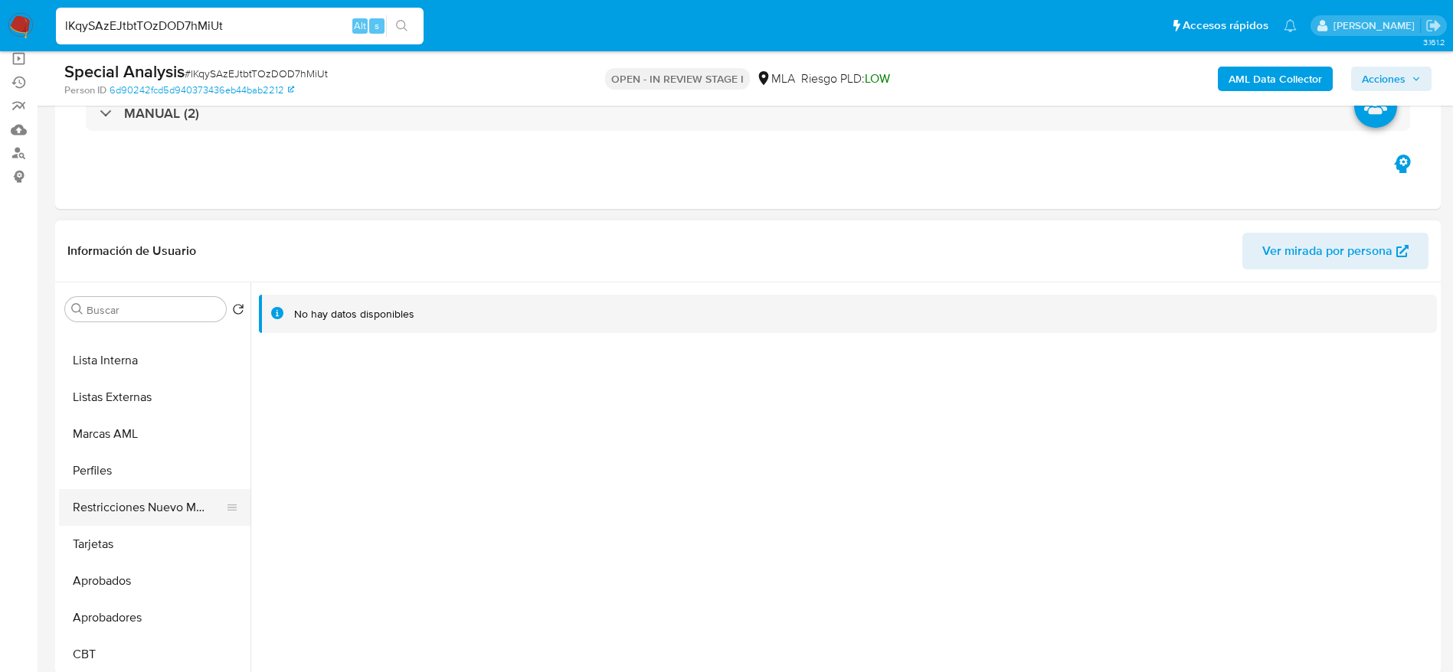
click at [154, 508] on button "Restricciones Nuevo Mundo" at bounding box center [148, 507] width 179 height 37
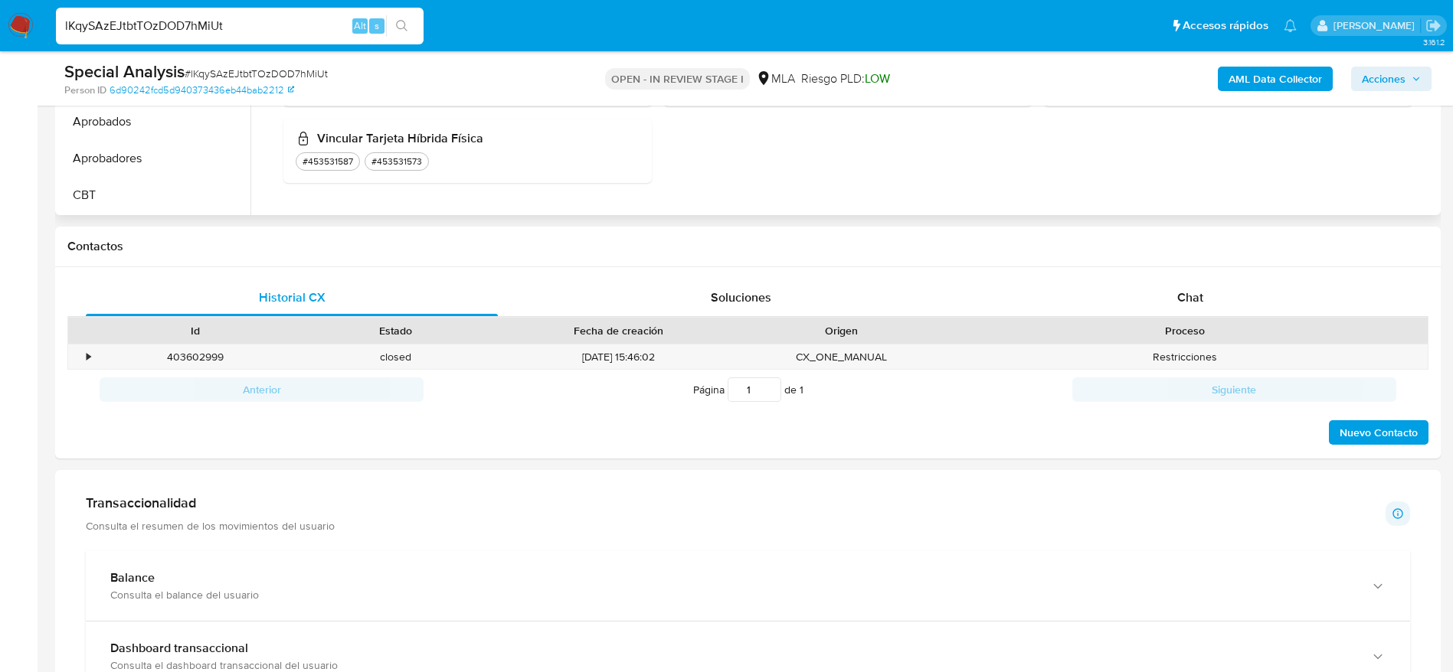
scroll to position [0, 0]
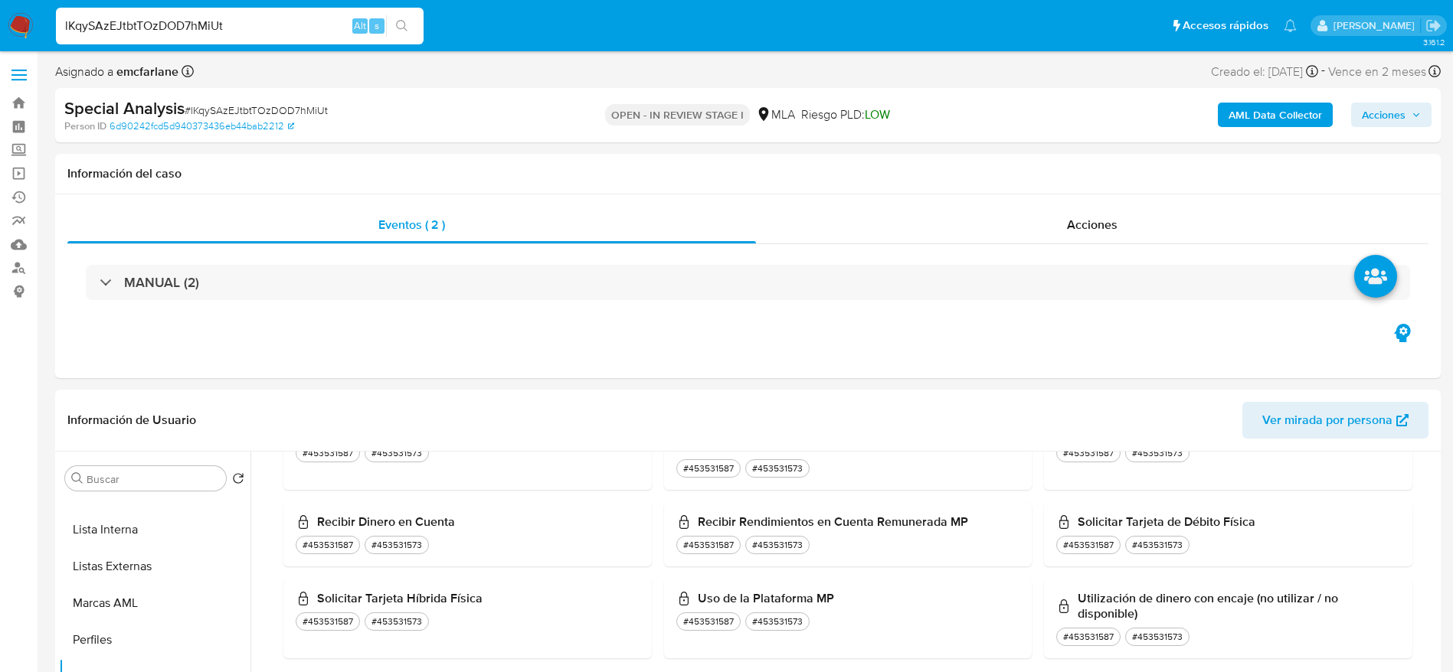
click at [1398, 119] on span "Acciones" at bounding box center [1384, 115] width 44 height 25
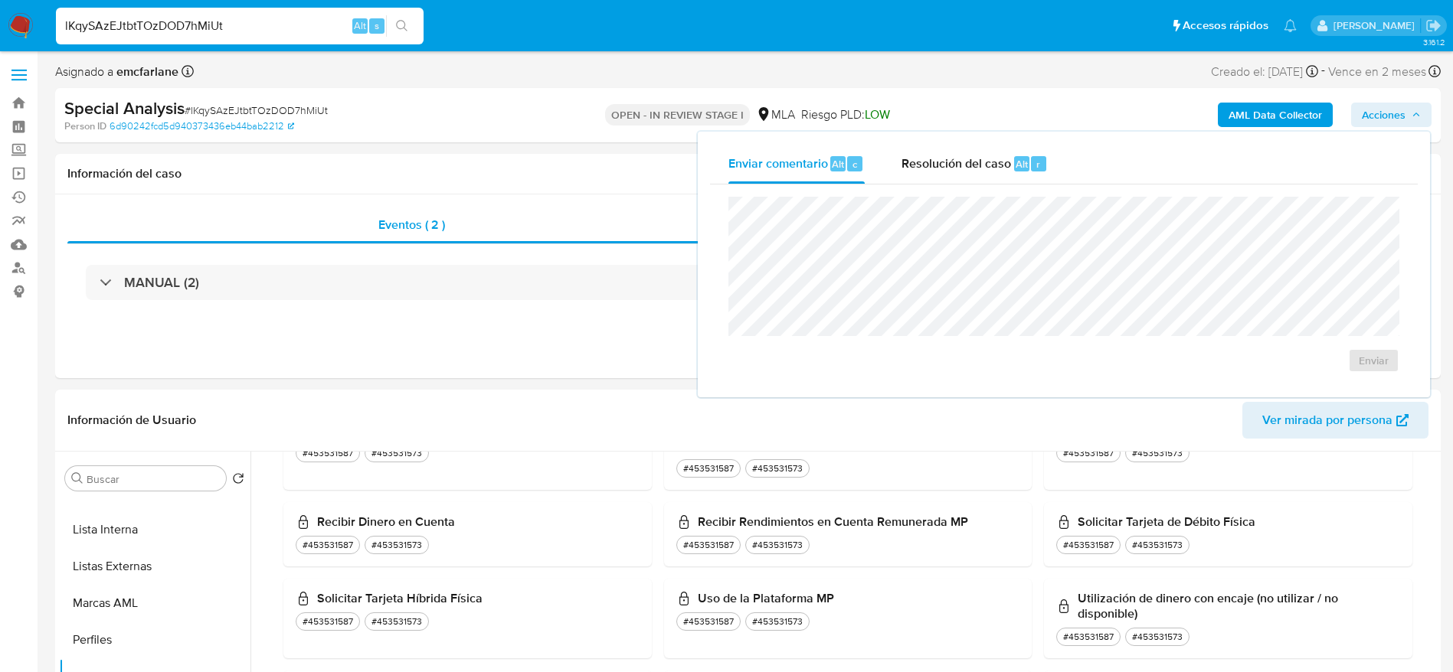
click at [1009, 158] on span "Resolución del caso" at bounding box center [956, 164] width 110 height 18
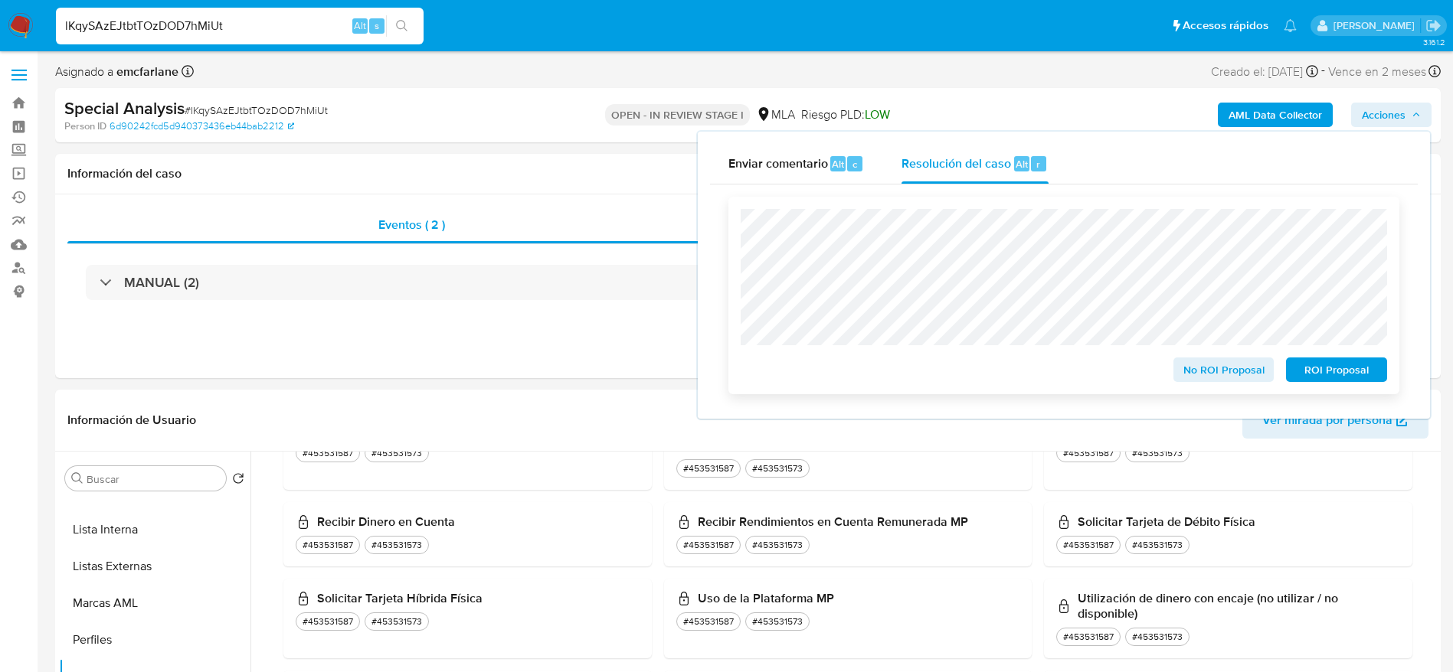
click at [1338, 366] on span "ROI Proposal" at bounding box center [1336, 369] width 80 height 21
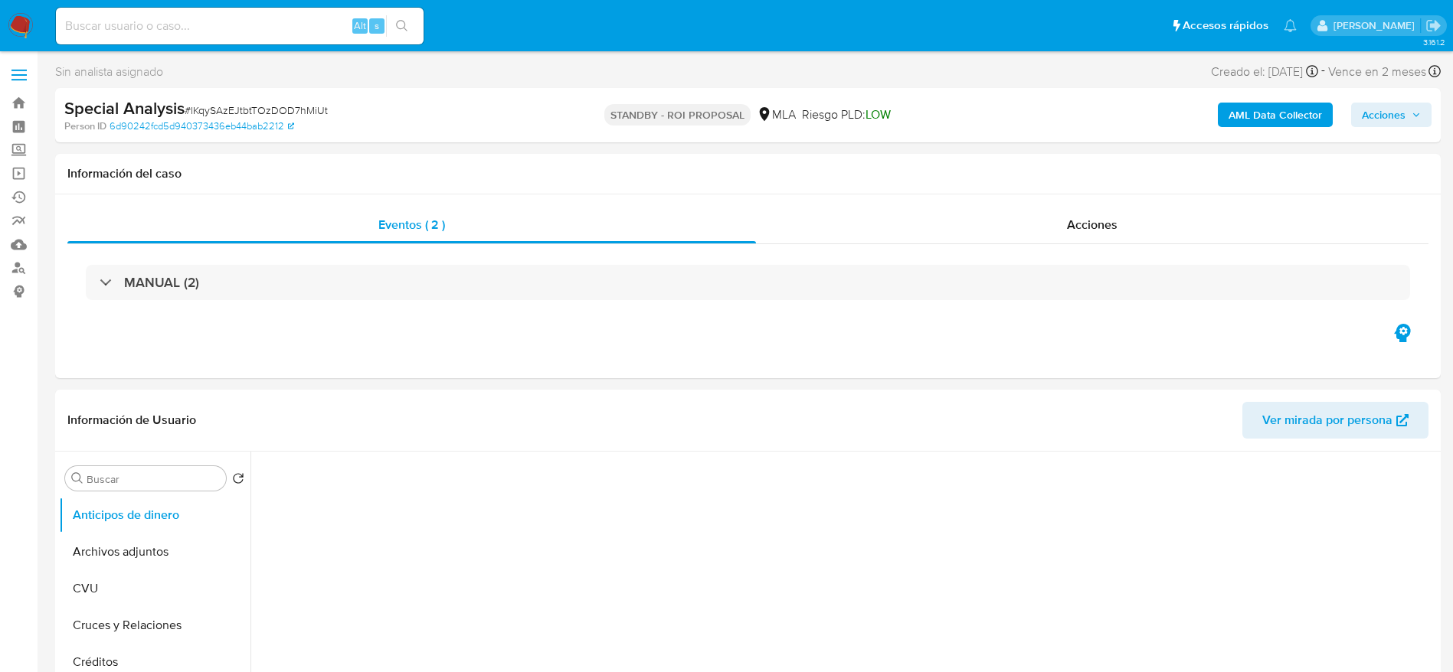
select select "10"
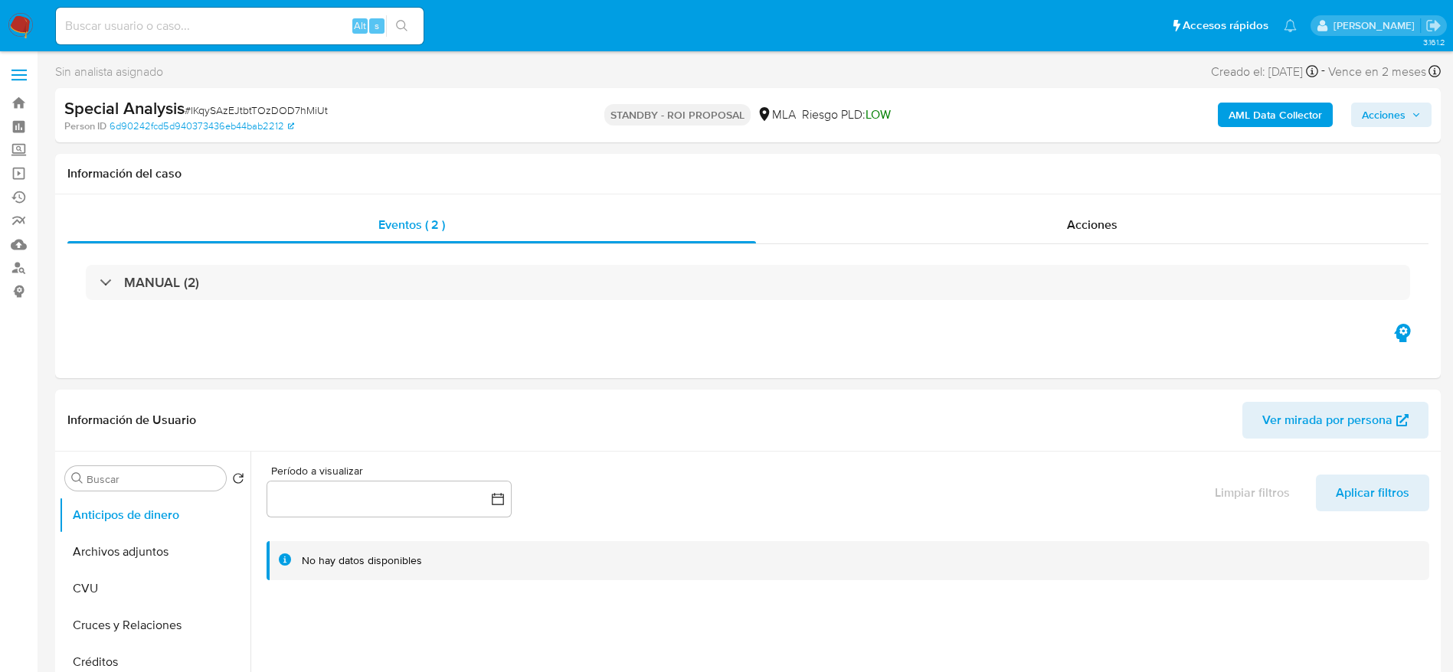
click at [247, 20] on input at bounding box center [240, 26] width 368 height 20
paste input "BYj4mQeLQ09qaxa1ECS2K0fT"
type input "BYj4mQeLQ09qaxa1ECS2K0fT"
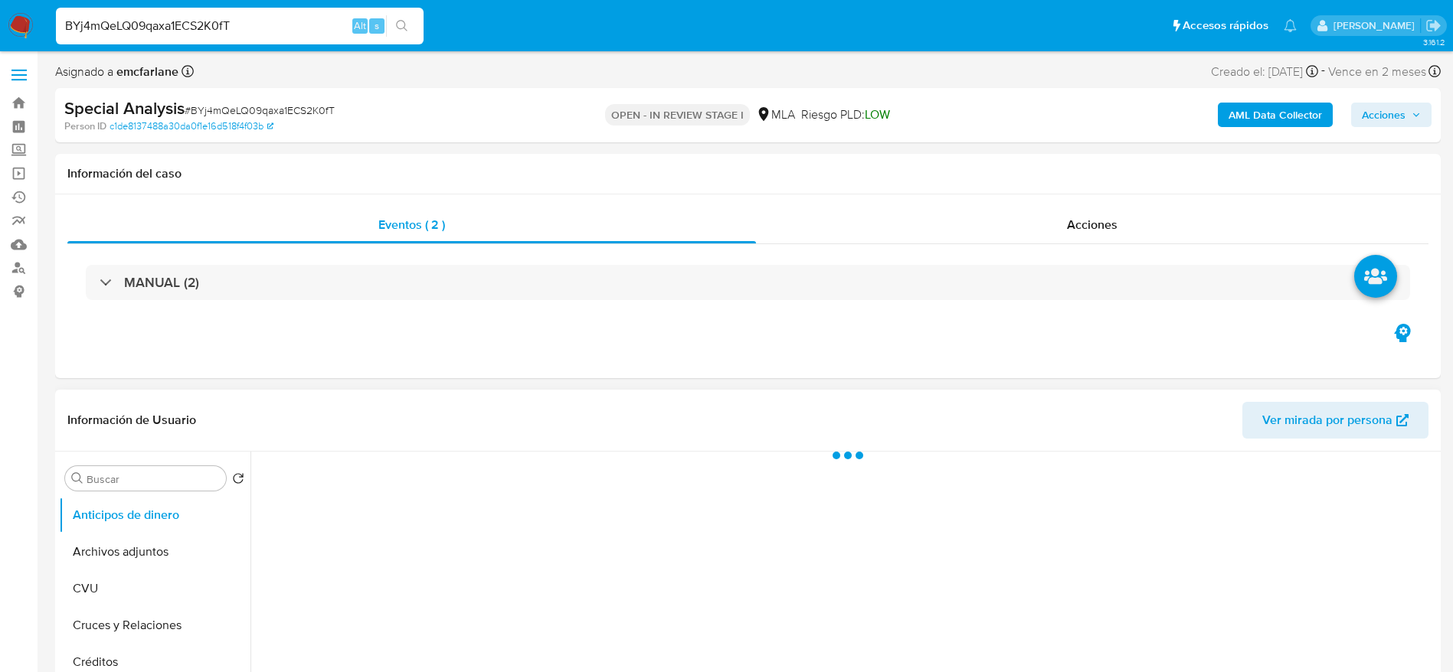
select select "10"
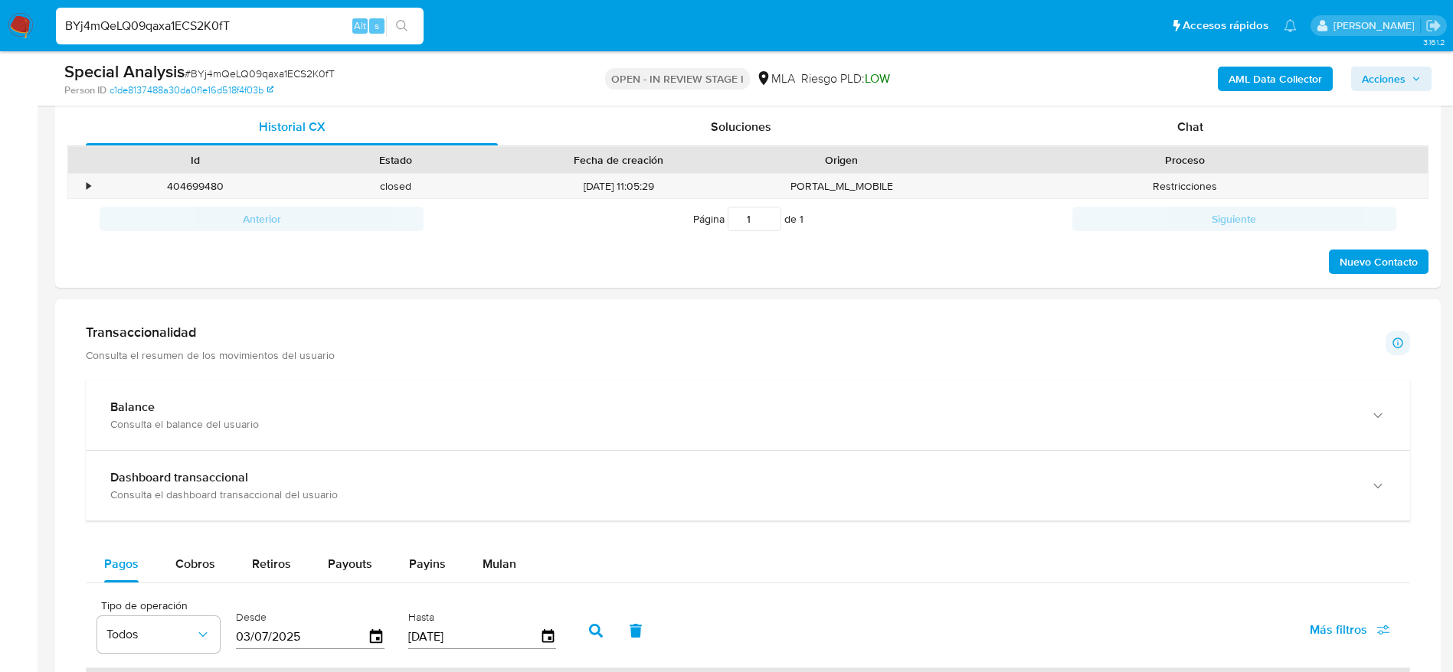
scroll to position [345, 0]
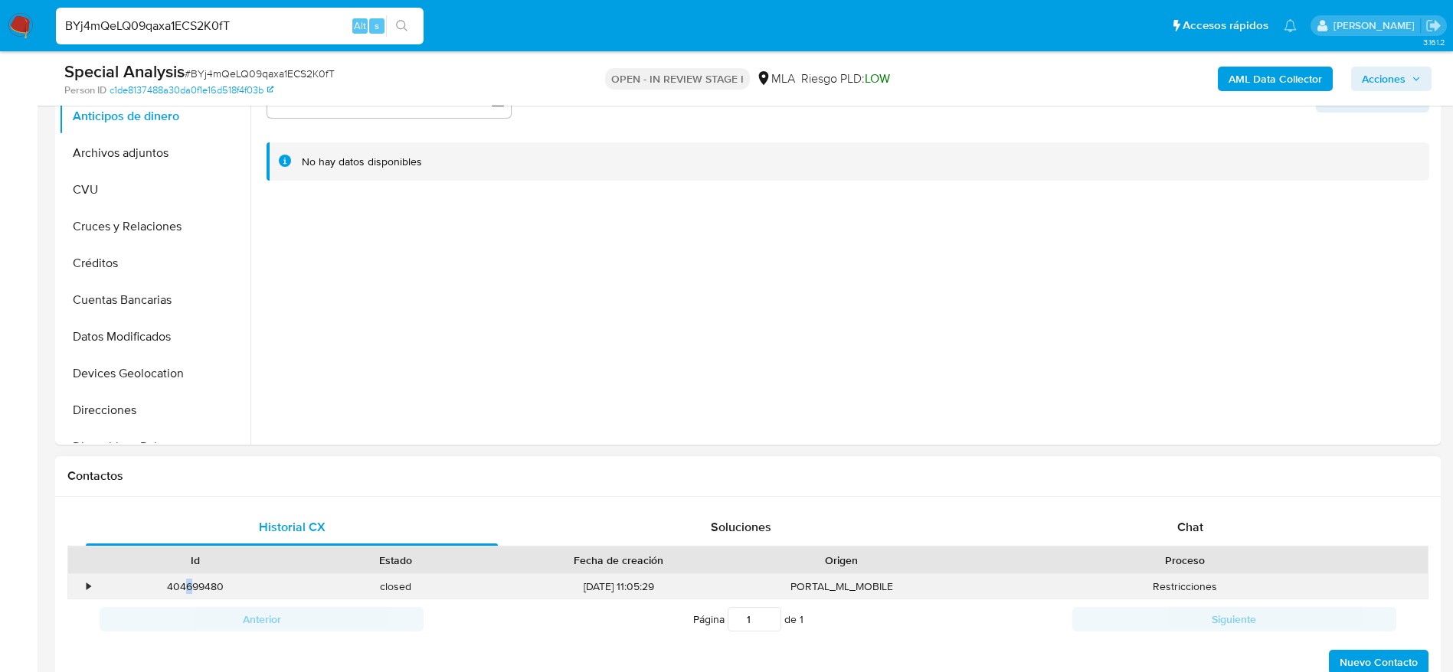
click at [189, 577] on div "404699480" at bounding box center [195, 586] width 201 height 25
drag, startPoint x: 192, startPoint y: 597, endPoint x: 189, endPoint y: 586, distance: 11.1
click at [191, 595] on div "404699480" at bounding box center [195, 586] width 201 height 25
click at [190, 583] on div "404699480" at bounding box center [195, 586] width 201 height 25
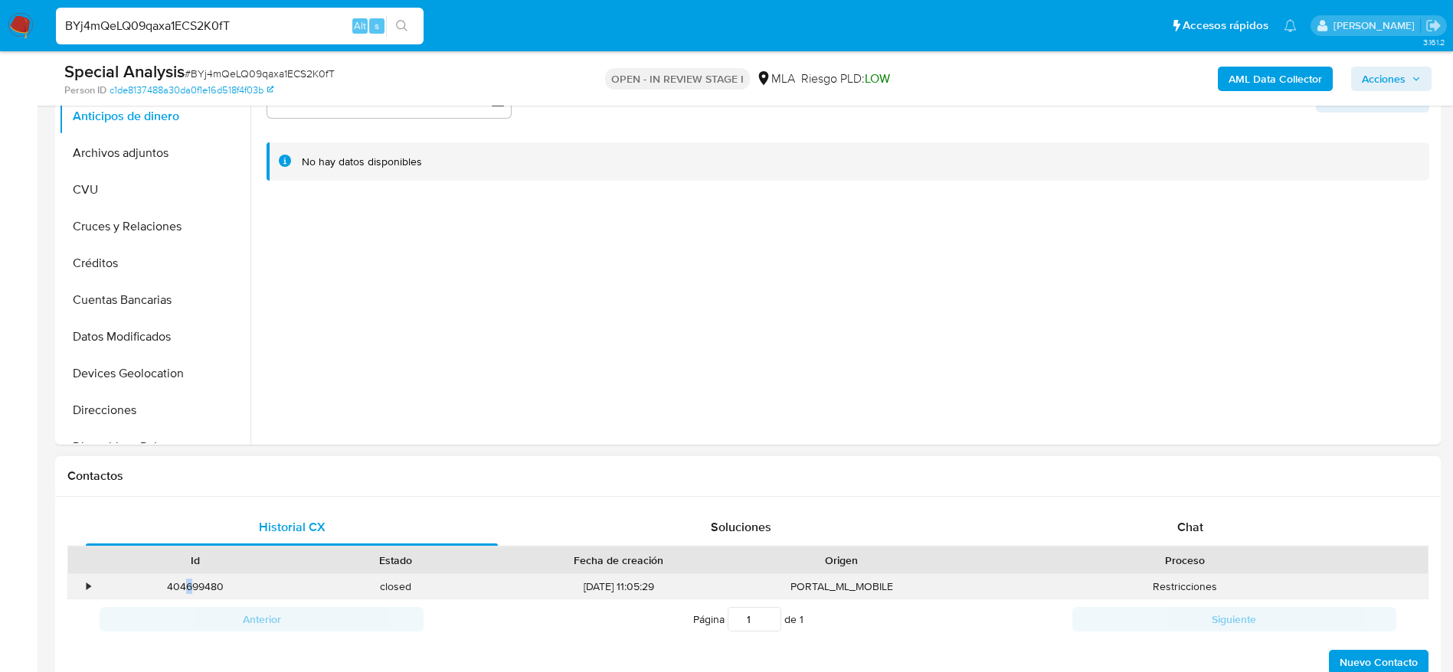
click at [190, 583] on div "404699480" at bounding box center [195, 586] width 201 height 25
click at [195, 589] on div "404699480" at bounding box center [195, 586] width 201 height 25
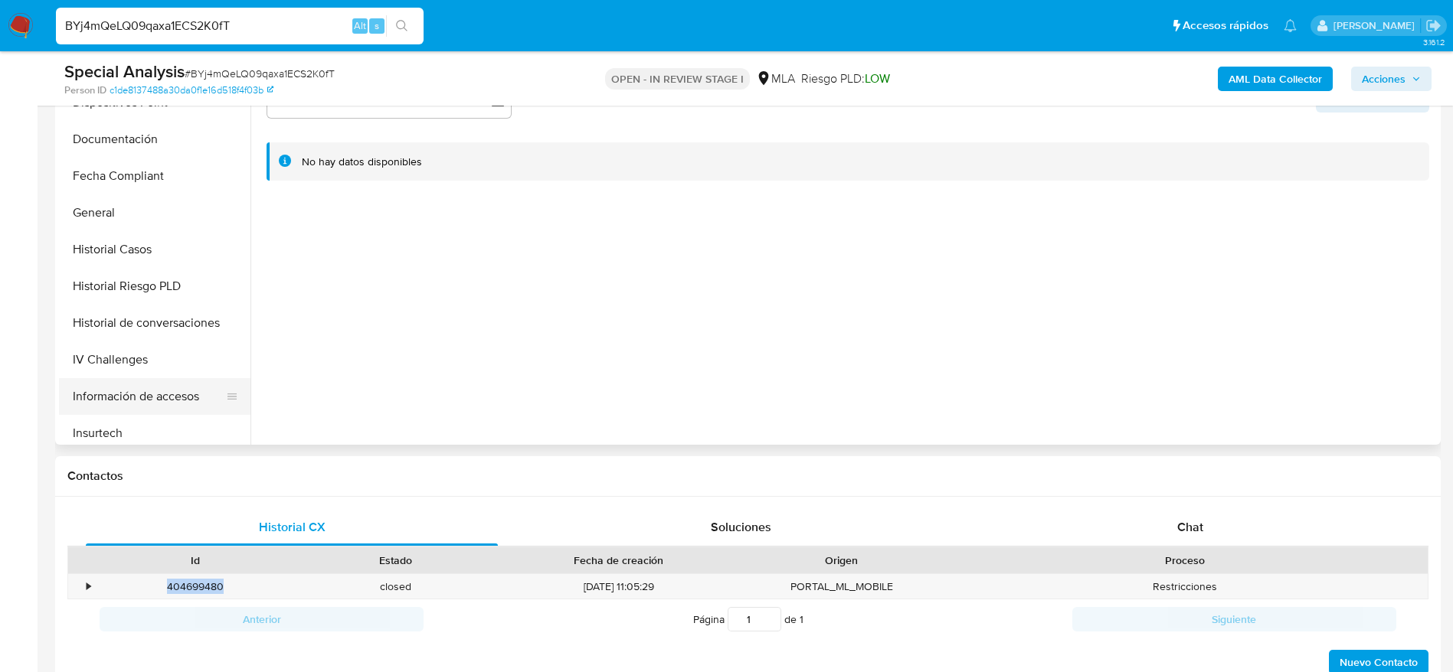
scroll to position [574, 0]
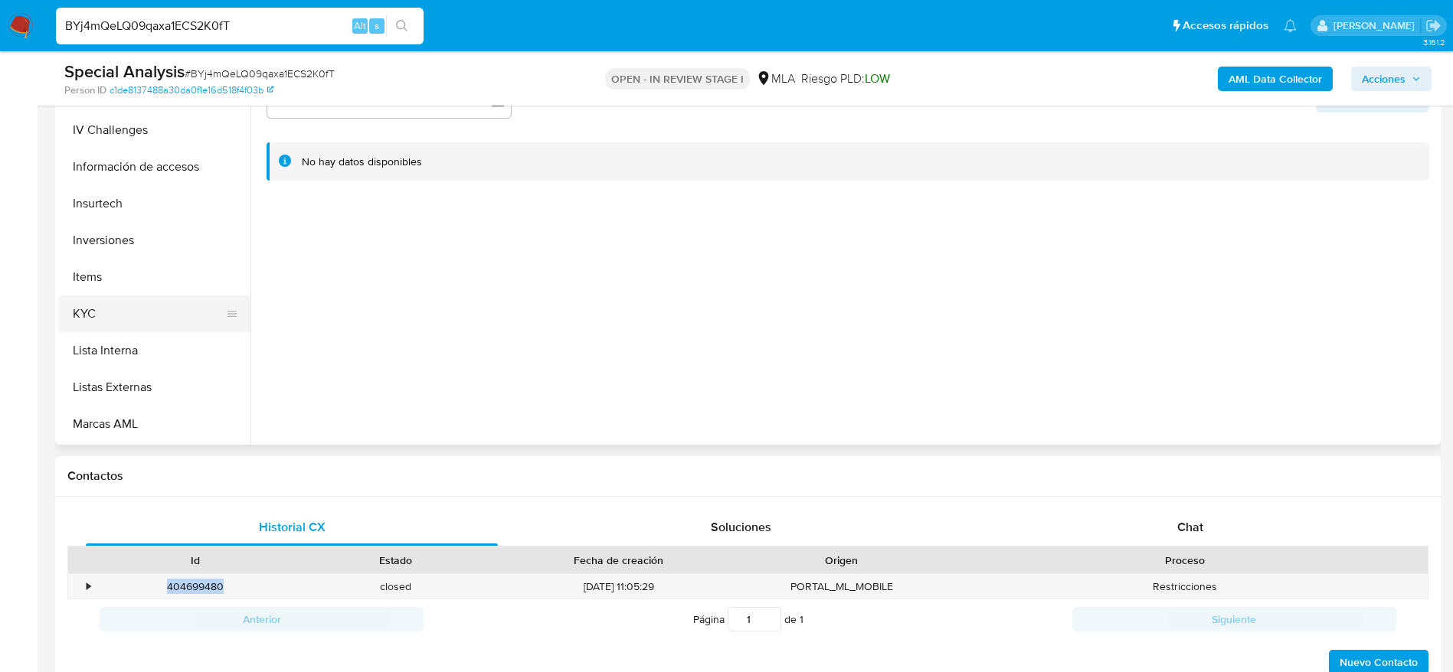
click at [106, 301] on button "KYC" at bounding box center [148, 314] width 179 height 37
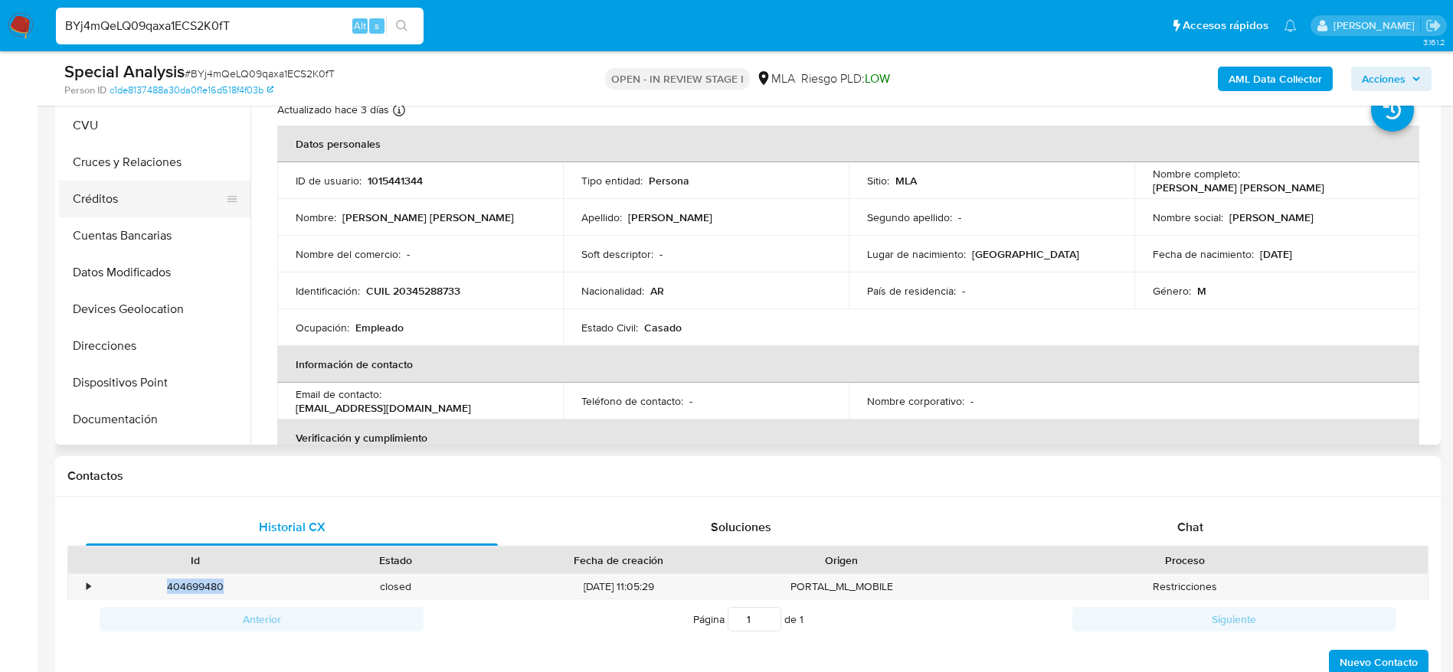
scroll to position [0, 0]
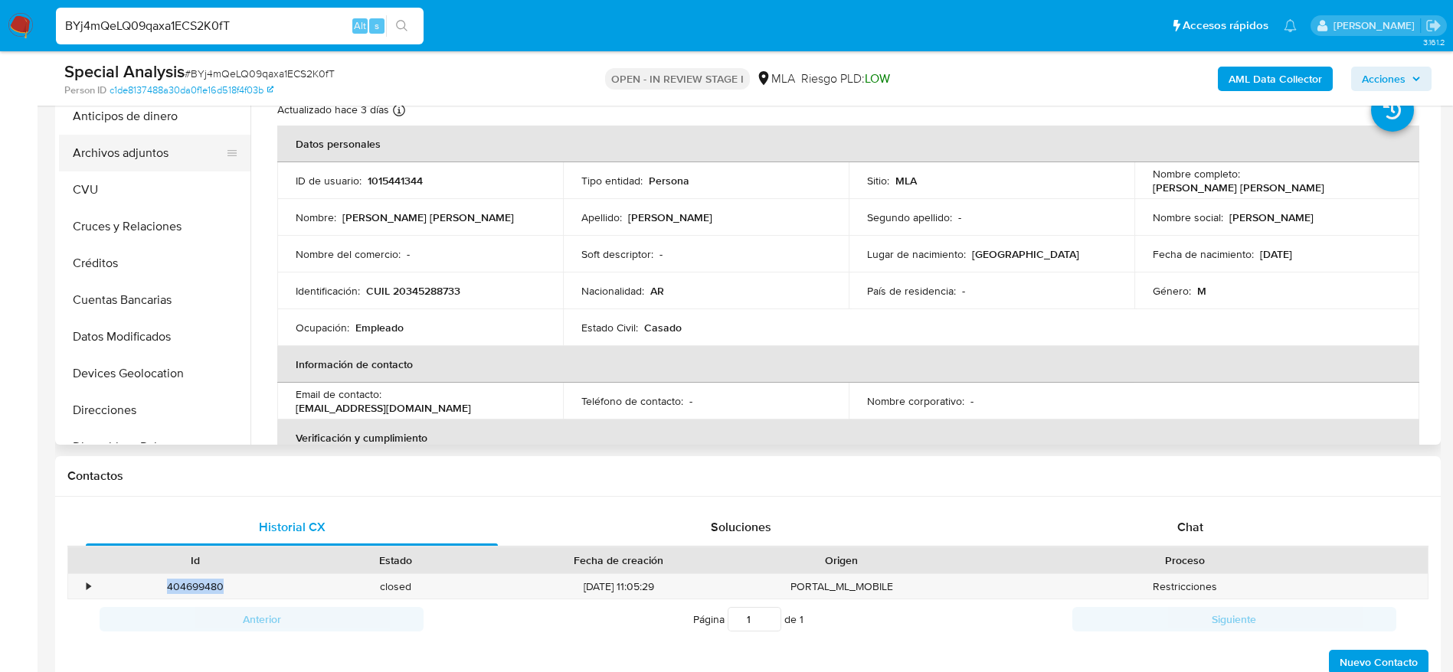
click at [118, 145] on button "Archivos adjuntos" at bounding box center [148, 153] width 179 height 37
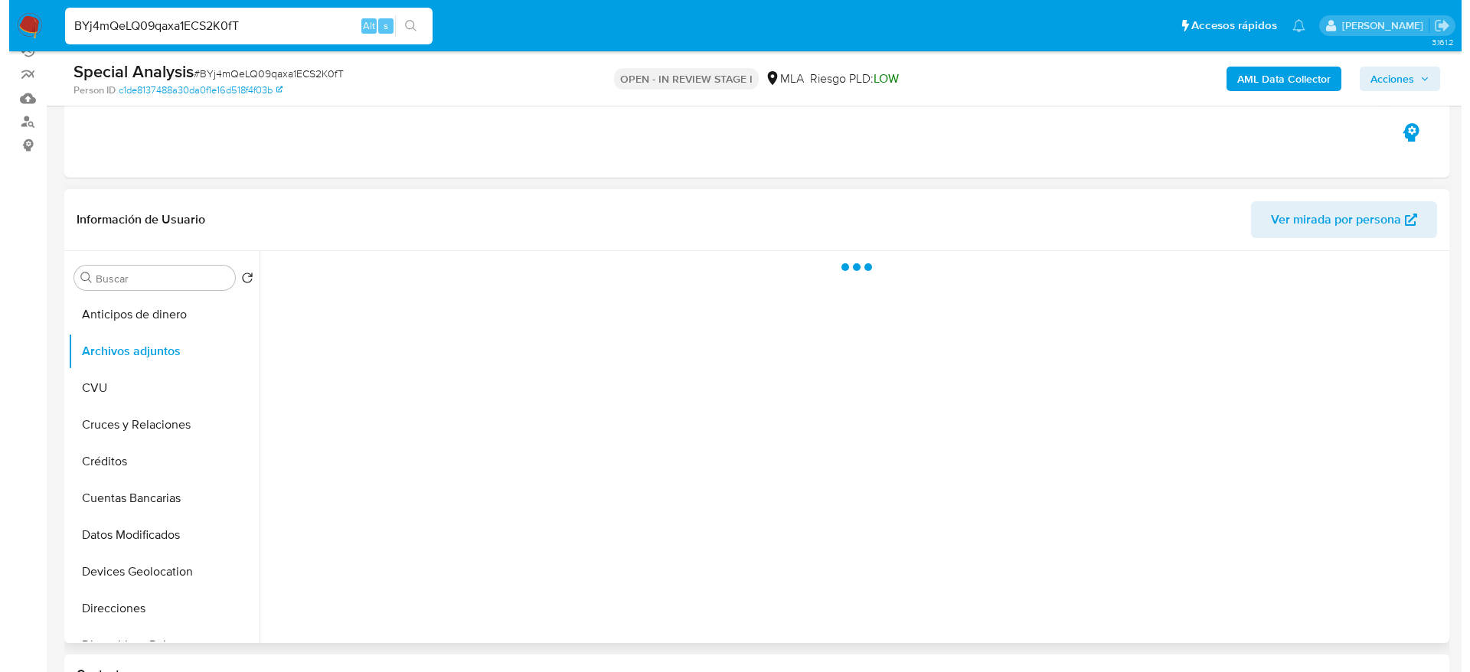
scroll to position [115, 0]
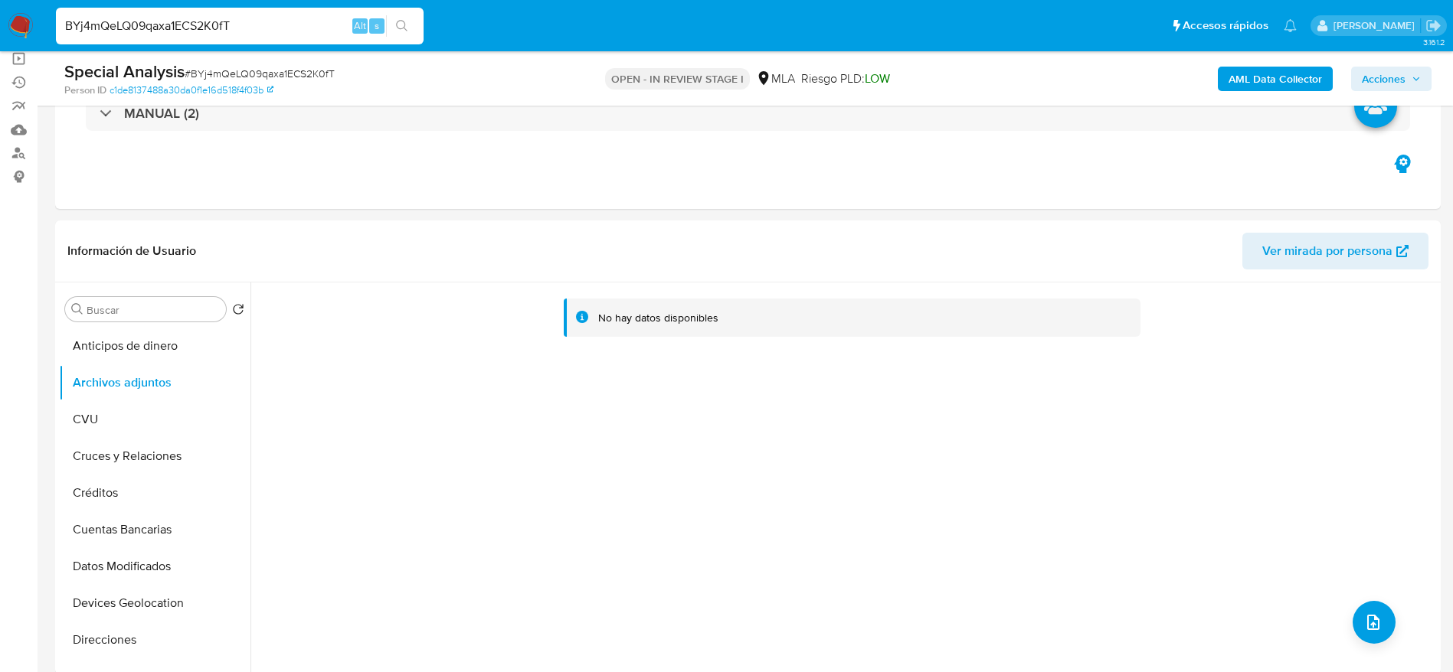
click at [1246, 82] on b "AML Data Collector" at bounding box center [1274, 79] width 93 height 25
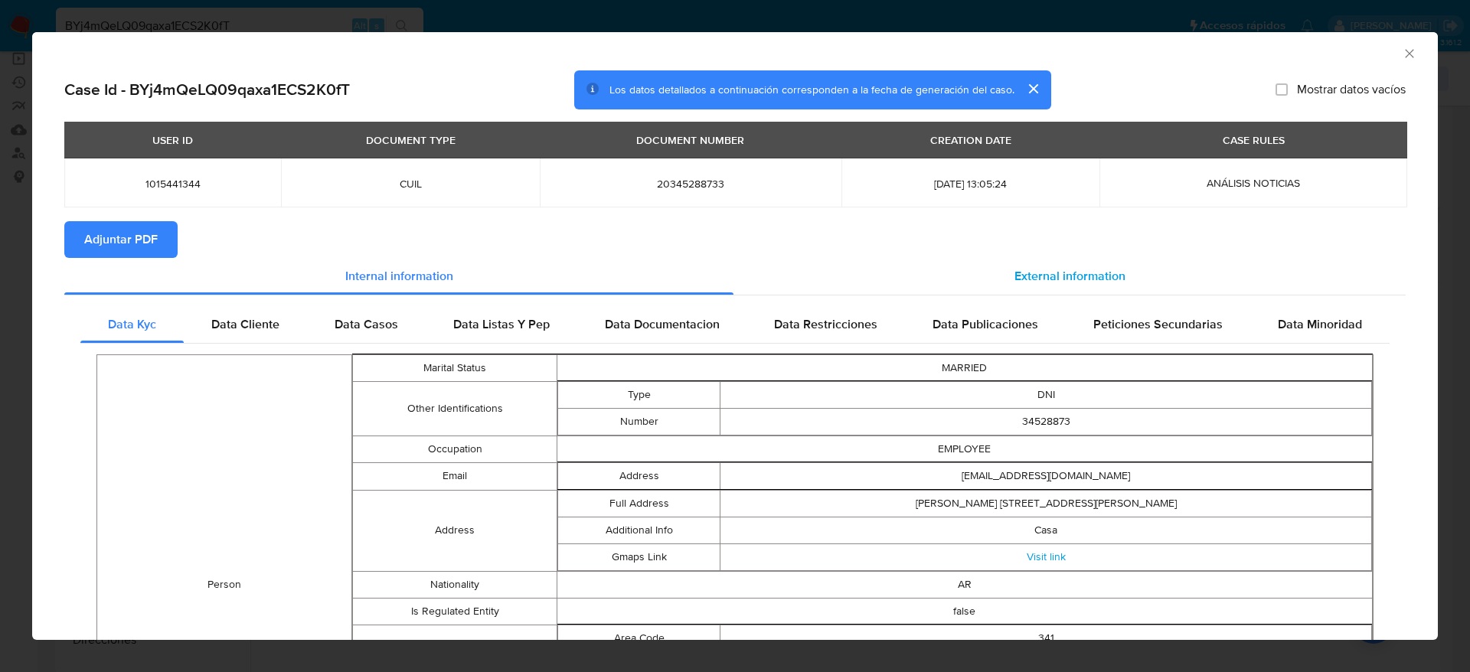
drag, startPoint x: 1102, startPoint y: 268, endPoint x: 896, endPoint y: 263, distance: 206.0
click at [1102, 267] on span "External information" at bounding box center [1070, 276] width 111 height 18
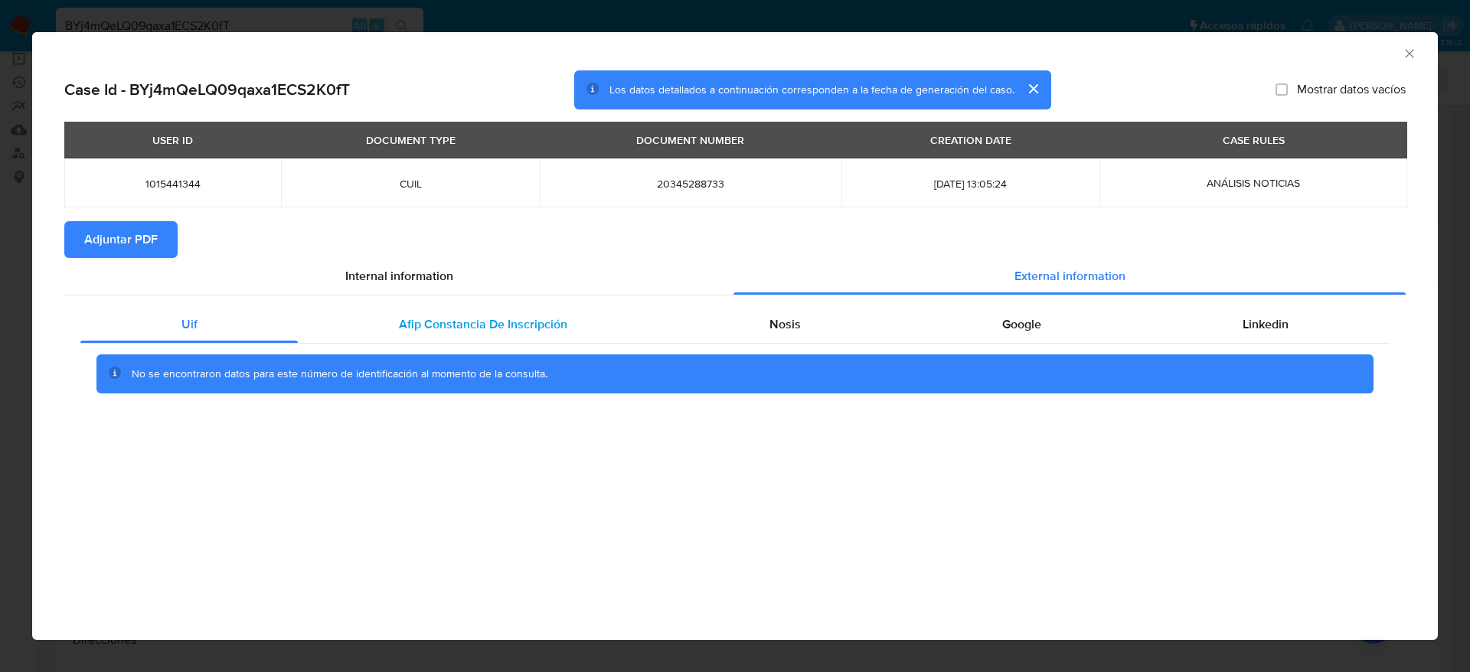
click at [453, 322] on span "Afip Constancia De Inscripción" at bounding box center [483, 324] width 168 height 18
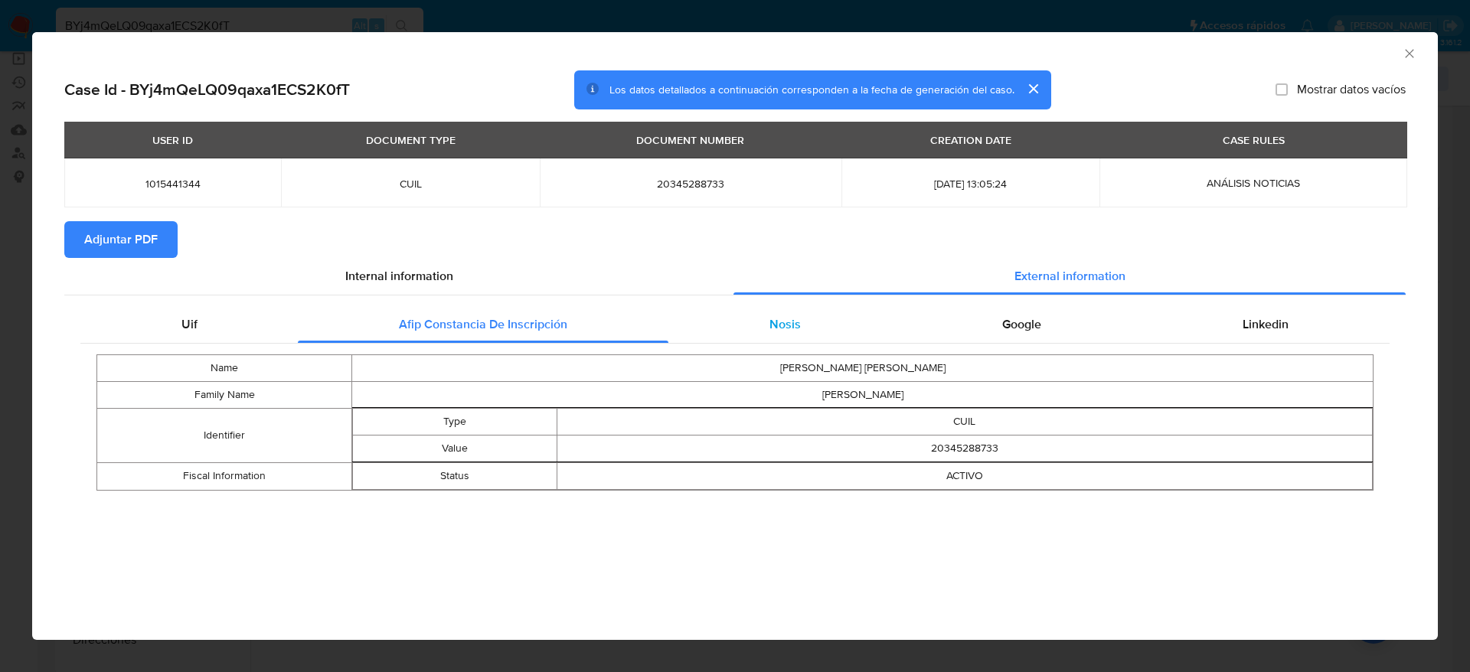
click at [772, 326] on span "Nosis" at bounding box center [785, 324] width 31 height 18
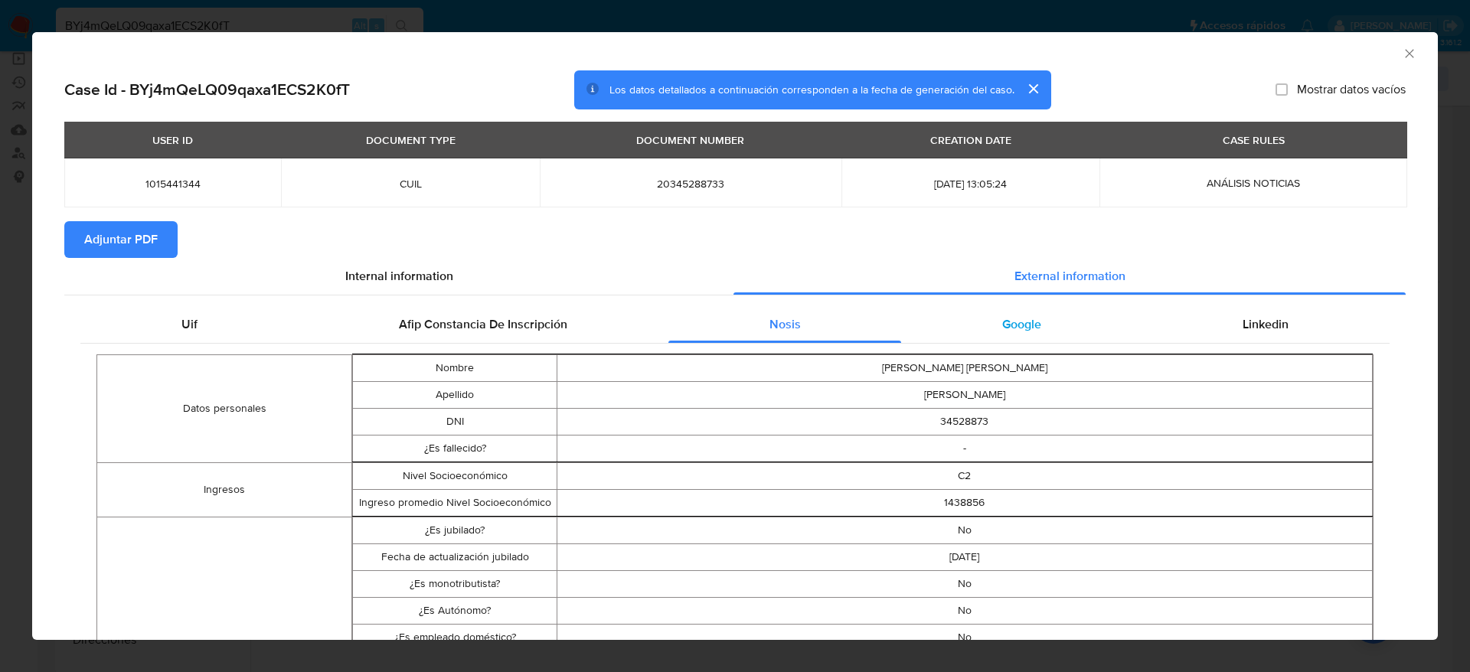
click at [1002, 312] on div "Google" at bounding box center [1021, 324] width 240 height 37
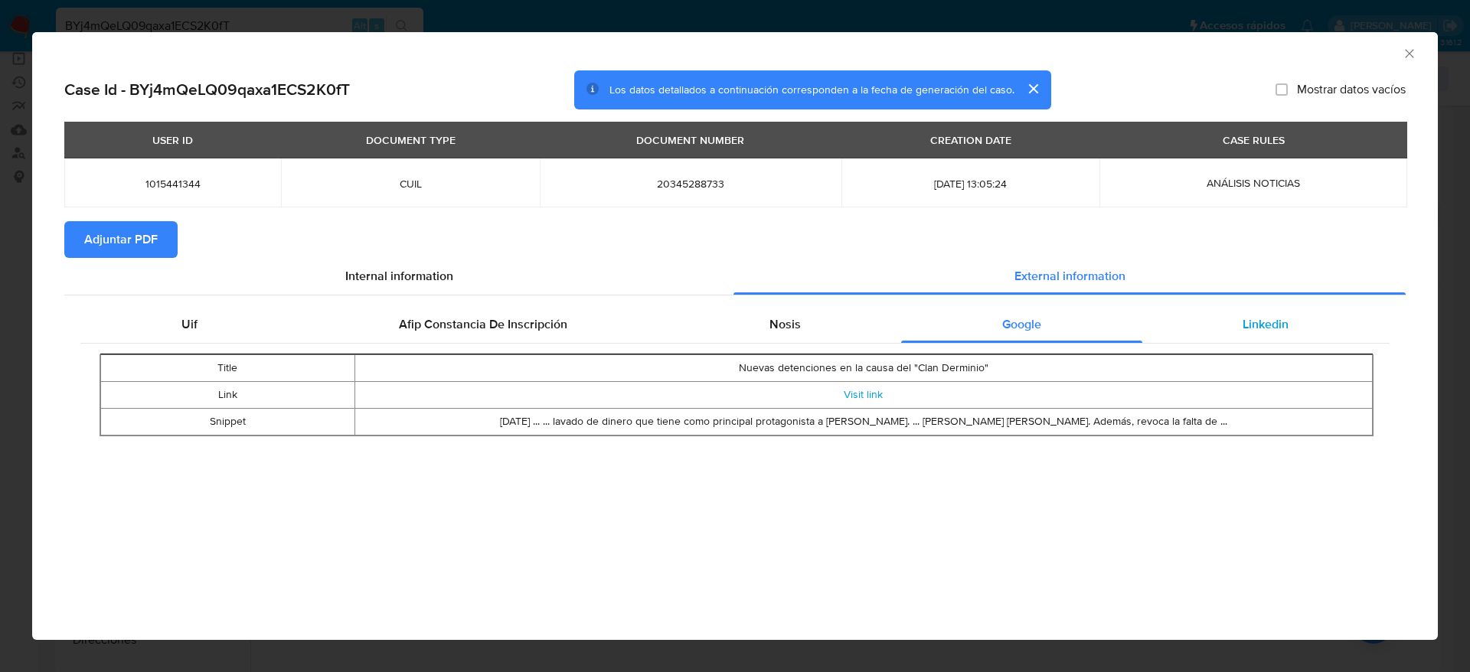
click at [1286, 316] on span "Linkedin" at bounding box center [1266, 324] width 46 height 18
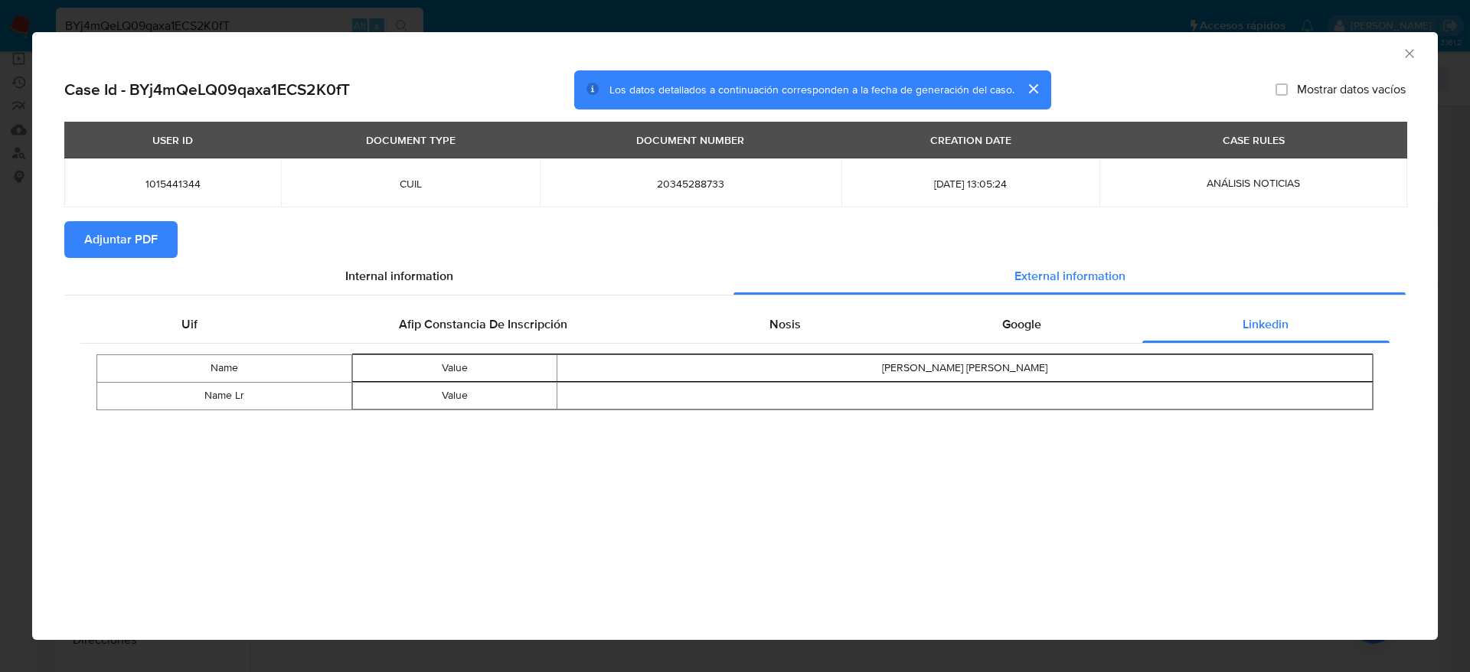
click at [134, 234] on span "Adjuntar PDF" at bounding box center [121, 240] width 74 height 34
click at [1400, 55] on div "AML Data Collector" at bounding box center [722, 51] width 1359 height 17
click at [1407, 54] on icon "Cerrar ventana" at bounding box center [1409, 53] width 15 height 15
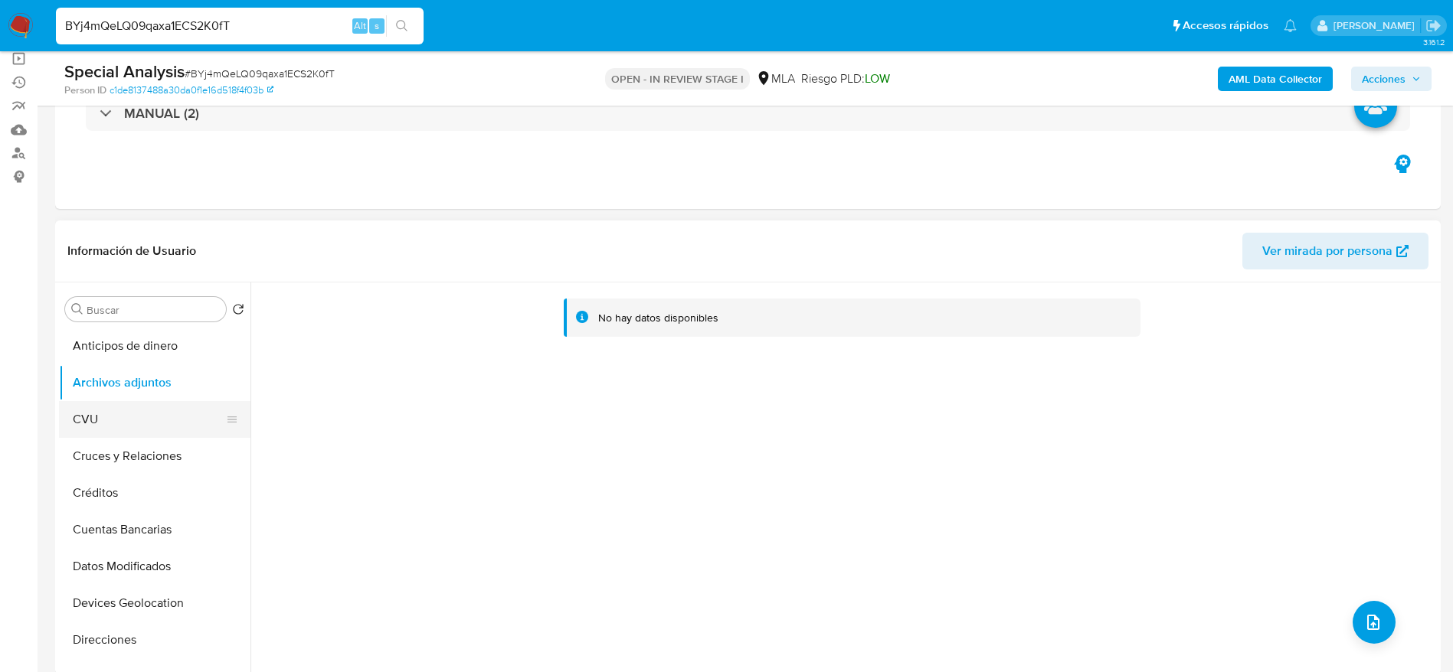
click at [115, 407] on button "CVU" at bounding box center [148, 419] width 179 height 37
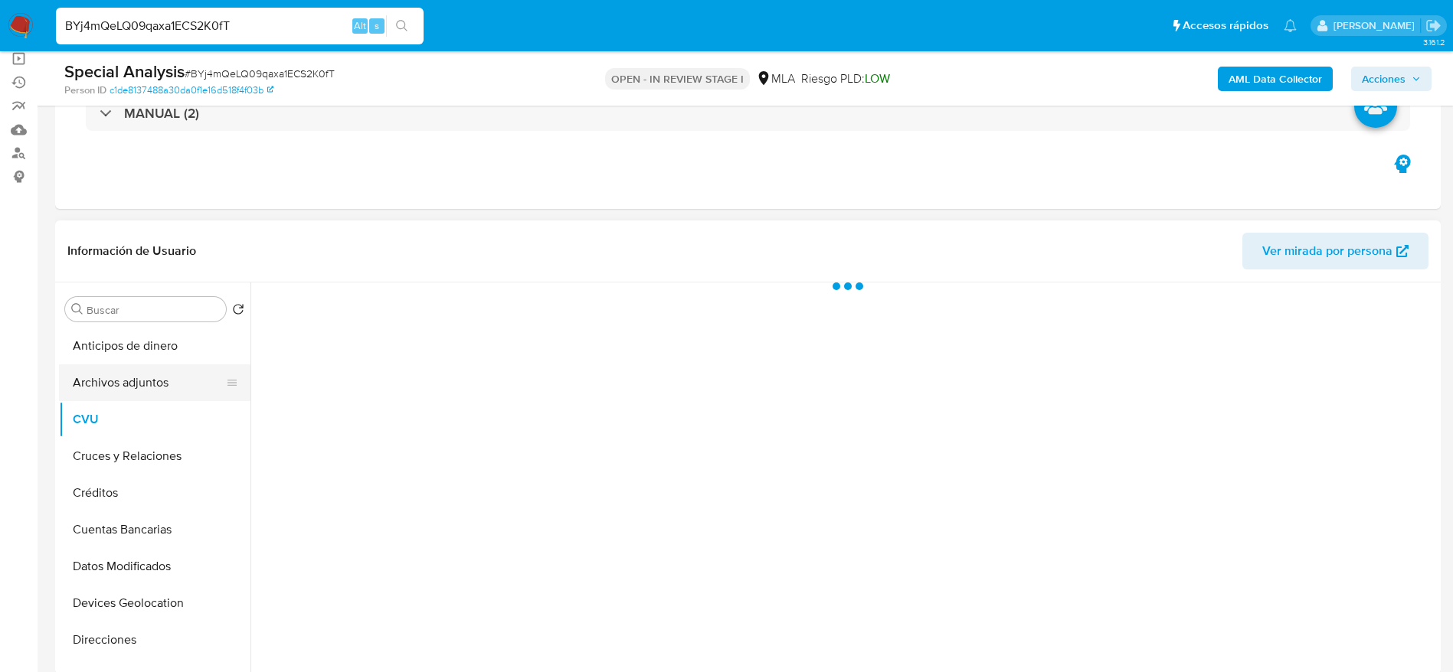
click at [119, 392] on button "Archivos adjuntos" at bounding box center [148, 383] width 179 height 37
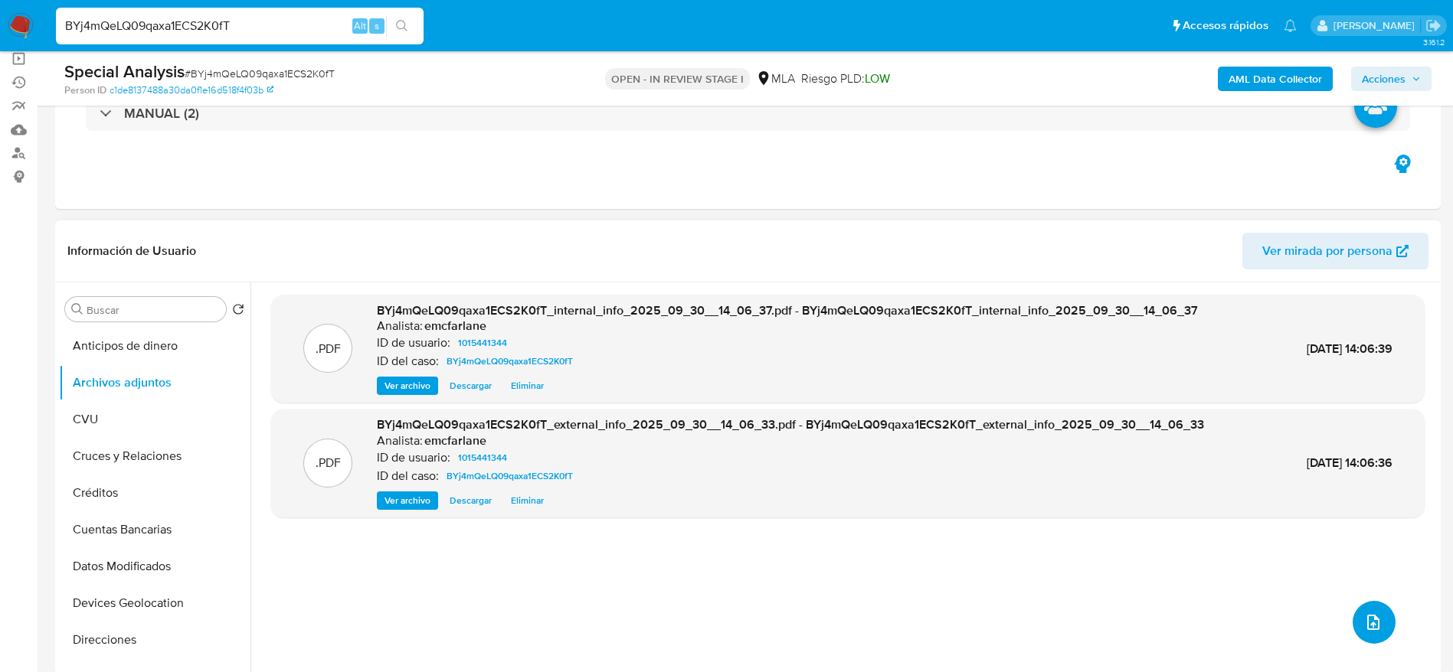
click at [1369, 620] on icon "upload-file" at bounding box center [1373, 622] width 18 height 18
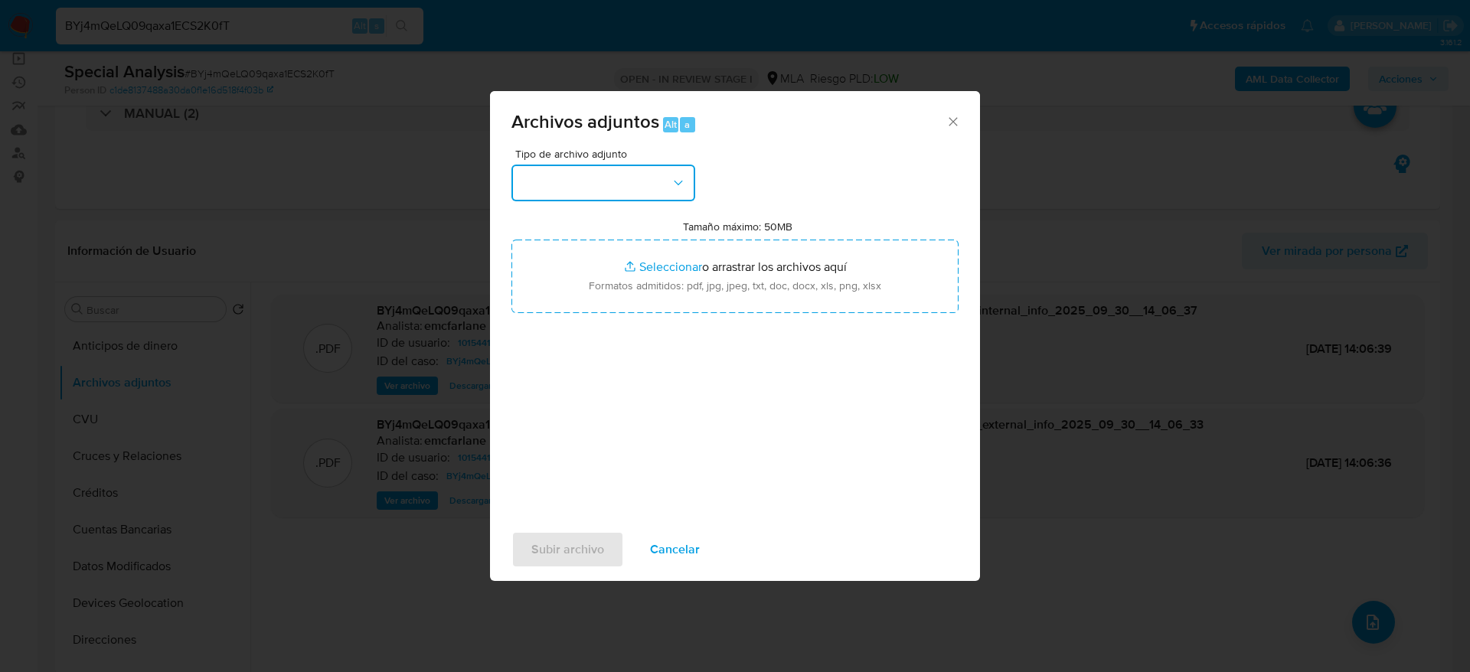
click at [639, 171] on button "button" at bounding box center [604, 183] width 184 height 37
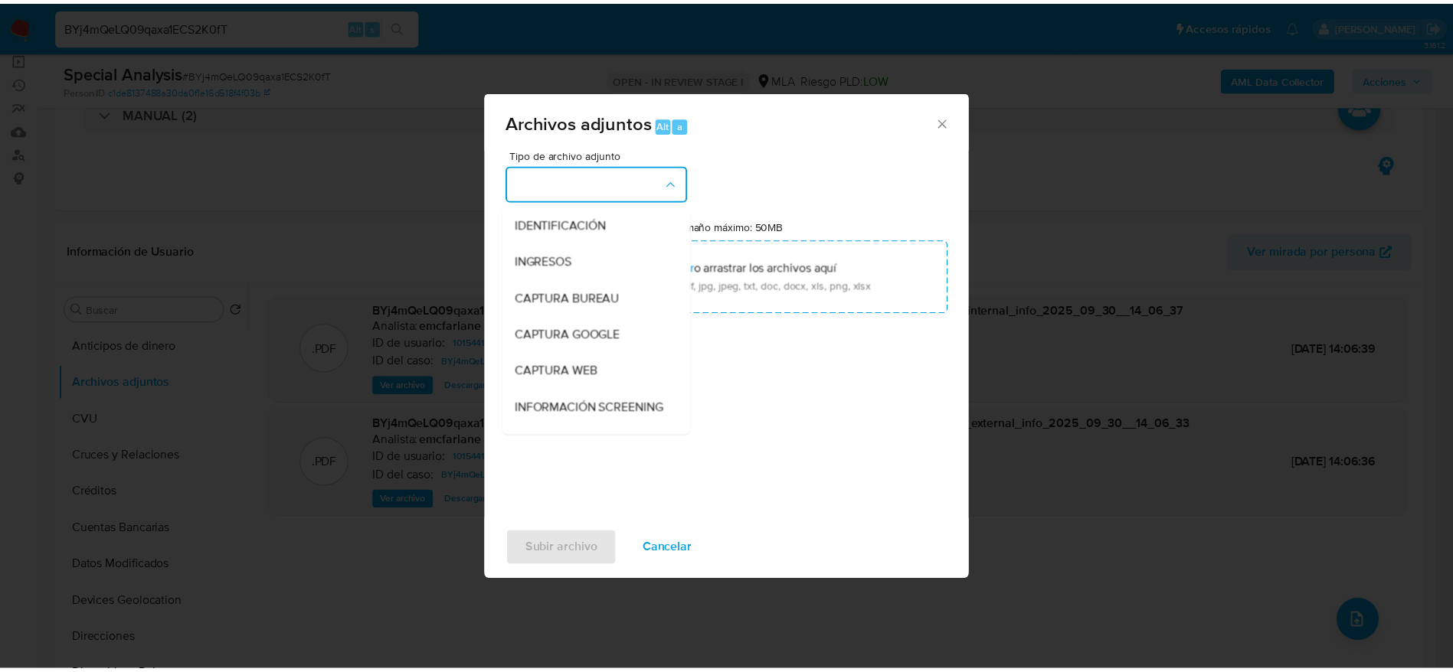
scroll to position [230, 0]
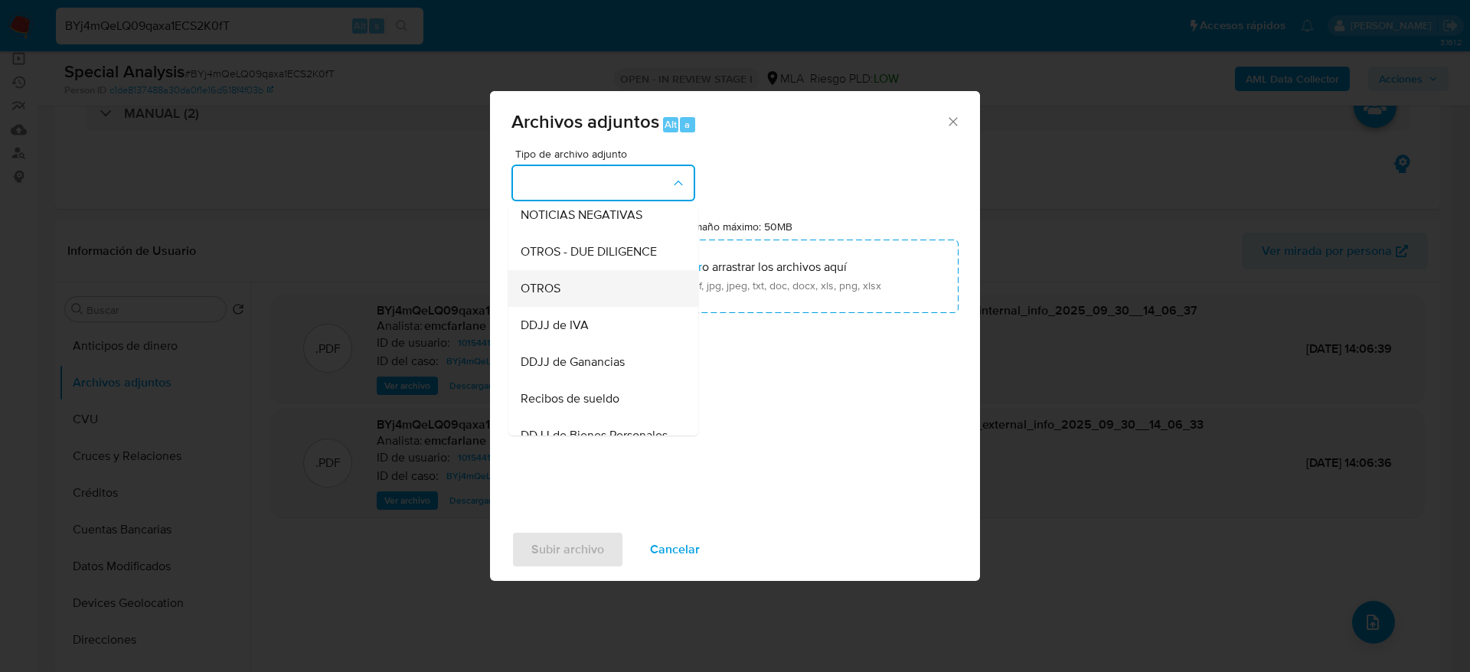
click at [557, 296] on span "OTROS" at bounding box center [541, 288] width 40 height 15
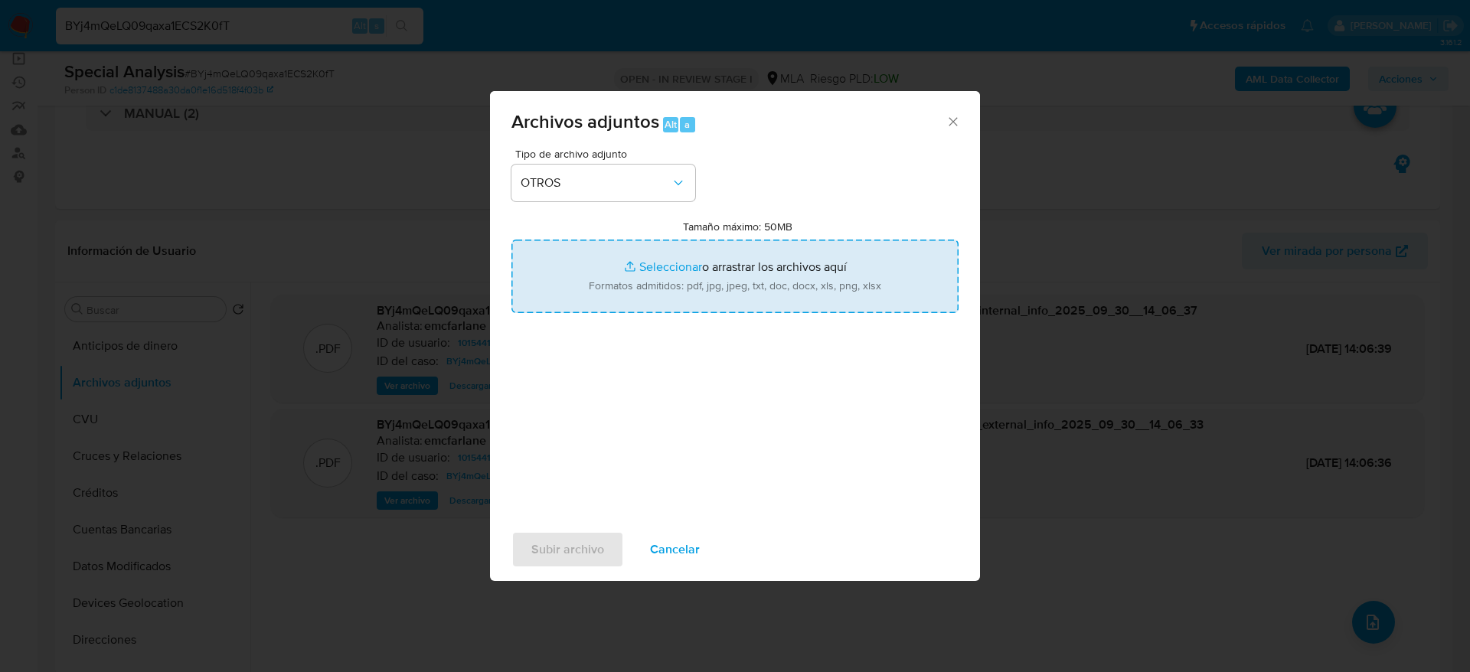
type input "C:\fakepath\Caselog BYj4mQeLQ09qaxa1ECS2K0fT.docx"
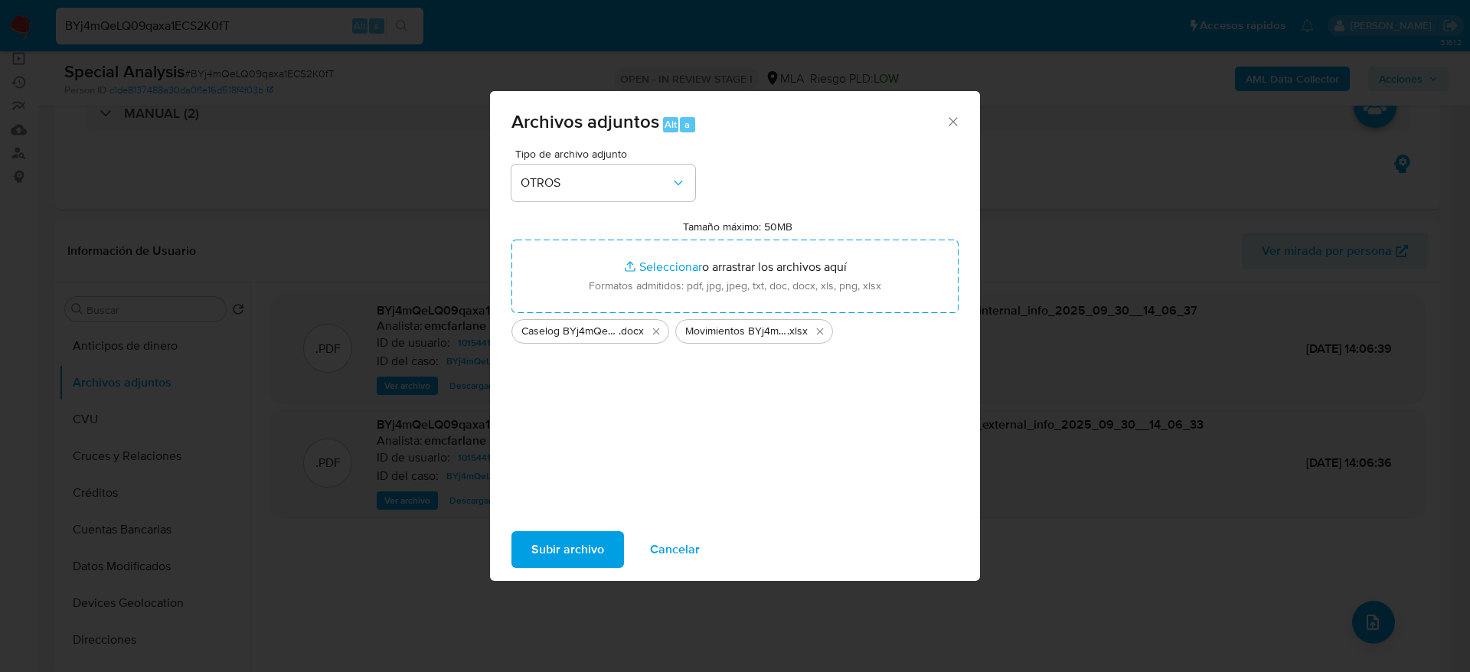
click at [555, 542] on span "Subir archivo" at bounding box center [567, 550] width 73 height 34
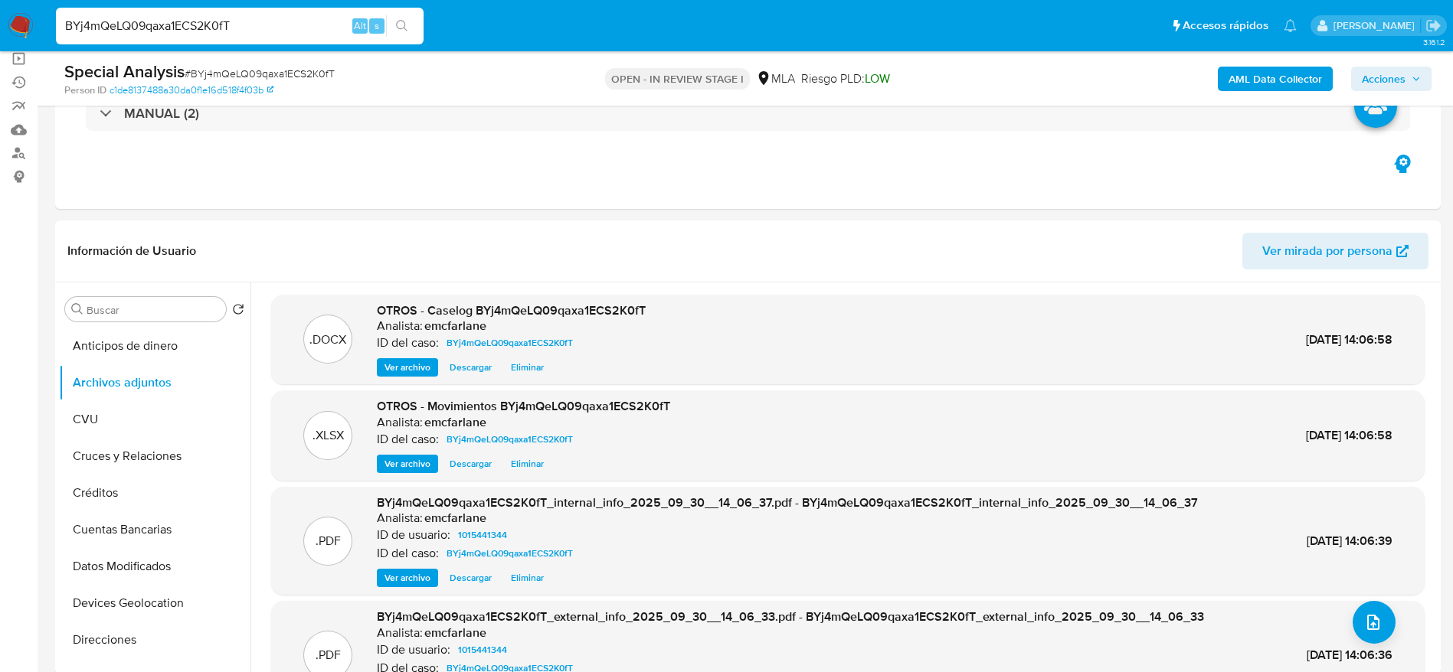
click at [1380, 70] on span "Acciones" at bounding box center [1384, 79] width 44 height 25
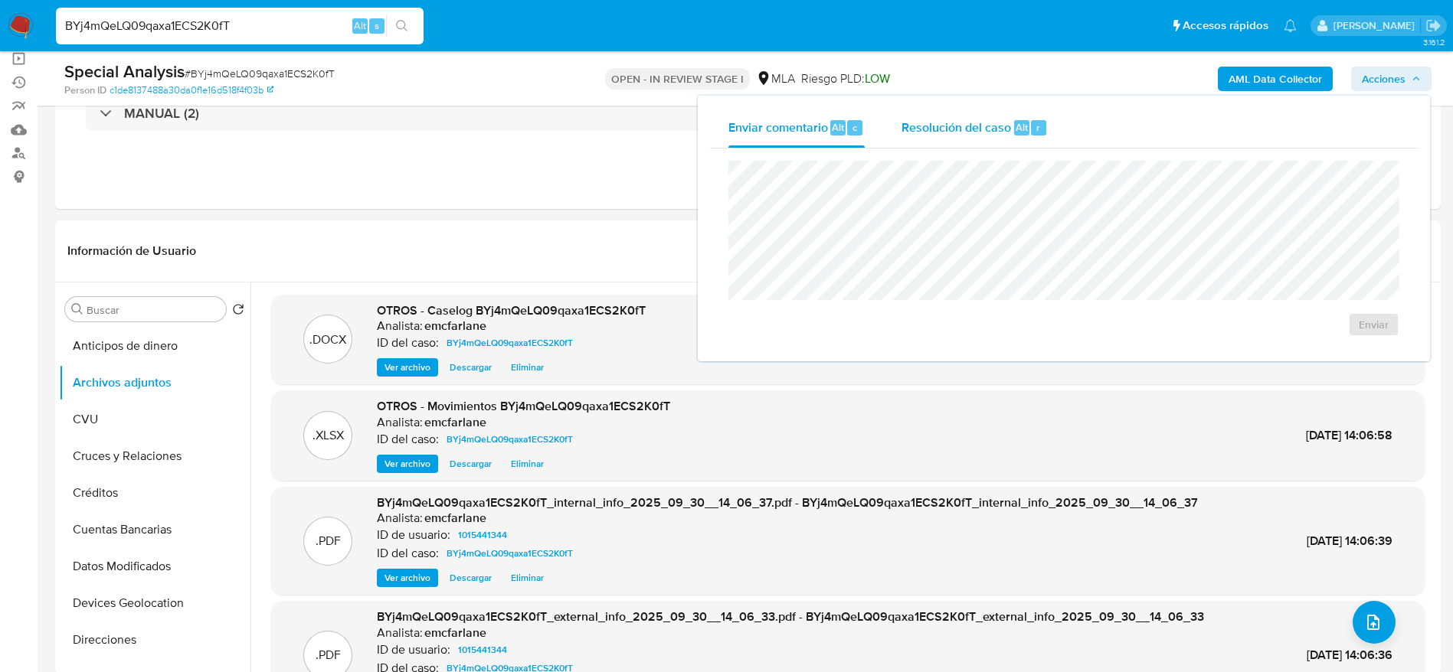
click at [1015, 123] on span "Alt" at bounding box center [1021, 127] width 12 height 15
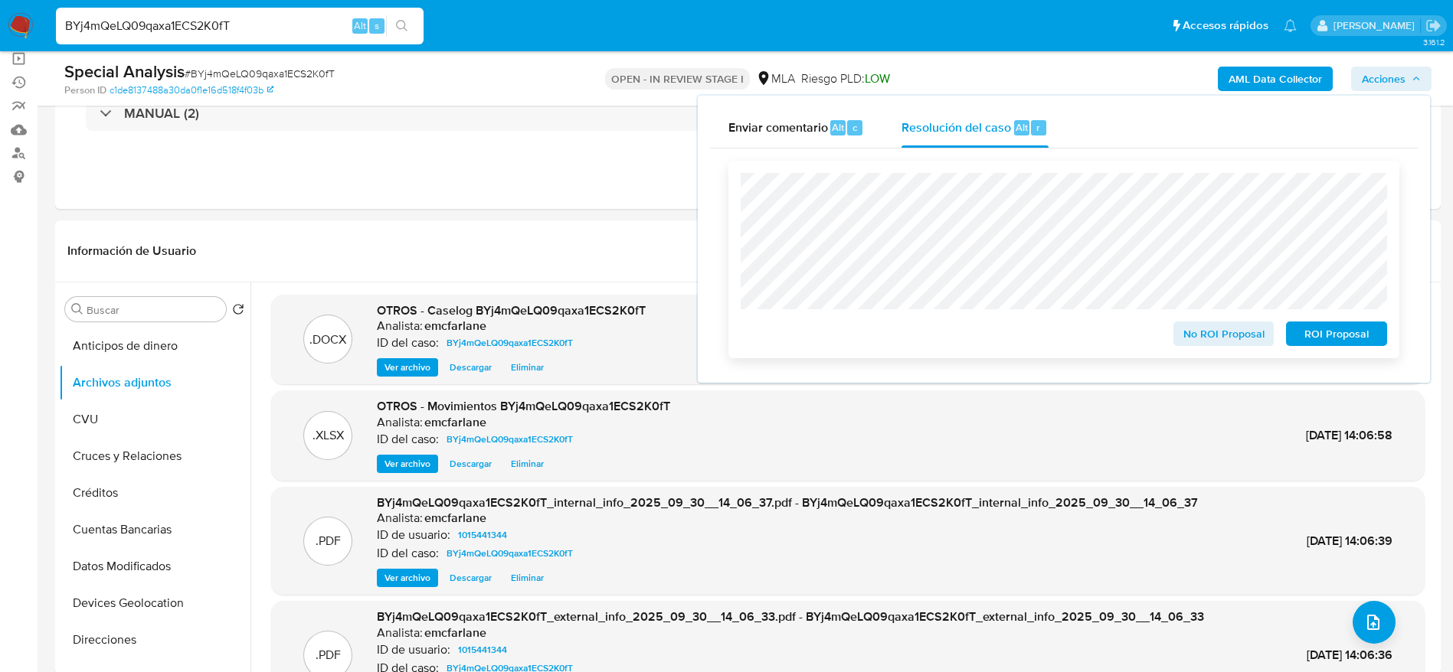
click at [1345, 342] on span "ROI Proposal" at bounding box center [1336, 333] width 80 height 21
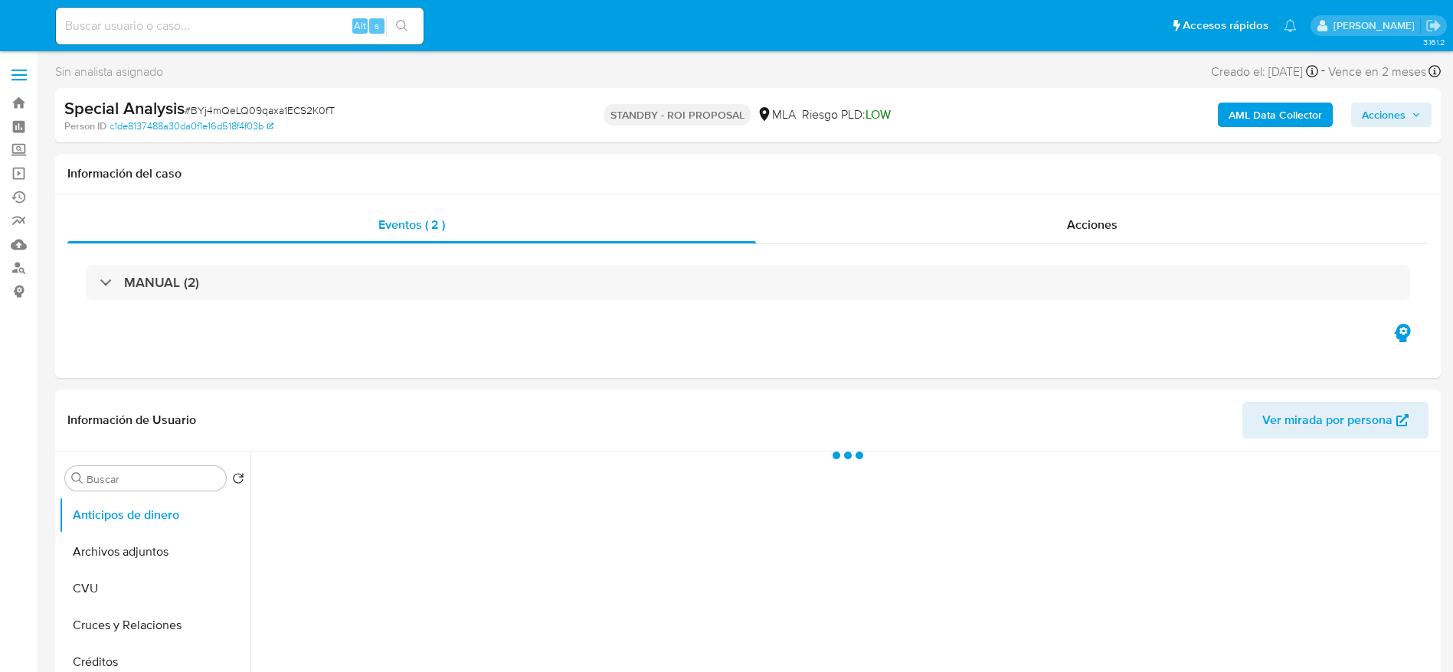
select select "10"
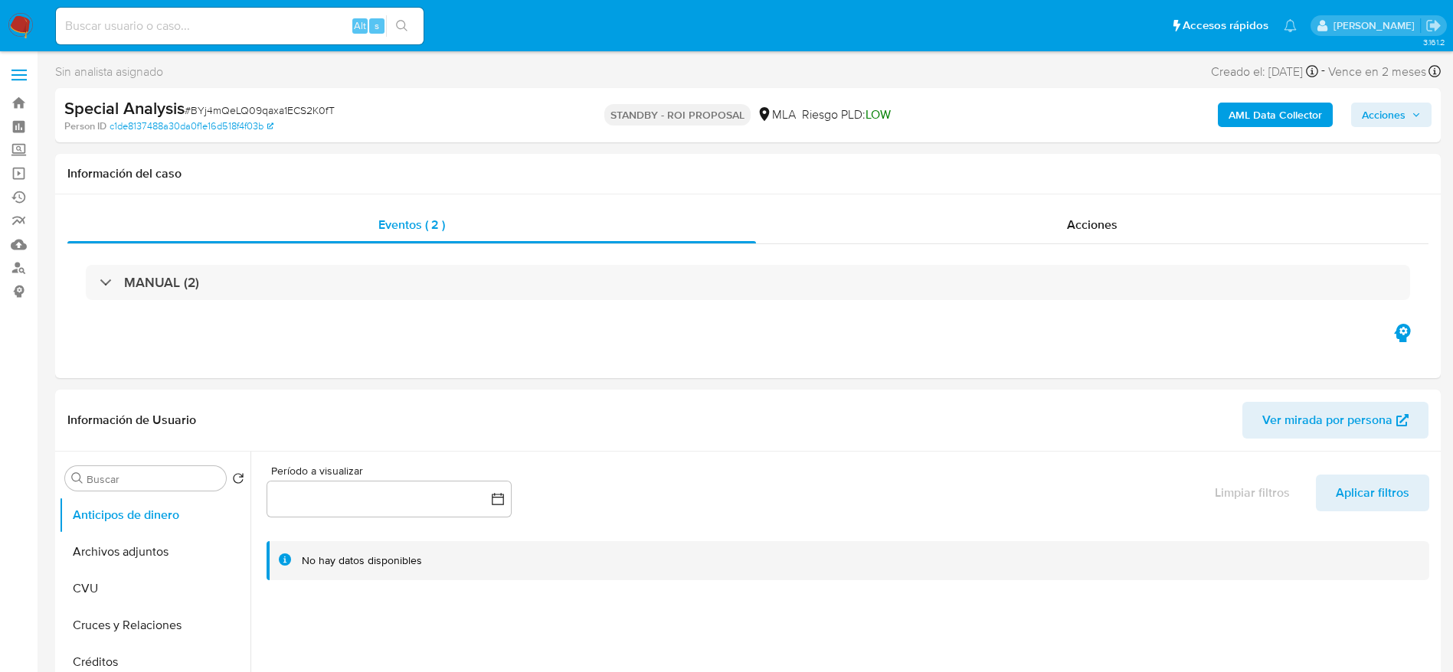
click at [234, 29] on input at bounding box center [240, 26] width 368 height 20
paste input "9NGPZelTu6oaUTGlJccf3i2d"
type input "9NGPZelTu6oaUTGlJccf3i2d"
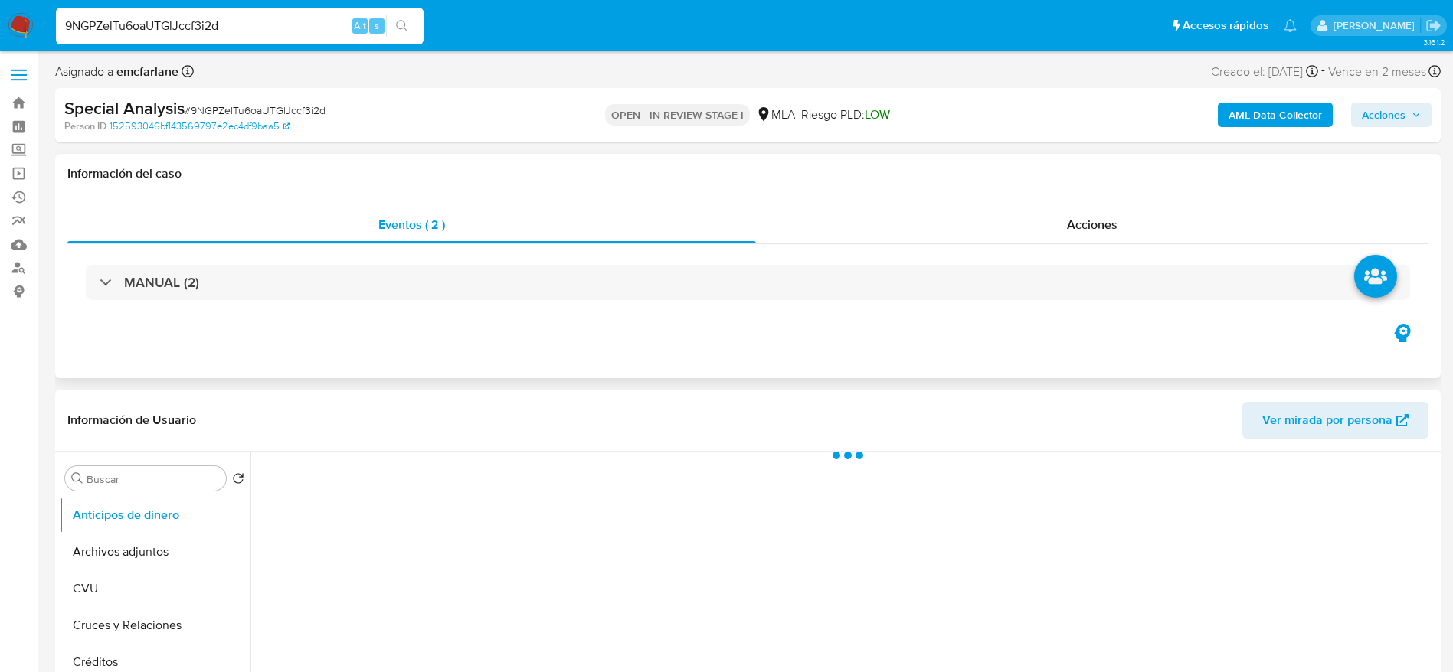
select select "10"
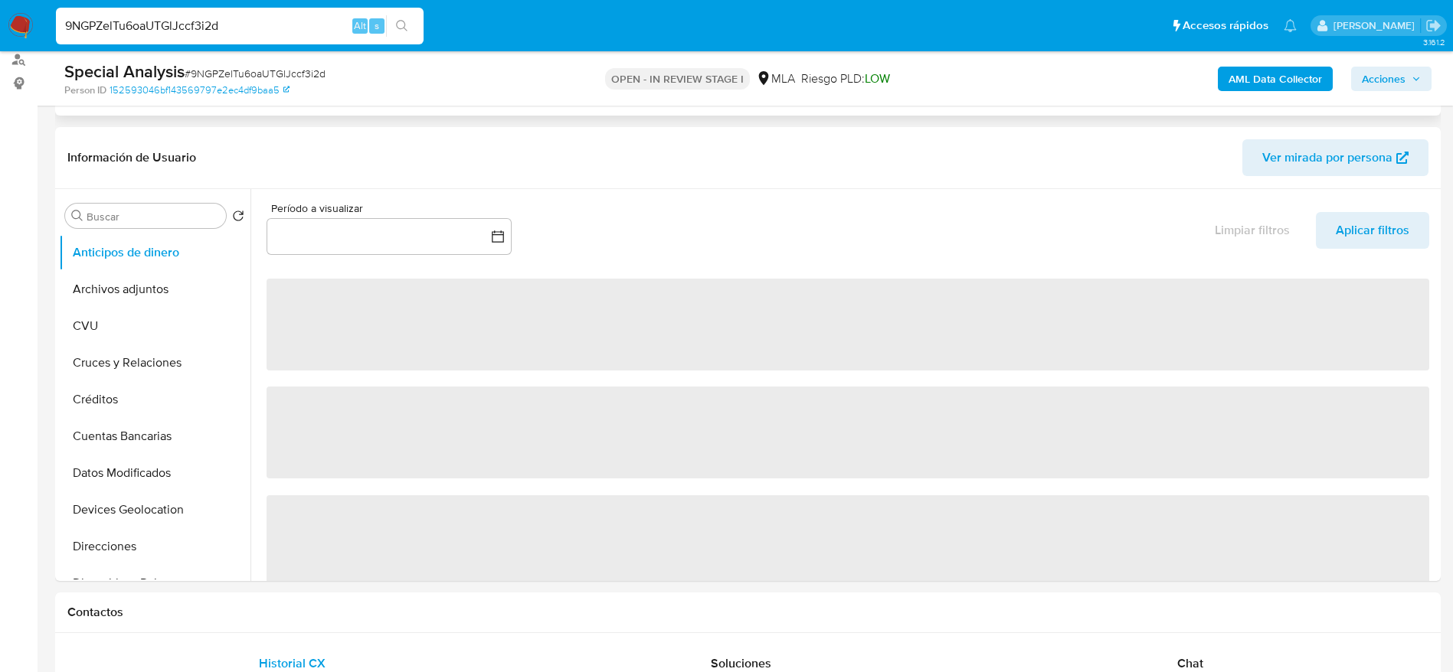
scroll to position [574, 0]
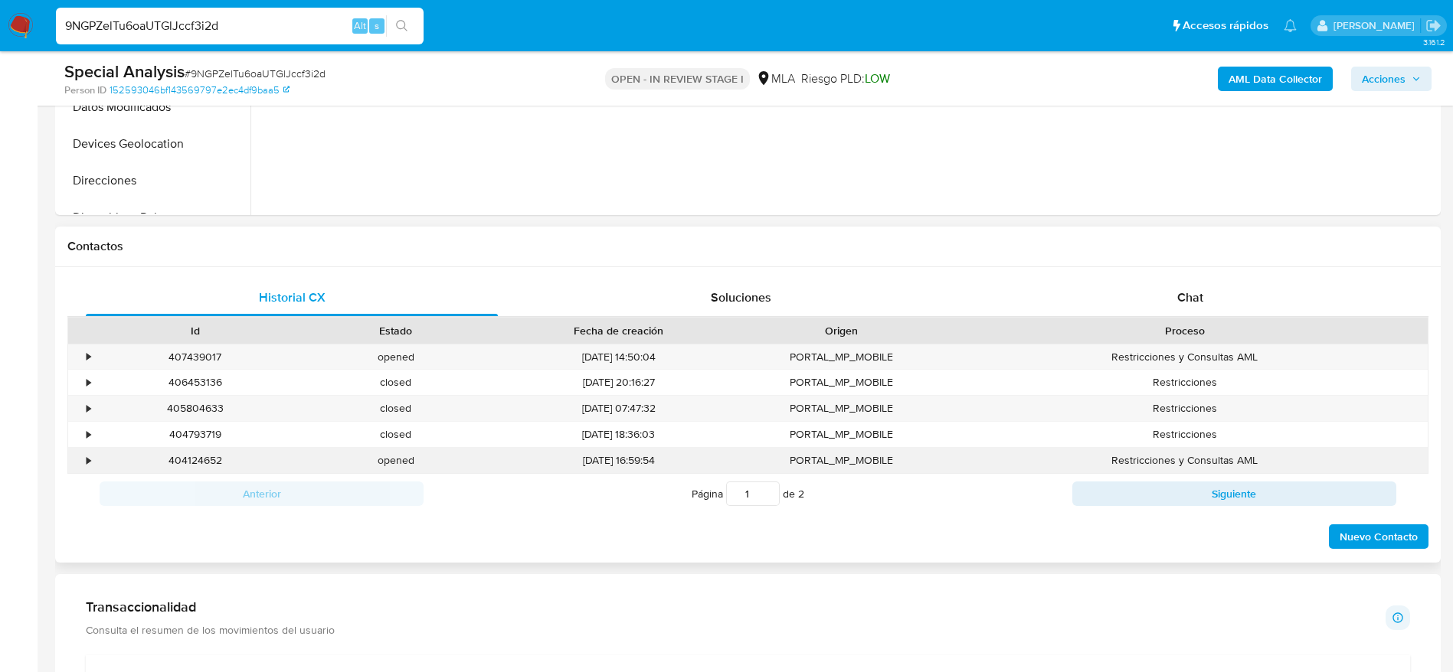
click at [181, 462] on div "404124652" at bounding box center [195, 460] width 201 height 25
copy div "404124652"
click at [192, 355] on div "407439017" at bounding box center [195, 357] width 201 height 25
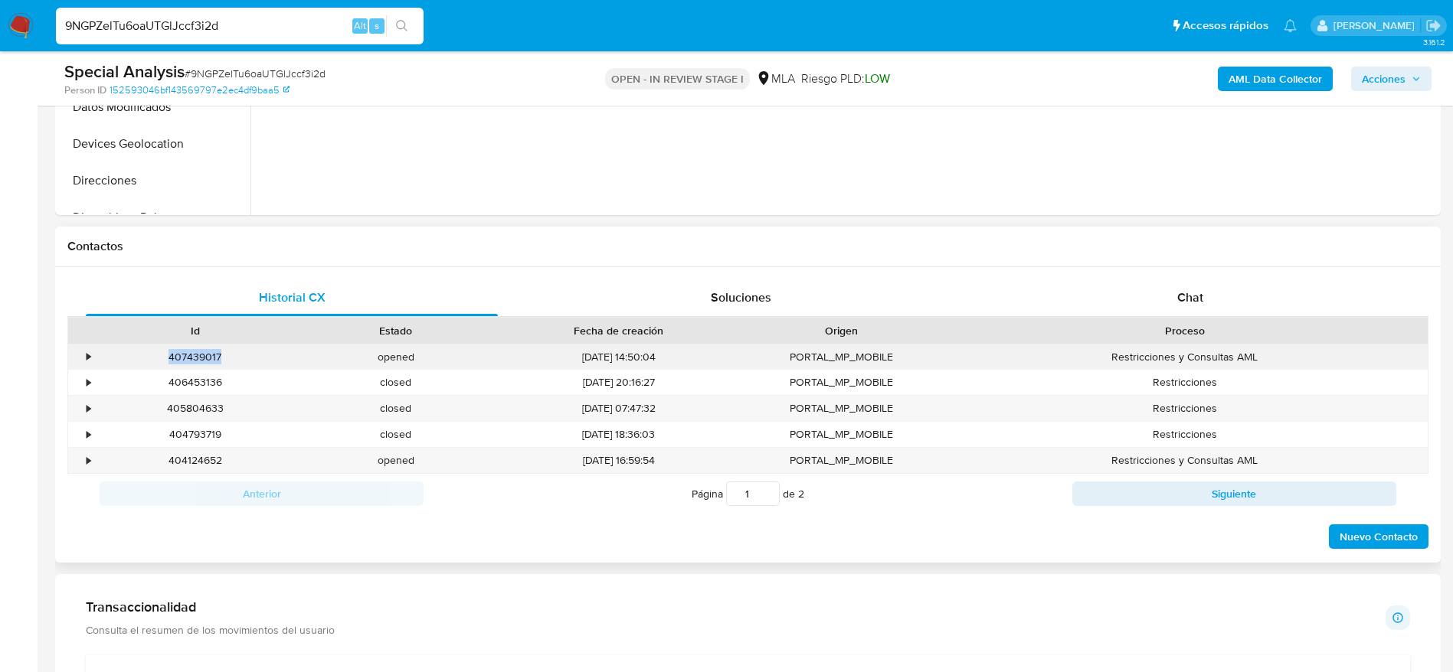
copy div "407439017"
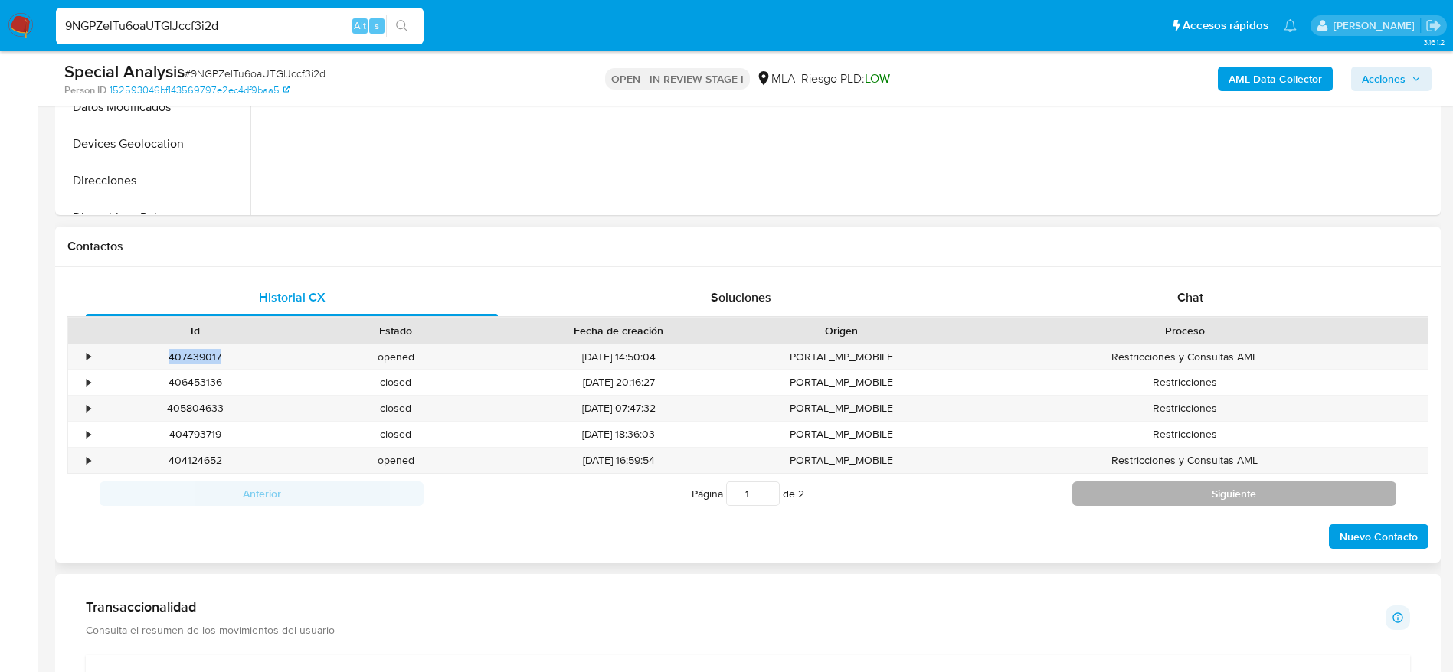
click at [1149, 498] on button "Siguiente" at bounding box center [1234, 494] width 324 height 25
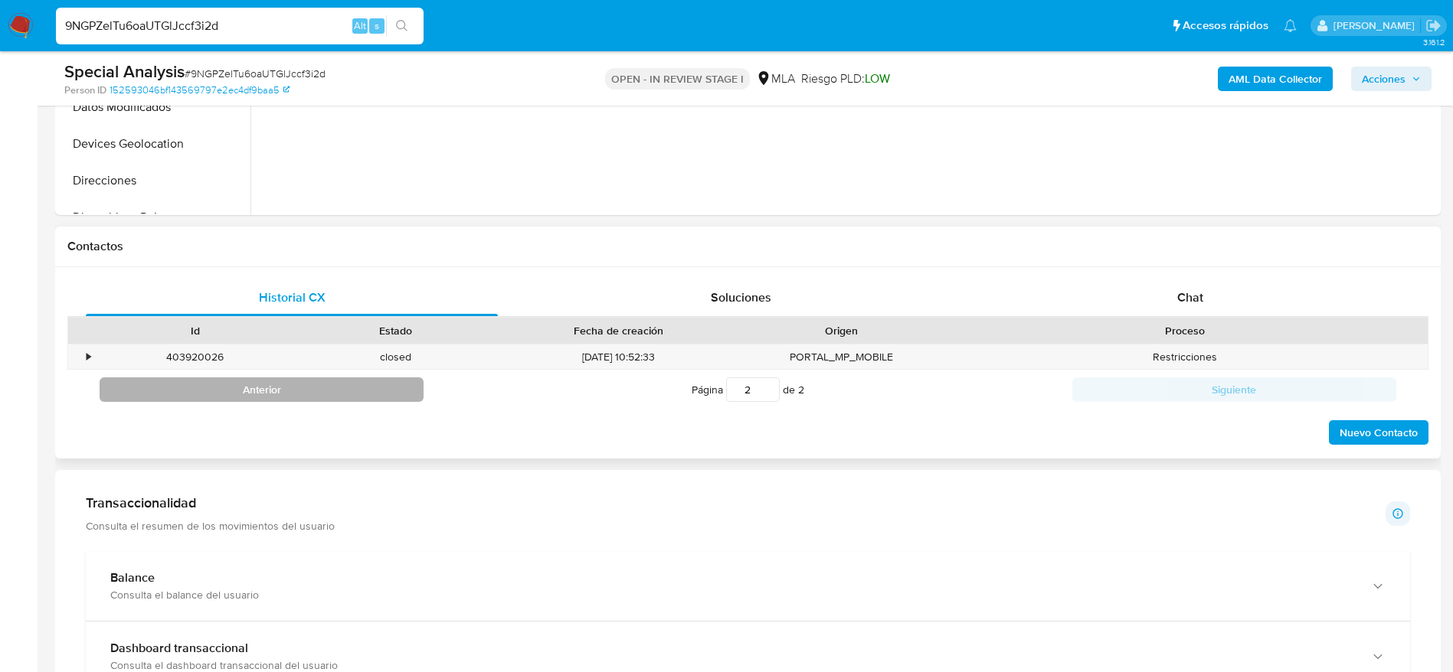
click at [313, 394] on button "Anterior" at bounding box center [262, 390] width 324 height 25
type input "1"
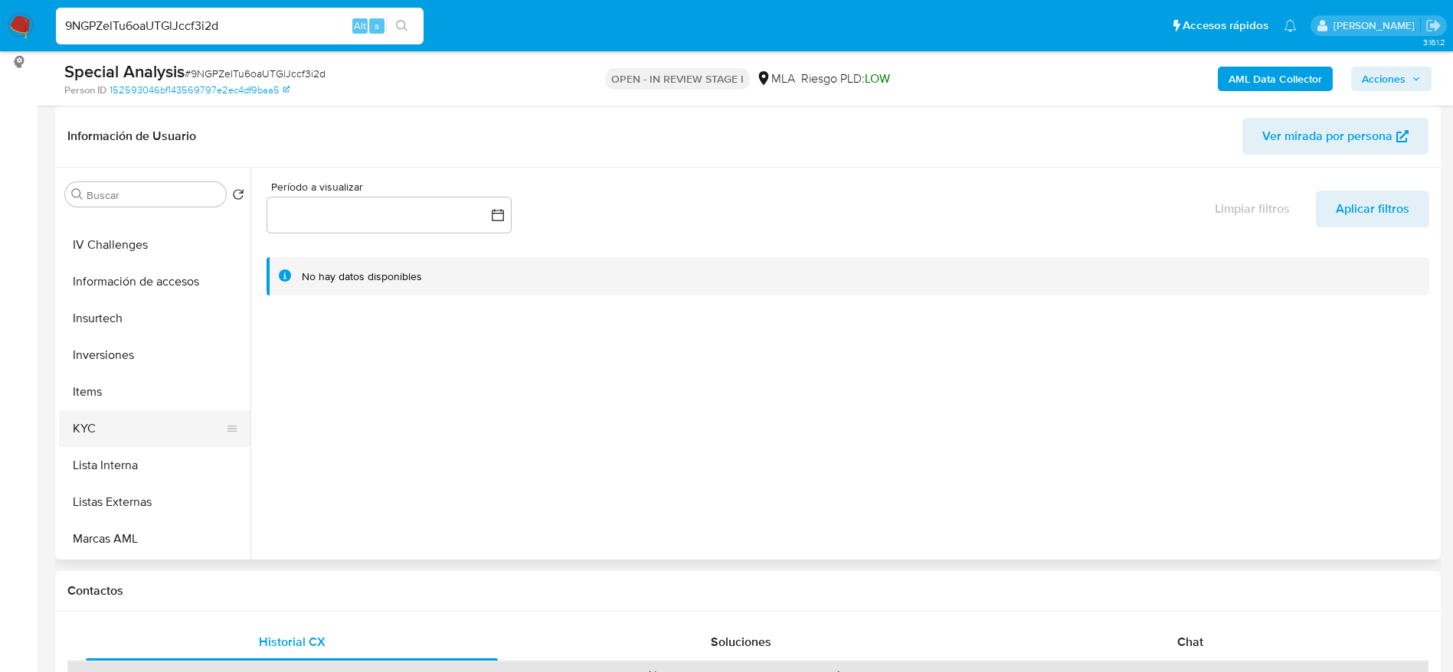
click at [106, 421] on button "KYC" at bounding box center [148, 428] width 179 height 37
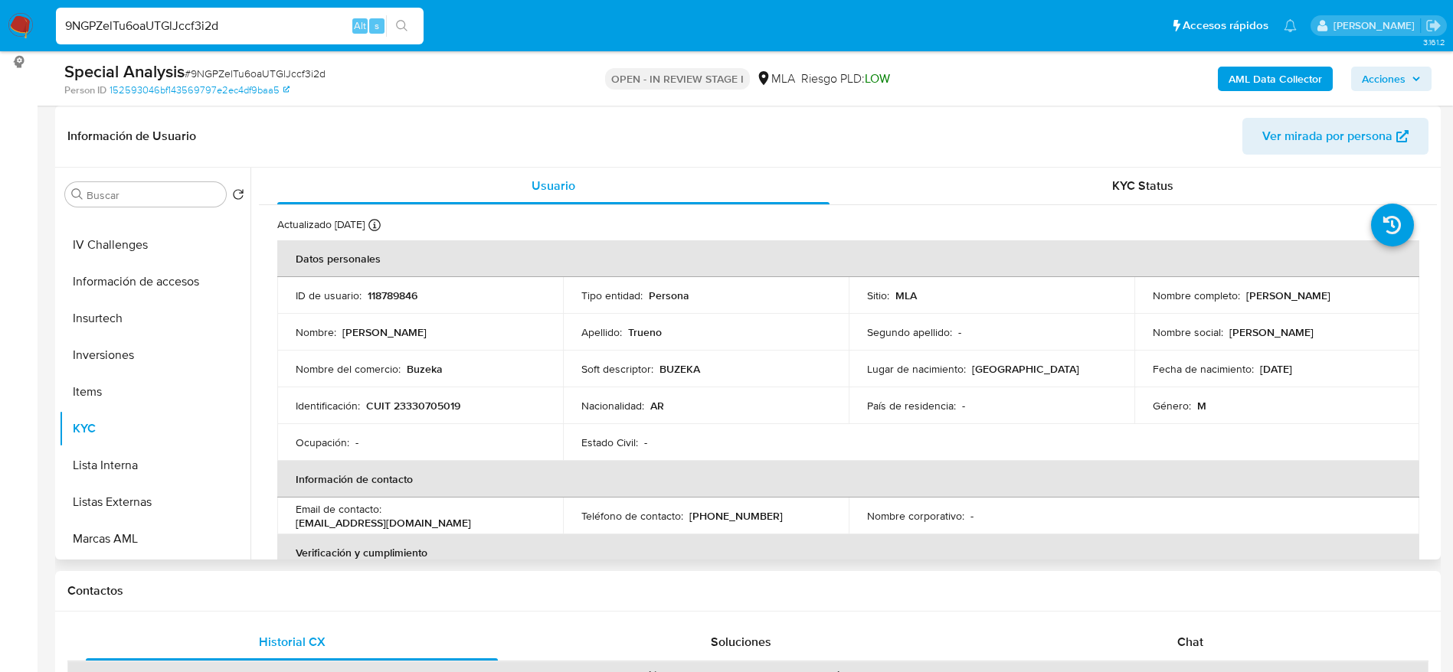
click at [420, 416] on td "Identificación : CUIT 23330705019" at bounding box center [420, 405] width 286 height 37
click at [417, 405] on p "CUIT 23330705019" at bounding box center [413, 406] width 94 height 14
copy p "23330705019"
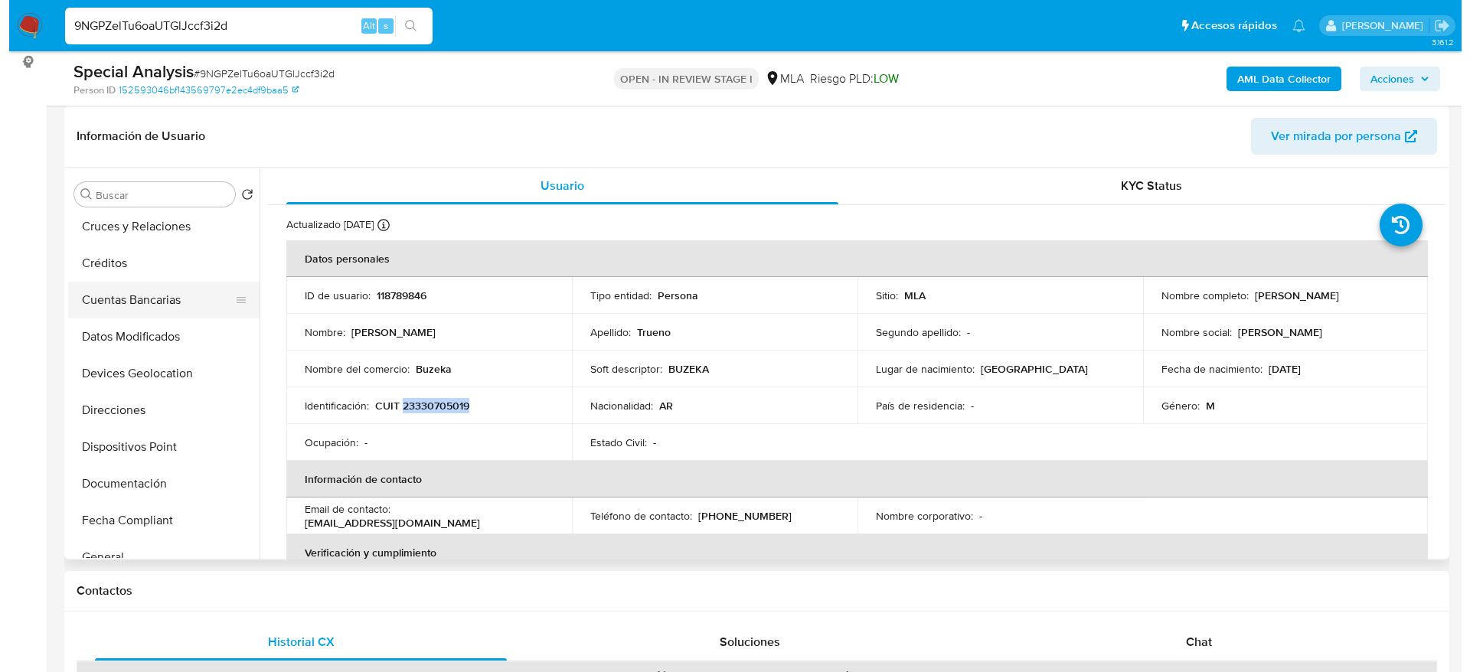
scroll to position [0, 0]
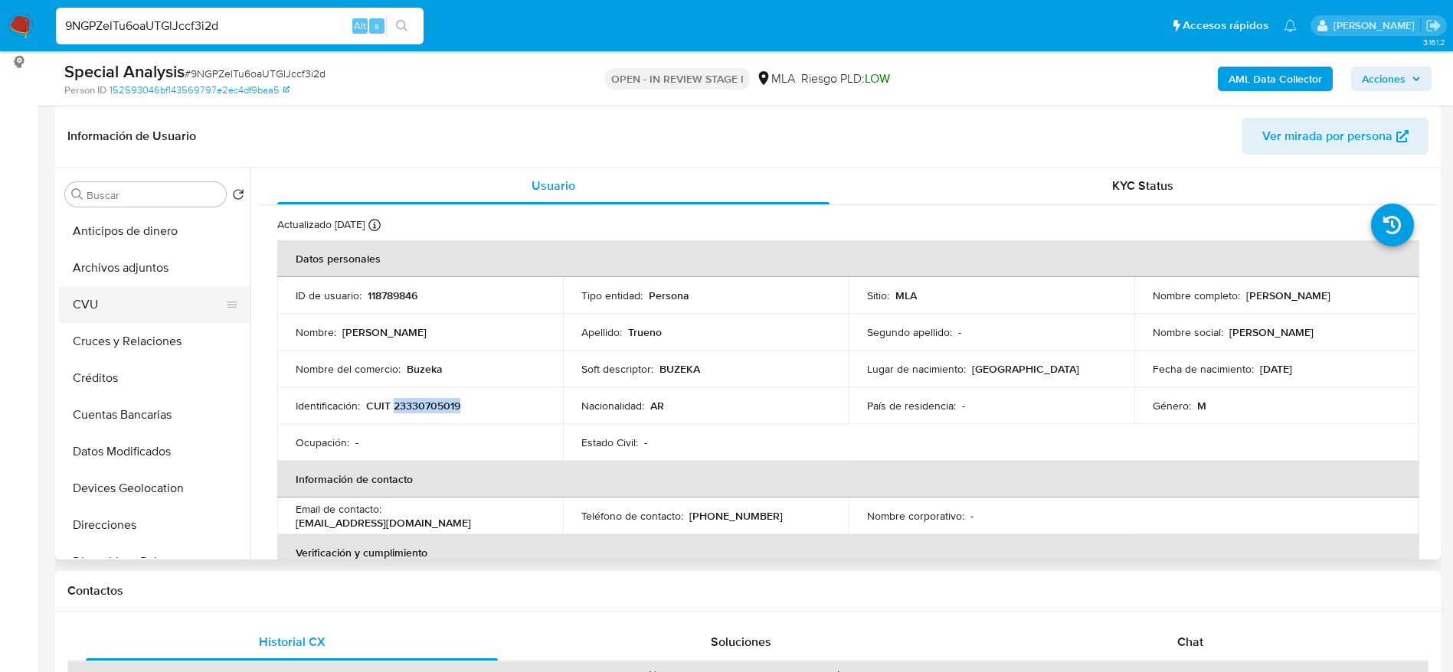
click at [136, 304] on button "CVU" at bounding box center [148, 304] width 179 height 37
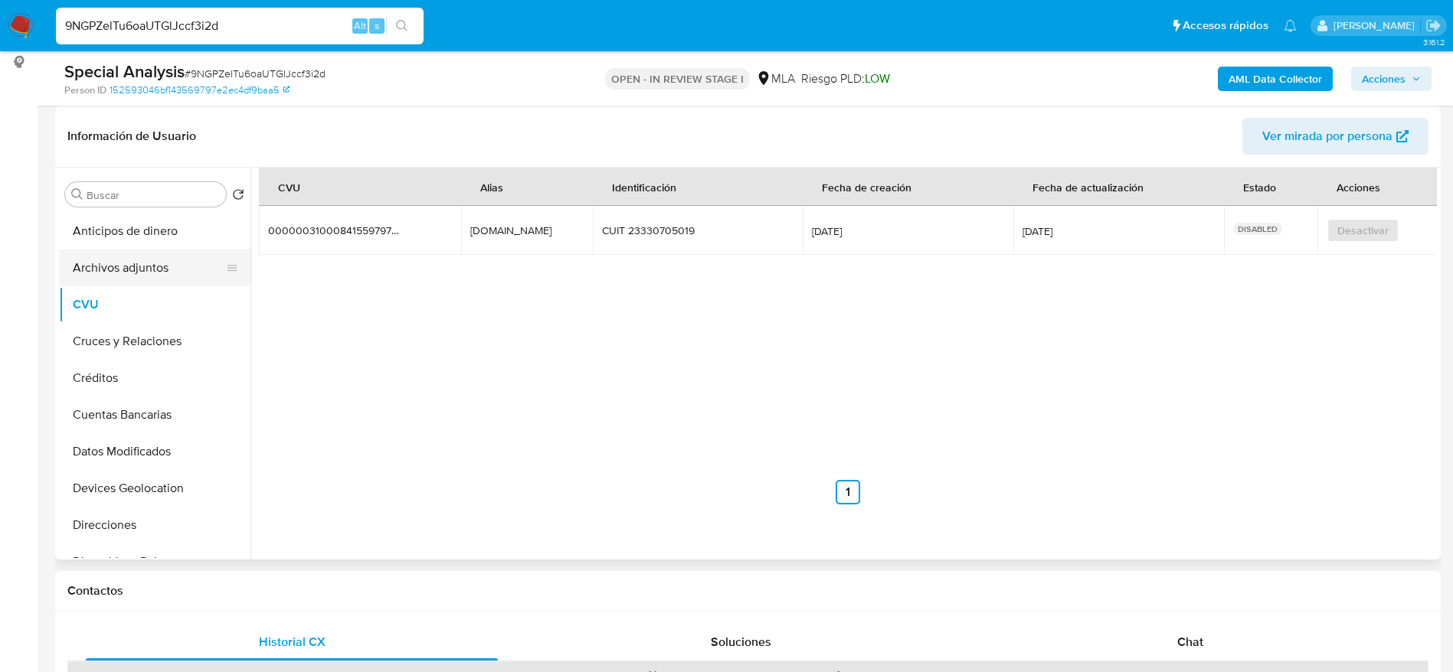
click at [150, 284] on button "Archivos adjuntos" at bounding box center [148, 268] width 179 height 37
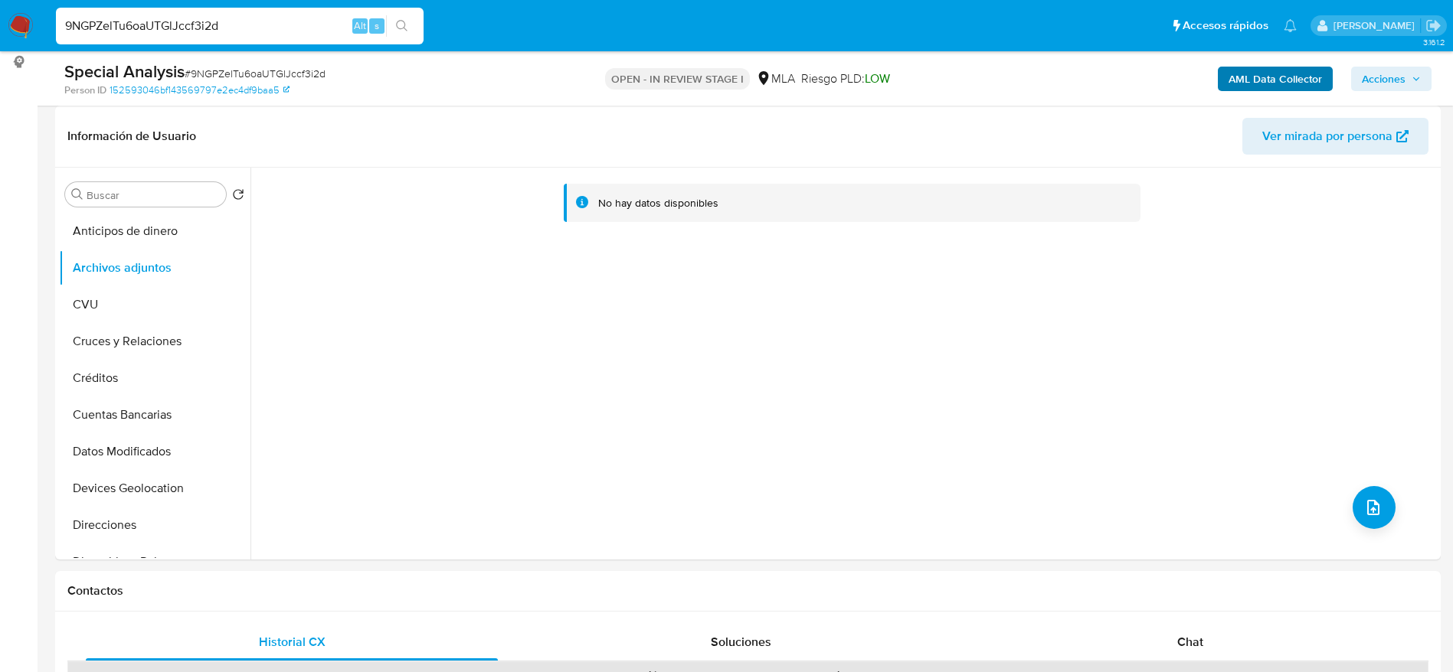
click at [1240, 64] on div "AML Data Collector Acciones" at bounding box center [1205, 78] width 452 height 36
click at [1231, 81] on b "AML Data Collector" at bounding box center [1274, 79] width 93 height 25
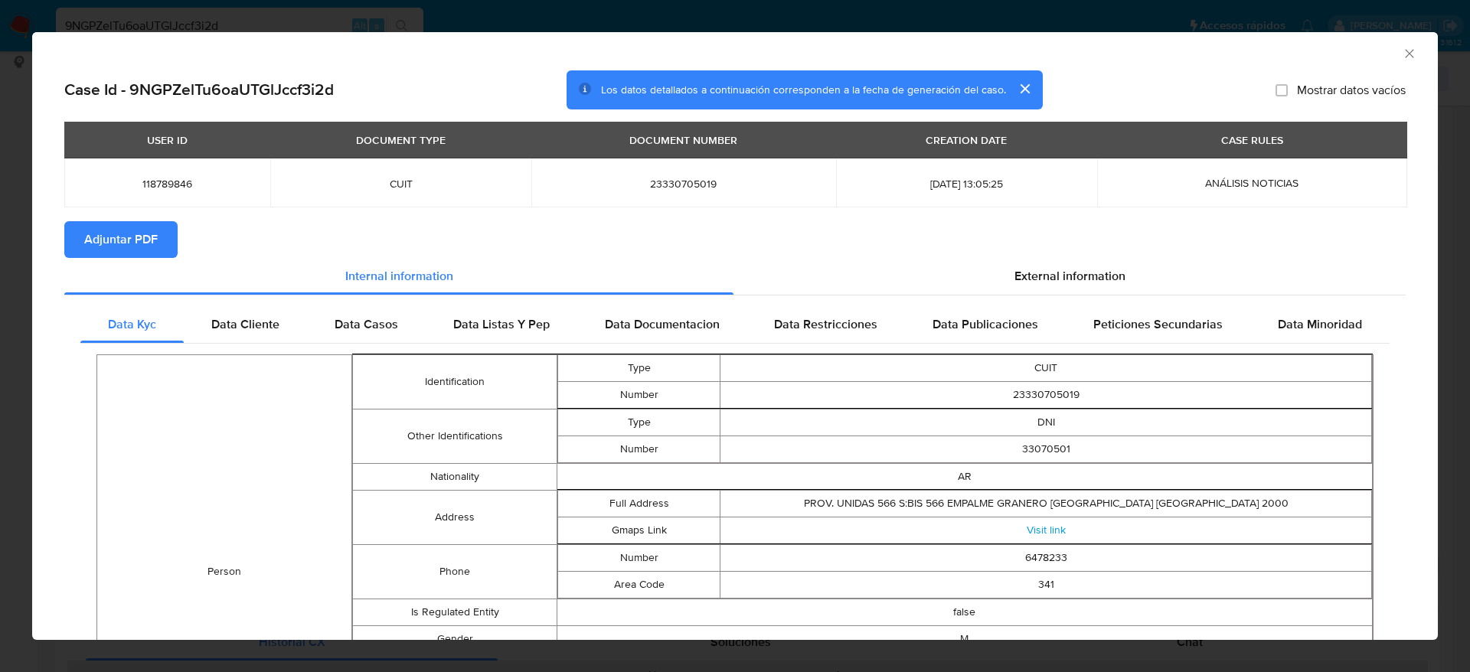
click at [1392, 60] on div "AML Data Collector" at bounding box center [735, 51] width 1406 height 38
click at [1402, 54] on icon "Cerrar ventana" at bounding box center [1409, 53] width 15 height 15
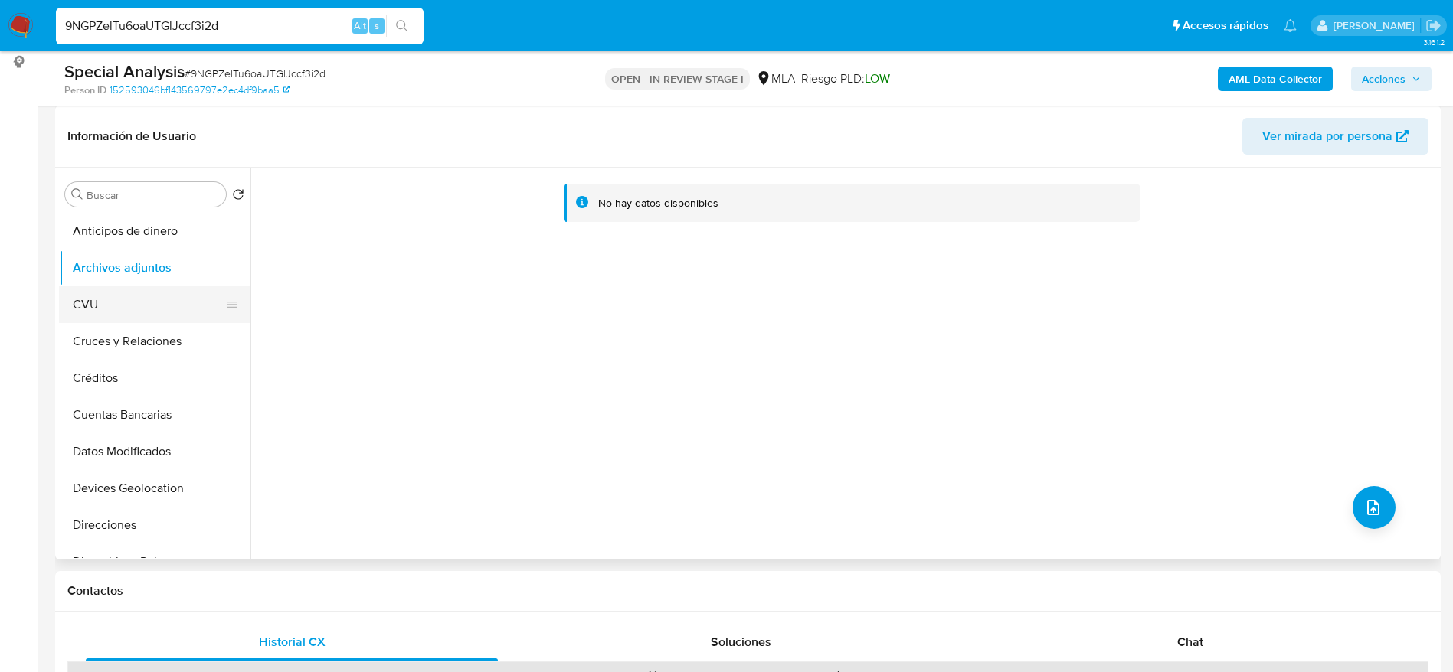
click at [143, 293] on button "CVU" at bounding box center [148, 304] width 179 height 37
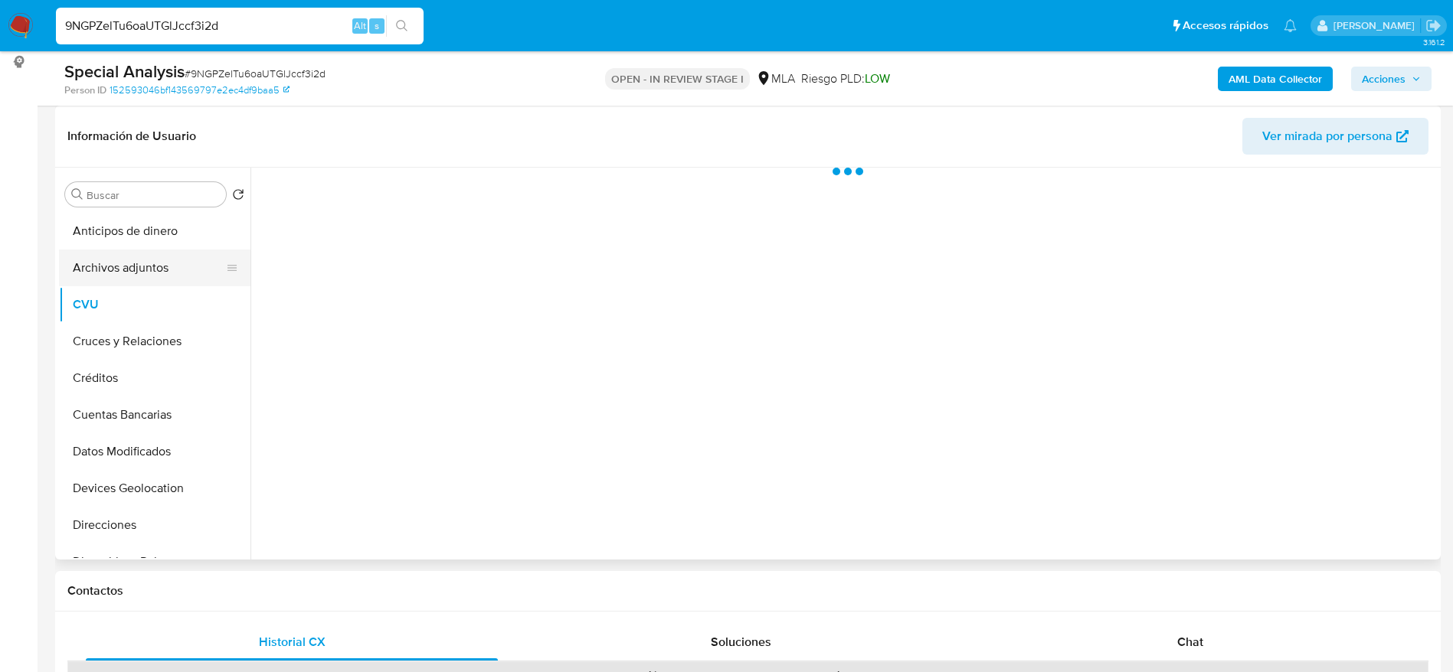
click at [149, 274] on button "Archivos adjuntos" at bounding box center [148, 268] width 179 height 37
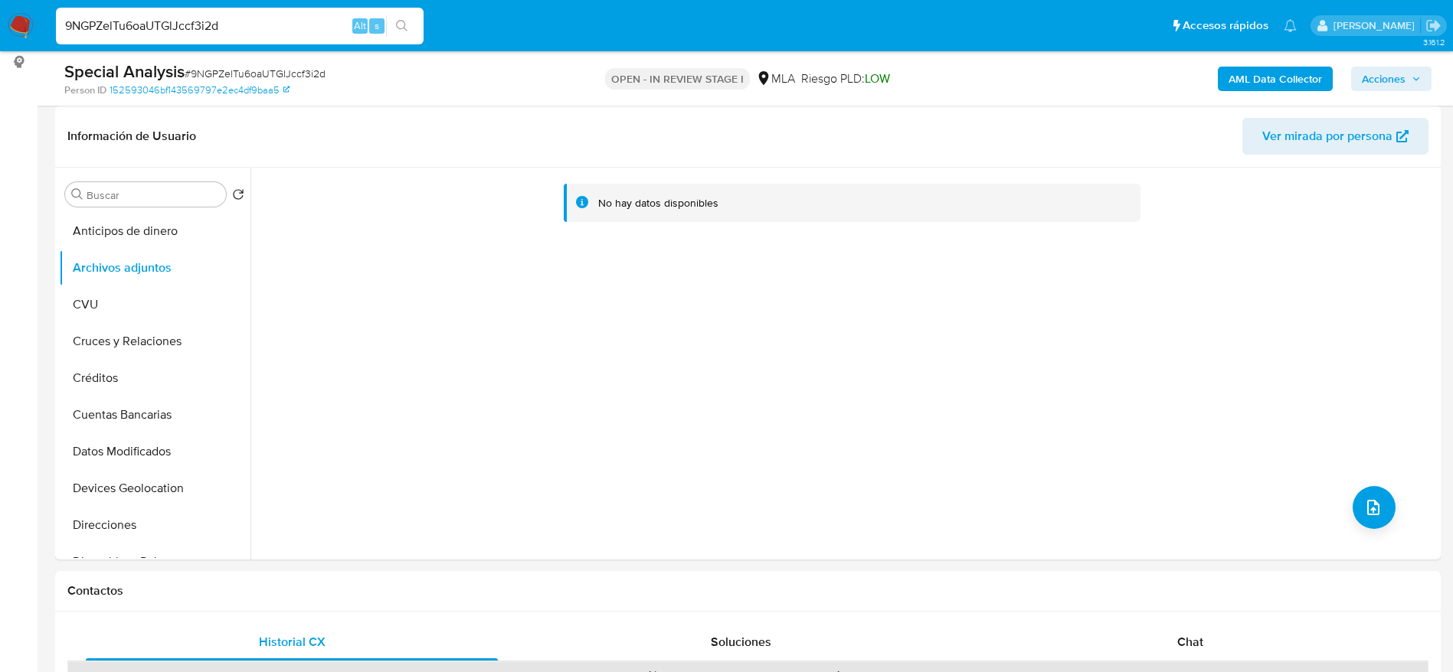
click at [1299, 74] on b "AML Data Collector" at bounding box center [1274, 79] width 93 height 25
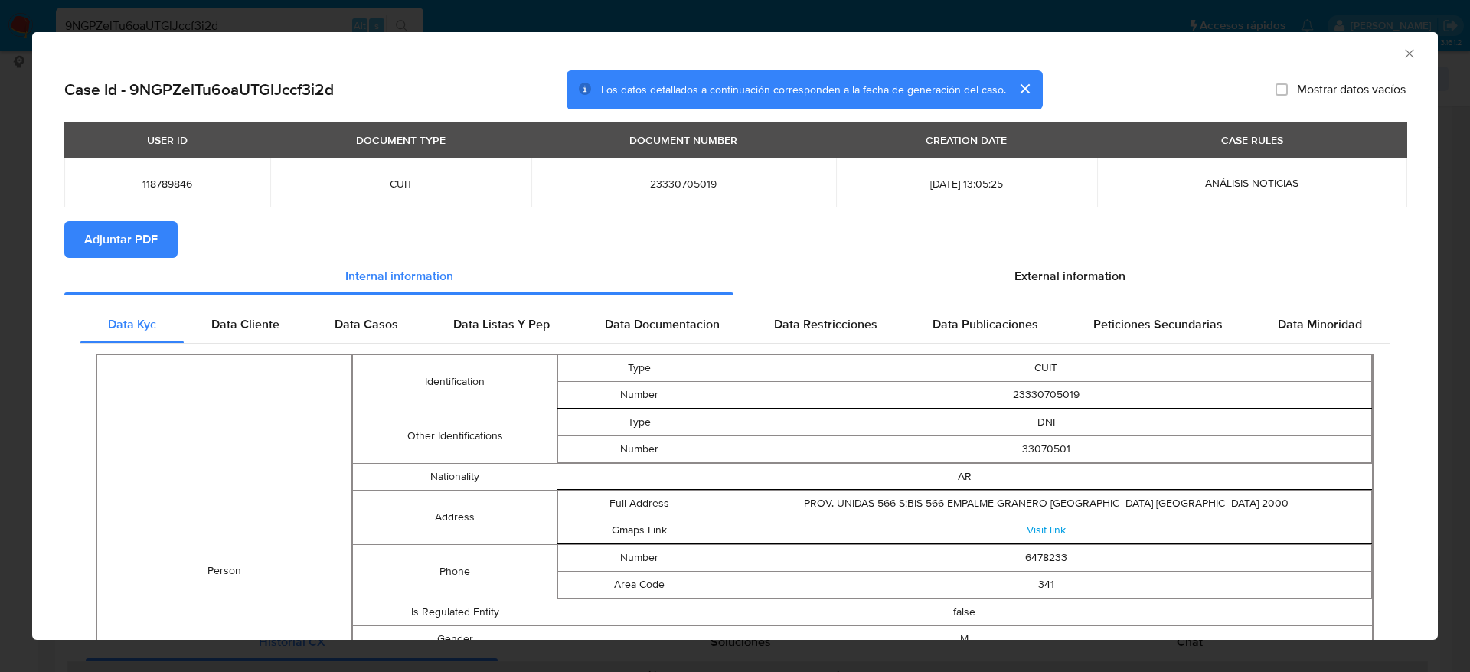
click at [1084, 258] on div "External information" at bounding box center [1070, 276] width 672 height 37
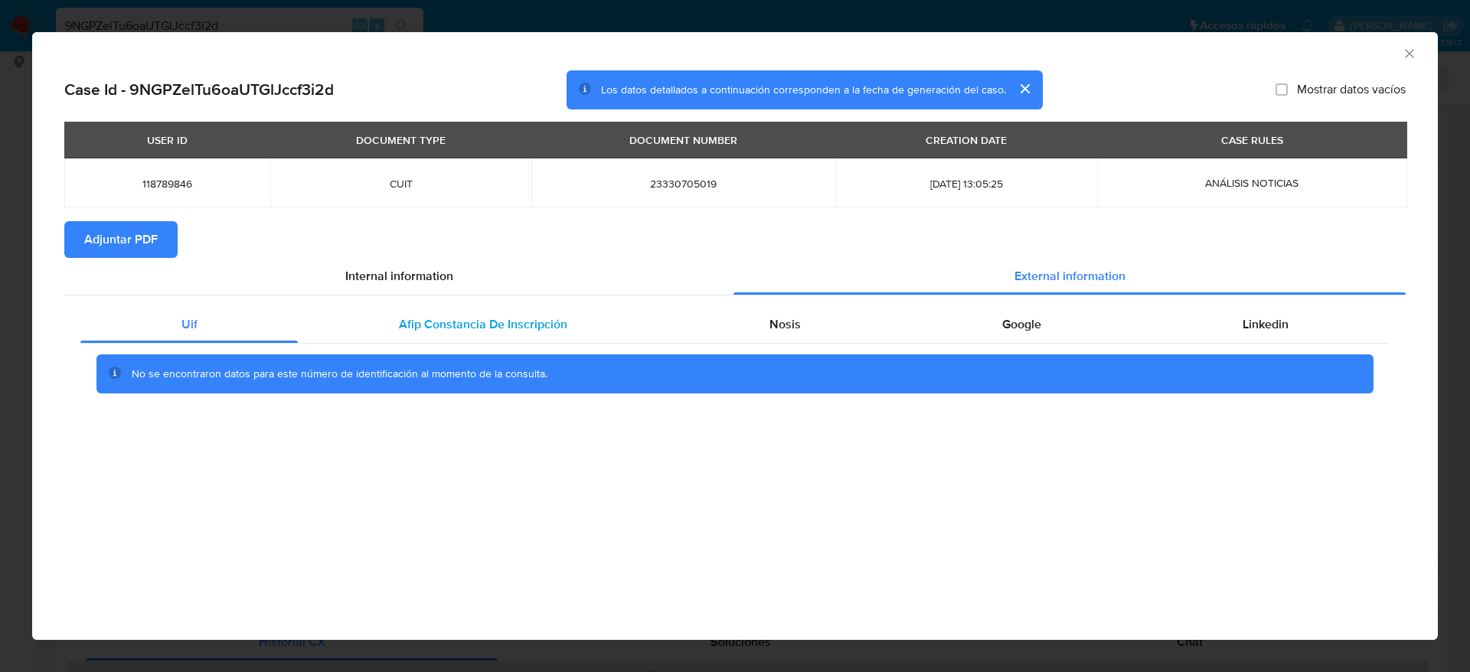
click at [533, 324] on span "Afip Constancia De Inscripción" at bounding box center [483, 324] width 168 height 18
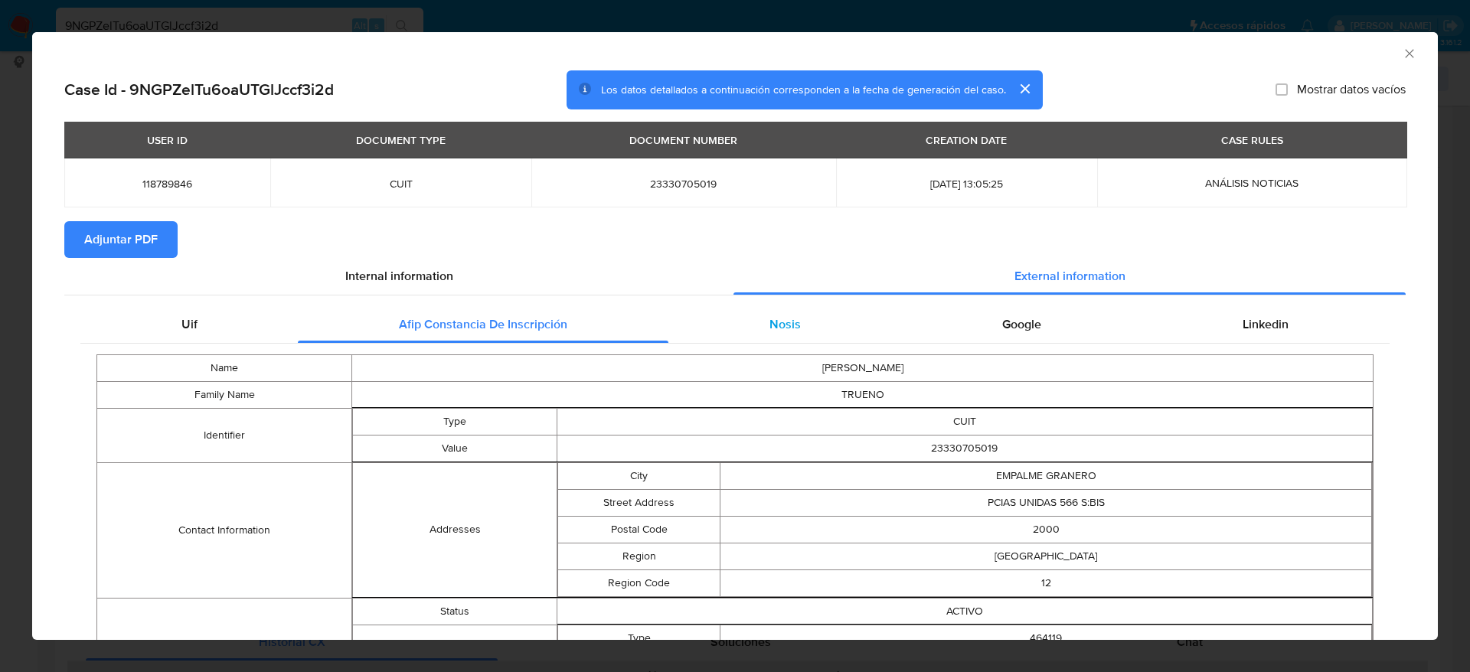
click at [791, 312] on div "Nosis" at bounding box center [785, 324] width 233 height 37
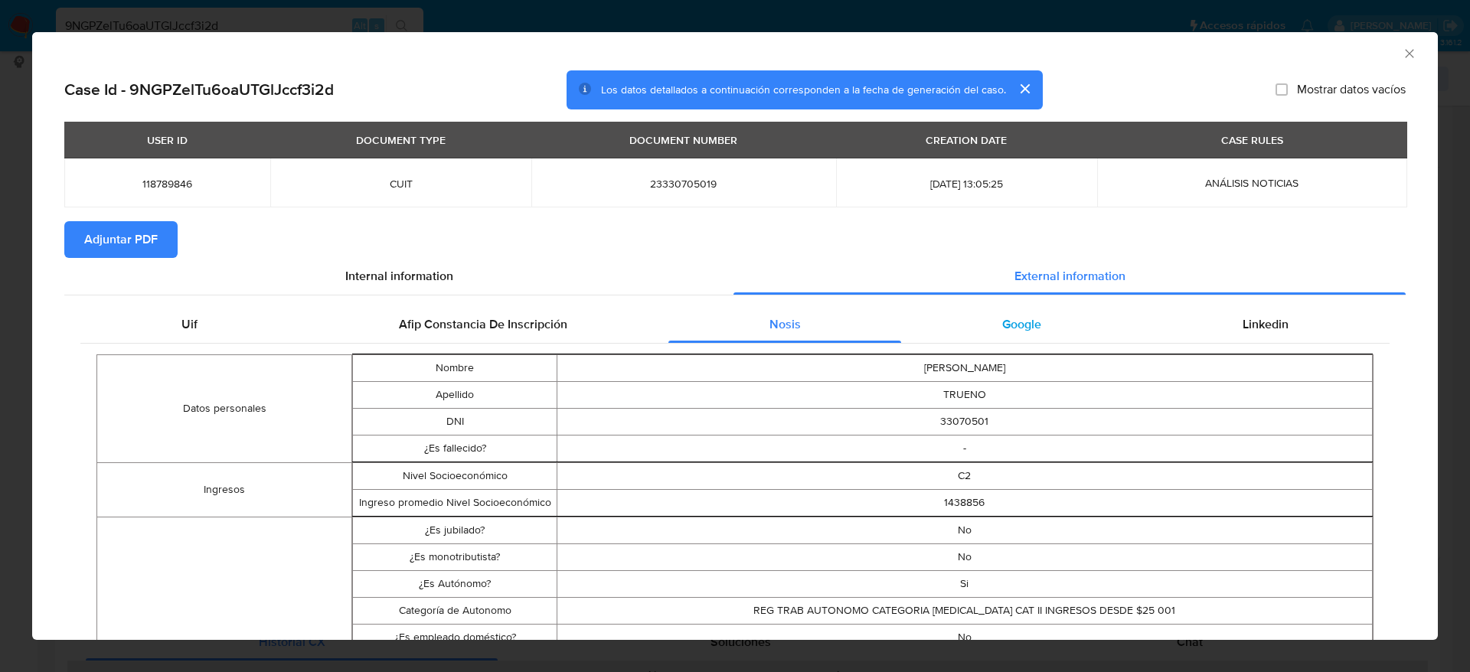
click at [1019, 308] on div "Google" at bounding box center [1021, 324] width 240 height 37
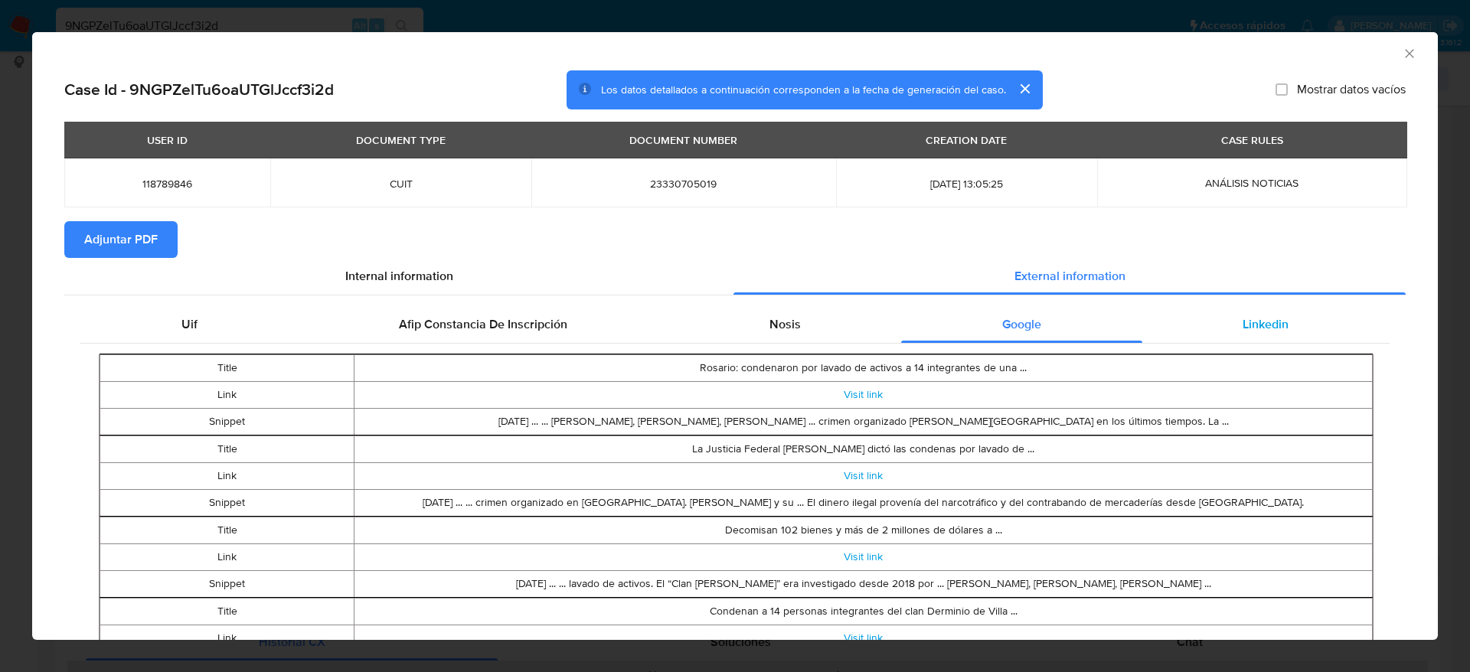
click at [1264, 315] on span "Linkedin" at bounding box center [1266, 324] width 46 height 18
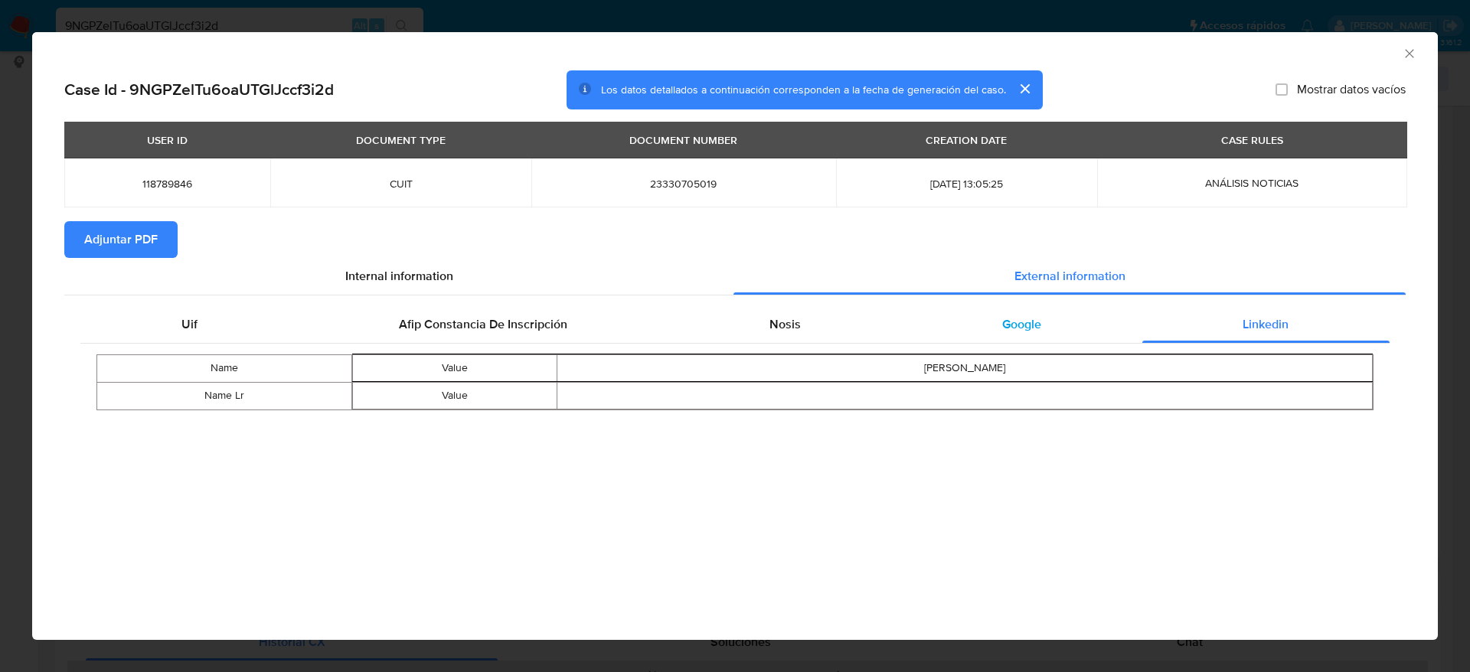
click at [1008, 331] on span "Google" at bounding box center [1021, 324] width 39 height 18
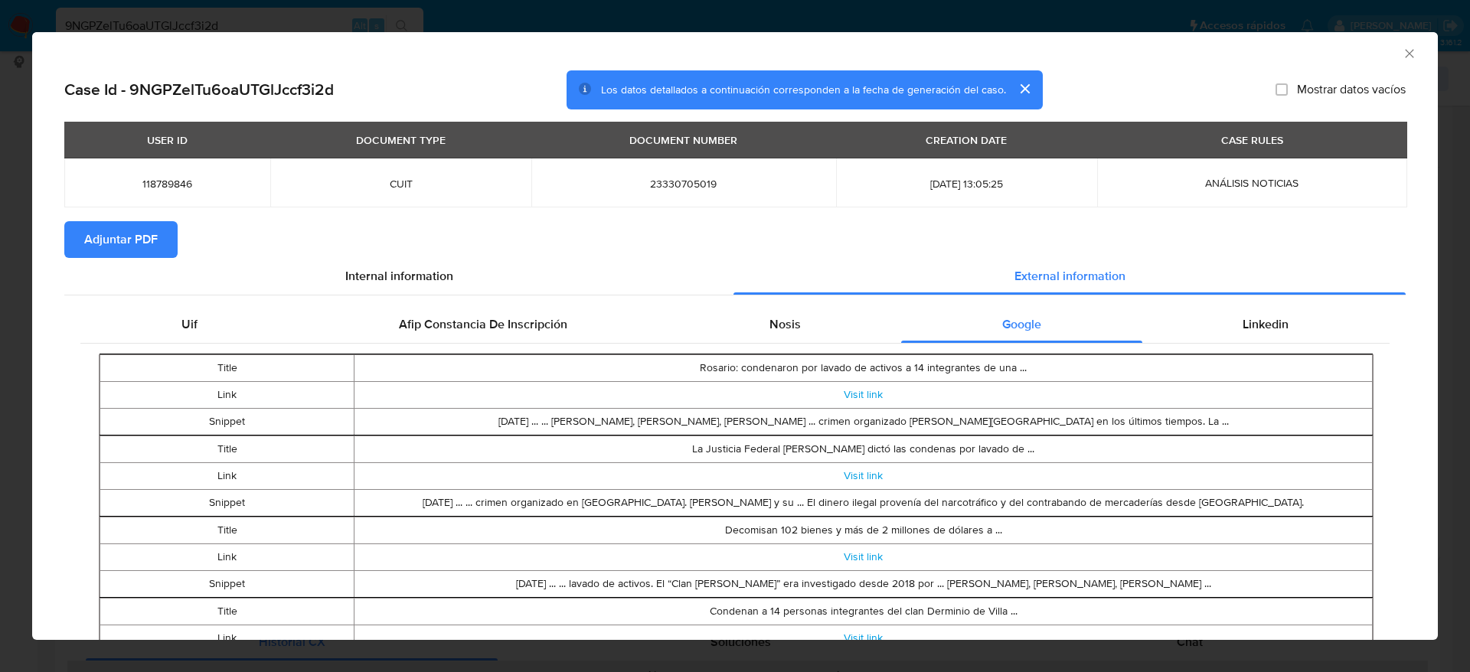
drag, startPoint x: 112, startPoint y: 238, endPoint x: 159, endPoint y: 248, distance: 48.5
click at [112, 239] on span "Adjuntar PDF" at bounding box center [121, 240] width 74 height 34
click at [1402, 48] on icon "Cerrar ventana" at bounding box center [1409, 53] width 15 height 15
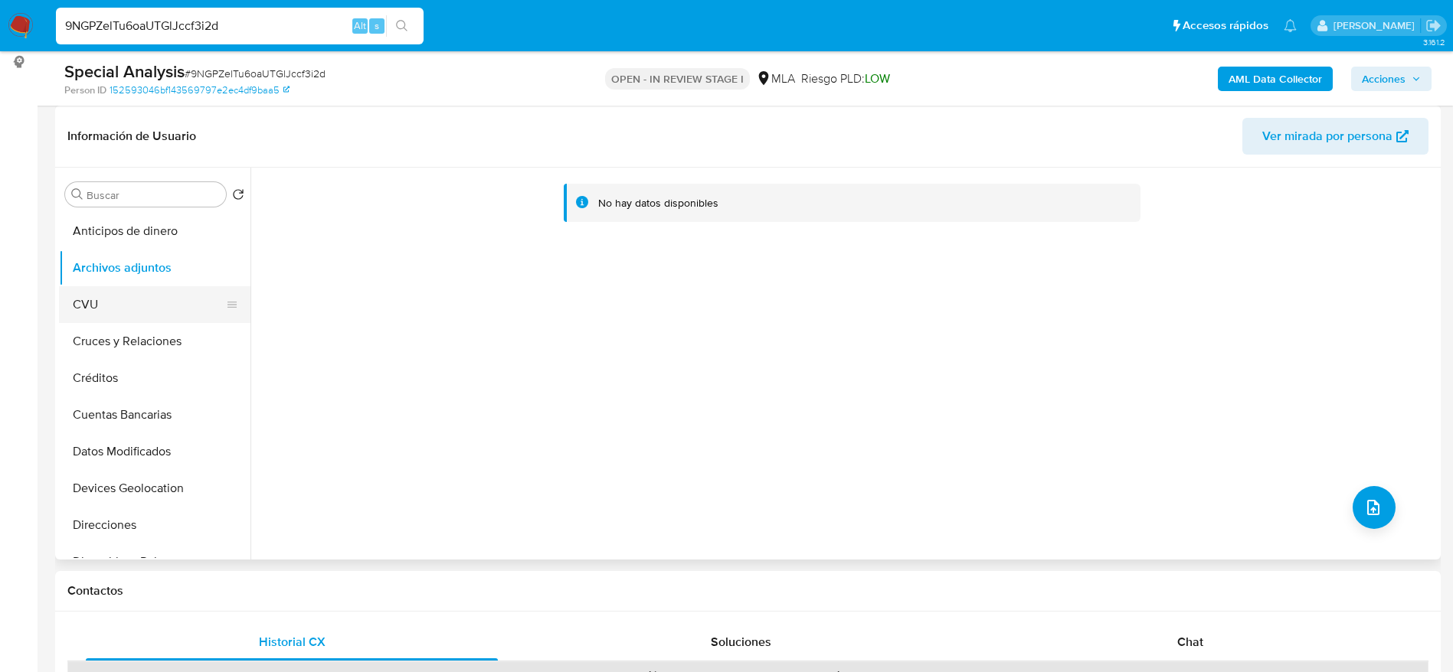
click at [114, 308] on button "CVU" at bounding box center [148, 304] width 179 height 37
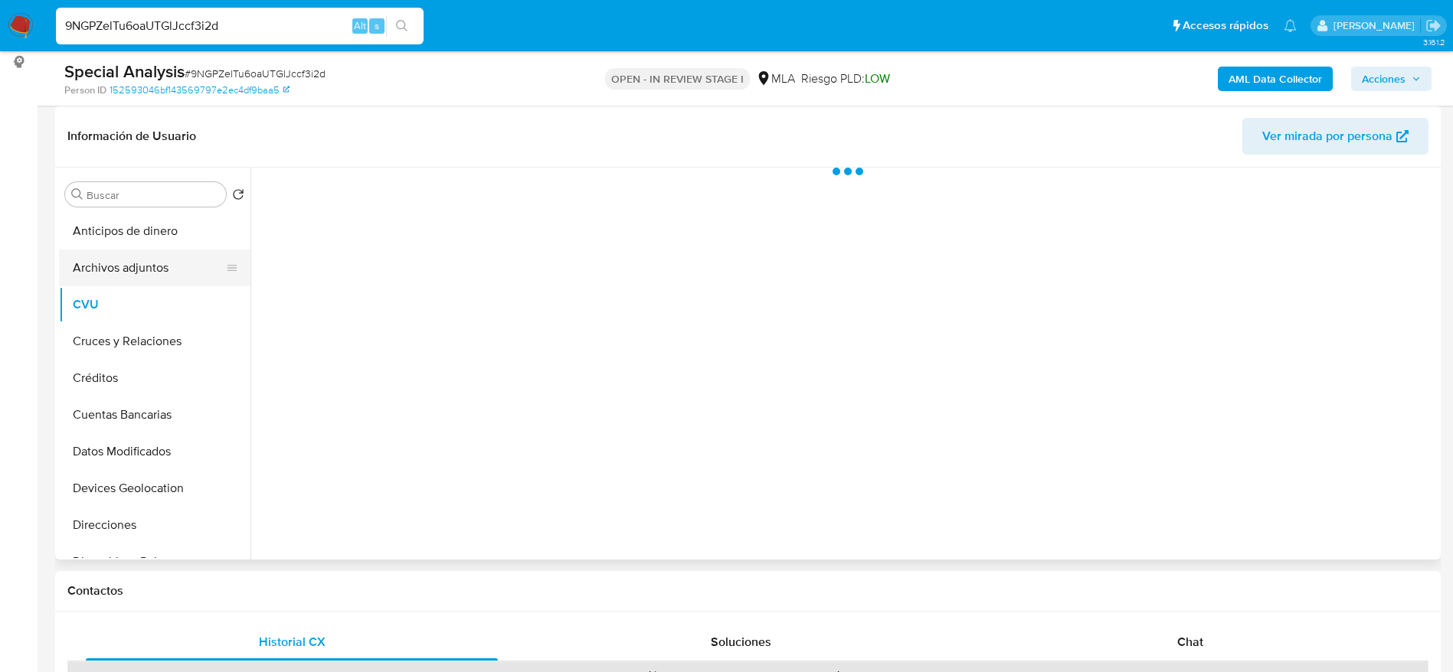
click at [127, 265] on button "Archivos adjuntos" at bounding box center [148, 268] width 179 height 37
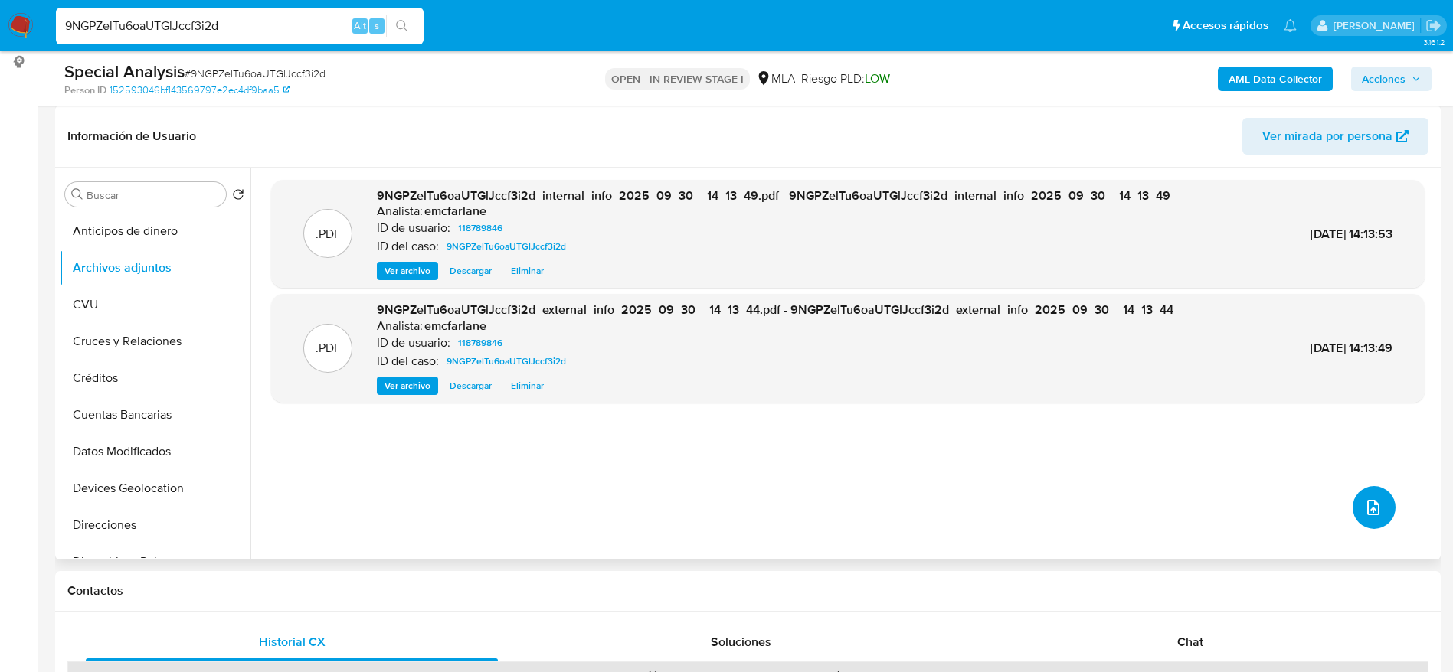
click at [1356, 504] on button "upload-file" at bounding box center [1373, 507] width 43 height 43
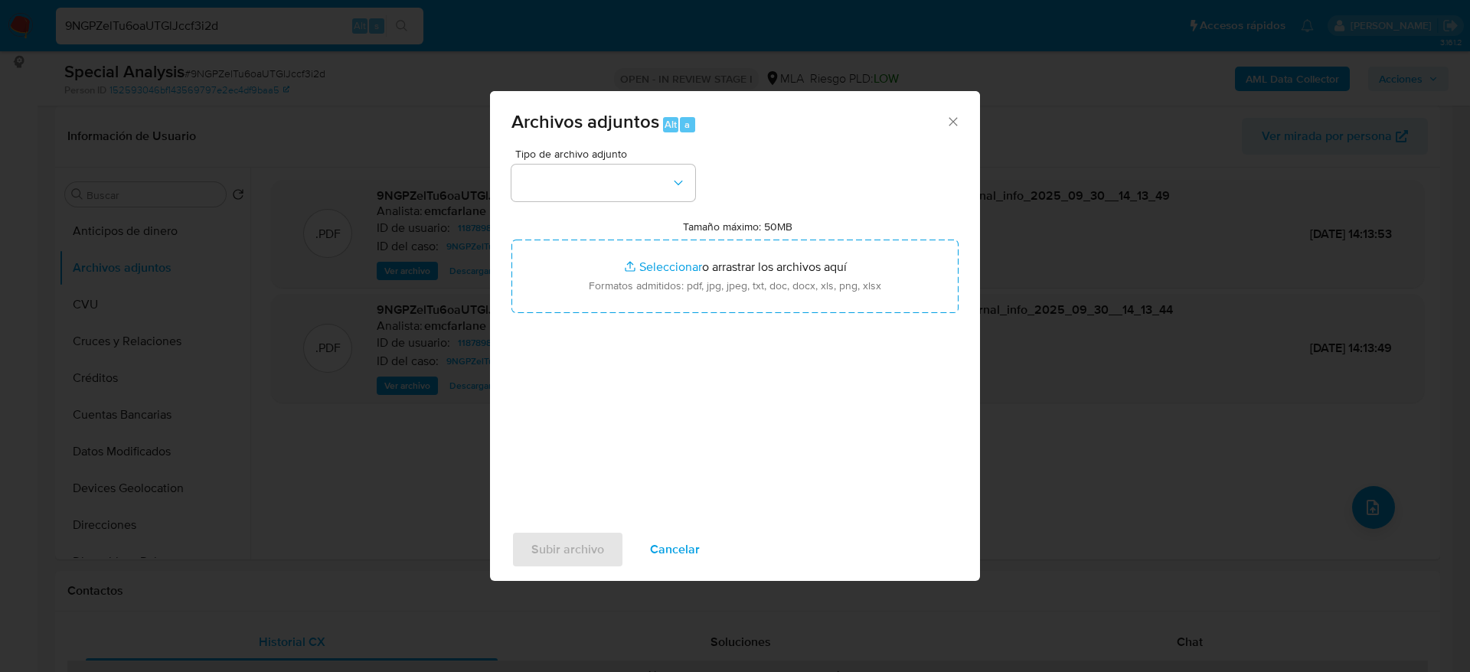
click at [618, 214] on div "Tipo de archivo adjunto Tamaño máximo: 50MB Seleccionar archivos Seleccionar o …" at bounding box center [735, 329] width 447 height 361
click at [619, 190] on button "button" at bounding box center [604, 183] width 184 height 37
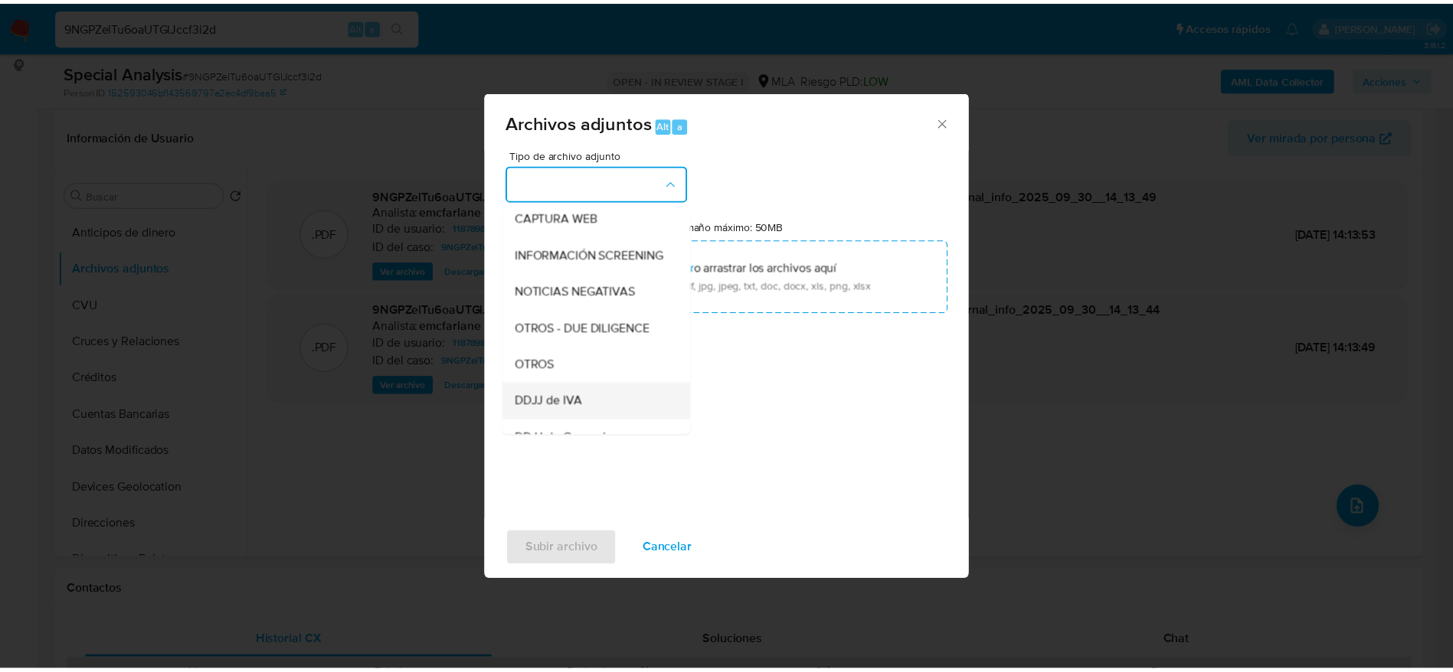
scroll to position [230, 0]
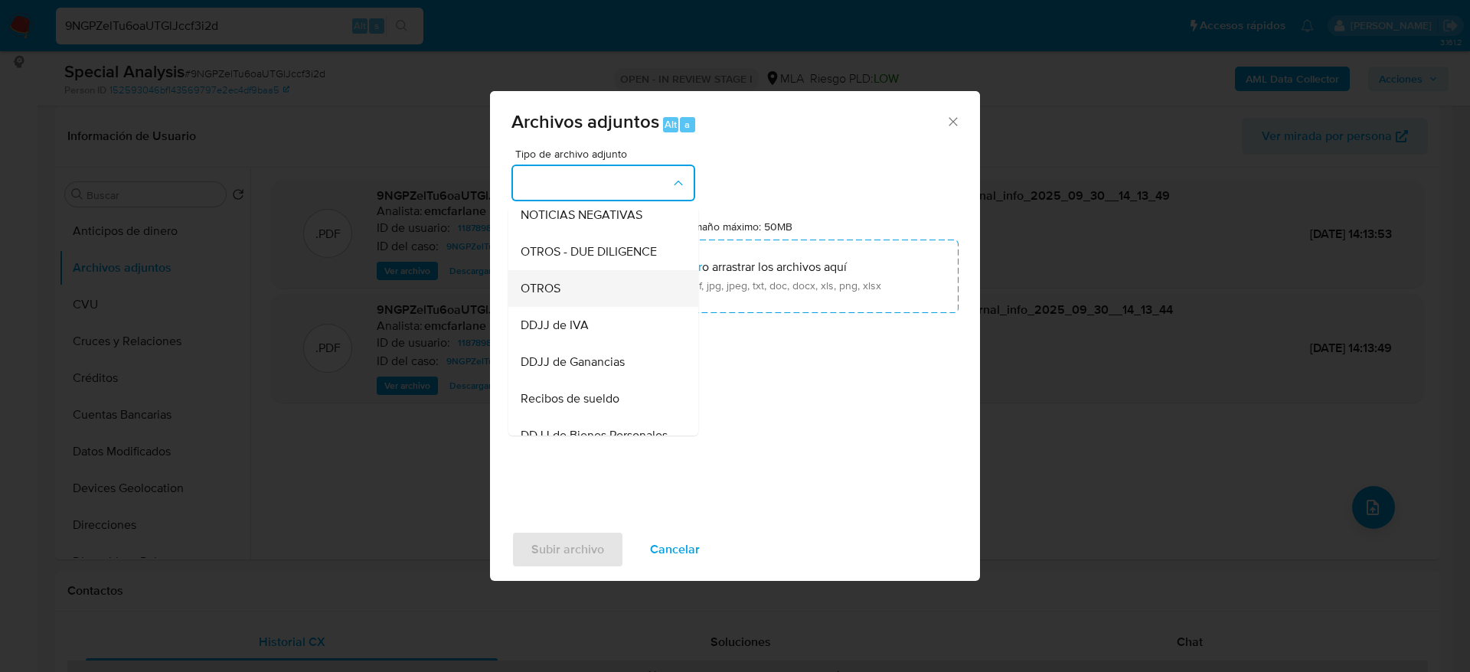
click at [541, 296] on span "OTROS" at bounding box center [541, 288] width 40 height 15
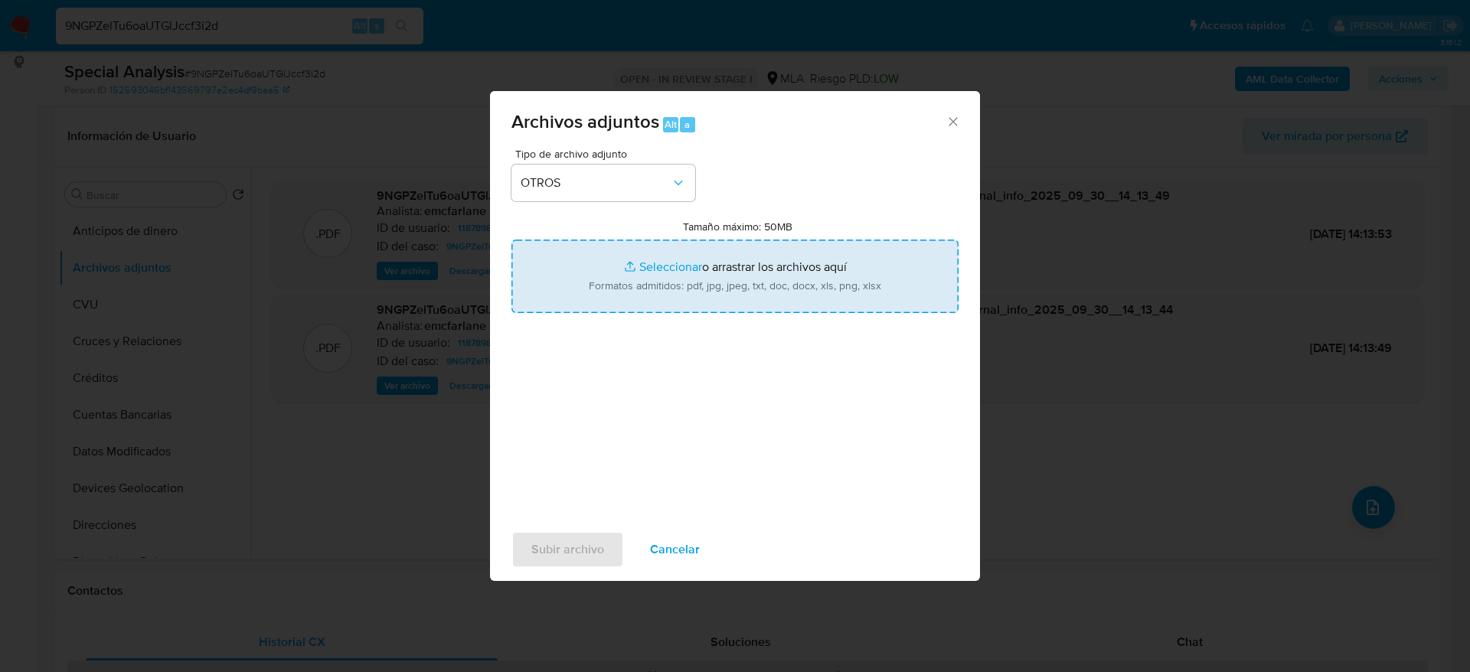
type input "C:\fakepath\Caselog 9NGPZelTu6oaUTGlJccf3i2d.docx"
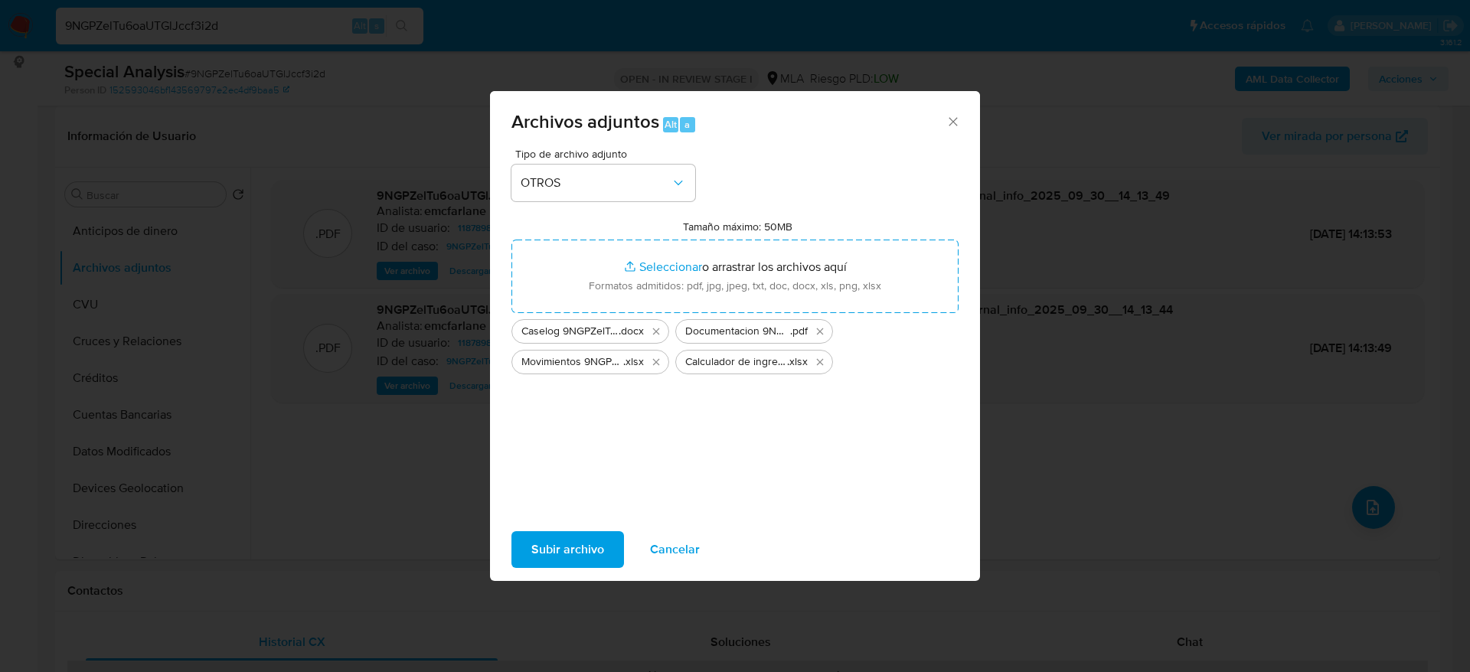
click at [557, 533] on span "Subir archivo" at bounding box center [567, 550] width 73 height 34
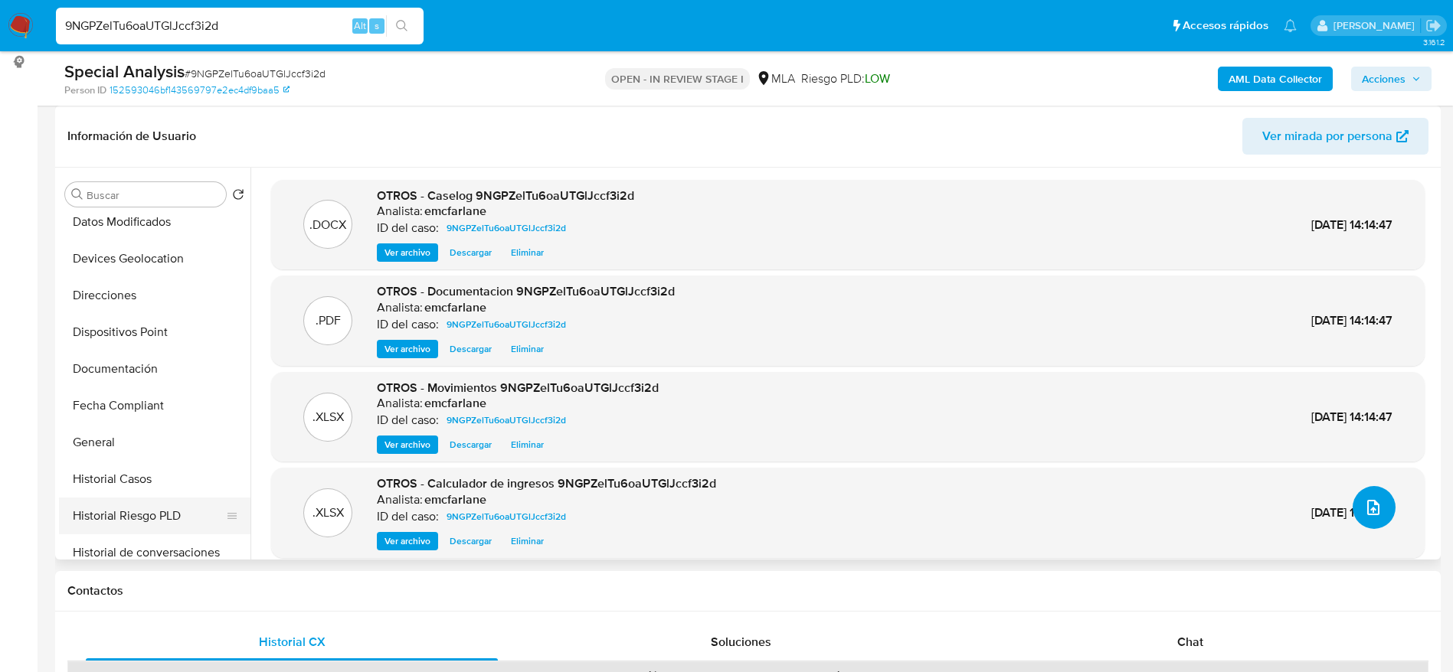
scroll to position [459, 0]
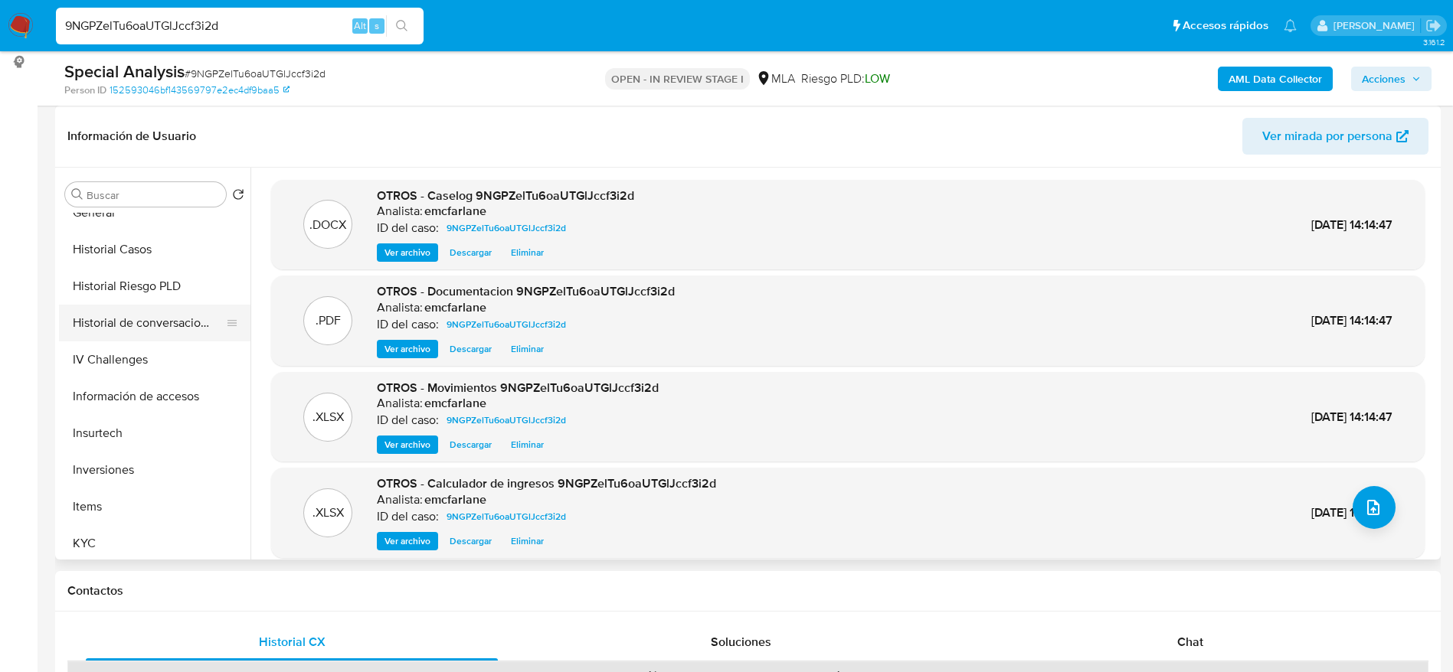
click at [145, 335] on button "Historial de conversaciones" at bounding box center [148, 323] width 179 height 37
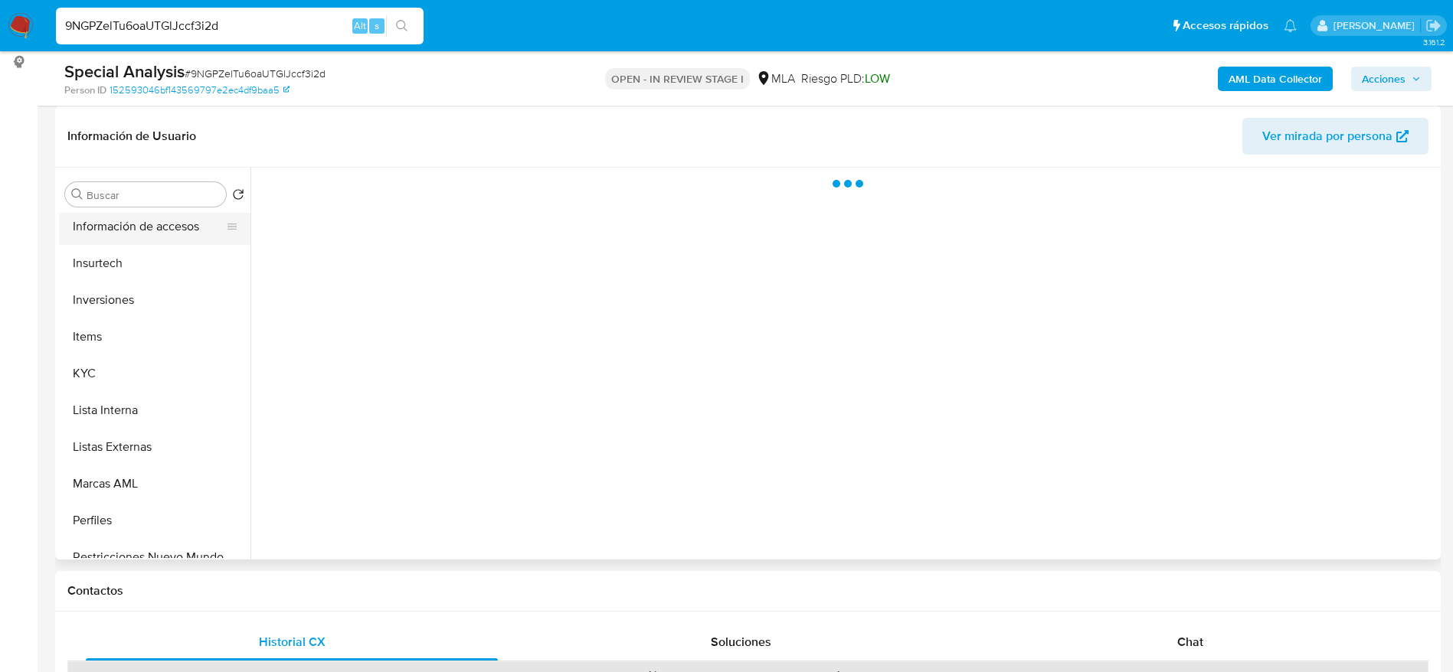
scroll to position [794, 0]
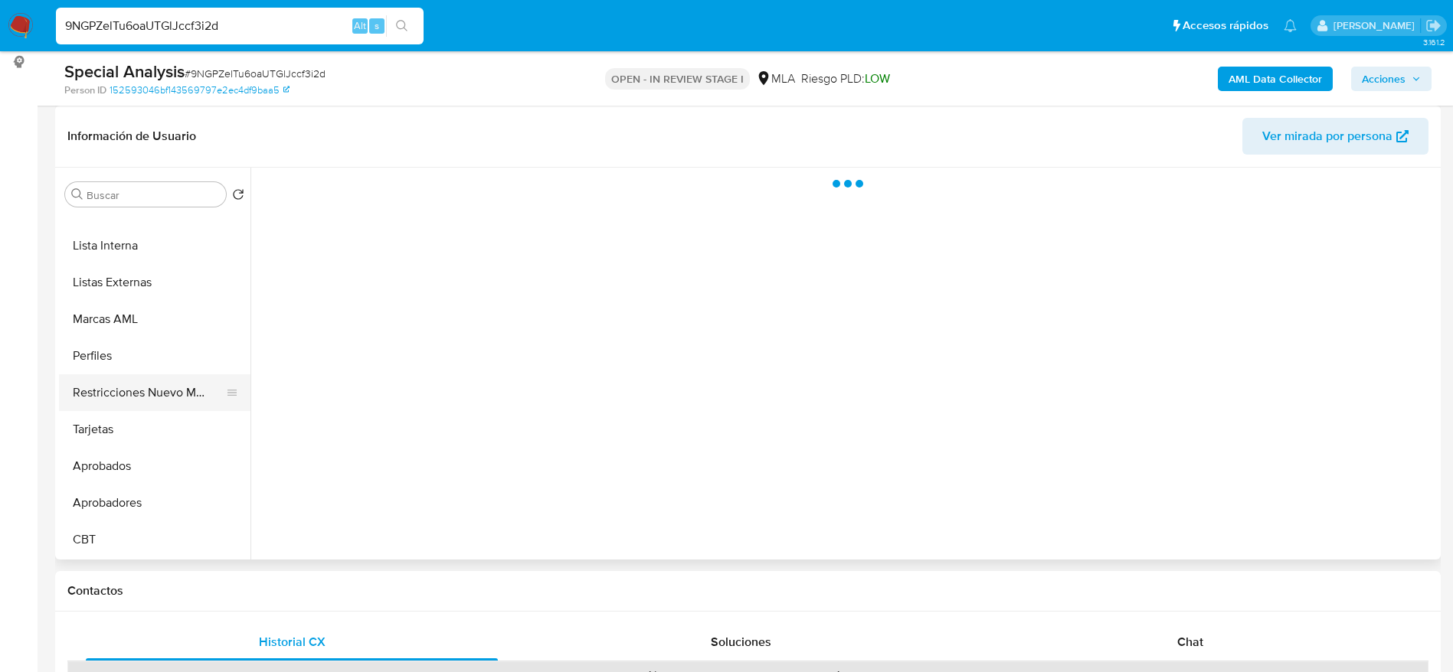
click at [145, 382] on button "Restricciones Nuevo Mundo" at bounding box center [148, 392] width 179 height 37
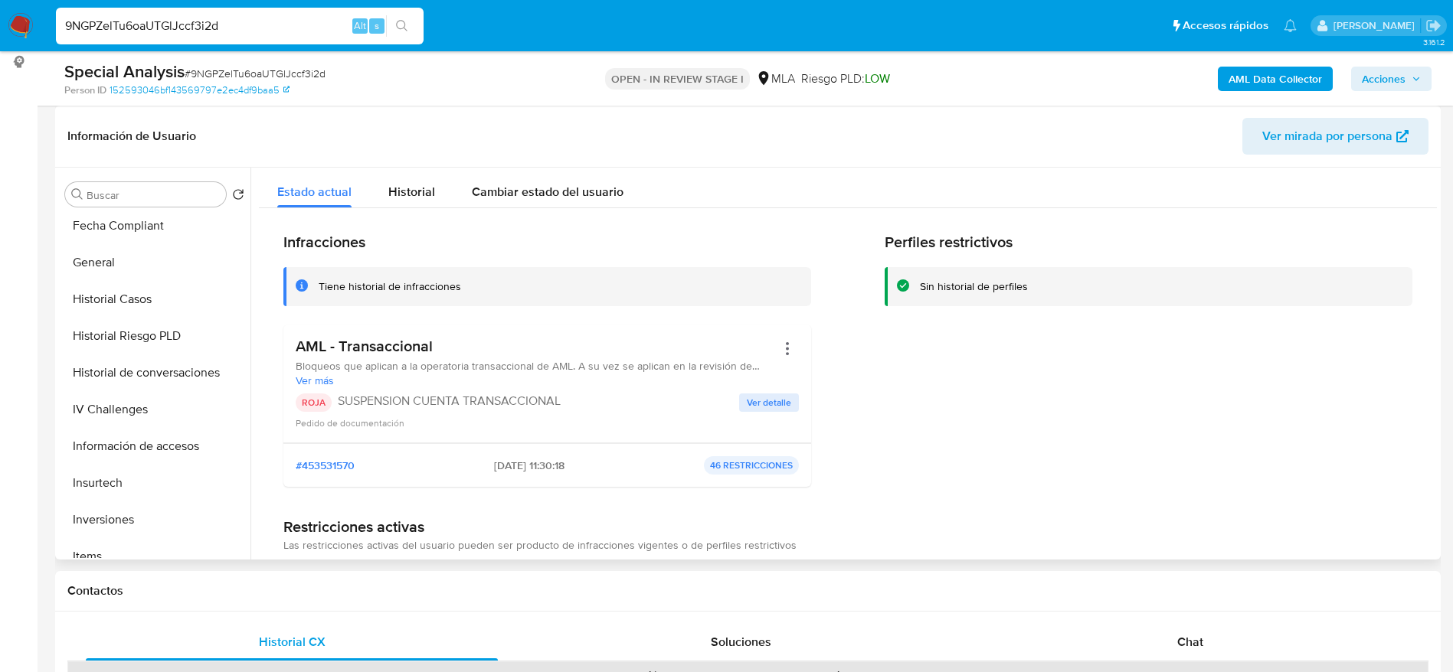
scroll to position [0, 0]
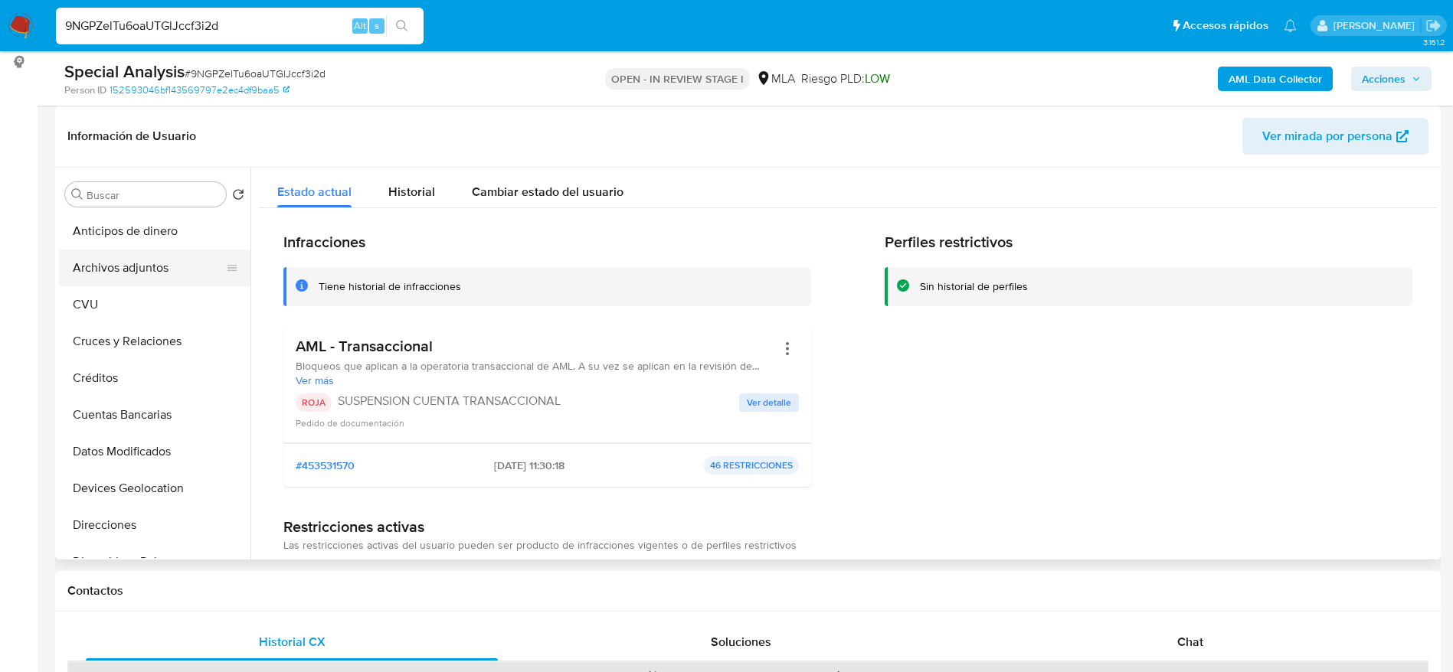
click at [85, 253] on button "Archivos adjuntos" at bounding box center [148, 268] width 179 height 37
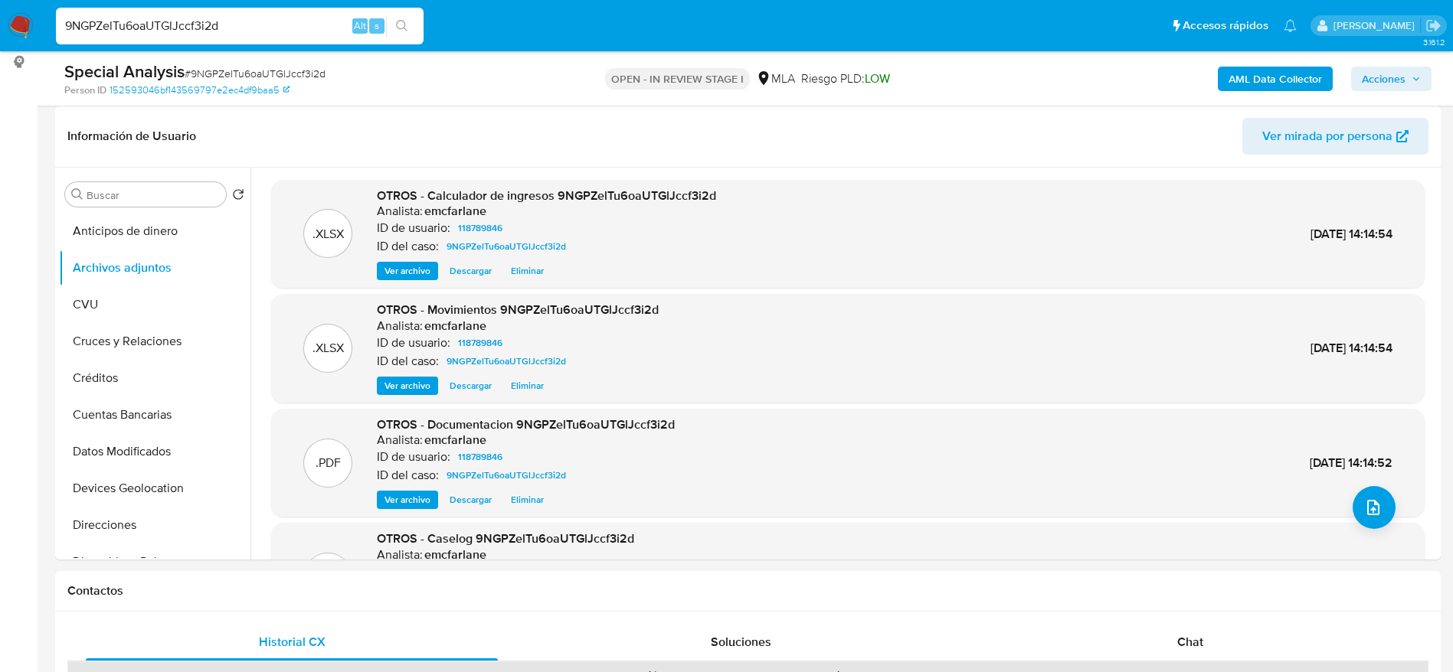
click at [1381, 83] on span "Acciones" at bounding box center [1384, 79] width 44 height 25
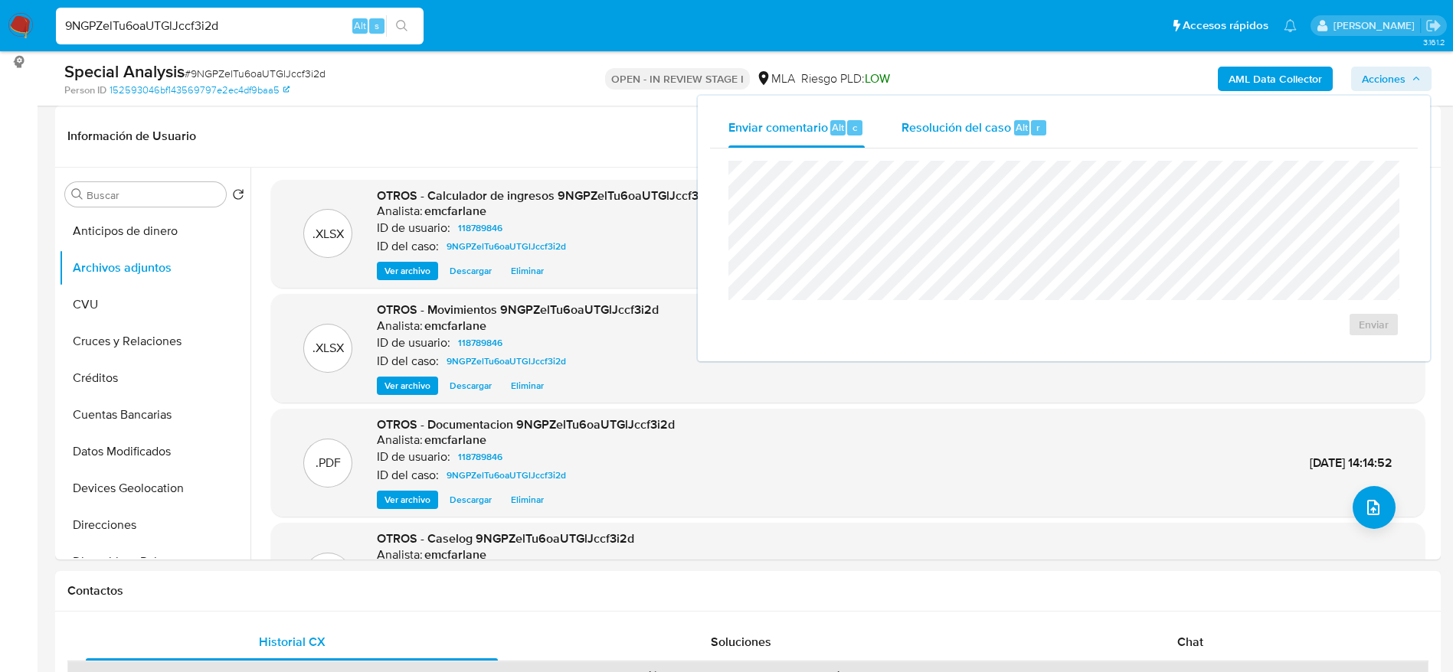
click at [942, 134] on span "Resolución del caso" at bounding box center [956, 127] width 110 height 18
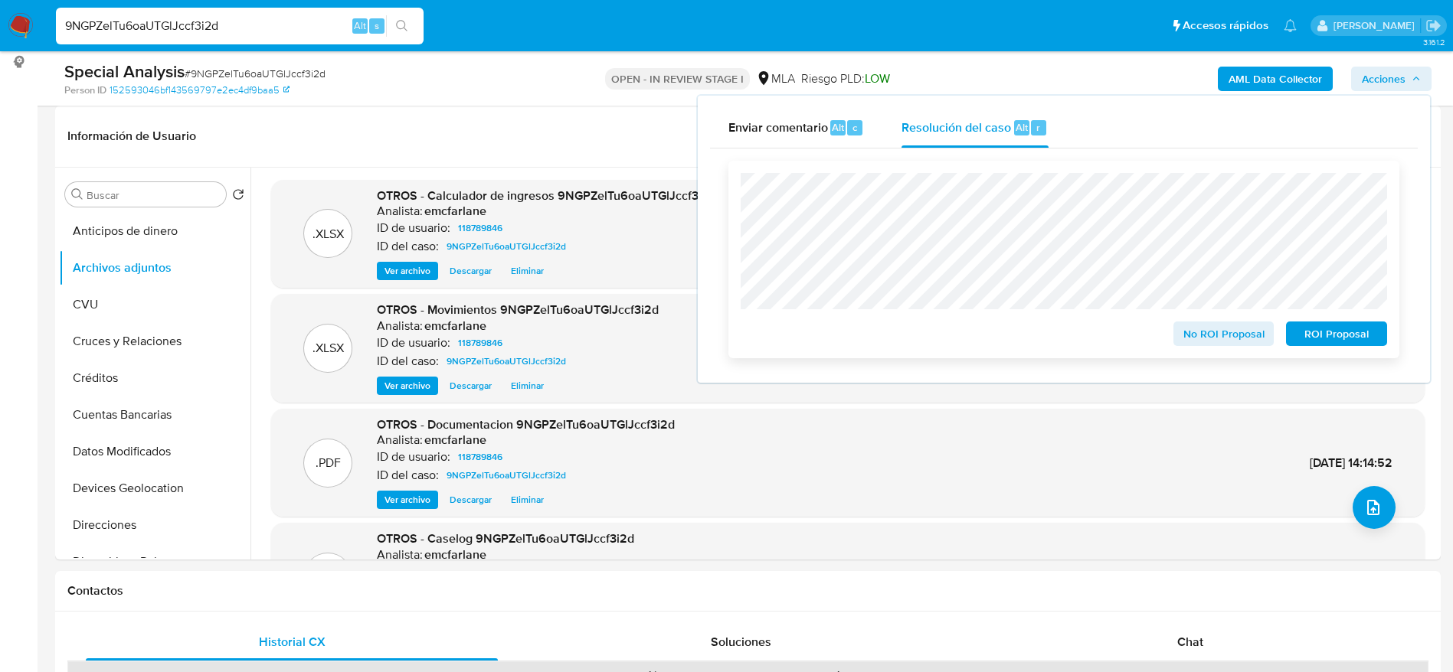
click at [1355, 342] on span "ROI Proposal" at bounding box center [1336, 333] width 80 height 21
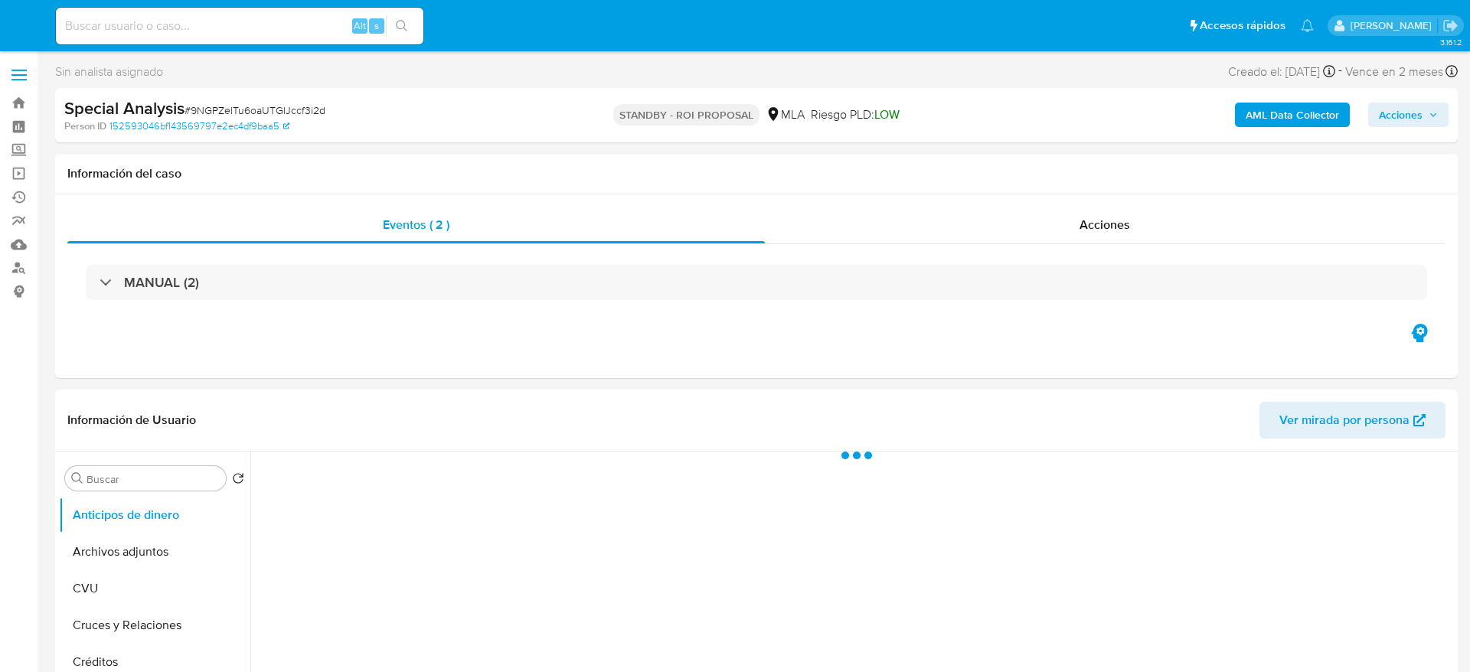
select select "10"
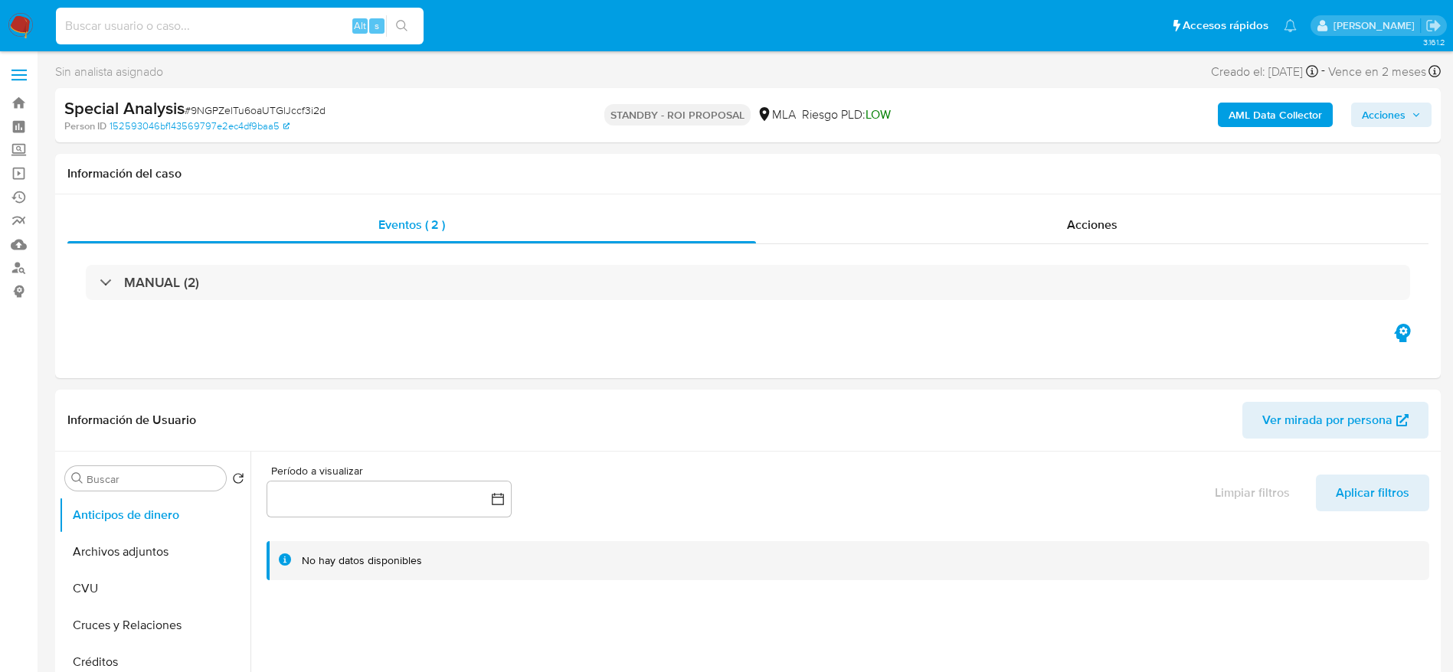
click at [204, 32] on input at bounding box center [240, 26] width 368 height 20
paste input "fxcD7Dn3dGTrneIeLMHjAHtd"
type input "fxcD7Dn3dGTrneIeLMHjAHtd"
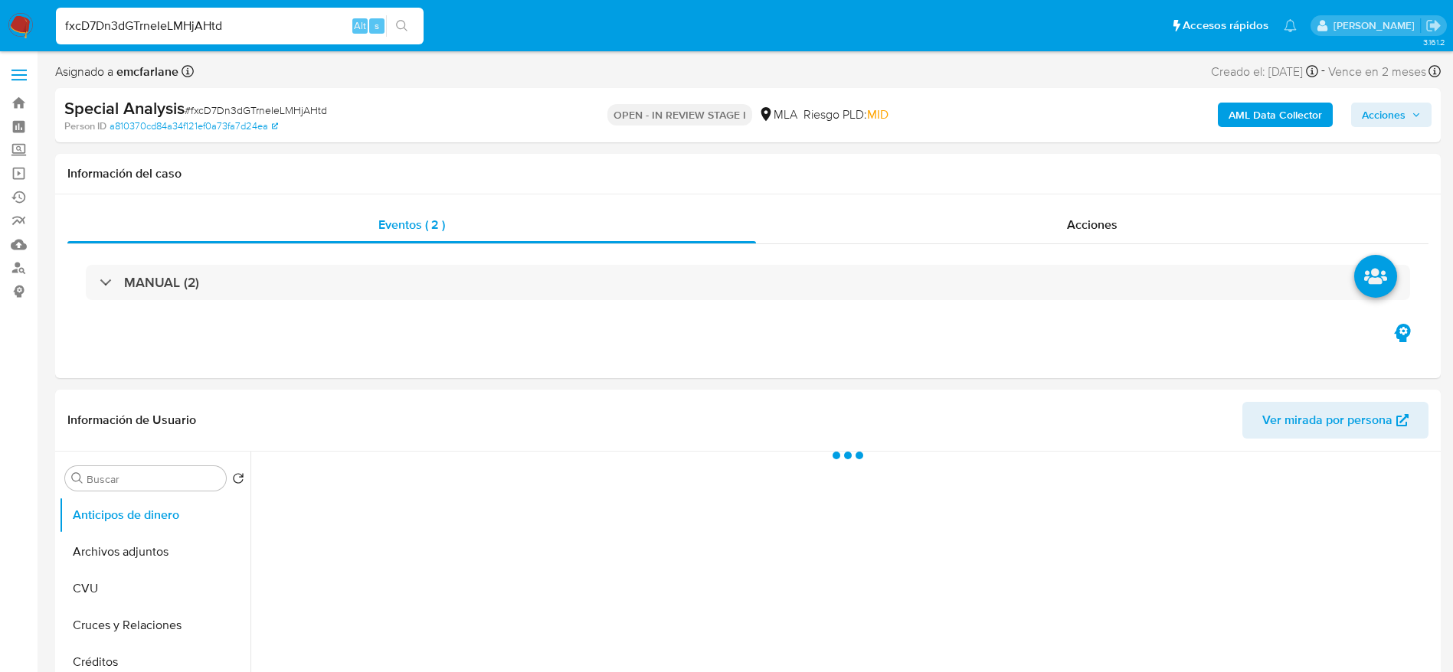
select select "10"
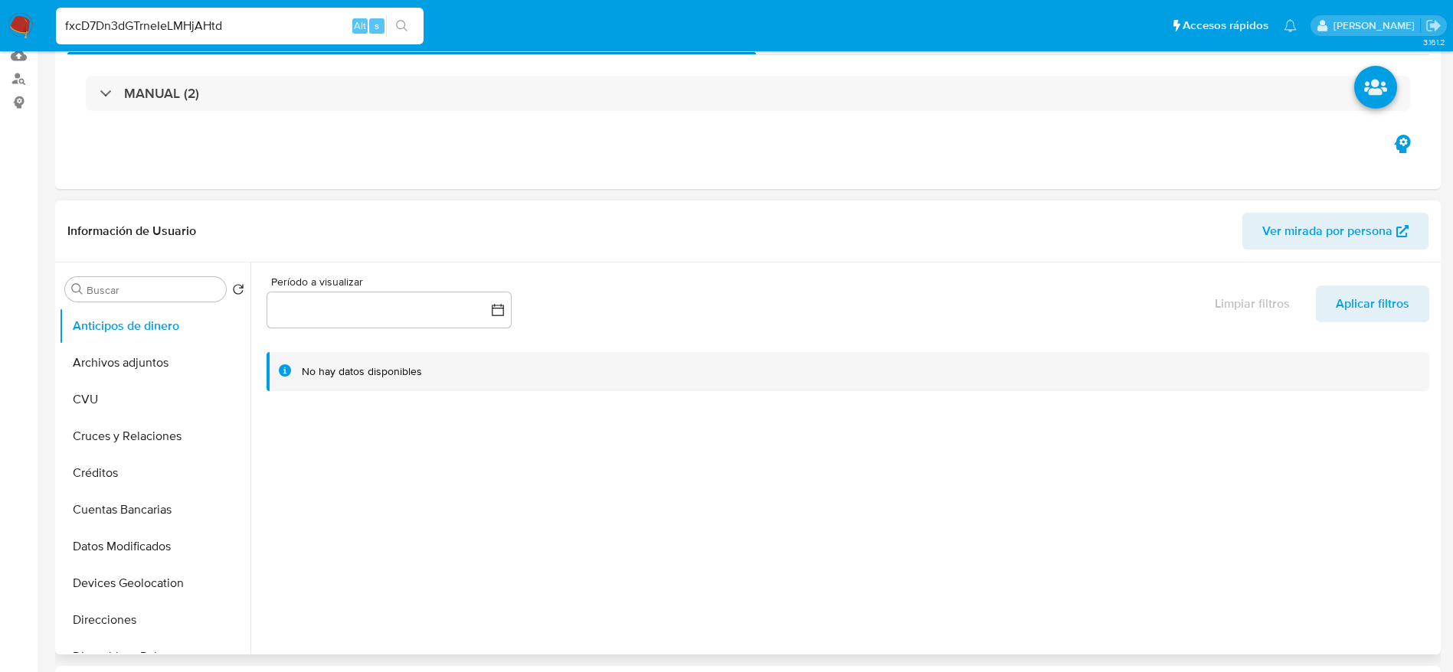
scroll to position [345, 0]
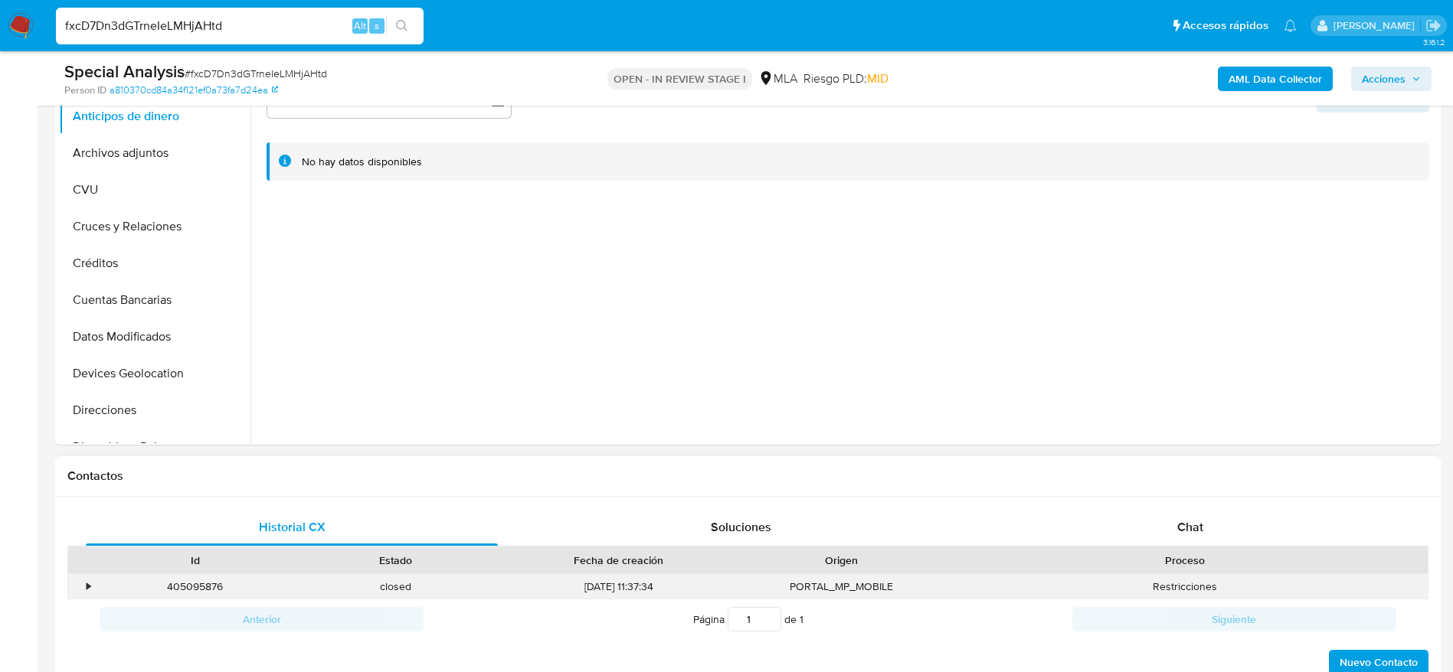
click at [181, 587] on div "405095876" at bounding box center [195, 586] width 201 height 25
copy div "405095876"
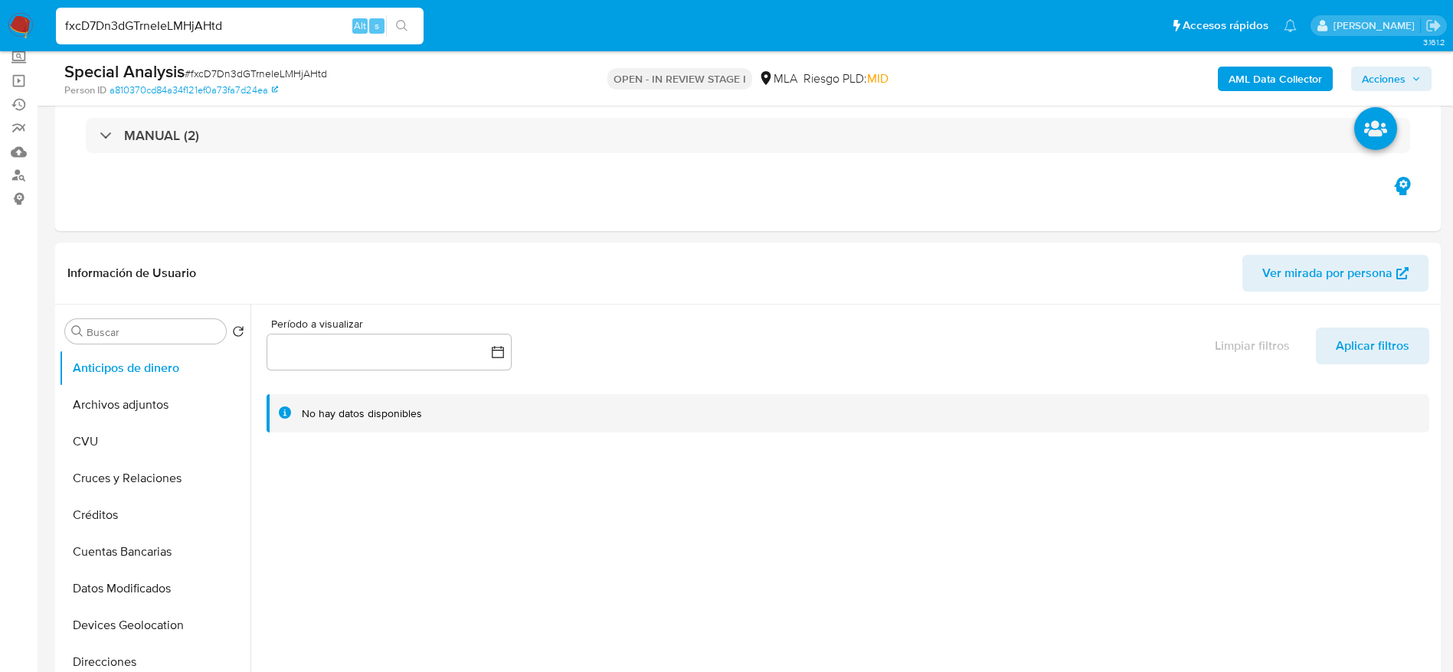
scroll to position [0, 0]
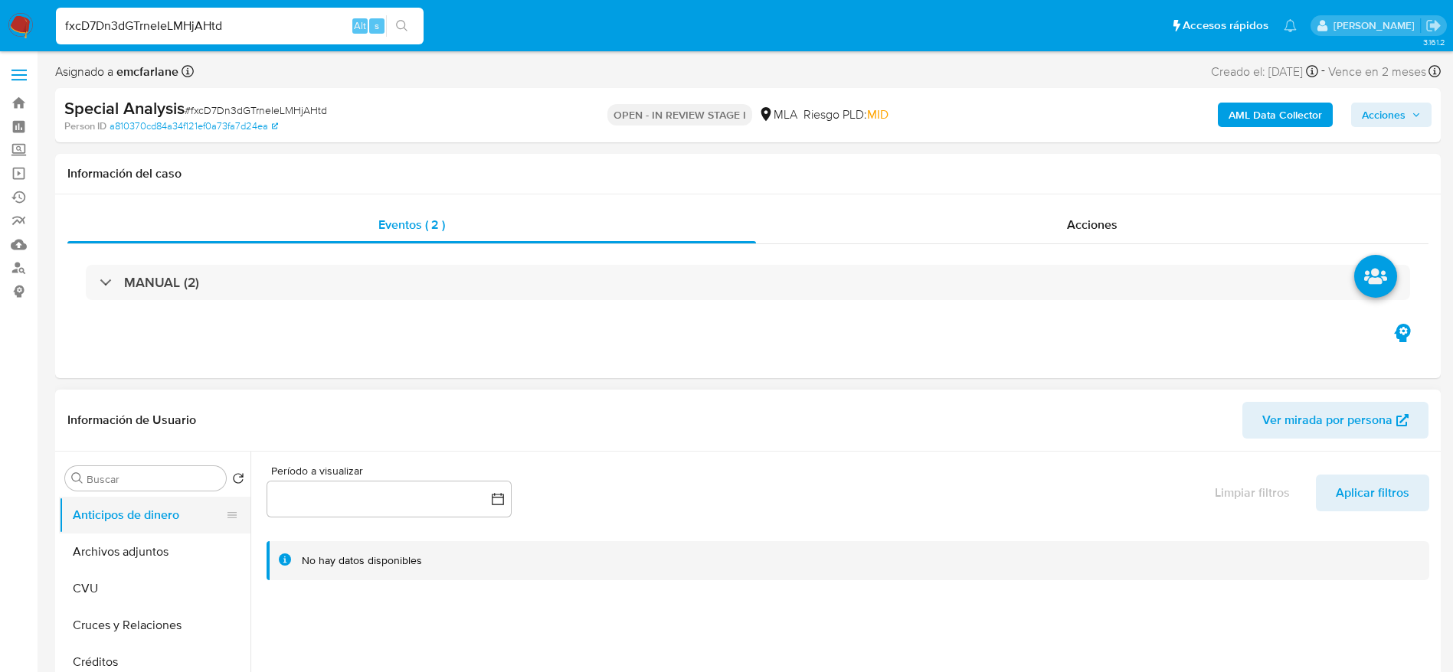
drag, startPoint x: 116, startPoint y: 557, endPoint x: 172, endPoint y: 522, distance: 66.1
click at [116, 557] on button "Archivos adjuntos" at bounding box center [154, 552] width 191 height 37
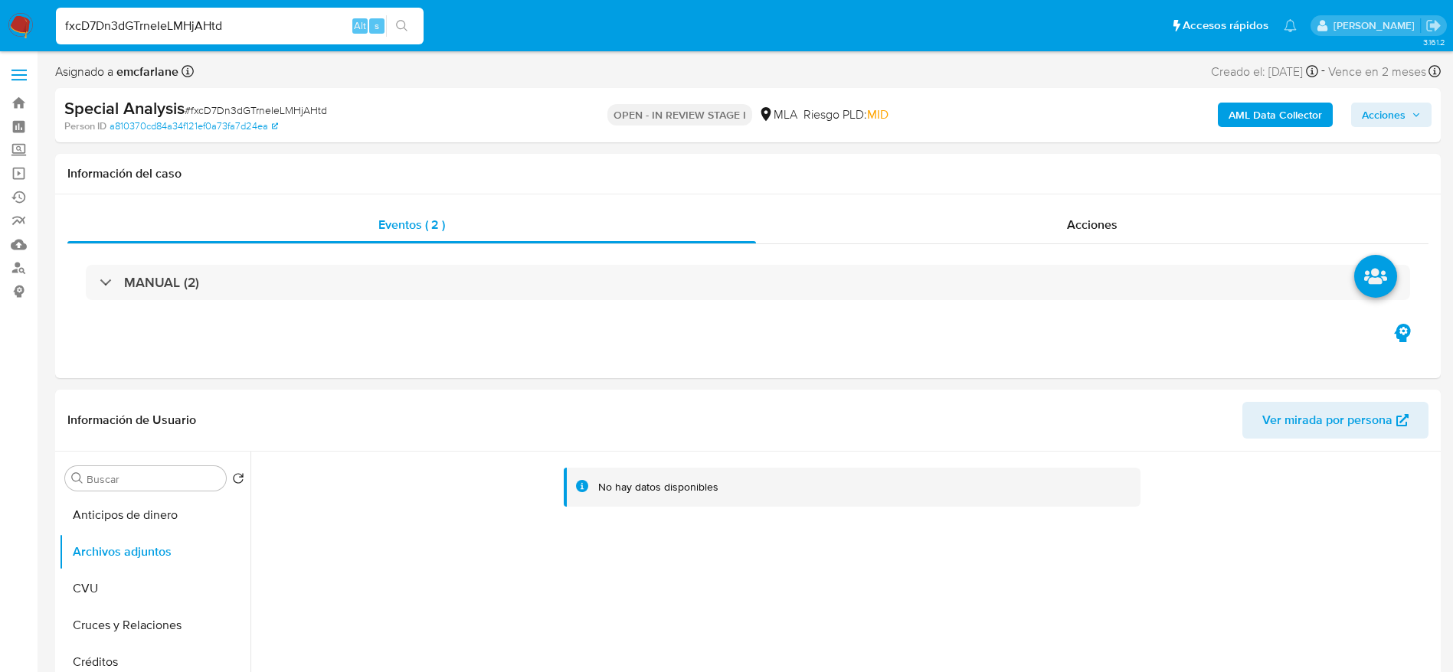
click at [1277, 116] on b "AML Data Collector" at bounding box center [1274, 115] width 93 height 25
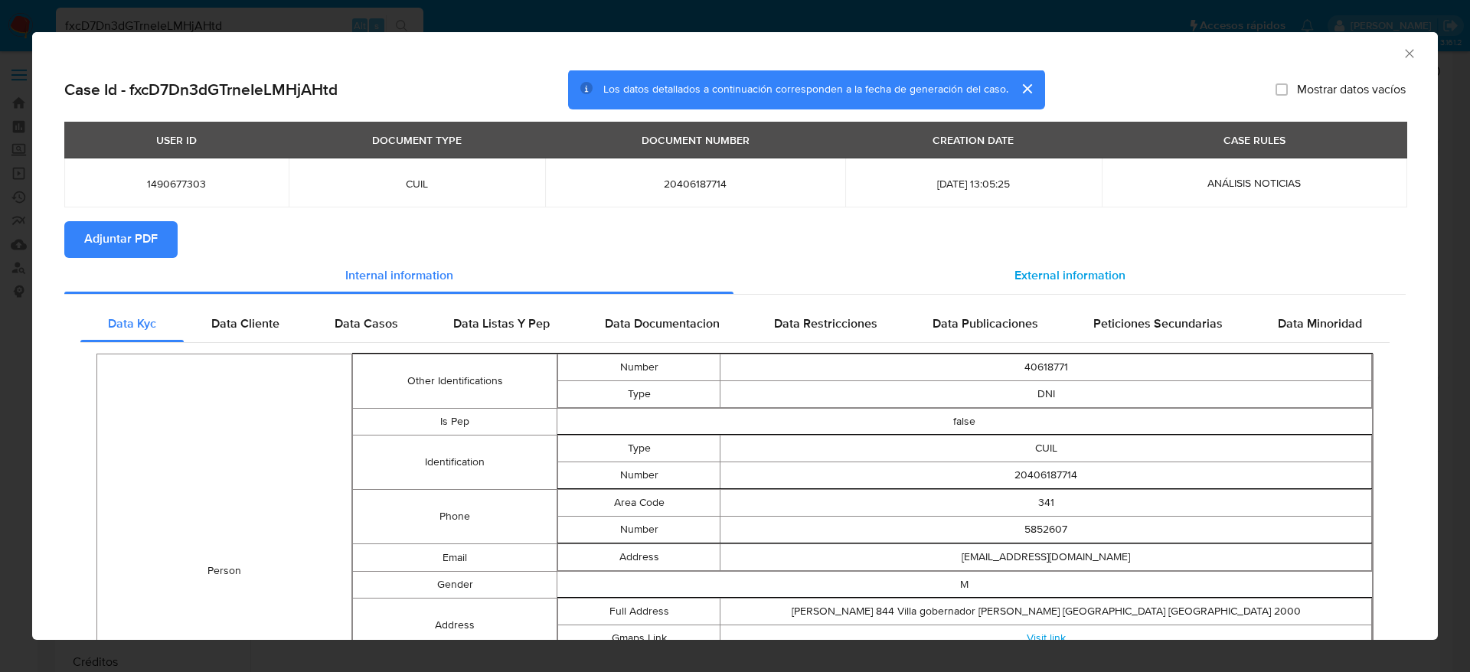
click at [1028, 260] on div "External information" at bounding box center [1070, 276] width 672 height 37
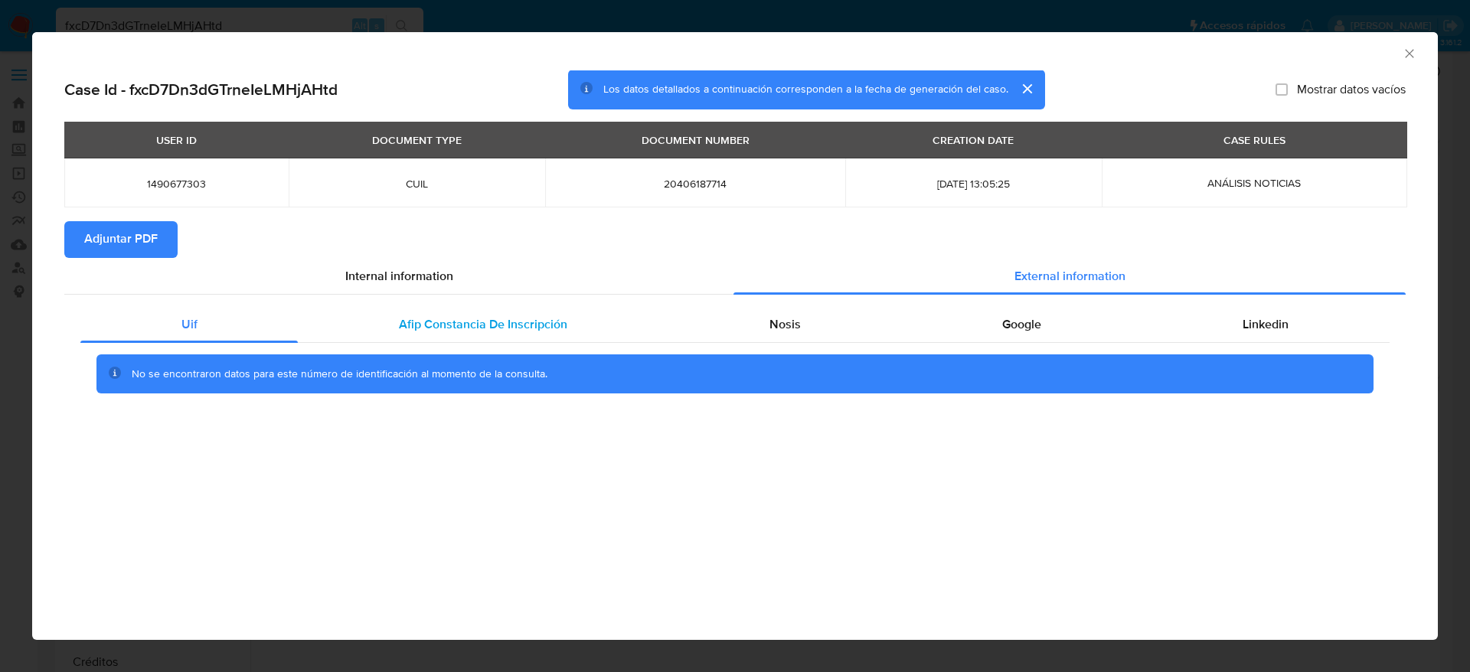
click at [447, 312] on div "Afip Constancia De Inscripción" at bounding box center [483, 324] width 370 height 37
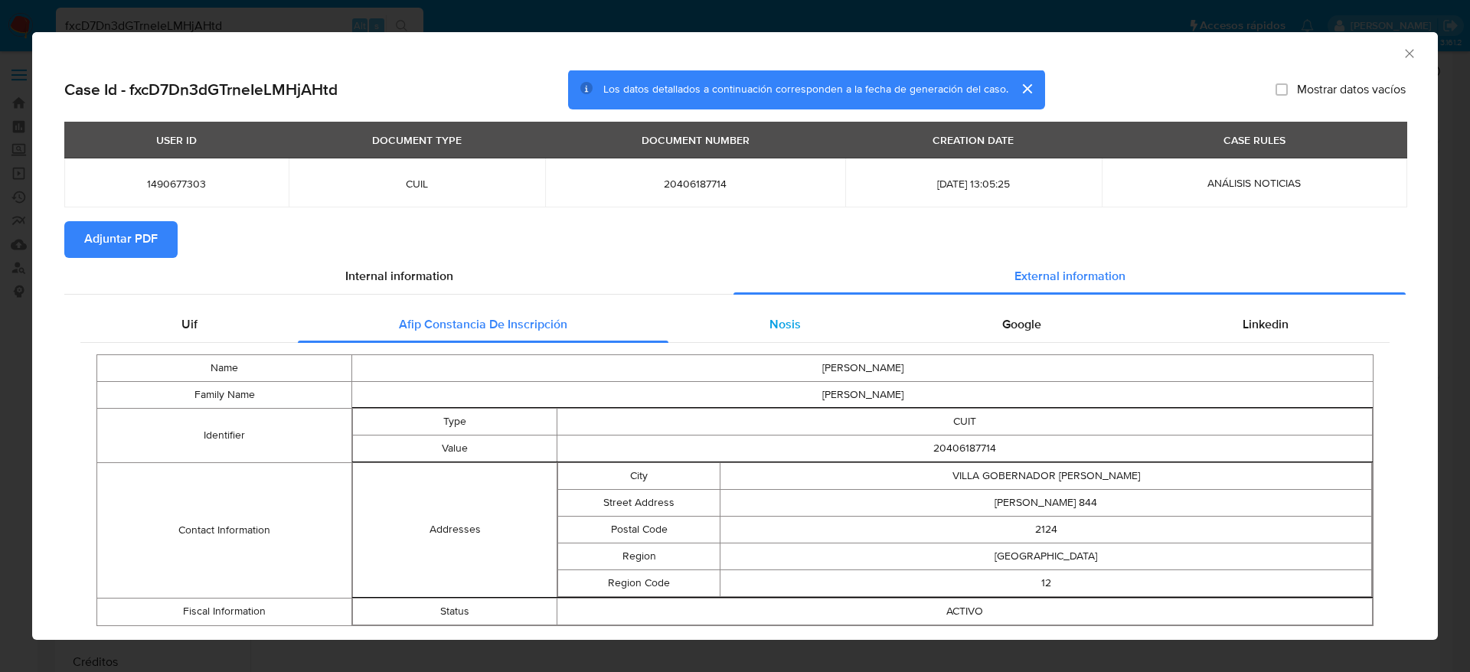
click at [780, 330] on span "Nosis" at bounding box center [785, 324] width 31 height 18
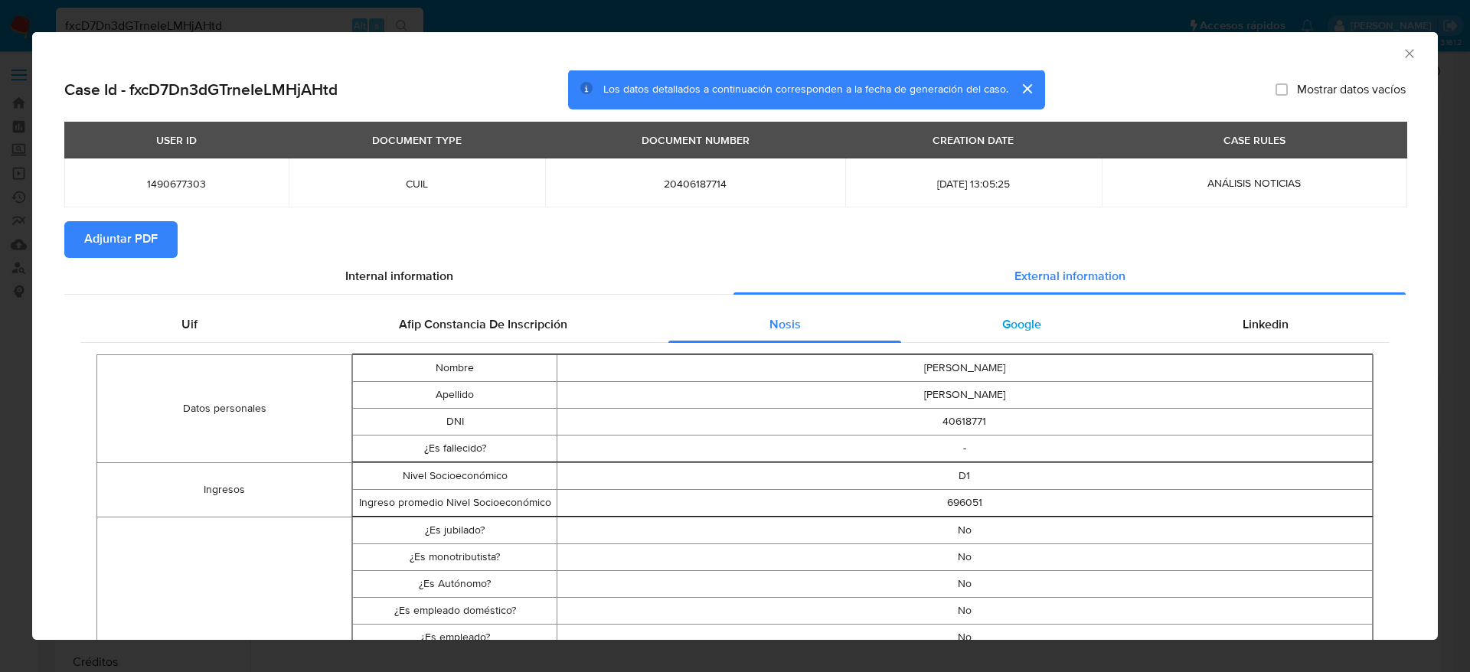
click at [985, 329] on div "Google" at bounding box center [1021, 324] width 240 height 37
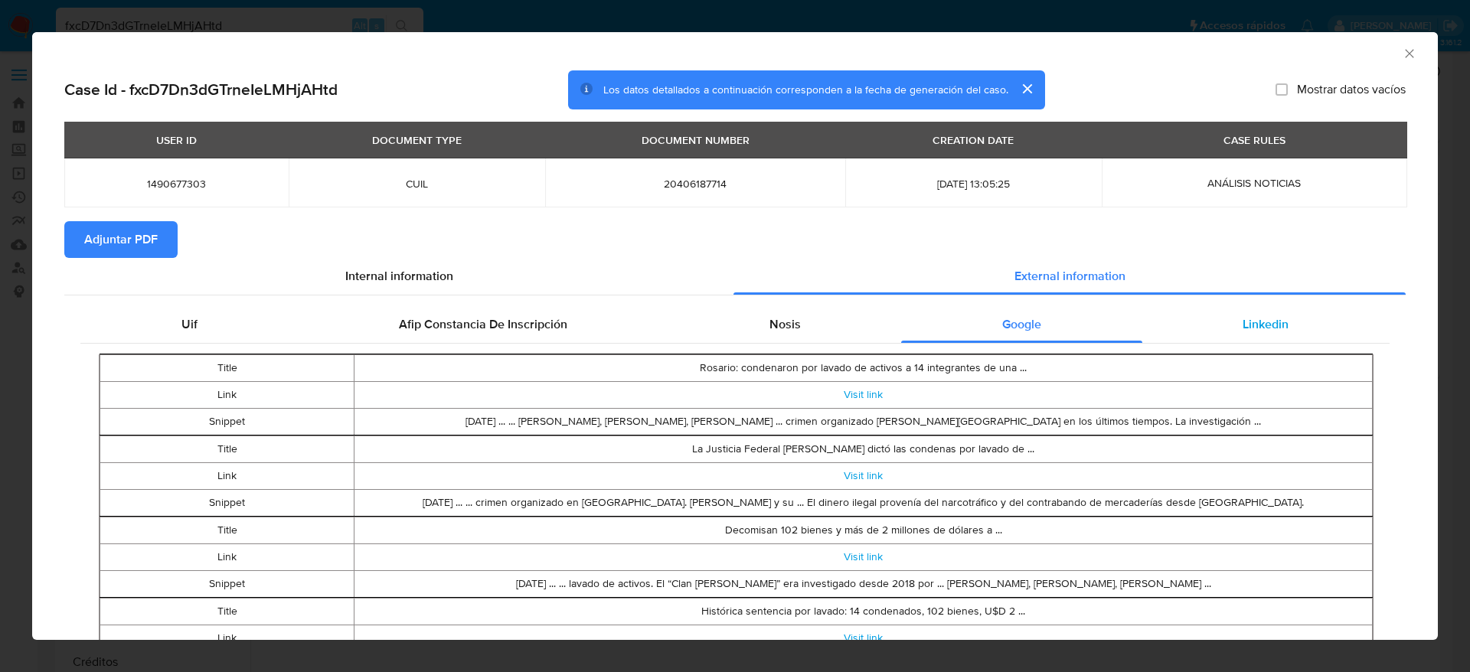
click at [1273, 327] on div "Linkedin" at bounding box center [1266, 324] width 247 height 37
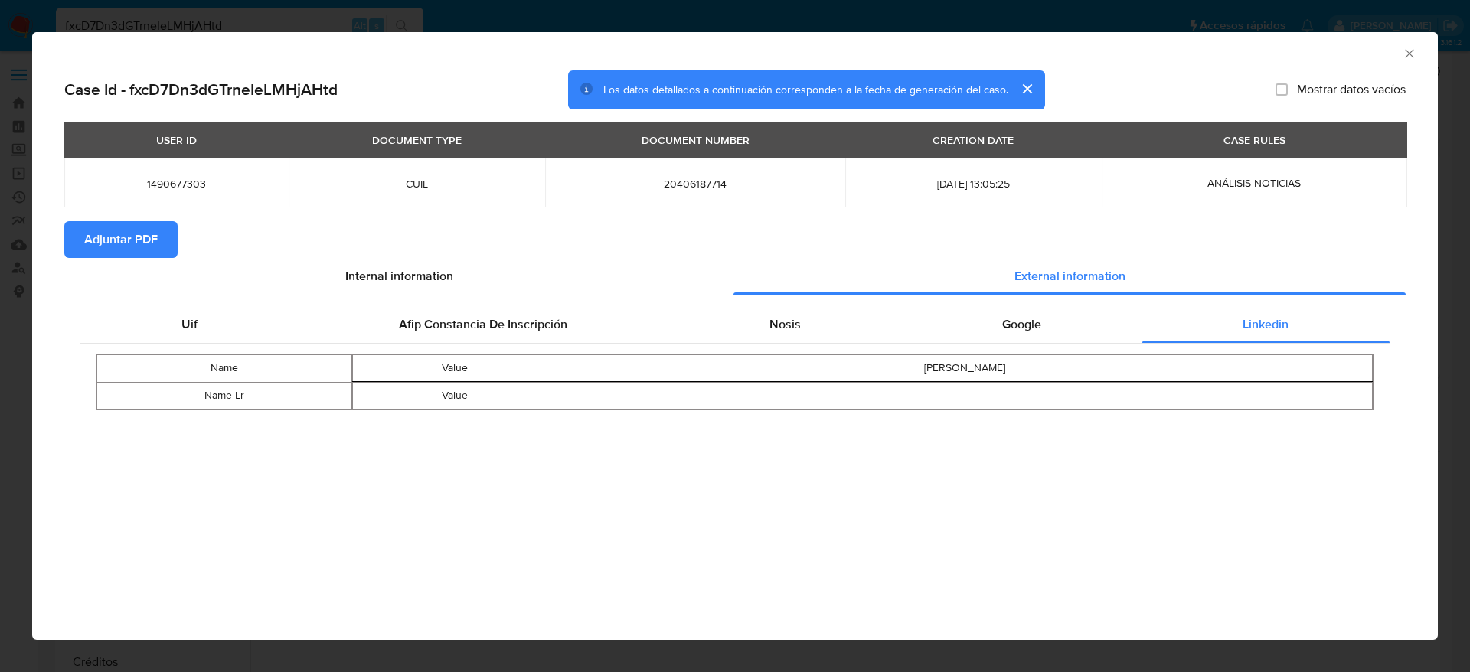
click at [80, 228] on button "Adjuntar PDF" at bounding box center [120, 239] width 113 height 37
click at [1407, 52] on icon "Cerrar ventana" at bounding box center [1409, 53] width 15 height 15
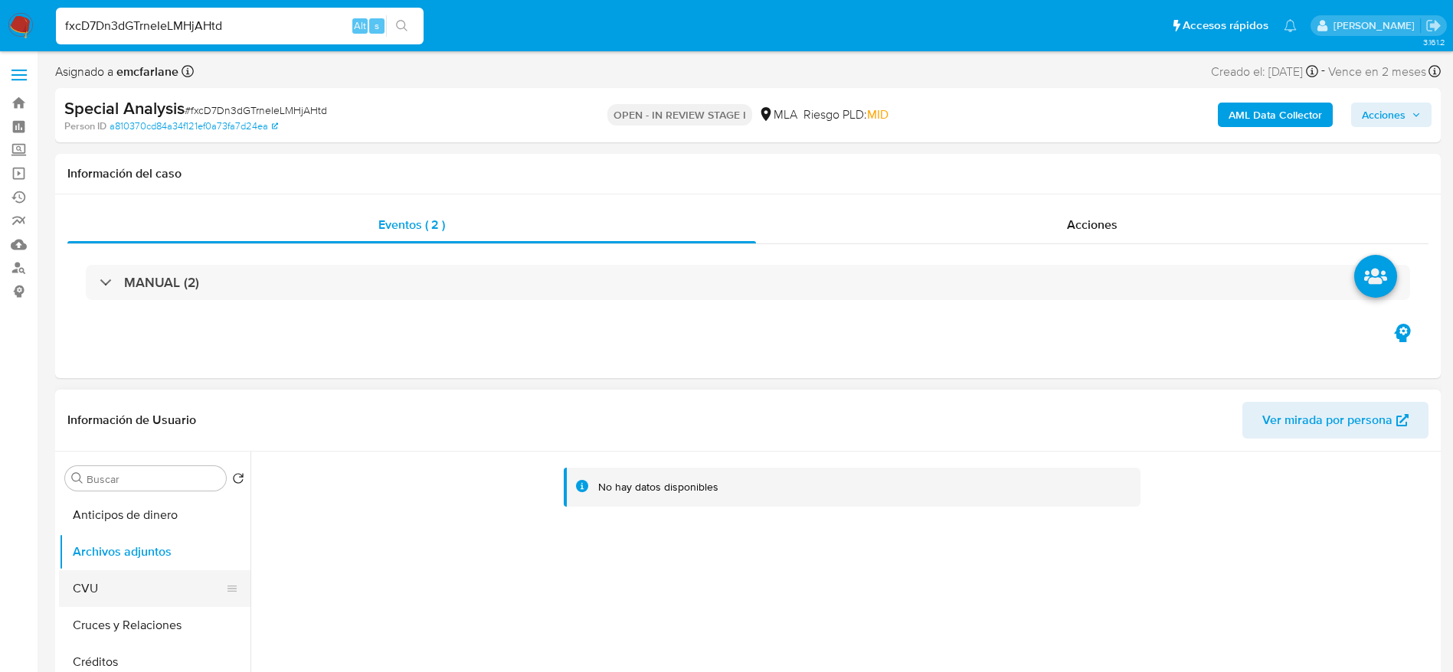
click at [111, 574] on button "CVU" at bounding box center [148, 588] width 179 height 37
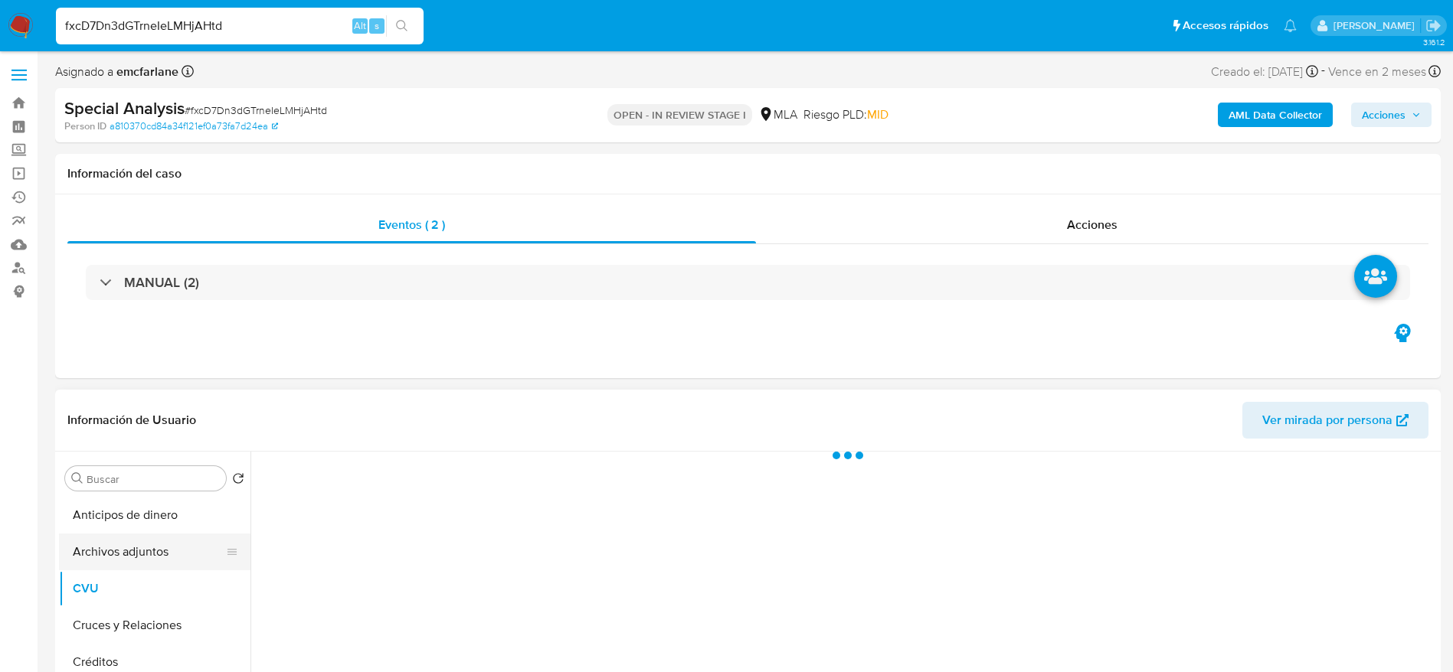
click at [117, 552] on button "Archivos adjuntos" at bounding box center [148, 552] width 179 height 37
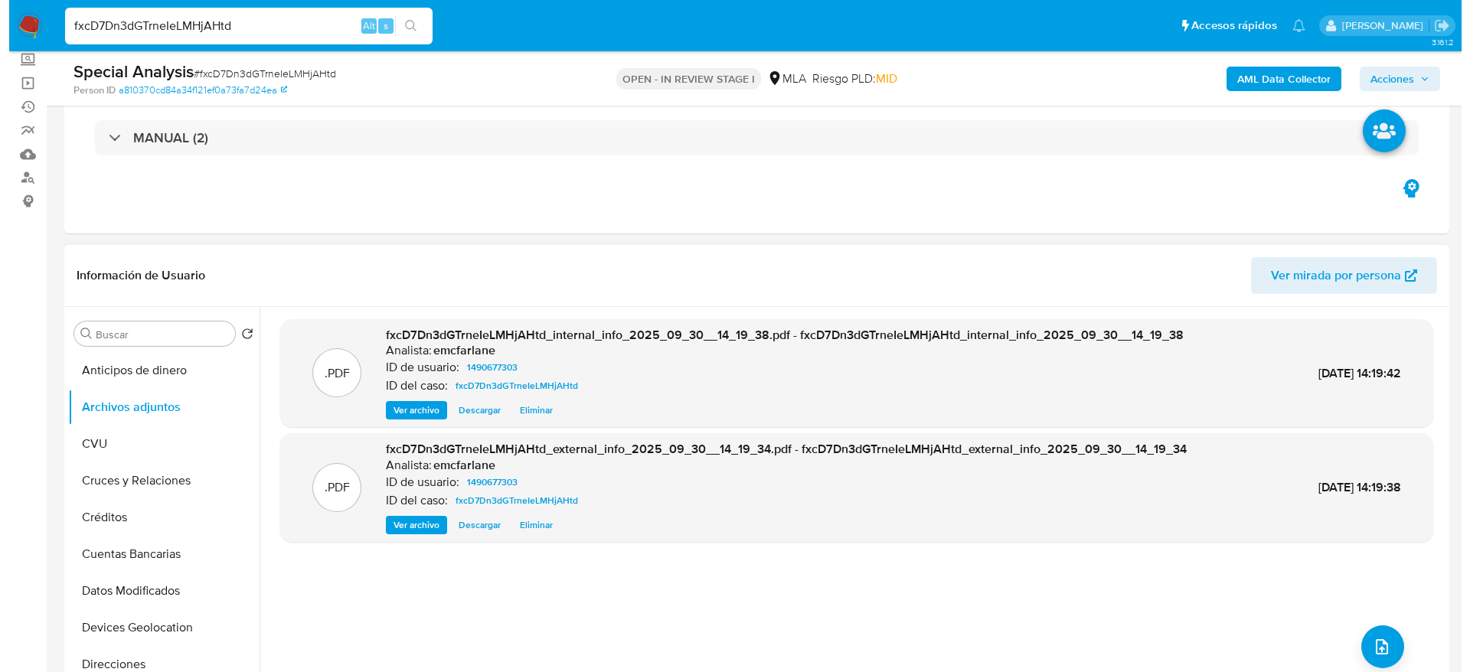
scroll to position [230, 0]
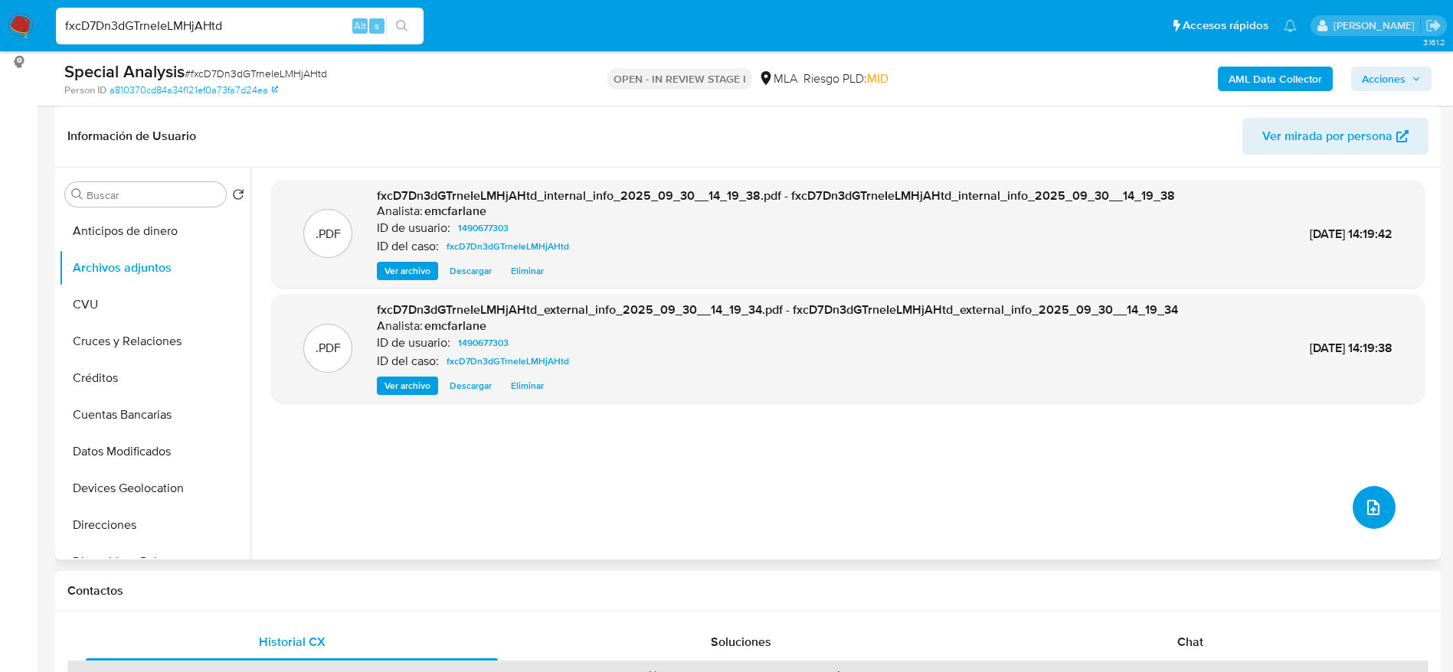
click at [1365, 492] on button "upload-file" at bounding box center [1373, 507] width 43 height 43
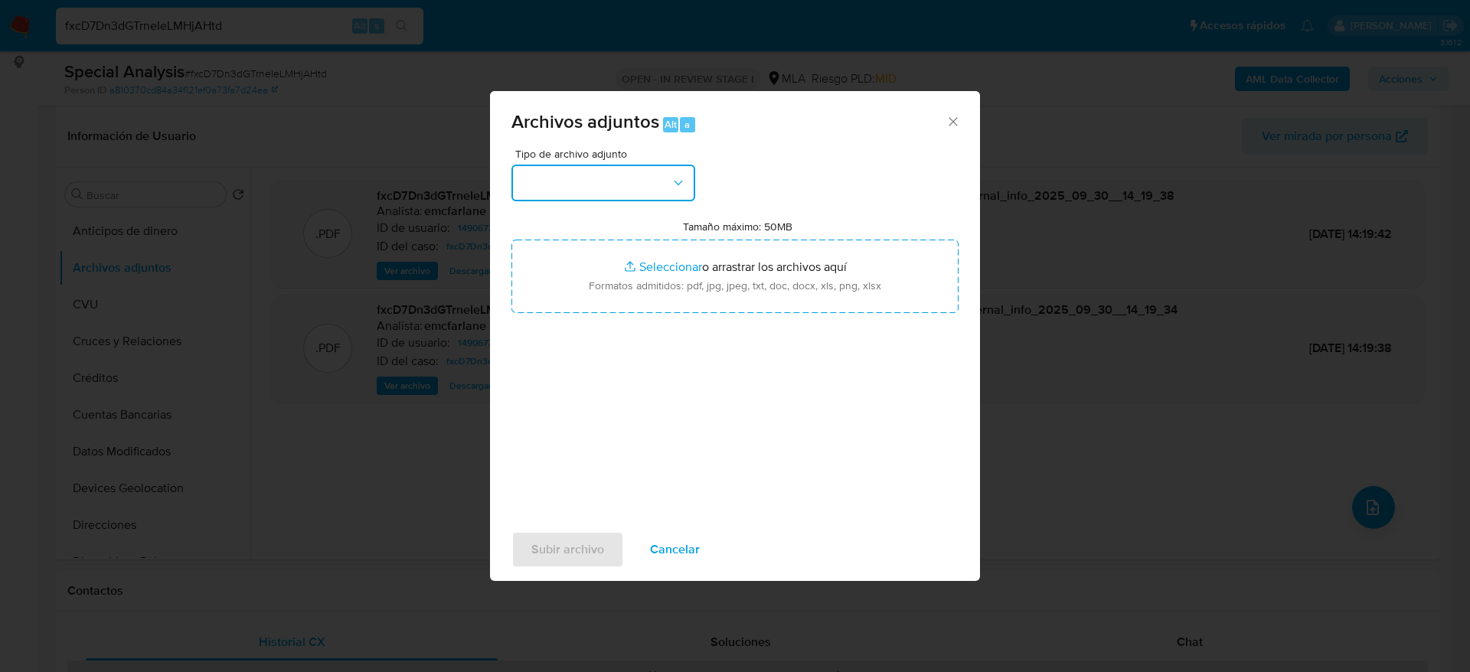
click at [565, 188] on button "button" at bounding box center [604, 183] width 184 height 37
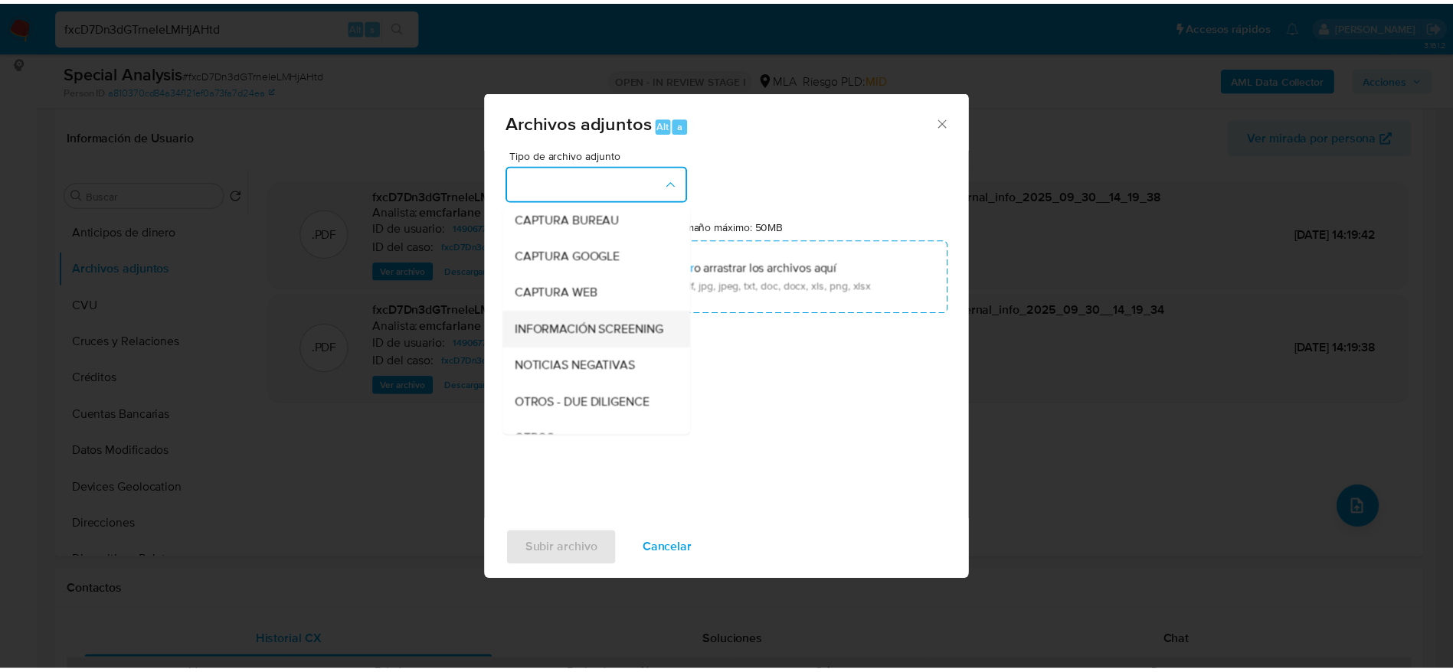
scroll to position [115, 0]
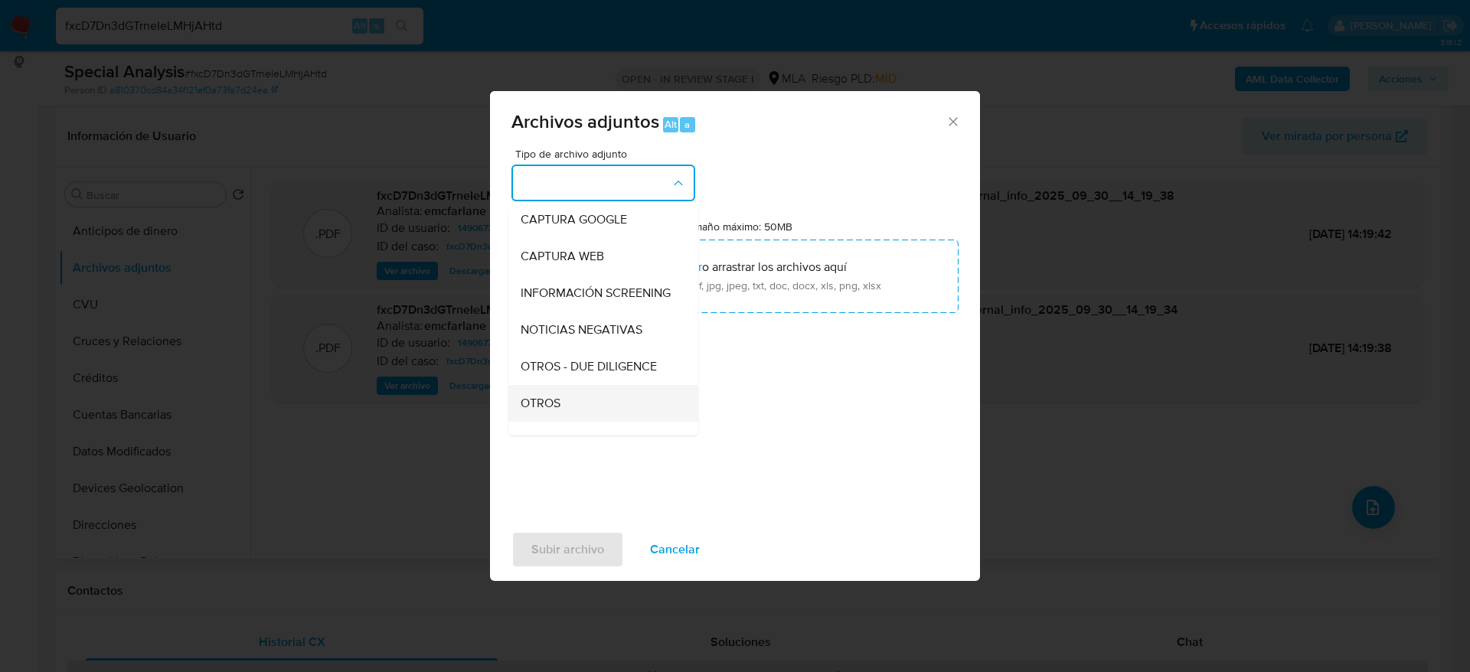
click at [557, 407] on div "OTROS" at bounding box center [599, 403] width 156 height 37
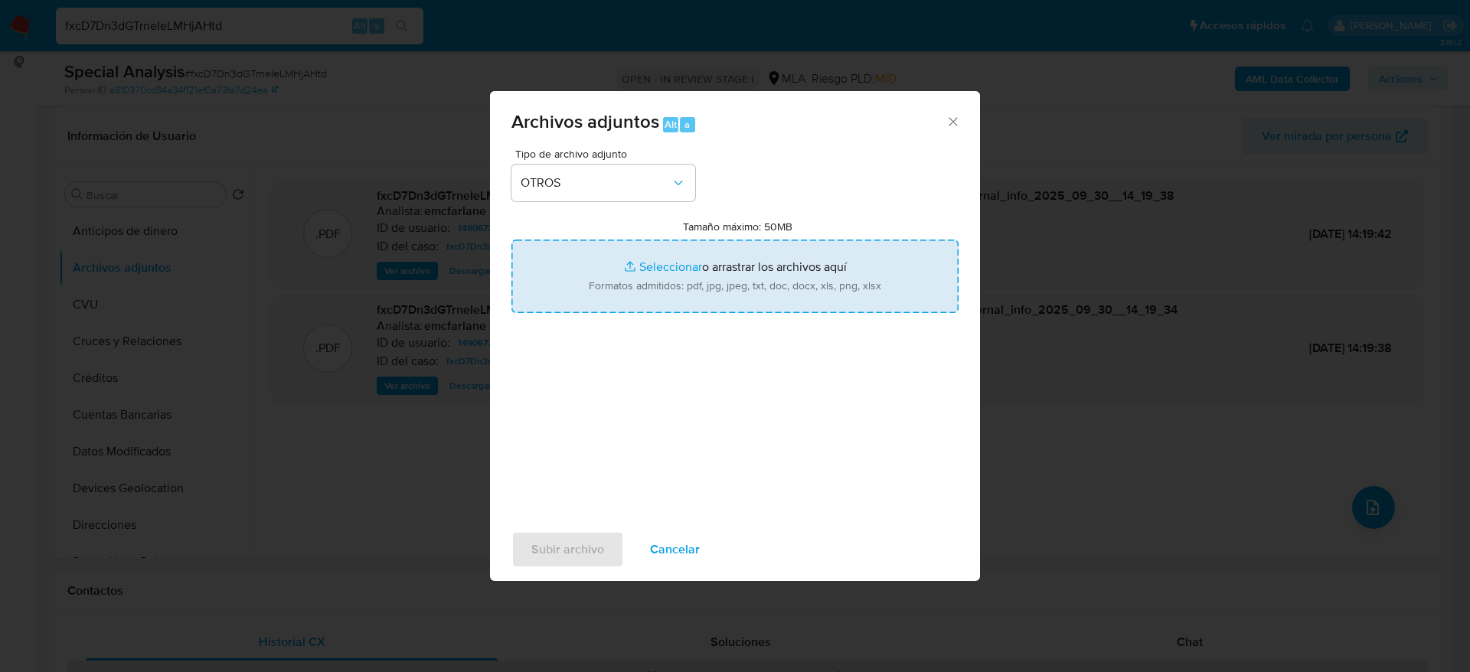
type input "C:\fakepath\Documentacion fxcD7Dn3dGTrneIeLMHjAHtd.pdf"
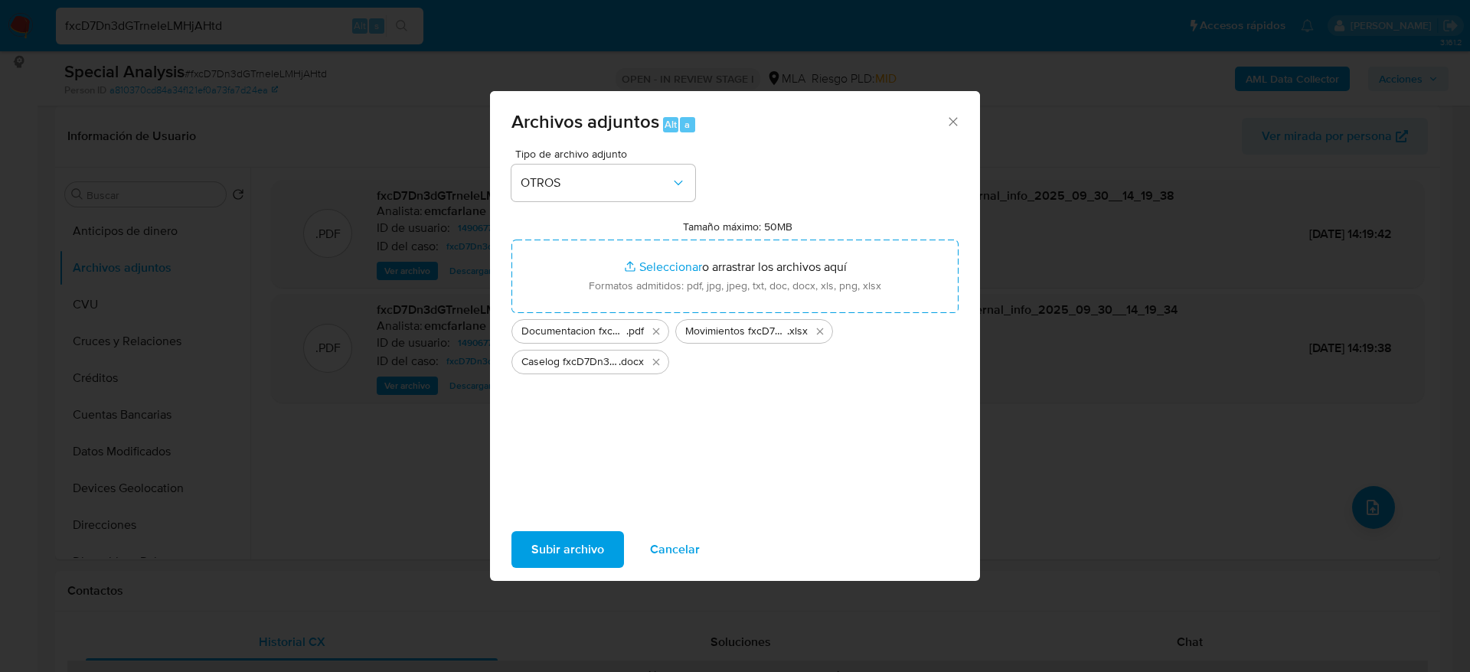
click at [580, 530] on div "Subir archivo Cancelar" at bounding box center [735, 550] width 490 height 58
click at [583, 545] on span "Subir archivo" at bounding box center [567, 550] width 73 height 34
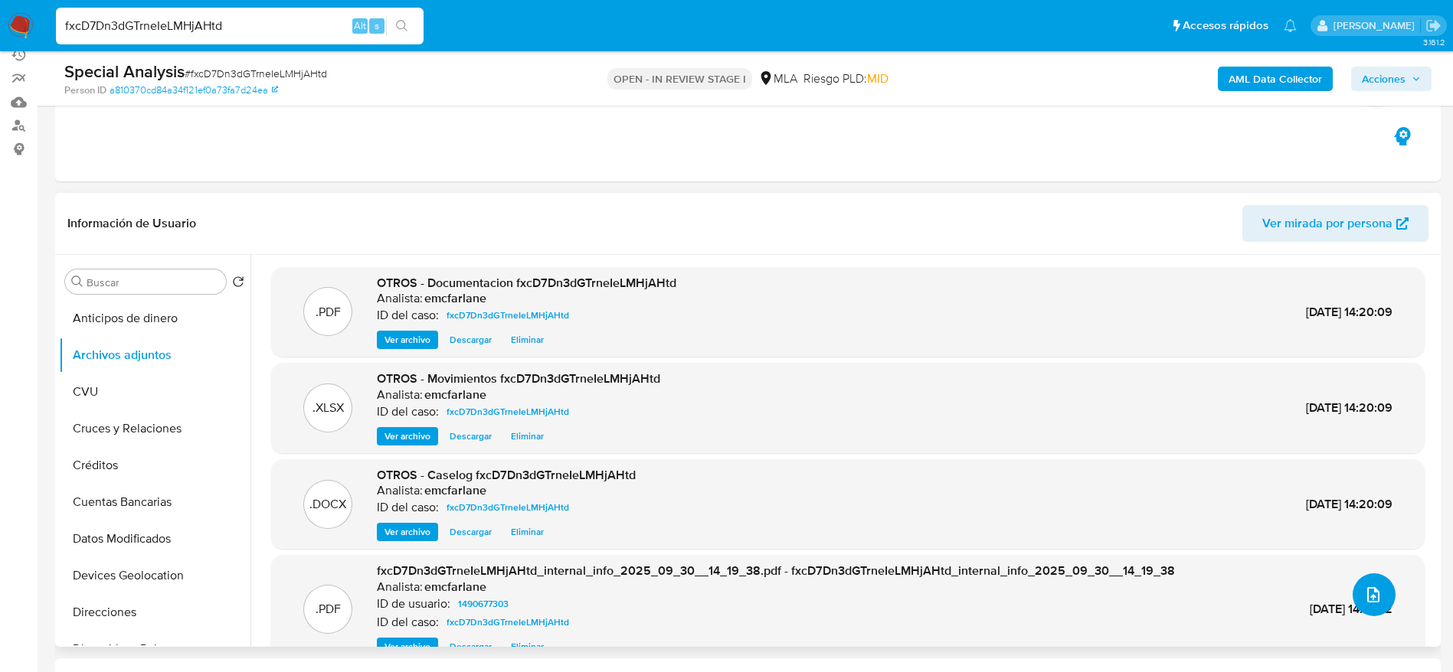
scroll to position [0, 0]
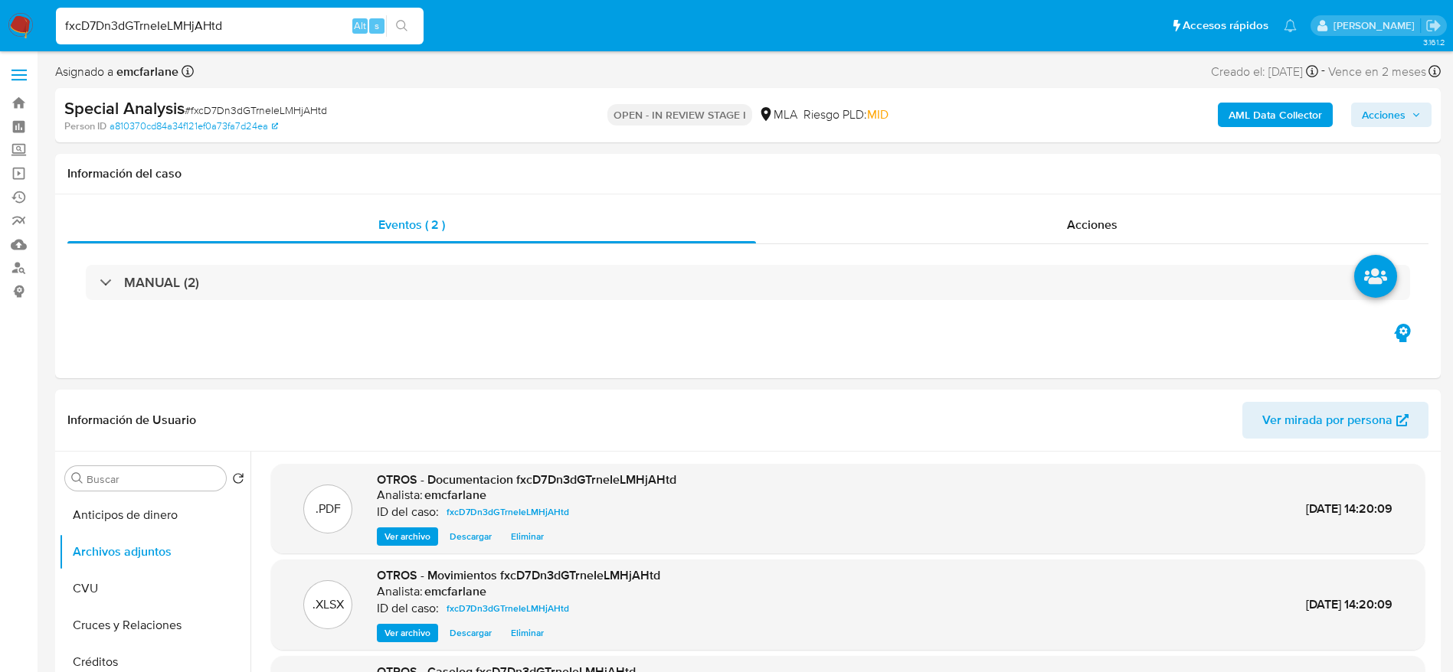
click at [1376, 116] on span "Acciones" at bounding box center [1384, 115] width 44 height 25
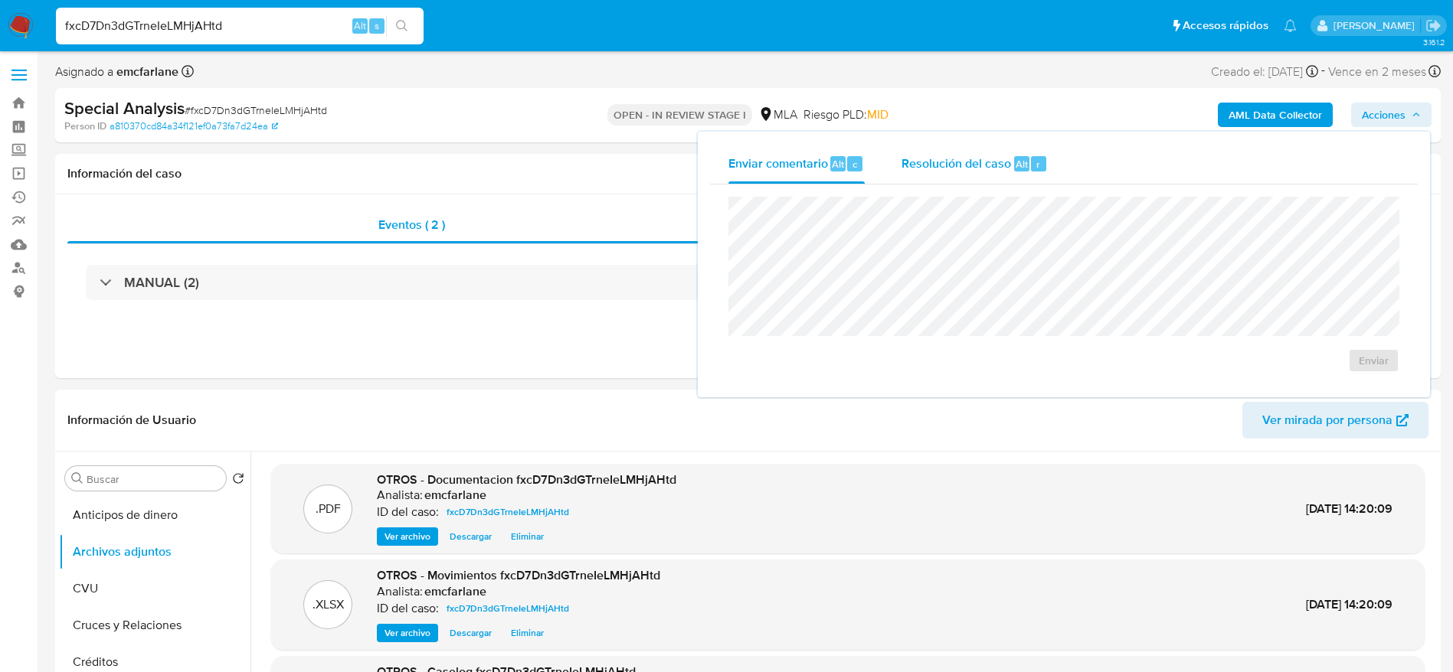
click at [1048, 170] on button "Resolución del caso Alt r" at bounding box center [974, 164] width 183 height 40
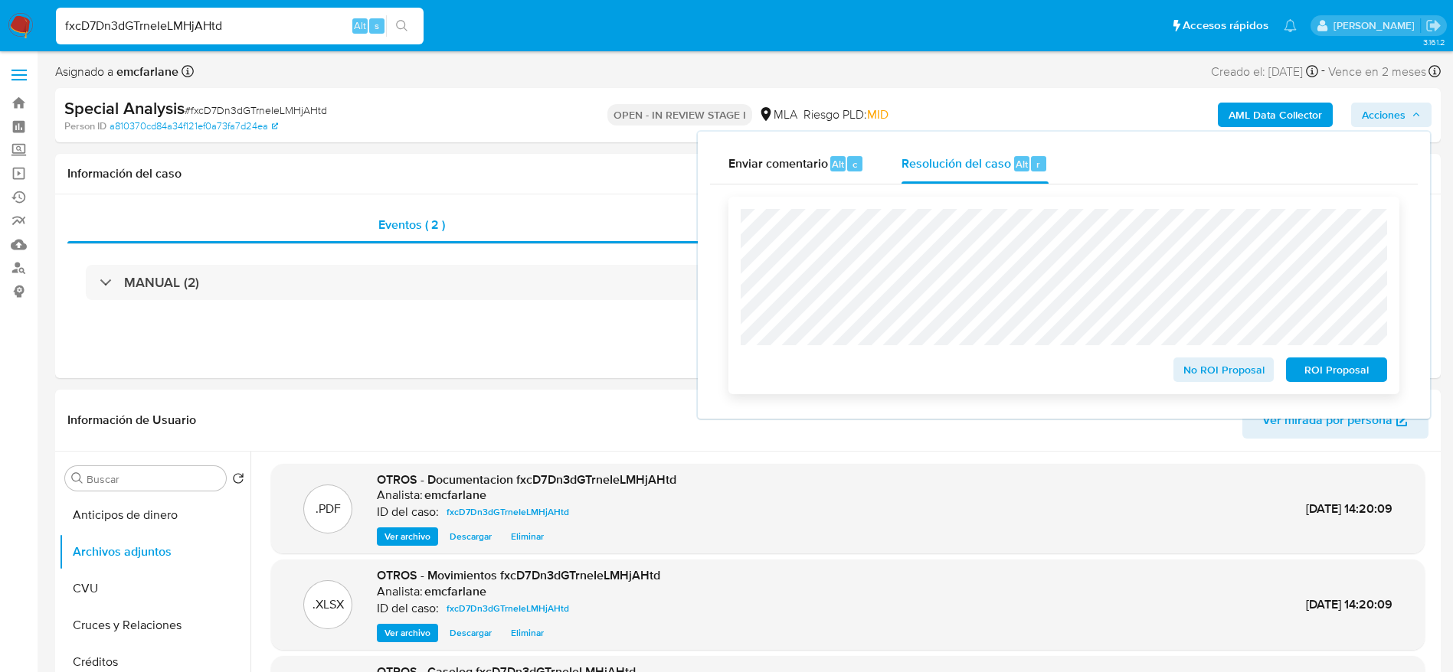
click at [1316, 368] on span "ROI Proposal" at bounding box center [1336, 369] width 80 height 21
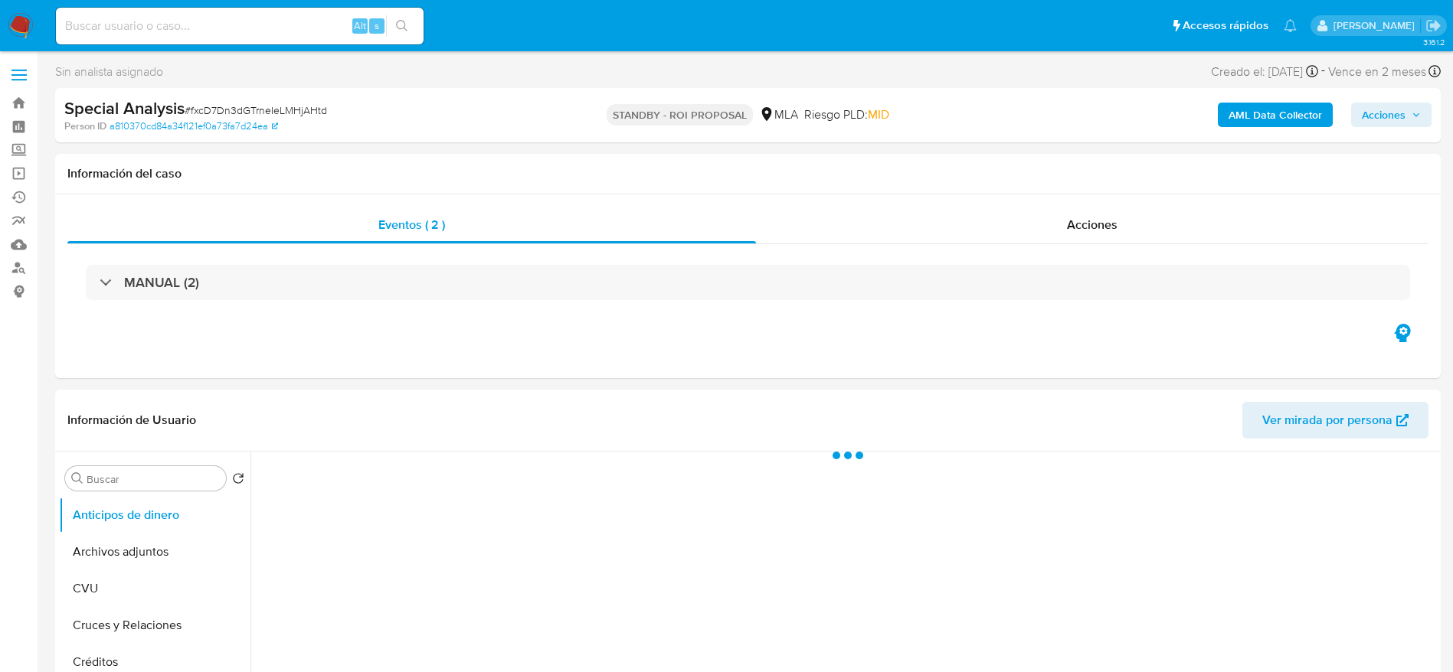
click at [263, 22] on input at bounding box center [240, 26] width 368 height 20
select select "10"
paste input "2xBHuLvO4jM104InBYX4cnaO"
type input "2xBHuLvO4jM104InBYX4cnaO"
select select "10"
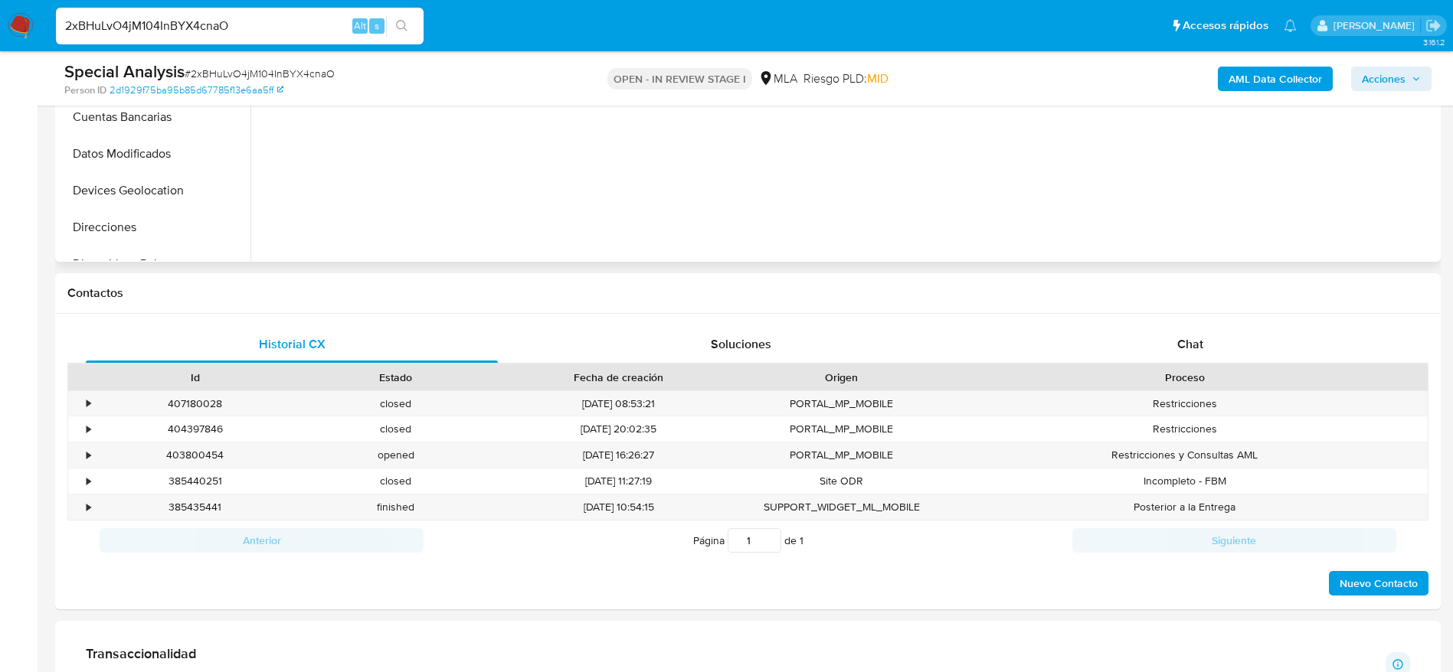
scroll to position [574, 0]
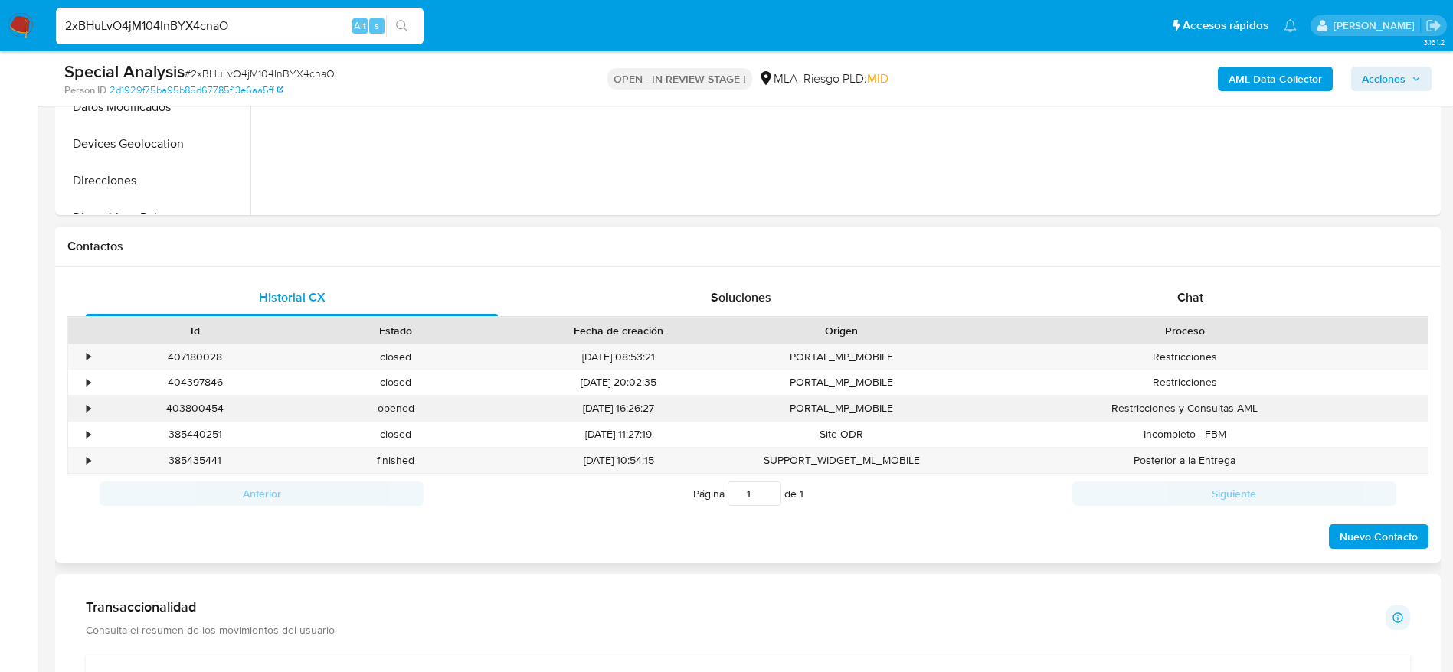
click at [192, 405] on div "403800454" at bounding box center [195, 408] width 201 height 25
copy div "403800454"
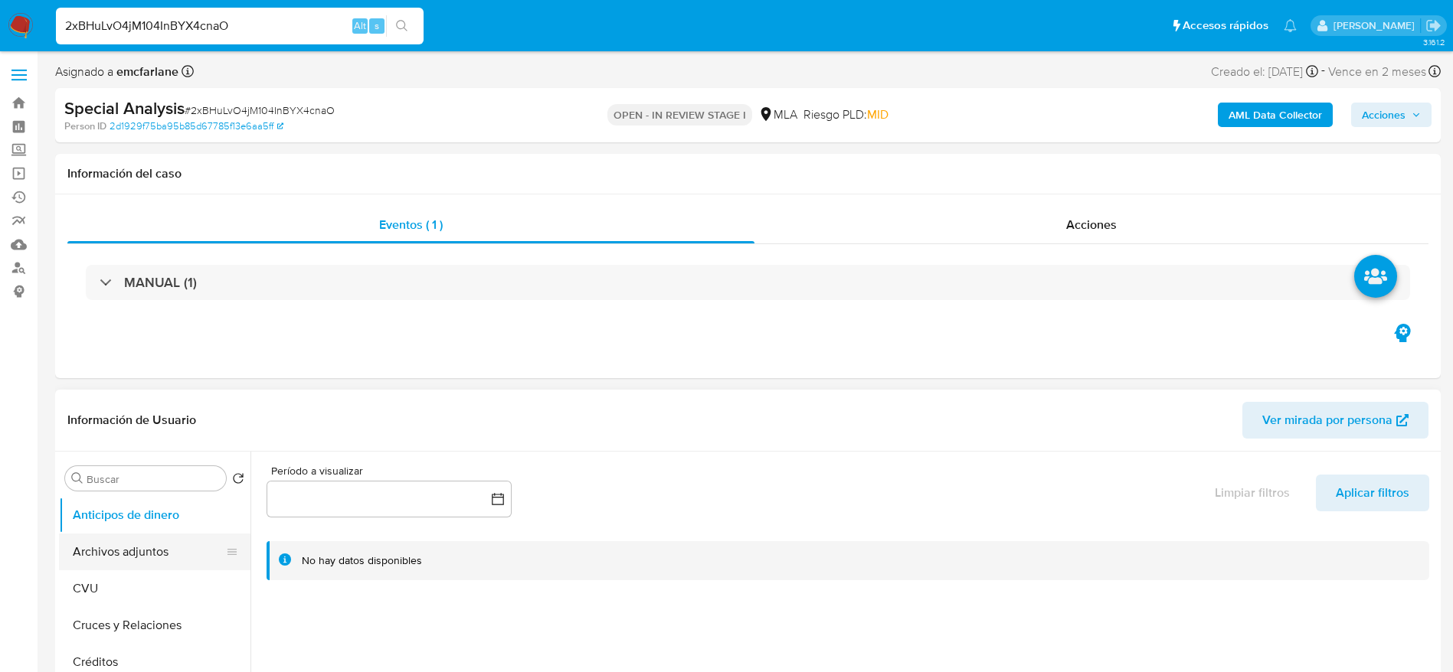
click at [128, 558] on button "Archivos adjuntos" at bounding box center [148, 552] width 179 height 37
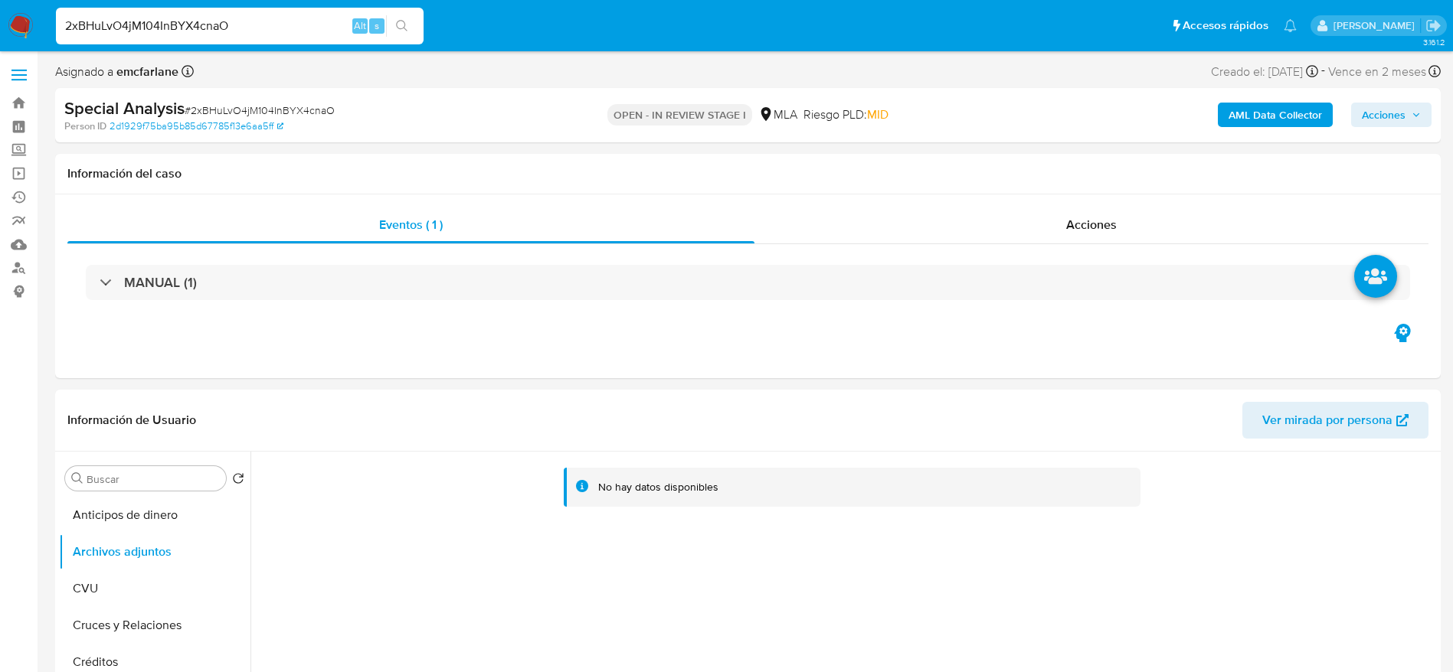
click at [1273, 106] on b "AML Data Collector" at bounding box center [1274, 115] width 93 height 25
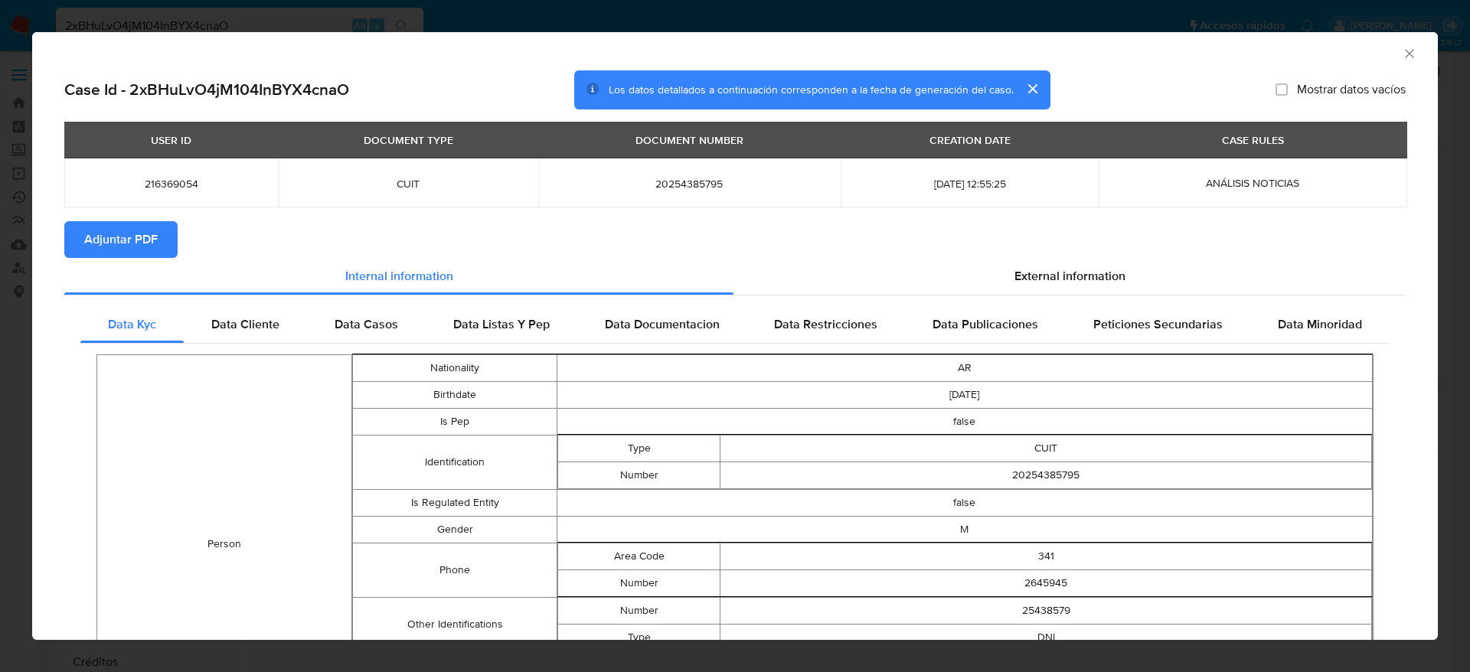
click at [104, 237] on span "Adjuntar PDF" at bounding box center [121, 240] width 74 height 34
click at [1402, 53] on icon "Cerrar ventana" at bounding box center [1409, 53] width 15 height 15
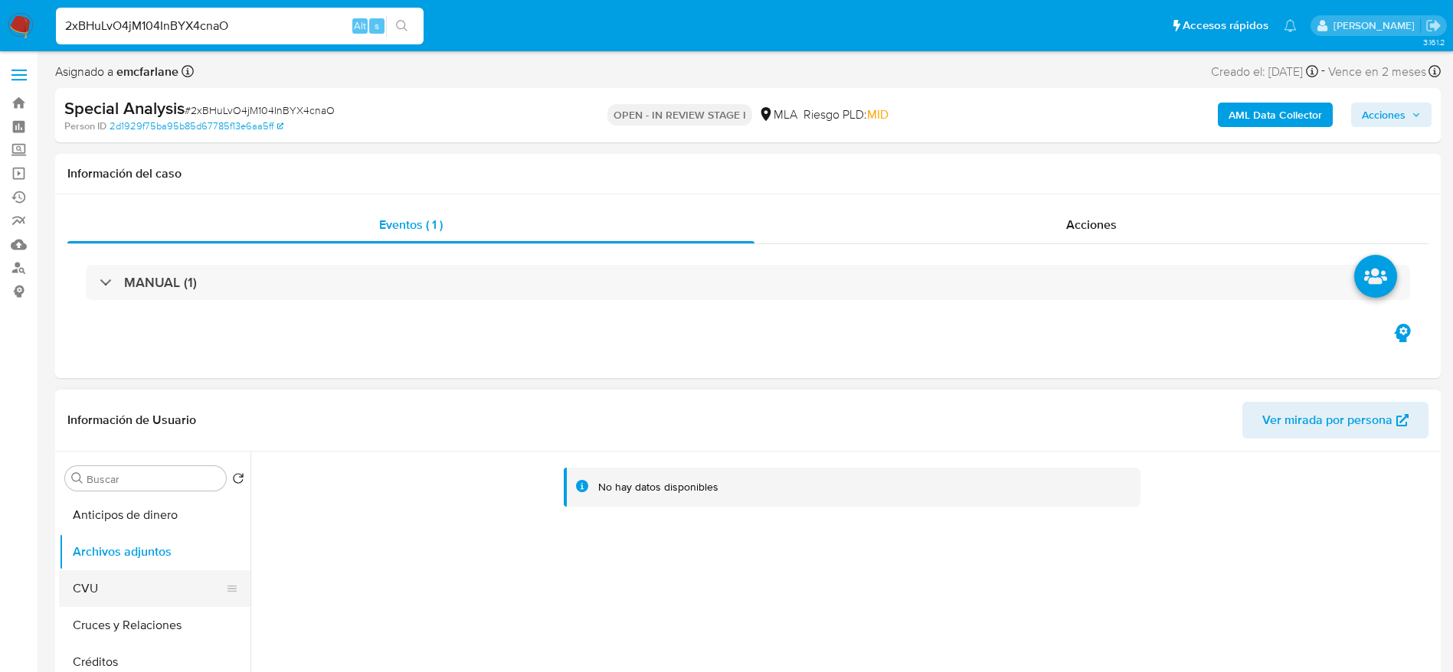
click at [112, 574] on button "CVU" at bounding box center [148, 588] width 179 height 37
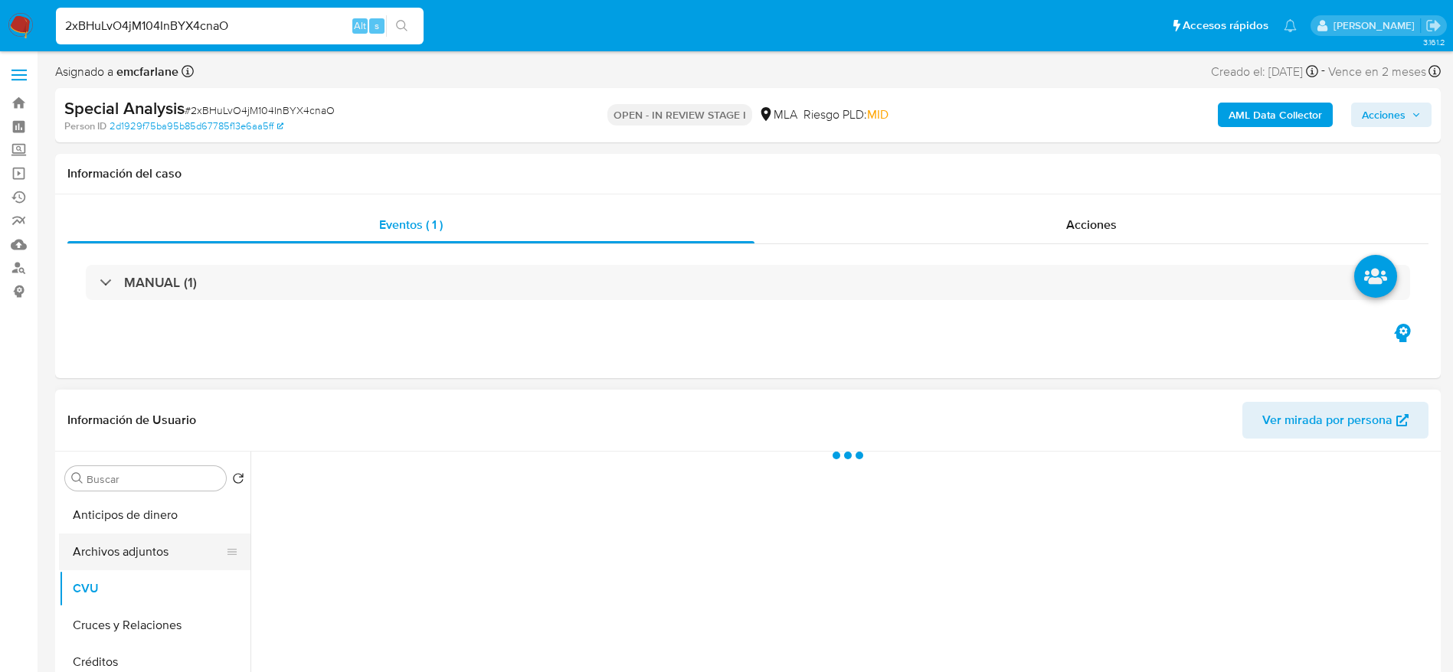
click at [129, 548] on button "Archivos adjuntos" at bounding box center [148, 552] width 179 height 37
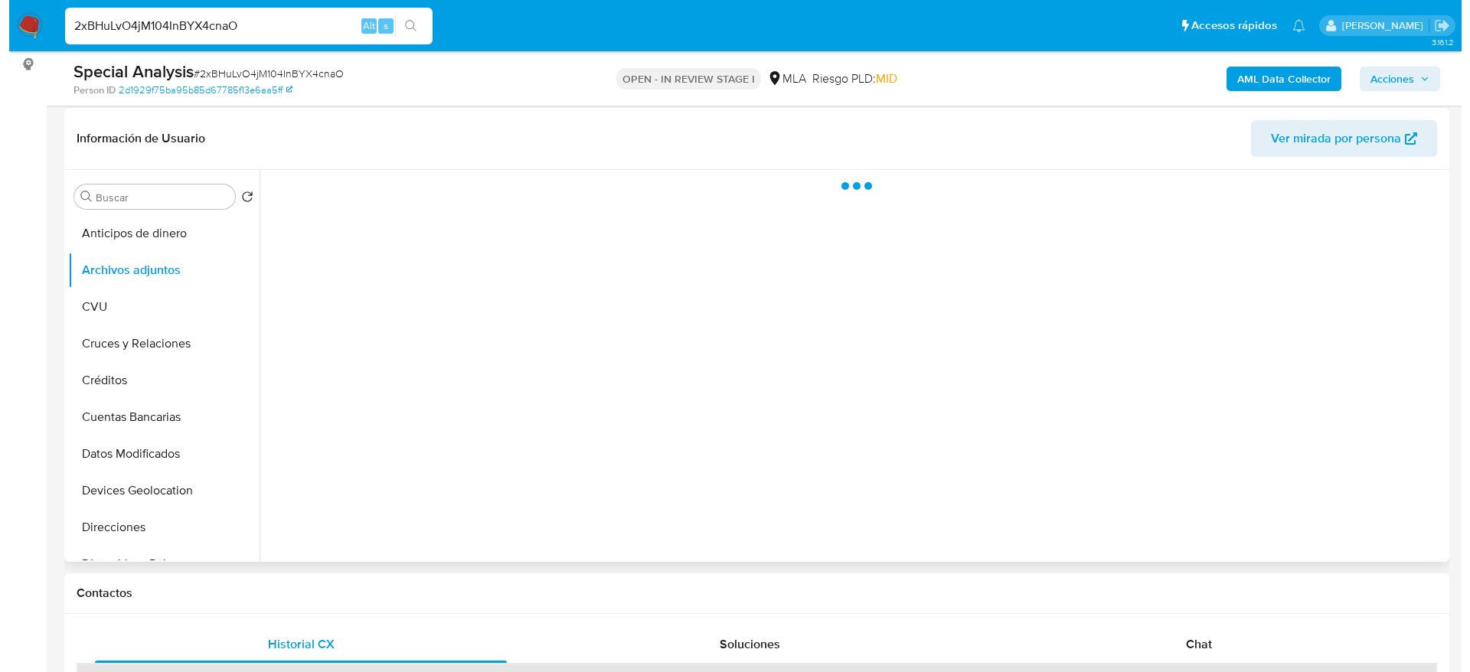
scroll to position [230, 0]
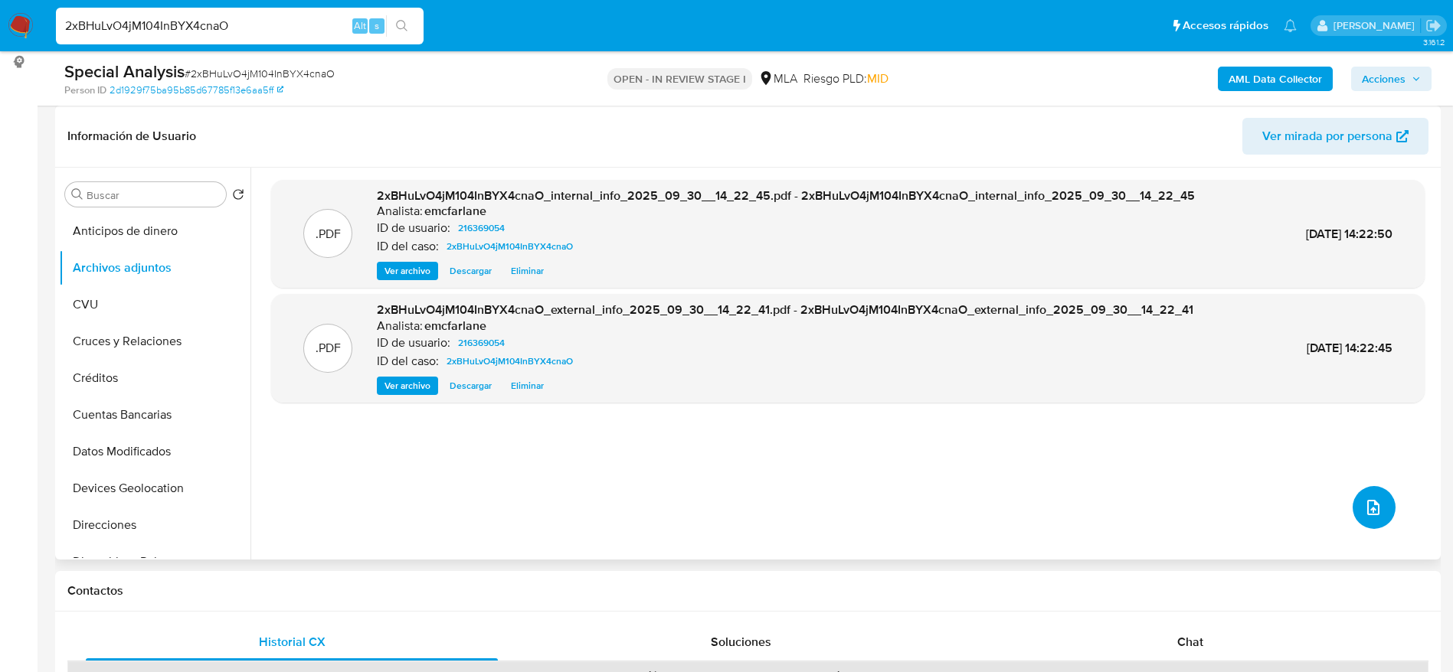
click at [1371, 495] on button "upload-file" at bounding box center [1373, 507] width 43 height 43
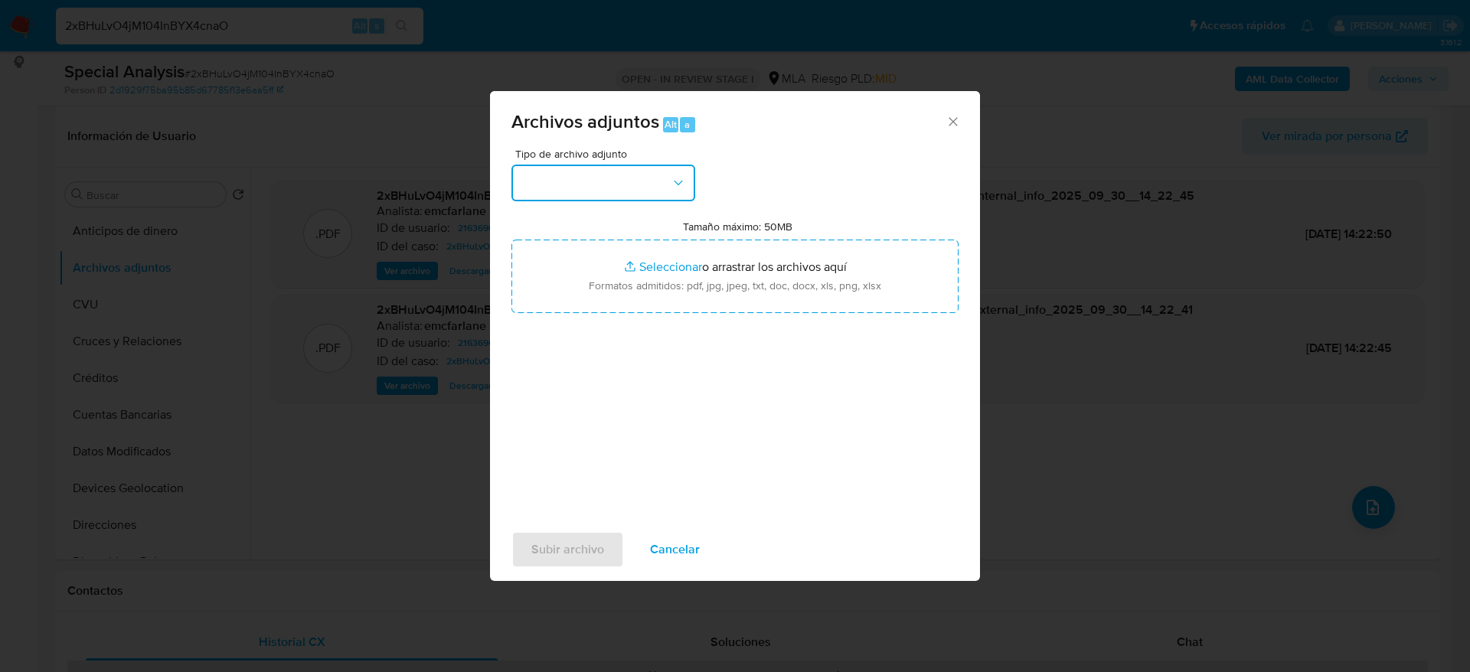
click at [633, 168] on button "button" at bounding box center [604, 183] width 184 height 37
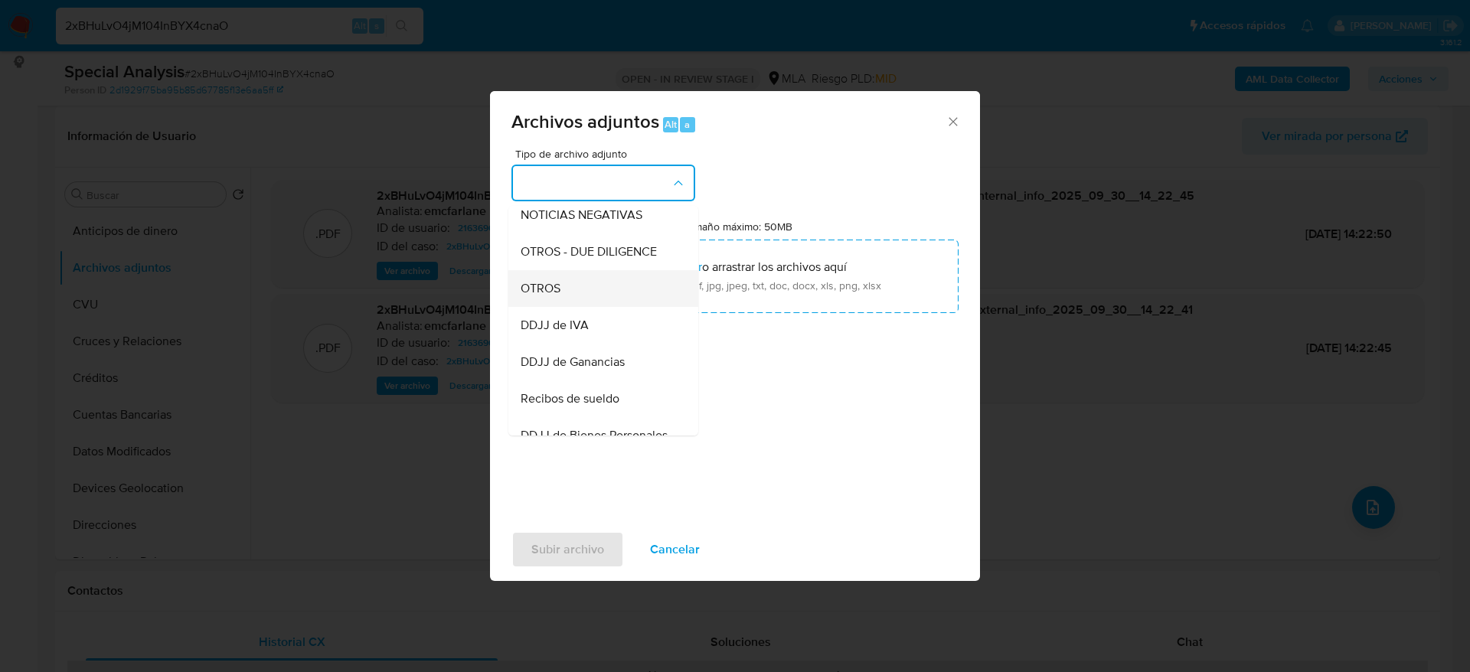
click at [557, 296] on span "OTROS" at bounding box center [541, 288] width 40 height 15
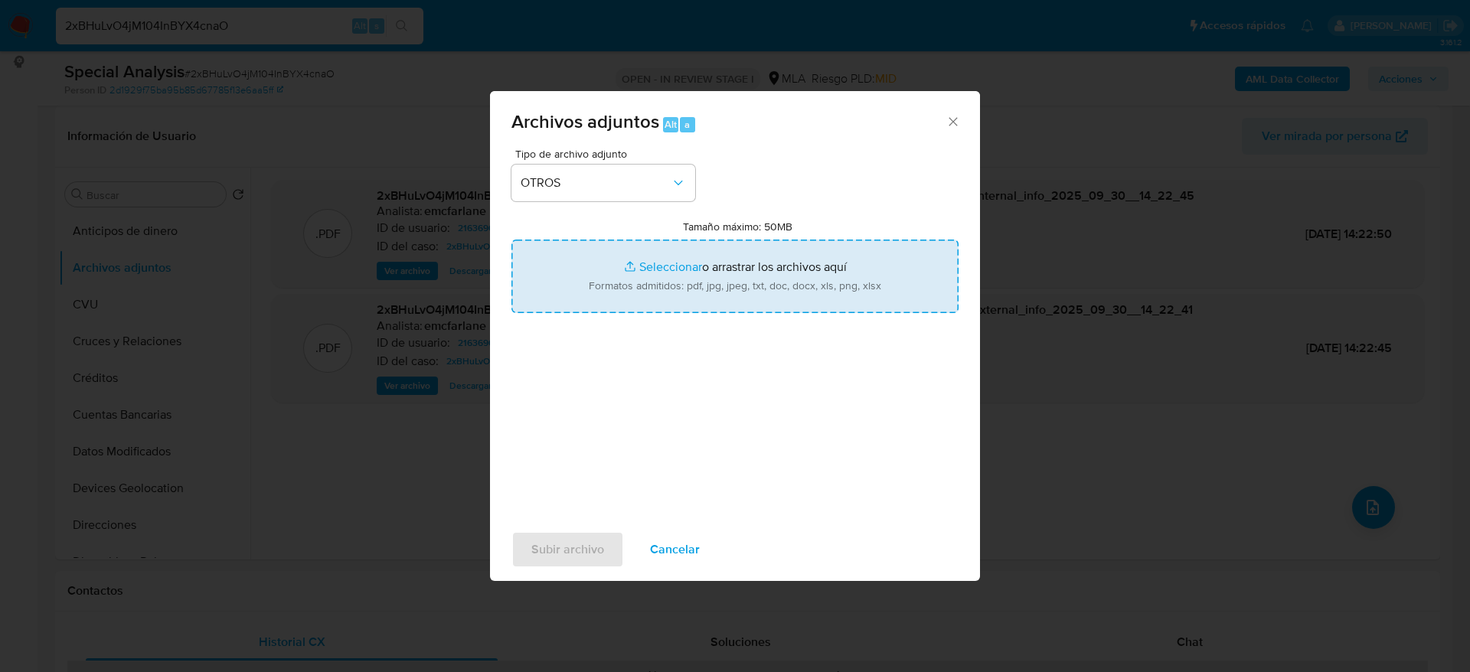
type input "C:\fakepath\Constancia de inscripcion 2xBHuLvO4jM104InBYX4cnaO.pdf"
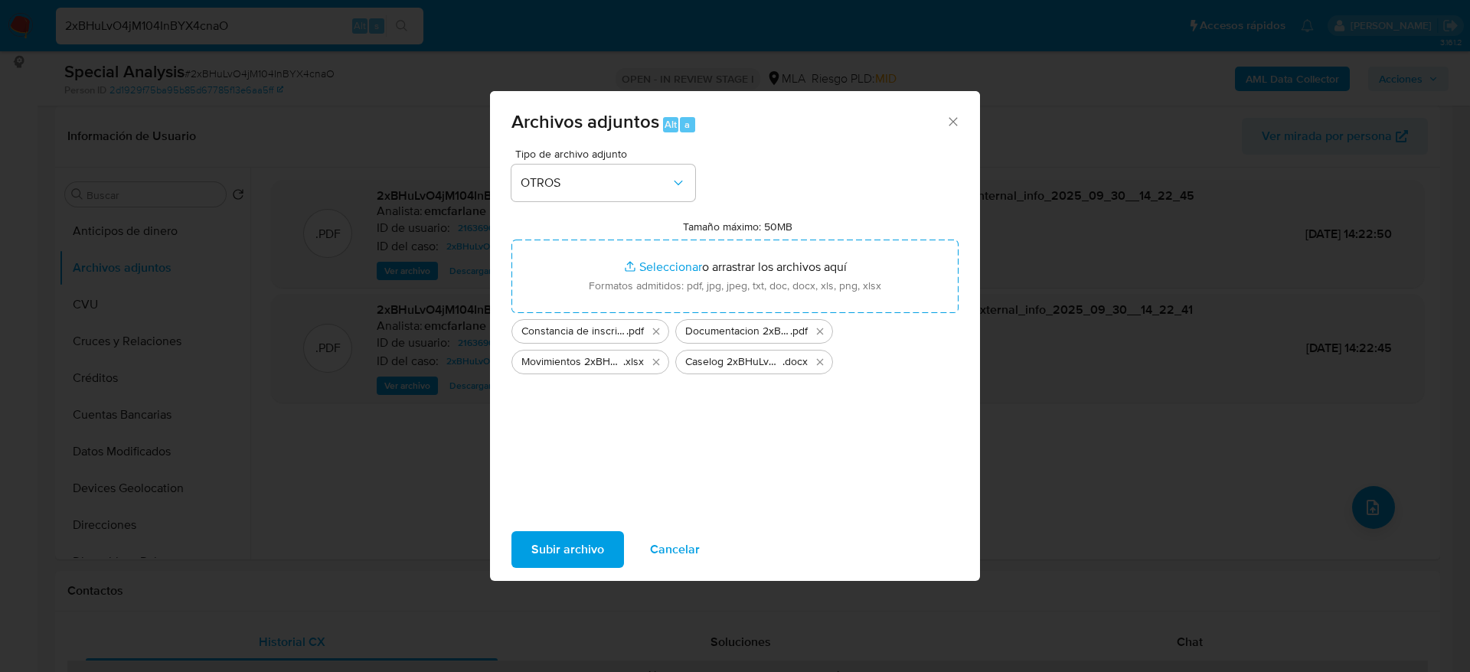
click at [574, 548] on span "Subir archivo" at bounding box center [567, 550] width 73 height 34
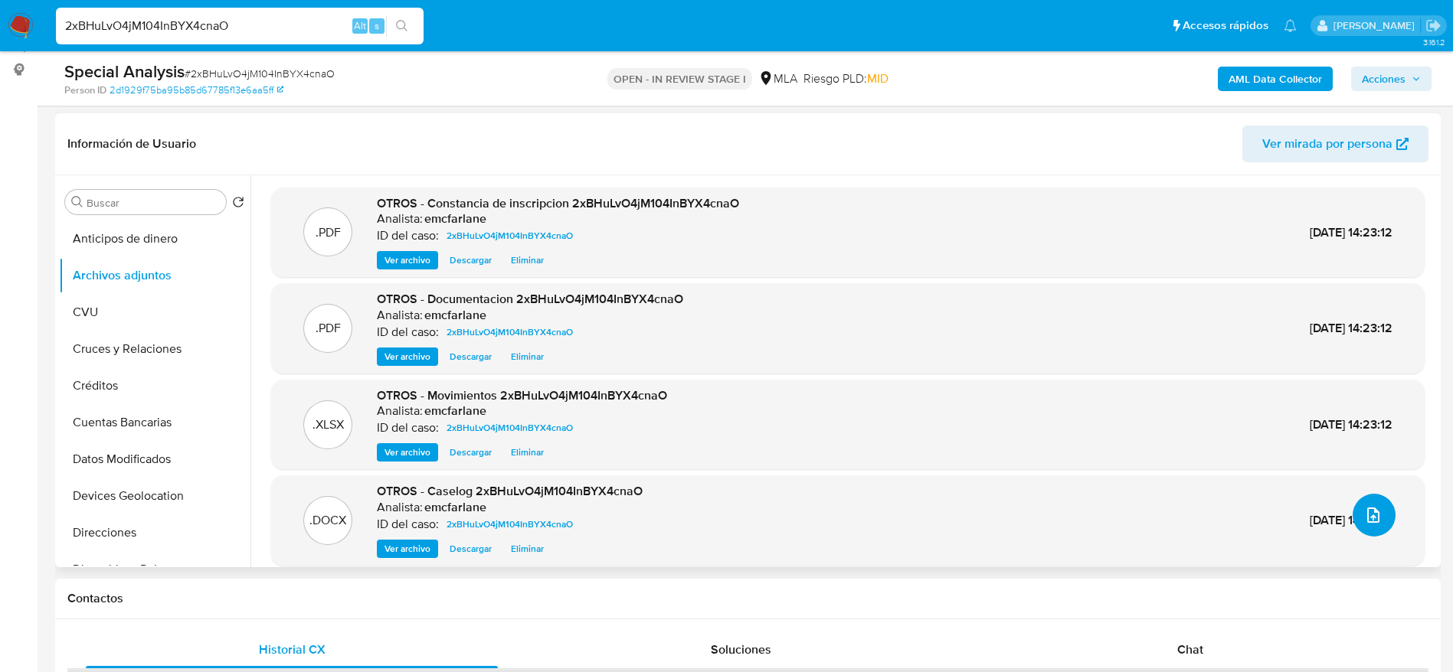
scroll to position [0, 0]
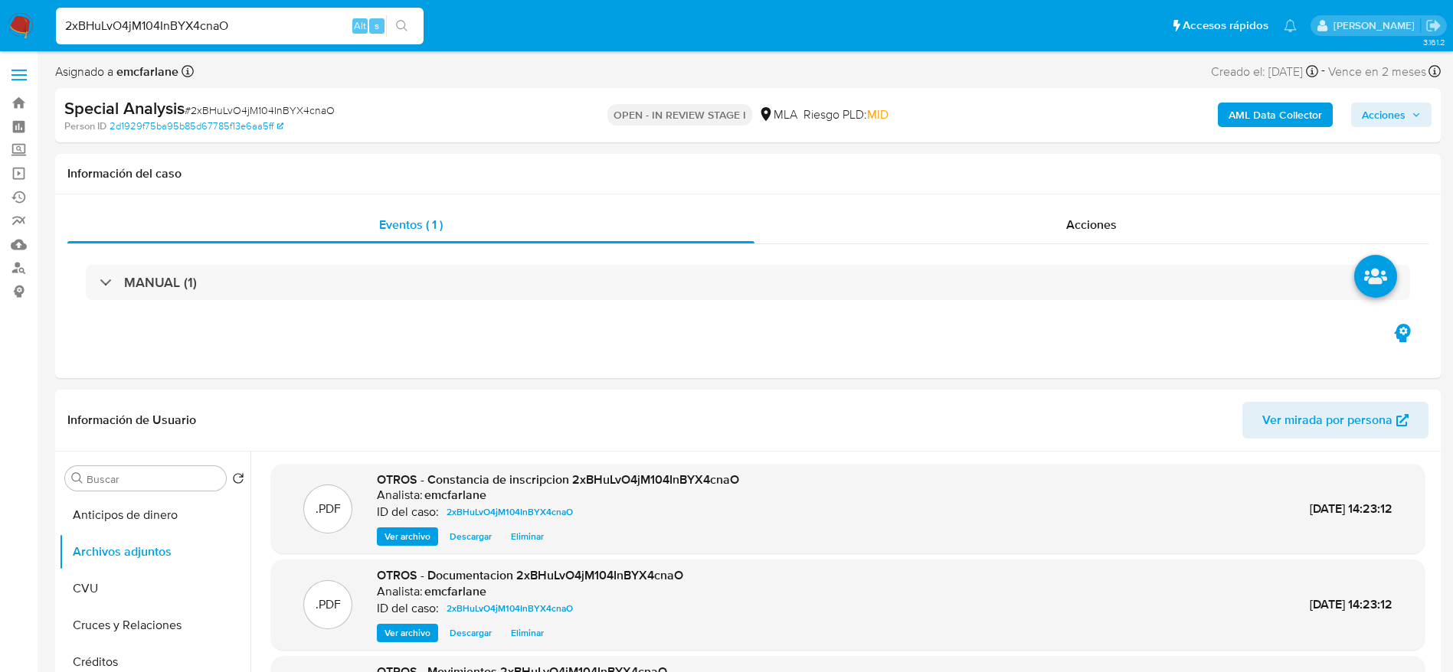
click at [1395, 125] on span "Acciones" at bounding box center [1384, 115] width 44 height 25
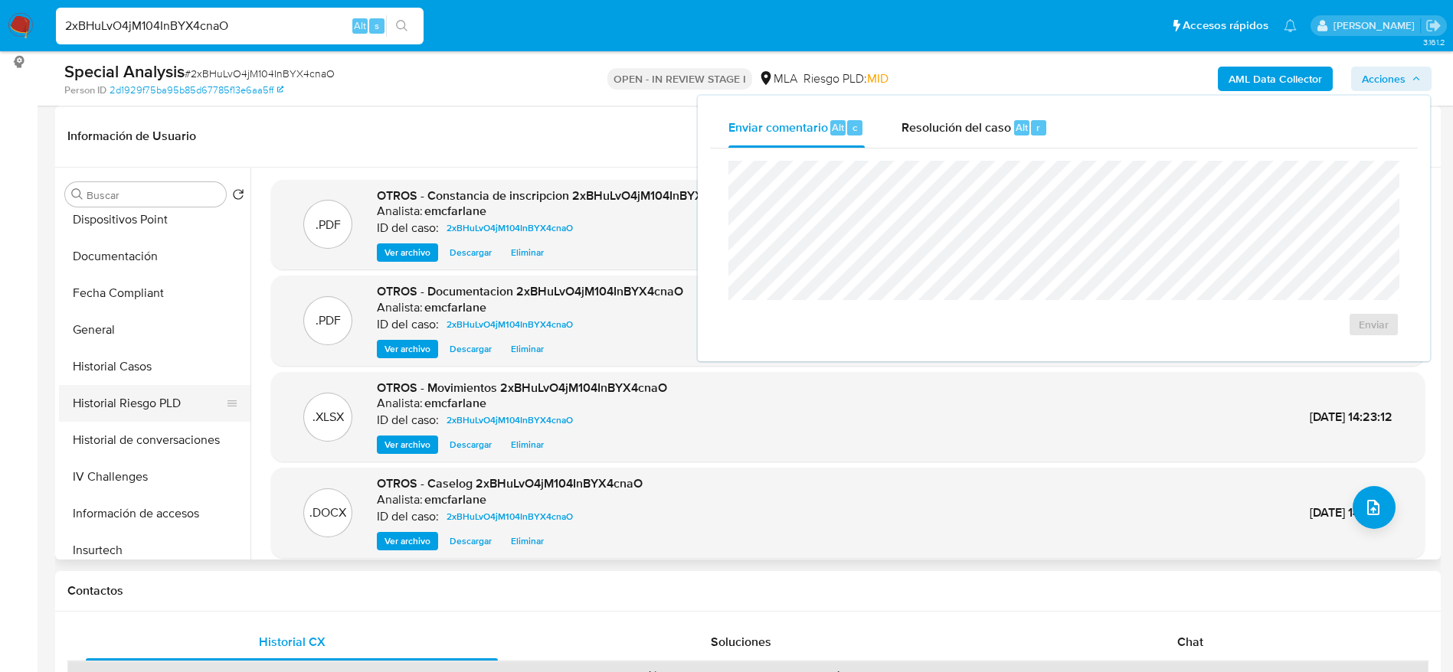
scroll to position [345, 0]
click at [141, 361] on button "Historial Casos" at bounding box center [148, 364] width 179 height 37
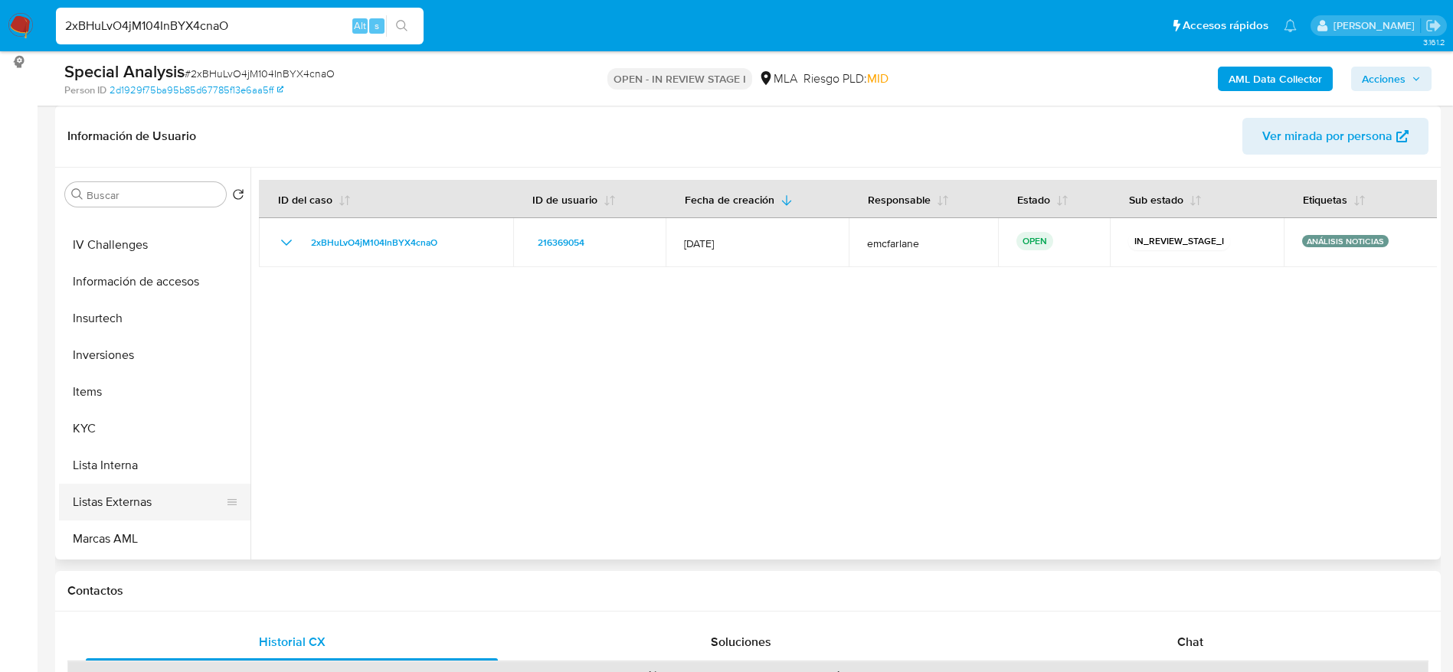
scroll to position [794, 0]
drag, startPoint x: 133, startPoint y: 394, endPoint x: 141, endPoint y: 390, distance: 8.9
click at [133, 393] on button "Restricciones Nuevo Mundo" at bounding box center [148, 392] width 179 height 37
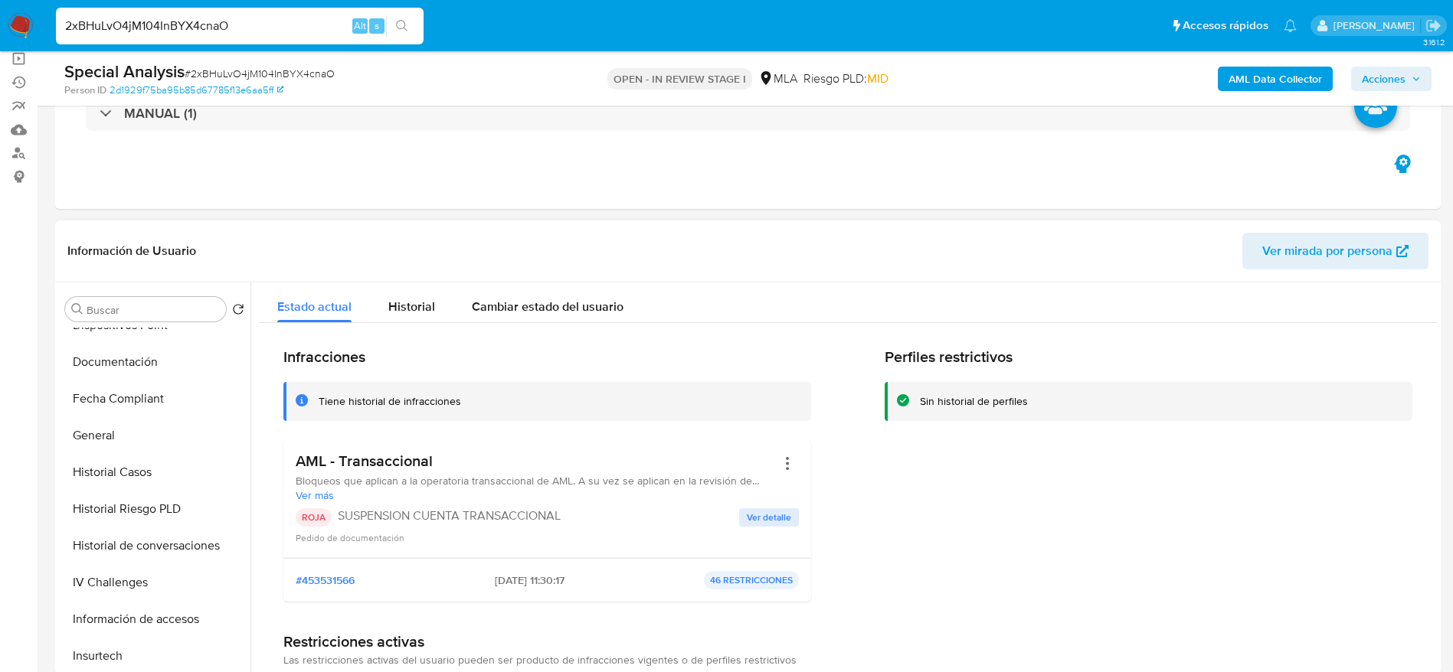
scroll to position [0, 0]
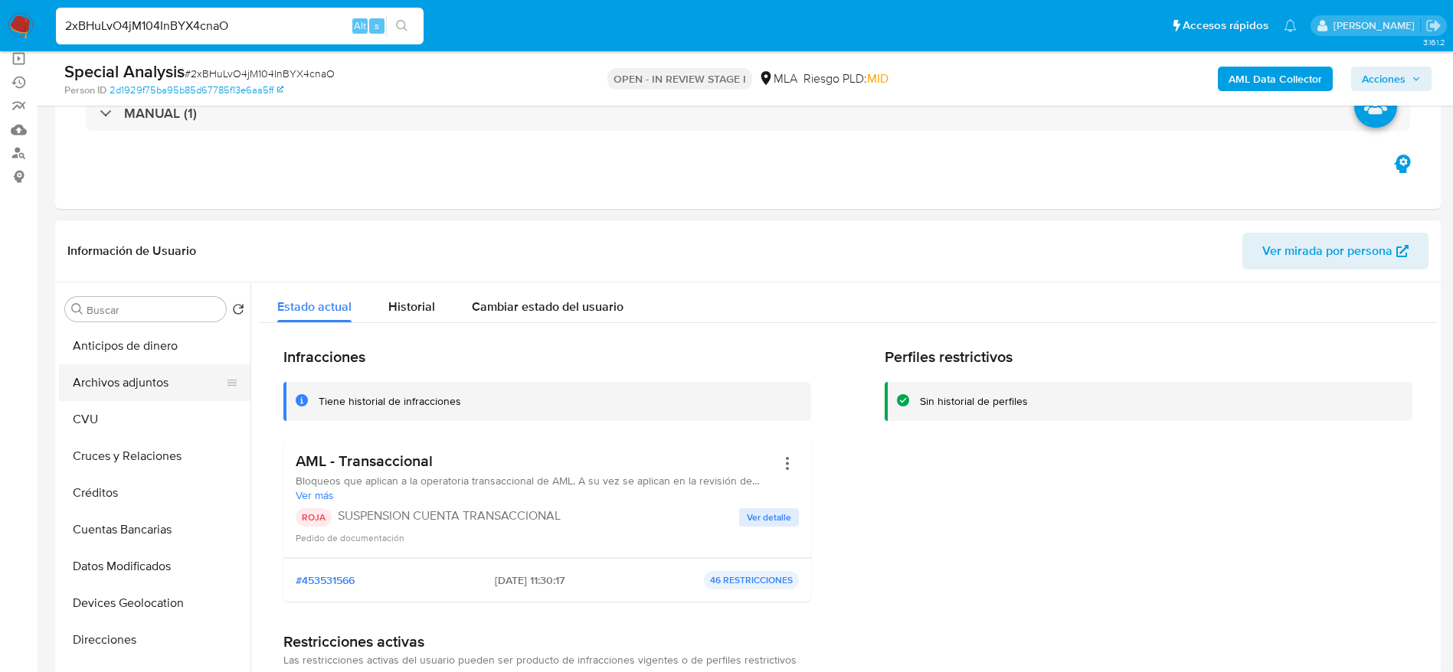
click at [97, 373] on button "Archivos adjuntos" at bounding box center [148, 383] width 179 height 37
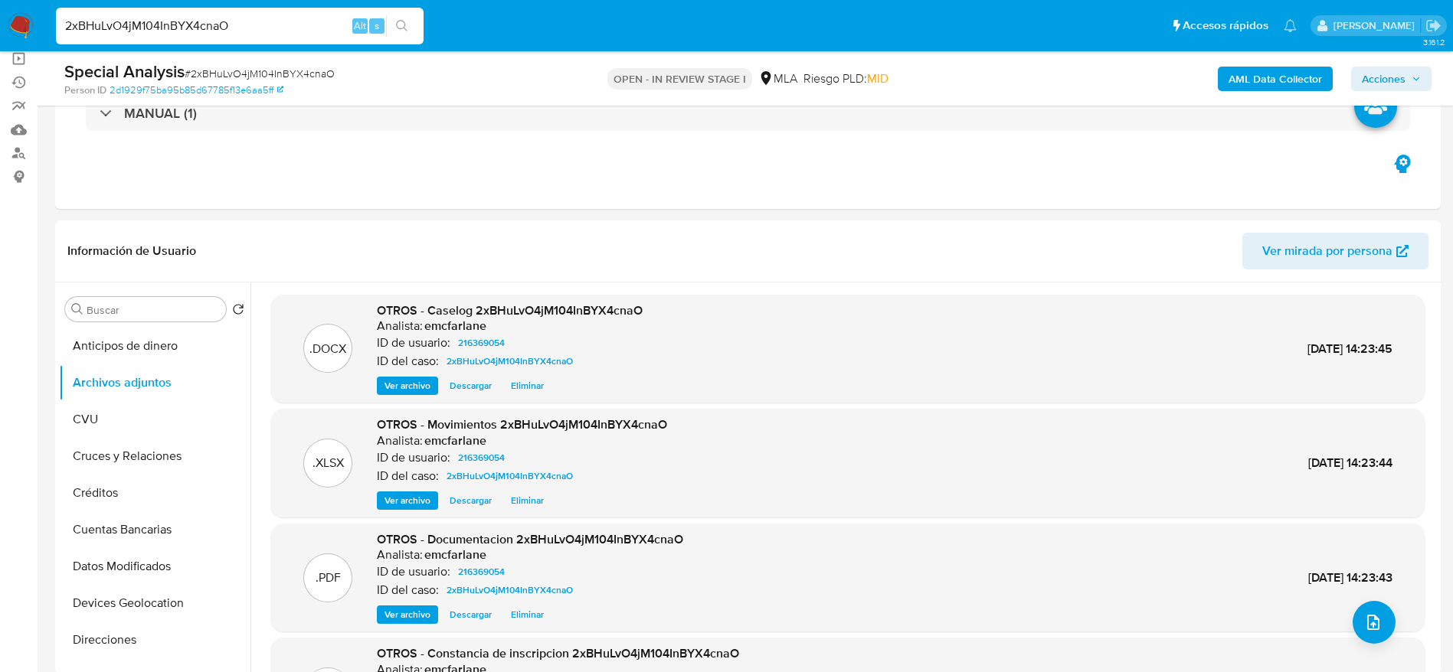
click at [1384, 72] on span "Acciones" at bounding box center [1384, 79] width 44 height 25
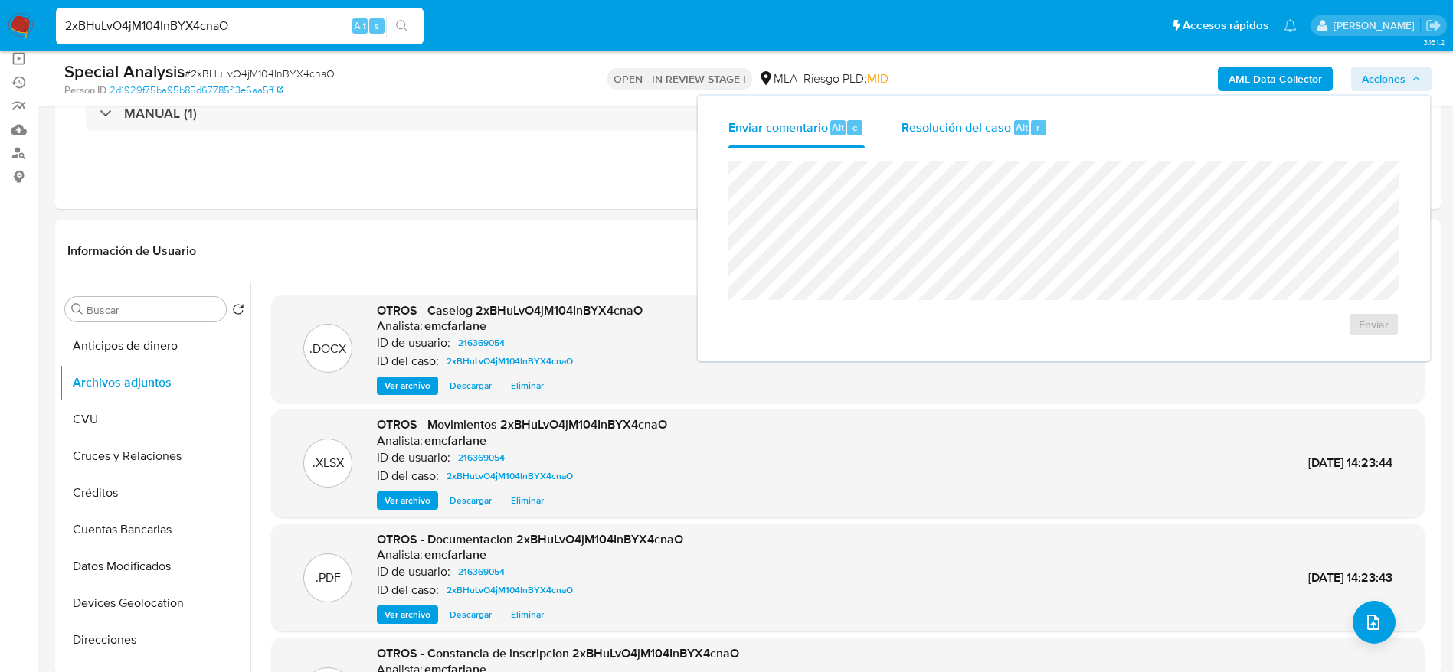
click at [1058, 119] on button "Resolución del caso Alt r" at bounding box center [974, 128] width 183 height 40
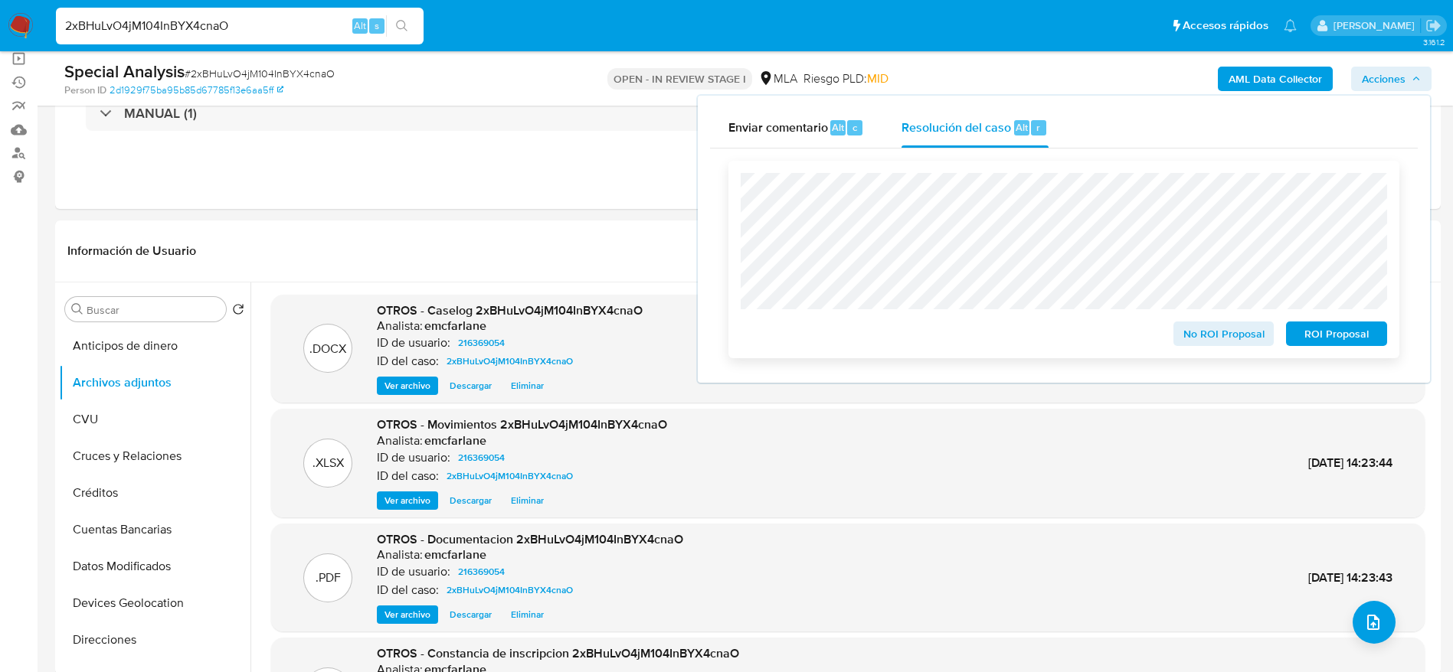
click at [1304, 336] on span "ROI Proposal" at bounding box center [1336, 333] width 80 height 21
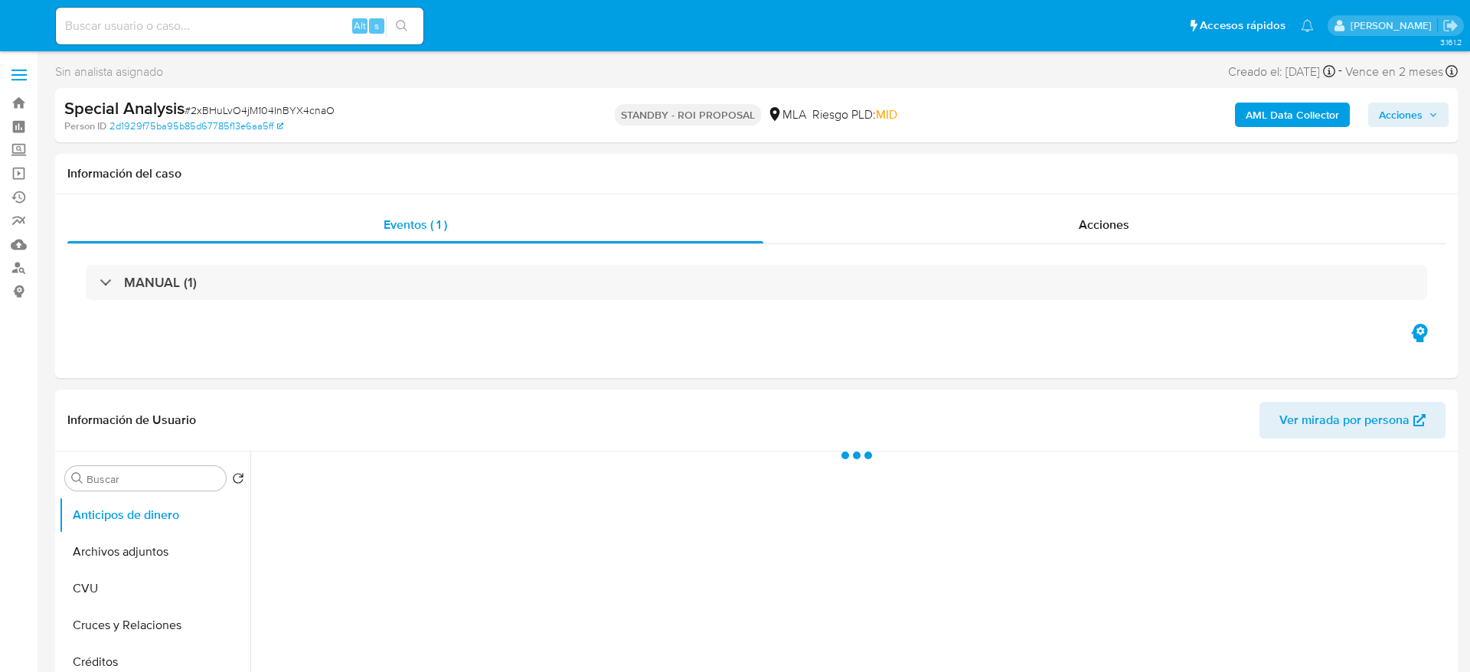
select select "10"
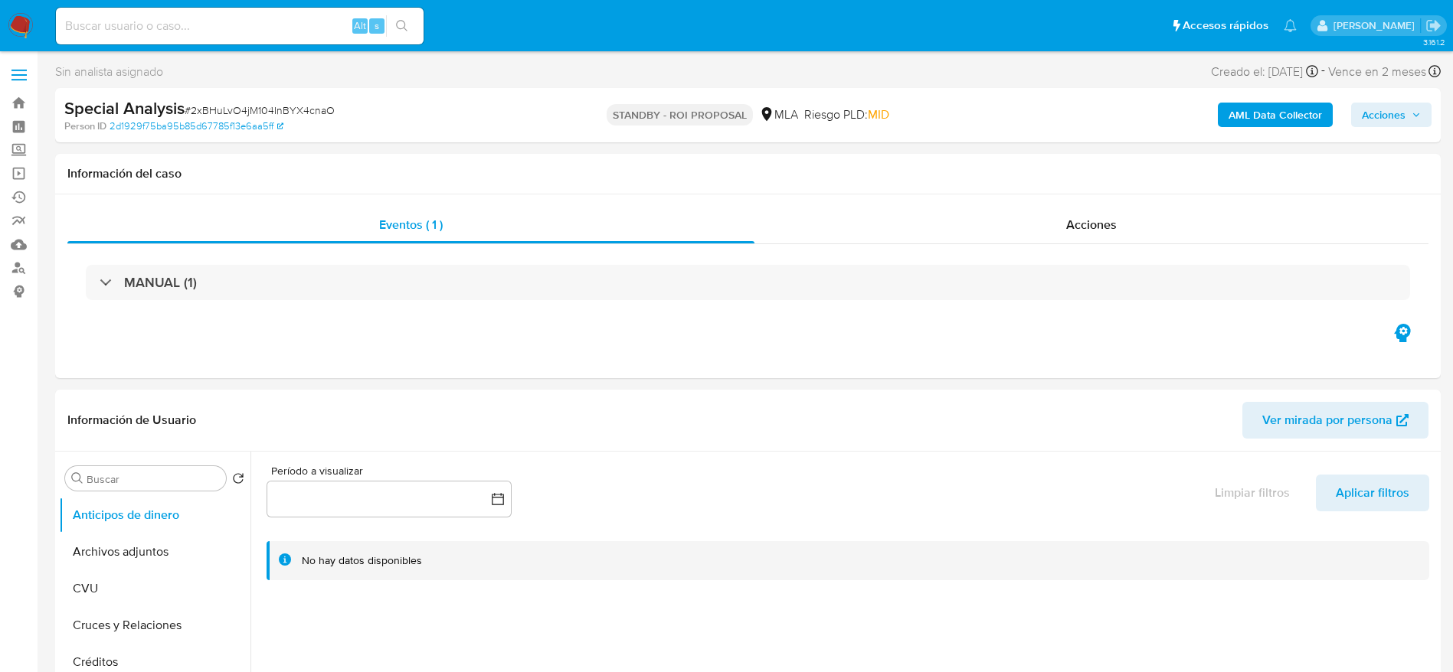
drag, startPoint x: 16, startPoint y: 23, endPoint x: 43, endPoint y: 6, distance: 31.7
click at [16, 25] on img at bounding box center [21, 26] width 26 height 26
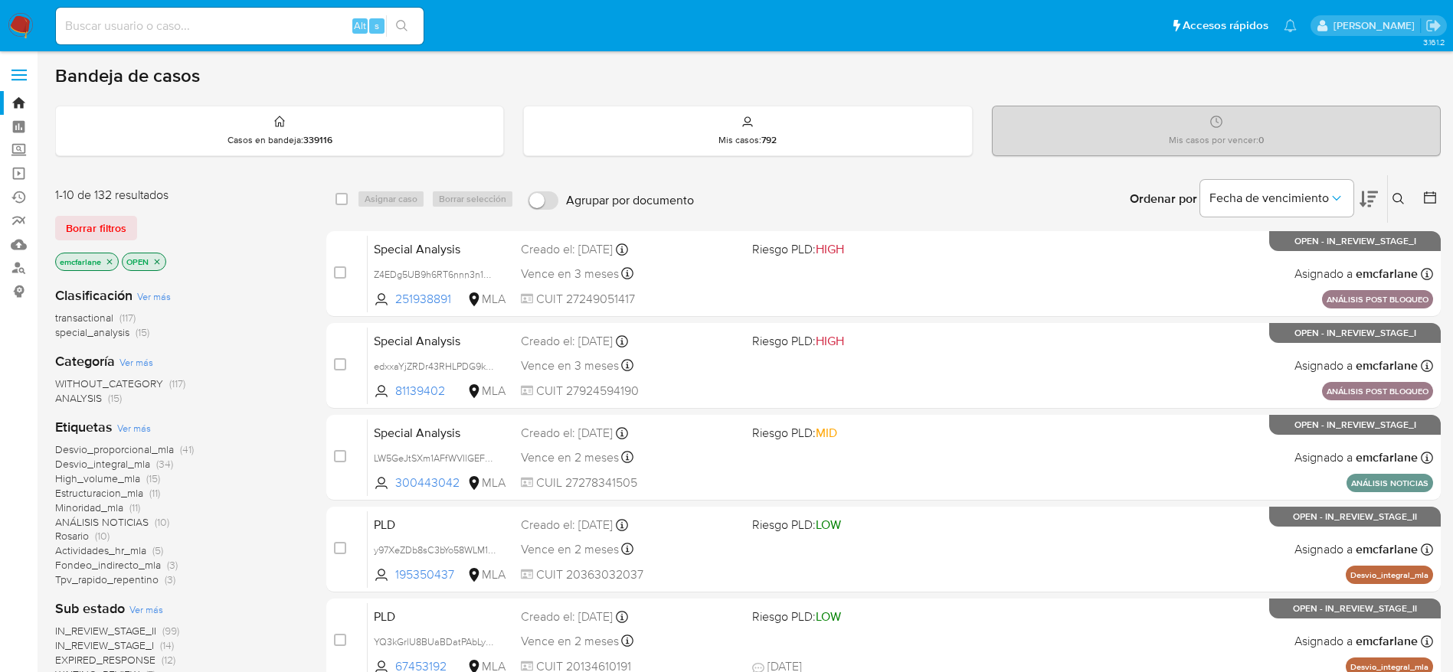
click at [252, 18] on input at bounding box center [240, 26] width 368 height 20
paste input "1196992050"
type input "1196992050"
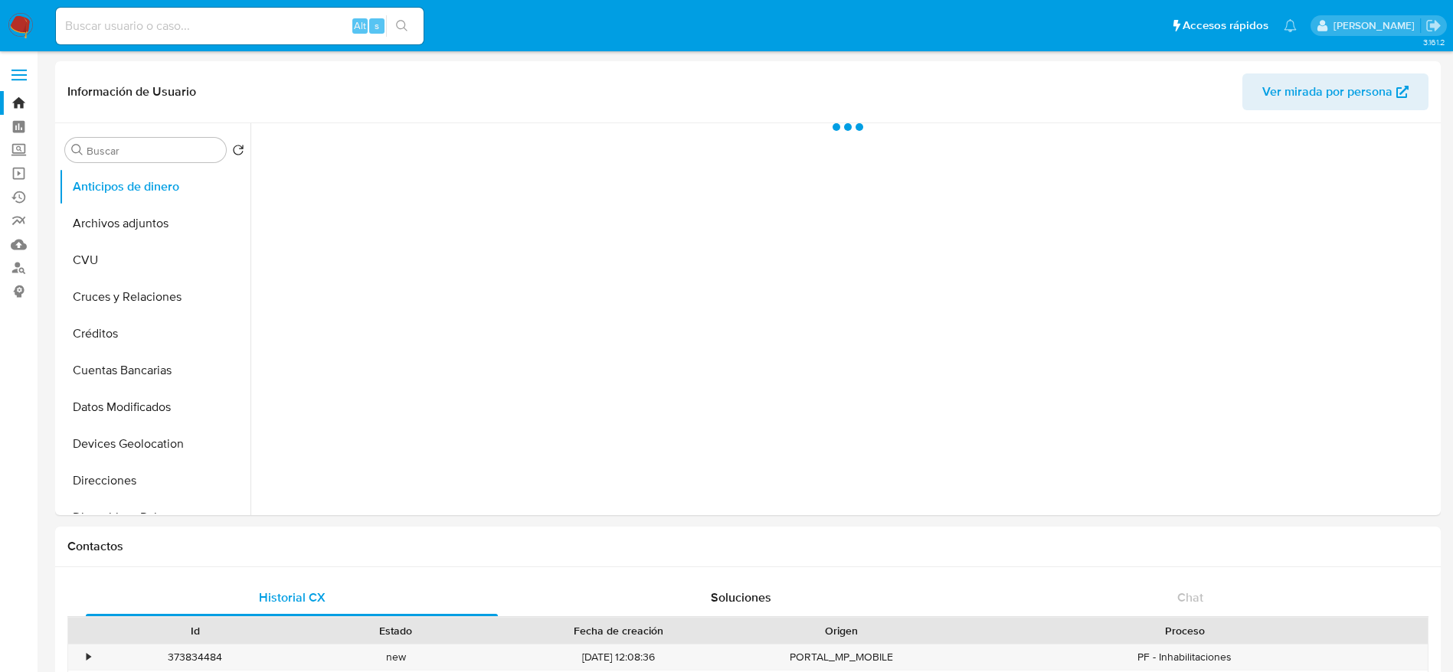
select select "10"
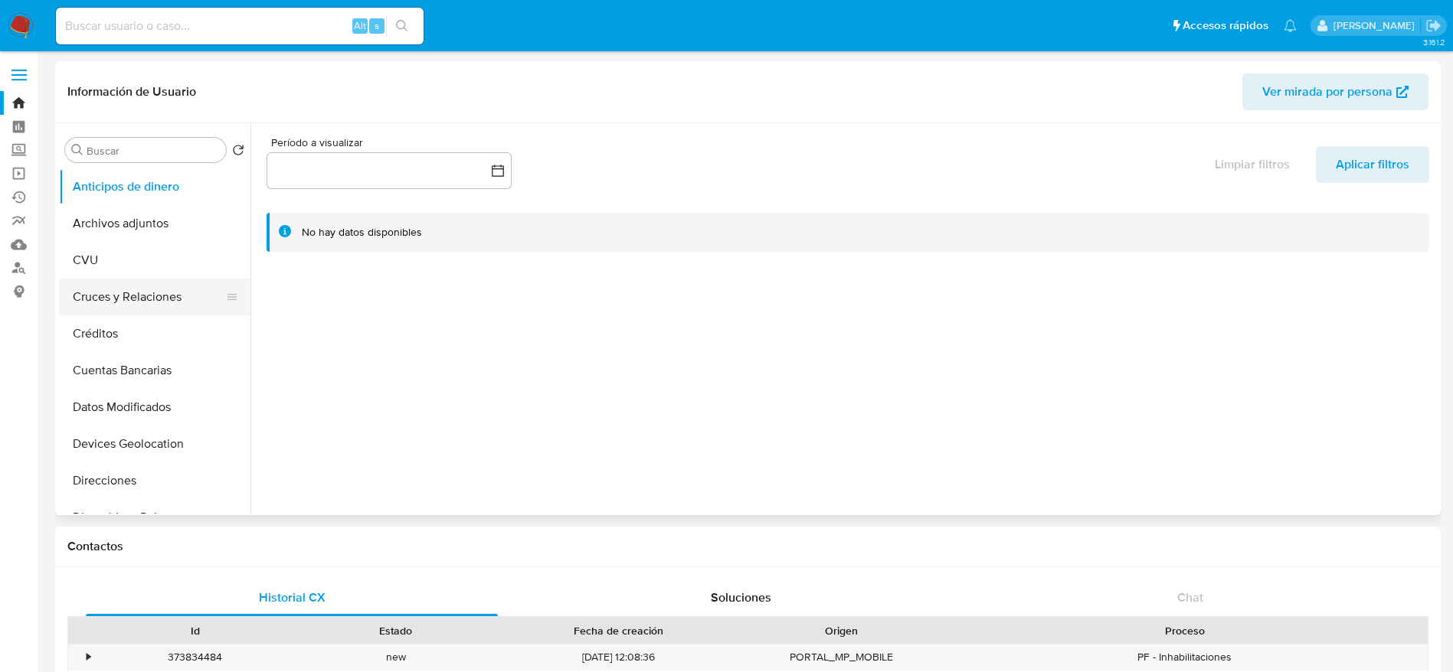
scroll to position [345, 0]
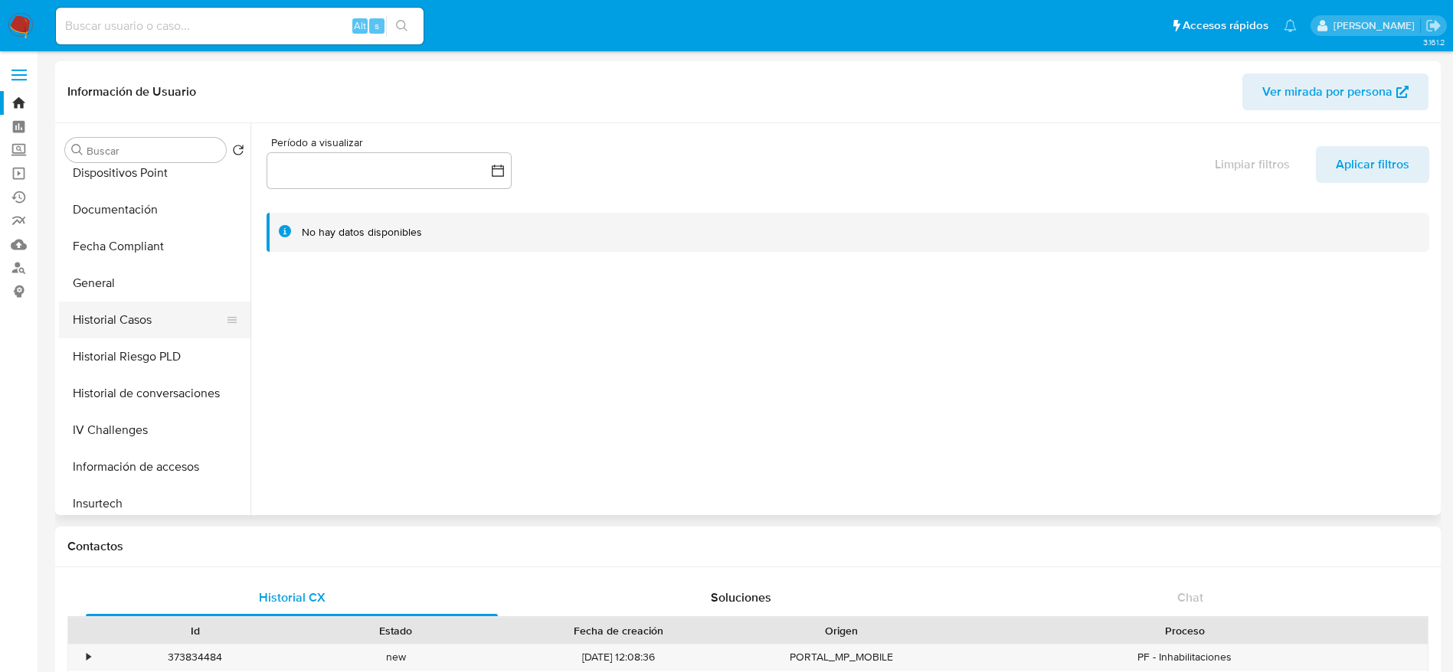
click at [116, 322] on button "Historial Casos" at bounding box center [148, 320] width 179 height 37
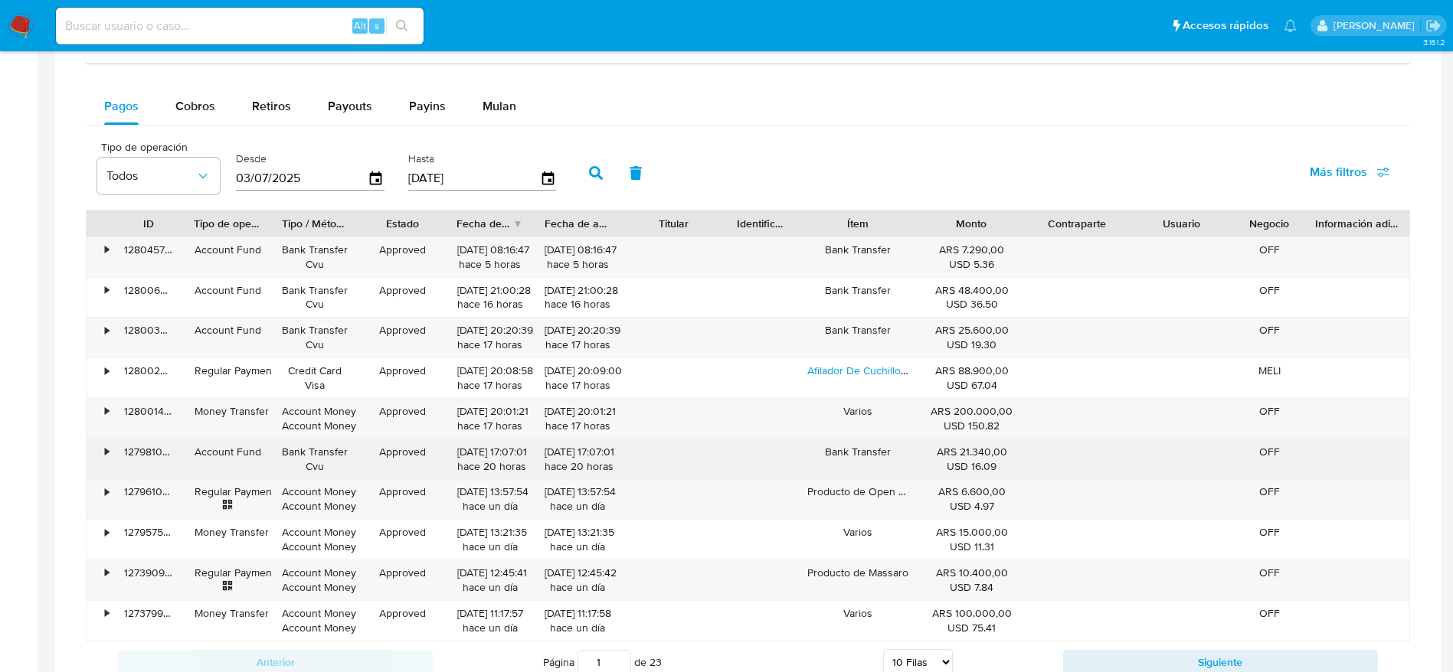
scroll to position [1479, 0]
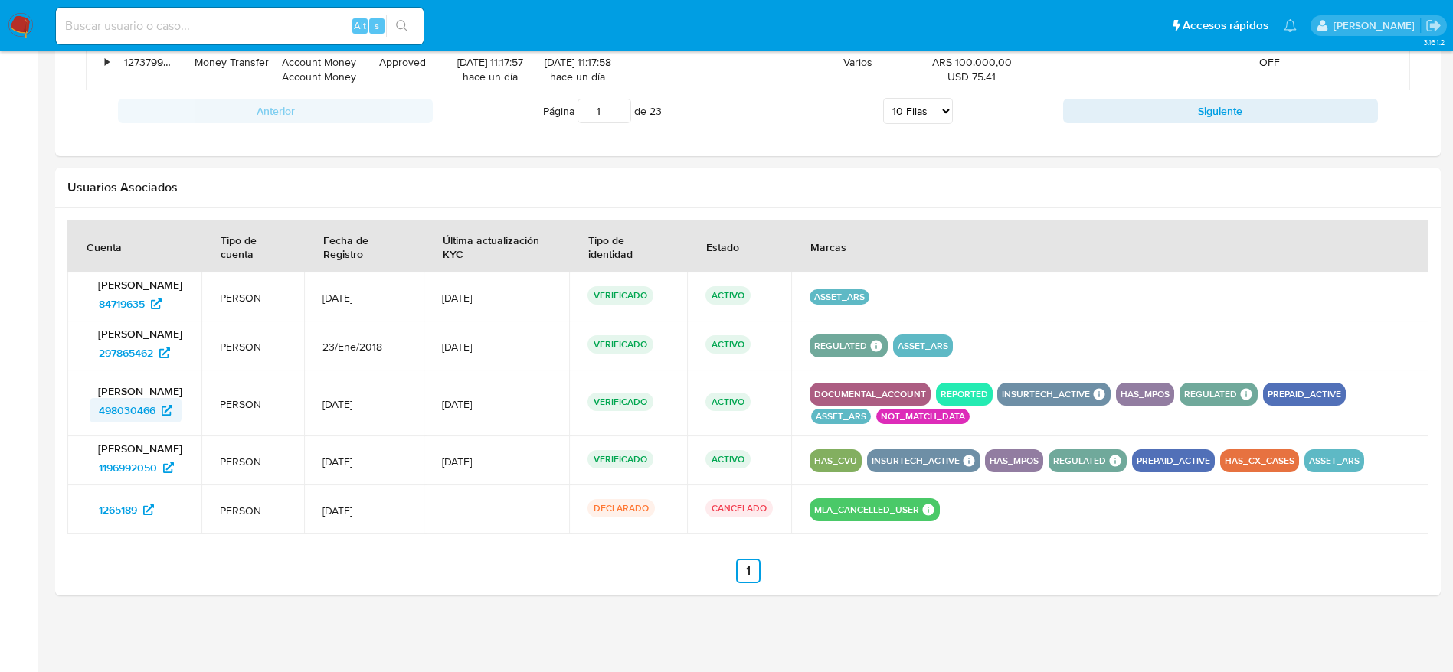
click at [121, 407] on span "498030466" at bounding box center [127, 410] width 57 height 25
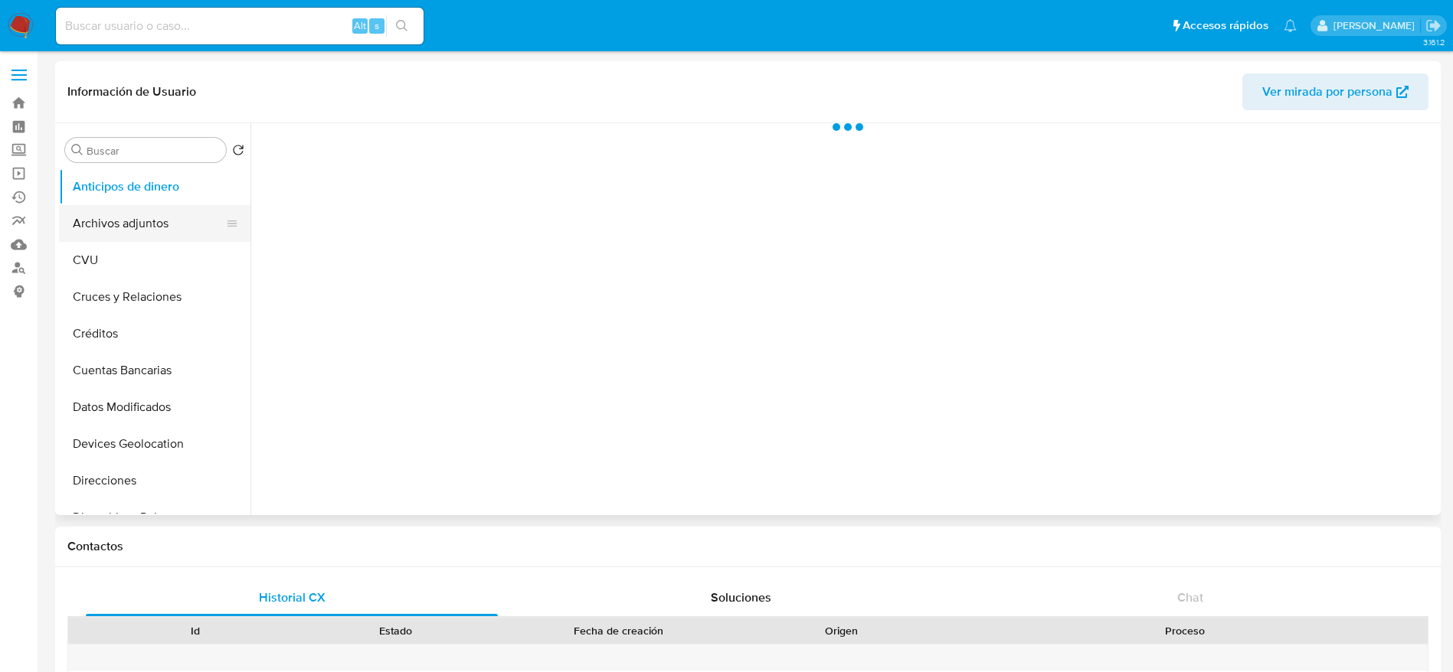
select select "10"
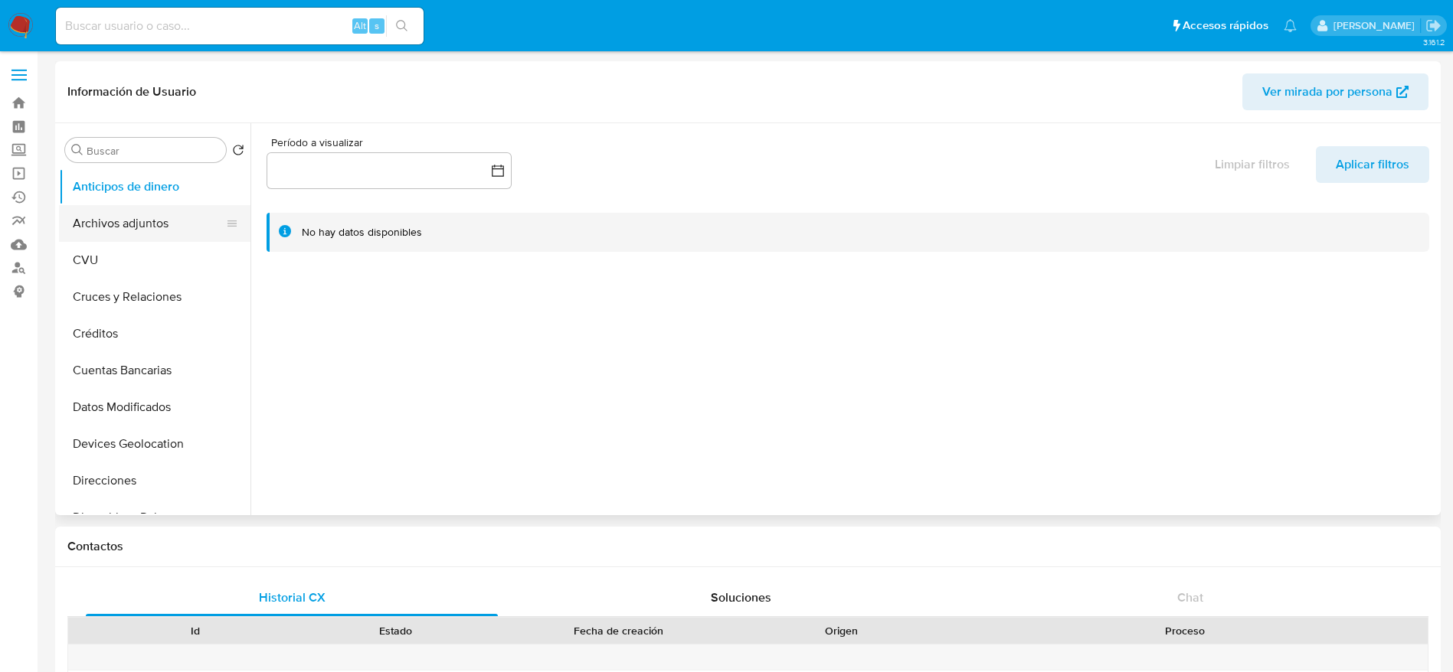
click at [96, 227] on button "Archivos adjuntos" at bounding box center [148, 223] width 179 height 37
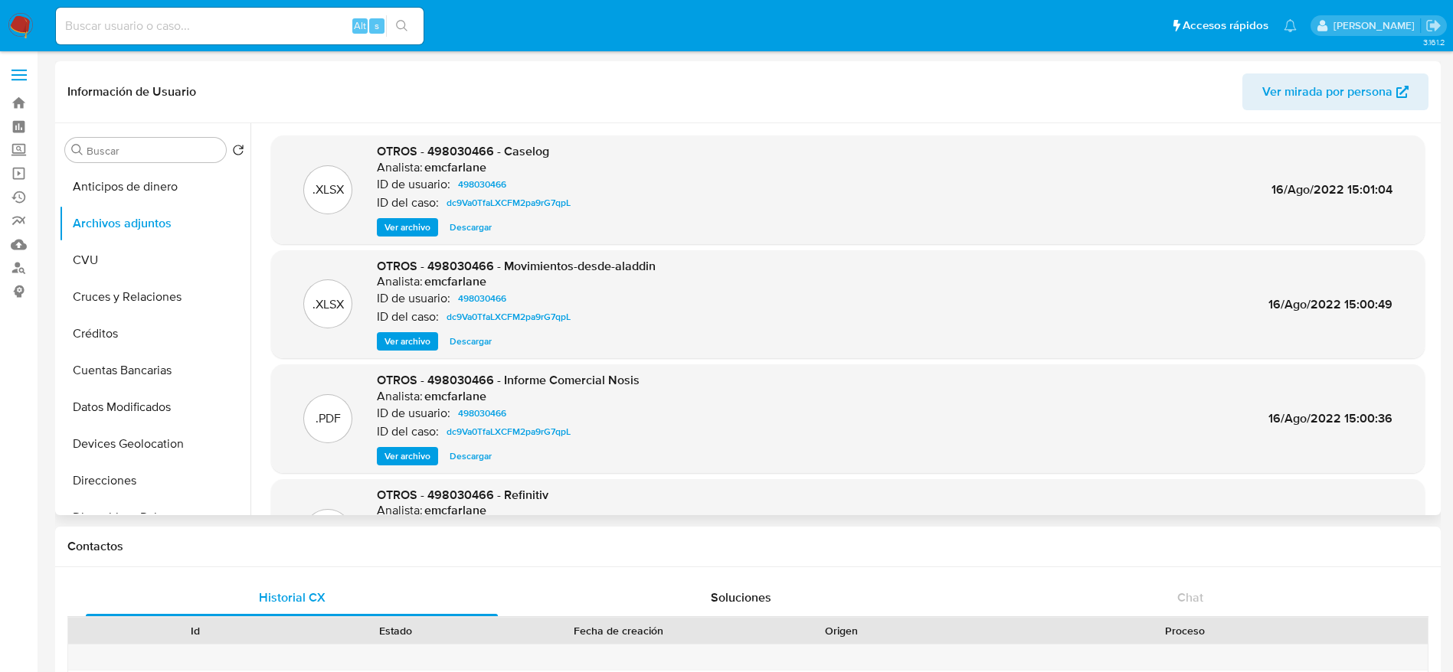
click at [480, 348] on span "Descargar" at bounding box center [470, 341] width 42 height 15
click at [476, 221] on span "Descargar" at bounding box center [470, 227] width 42 height 15
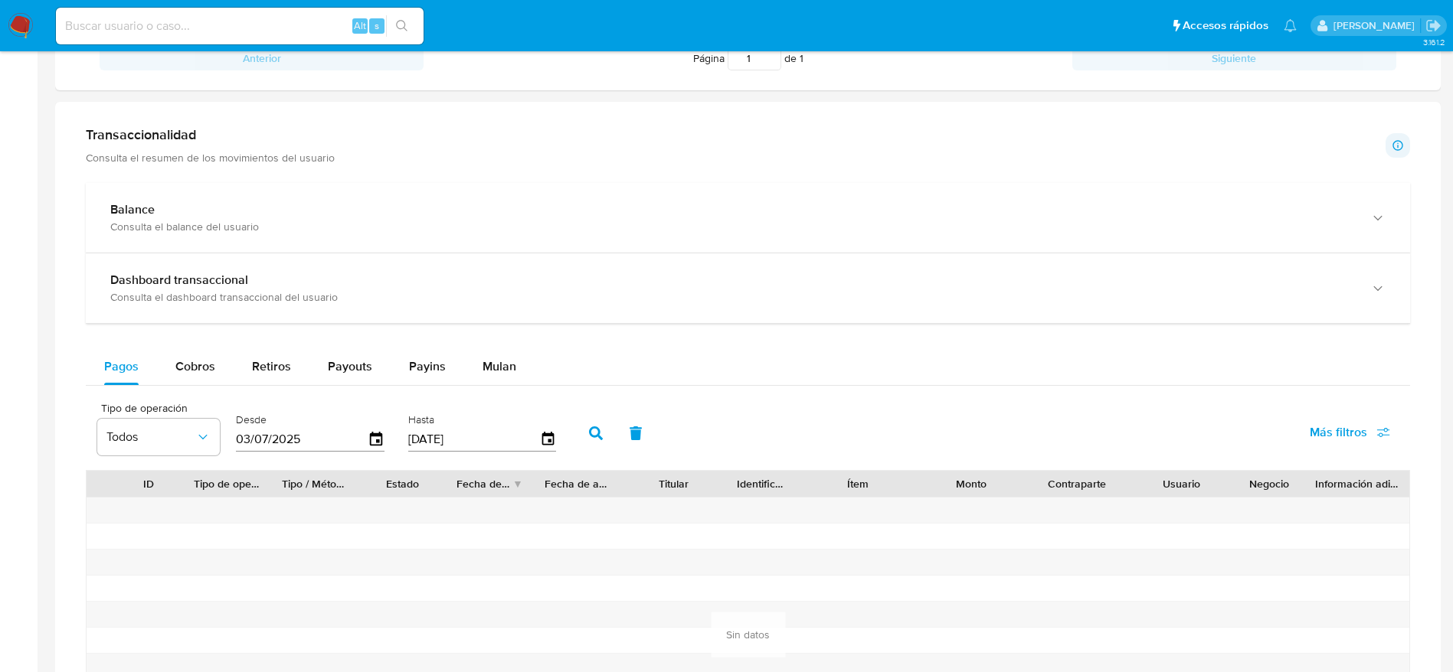
scroll to position [804, 0]
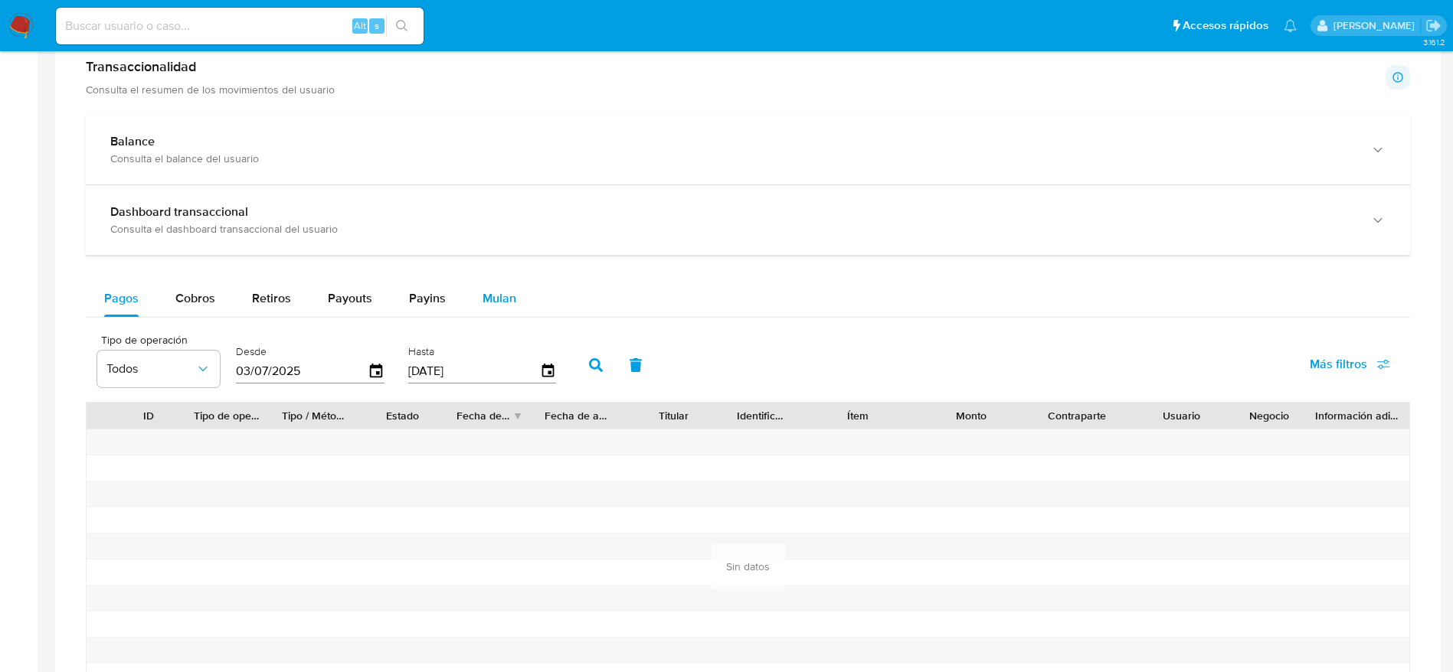
click at [507, 283] on div "Mulan" at bounding box center [499, 298] width 34 height 37
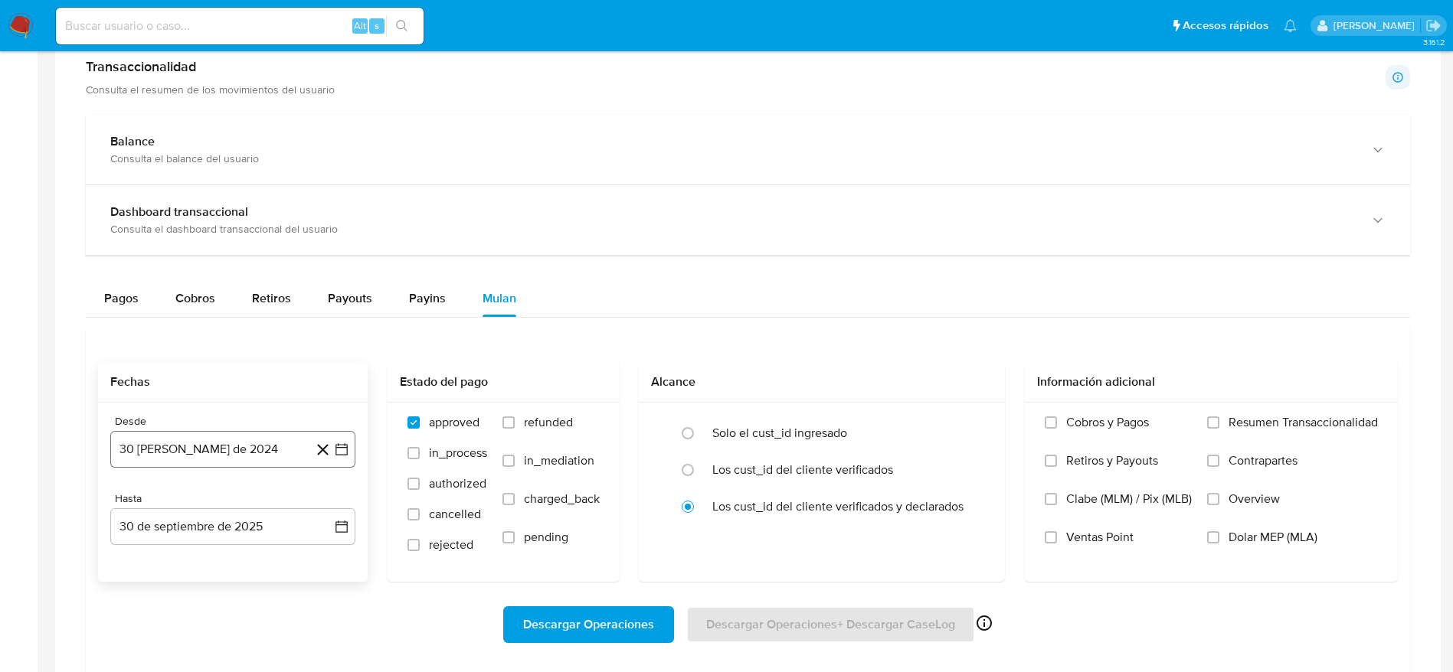
click at [234, 440] on button "30 de agosto de 2024" at bounding box center [232, 449] width 245 height 37
click at [322, 221] on icon "Mes siguiente" at bounding box center [328, 217] width 18 height 18
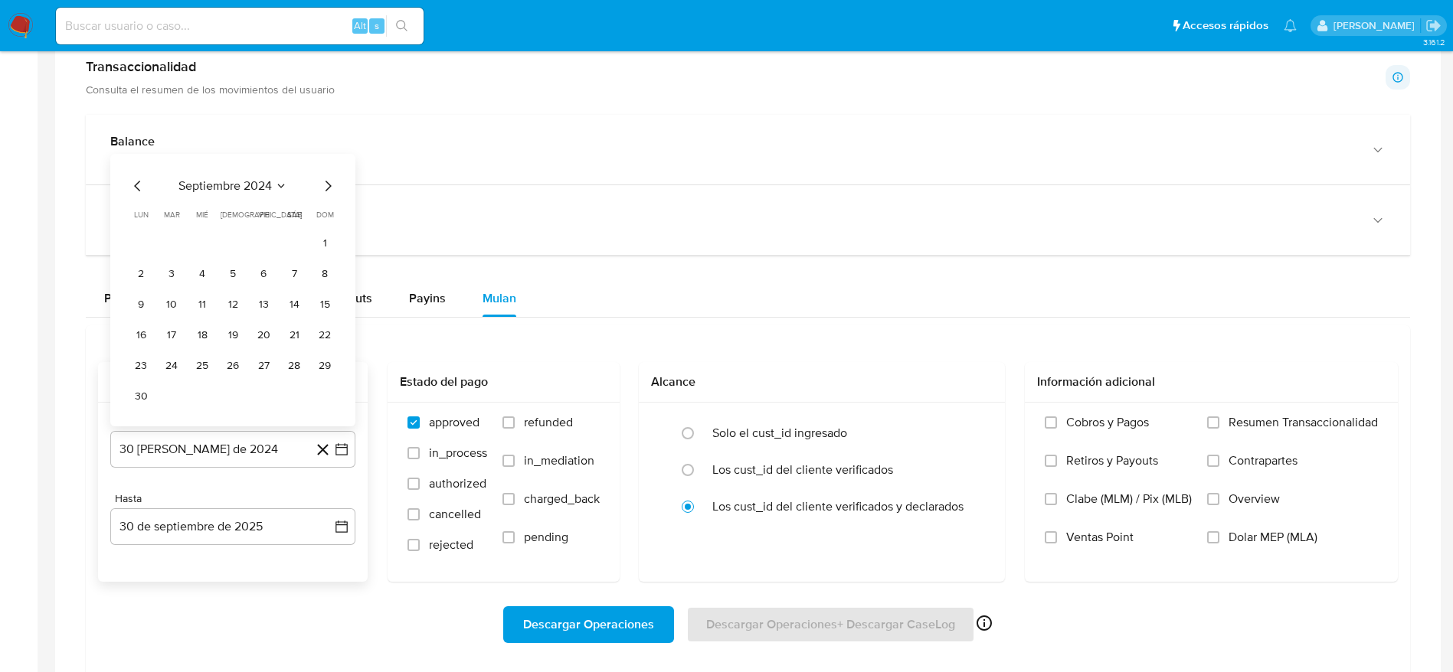
click at [322, 191] on icon "Mes siguiente" at bounding box center [328, 186] width 18 height 18
click at [230, 387] on button "31" at bounding box center [233, 396] width 25 height 25
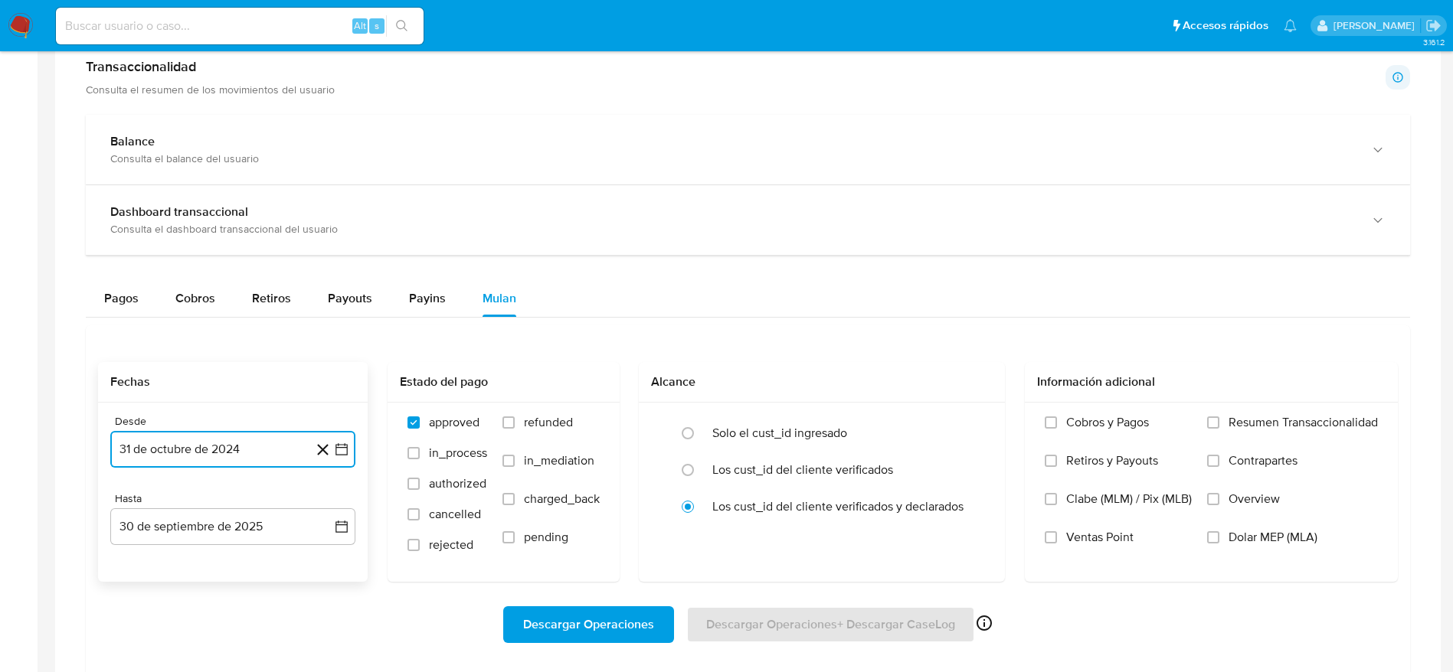
click at [234, 449] on button "31 de octubre de 2024" at bounding box center [232, 449] width 245 height 37
click at [142, 211] on icon "Mes anterior" at bounding box center [138, 217] width 18 height 18
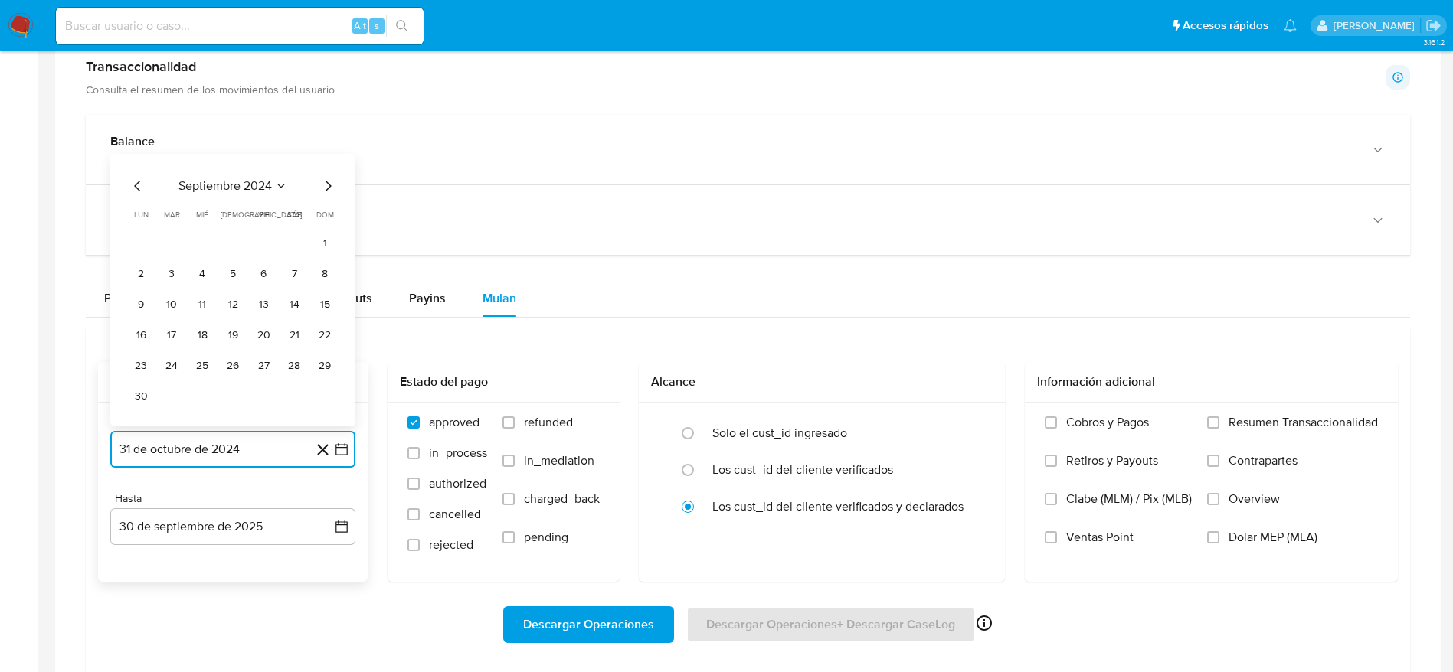
click at [138, 402] on button "30" at bounding box center [141, 396] width 25 height 25
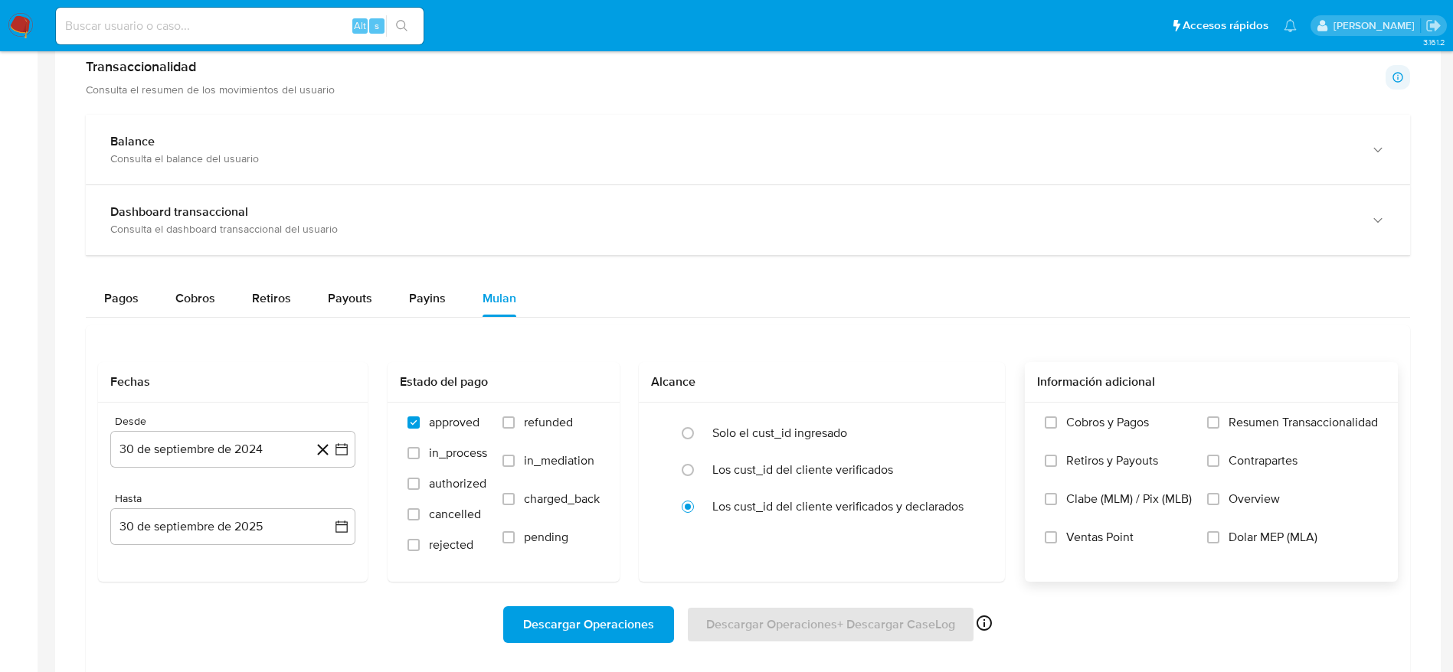
click at [1219, 538] on label "Dolar MEP (MLA)" at bounding box center [1292, 549] width 171 height 38
click at [1219, 538] on input "Dolar MEP (MLA)" at bounding box center [1213, 537] width 12 height 12
click at [612, 613] on span "Descargar Operaciones" at bounding box center [588, 625] width 131 height 34
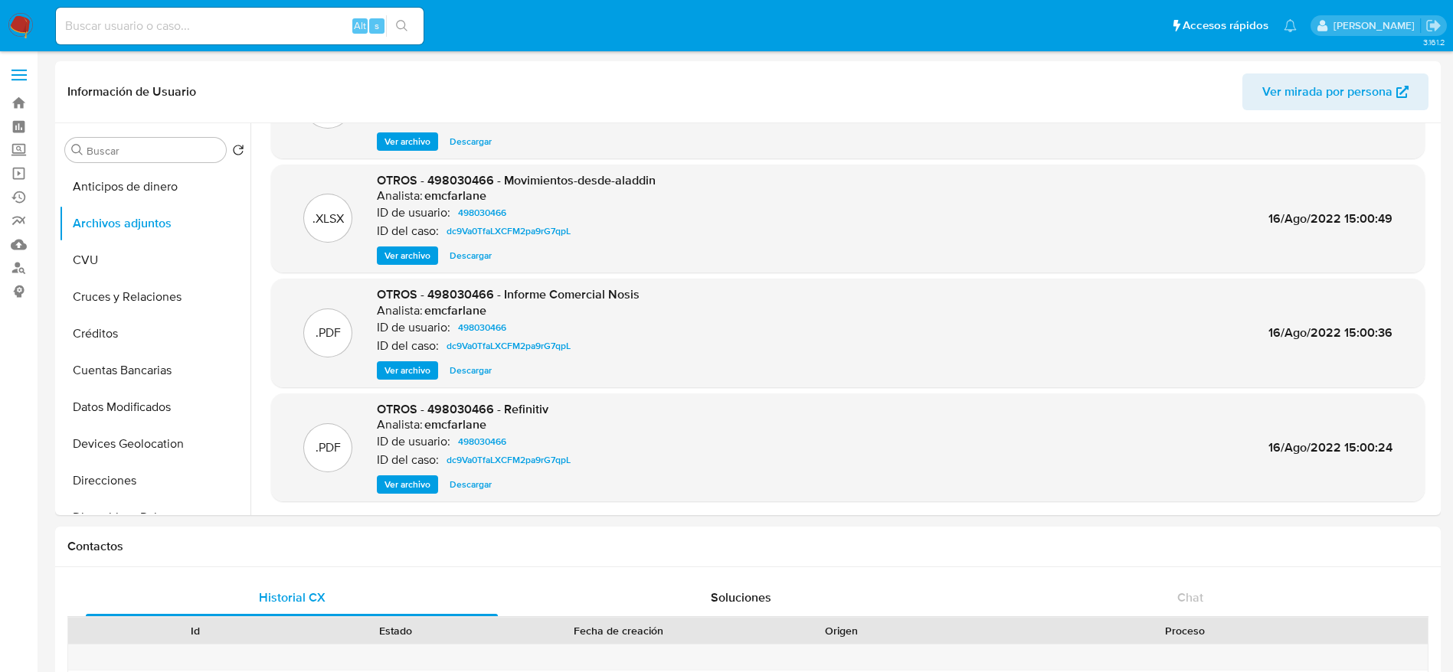
scroll to position [0, 0]
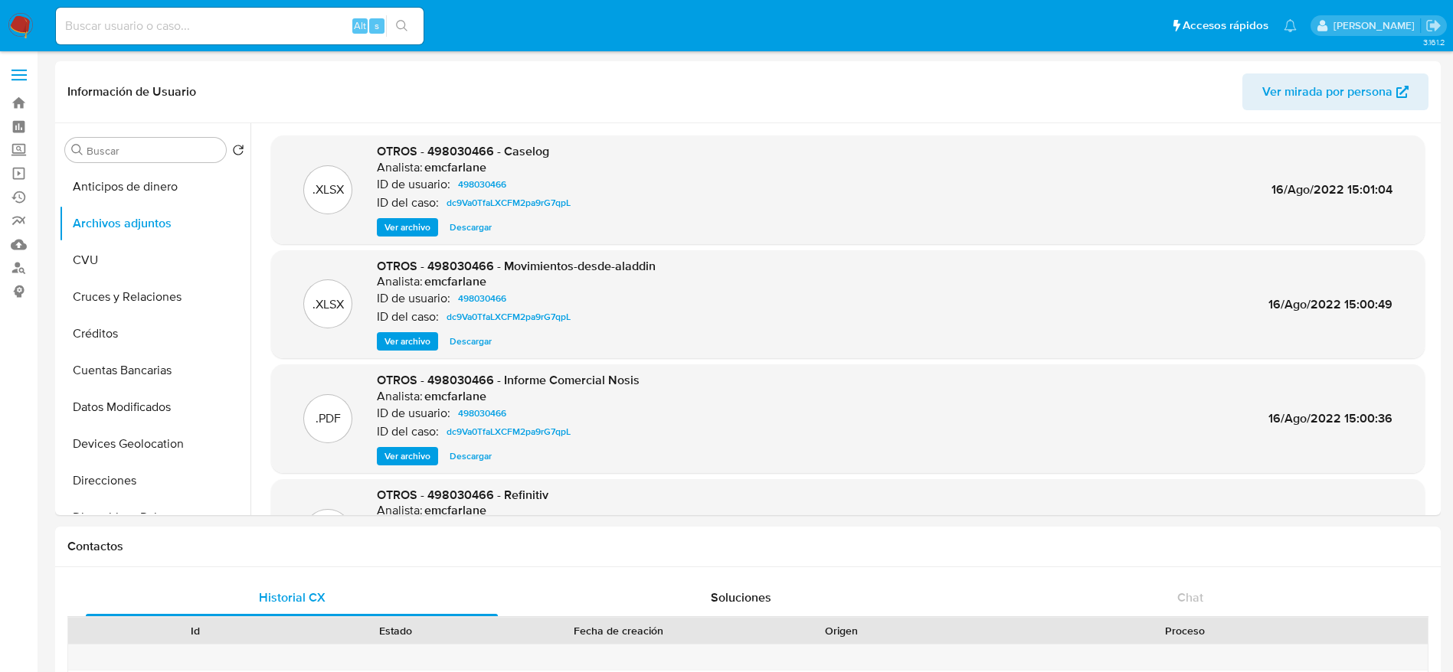
click at [279, 29] on input at bounding box center [240, 26] width 368 height 20
paste input "501186664"
type input "501186664"
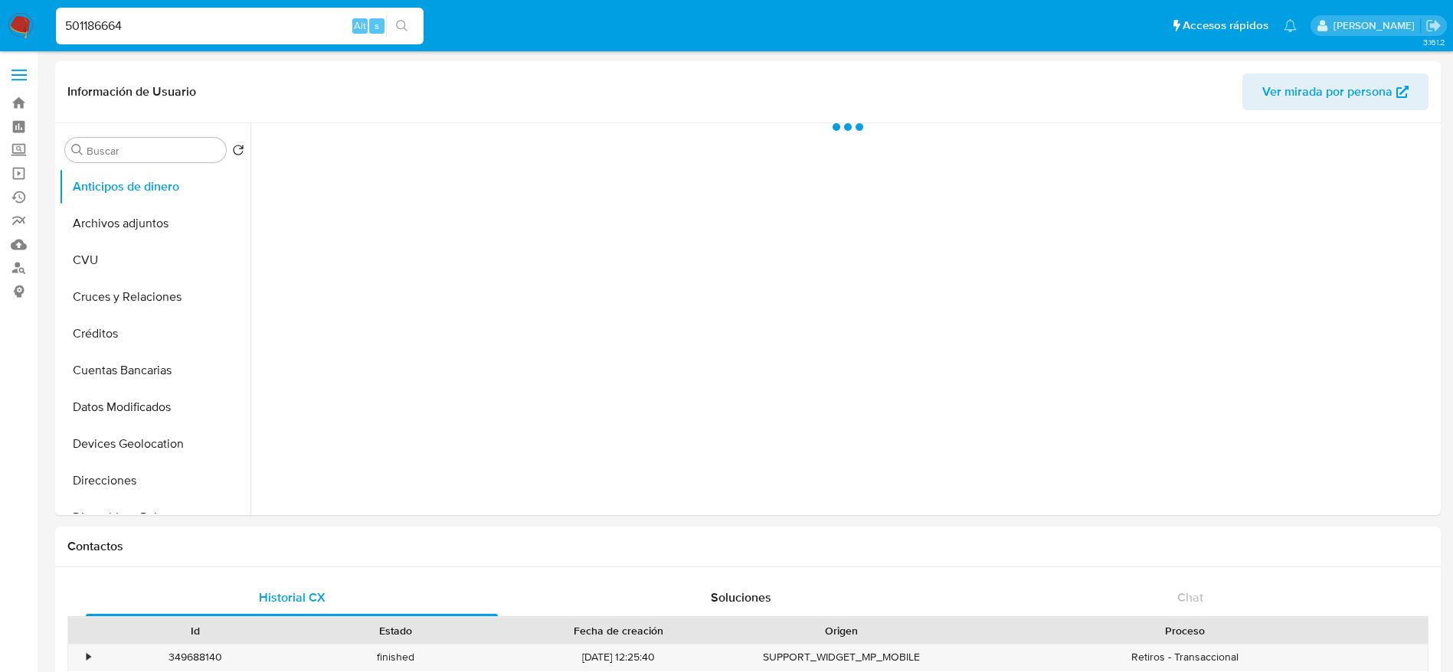
select select "10"
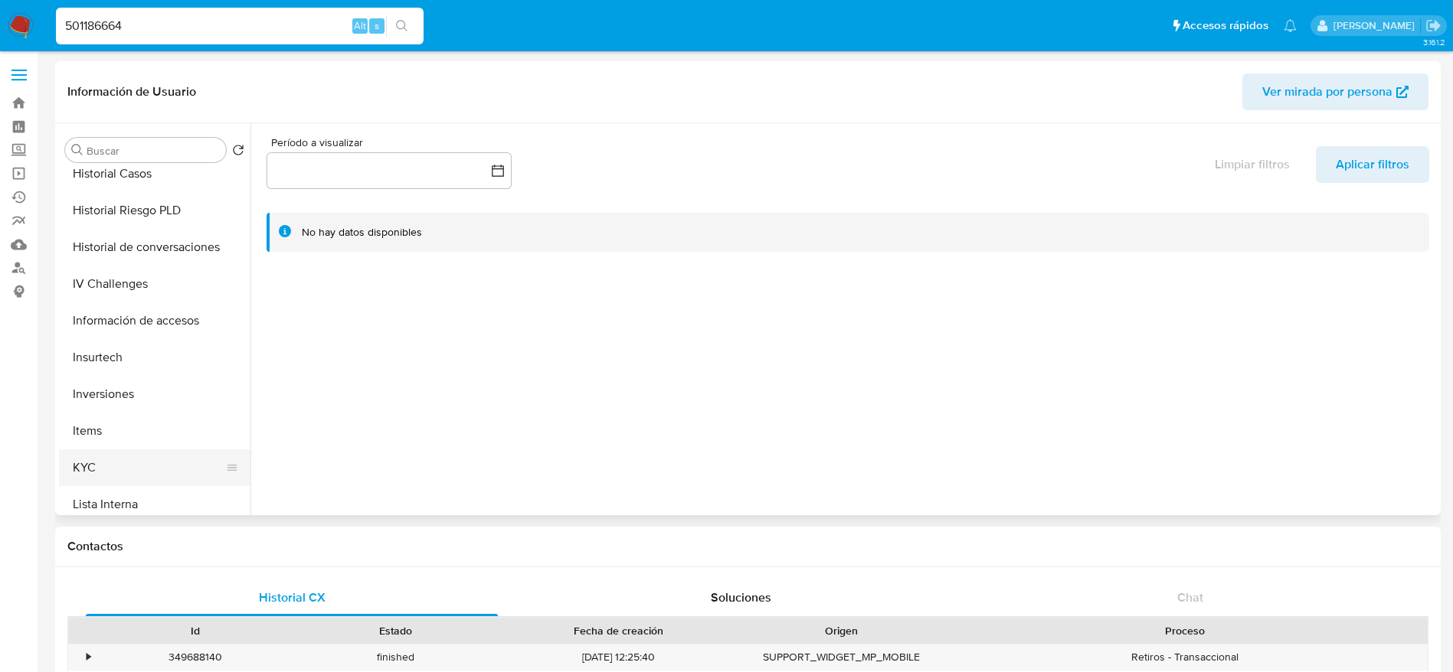
scroll to position [574, 0]
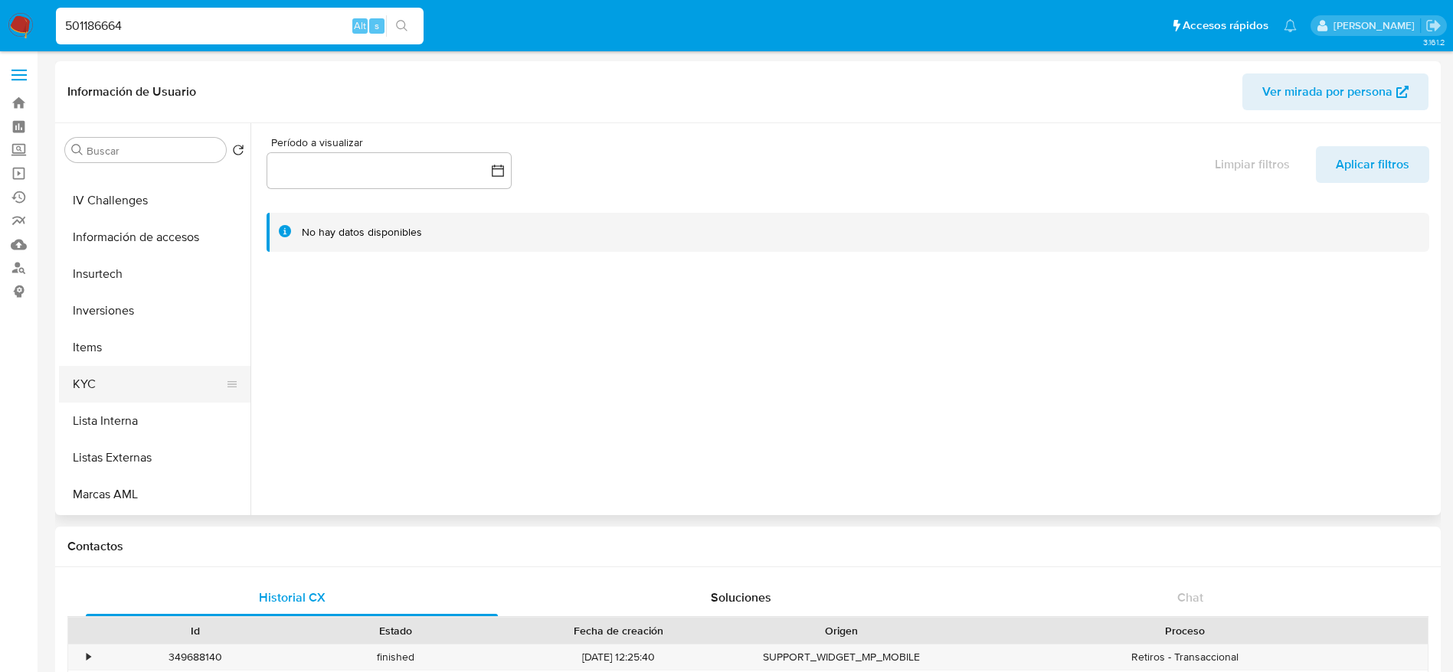
click at [119, 394] on button "KYC" at bounding box center [148, 384] width 179 height 37
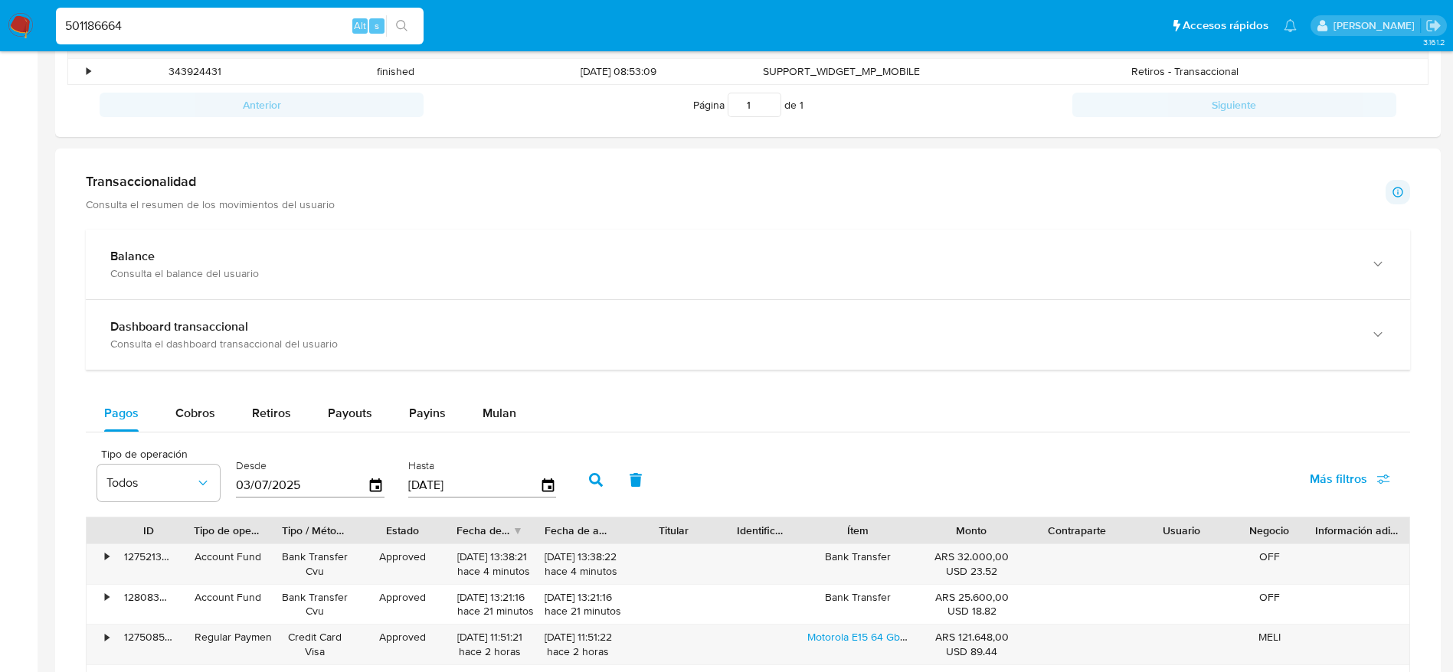
scroll to position [804, 0]
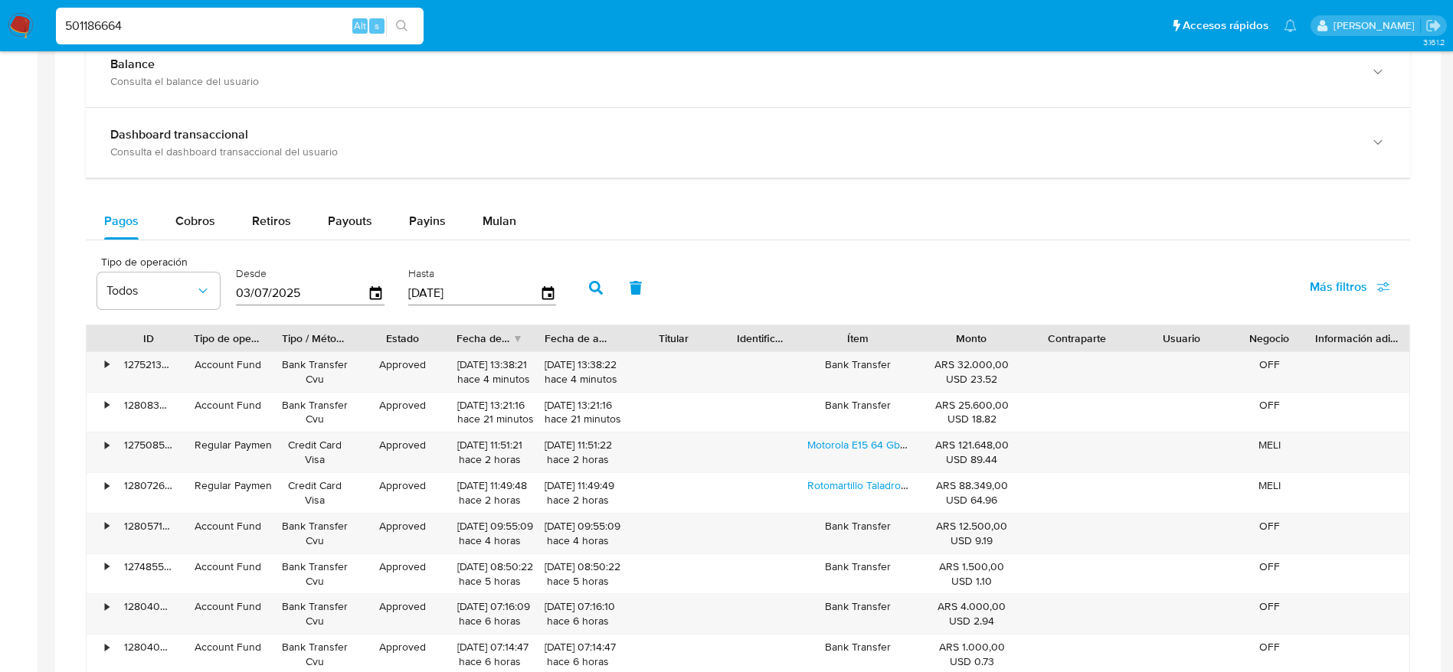
drag, startPoint x: 506, startPoint y: 214, endPoint x: 685, endPoint y: 239, distance: 180.1
click at [507, 216] on span "Mulan" at bounding box center [499, 221] width 34 height 18
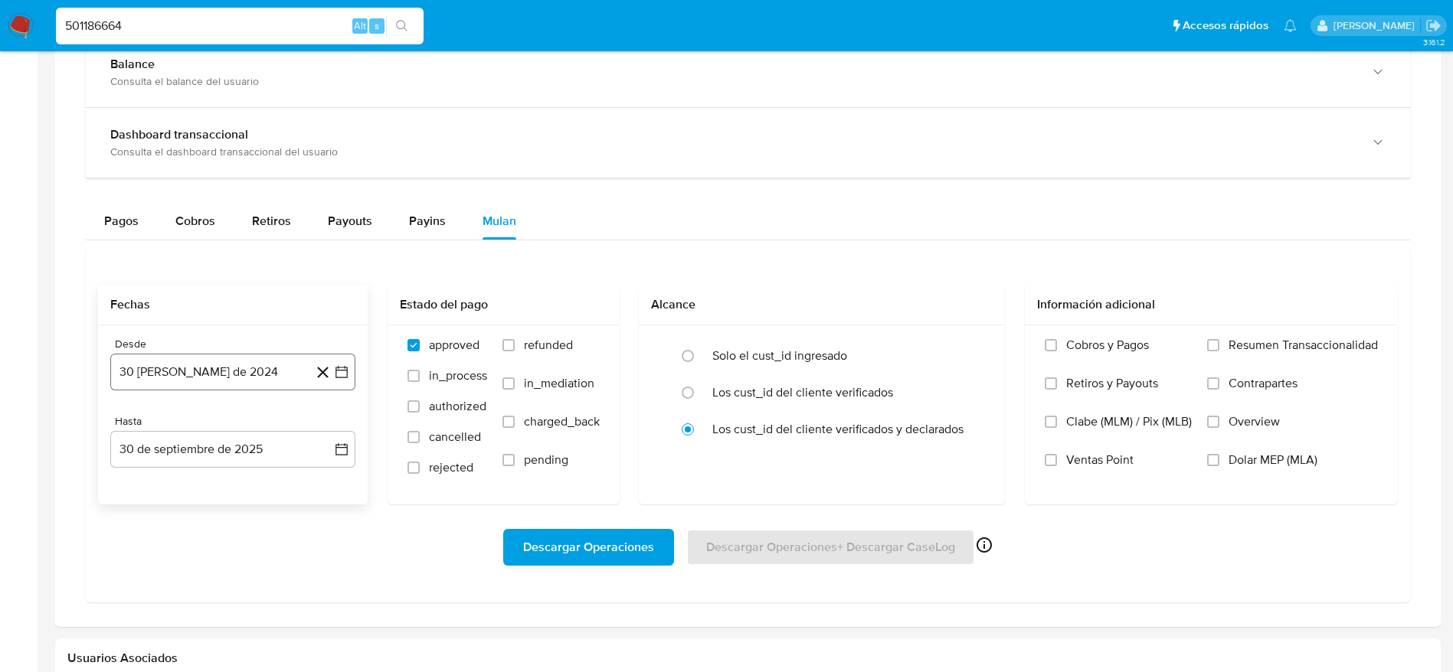
click at [245, 365] on button "30 de agosto de 2024" at bounding box center [232, 372] width 245 height 37
click at [332, 428] on icon "Mes siguiente" at bounding box center [328, 427] width 18 height 18
click at [138, 633] on button "30" at bounding box center [141, 637] width 25 height 25
click at [1218, 459] on input "Dolar MEP (MLA)" at bounding box center [1213, 460] width 12 height 12
click at [632, 537] on span "Descargar Operaciones" at bounding box center [588, 548] width 131 height 34
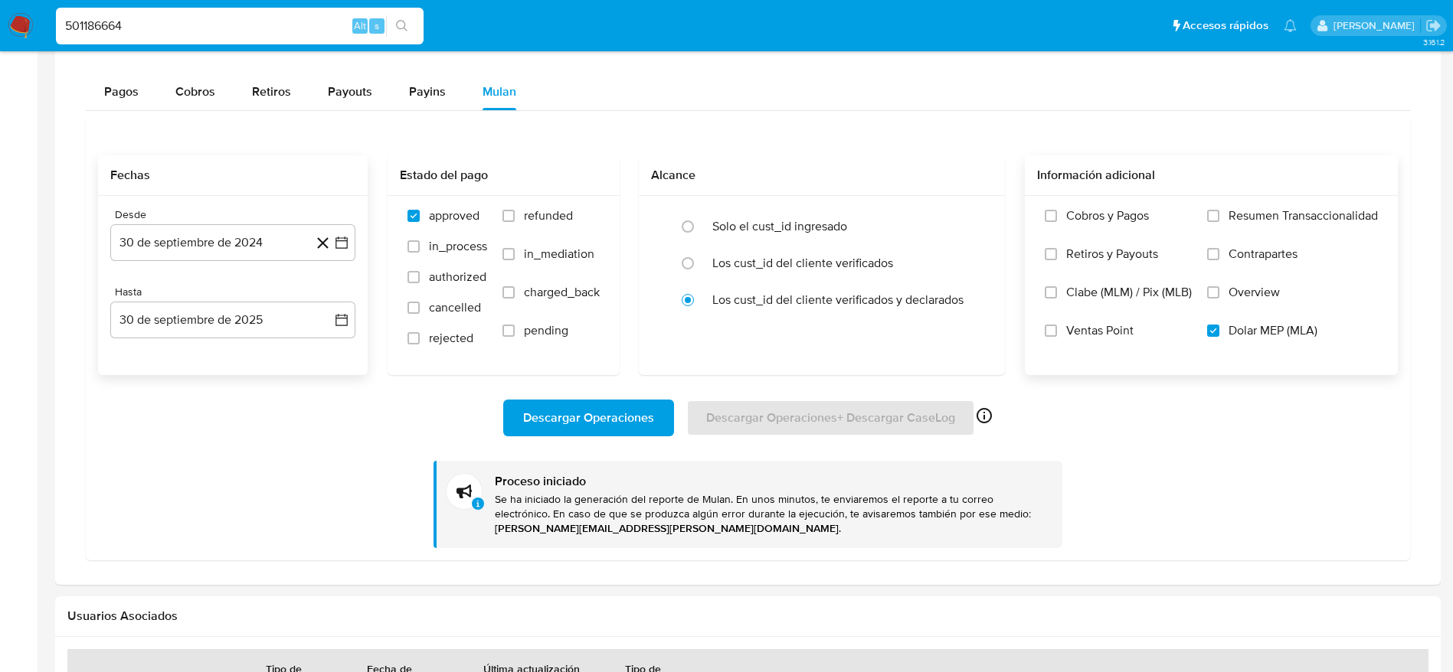
scroll to position [1264, 0]
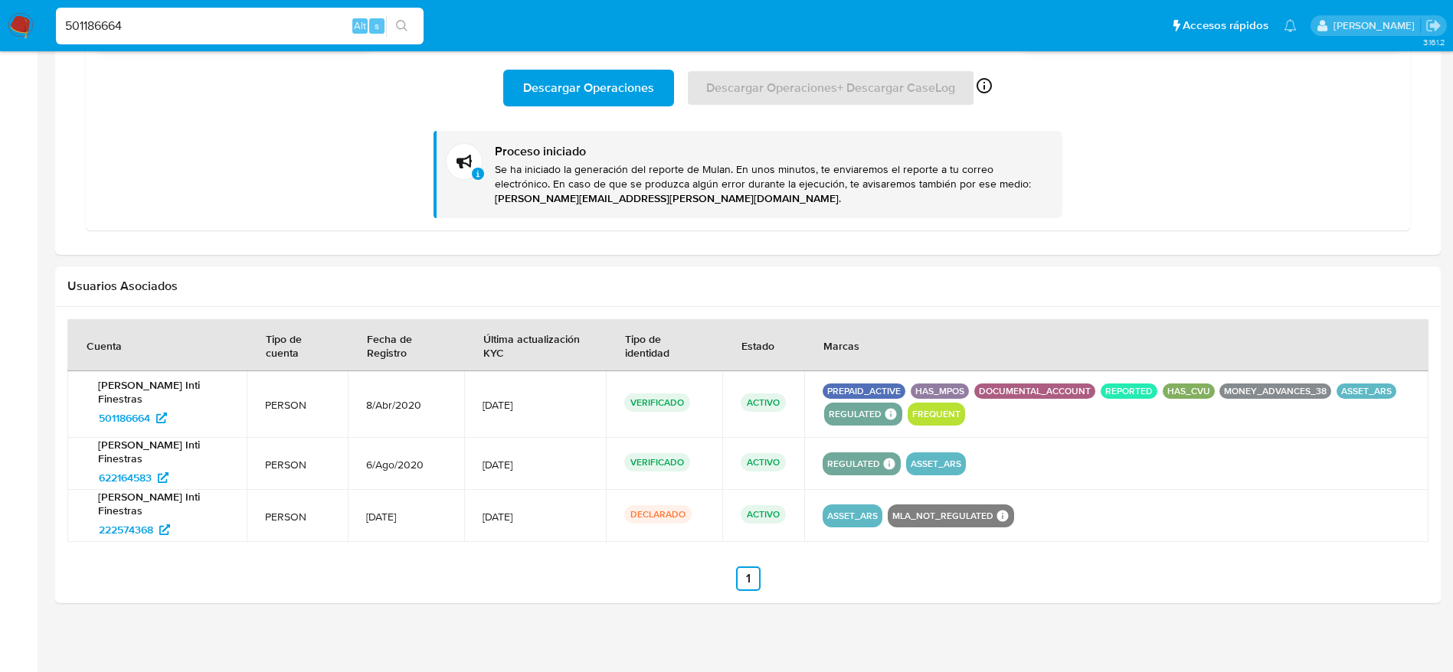
click at [551, 592] on div at bounding box center [747, 455] width 1385 height 296
click at [118, 414] on span "501186664" at bounding box center [124, 418] width 51 height 25
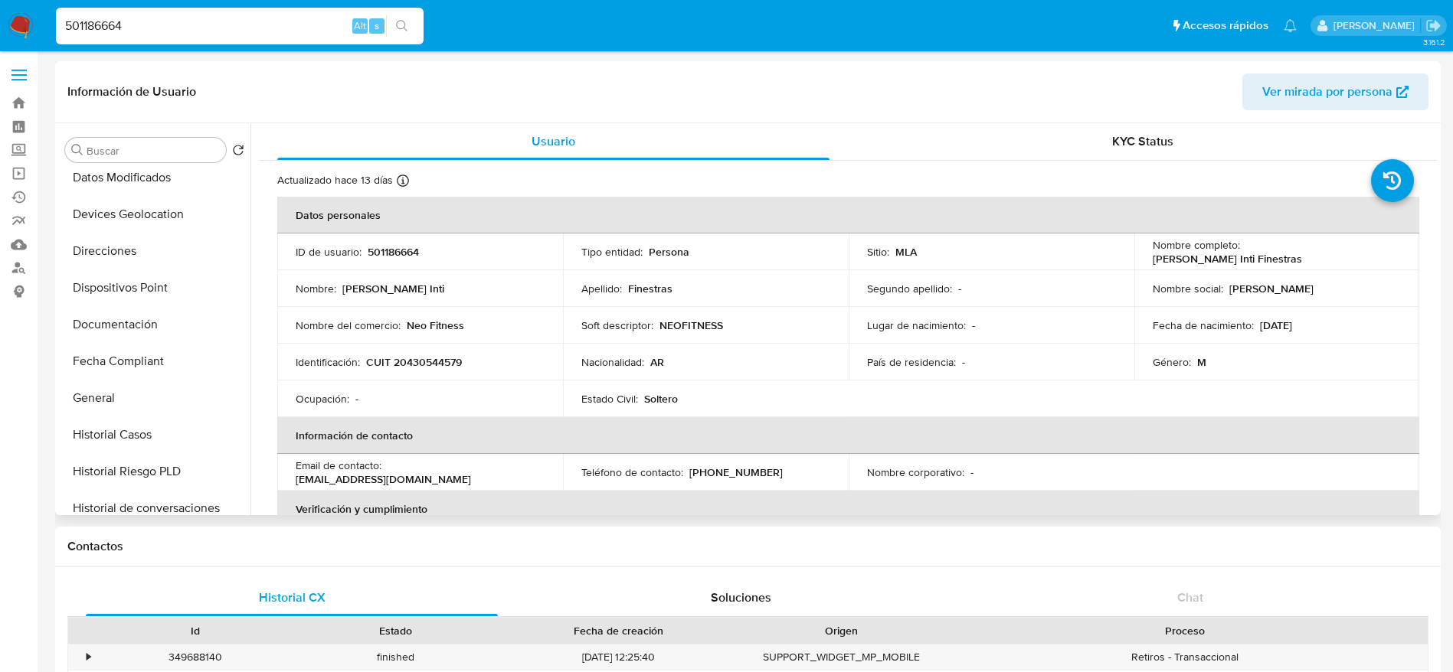
scroll to position [0, 0]
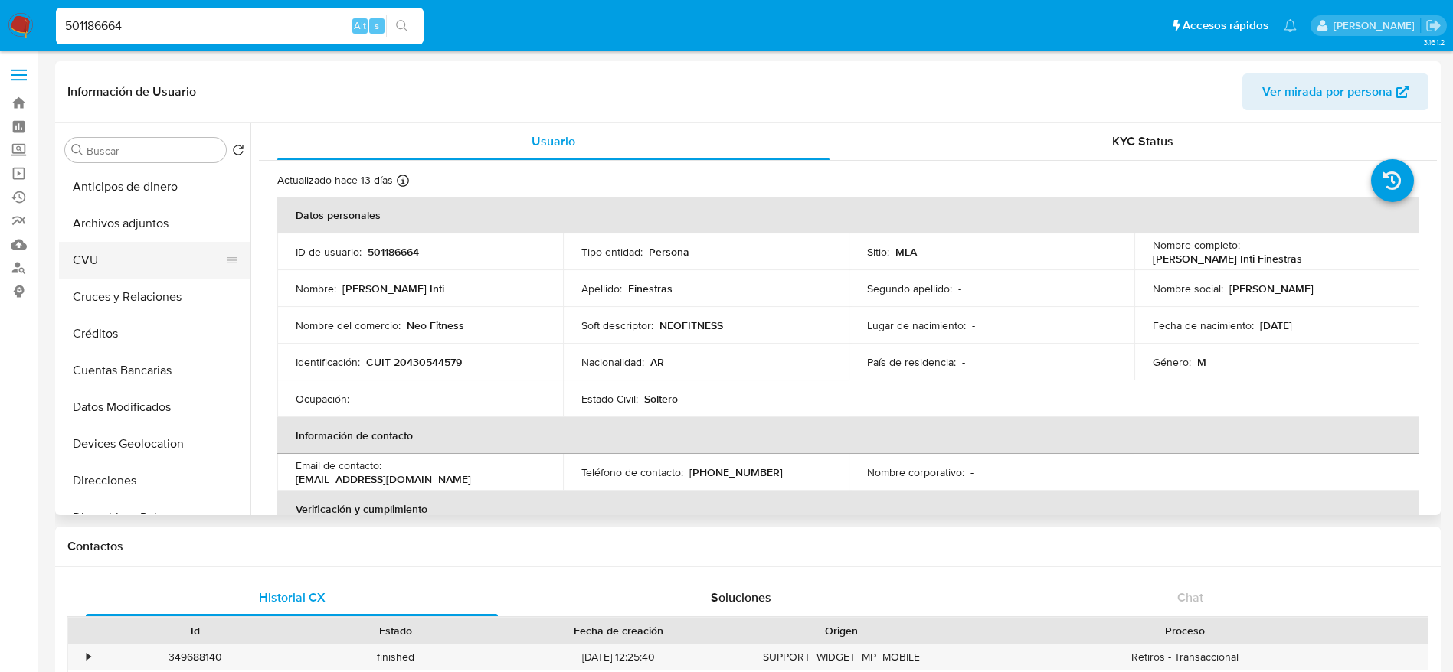
click at [126, 253] on button "CVU" at bounding box center [148, 260] width 179 height 37
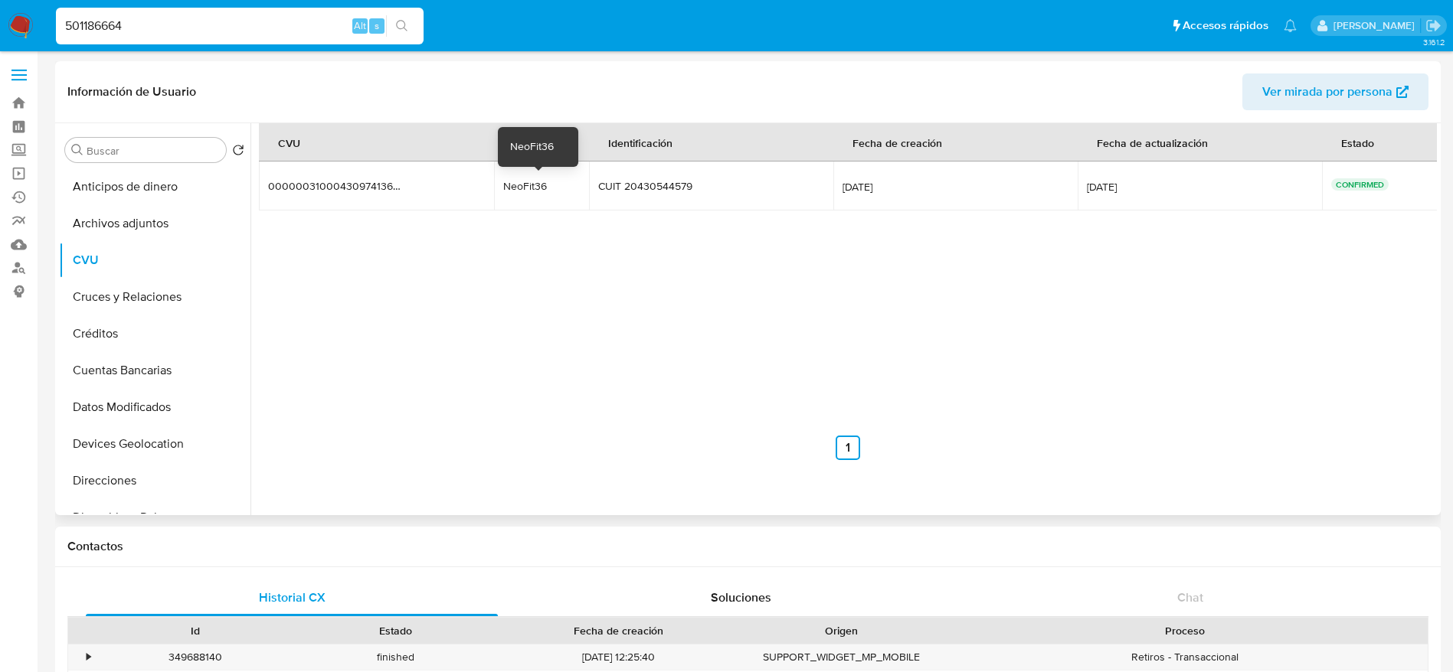
click at [536, 190] on div "NeoFit36" at bounding box center [541, 186] width 77 height 14
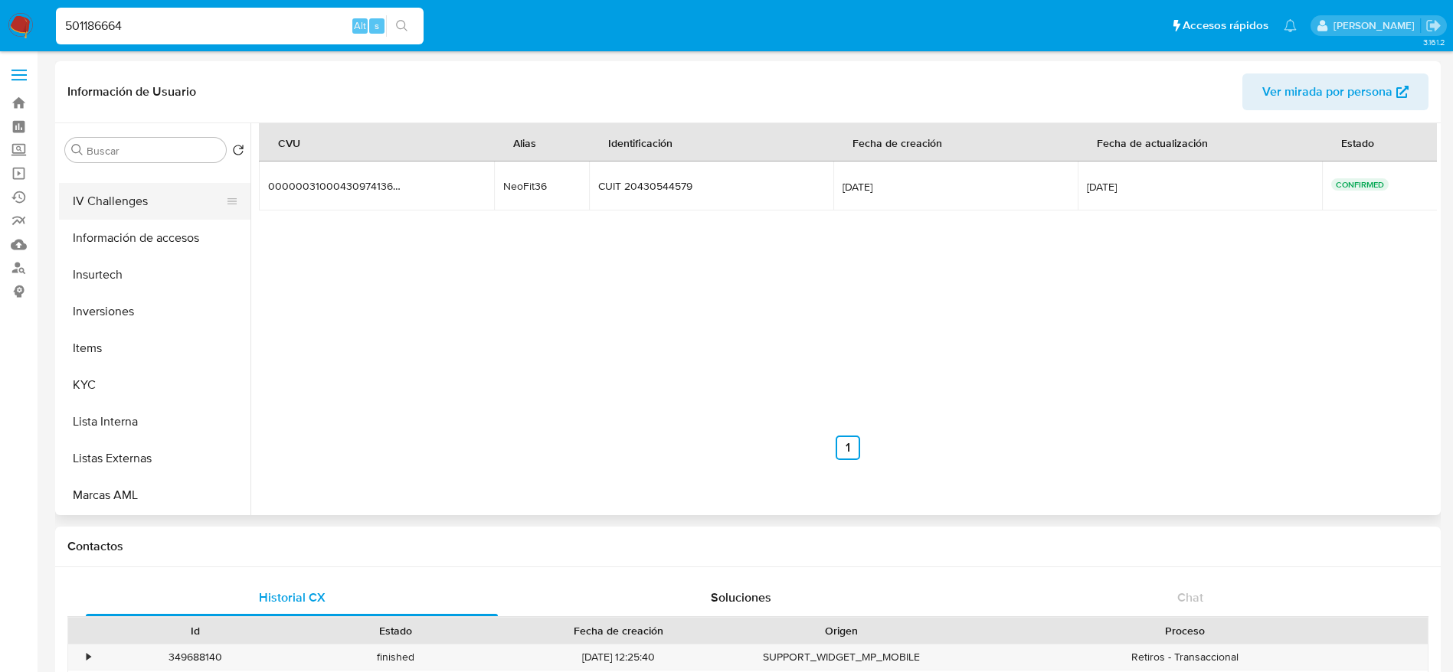
scroll to position [574, 0]
click at [120, 391] on button "KYC" at bounding box center [148, 384] width 179 height 37
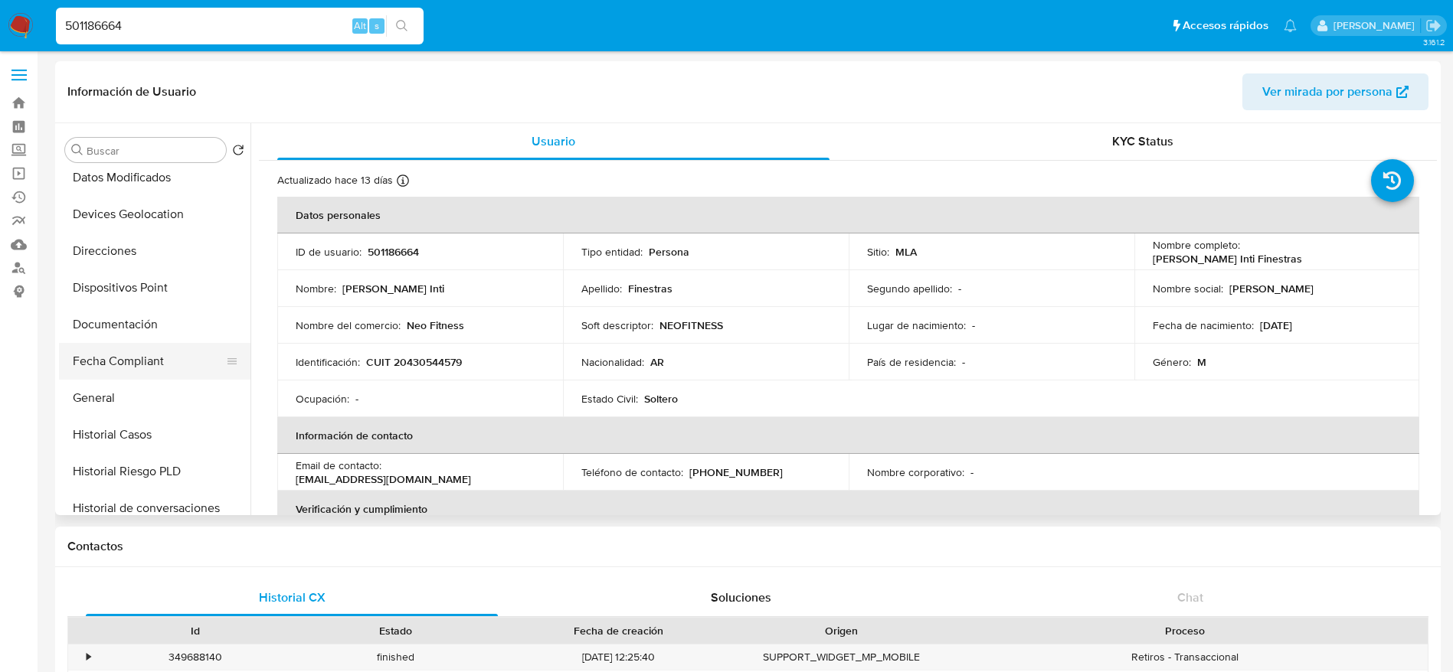
scroll to position [0, 0]
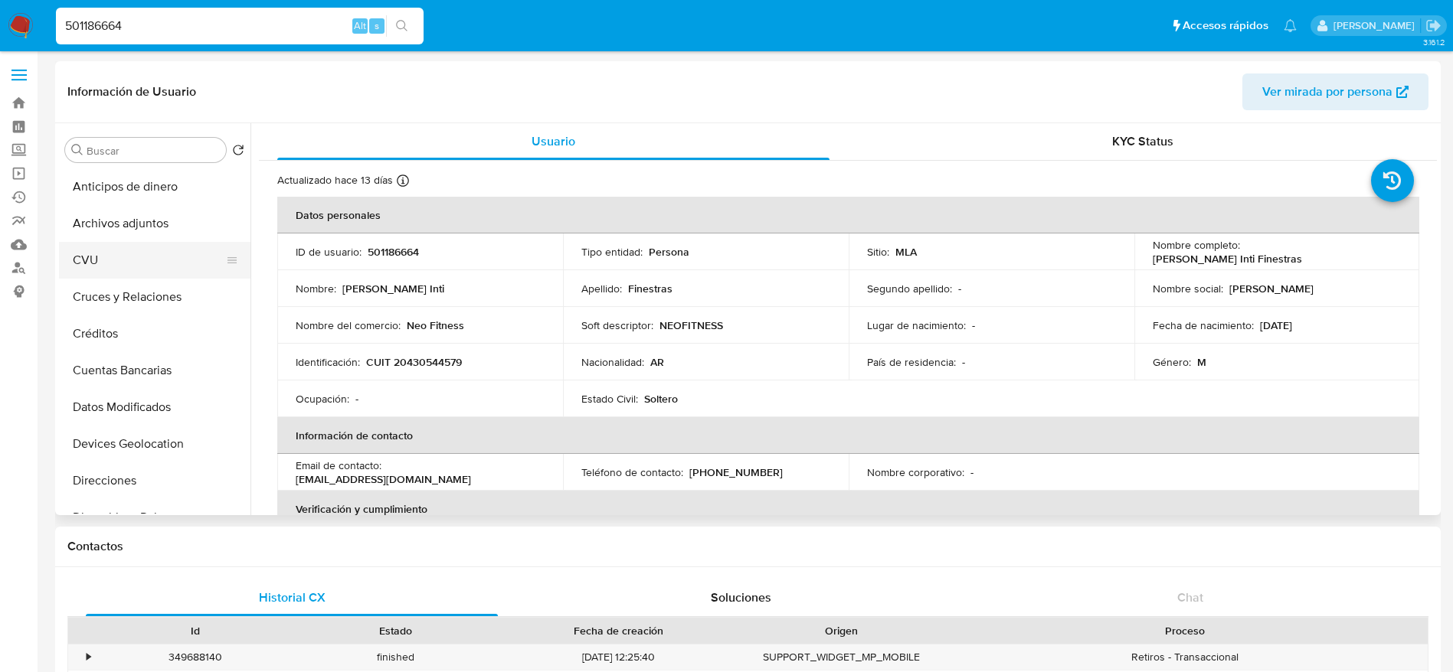
click at [106, 240] on button "Archivos adjuntos" at bounding box center [154, 223] width 191 height 37
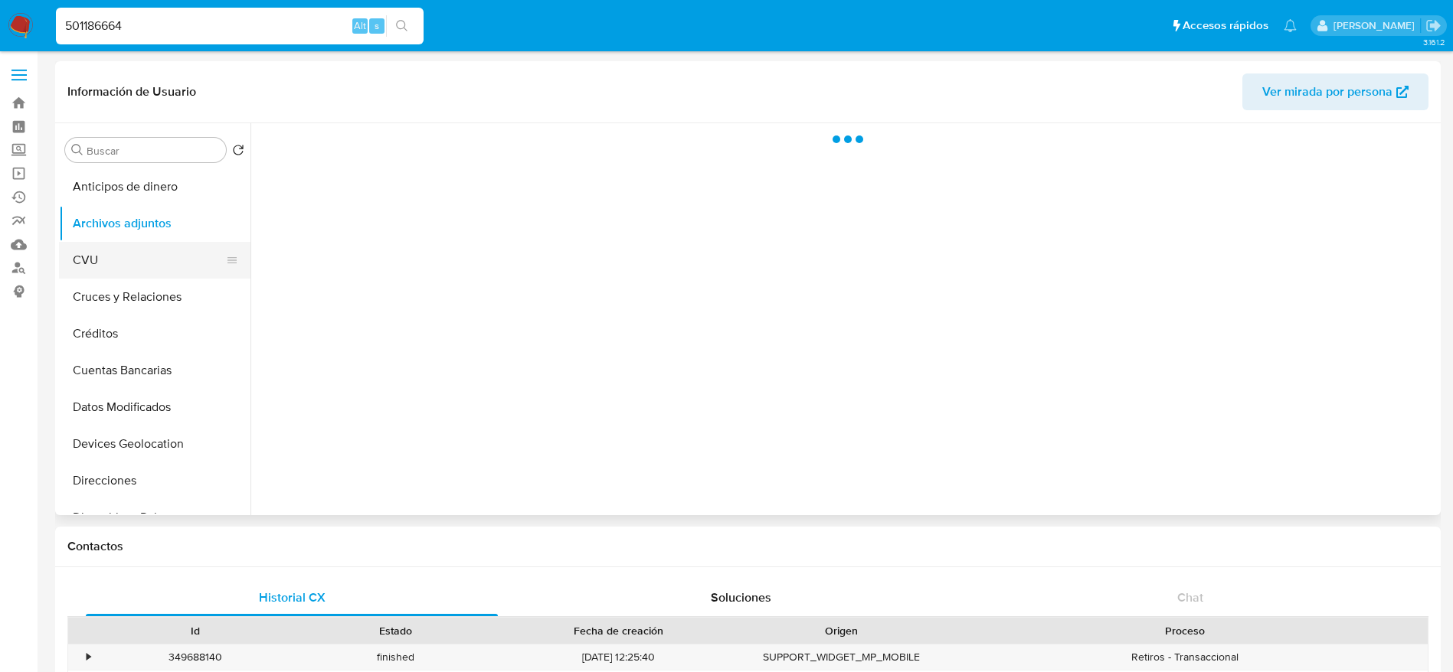
click at [129, 247] on button "CVU" at bounding box center [148, 260] width 179 height 37
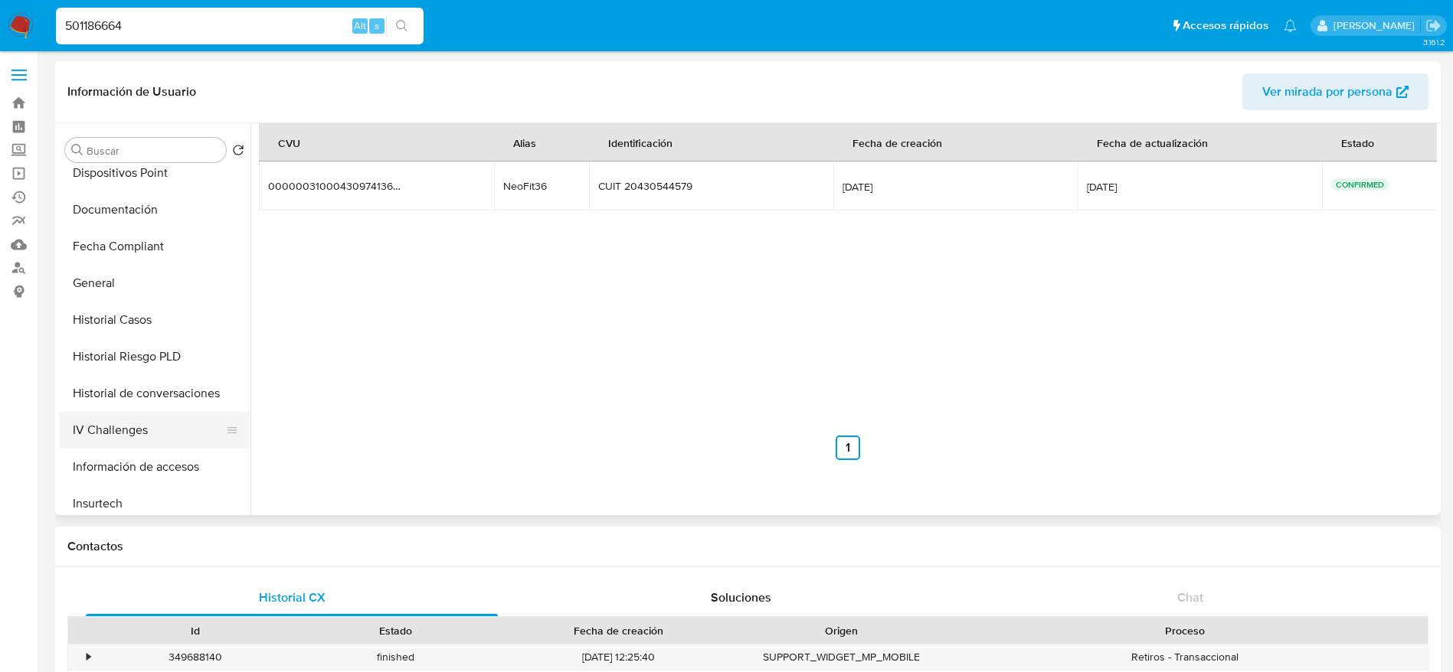
scroll to position [574, 0]
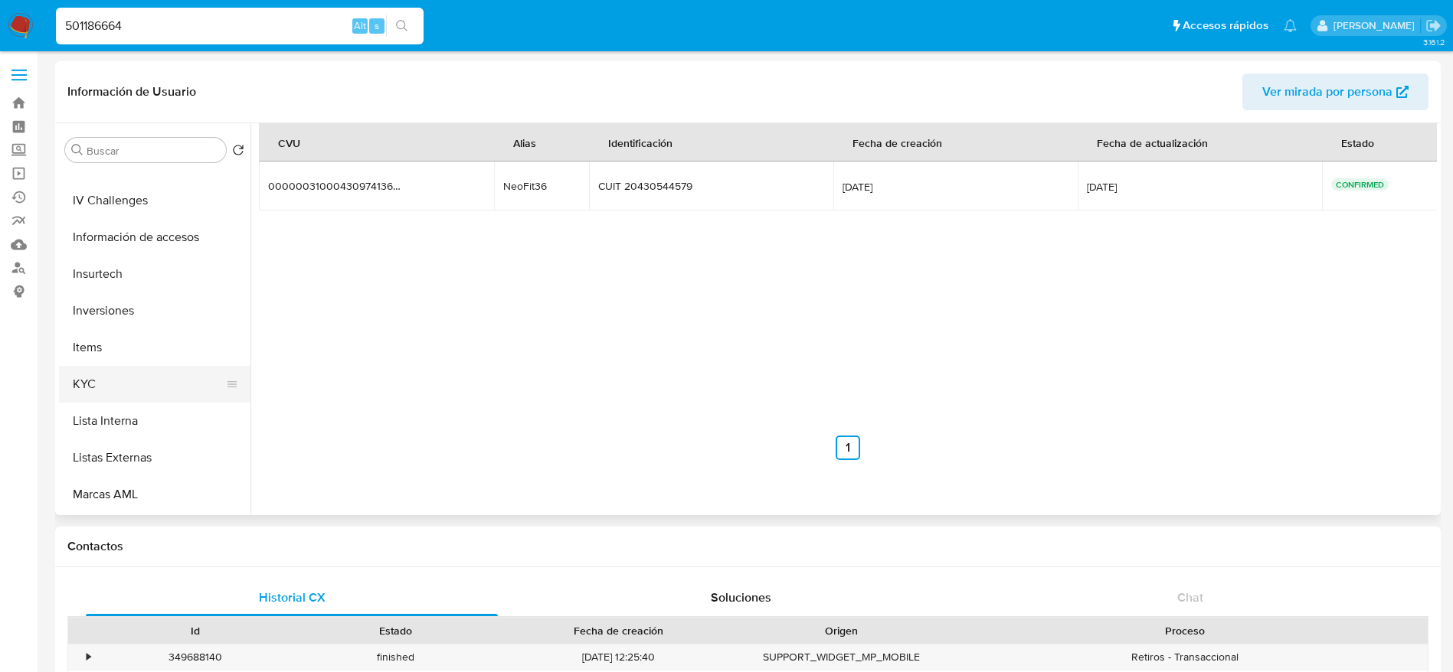
click at [98, 390] on button "KYC" at bounding box center [148, 384] width 179 height 37
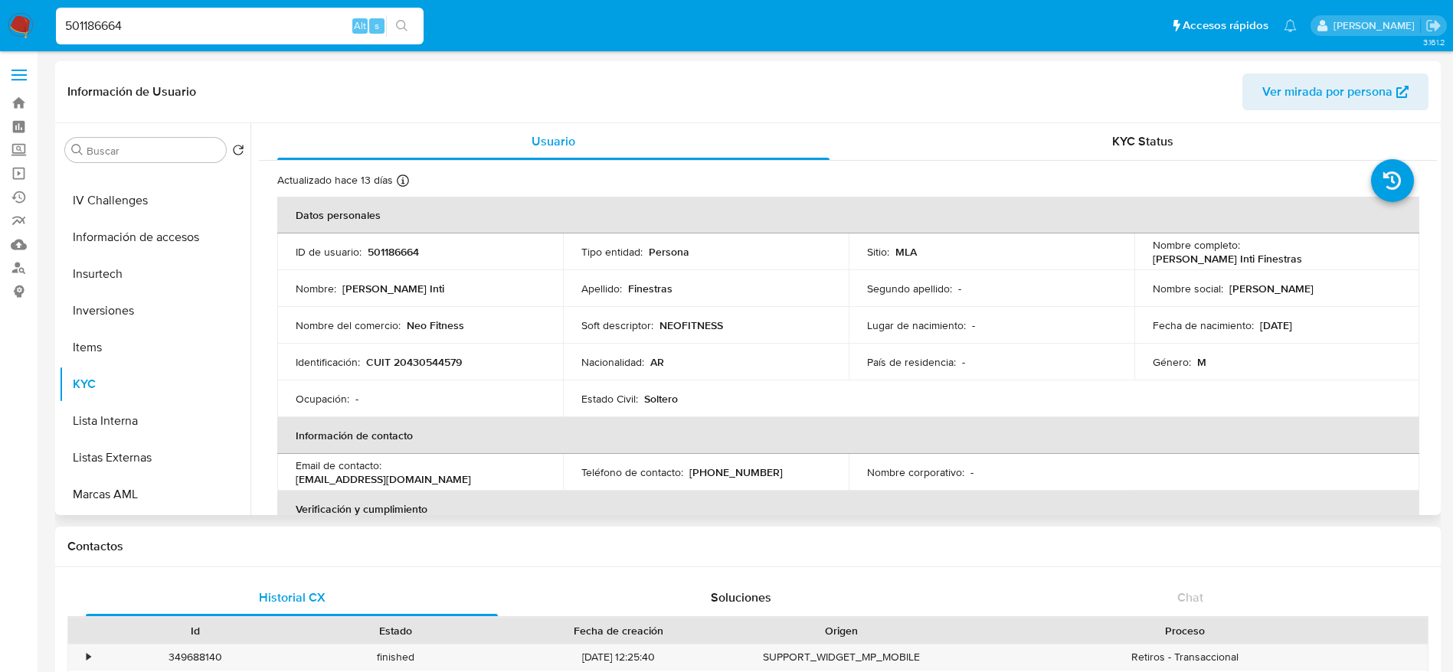
click at [414, 363] on p "CUIT 20430544579" at bounding box center [414, 362] width 96 height 14
copy p "20430544579"
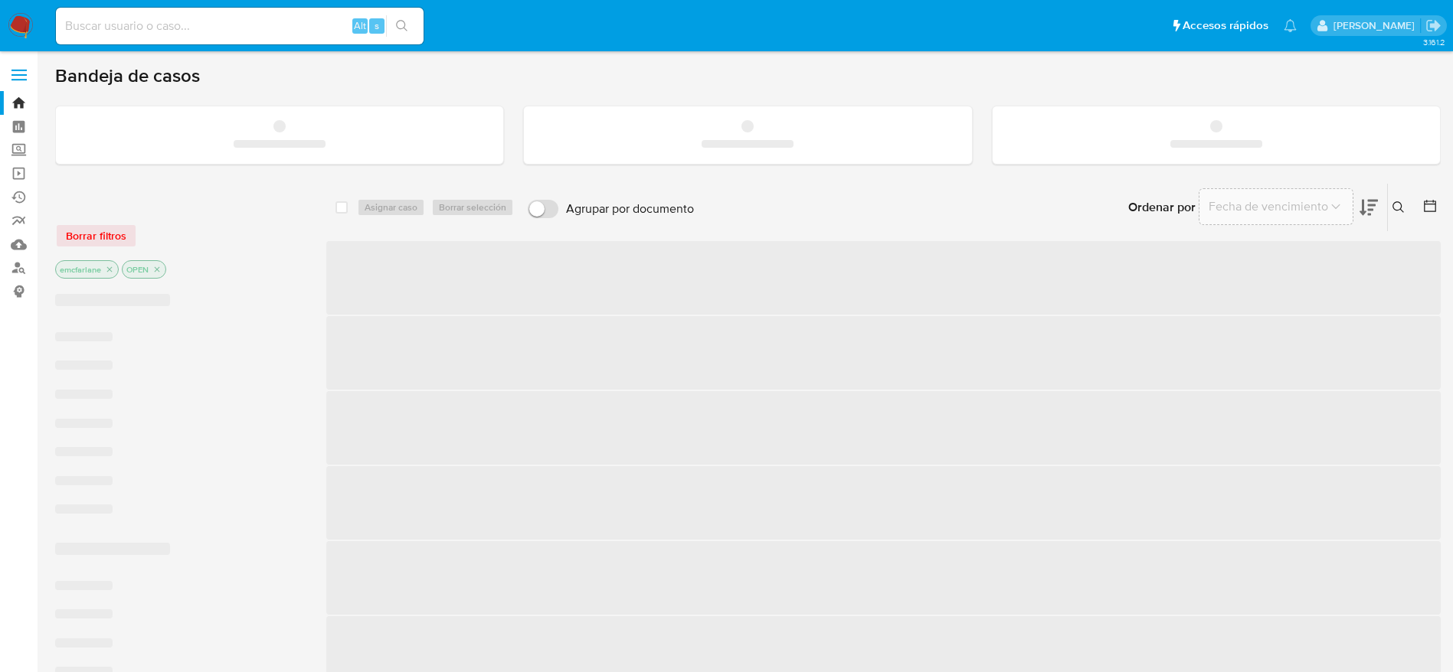
click at [88, 28] on input at bounding box center [240, 26] width 368 height 20
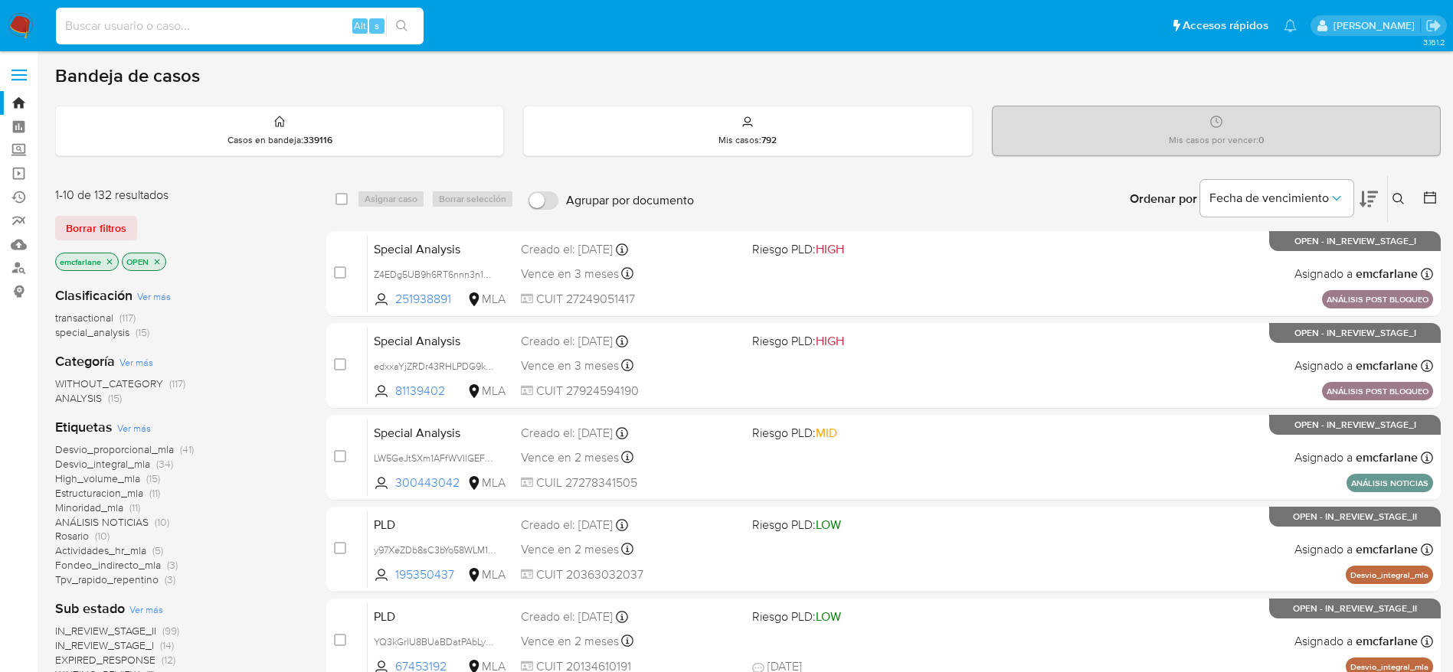
paste input "501186664"
type input "501186664"
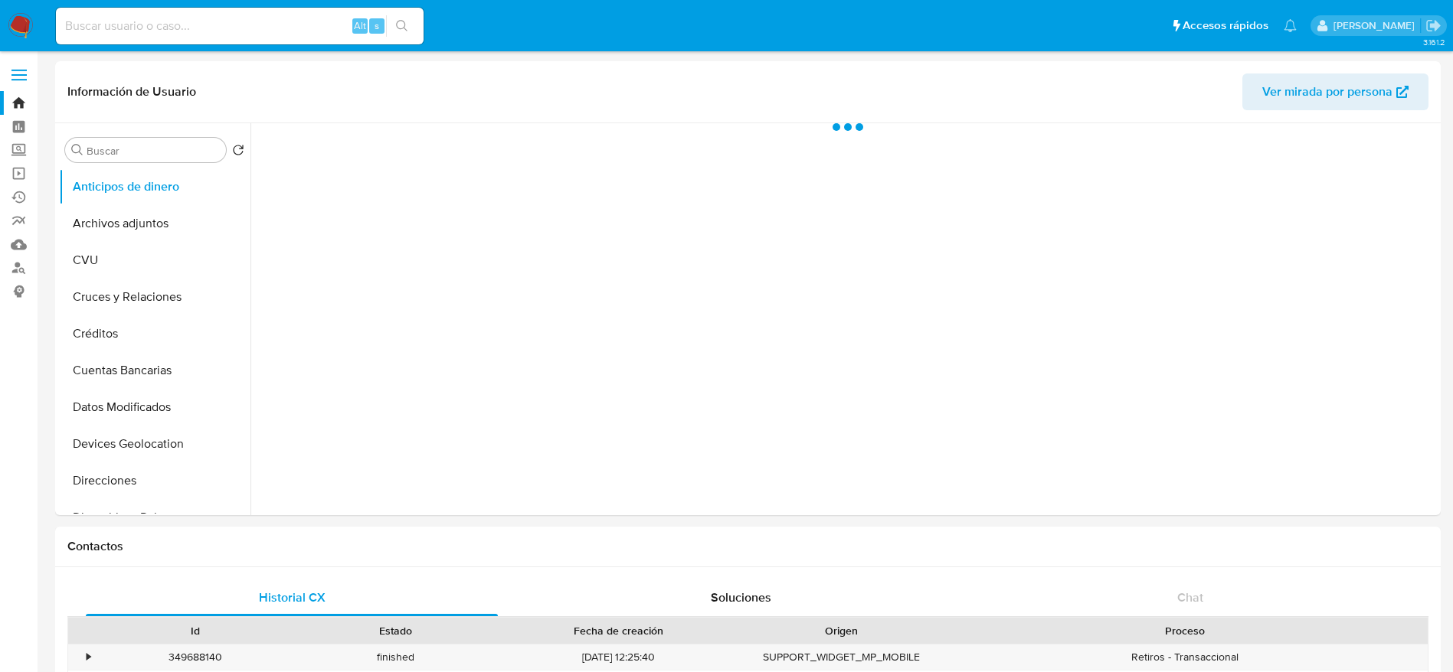
select select "10"
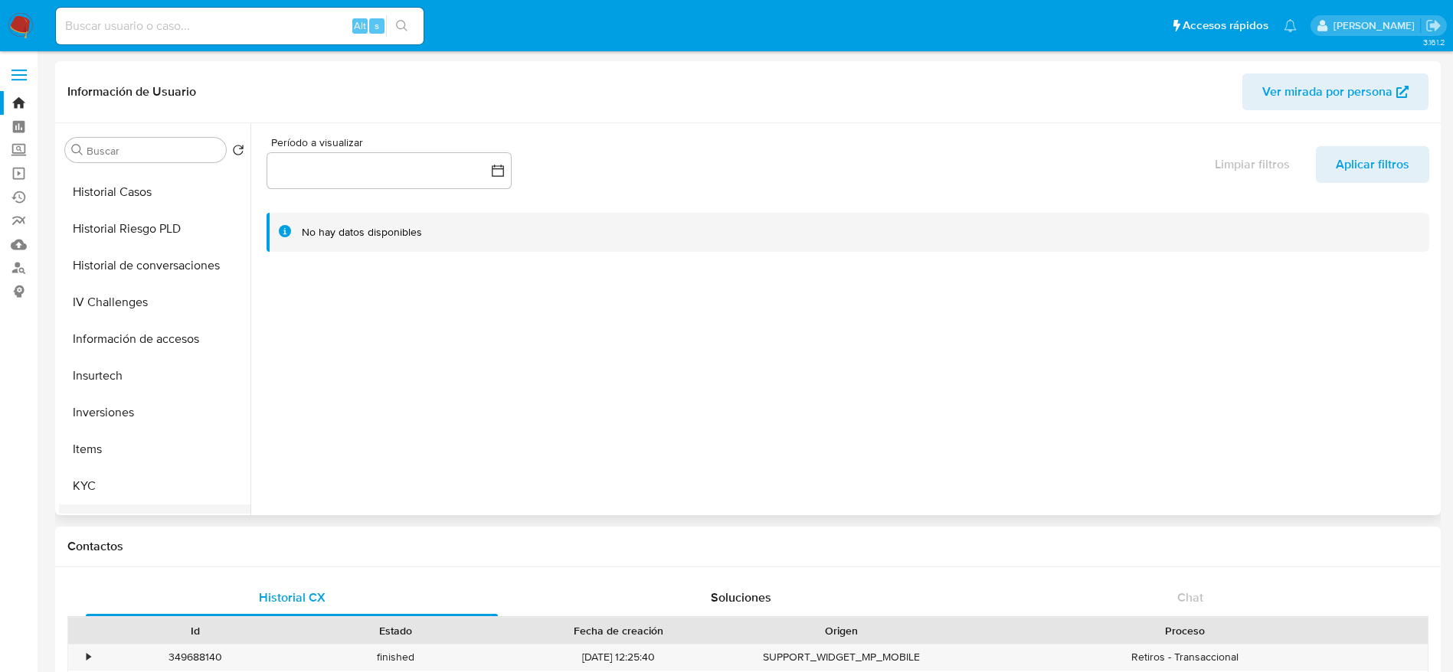
scroll to position [574, 0]
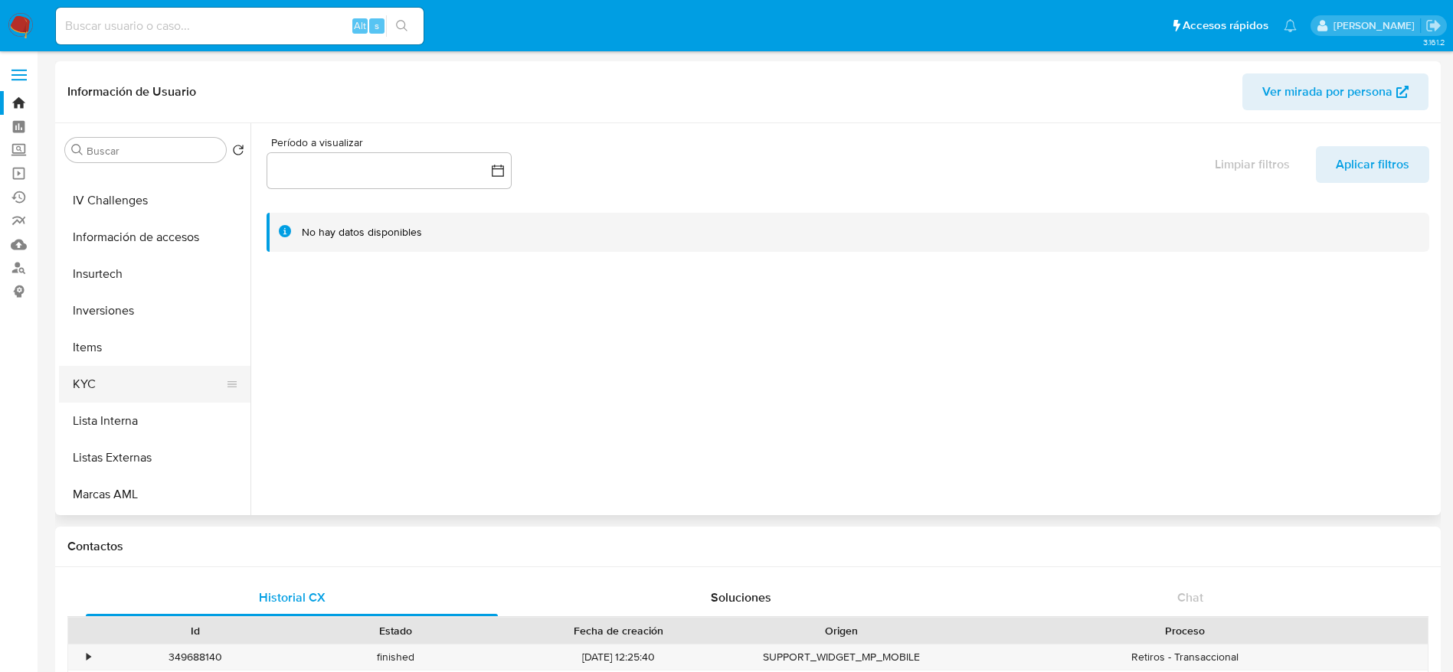
click at [124, 387] on button "KYC" at bounding box center [148, 384] width 179 height 37
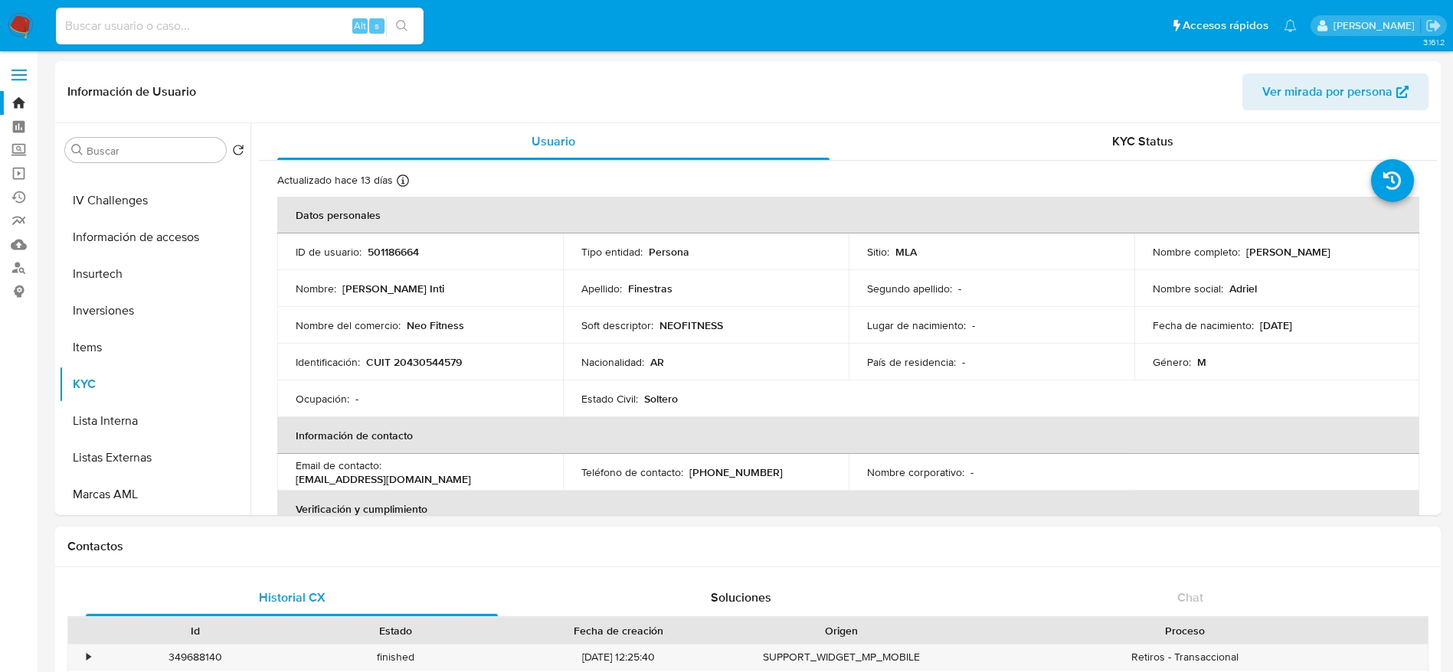
click at [196, 28] on input at bounding box center [240, 26] width 368 height 20
paste input "1196992050"
type input "1196992050"
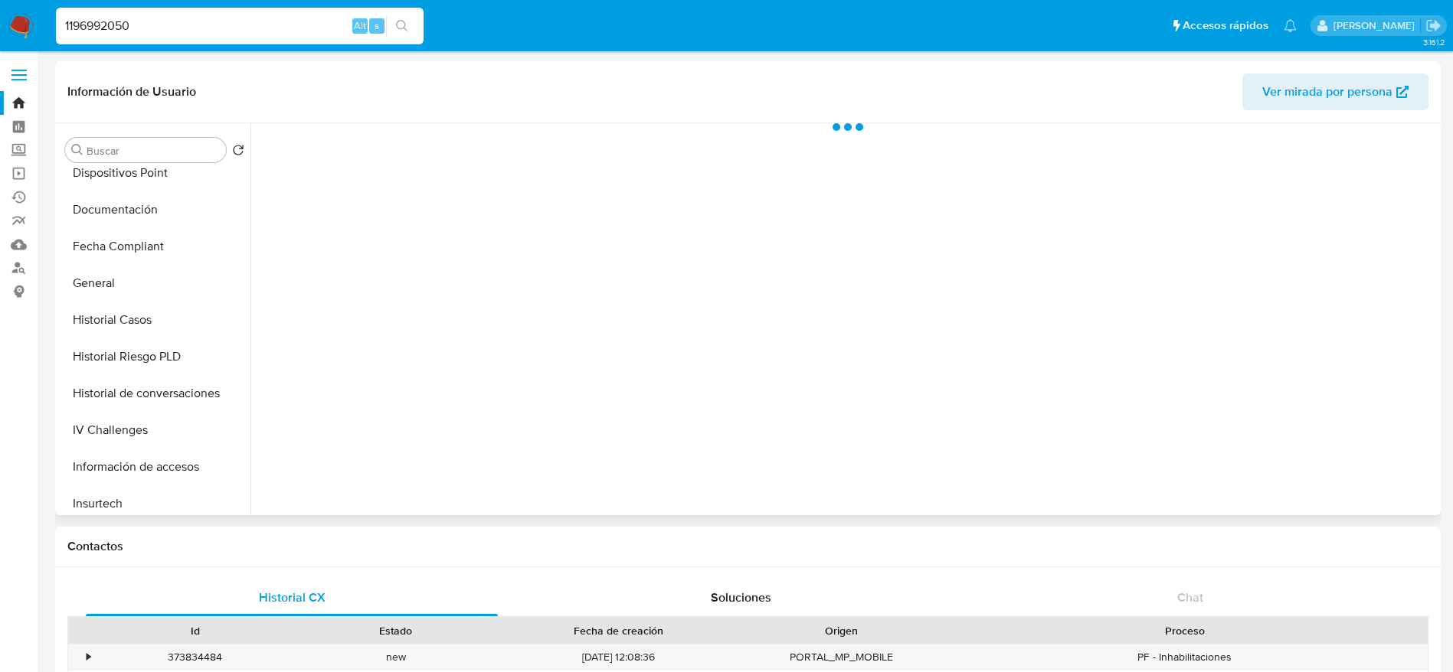
select select "10"
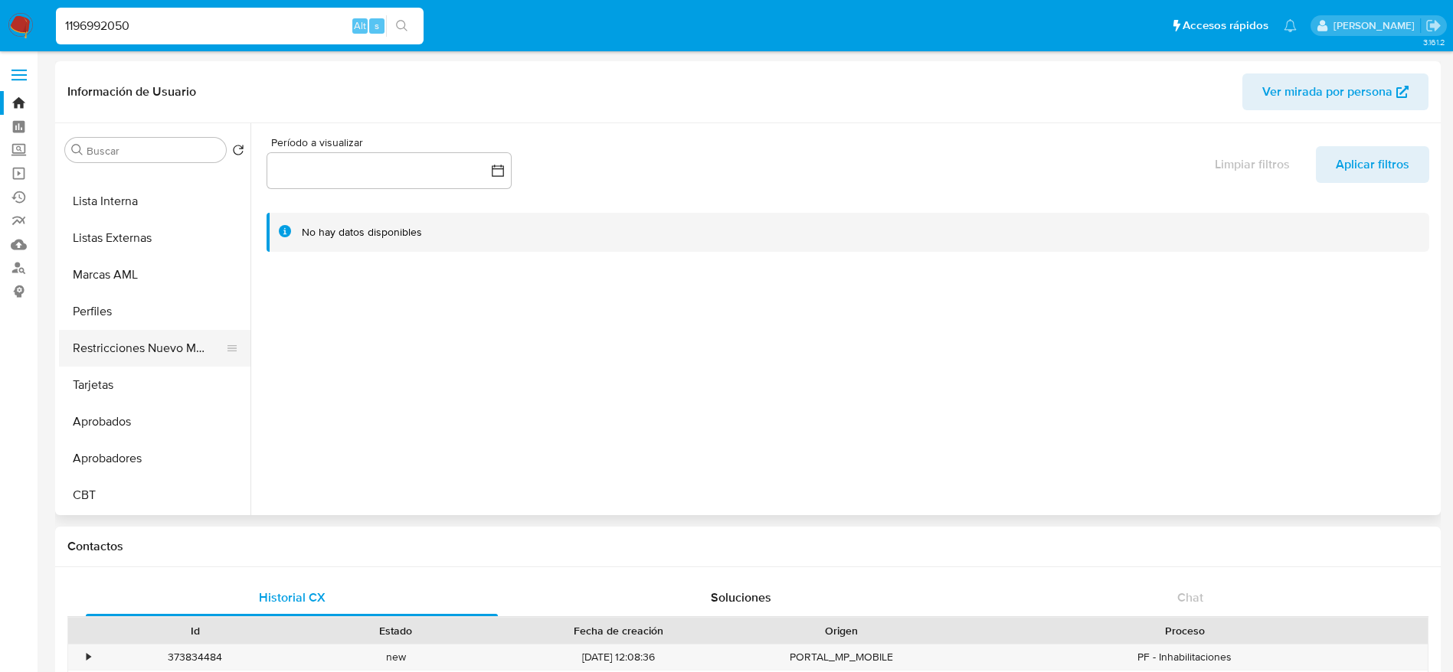
click at [163, 350] on button "Restricciones Nuevo Mundo" at bounding box center [148, 348] width 179 height 37
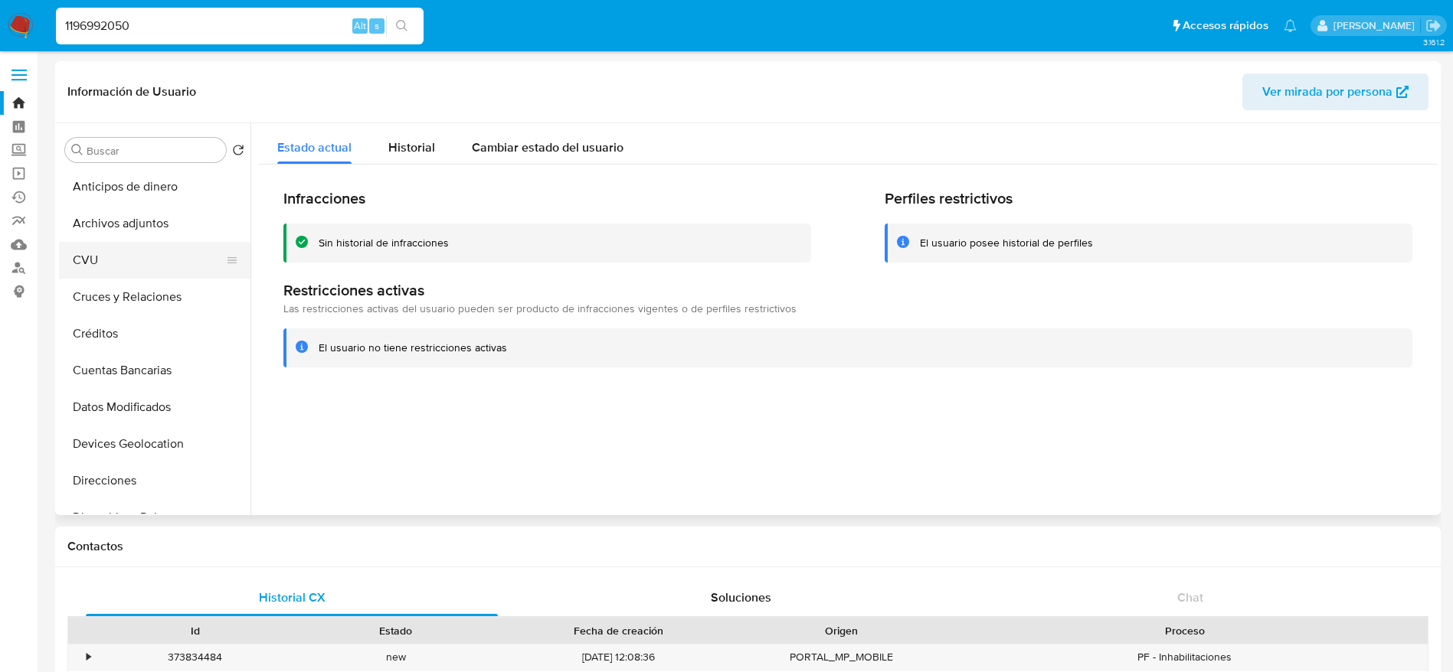
click at [144, 263] on button "CVU" at bounding box center [148, 260] width 179 height 37
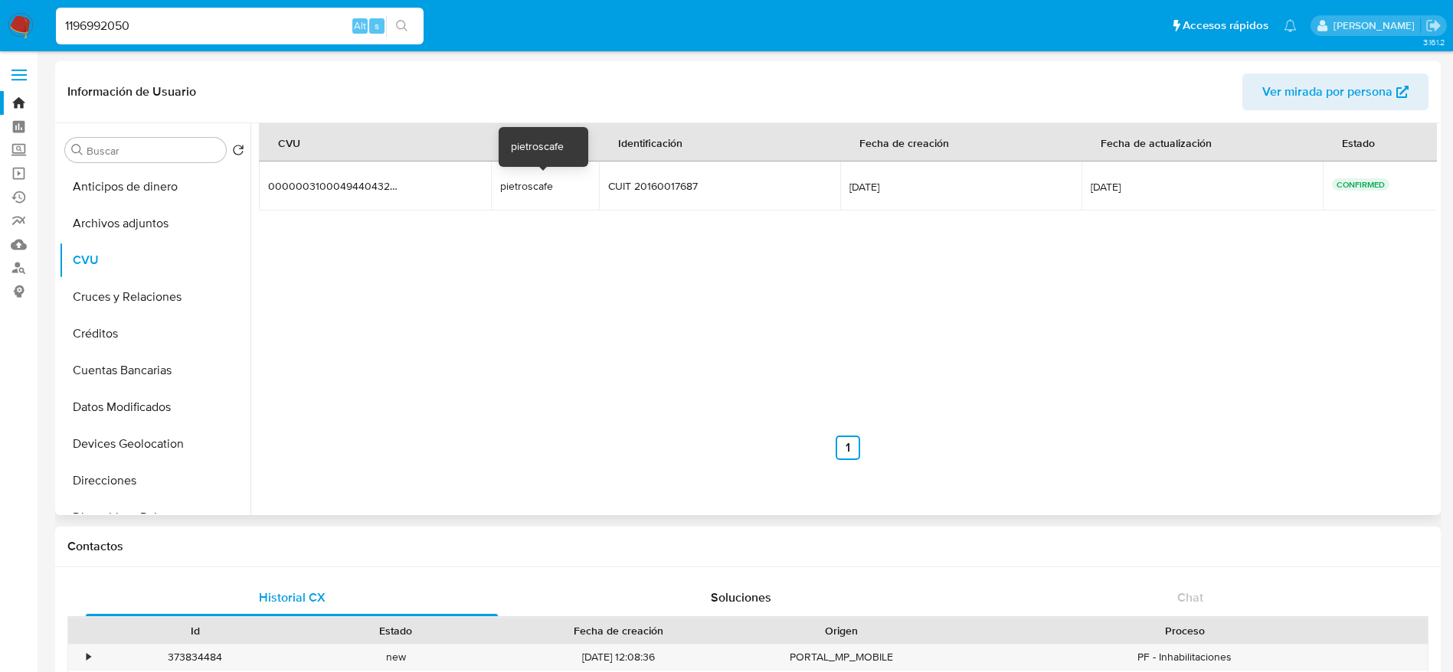
click at [513, 186] on div "pietroscafe" at bounding box center [545, 186] width 90 height 14
click at [601, 335] on div "CVU Alias Identificación Fecha de creación Fecha de actualización Estado 000000…" at bounding box center [848, 291] width 1178 height 337
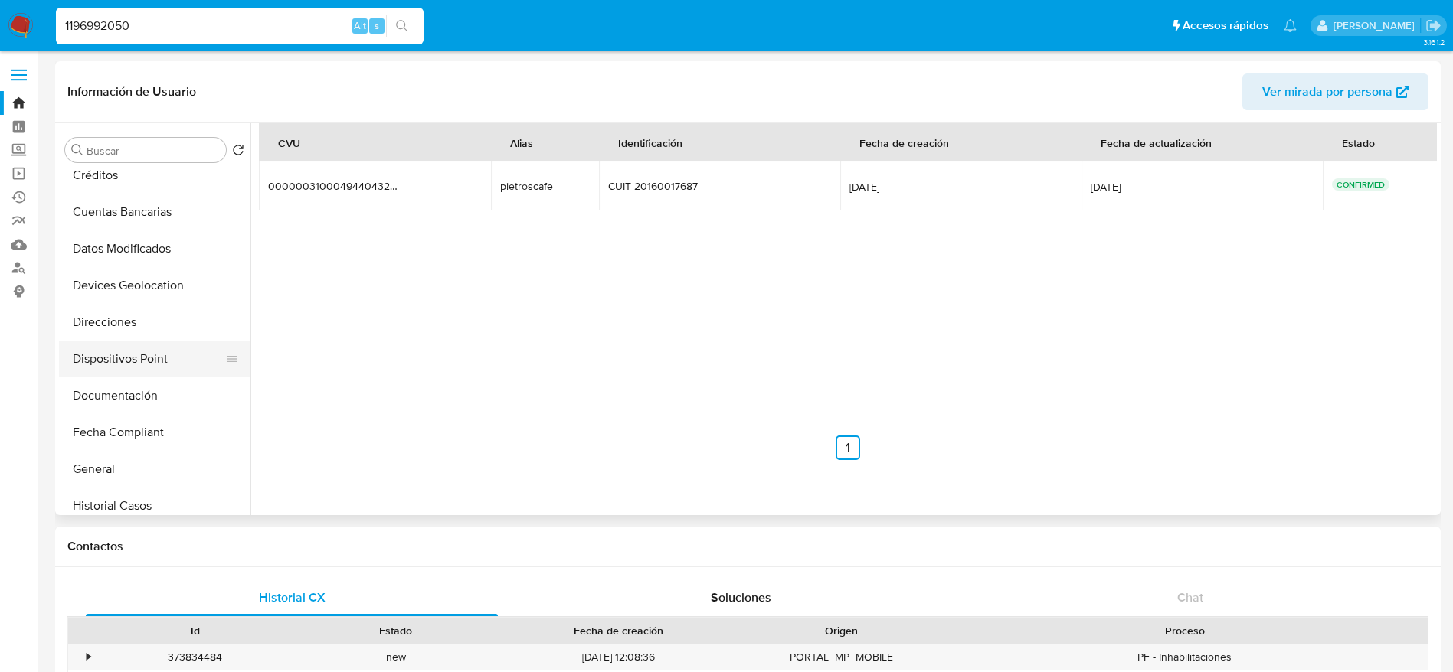
scroll to position [230, 0]
click at [123, 250] on button "Direcciones" at bounding box center [148, 251] width 179 height 37
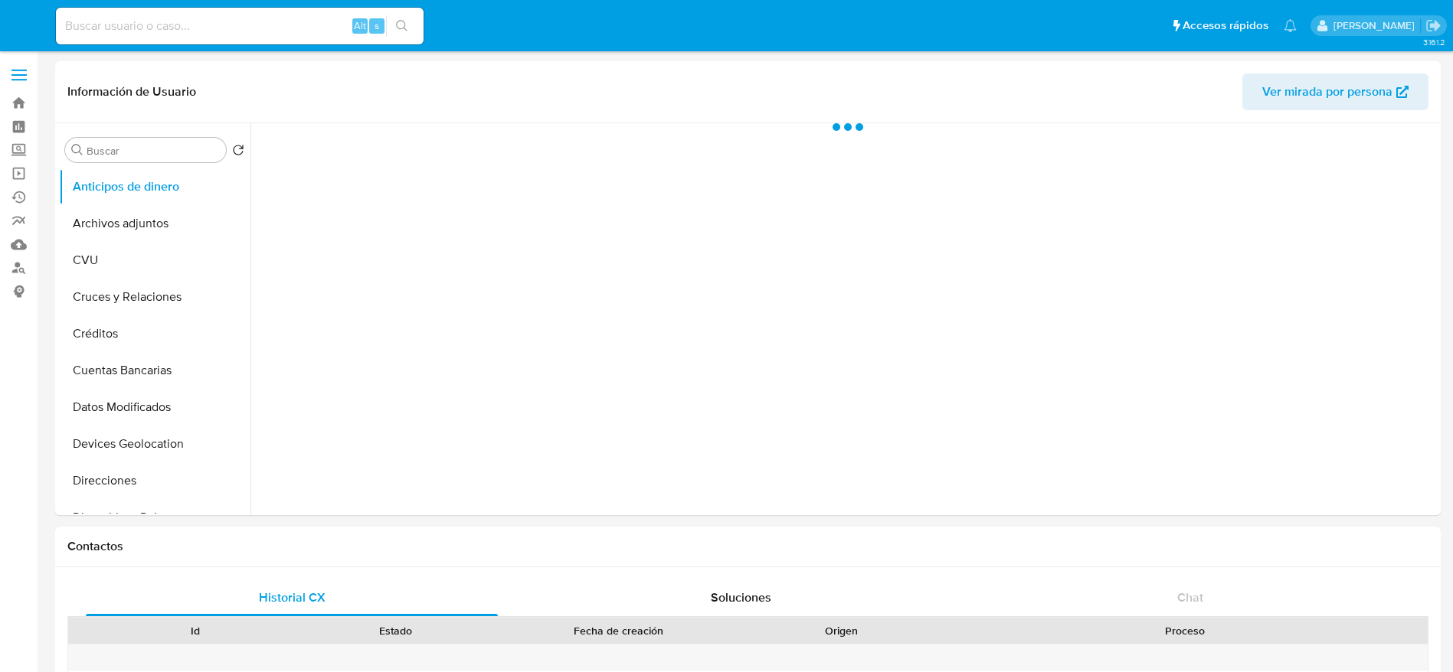
select select "10"
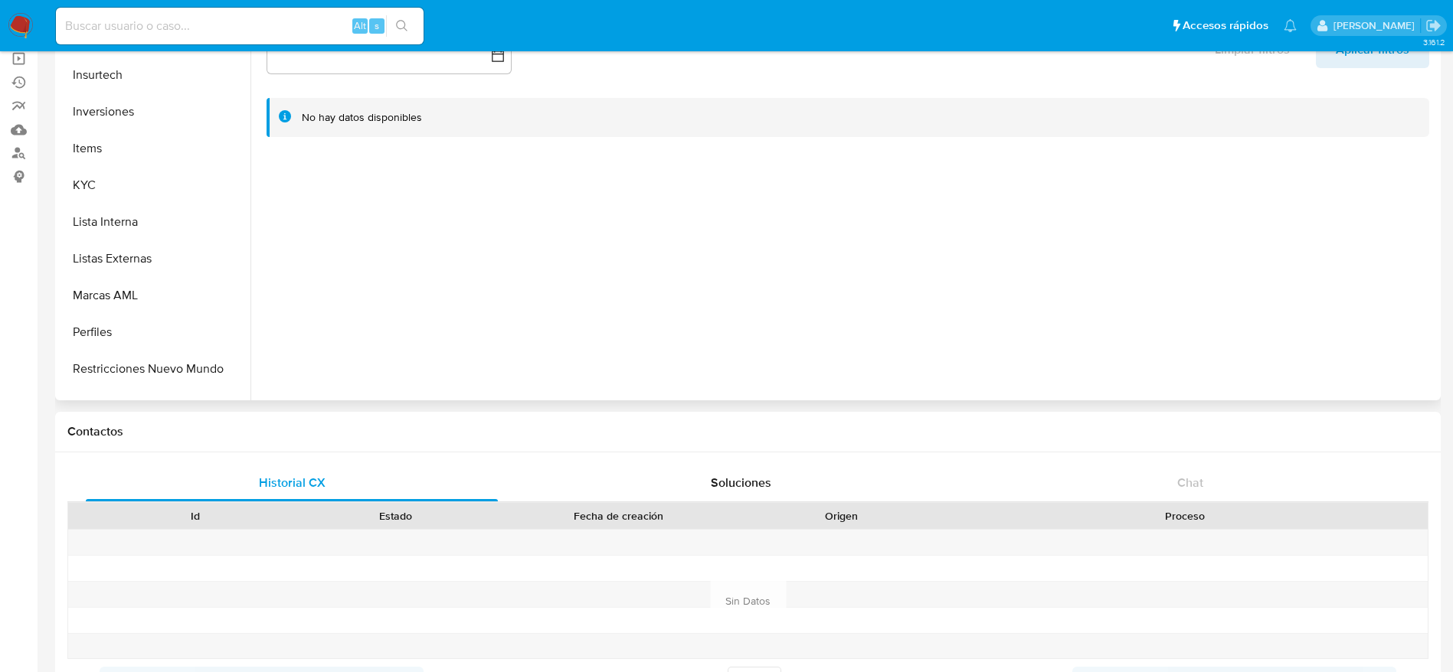
scroll to position [794, 0]
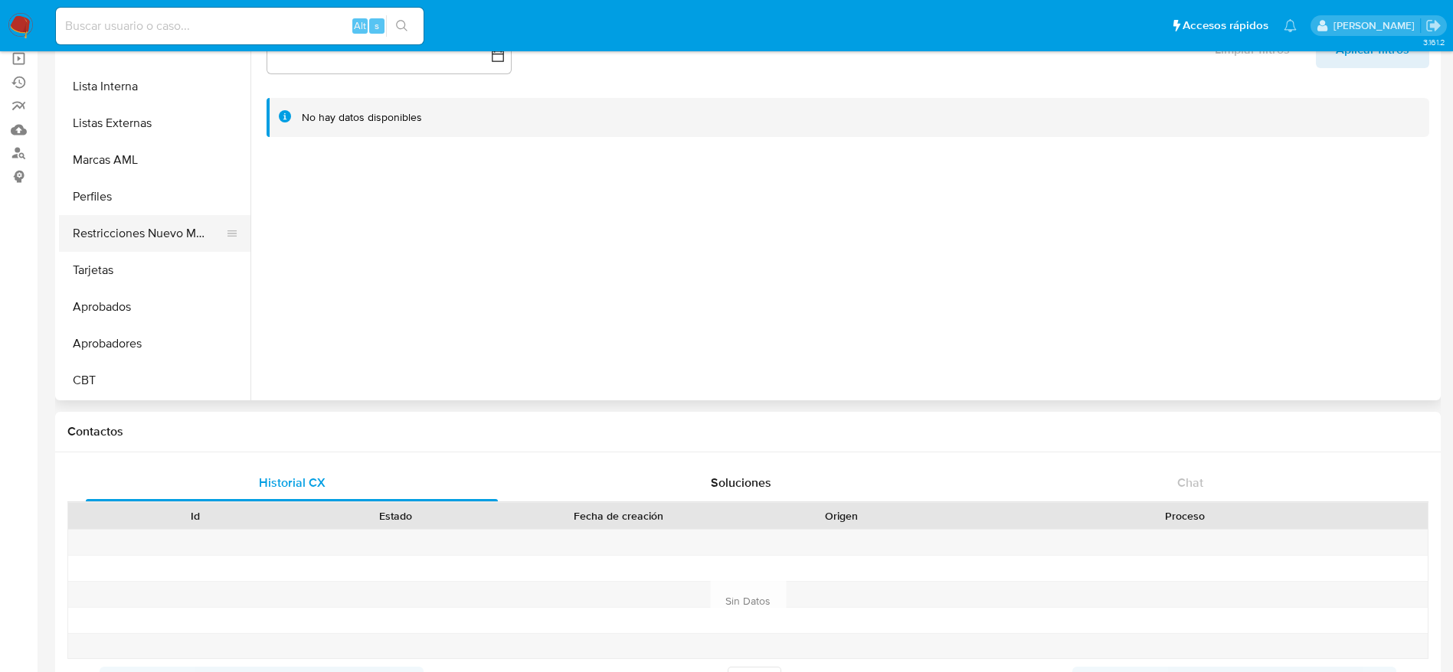
click at [164, 247] on button "Restricciones Nuevo Mundo" at bounding box center [148, 233] width 179 height 37
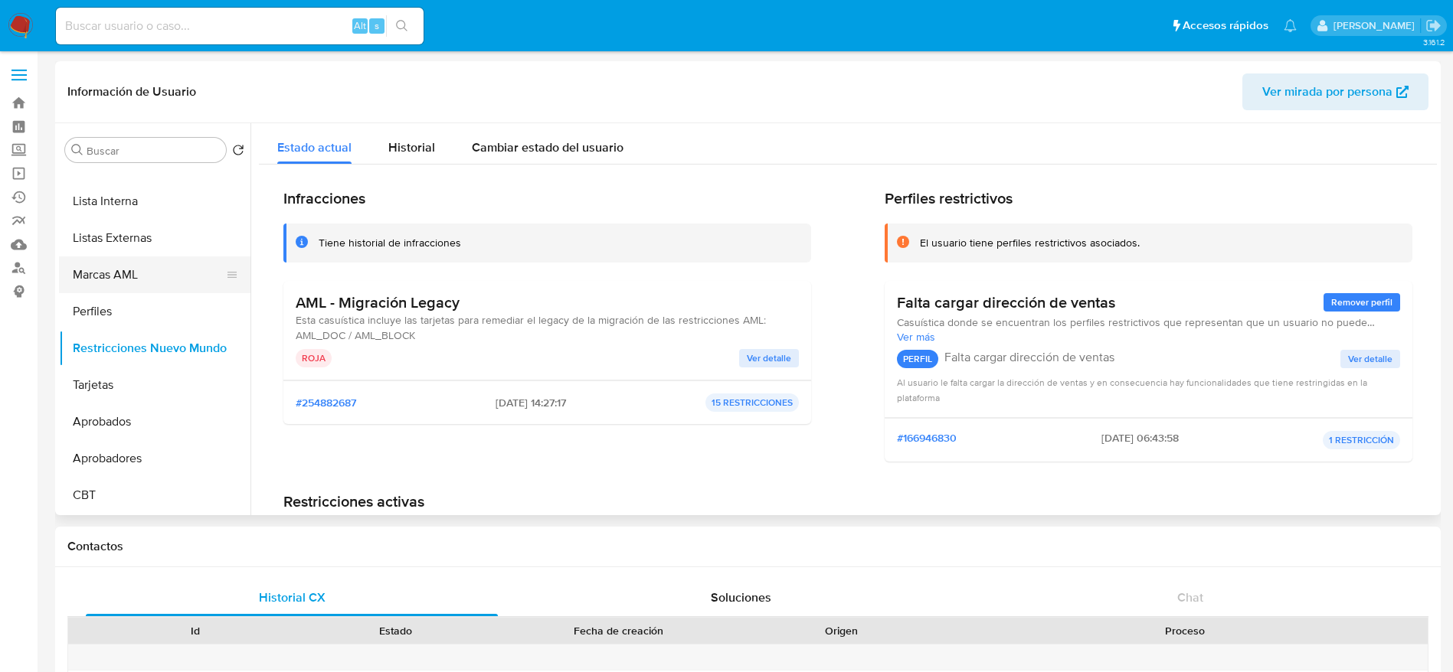
scroll to position [0, 0]
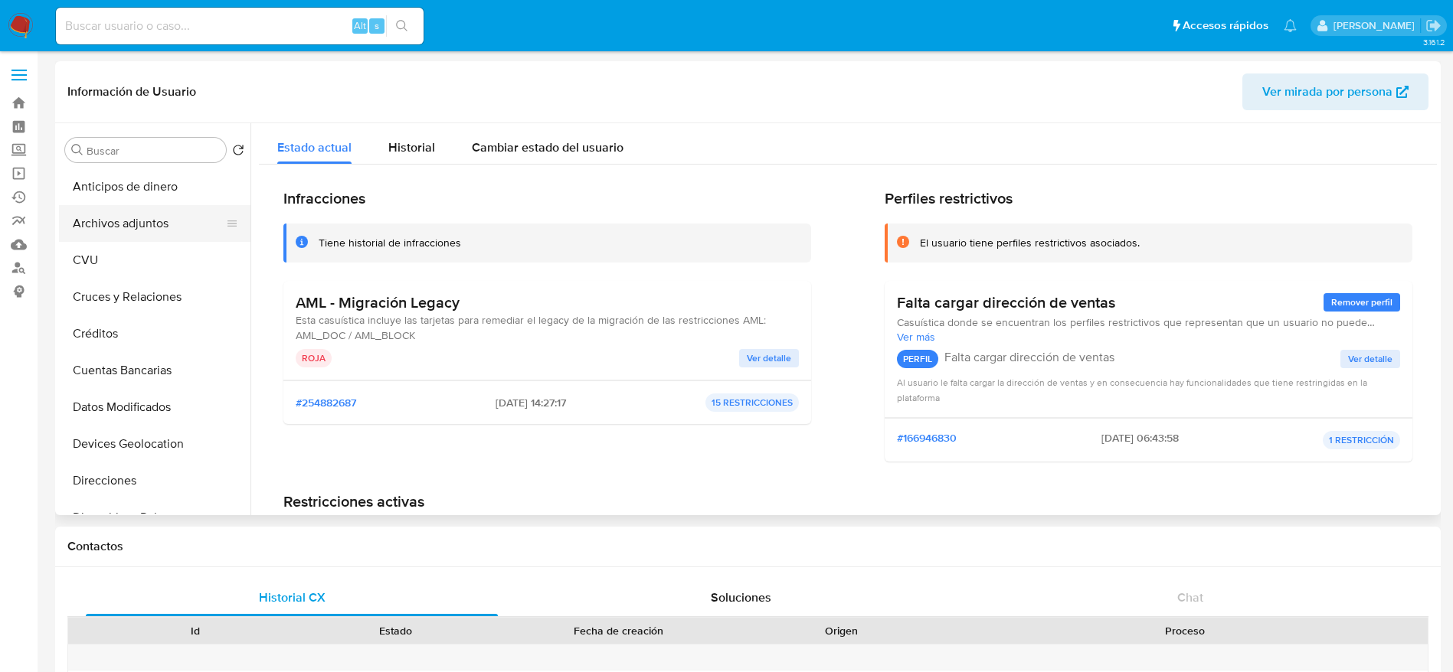
click at [136, 209] on button "Archivos adjuntos" at bounding box center [148, 223] width 179 height 37
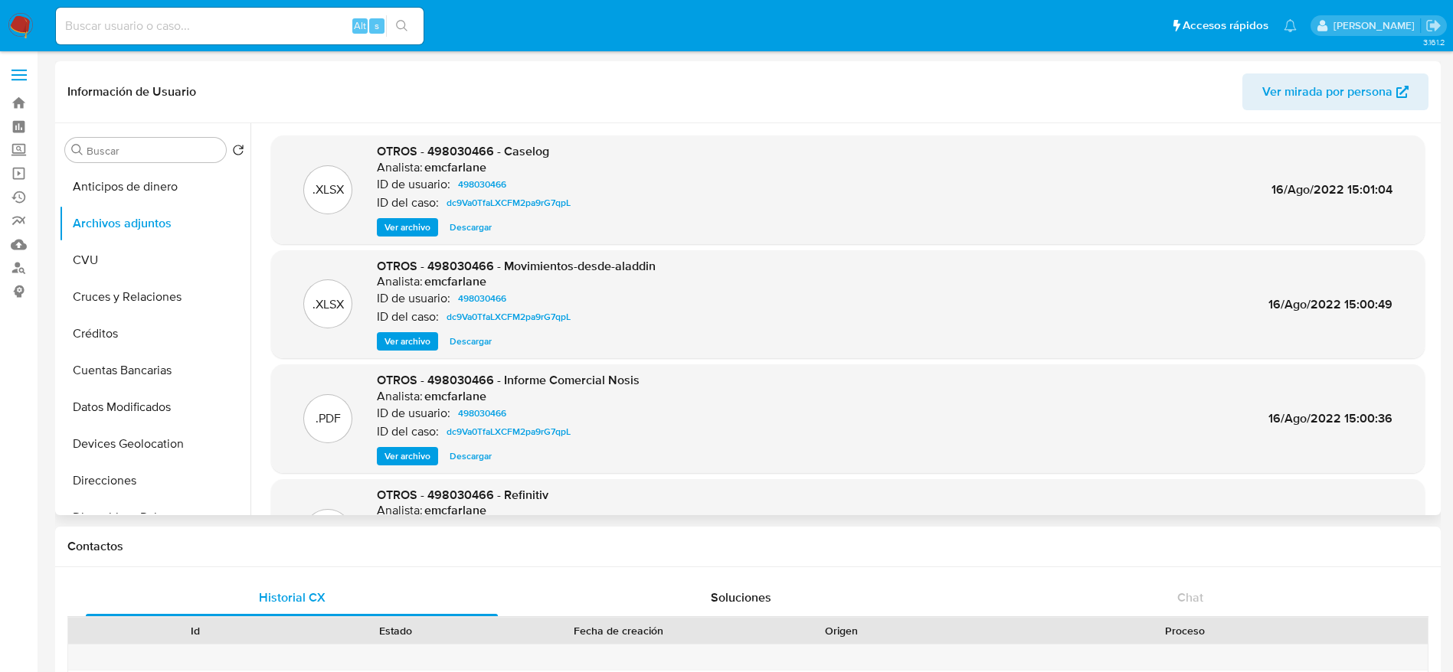
click at [459, 234] on span "Descargar" at bounding box center [470, 227] width 42 height 15
drag, startPoint x: 7, startPoint y: 21, endPoint x: 24, endPoint y: 12, distance: 19.2
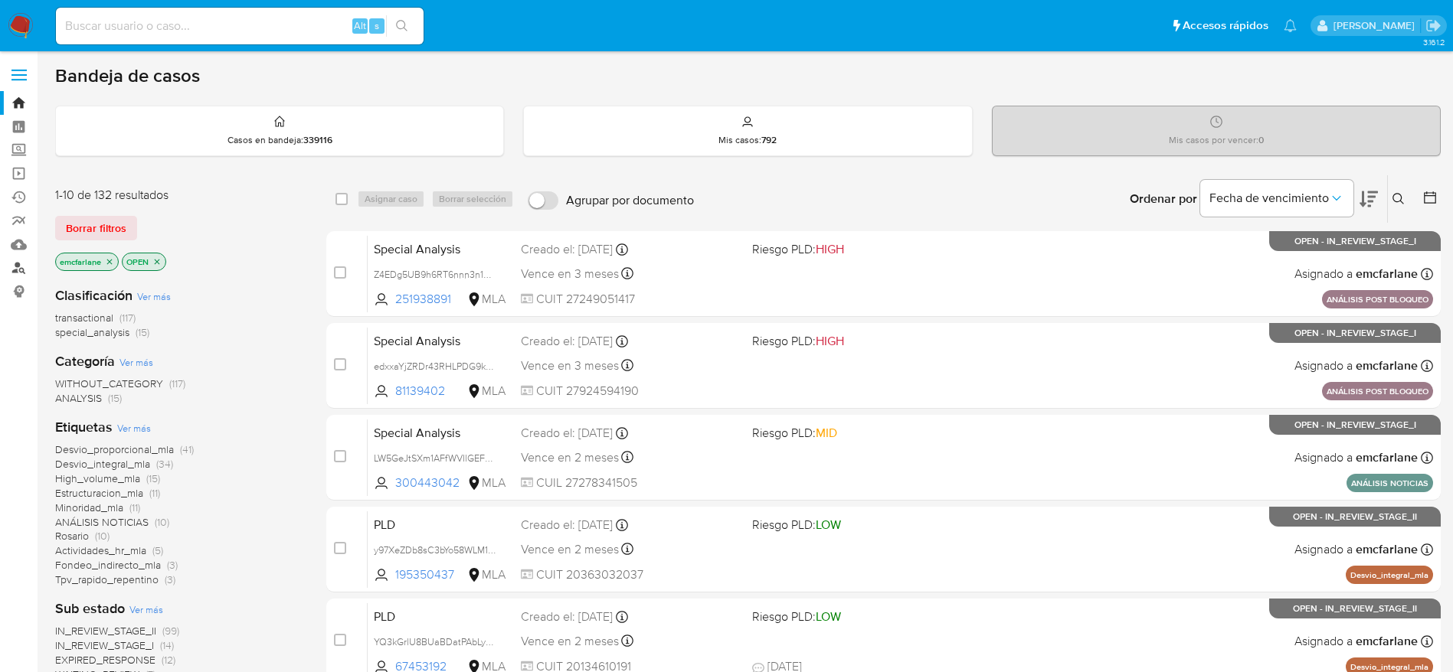
click at [23, 275] on link "Buscador de personas" at bounding box center [91, 269] width 182 height 24
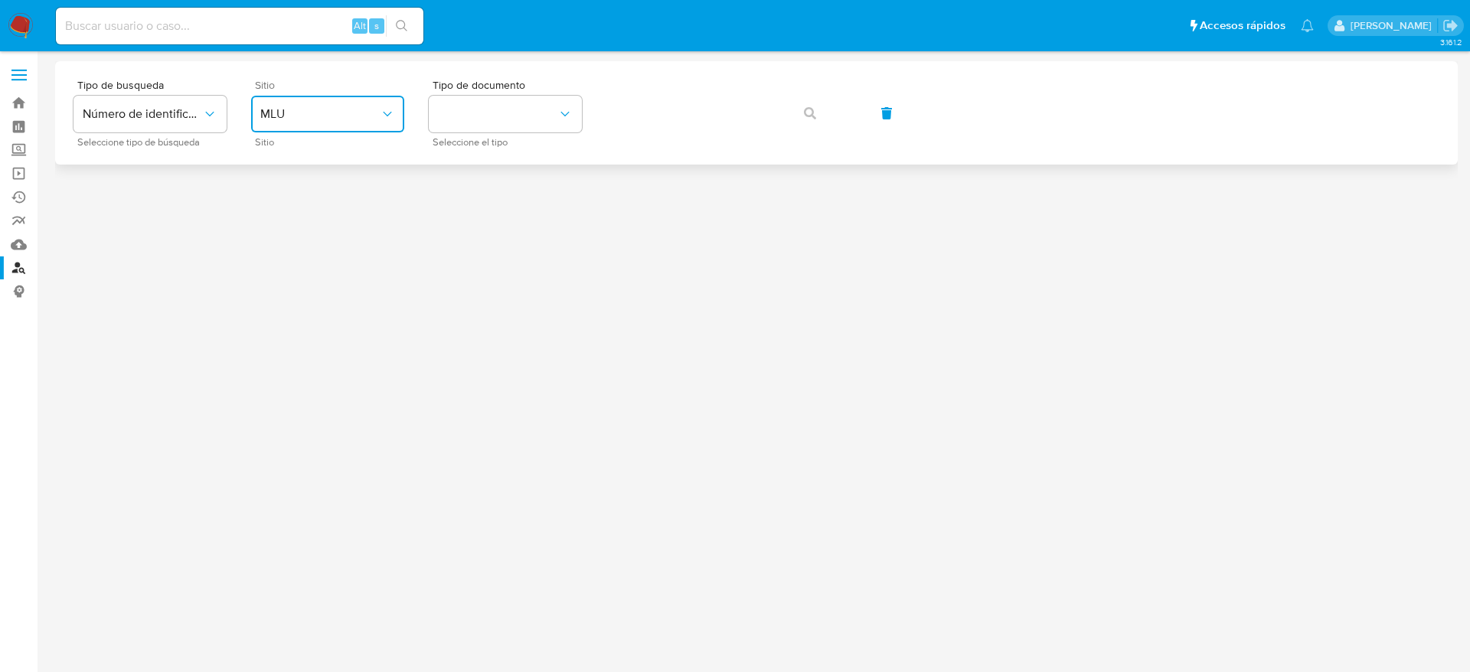
click at [327, 107] on span "MLU" at bounding box center [319, 113] width 119 height 15
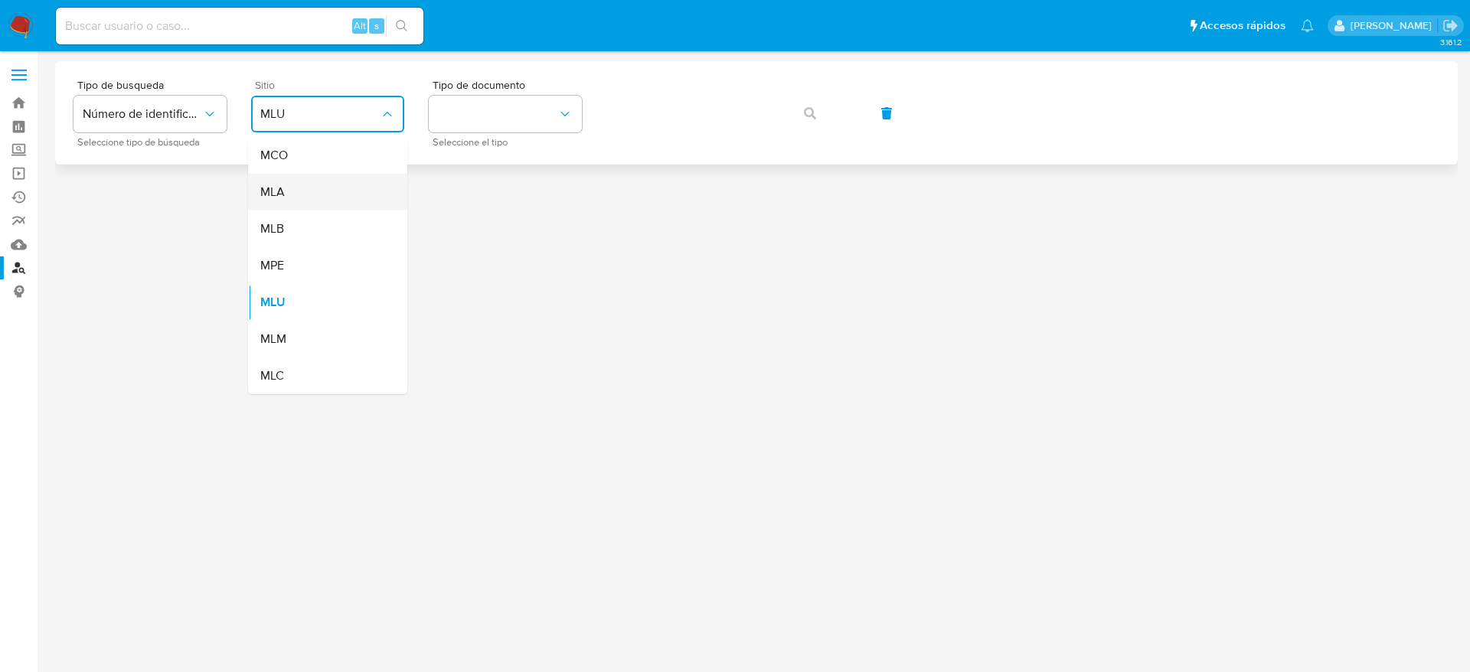
click at [325, 179] on div "MLA" at bounding box center [323, 192] width 126 height 37
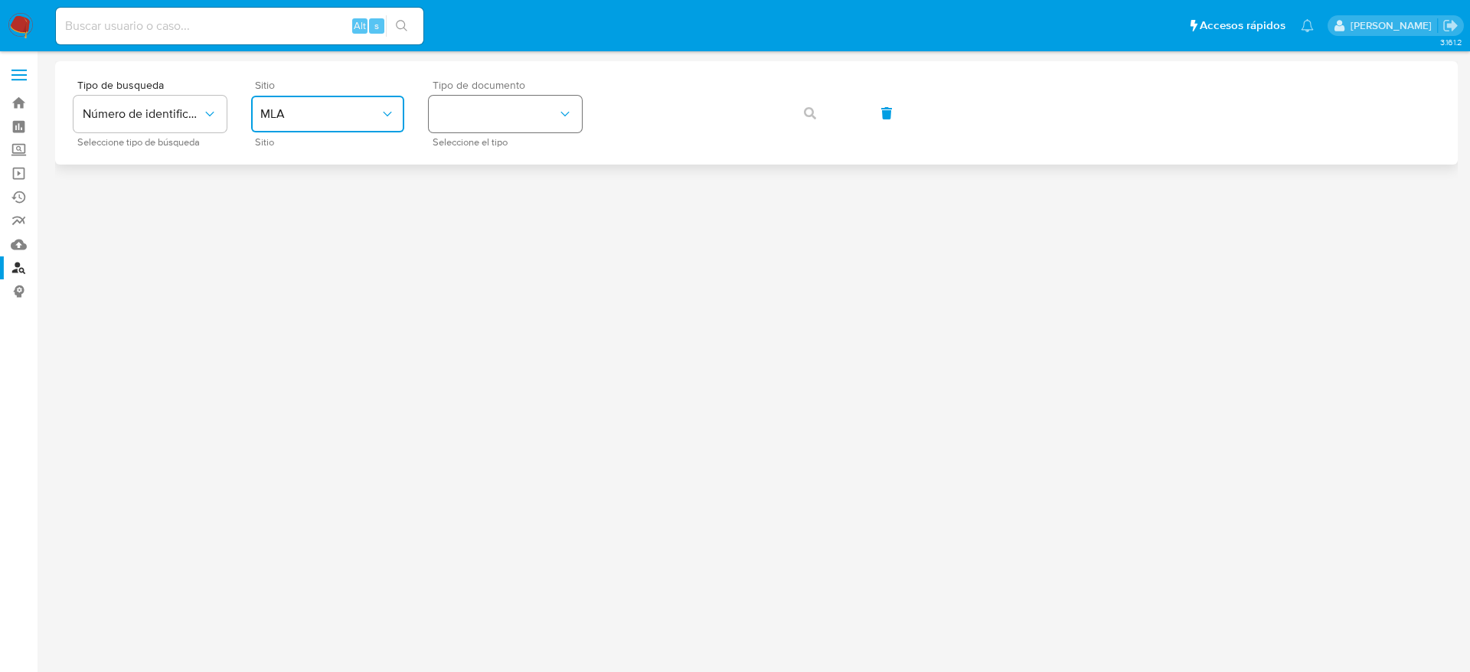
click at [498, 110] on button "identificationType" at bounding box center [505, 114] width 153 height 37
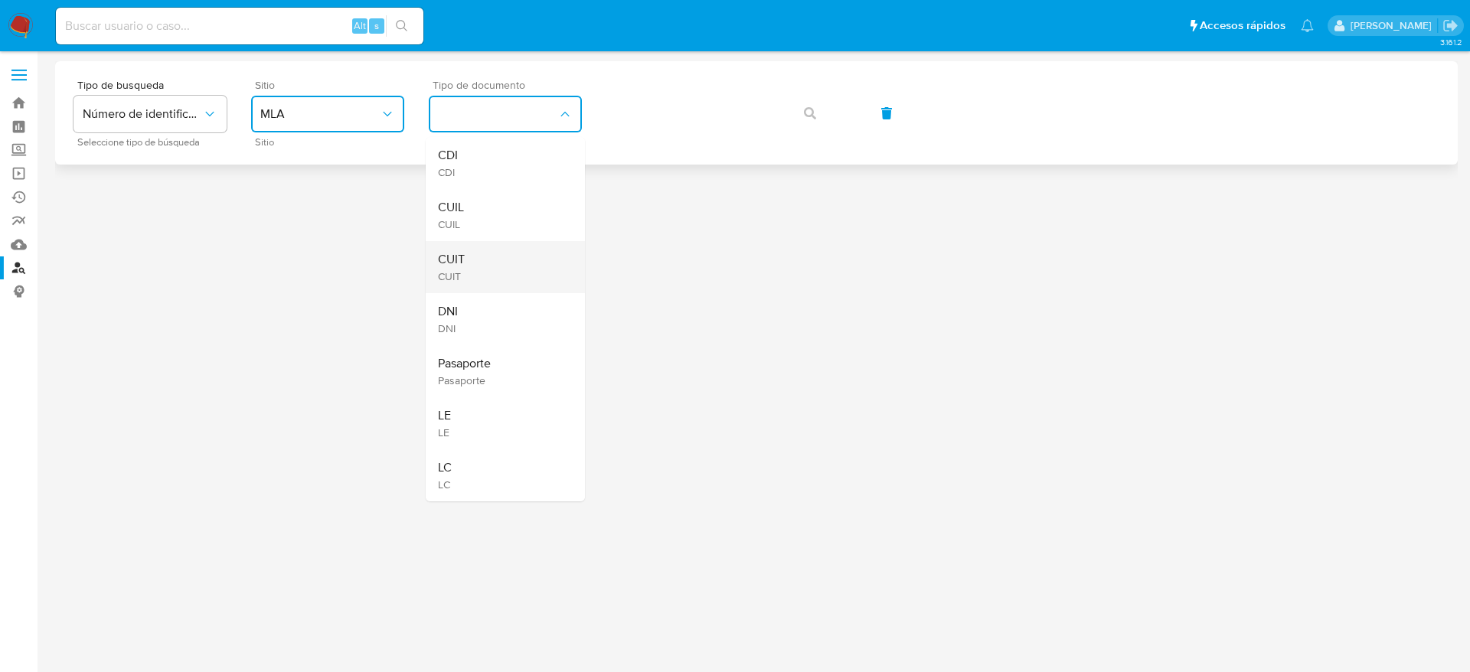
click at [469, 250] on div "CUIT CUIT" at bounding box center [501, 267] width 126 height 52
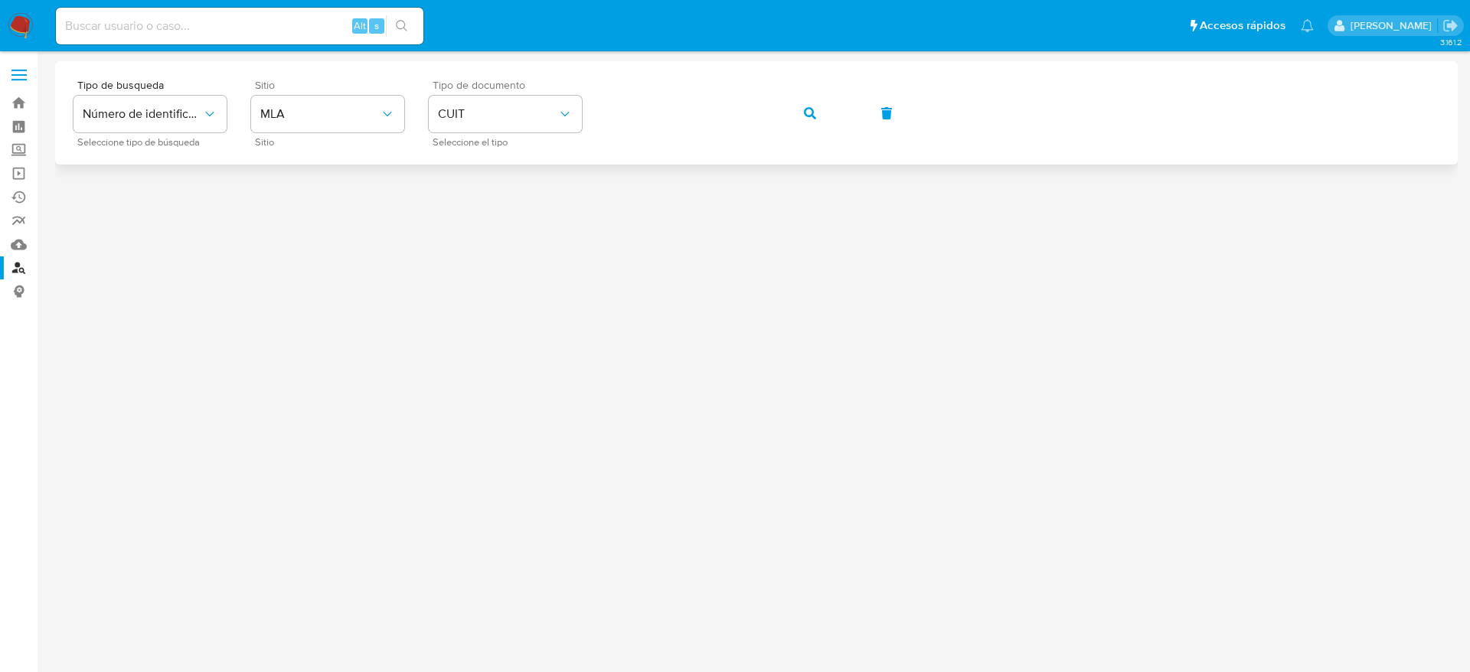
click at [800, 103] on button "button" at bounding box center [810, 113] width 52 height 37
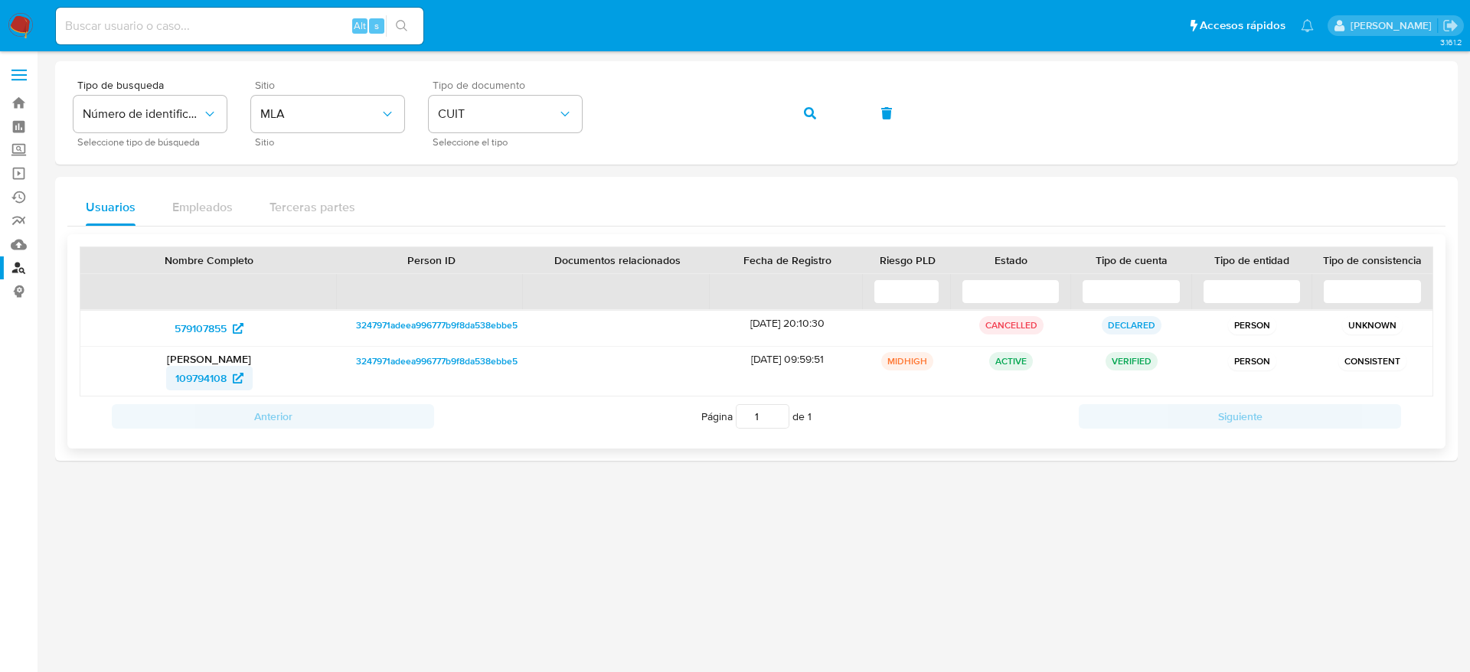
click at [214, 376] on span "109794108" at bounding box center [200, 378] width 51 height 25
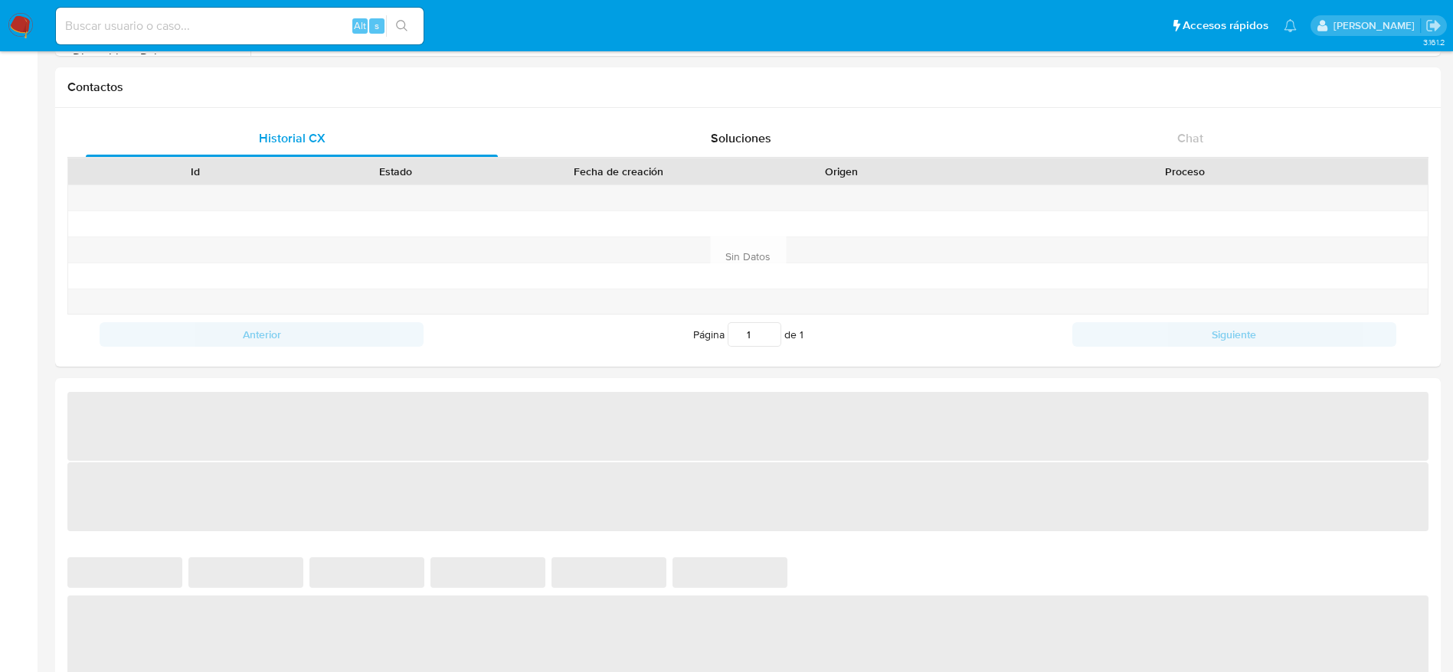
select select "10"
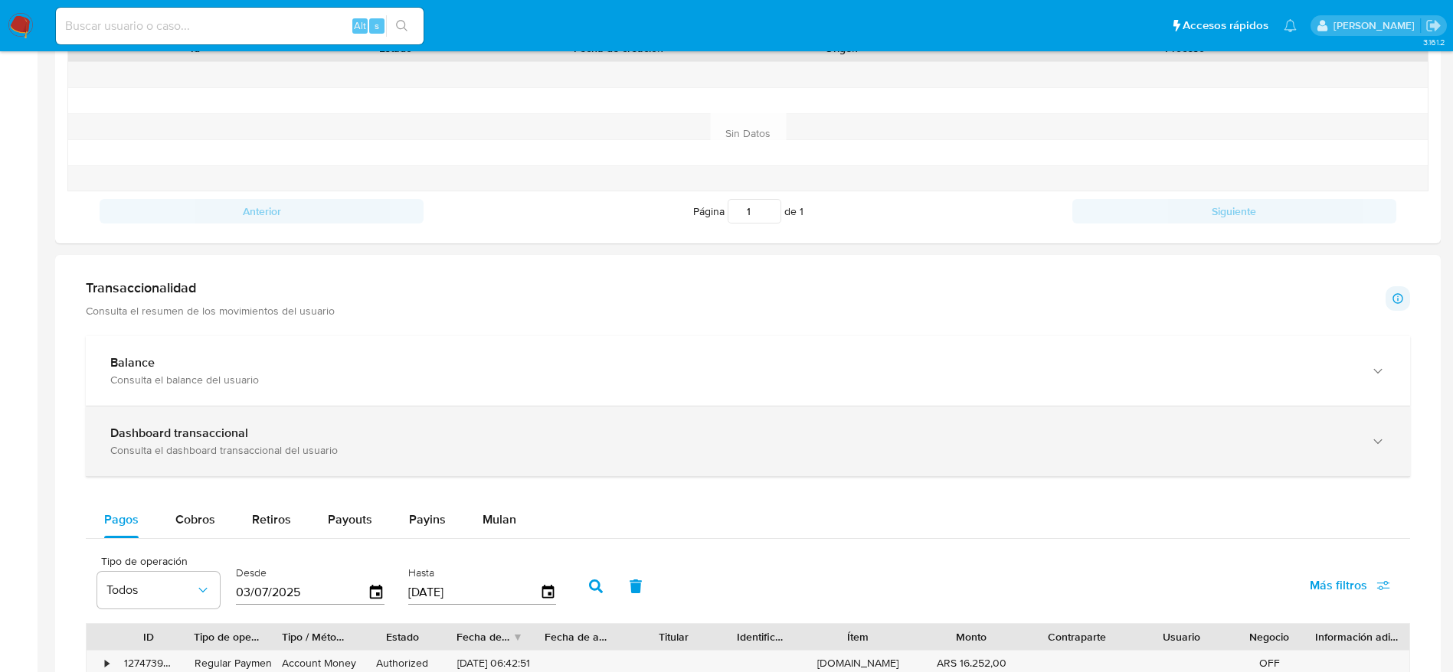
scroll to position [804, 0]
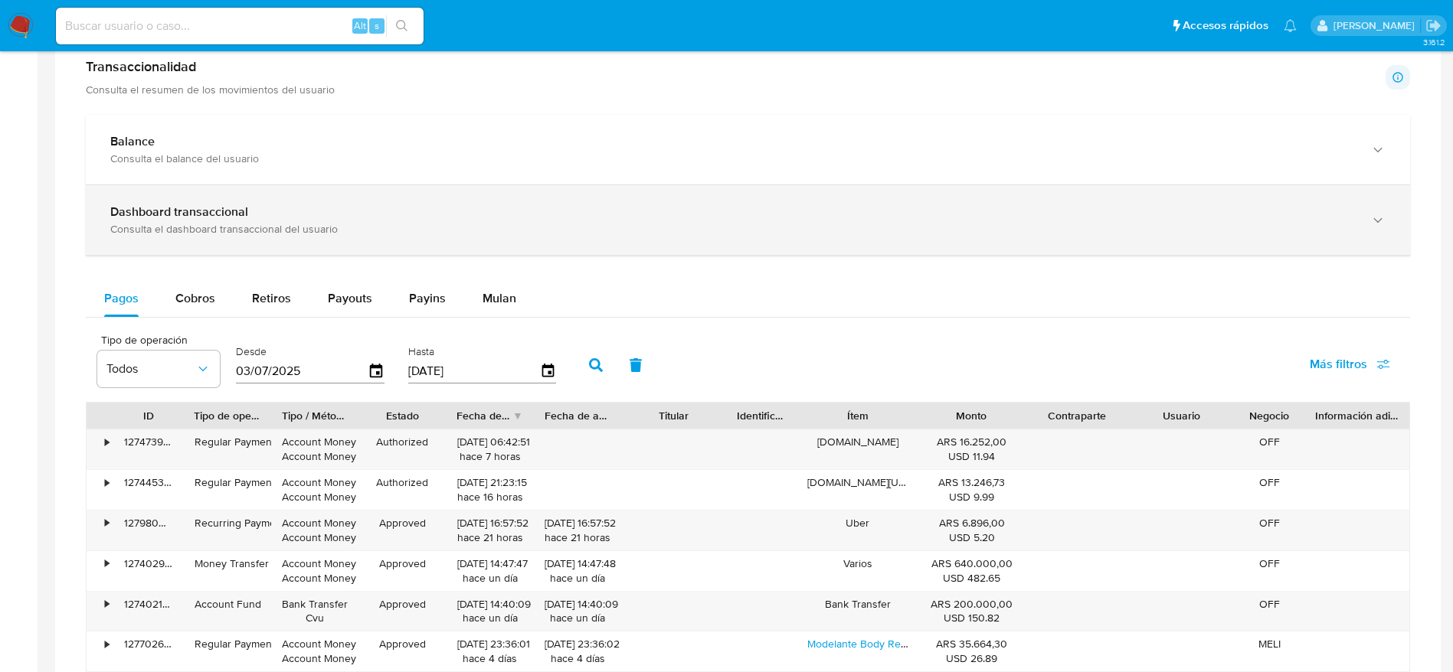
click at [230, 193] on div "Dashboard transaccional Consulta el dashboard transaccional del usuario" at bounding box center [748, 220] width 1324 height 70
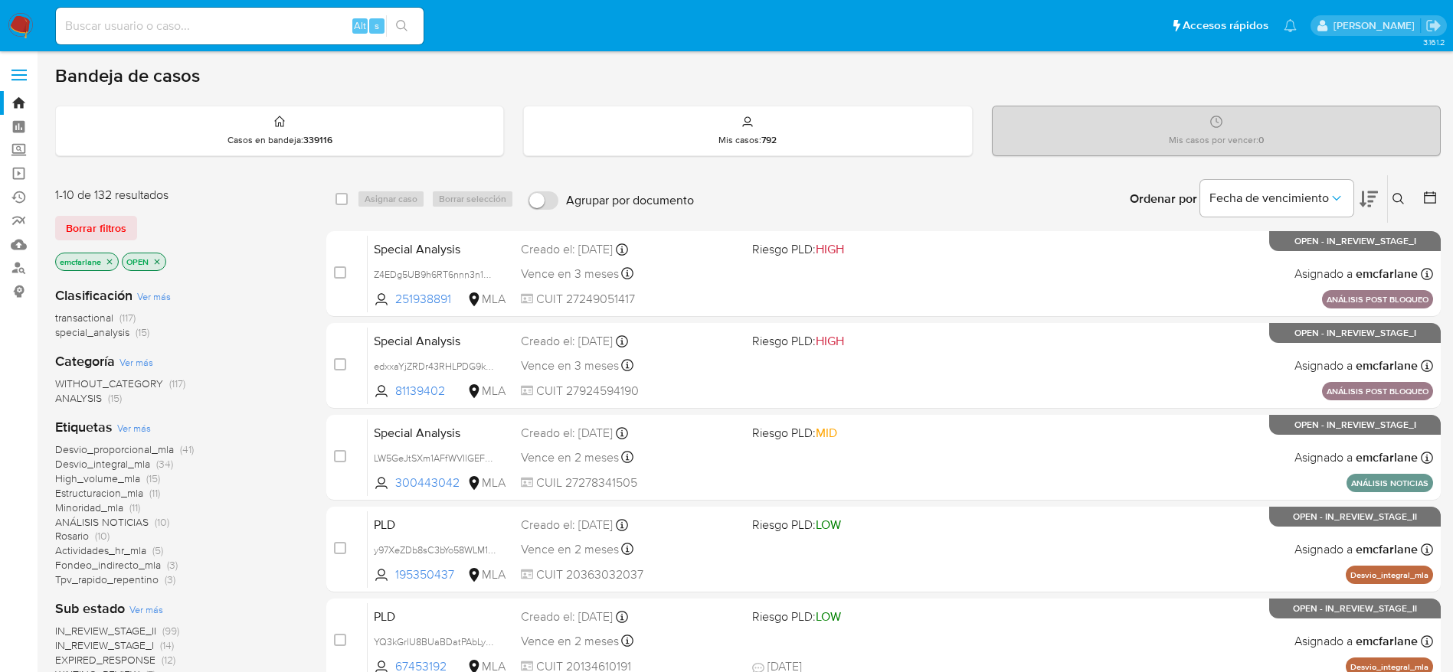
click at [145, 337] on span "(15)" at bounding box center [143, 332] width 14 height 15
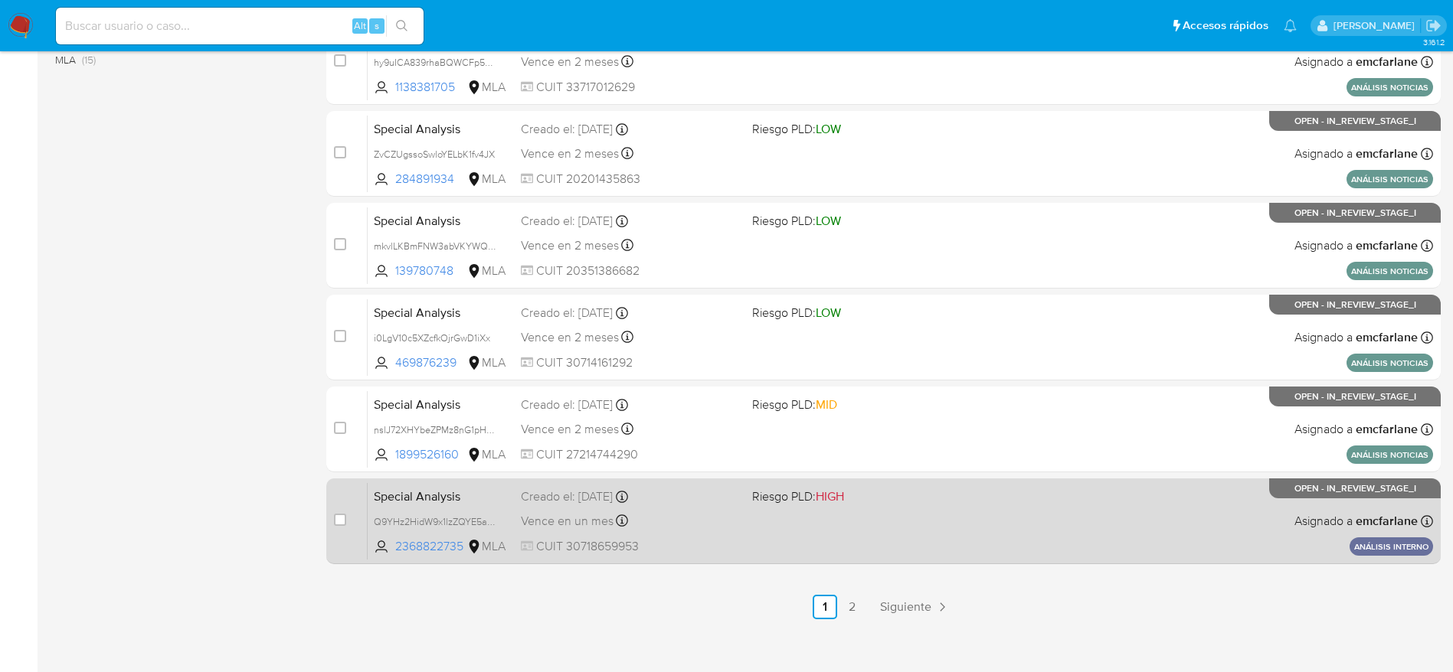
scroll to position [592, 0]
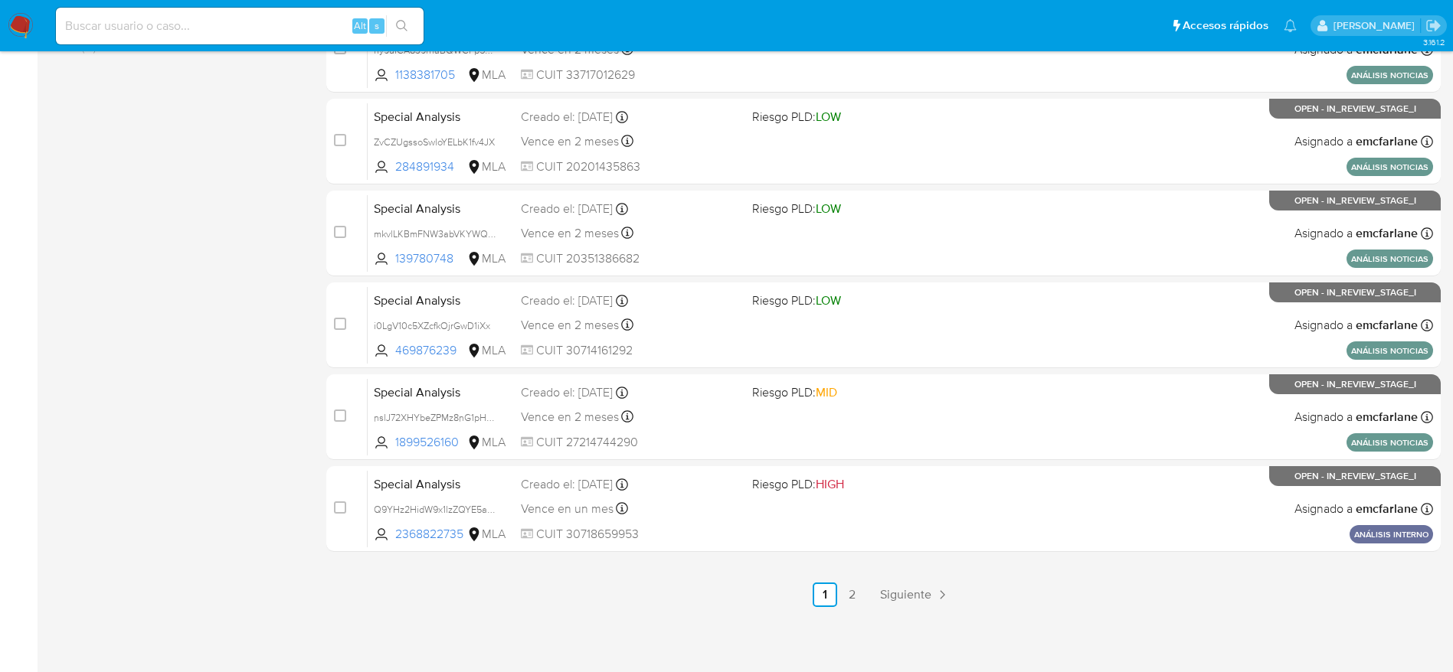
click at [924, 590] on span "Siguiente" at bounding box center [905, 595] width 51 height 12
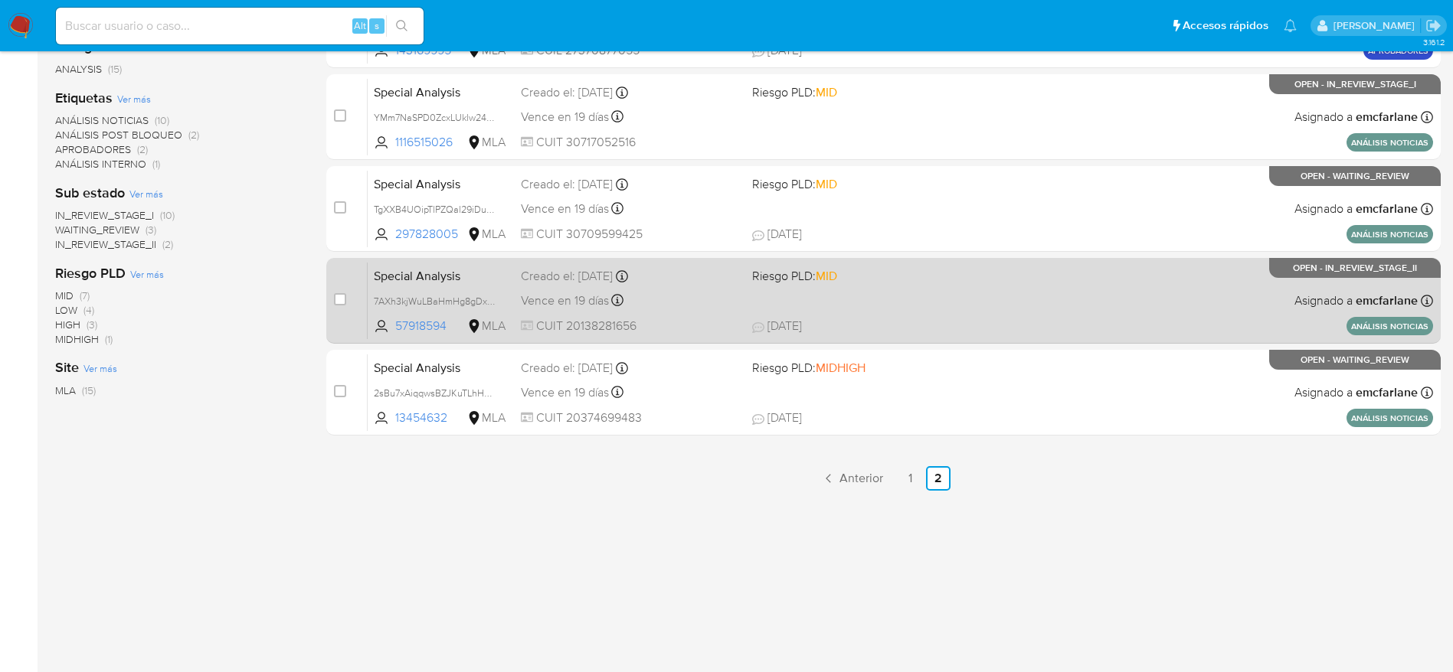
scroll to position [260, 0]
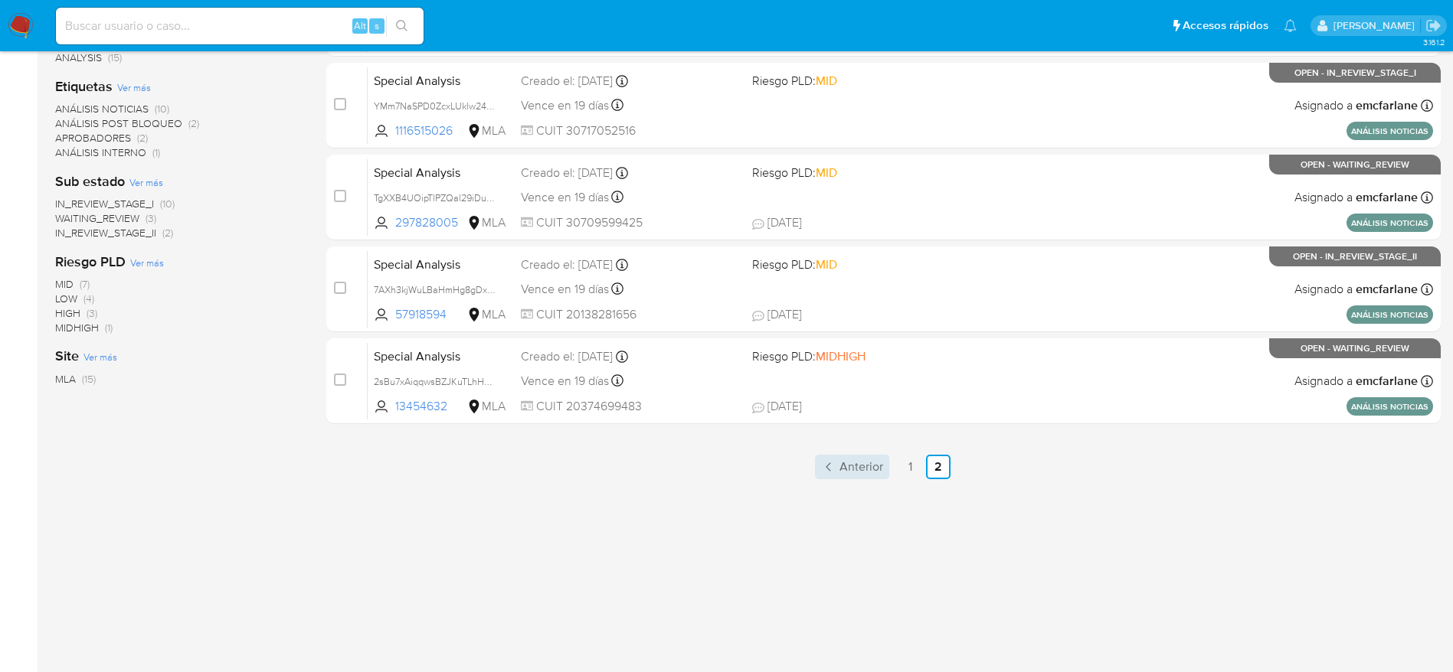
click at [846, 470] on span "Anterior" at bounding box center [861, 467] width 44 height 12
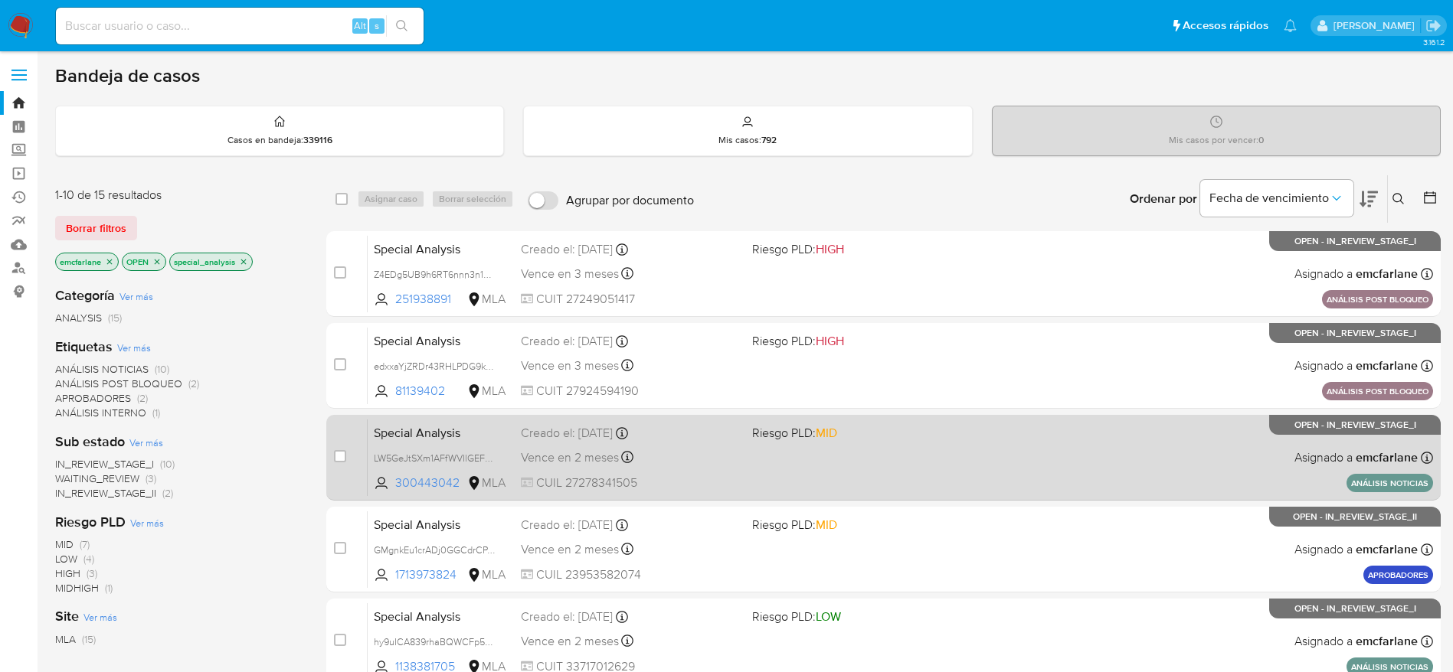
scroll to position [592, 0]
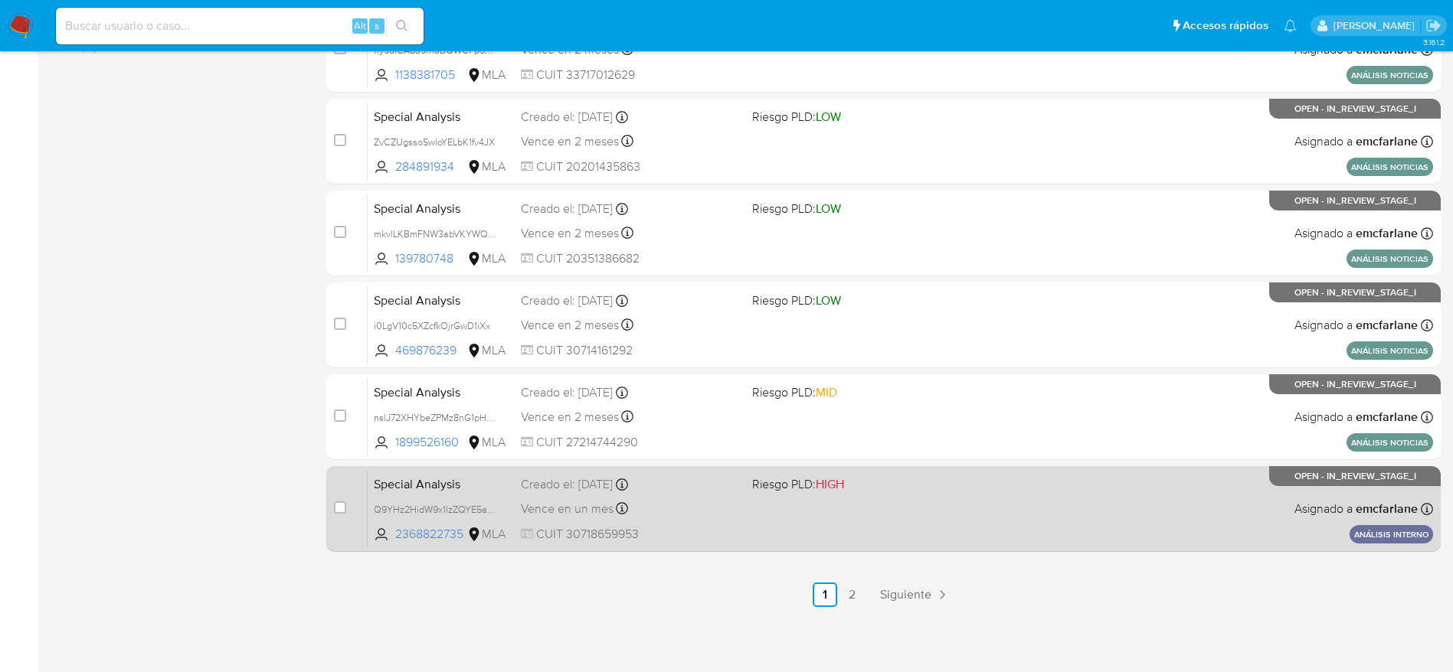
click at [1072, 495] on div "Special Analysis Q9YHz2HidW9x1lzZQYE5awfV 2368822735 MLA Riesgo PLD: HIGH Cread…" at bounding box center [900, 508] width 1065 height 77
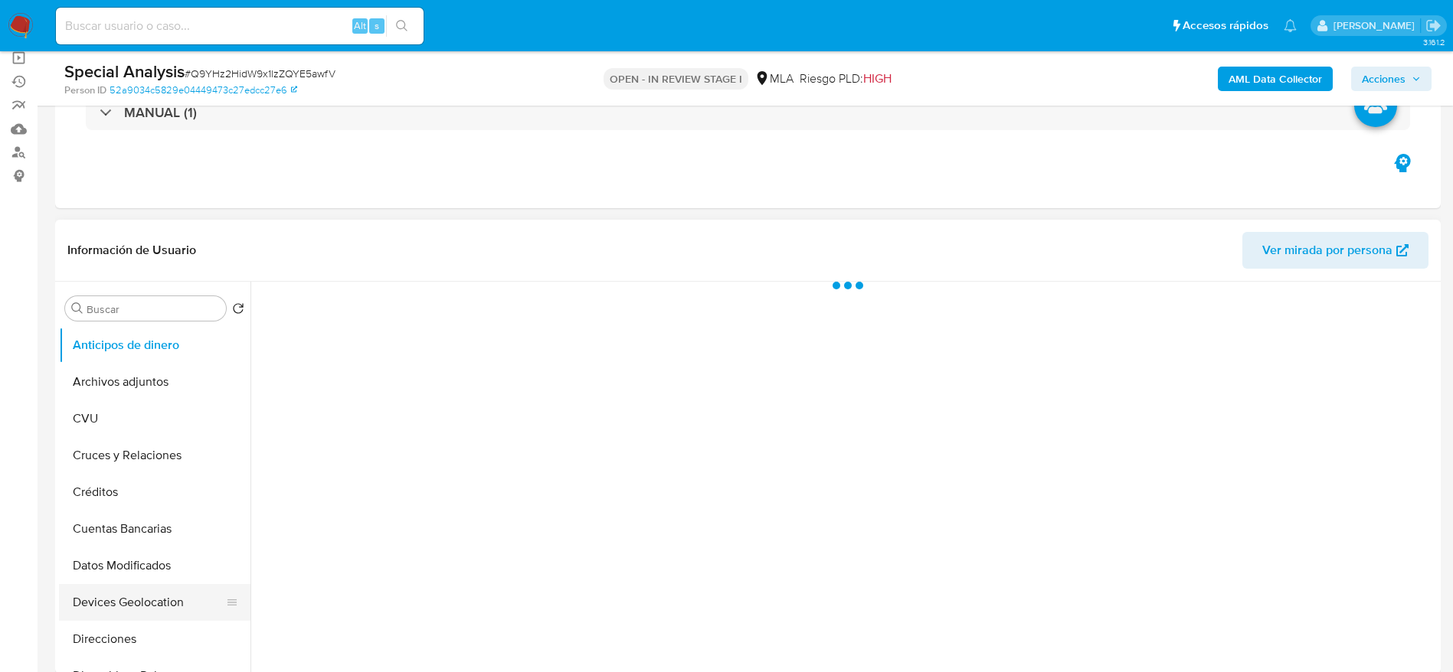
scroll to position [345, 0]
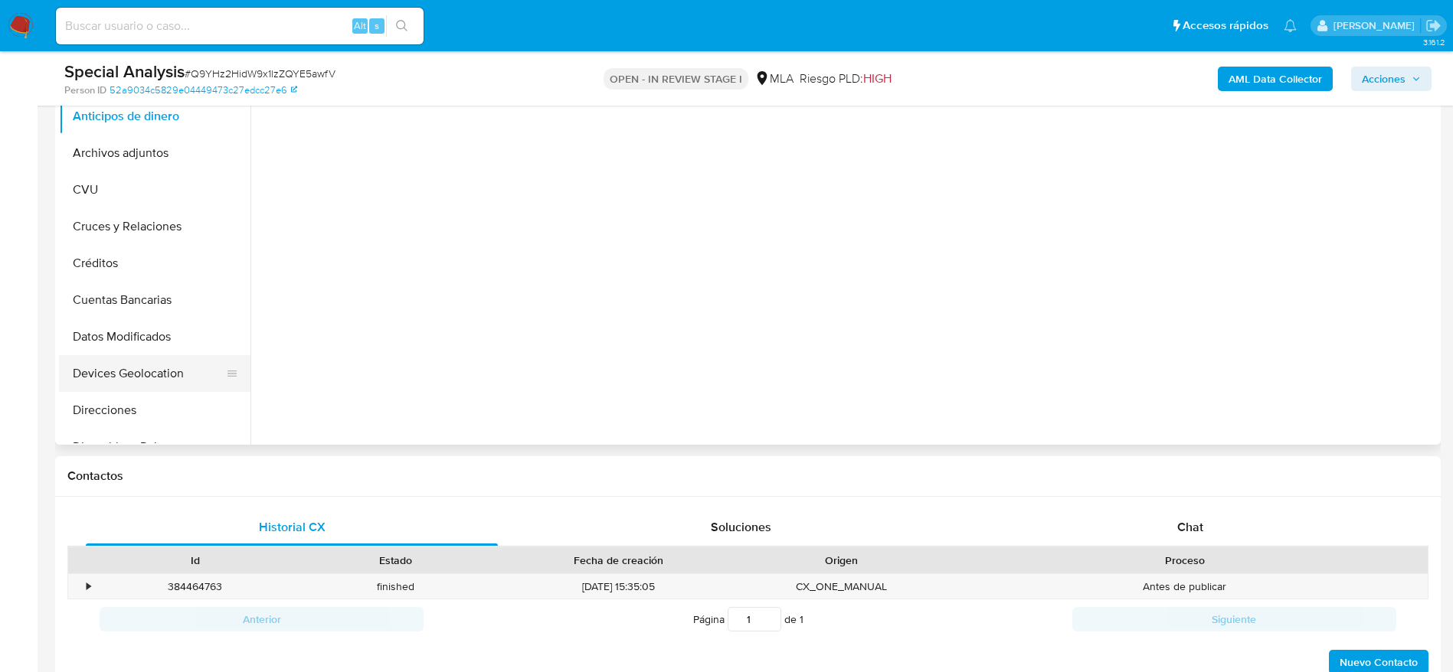
select select "10"
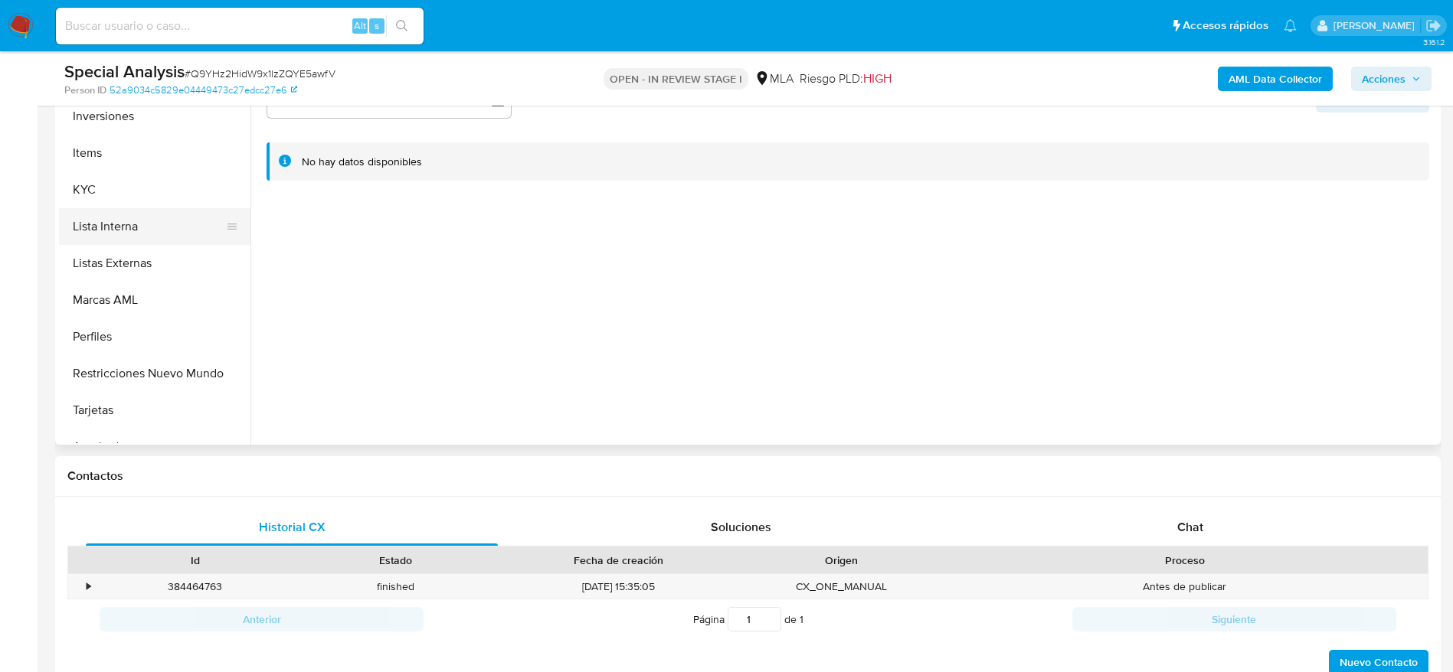
scroll to position [794, 0]
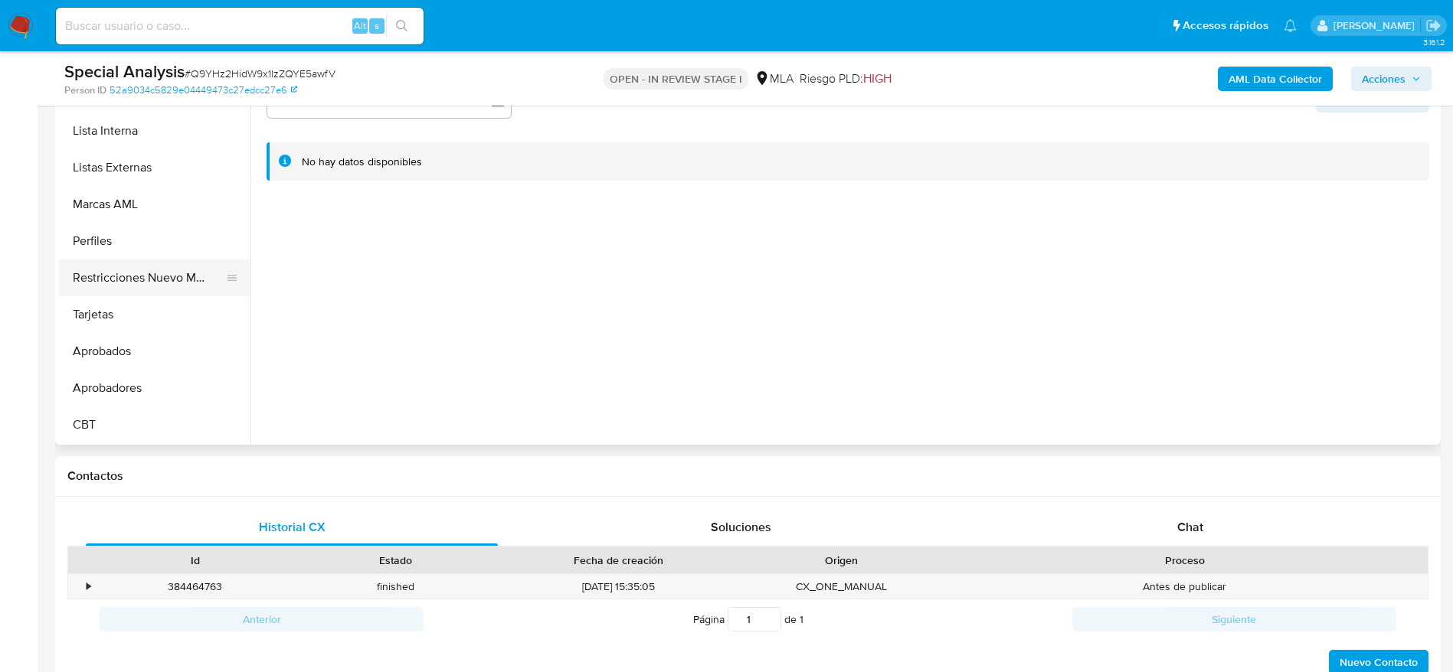
click at [138, 276] on button "Restricciones Nuevo Mundo" at bounding box center [148, 278] width 179 height 37
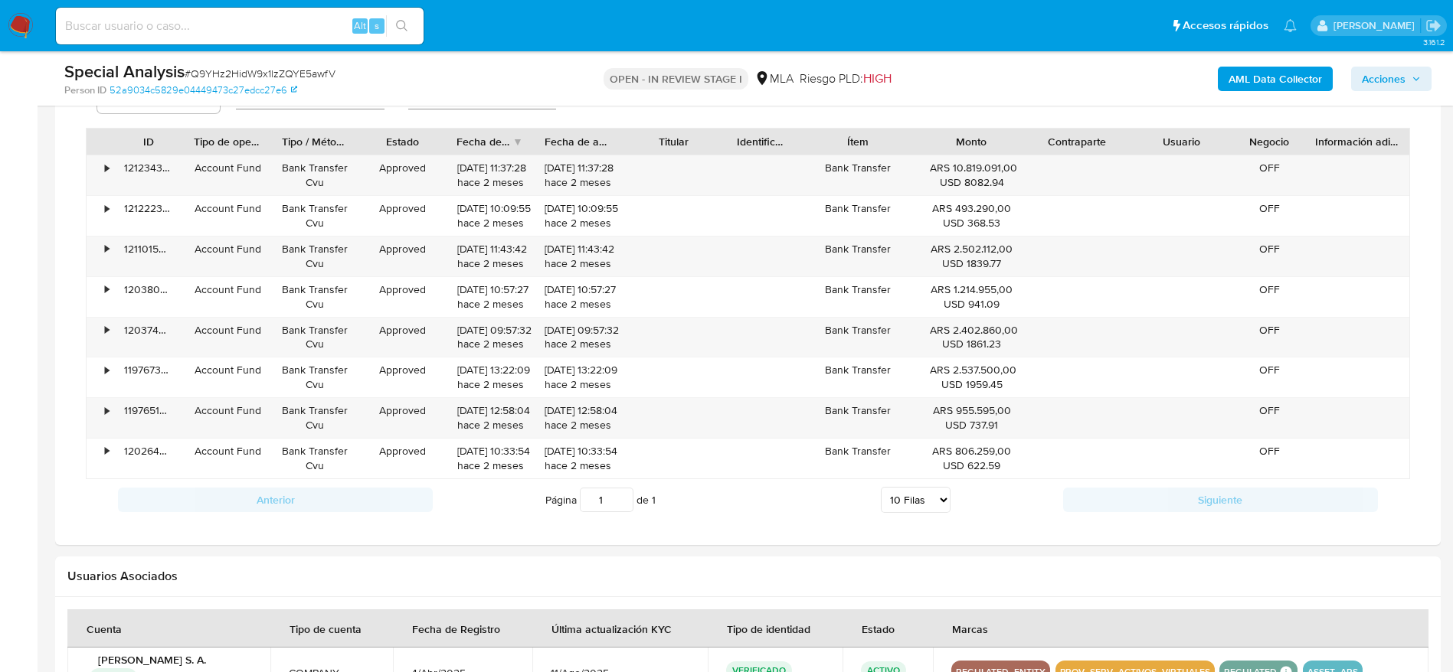
scroll to position [918, 0]
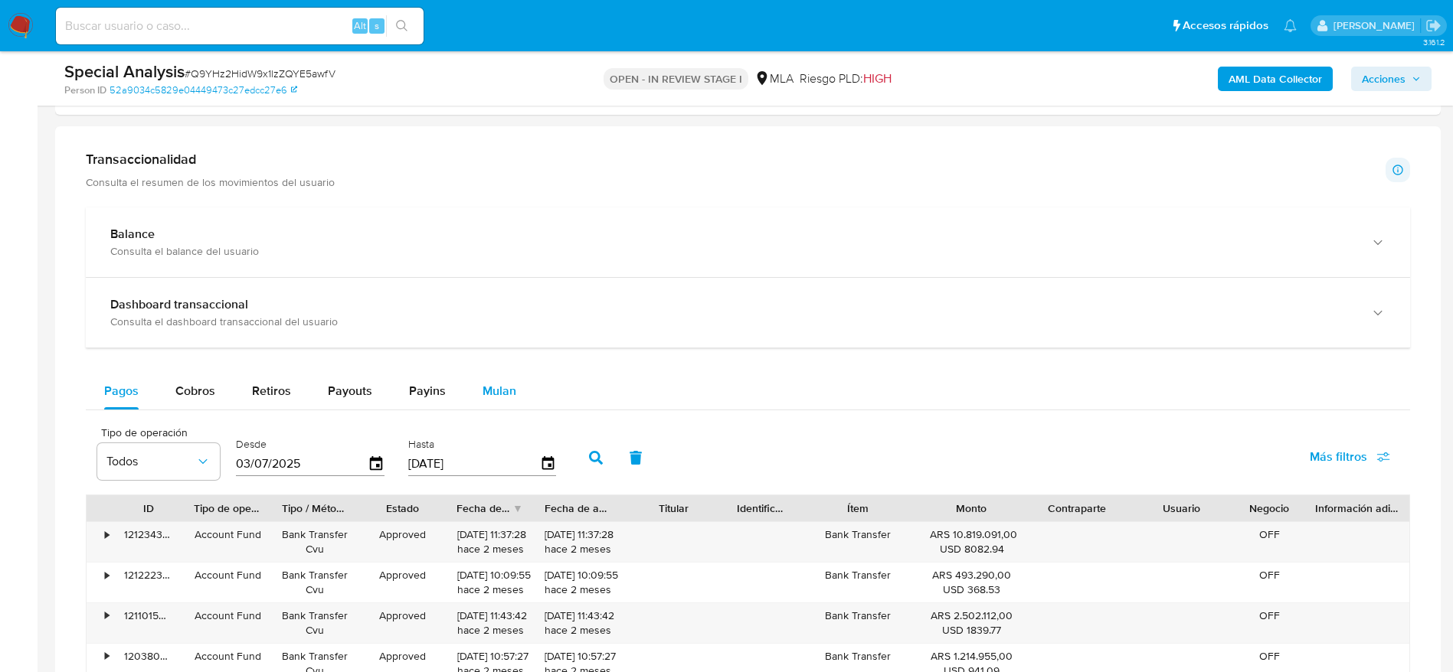
click at [506, 398] on span "Mulan" at bounding box center [499, 391] width 34 height 18
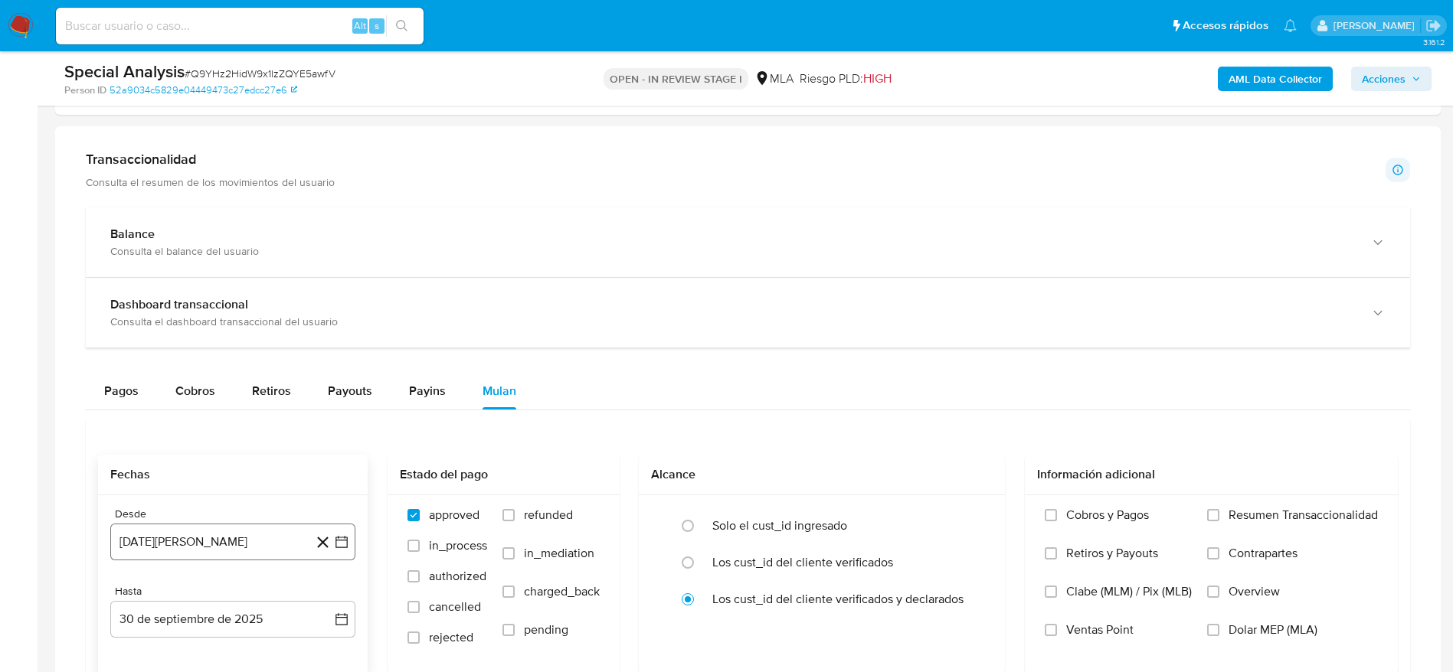
click at [260, 544] on button "30 de agosto de 2024" at bounding box center [232, 542] width 245 height 37
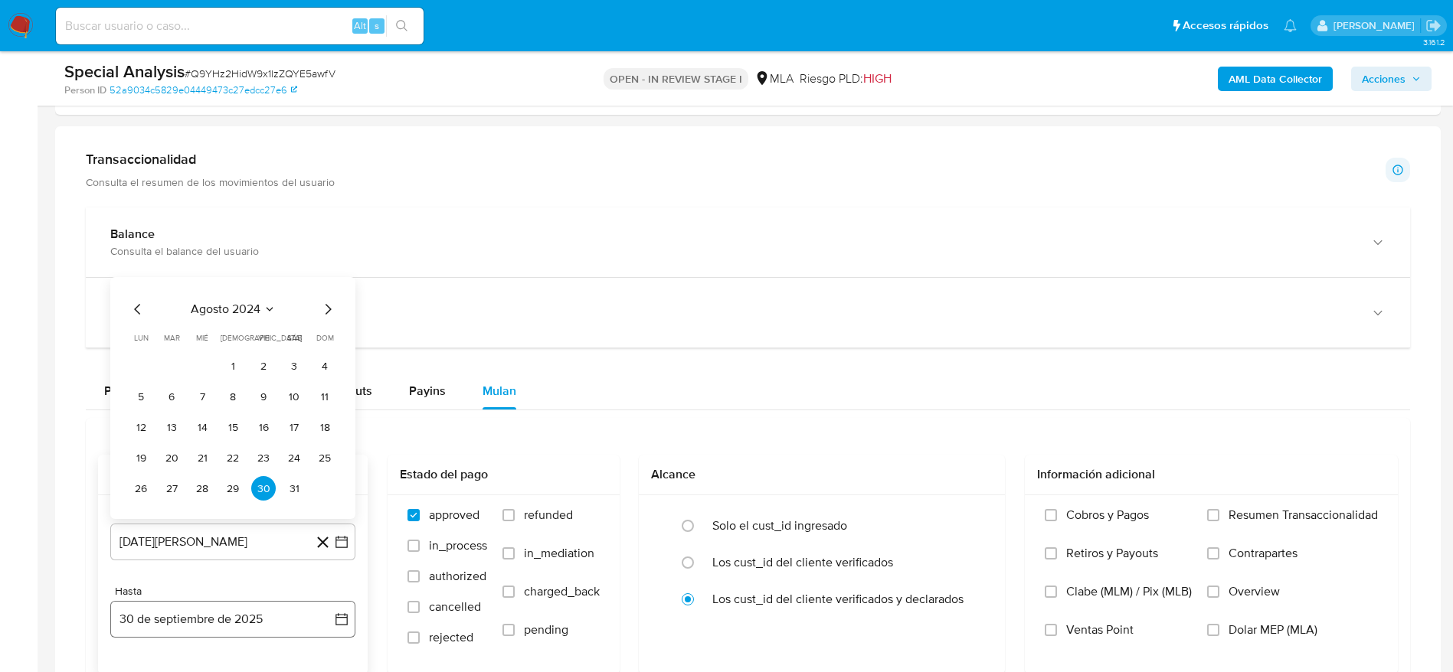
click at [240, 626] on button "30 de septiembre de 2025" at bounding box center [232, 619] width 245 height 37
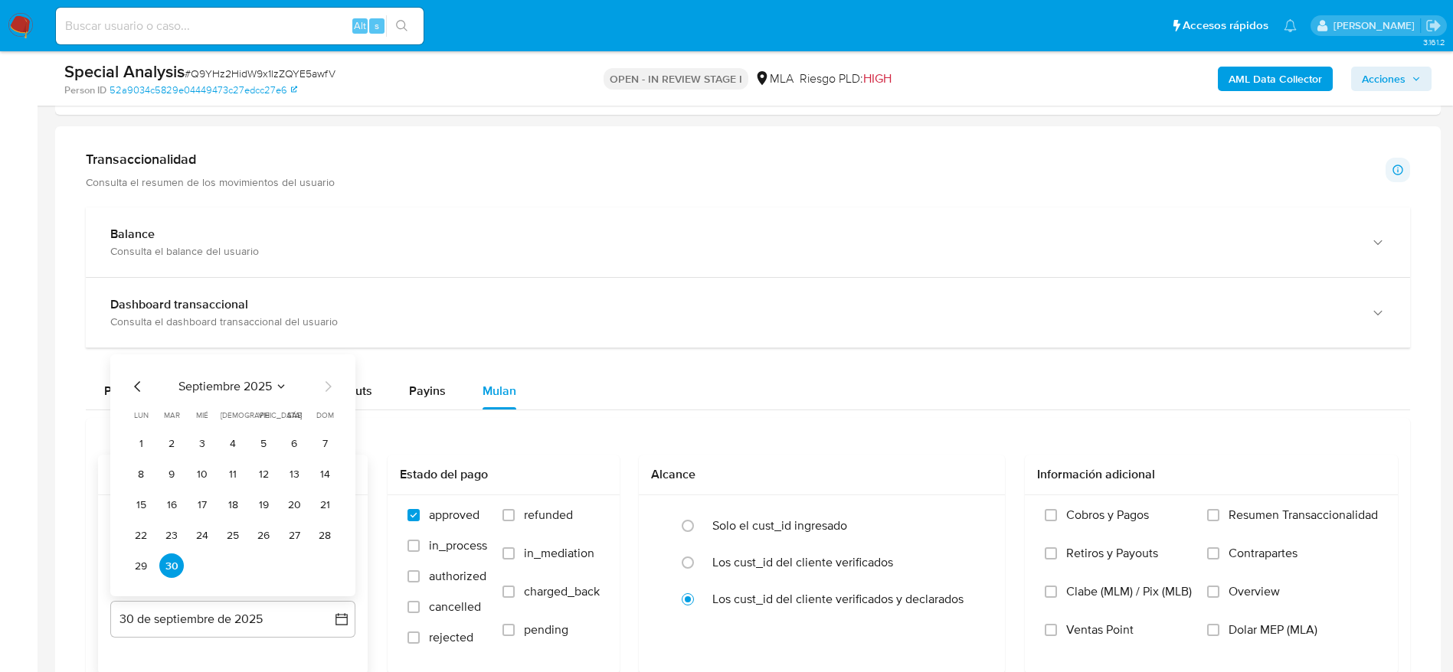
click at [136, 395] on div "septiembre 2025 septiembre 2025 lun lunes mar martes mié miércoles jue jueves v…" at bounding box center [233, 478] width 208 height 201
click at [134, 391] on icon "Mes anterior" at bounding box center [138, 387] width 18 height 18
click at [325, 378] on icon "Mes siguiente" at bounding box center [328, 387] width 18 height 18
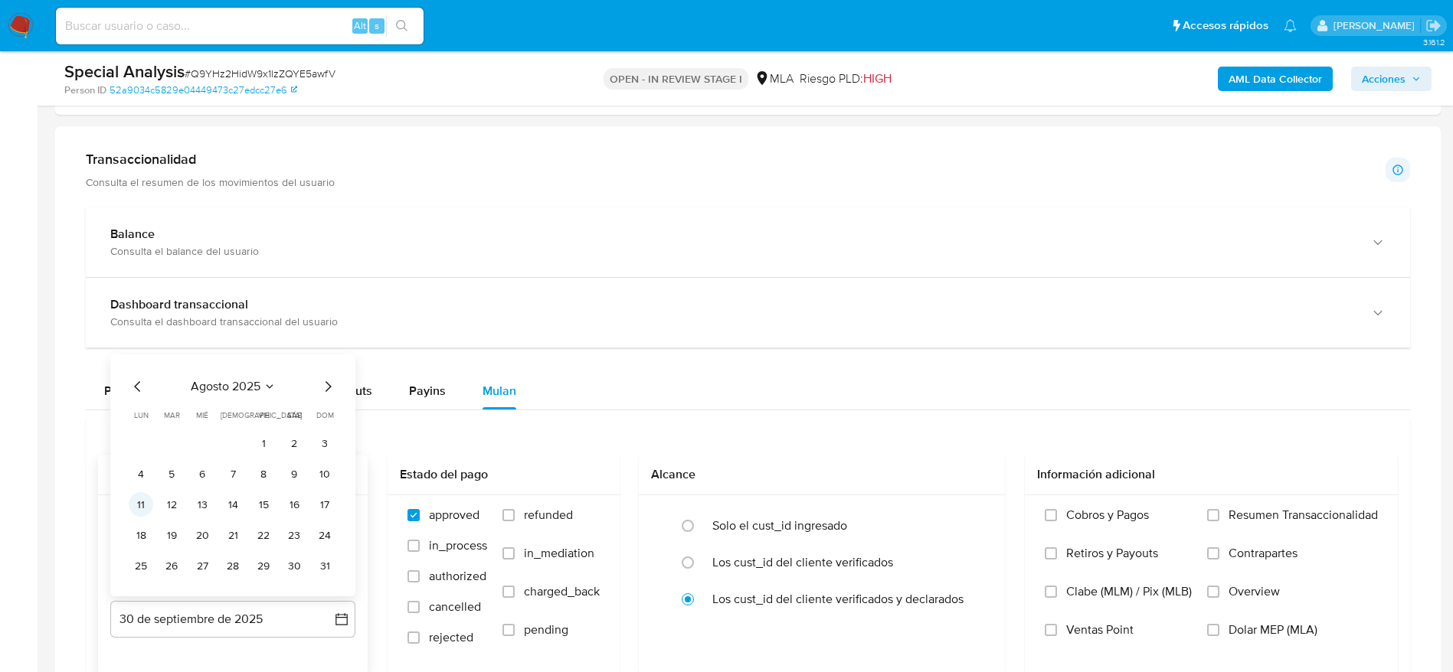
click at [139, 502] on button "11" at bounding box center [141, 504] width 25 height 25
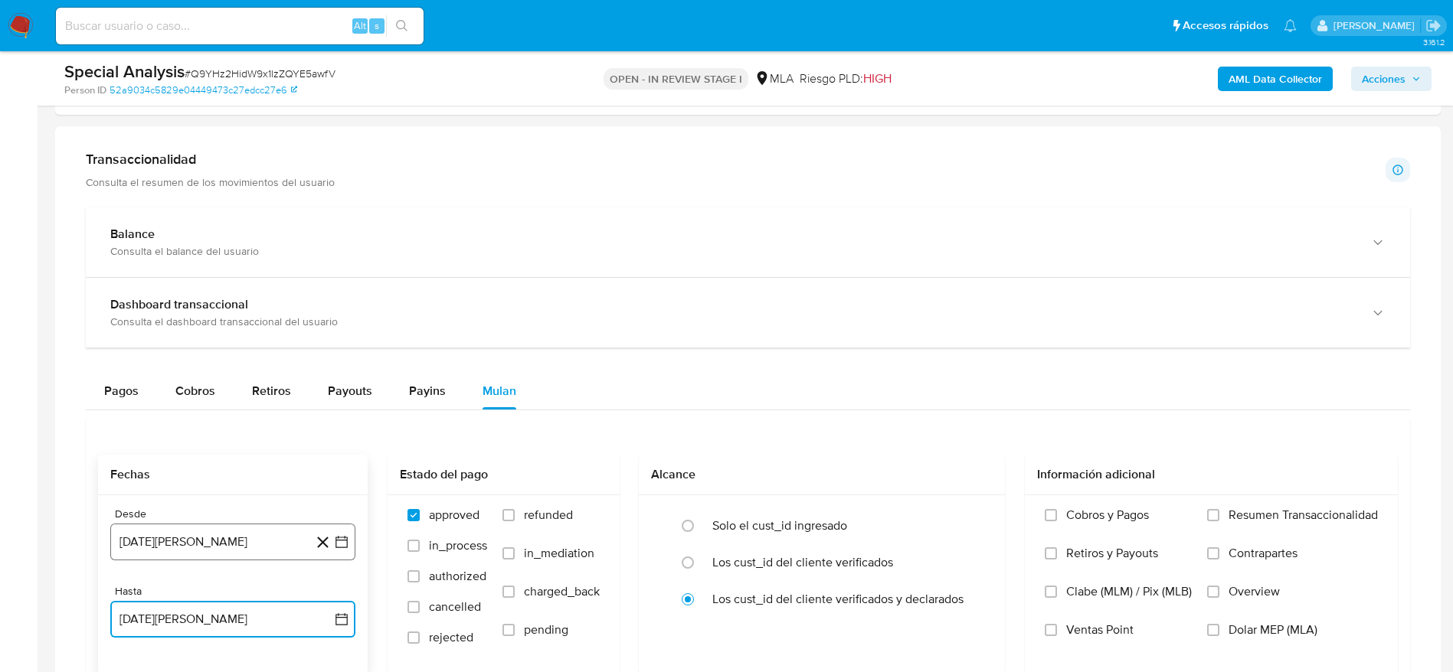
click at [216, 543] on button "30 de agosto de 2024" at bounding box center [232, 542] width 245 height 37
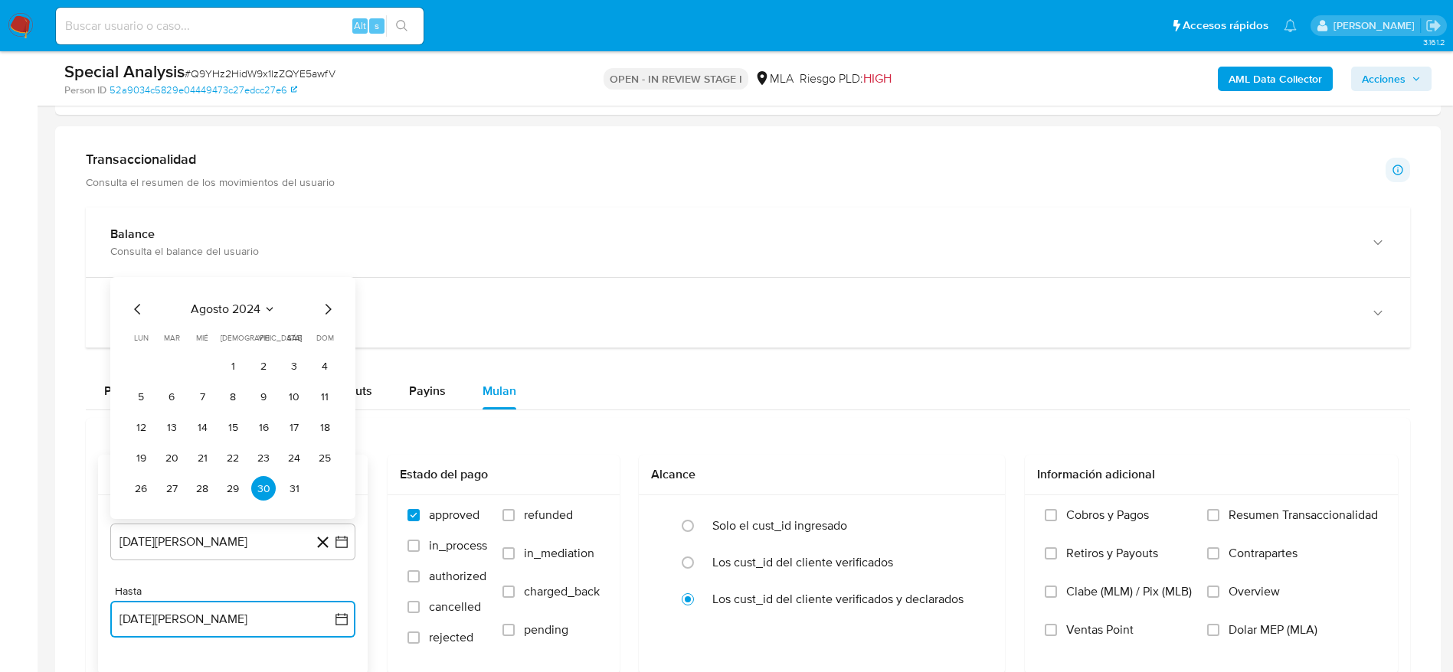
click at [325, 306] on icon "Mes siguiente" at bounding box center [328, 309] width 18 height 18
click at [329, 337] on button "1" at bounding box center [324, 335] width 25 height 25
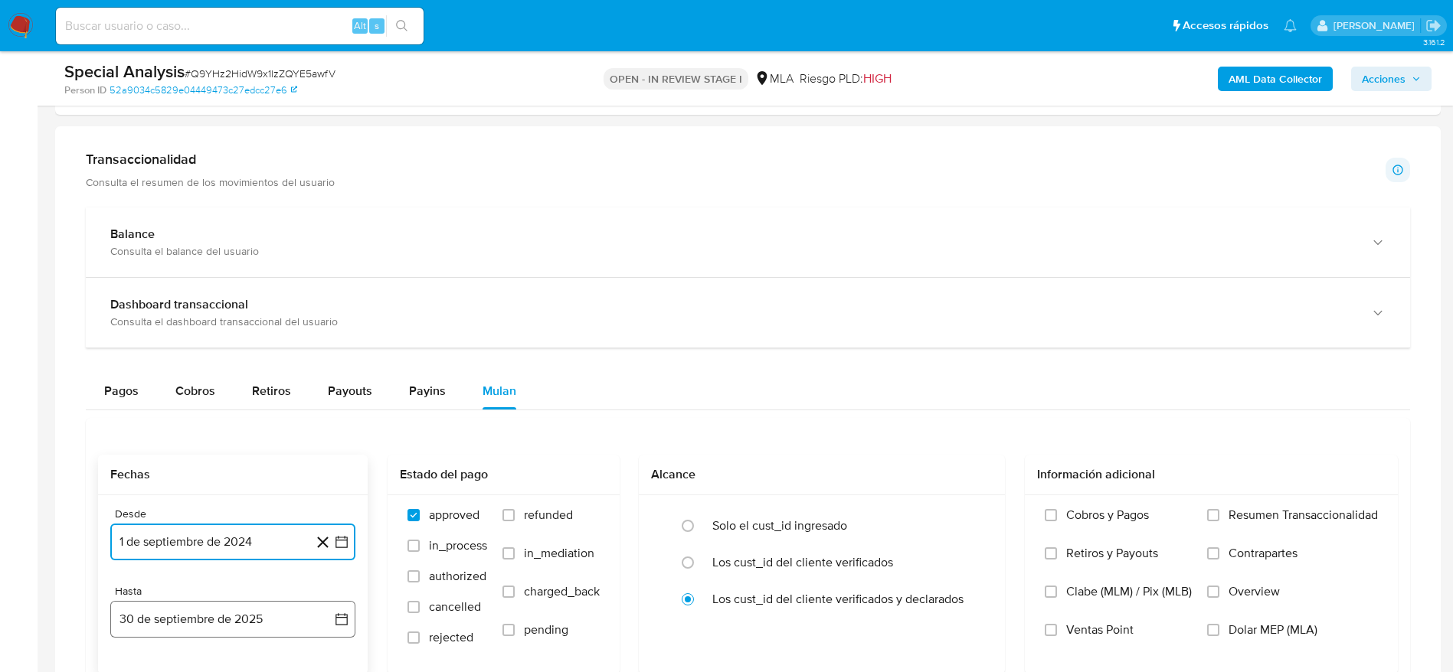
click at [260, 623] on button "30 de septiembre de 2025" at bounding box center [232, 619] width 245 height 37
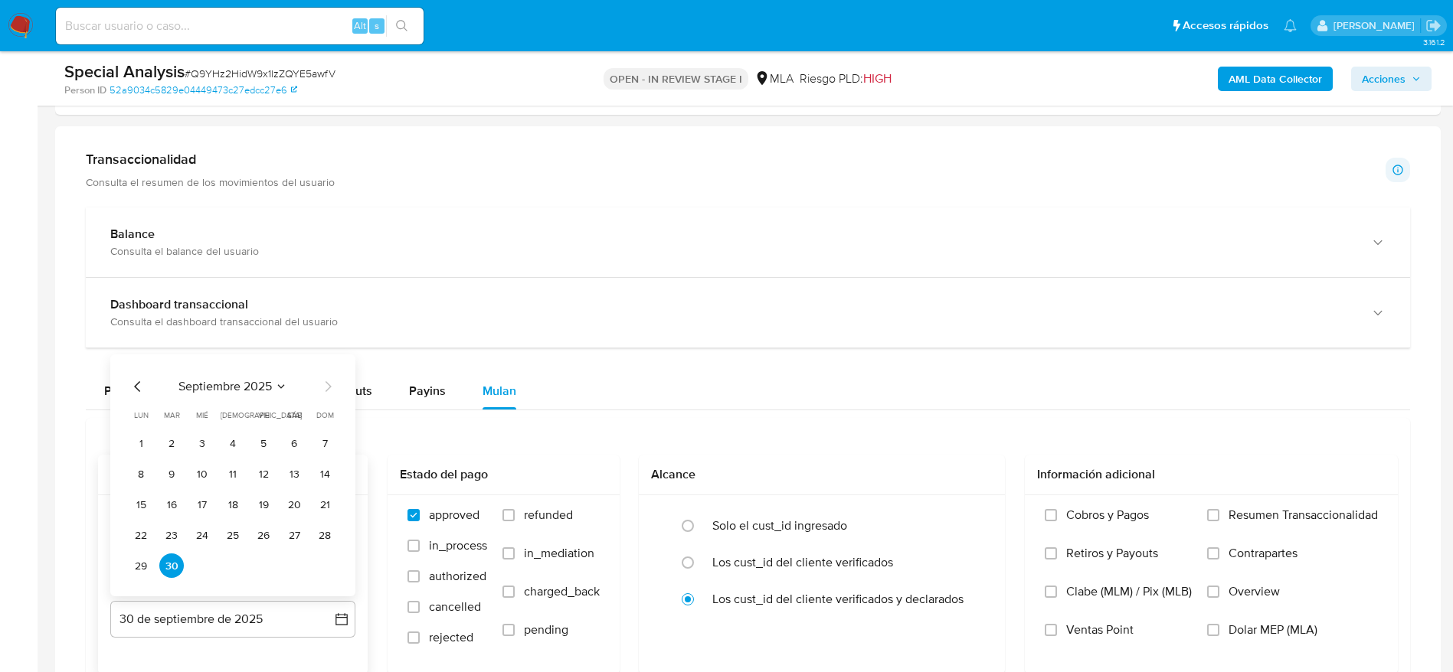
click at [133, 384] on icon "Mes anterior" at bounding box center [138, 387] width 18 height 18
click at [137, 387] on icon "Mes anterior" at bounding box center [138, 387] width 18 height 18
click at [328, 366] on div "junio 2025 junio 2025 lun lunes mar martes mié miércoles jue jueves vie viernes…" at bounding box center [233, 462] width 208 height 231
click at [328, 365] on div "junio 2025 junio 2025 lun lunes mar martes mié miércoles jue jueves vie viernes…" at bounding box center [233, 462] width 208 height 231
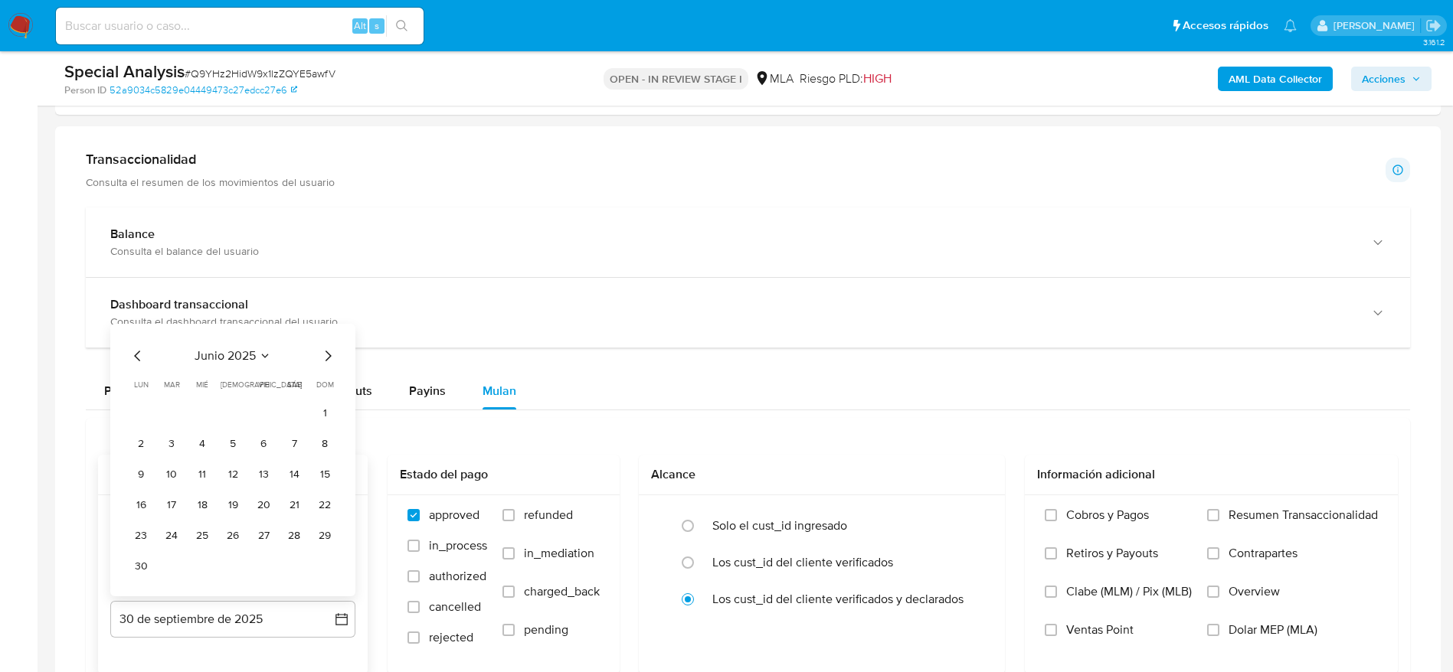
click at [326, 361] on icon "Mes siguiente" at bounding box center [328, 356] width 6 height 11
click at [325, 360] on div "julio 2025 julio 2025 lun lunes mar martes mié miércoles jue jueves vie viernes…" at bounding box center [232, 476] width 245 height 242
click at [327, 384] on icon "Mes siguiente" at bounding box center [328, 387] width 18 height 18
click at [141, 512] on button "11" at bounding box center [141, 504] width 25 height 25
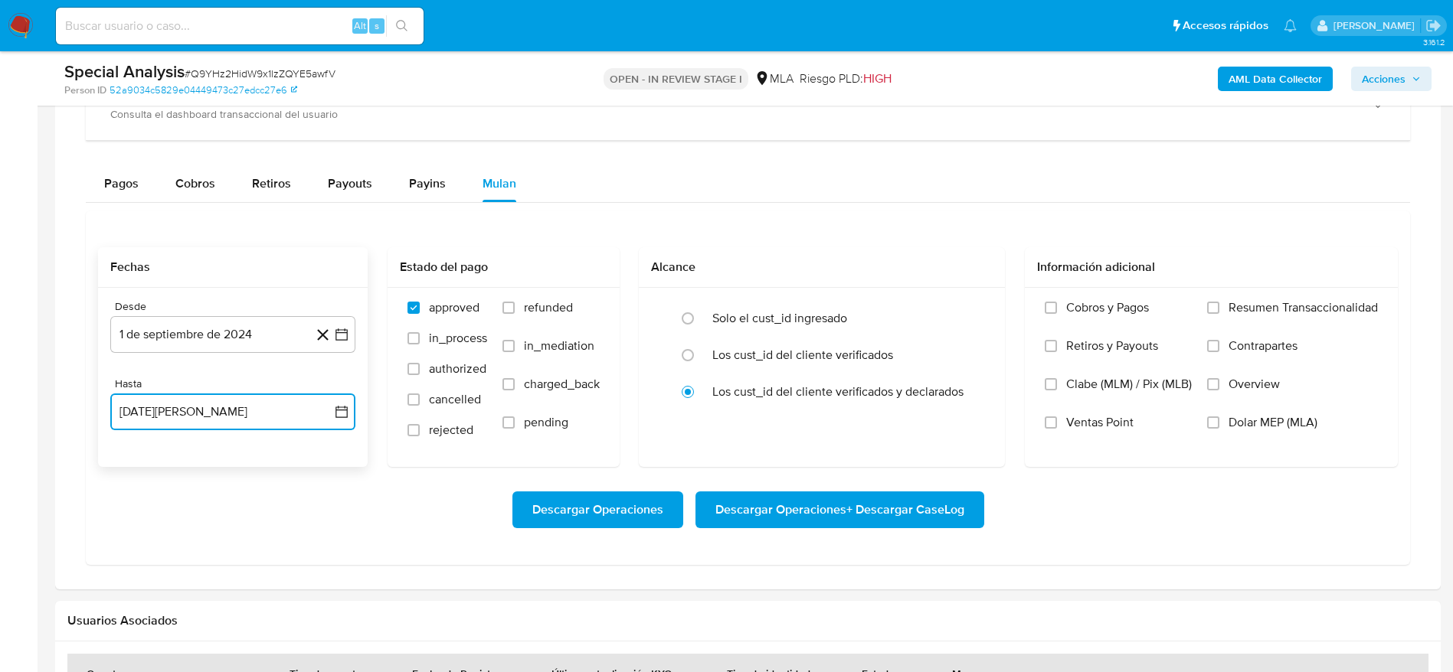
scroll to position [1148, 0]
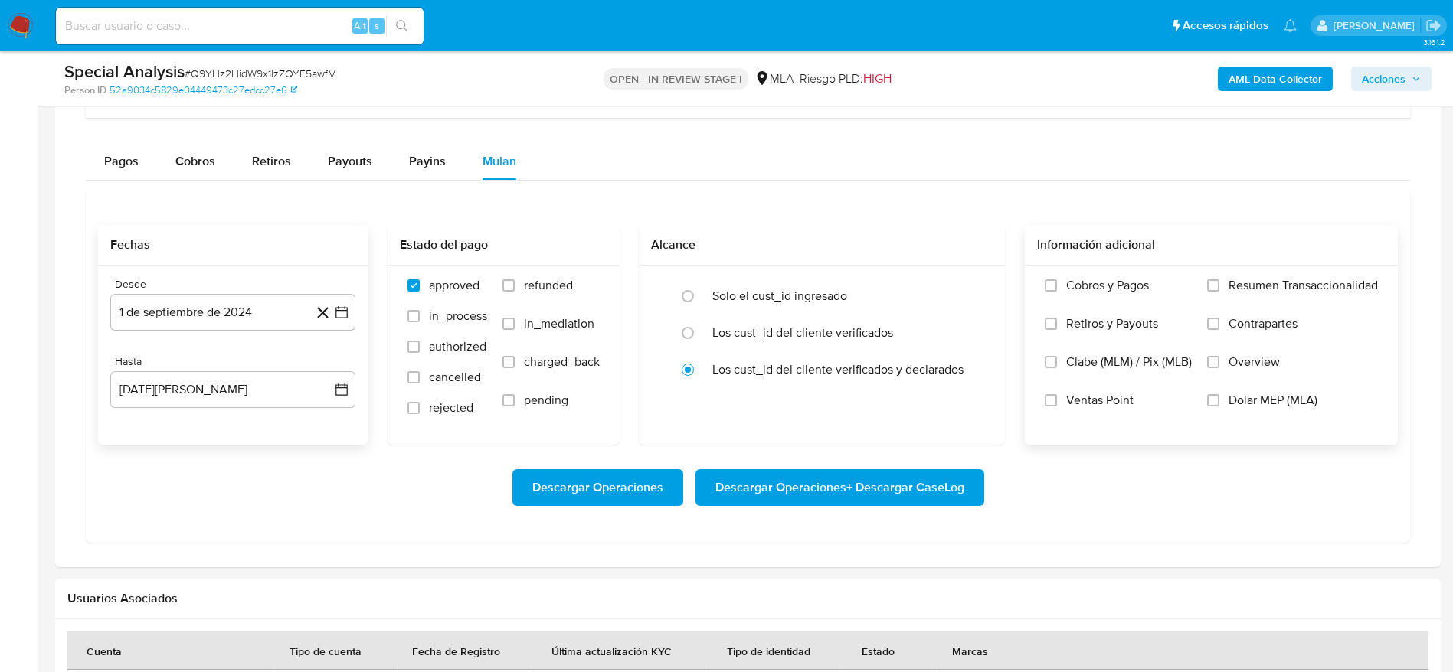
click at [1219, 396] on label "Dolar MEP (MLA)" at bounding box center [1292, 412] width 171 height 38
click at [1219, 396] on input "Dolar MEP (MLA)" at bounding box center [1213, 400] width 12 height 12
click at [977, 482] on button "Descargar Operaciones + Descargar CaseLog" at bounding box center [839, 487] width 289 height 37
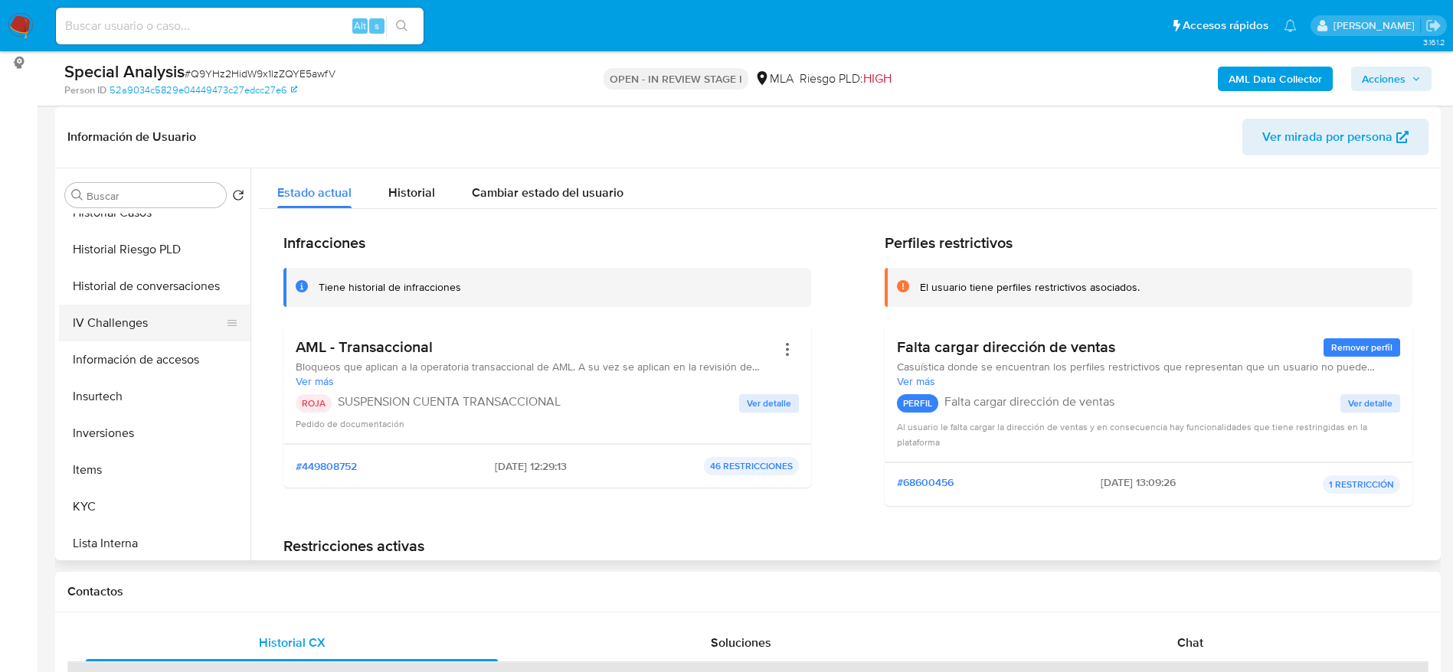
scroll to position [449, 0]
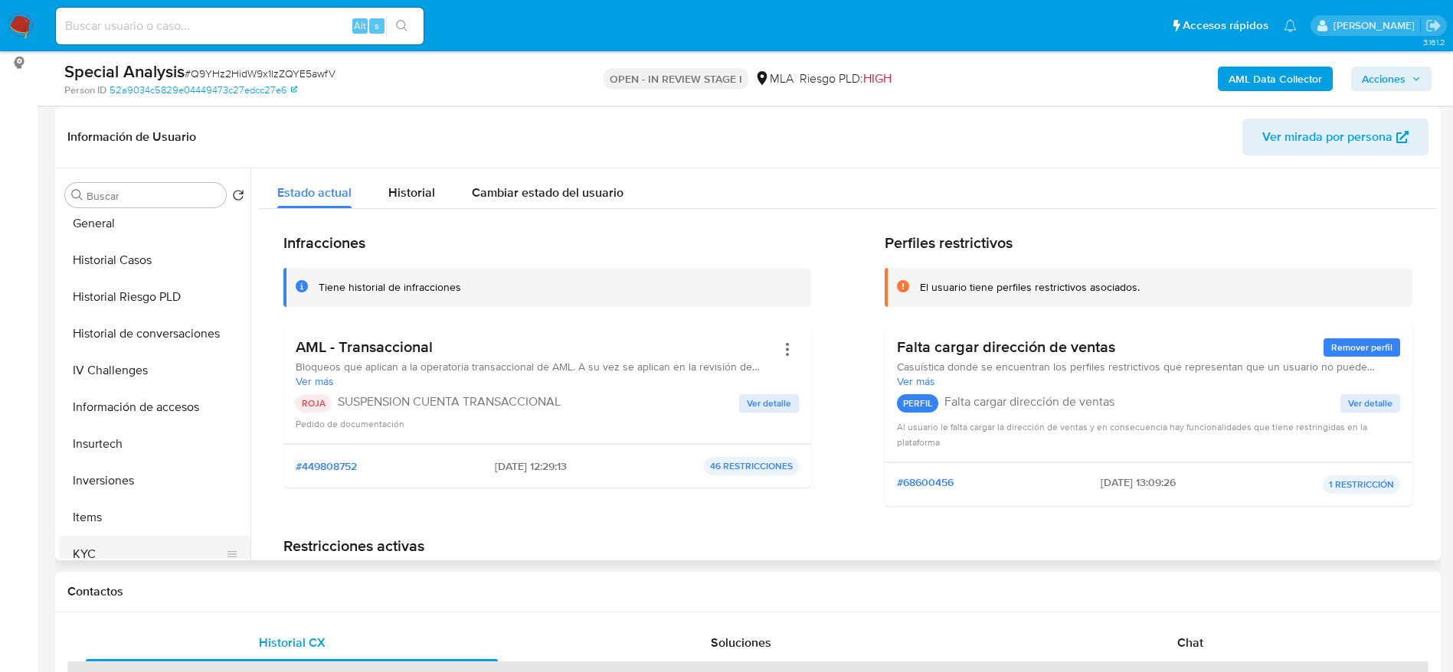
click at [99, 545] on button "KYC" at bounding box center [148, 554] width 179 height 37
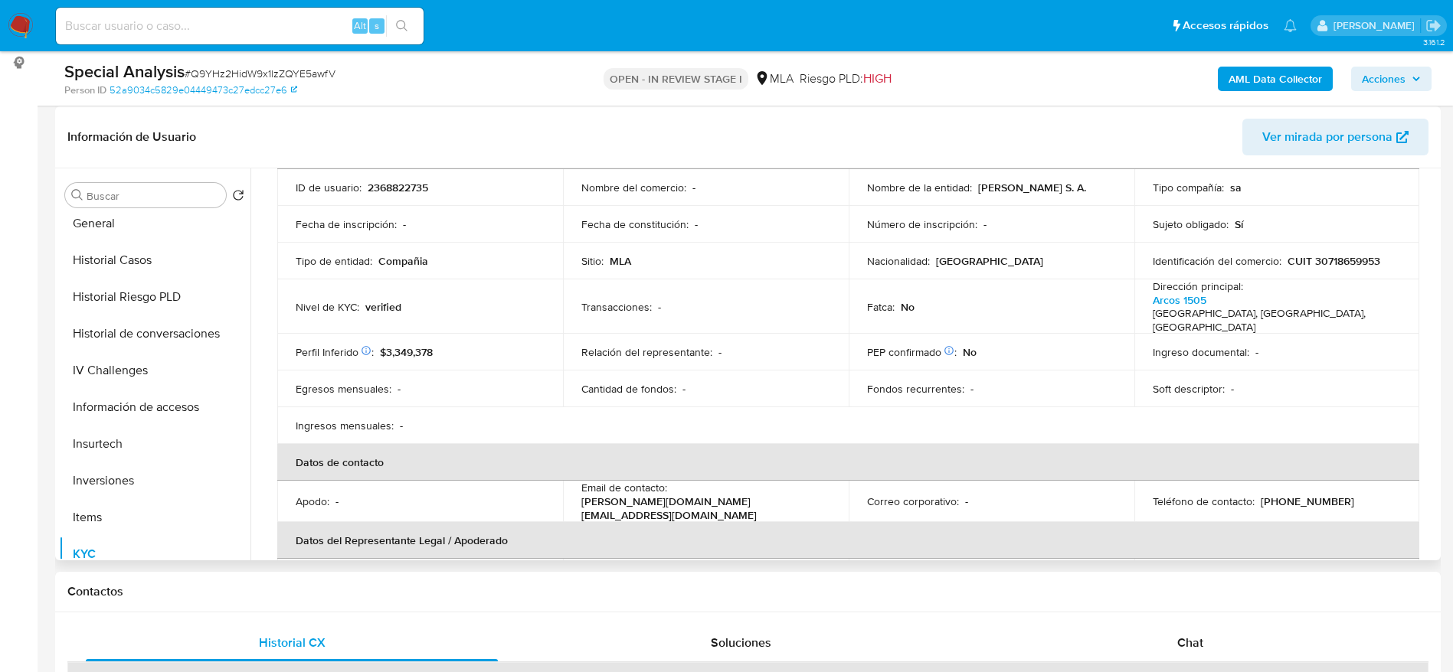
scroll to position [230, 0]
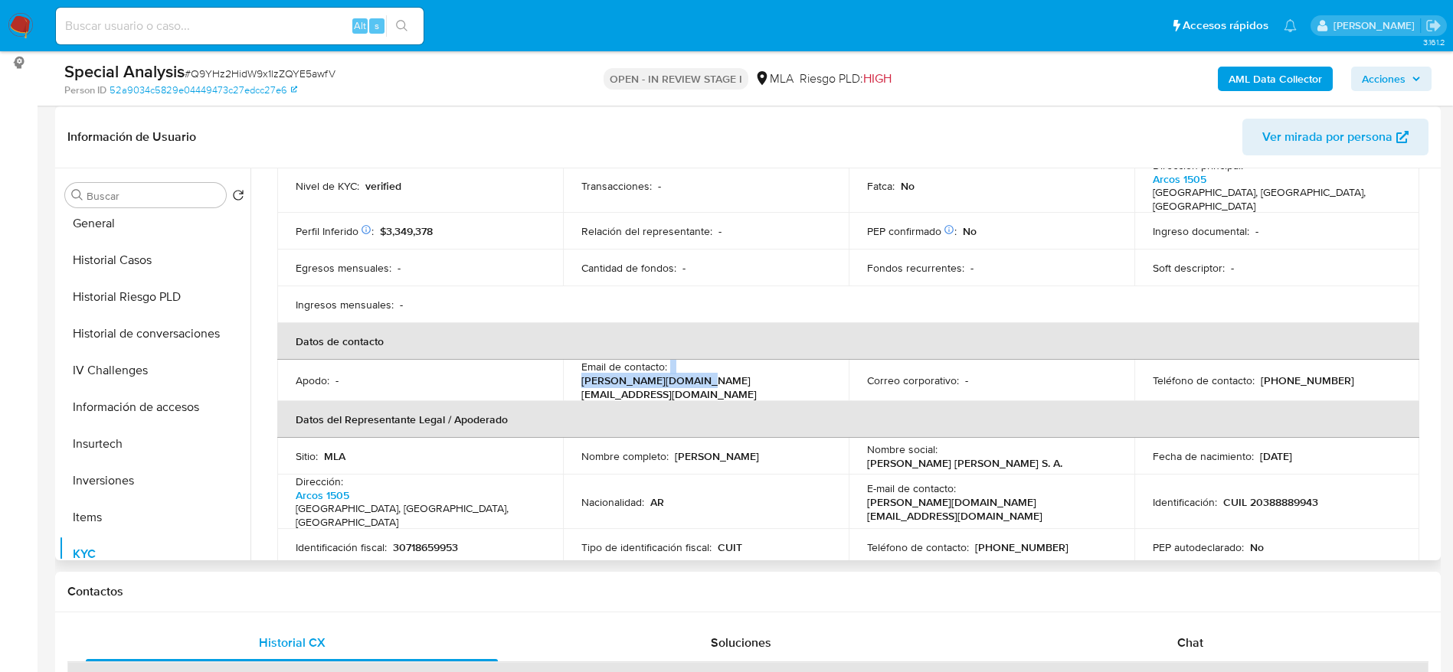
drag, startPoint x: 669, startPoint y: 362, endPoint x: 788, endPoint y: 365, distance: 119.5
click at [788, 365] on div "Email de contacto : rinkel.info@gmail.com" at bounding box center [705, 380] width 249 height 41
copy div "rinkel.info@gmail.com"
click at [1290, 374] on p "(11) 71682654" at bounding box center [1306, 381] width 93 height 14
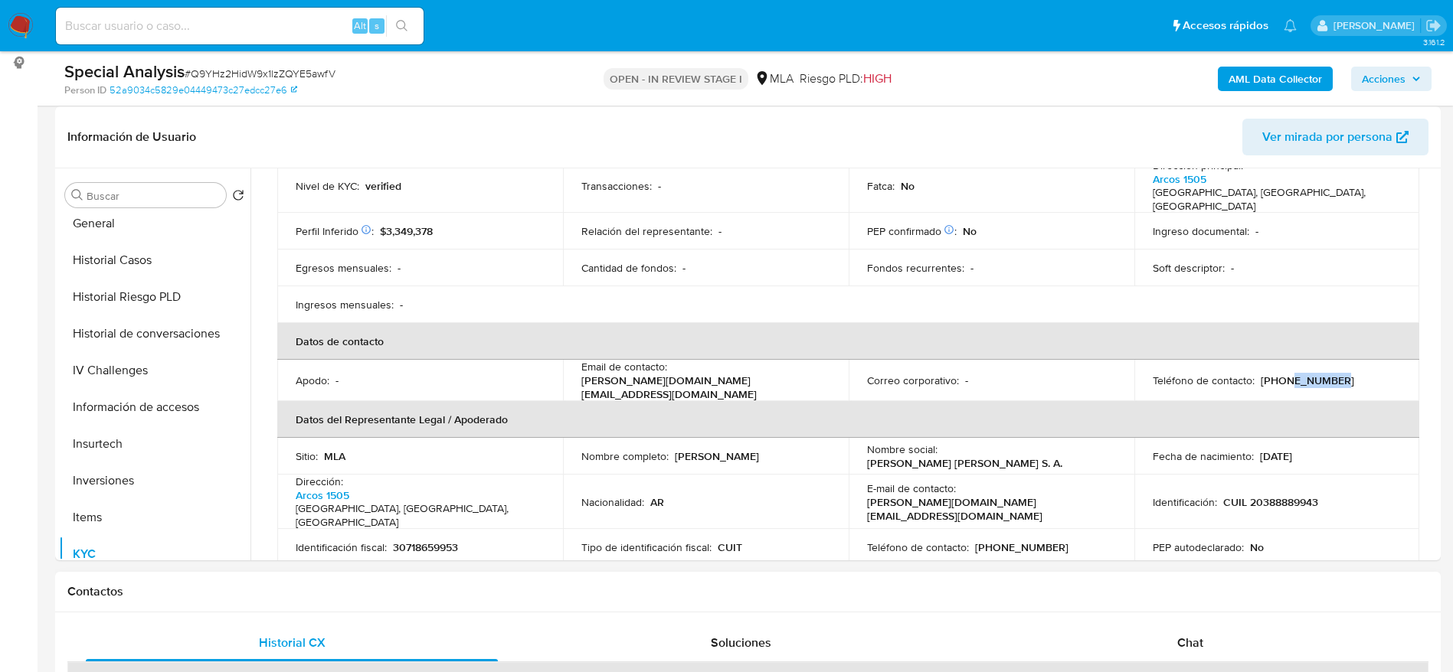
copy p "71682654"
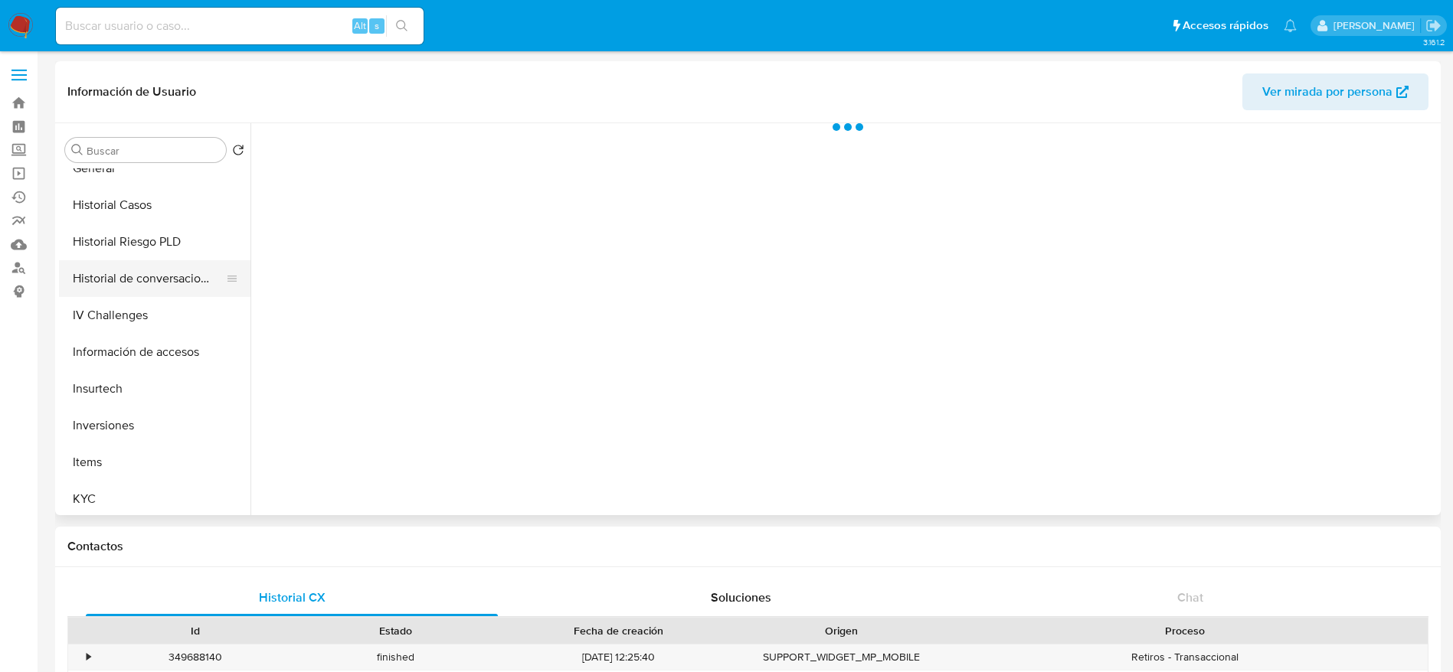
select select "10"
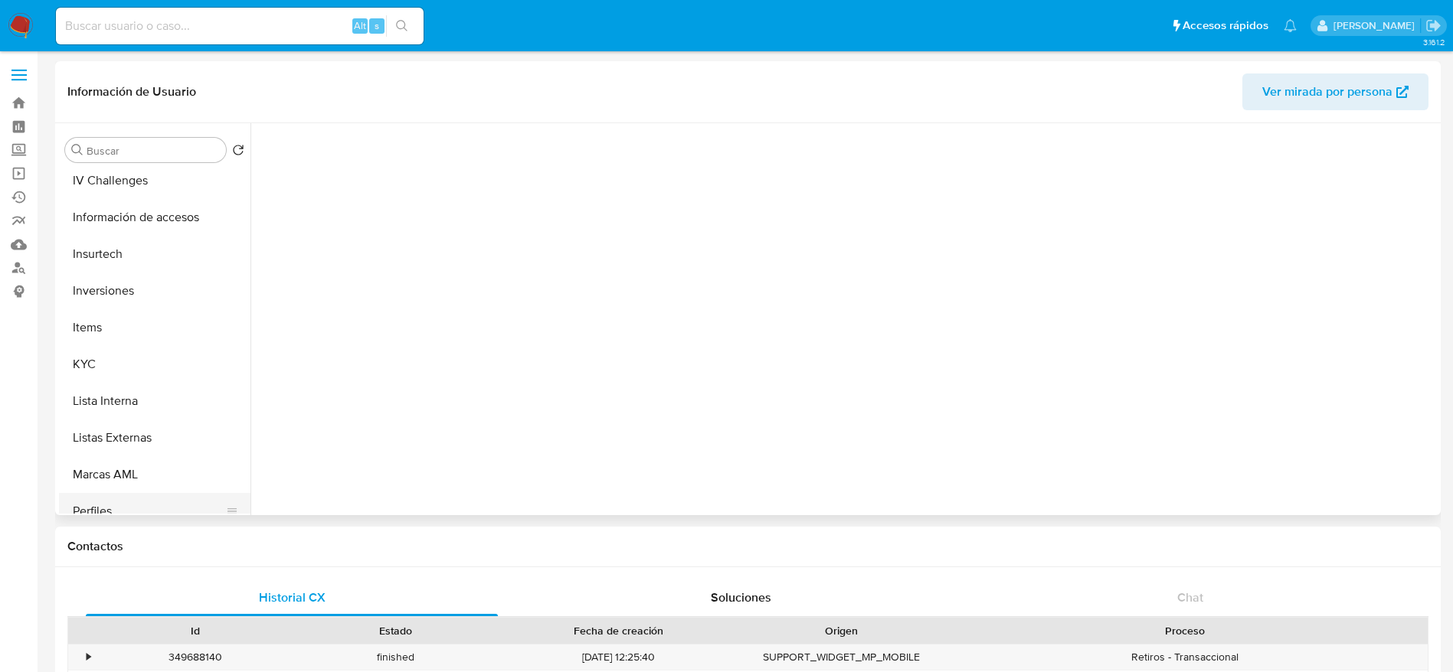
scroll to position [689, 0]
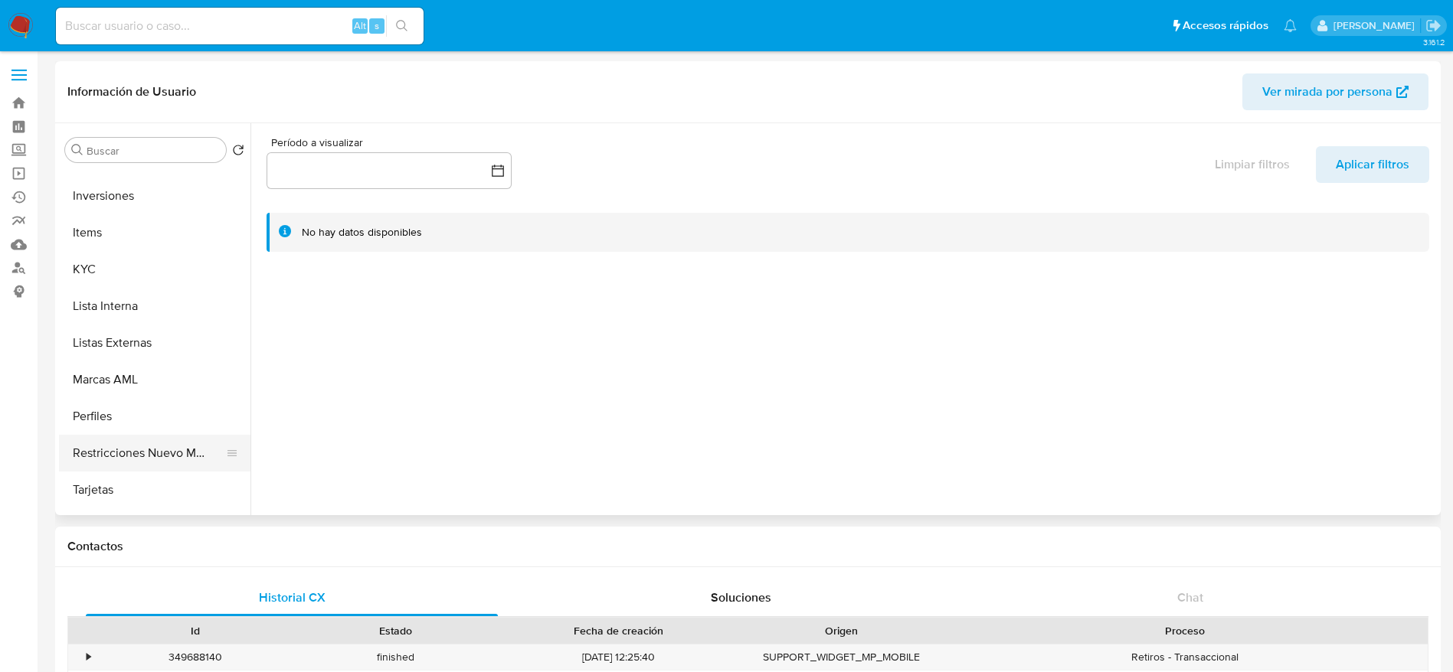
click at [144, 451] on button "Restricciones Nuevo Mundo" at bounding box center [148, 453] width 179 height 37
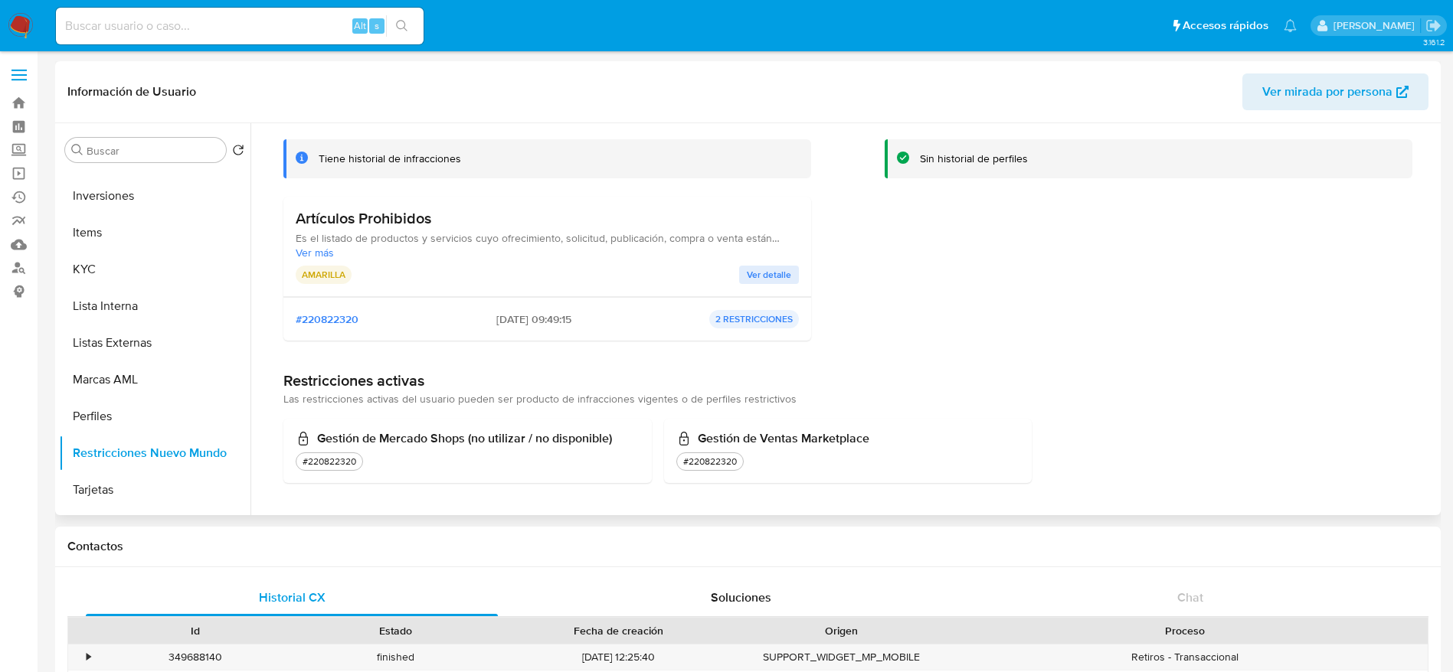
scroll to position [0, 0]
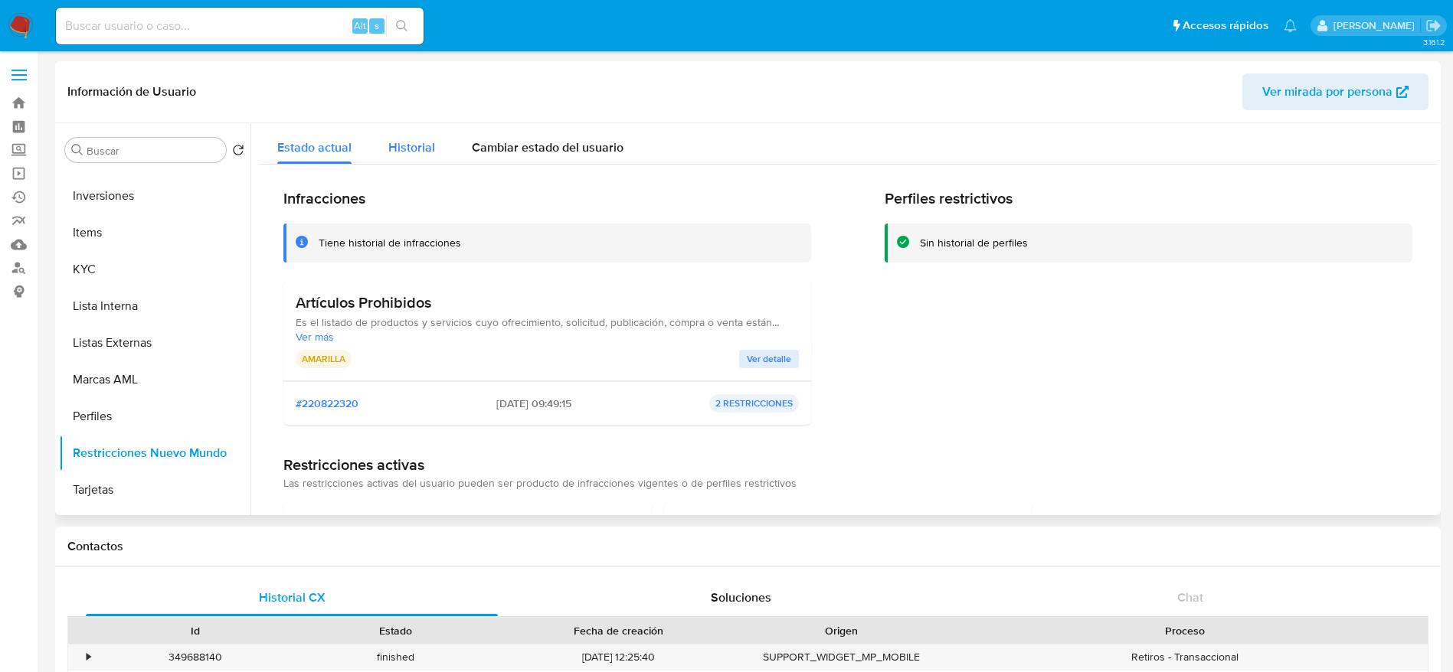
click at [410, 125] on div "Historial" at bounding box center [411, 143] width 47 height 41
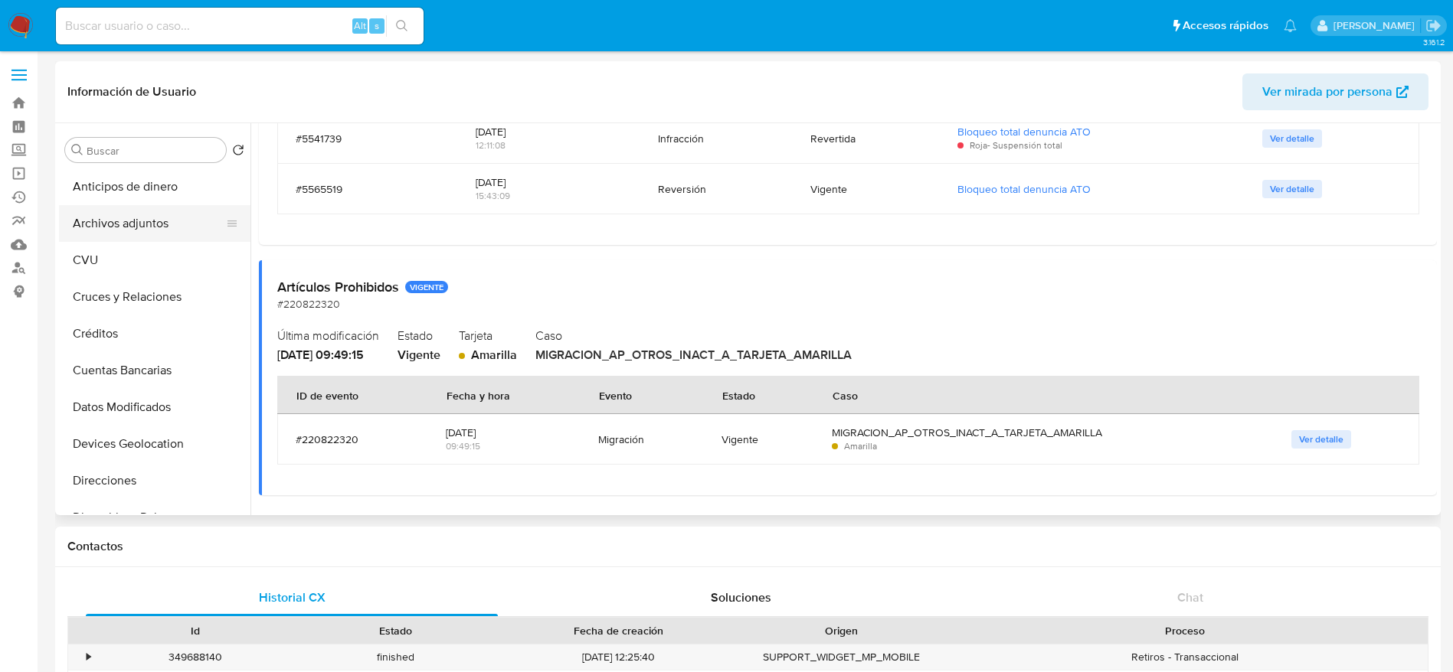
click at [110, 213] on button "Archivos adjuntos" at bounding box center [148, 223] width 179 height 37
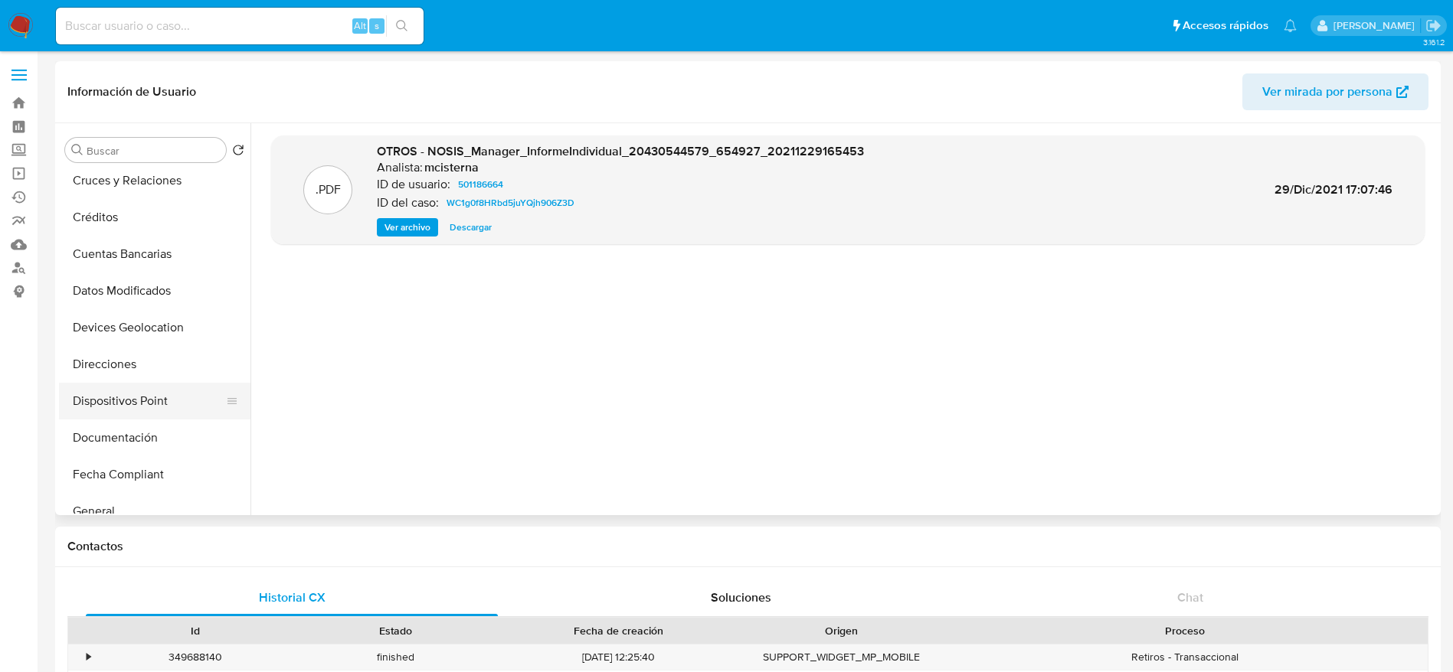
scroll to position [230, 0]
click at [145, 418] on button "Historial Casos" at bounding box center [148, 435] width 179 height 37
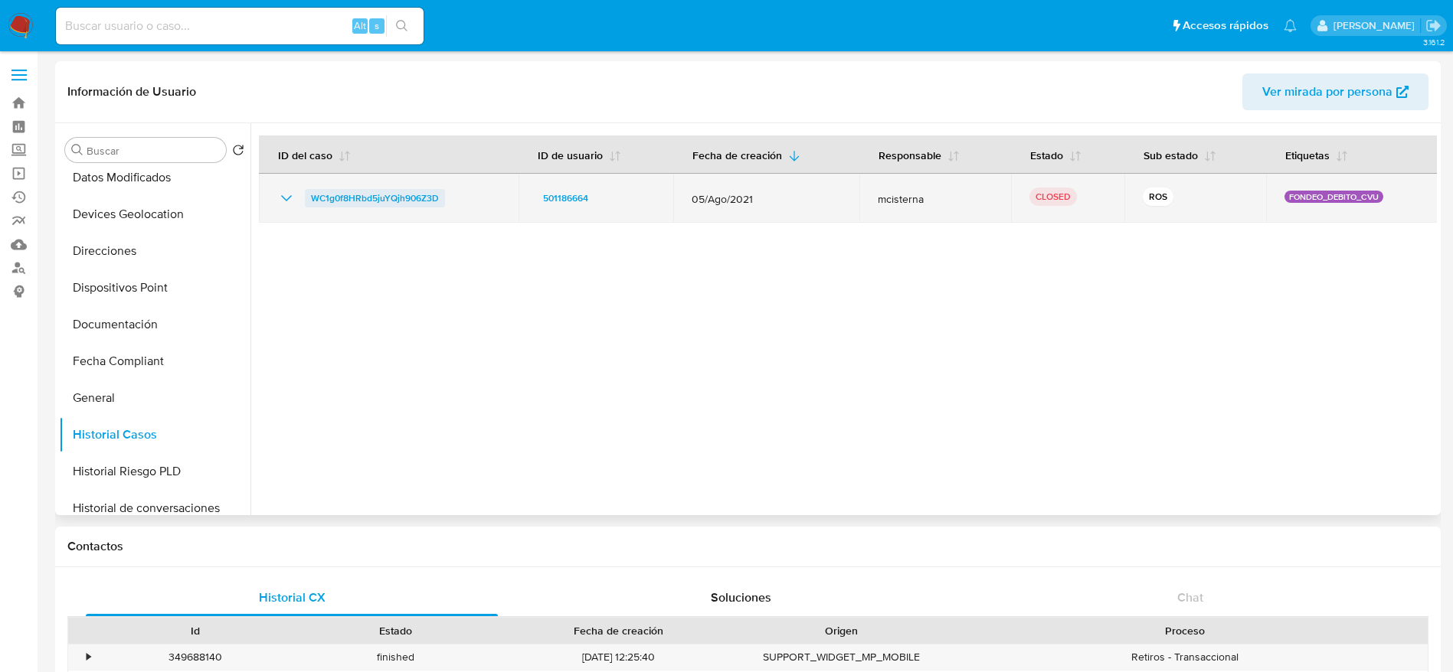
click at [345, 201] on span "WC1g0f8HRbd5juYQjh906Z3D" at bounding box center [375, 198] width 128 height 18
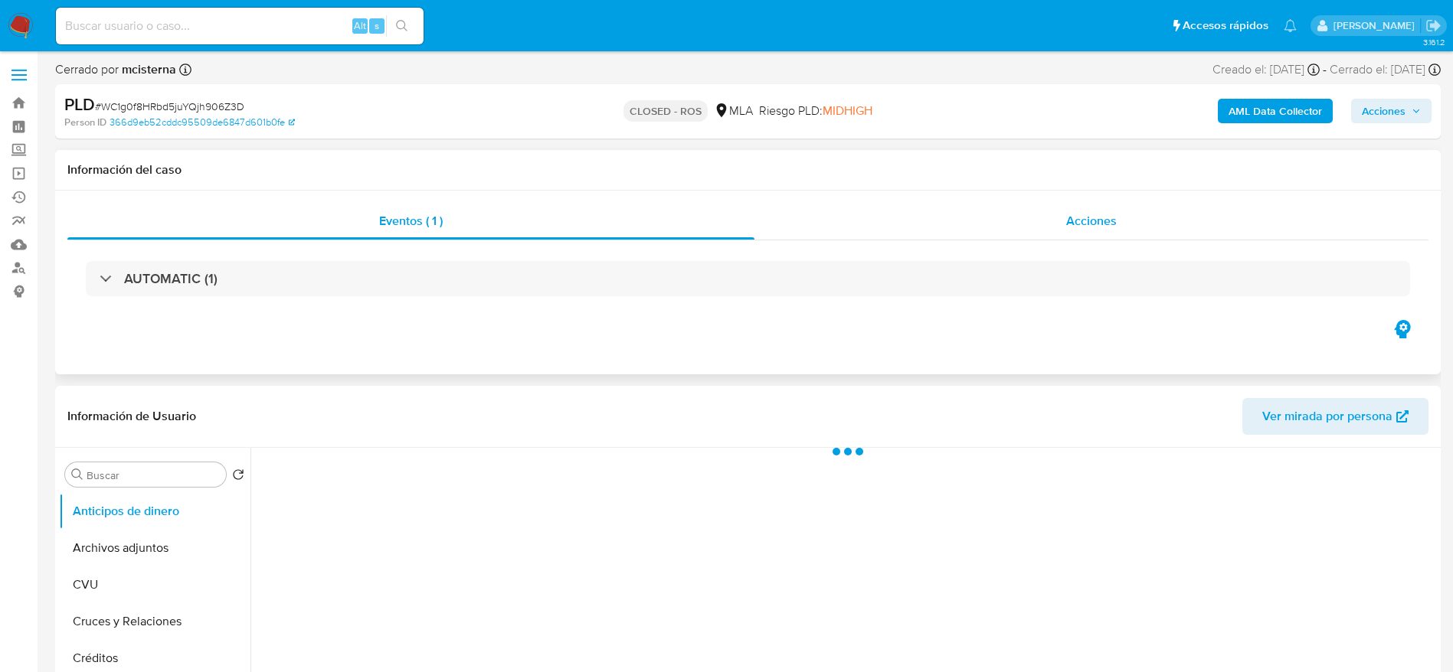
click at [1090, 231] on div "Acciones" at bounding box center [1091, 221] width 674 height 37
select select "10"
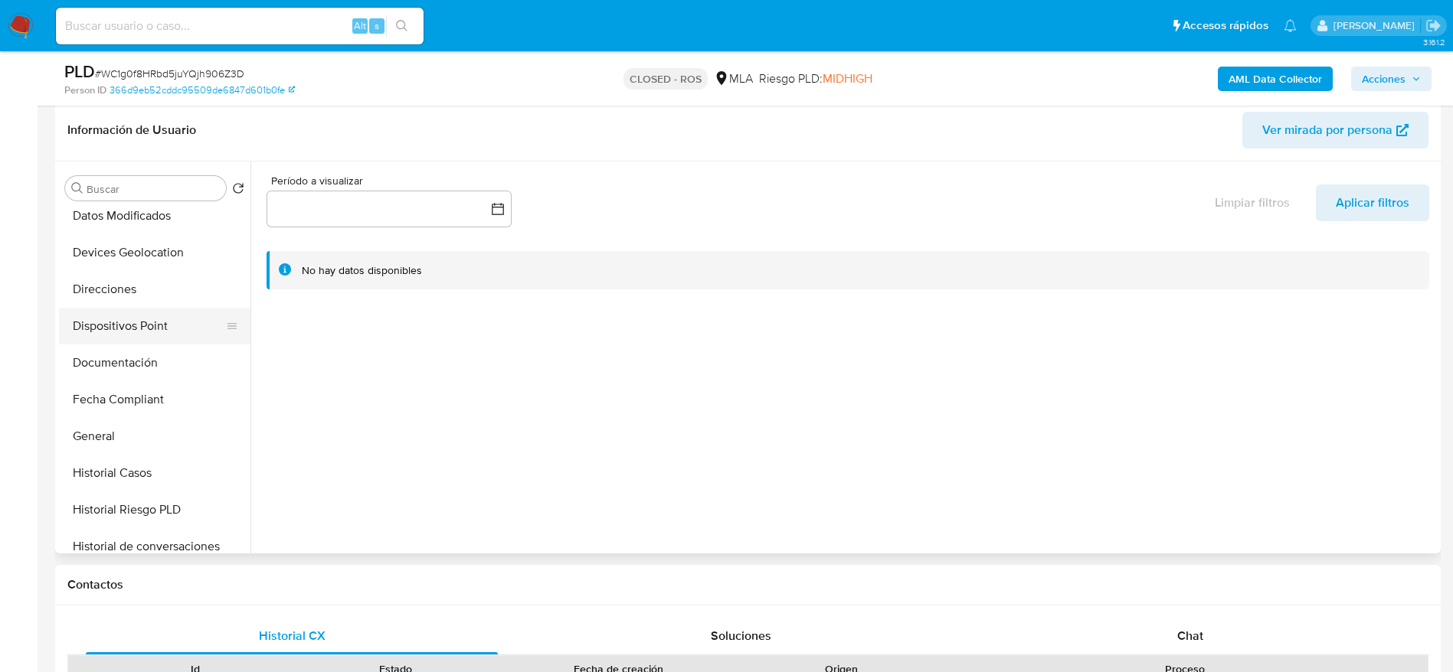
scroll to position [115, 0]
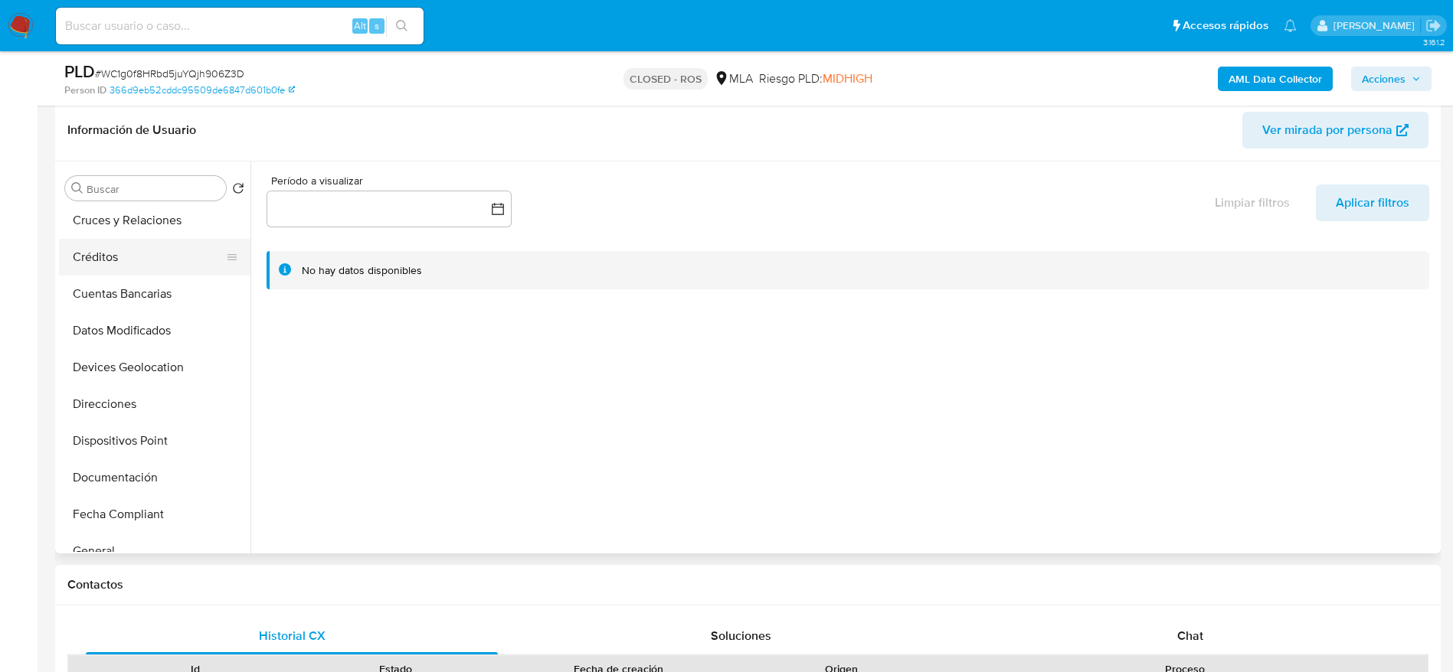
click at [109, 258] on button "Créditos" at bounding box center [148, 257] width 179 height 37
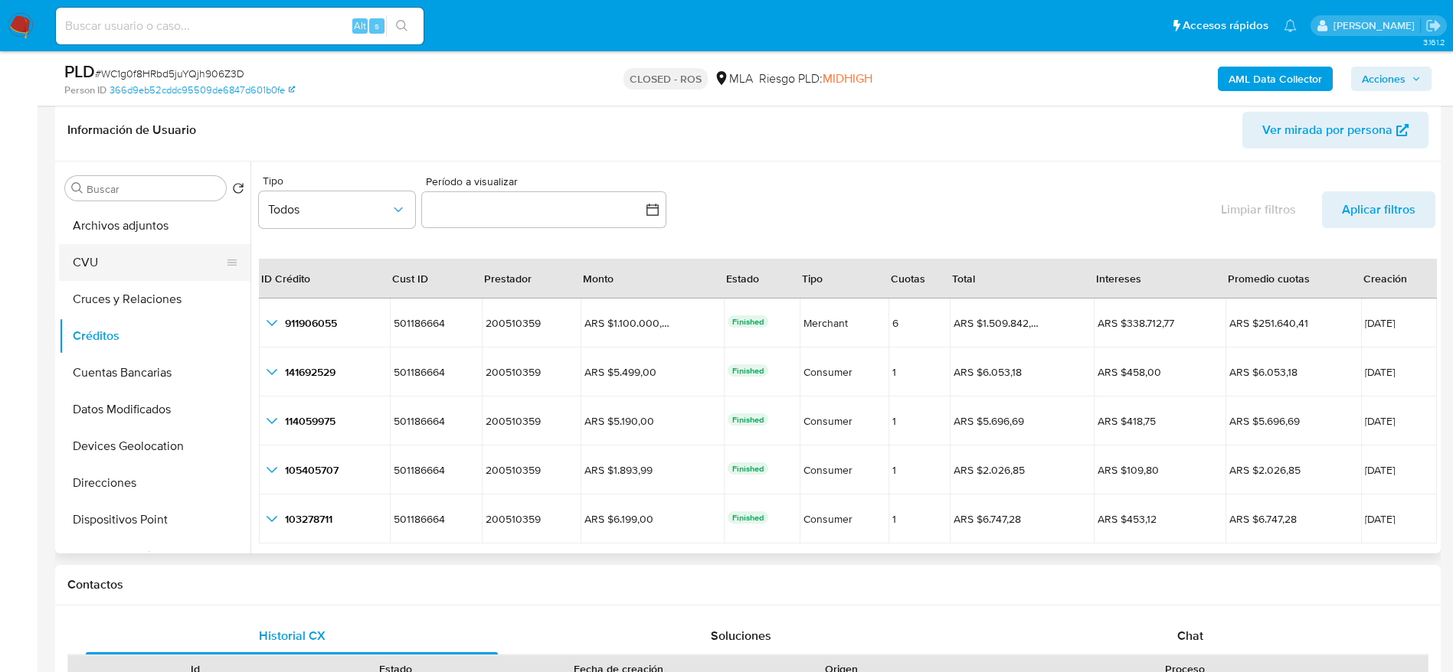
scroll to position [0, 0]
drag, startPoint x: 124, startPoint y: 253, endPoint x: 119, endPoint y: 269, distance: 16.2
click at [123, 253] on button "Archivos adjuntos" at bounding box center [148, 262] width 179 height 37
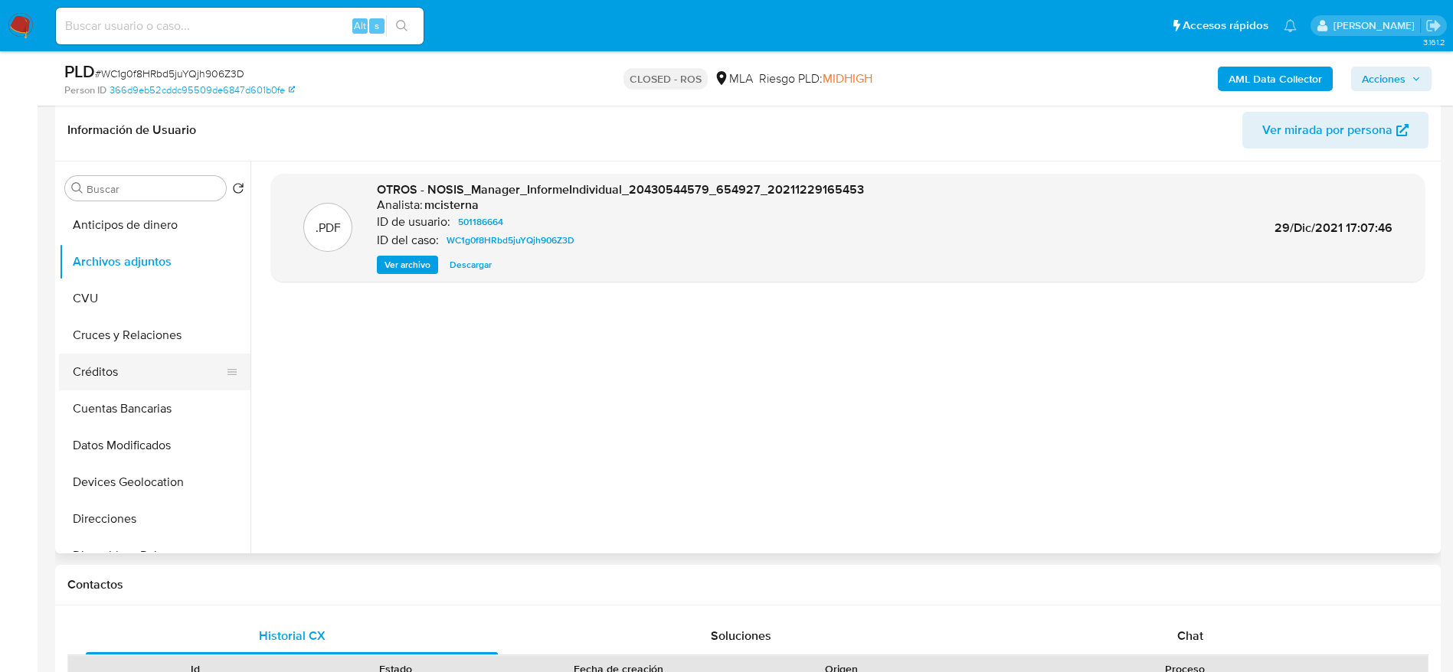
click at [102, 372] on button "Créditos" at bounding box center [148, 372] width 179 height 37
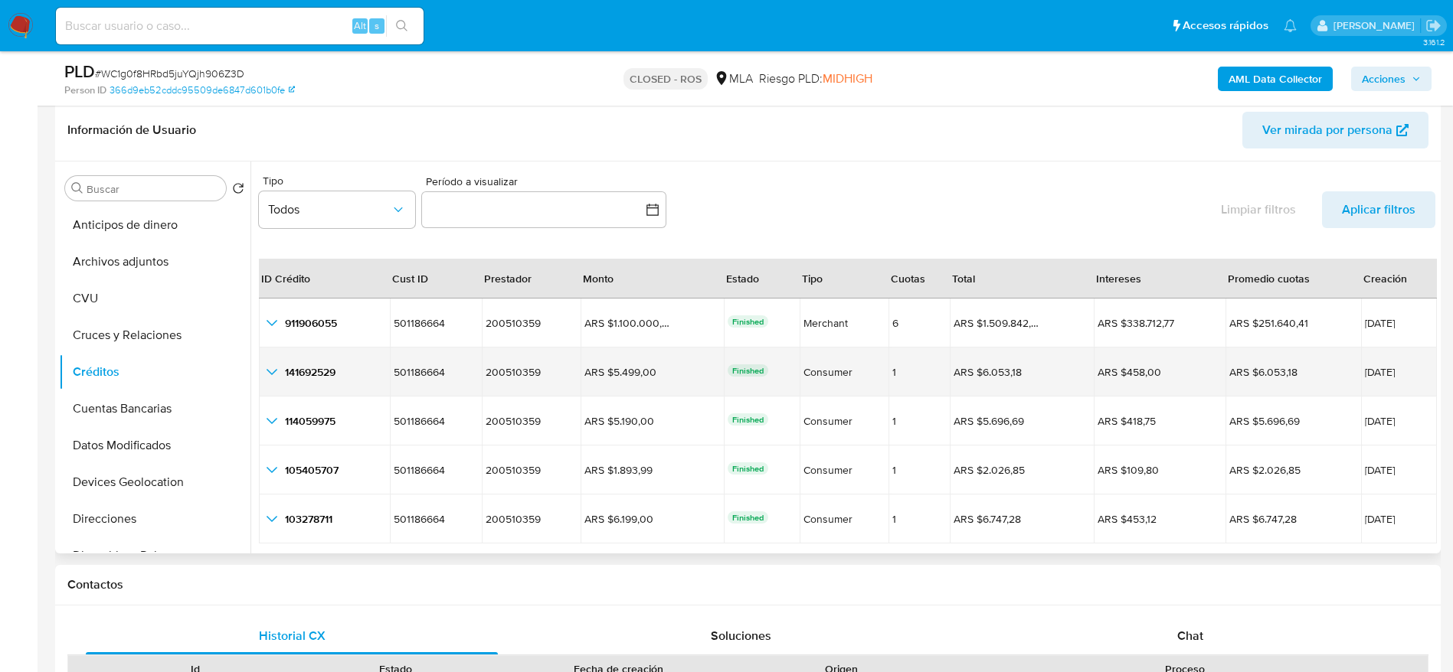
click at [1365, 368] on span "[DATE]" at bounding box center [1399, 372] width 68 height 11
click at [266, 369] on icon "button_show_hidden_detail_by_id_1" at bounding box center [272, 372] width 18 height 18
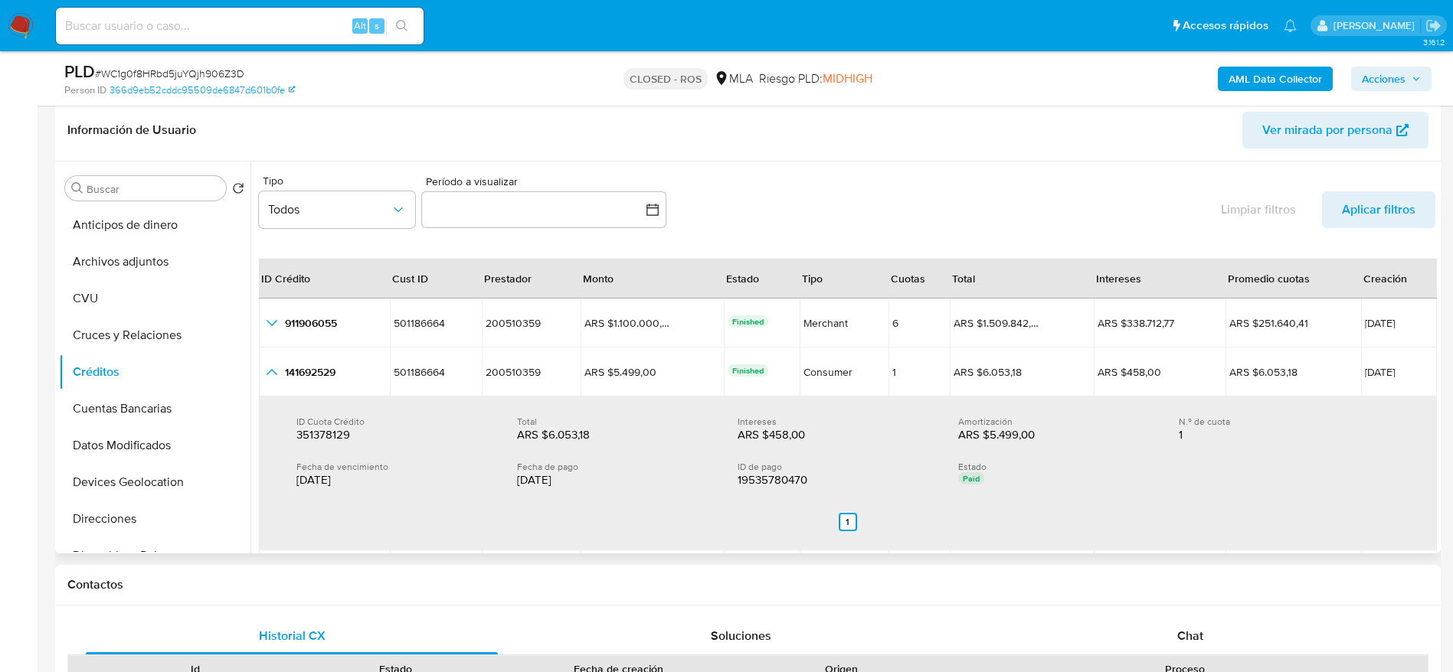
click at [635, 502] on ul "Anterior 1 Siguiente" at bounding box center [847, 522] width 1139 height 43
click at [539, 484] on div "[DATE]" at bounding box center [615, 479] width 196 height 15
click at [624, 505] on ul "Anterior 1 Siguiente" at bounding box center [847, 522] width 1139 height 43
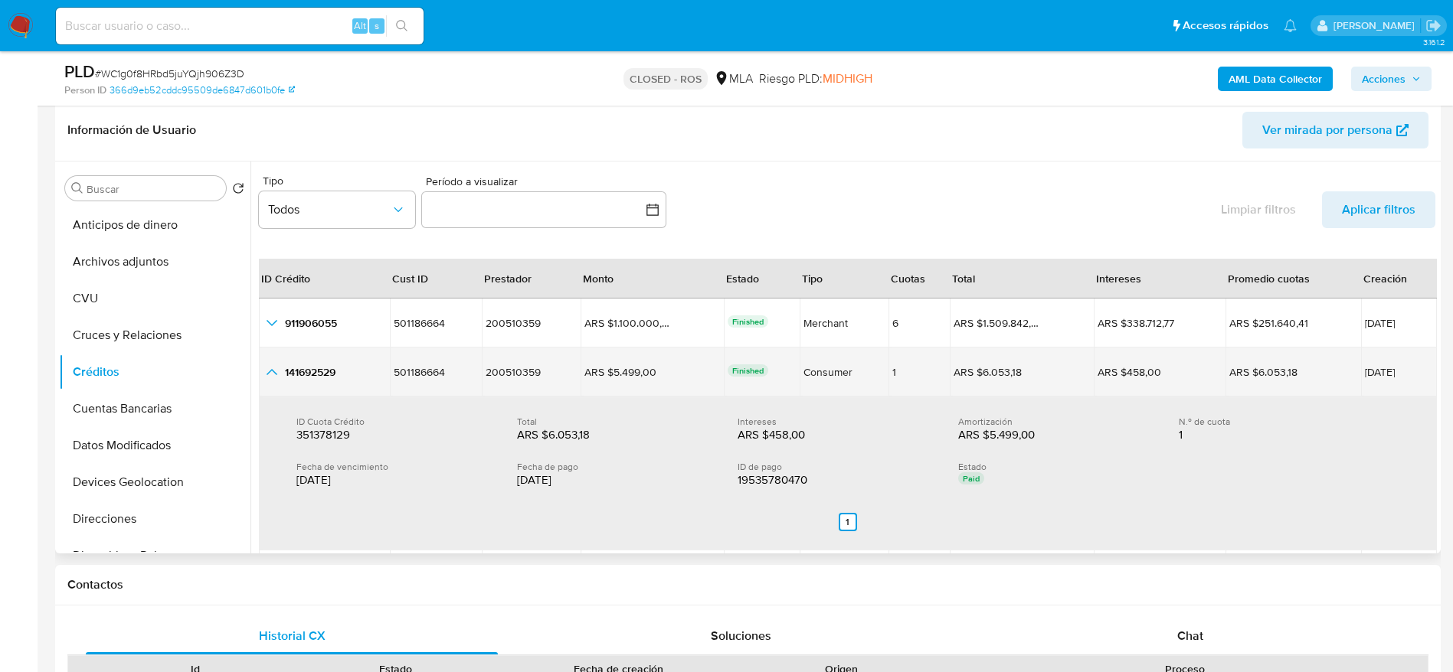
click at [266, 372] on icon "button_show_hidden_detail_by_id_1" at bounding box center [272, 372] width 18 height 18
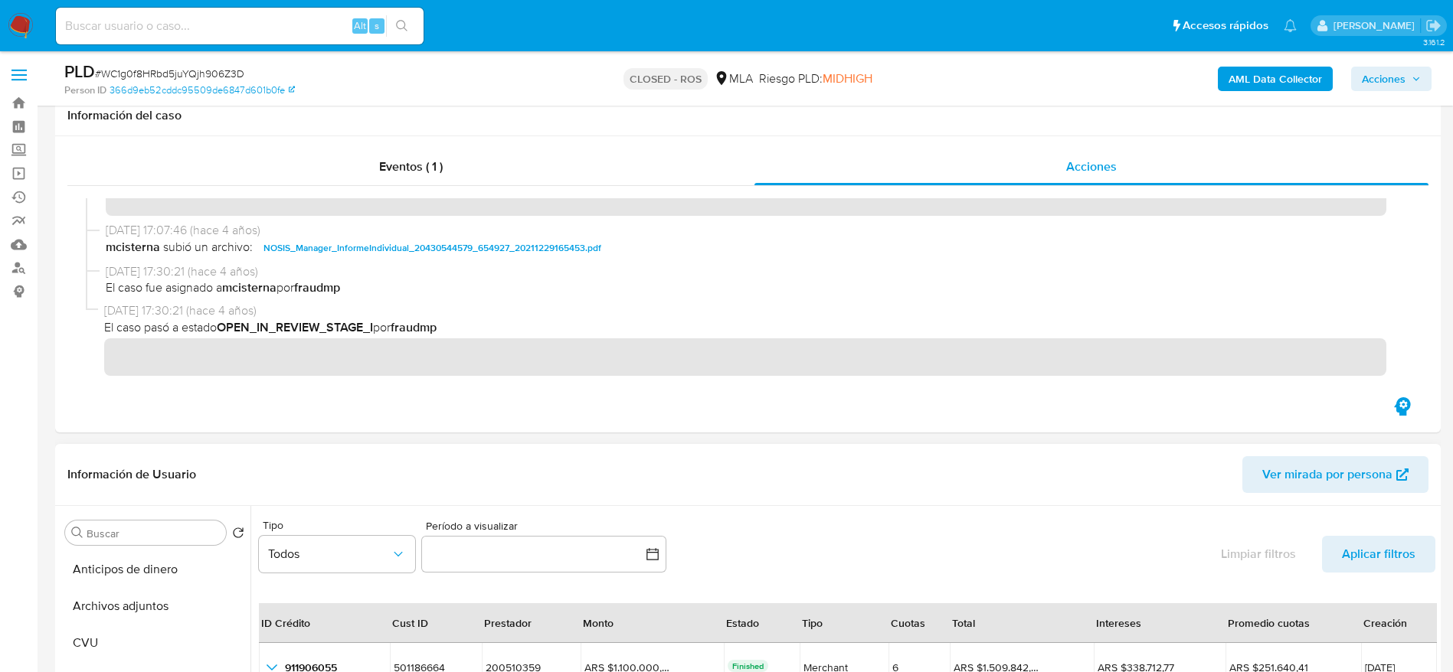
scroll to position [345, 0]
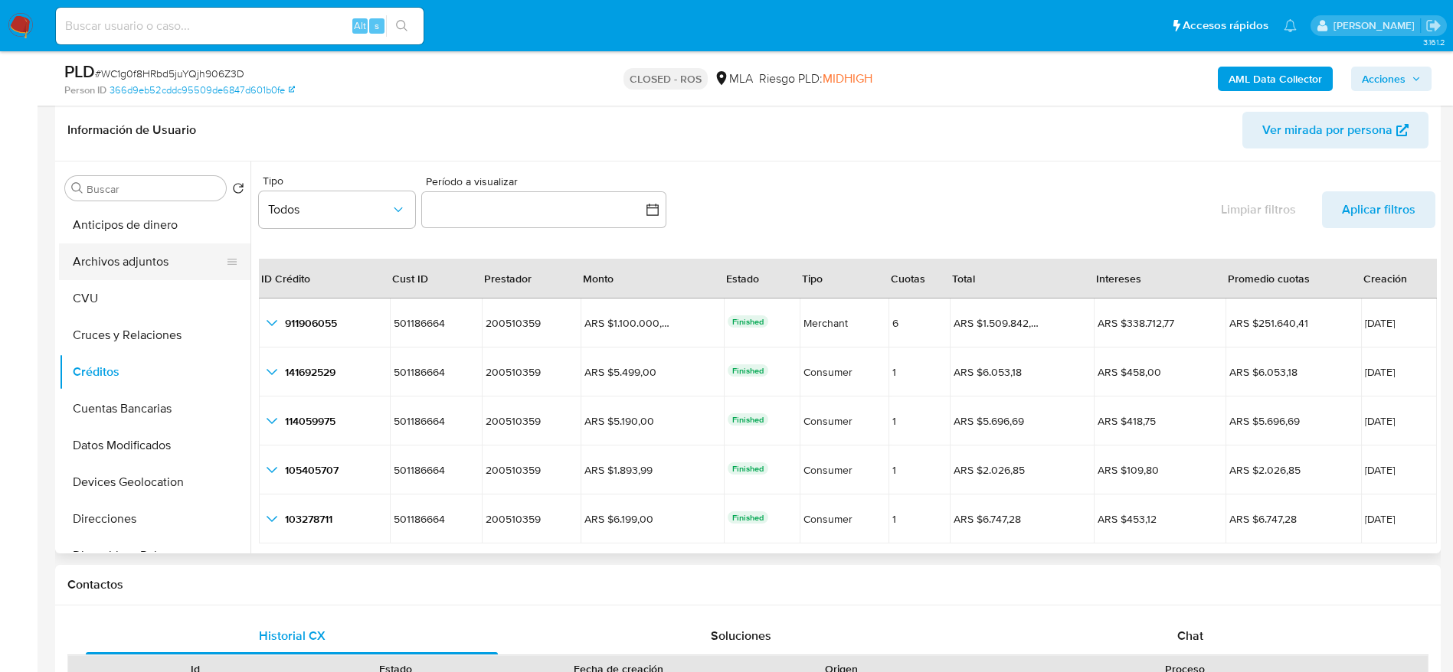
click at [103, 249] on button "Archivos adjuntos" at bounding box center [148, 262] width 179 height 37
